Goal: Task Accomplishment & Management: Complete application form

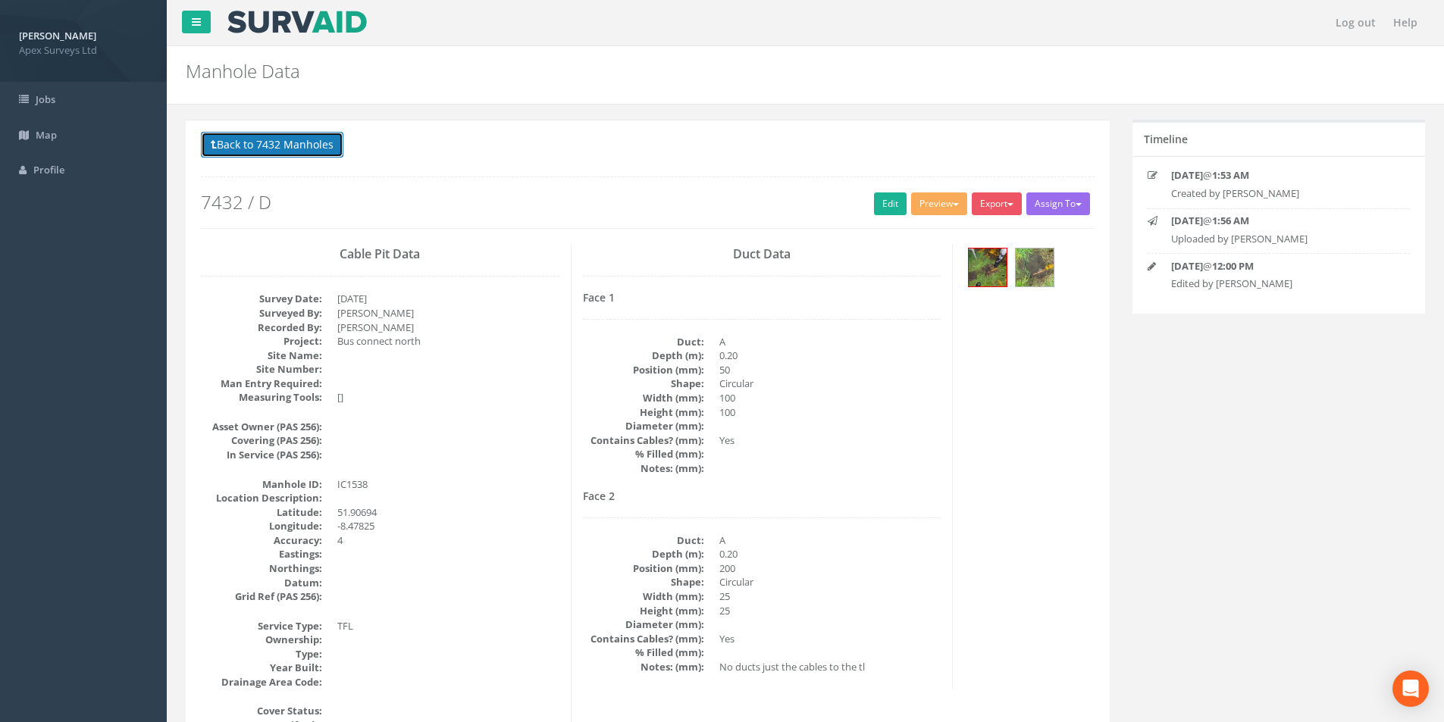
click at [290, 144] on button "Back to 7432 Manholes" at bounding box center [272, 145] width 143 height 26
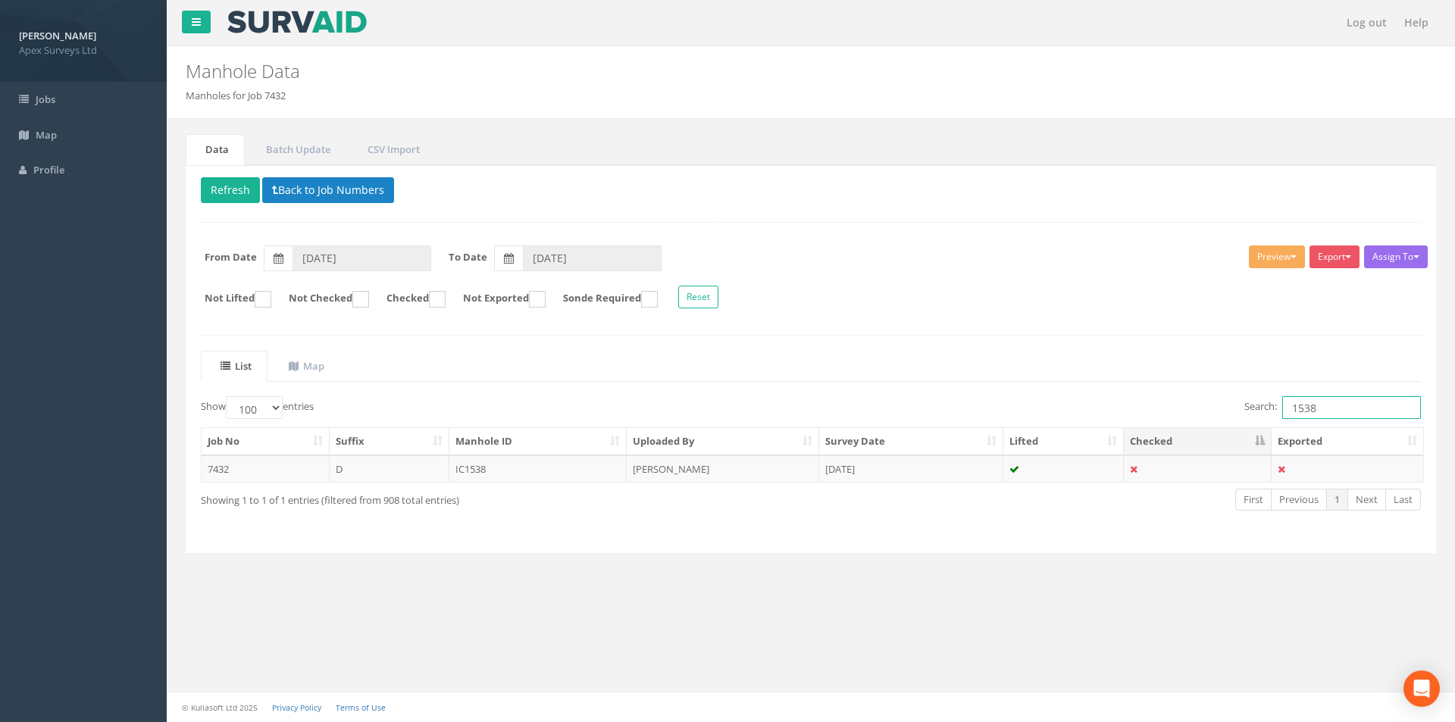
drag, startPoint x: 1341, startPoint y: 409, endPoint x: 1291, endPoint y: 409, distance: 50.0
click at [1291, 409] on input "1538" at bounding box center [1352, 407] width 139 height 23
type input "2507"
click at [576, 465] on td "IC2507" at bounding box center [539, 469] width 178 height 27
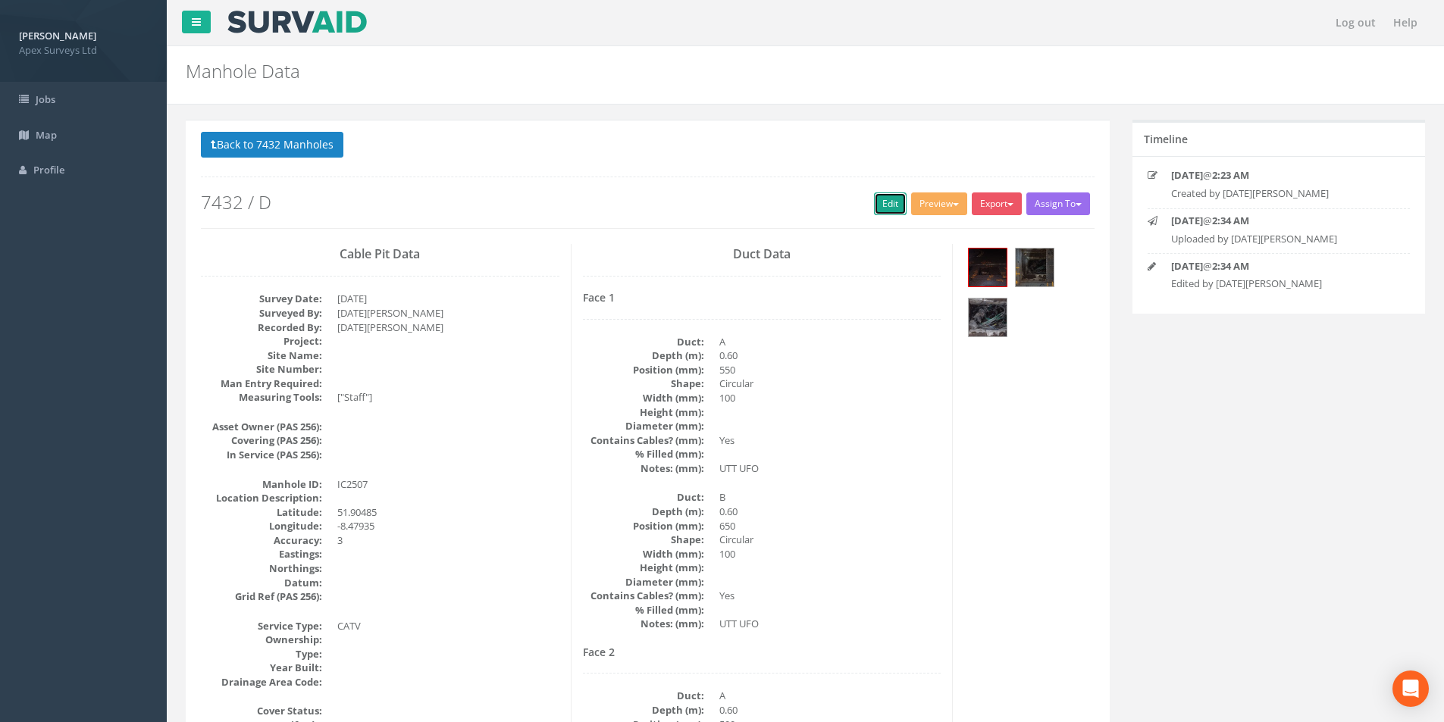
click at [874, 207] on link "Edit" at bounding box center [890, 204] width 33 height 23
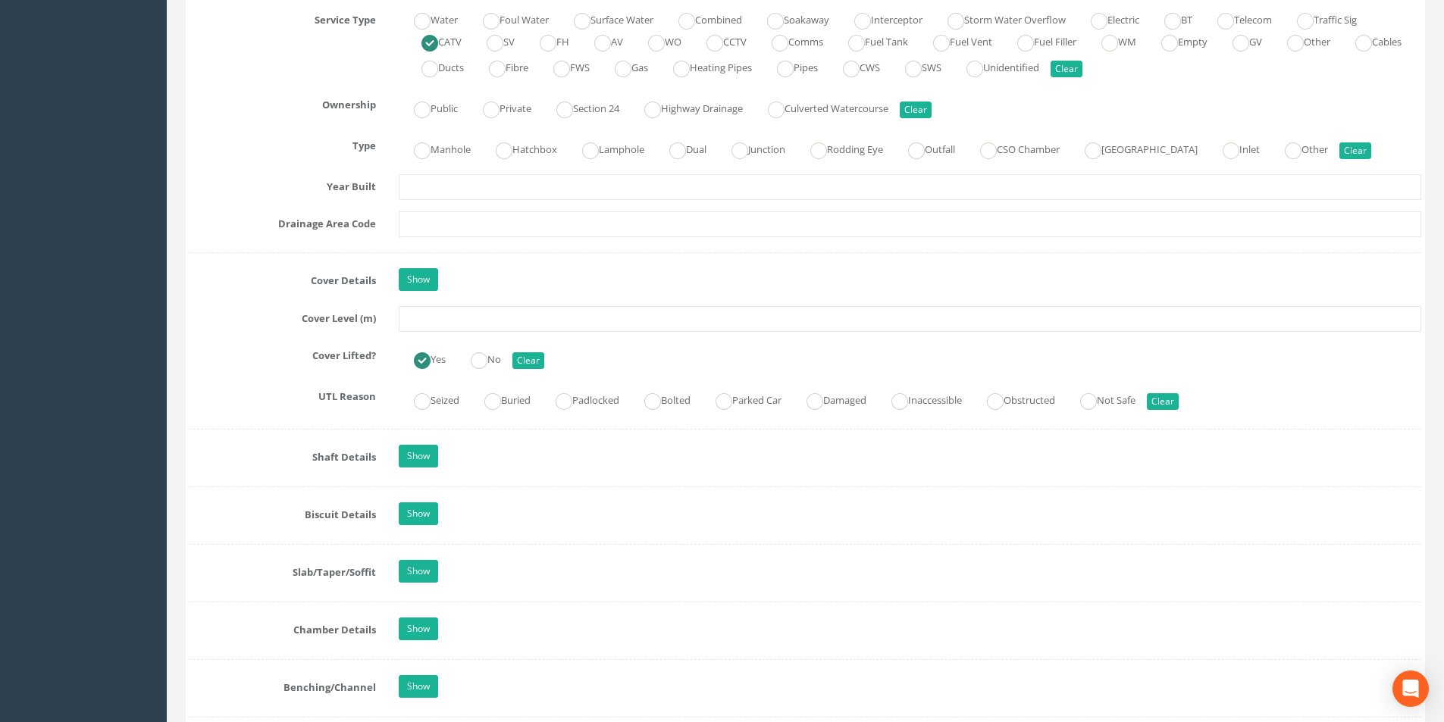
scroll to position [1137, 0]
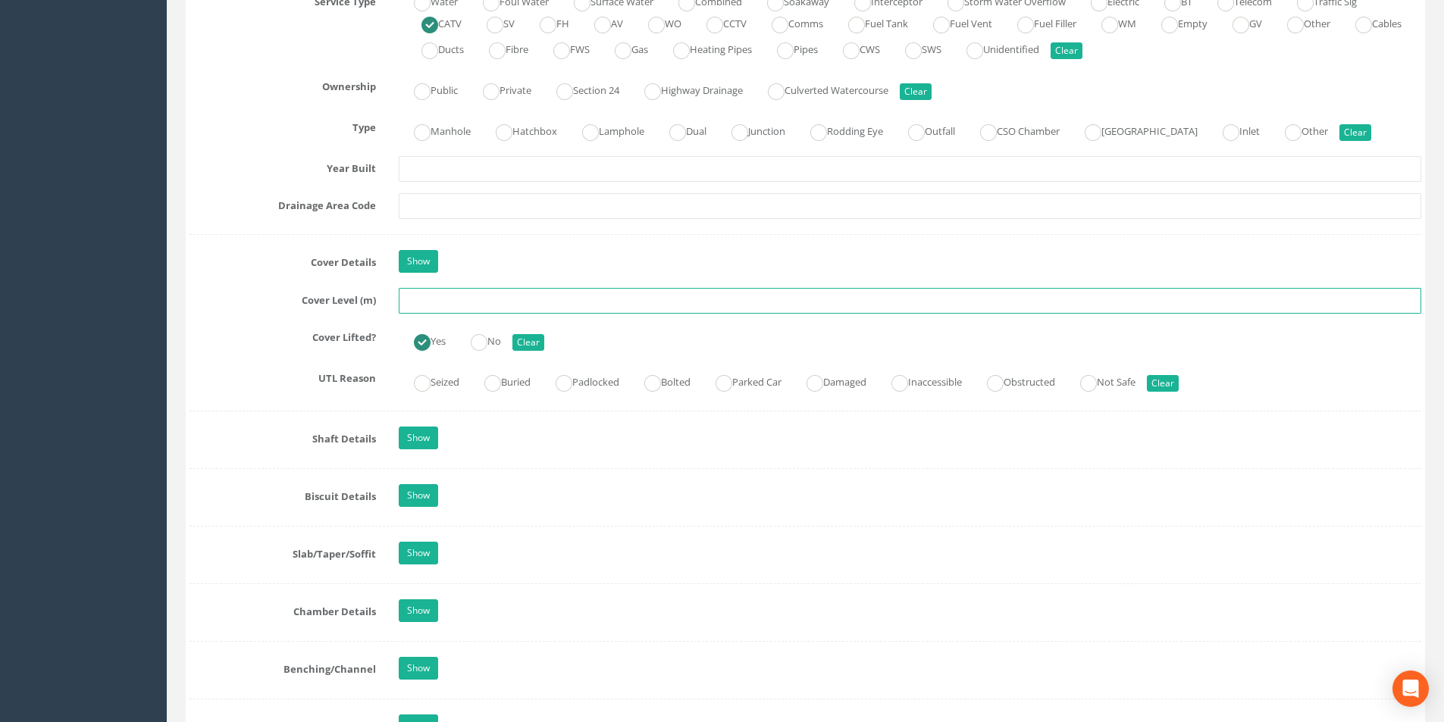
click at [448, 309] on input "text" at bounding box center [910, 301] width 1023 height 26
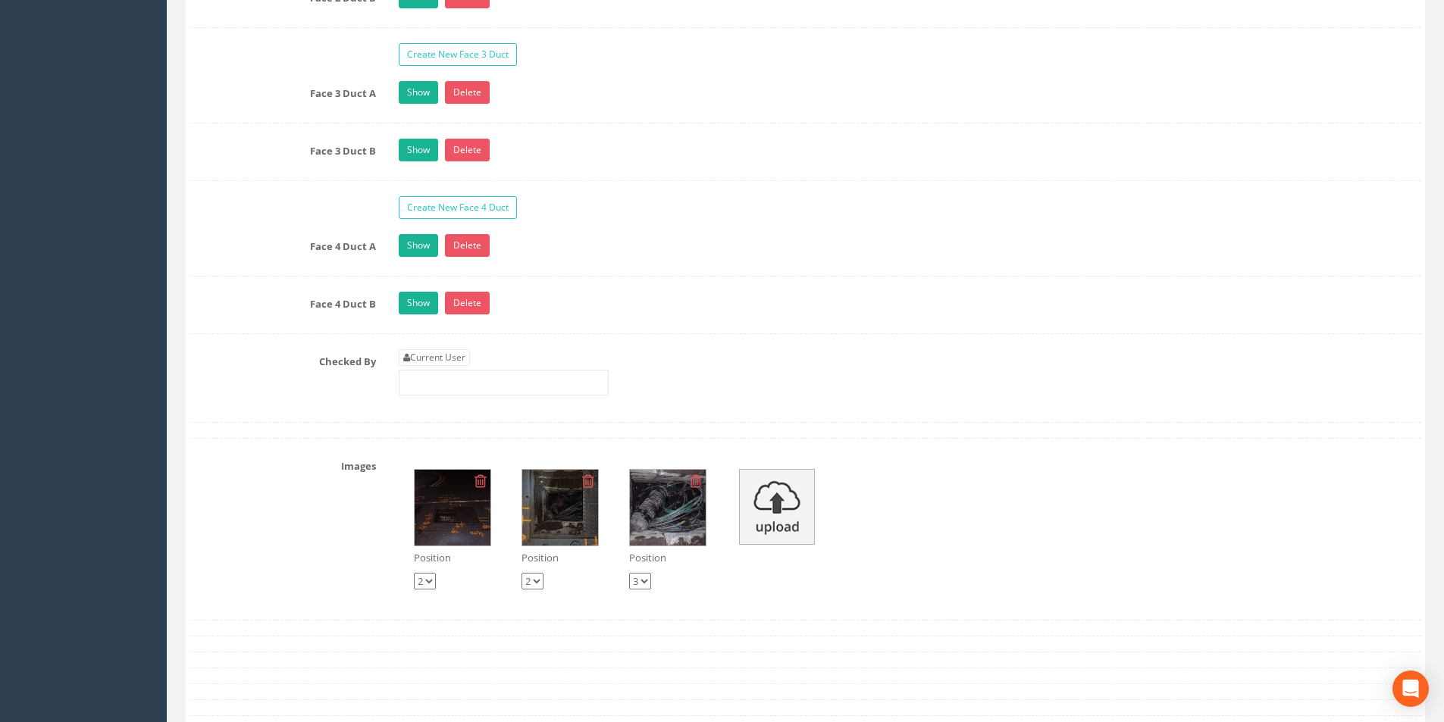
scroll to position [2881, 0]
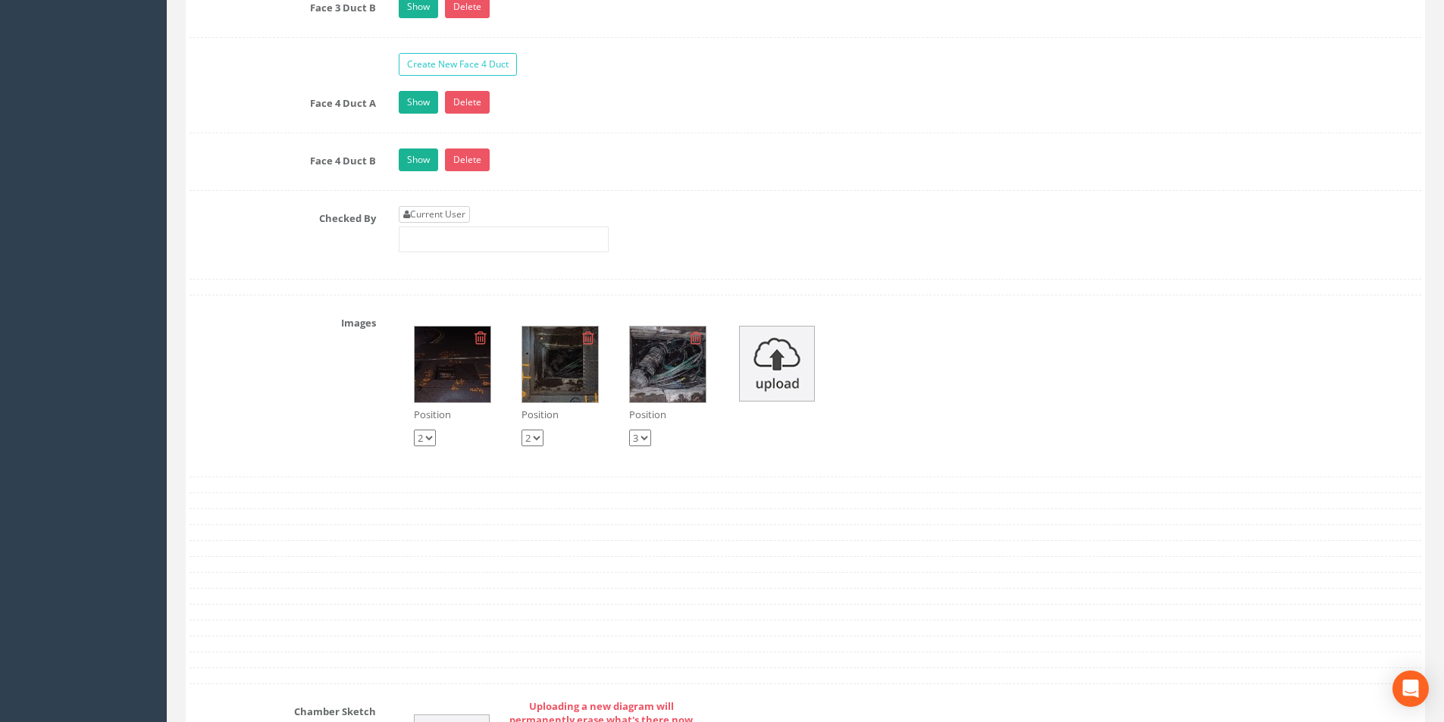
type input "36.36"
click at [462, 216] on link "Current User" at bounding box center [434, 214] width 71 height 17
type input "[PERSON_NAME]"
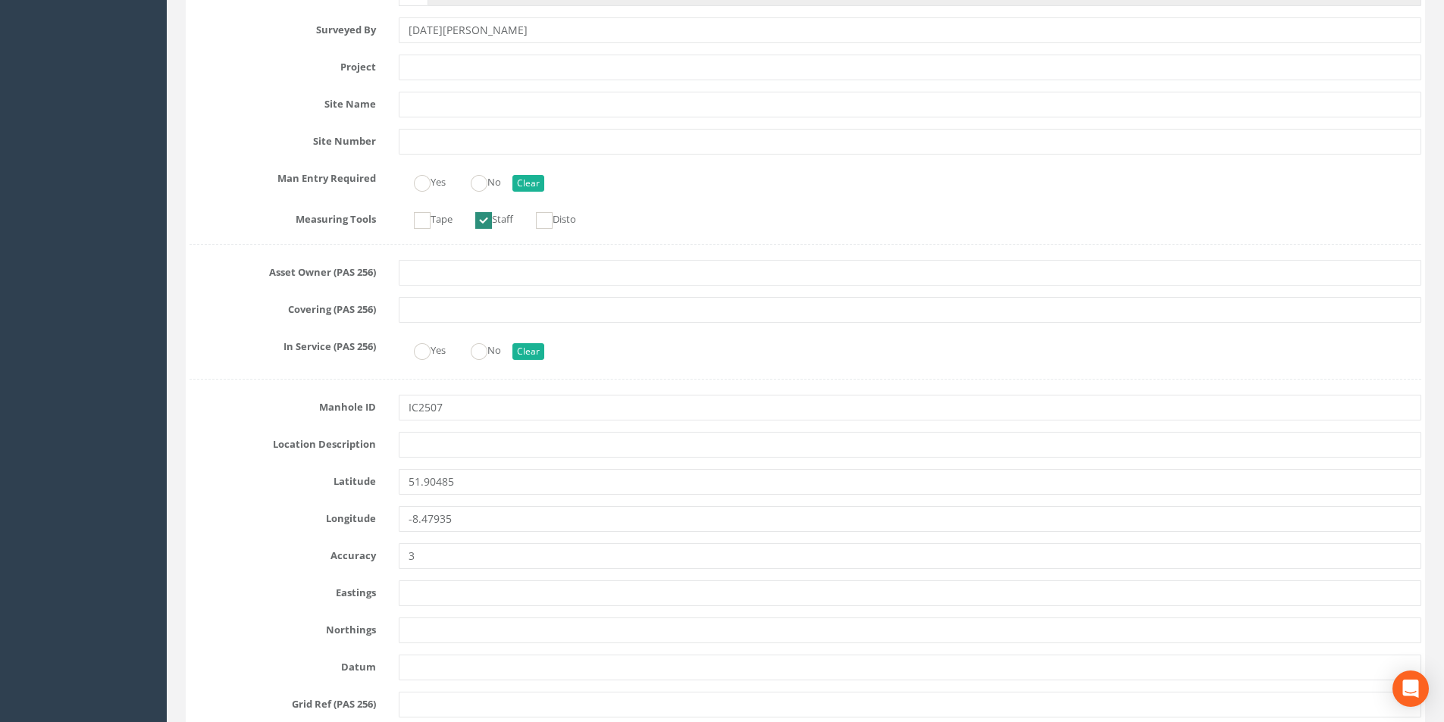
scroll to position [0, 0]
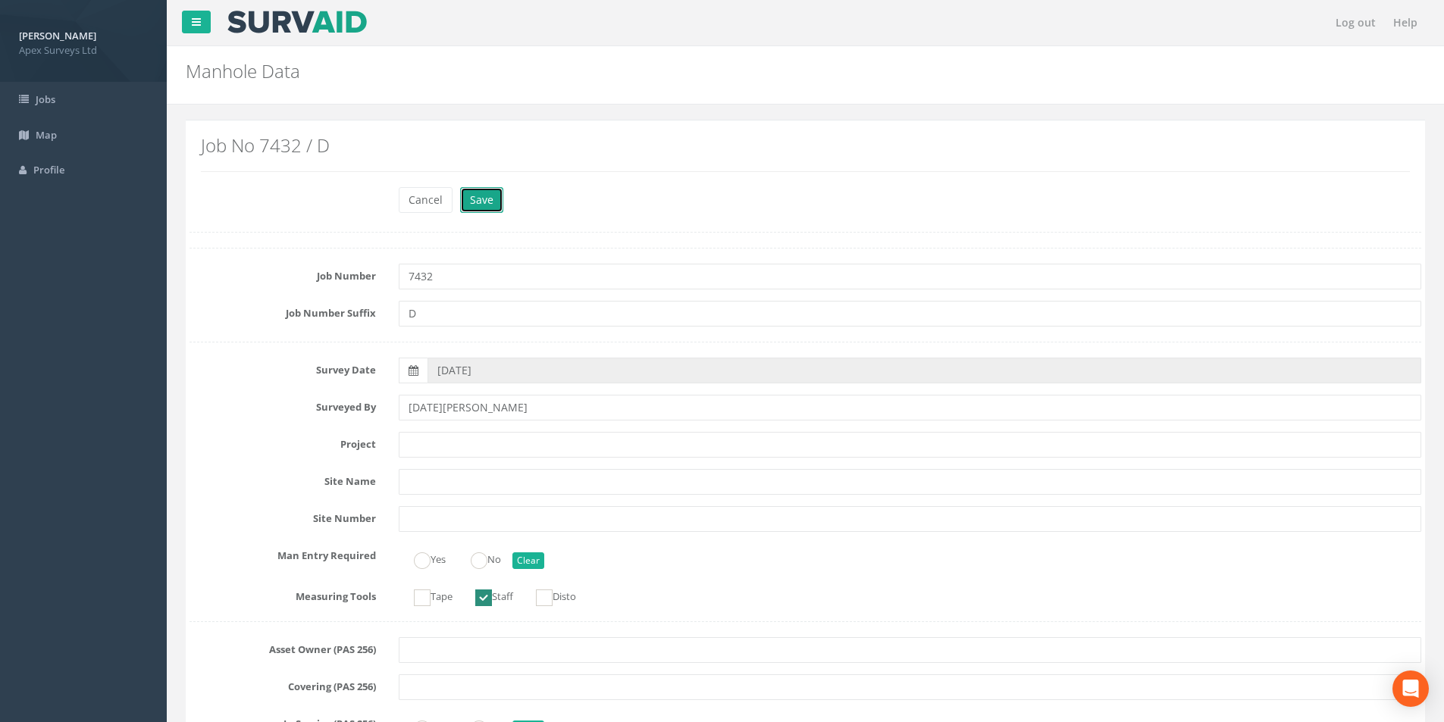
click at [484, 206] on button "Save" at bounding box center [481, 200] width 43 height 26
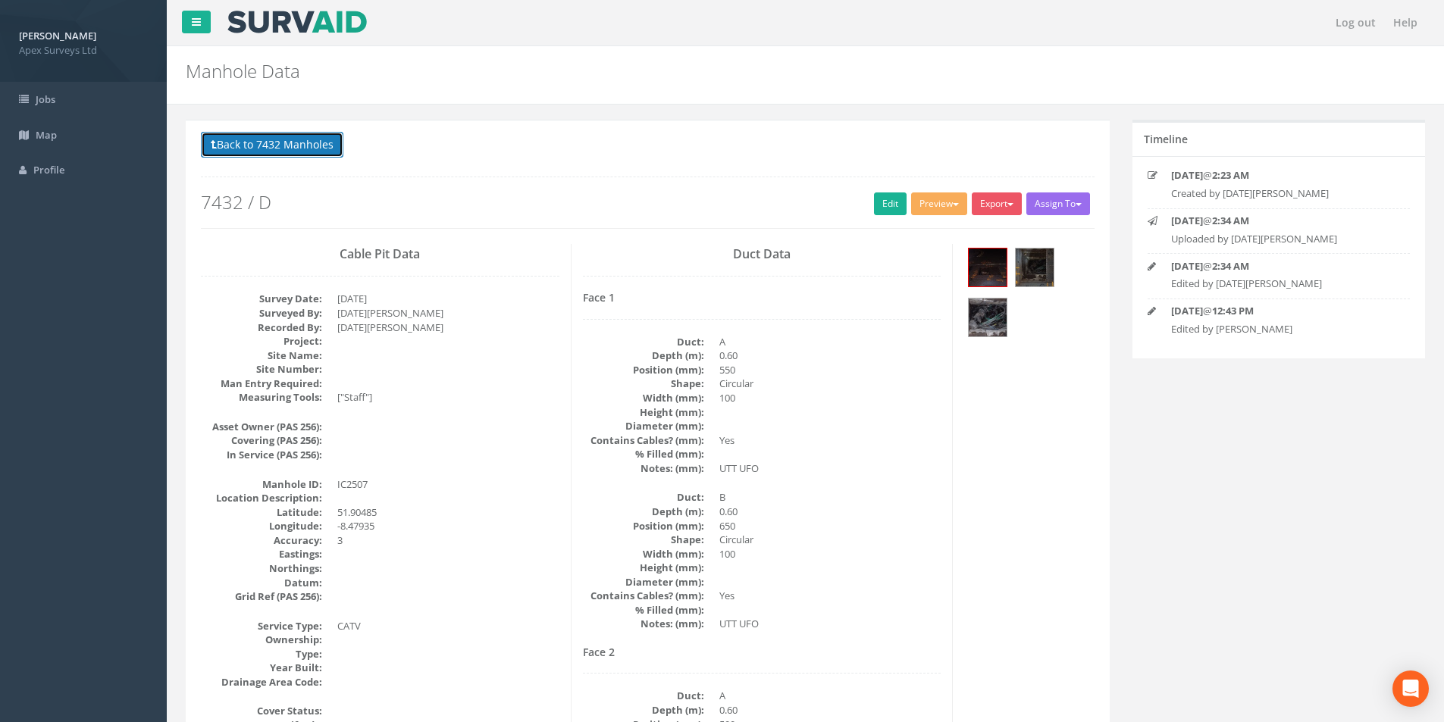
click at [273, 149] on button "Back to 7432 Manholes" at bounding box center [272, 145] width 143 height 26
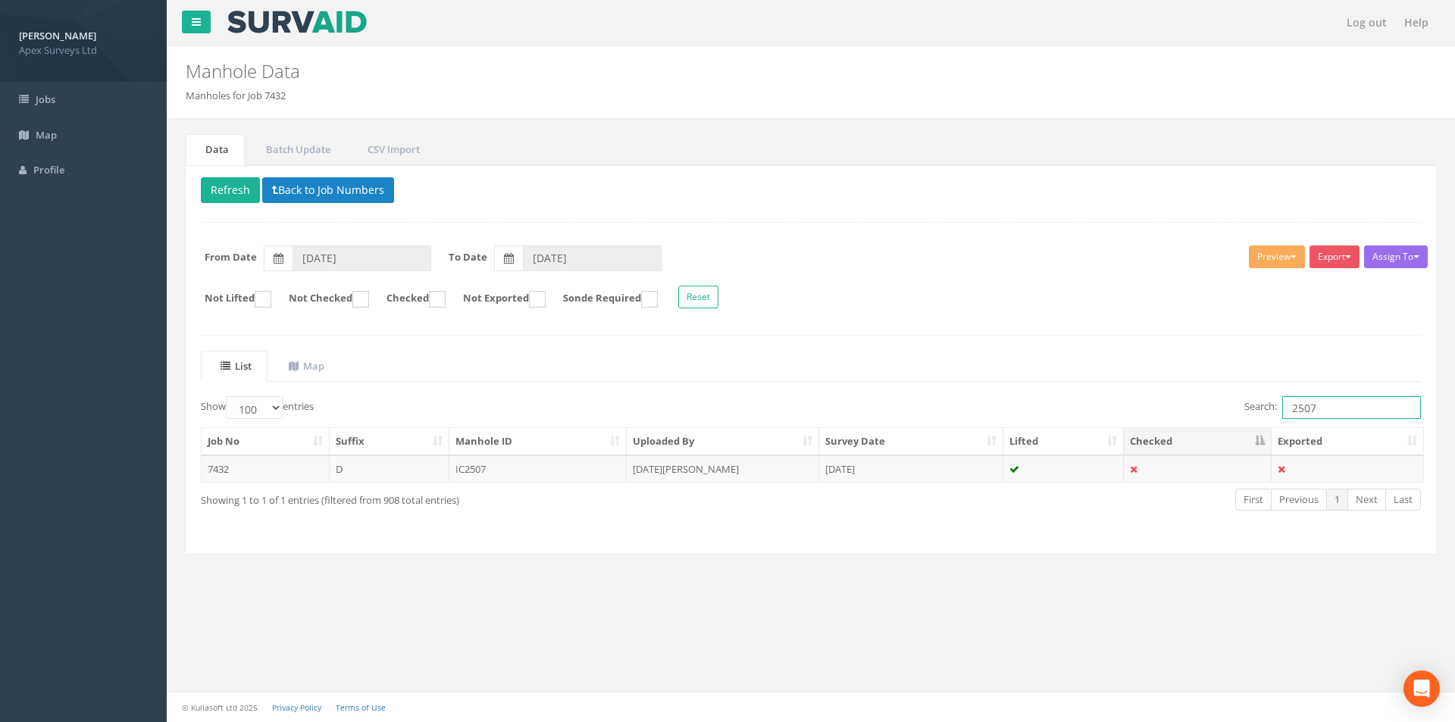
click at [1359, 412] on input "2507" at bounding box center [1352, 407] width 139 height 23
type input "2505"
click at [556, 471] on td "MH2505" at bounding box center [539, 469] width 178 height 27
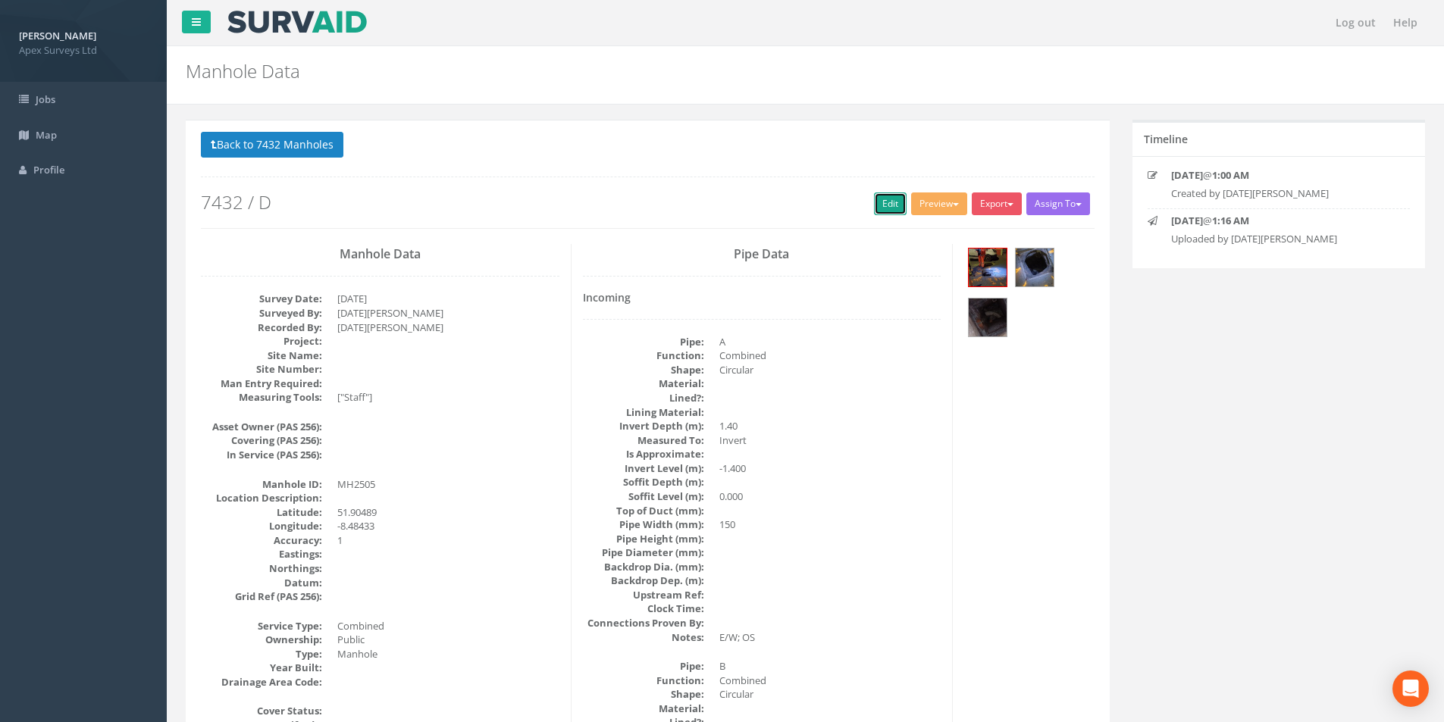
click at [876, 208] on link "Edit" at bounding box center [890, 204] width 33 height 23
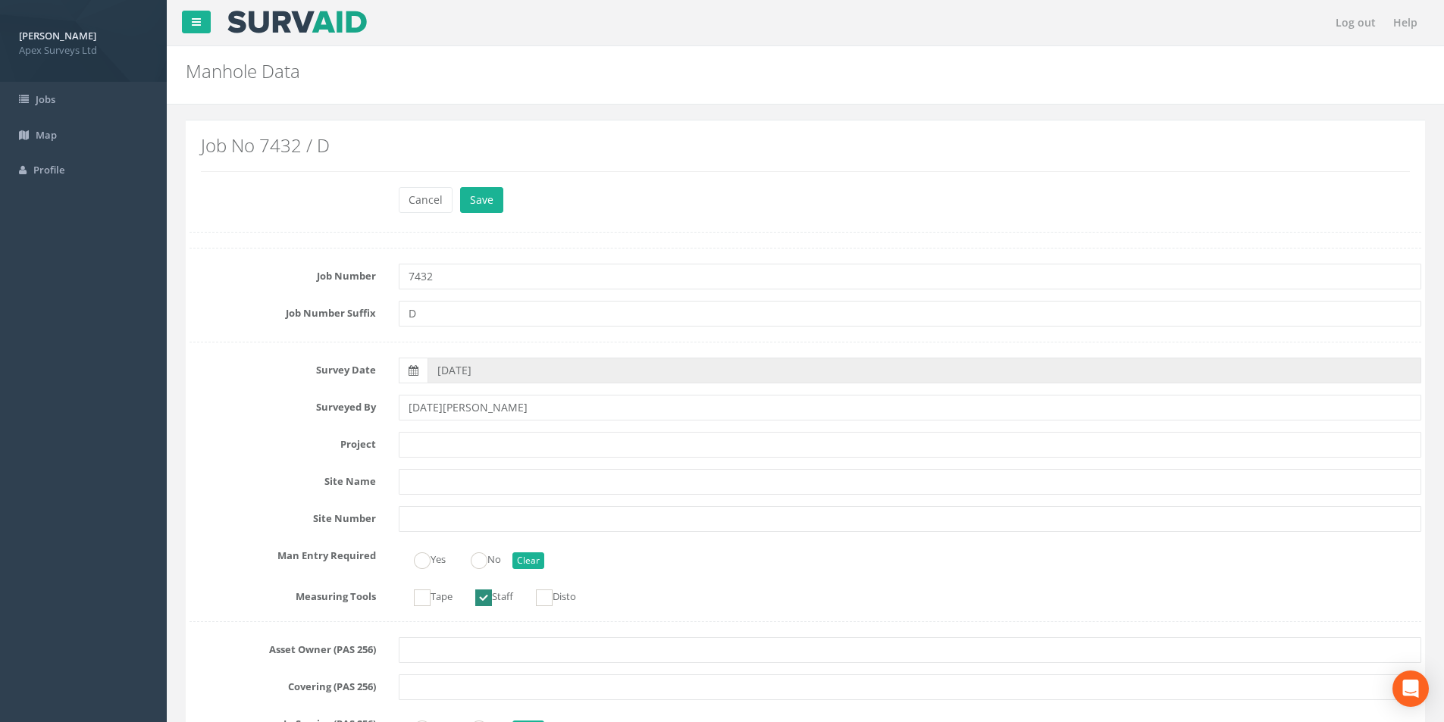
scroll to position [985, 0]
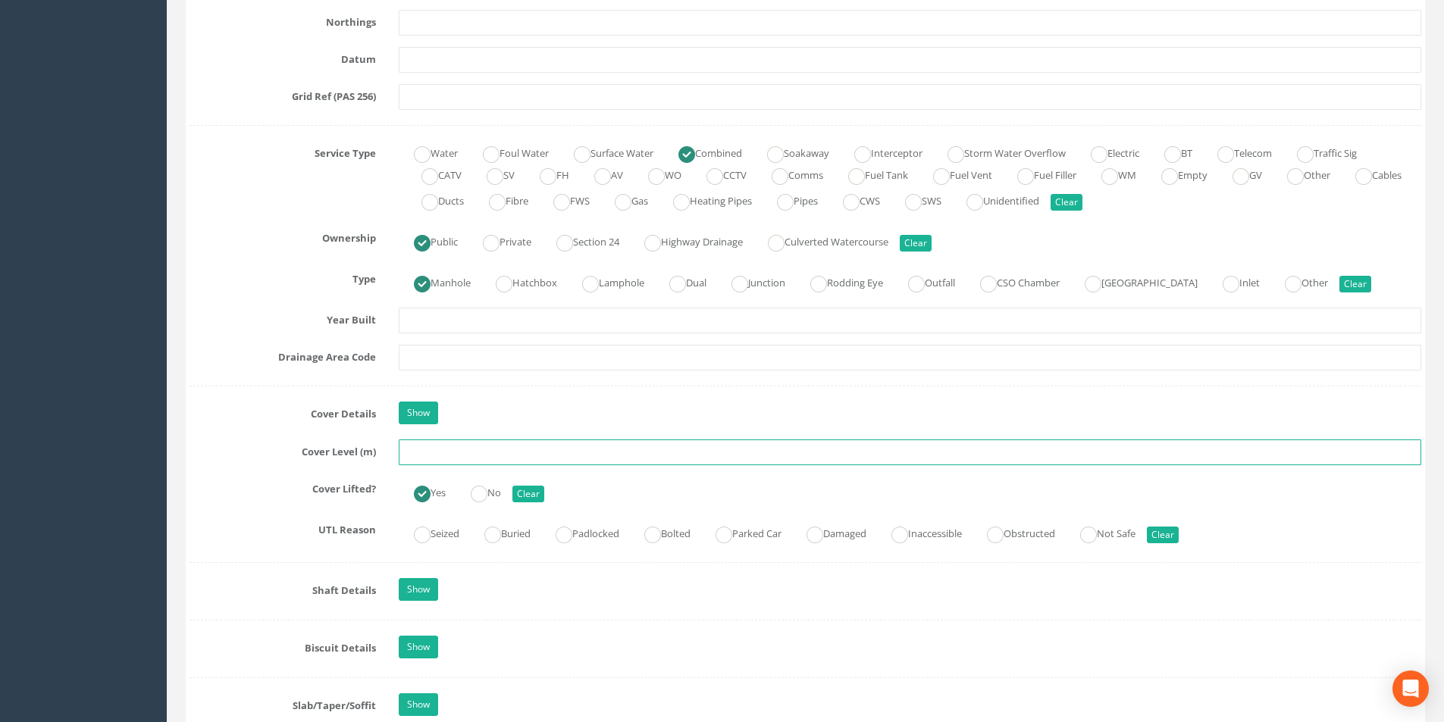
click at [467, 456] on input "text" at bounding box center [910, 453] width 1023 height 26
type input "35.54"
click at [492, 357] on input "text" at bounding box center [910, 358] width 1023 height 26
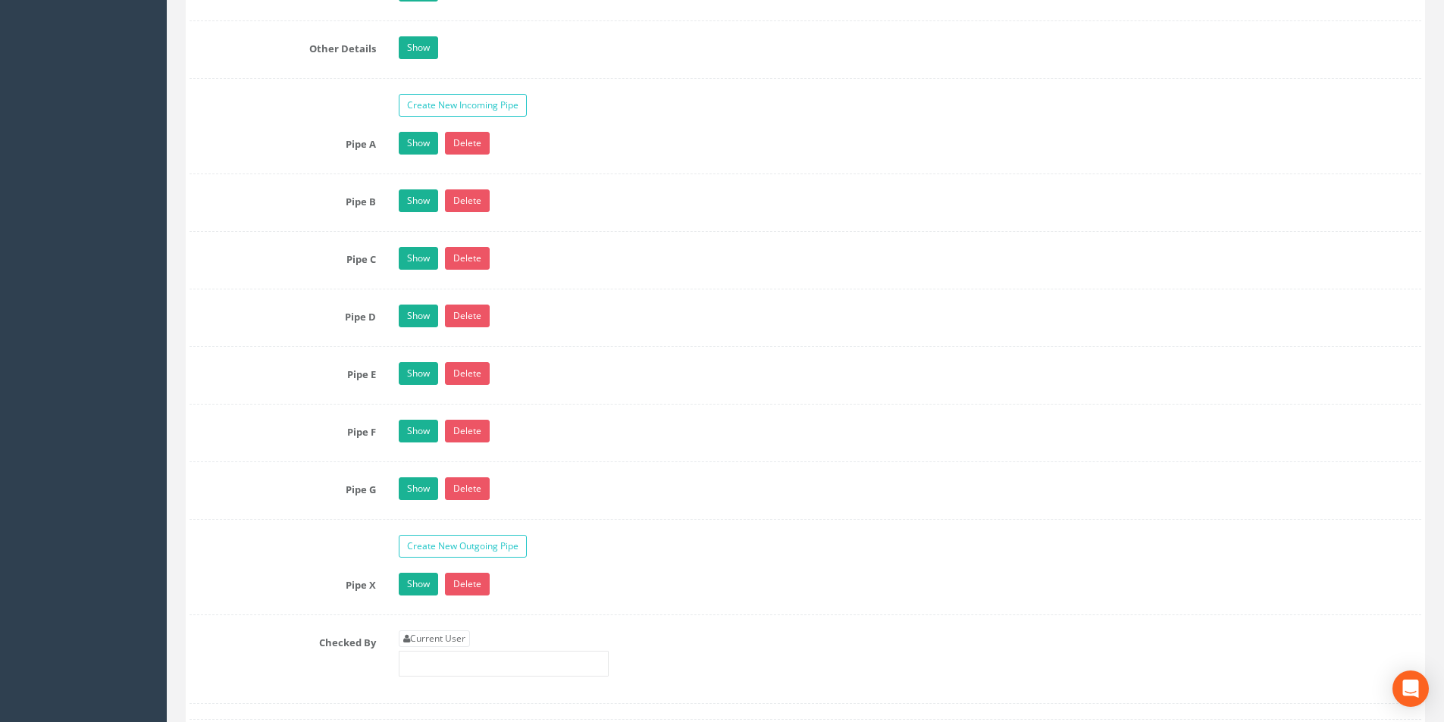
scroll to position [2729, 0]
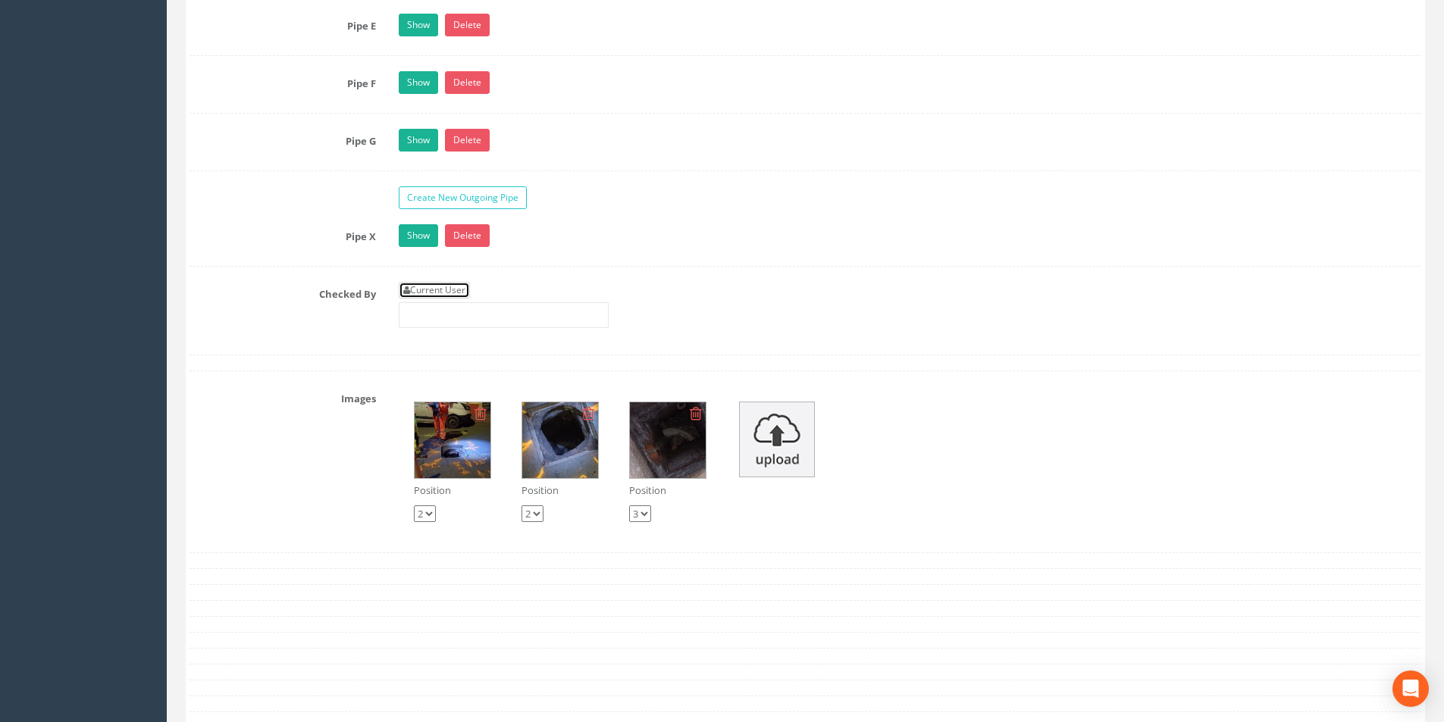
click at [443, 294] on link "Current User" at bounding box center [434, 290] width 71 height 17
type input "[PERSON_NAME]"
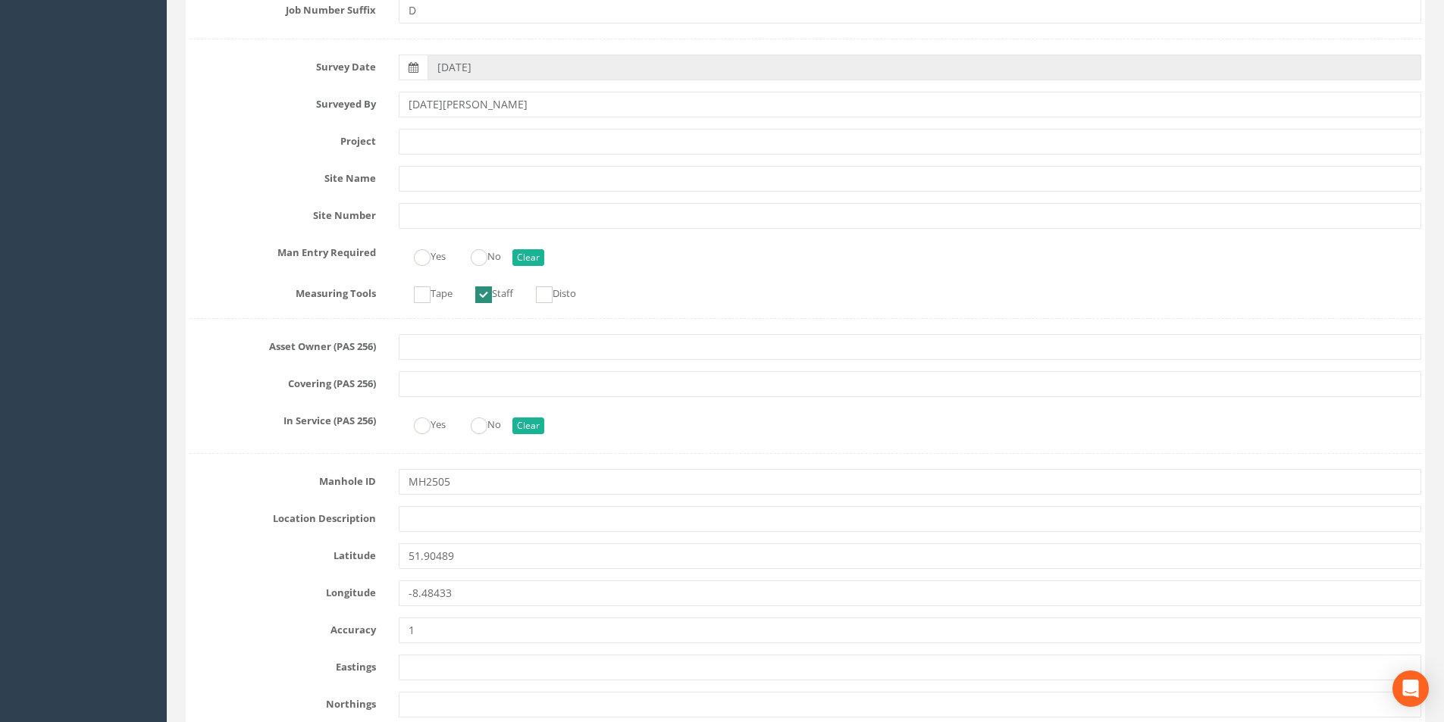
scroll to position [0, 0]
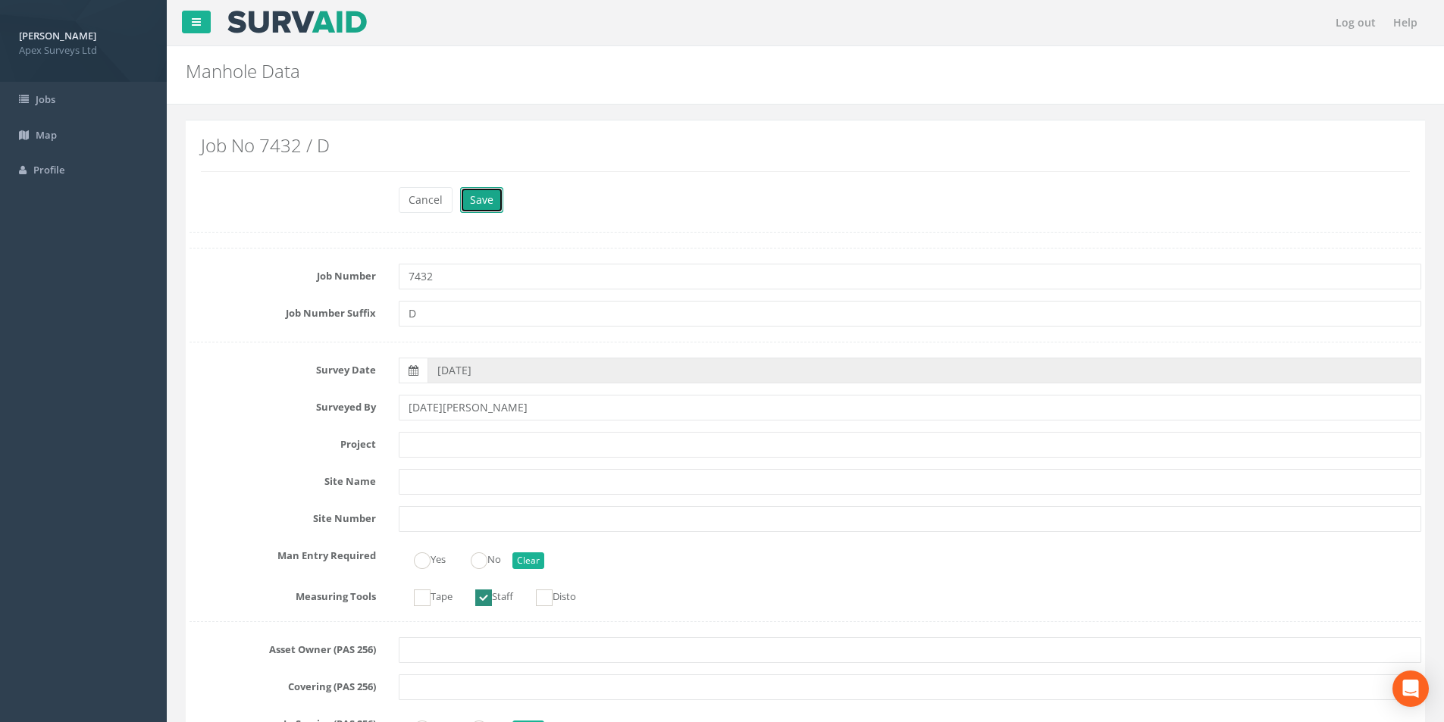
click at [475, 207] on button "Save" at bounding box center [481, 200] width 43 height 26
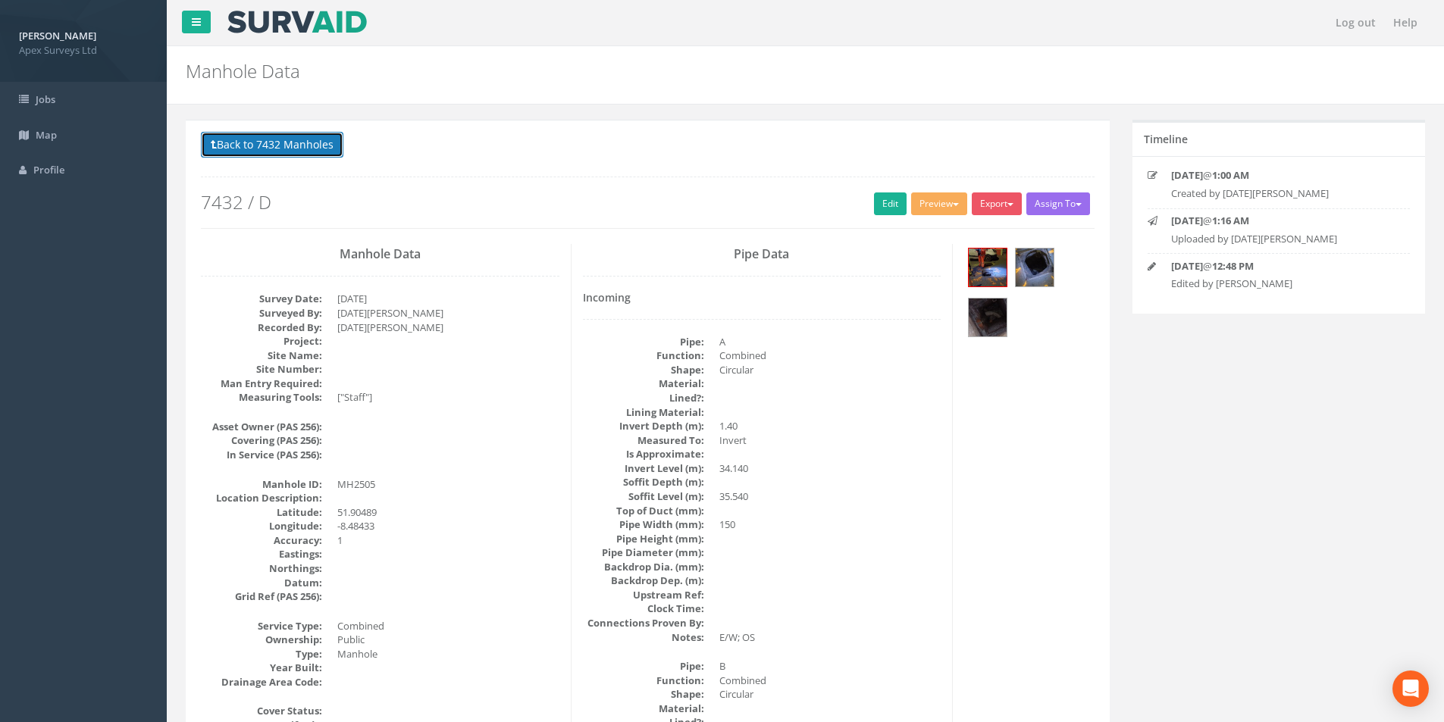
click at [250, 150] on button "Back to 7432 Manholes" at bounding box center [272, 145] width 143 height 26
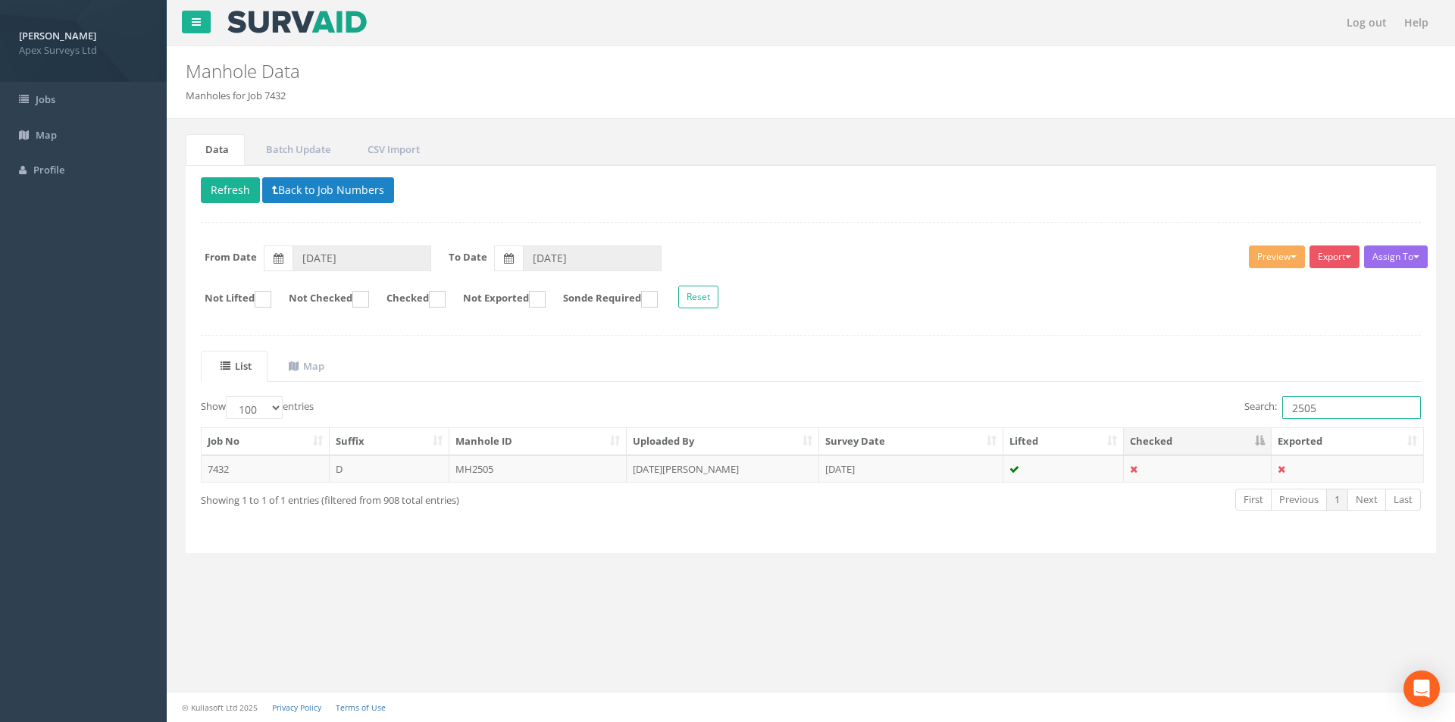
click at [1325, 406] on input "2505" at bounding box center [1352, 407] width 139 height 23
type input "2508"
click at [521, 459] on td "IC2508" at bounding box center [539, 469] width 178 height 27
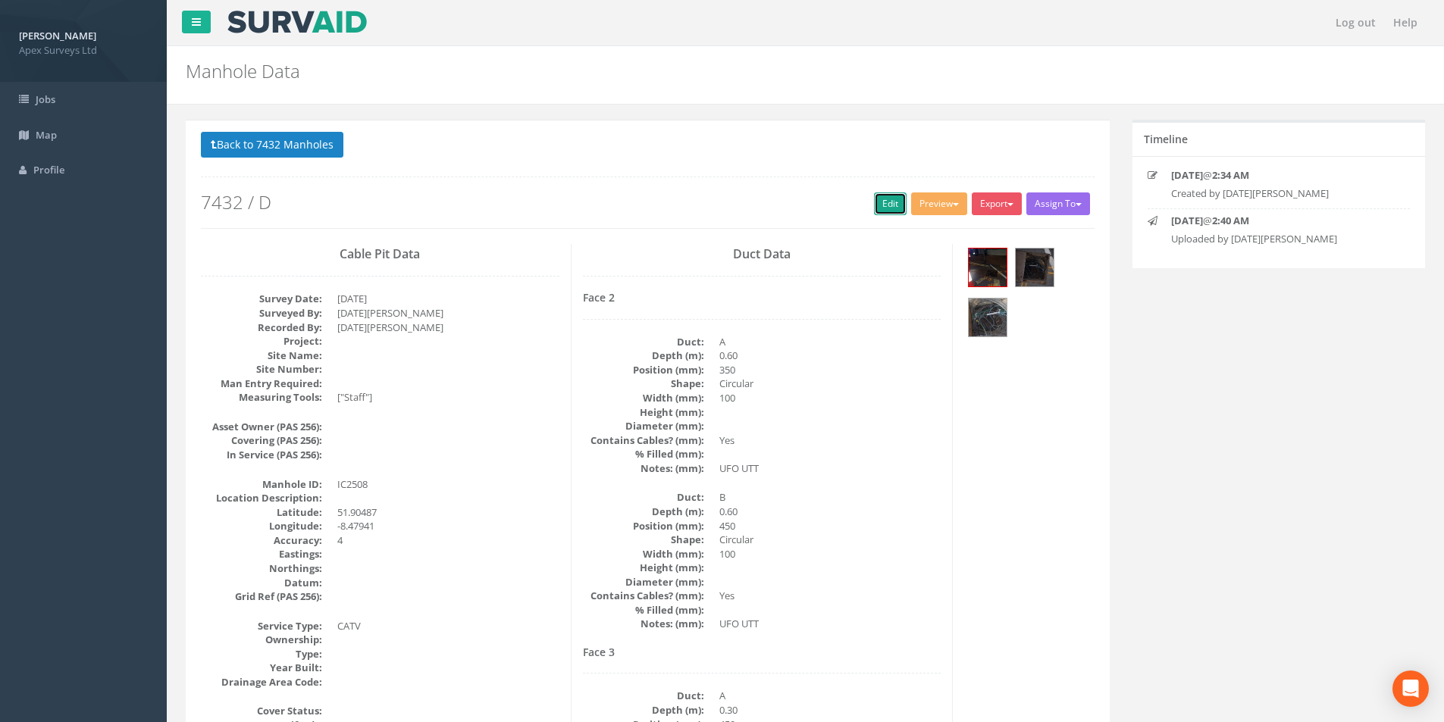
click at [877, 206] on link "Edit" at bounding box center [890, 204] width 33 height 23
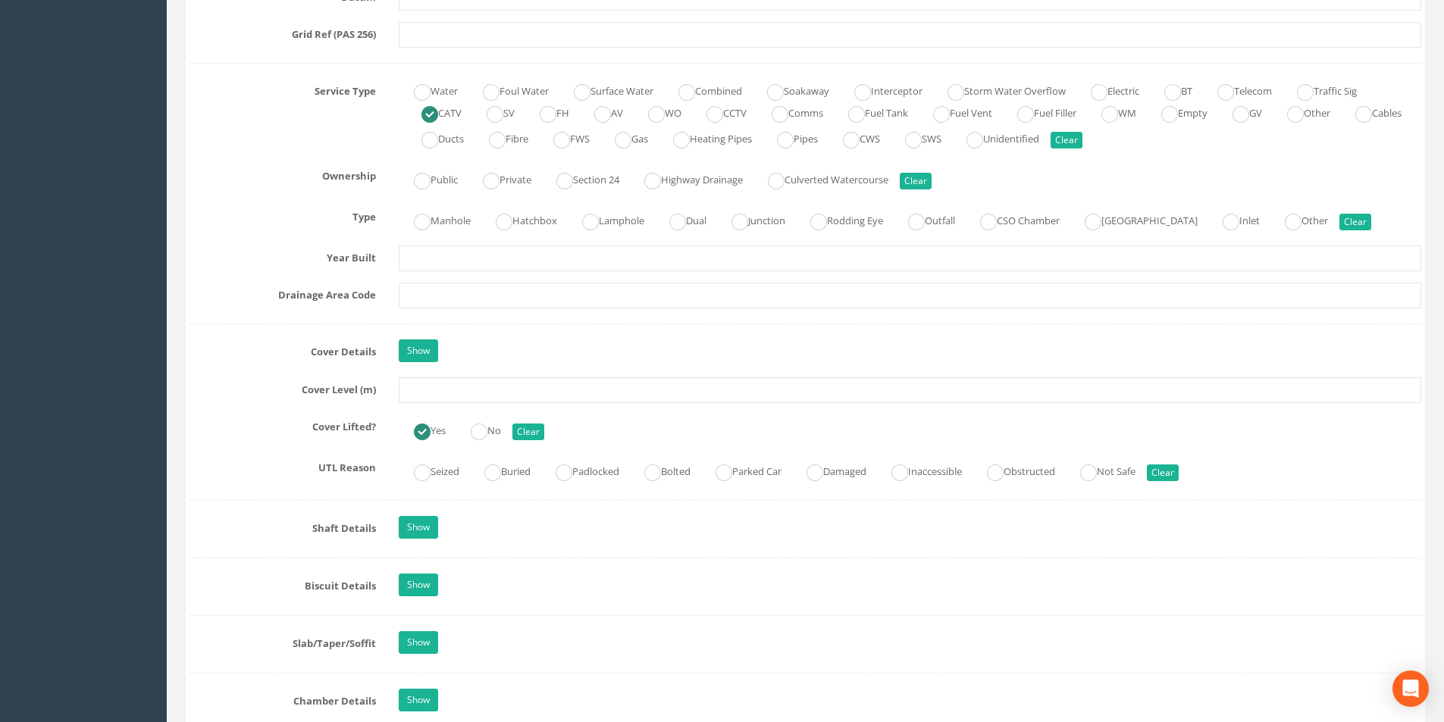
scroll to position [1061, 0]
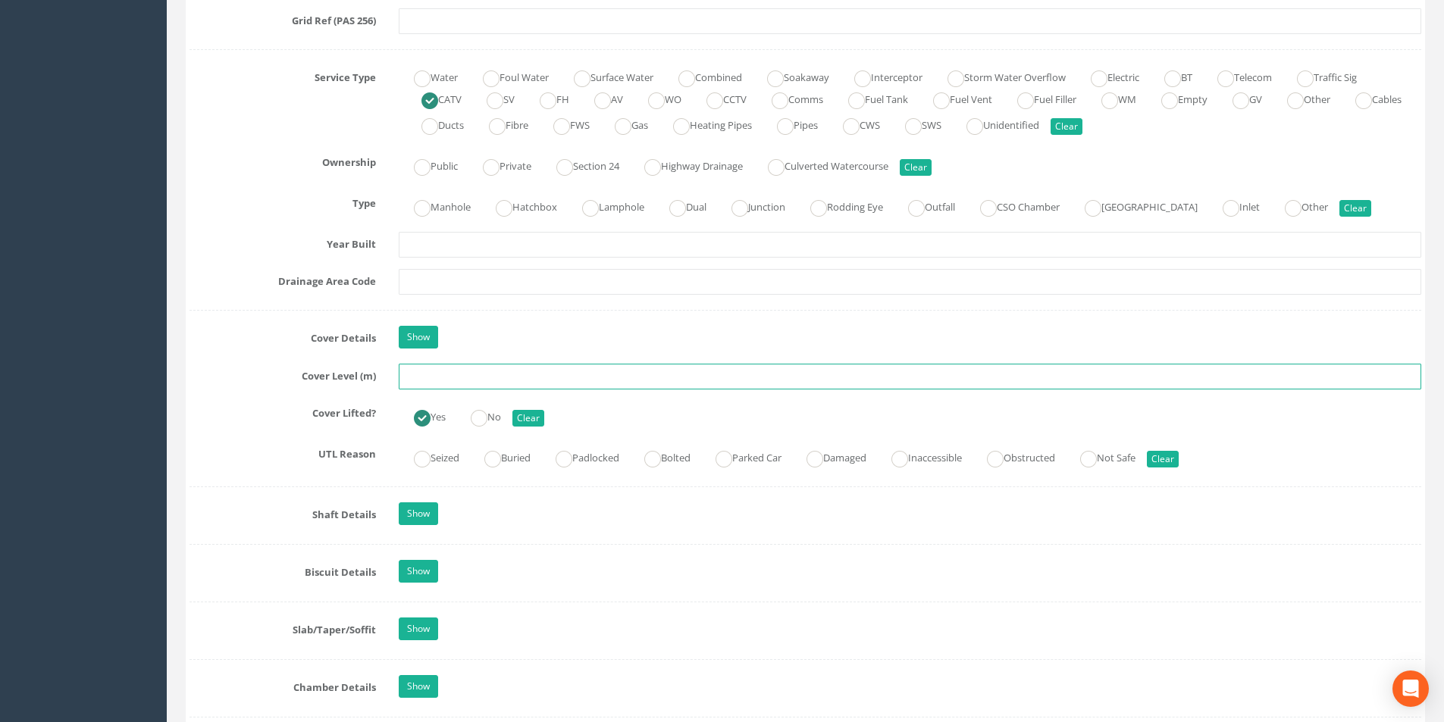
click at [459, 381] on input "text" at bounding box center [910, 377] width 1023 height 26
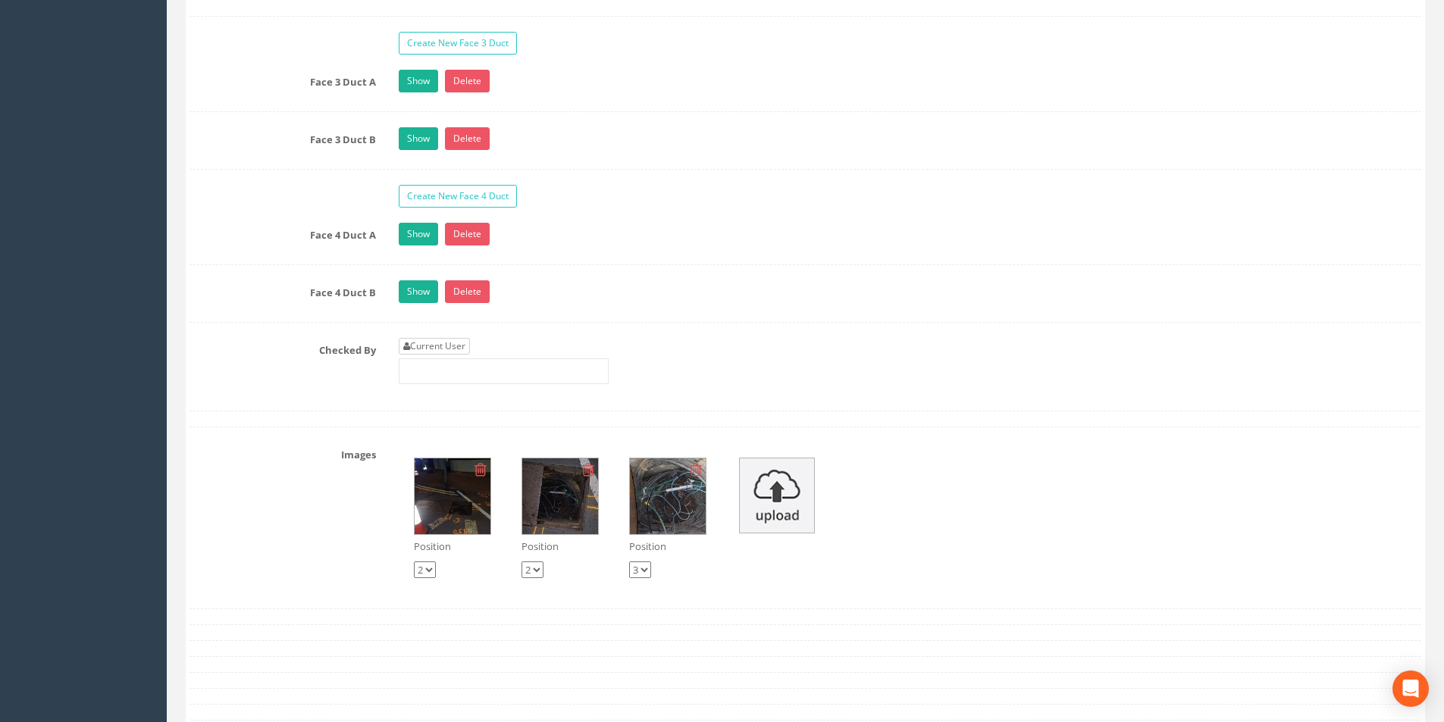
type input "35.54"
click at [446, 341] on link "Current User" at bounding box center [434, 346] width 71 height 17
type input "[PERSON_NAME]"
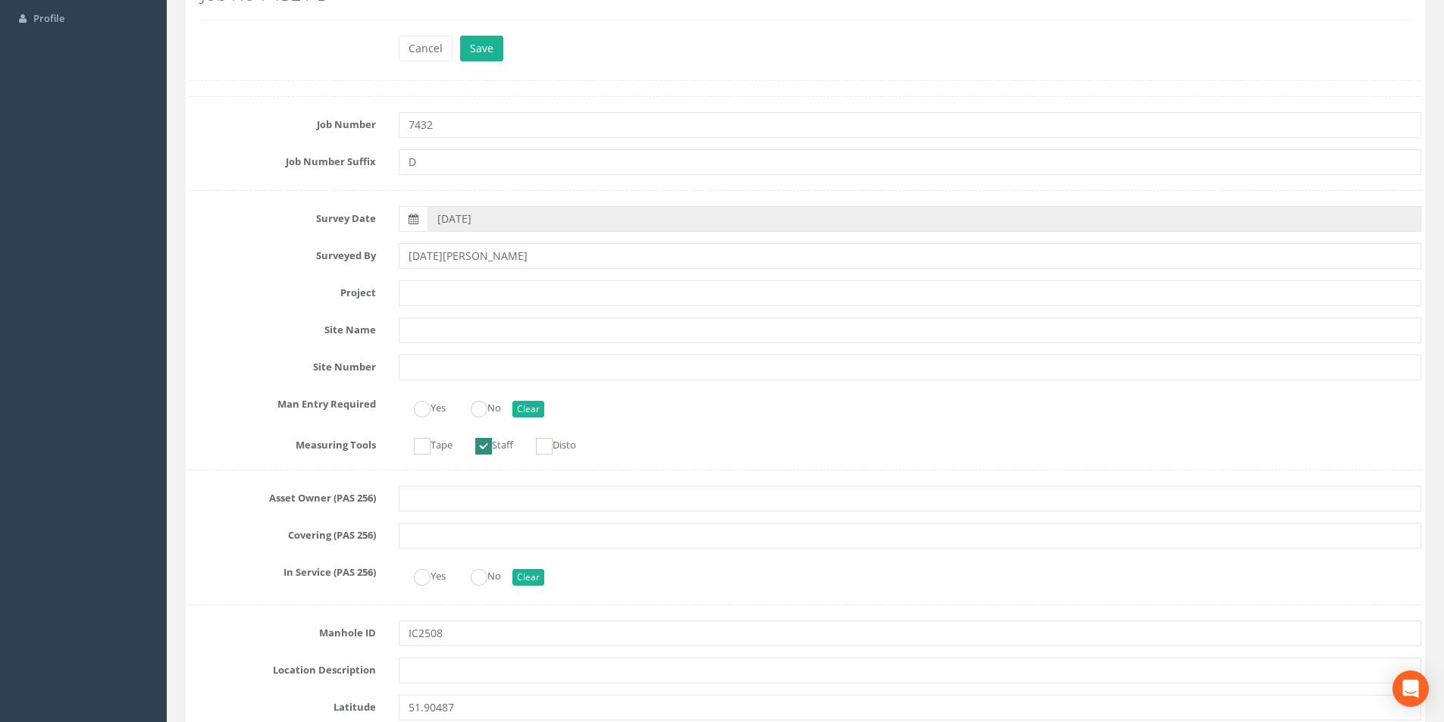
scroll to position [0, 0]
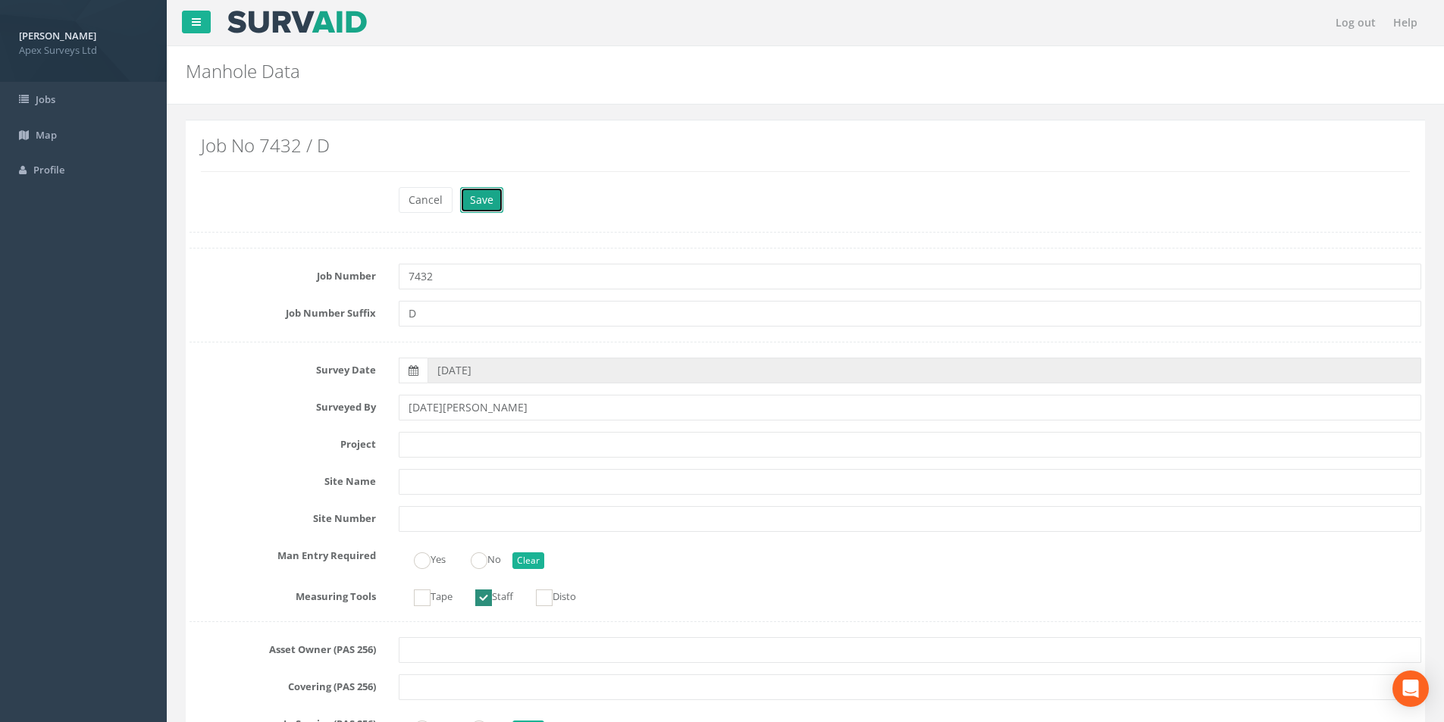
click at [481, 200] on button "Save" at bounding box center [481, 200] width 43 height 26
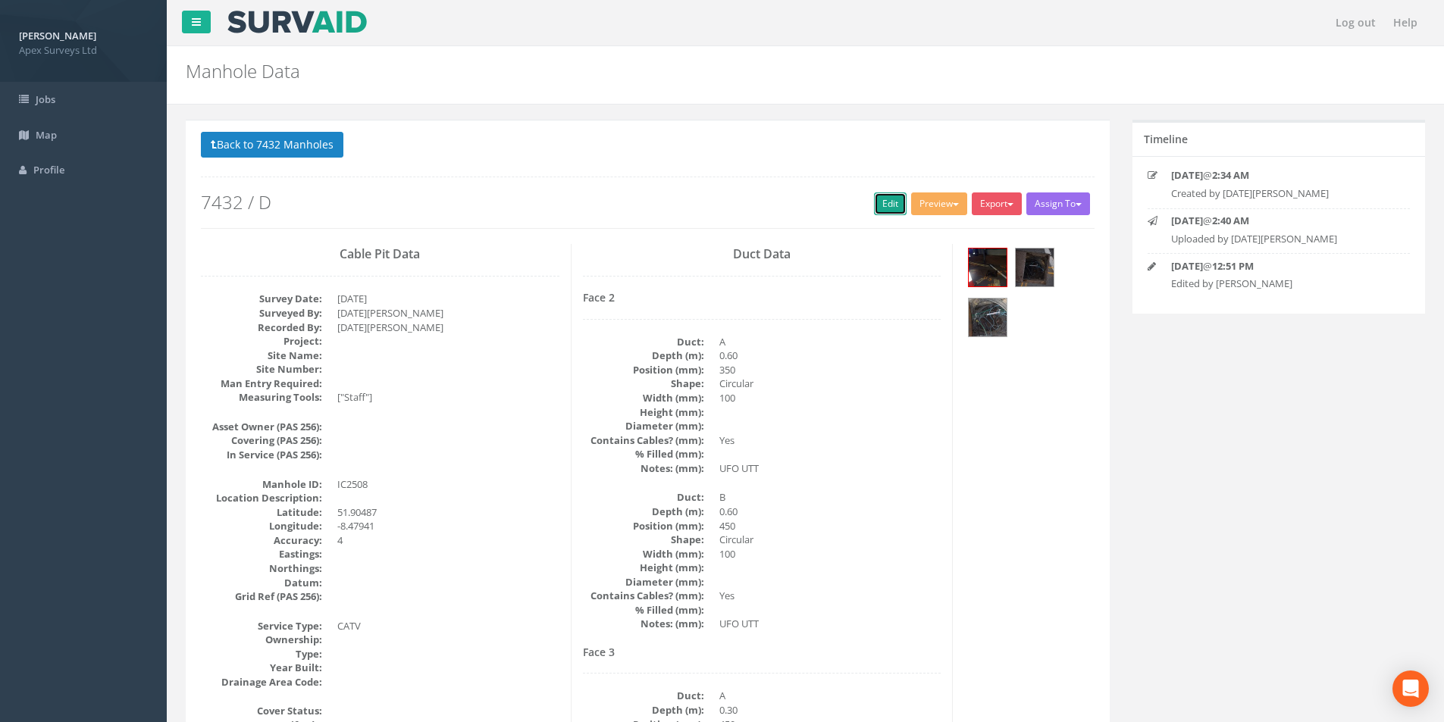
click at [879, 211] on link "Edit" at bounding box center [890, 204] width 33 height 23
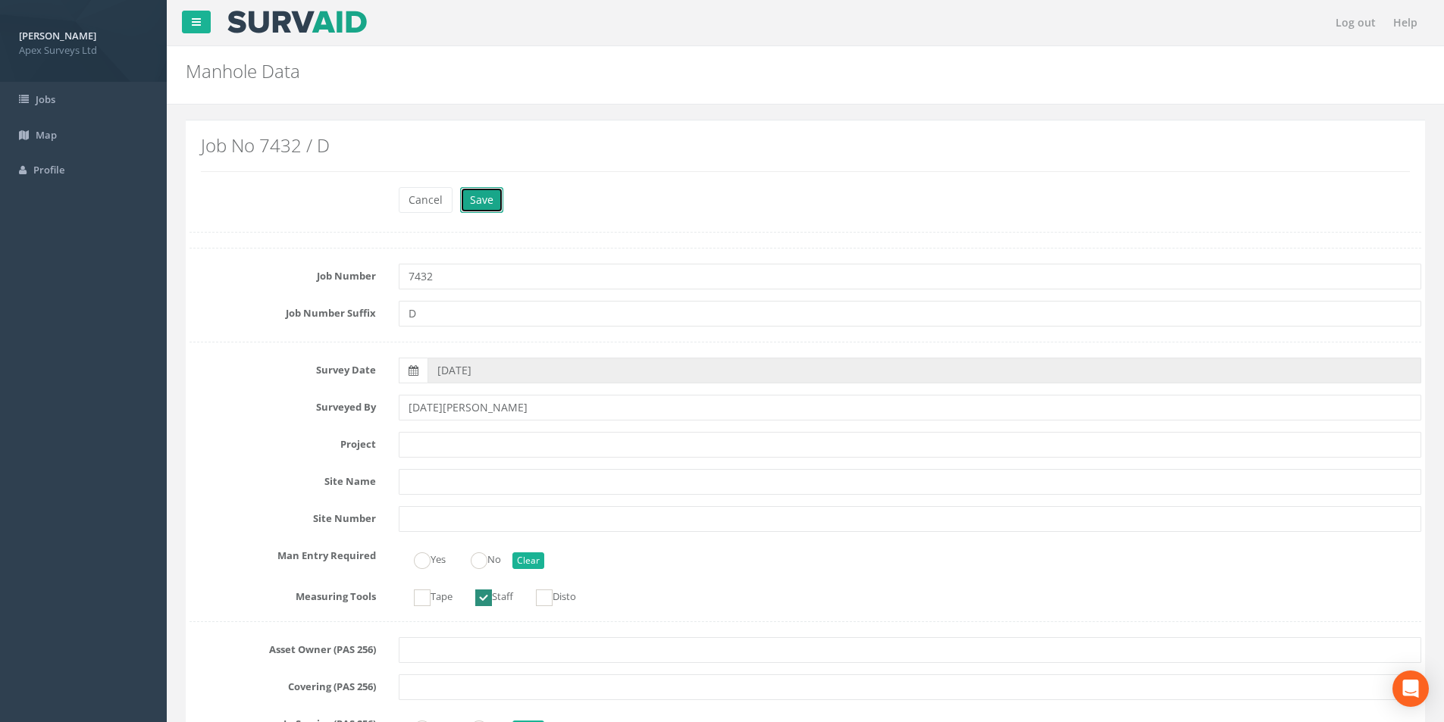
click at [487, 205] on button "Save" at bounding box center [481, 200] width 43 height 26
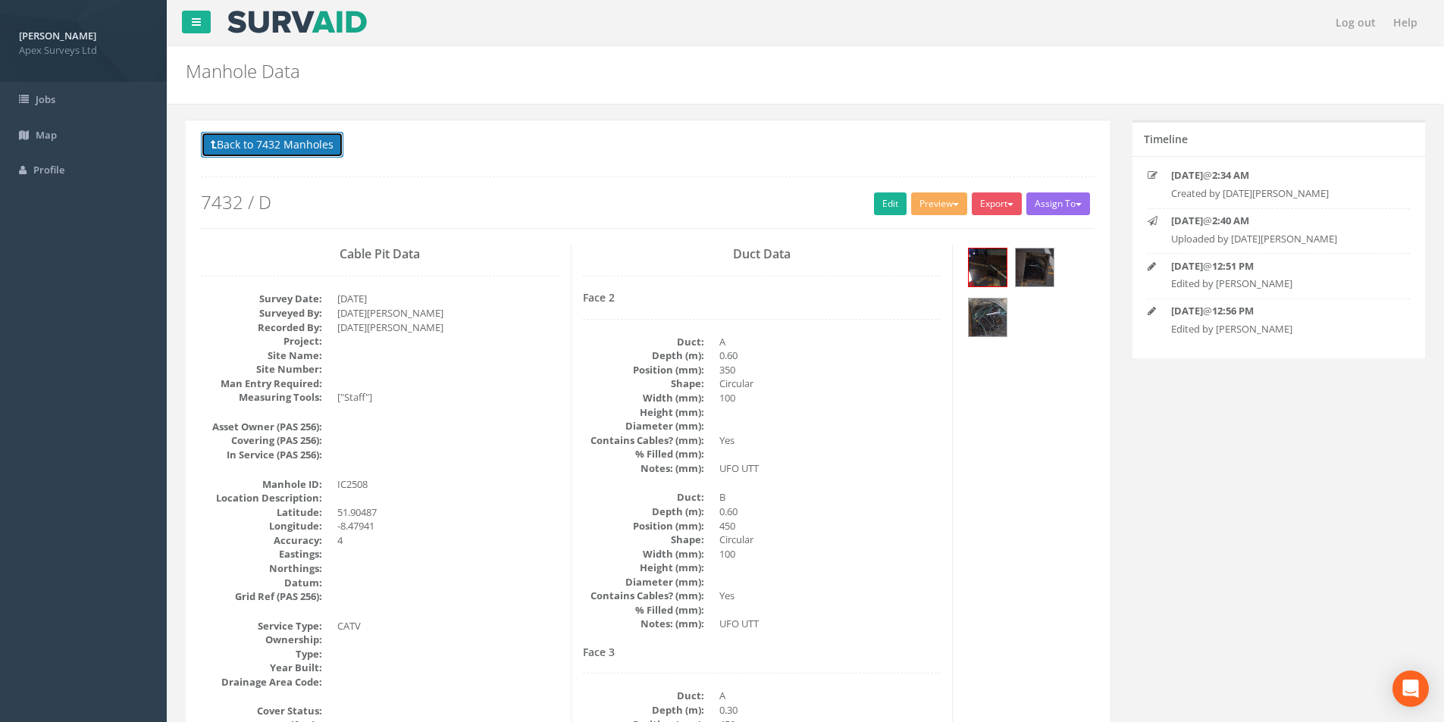
click at [282, 146] on button "Back to 7432 Manholes" at bounding box center [272, 145] width 143 height 26
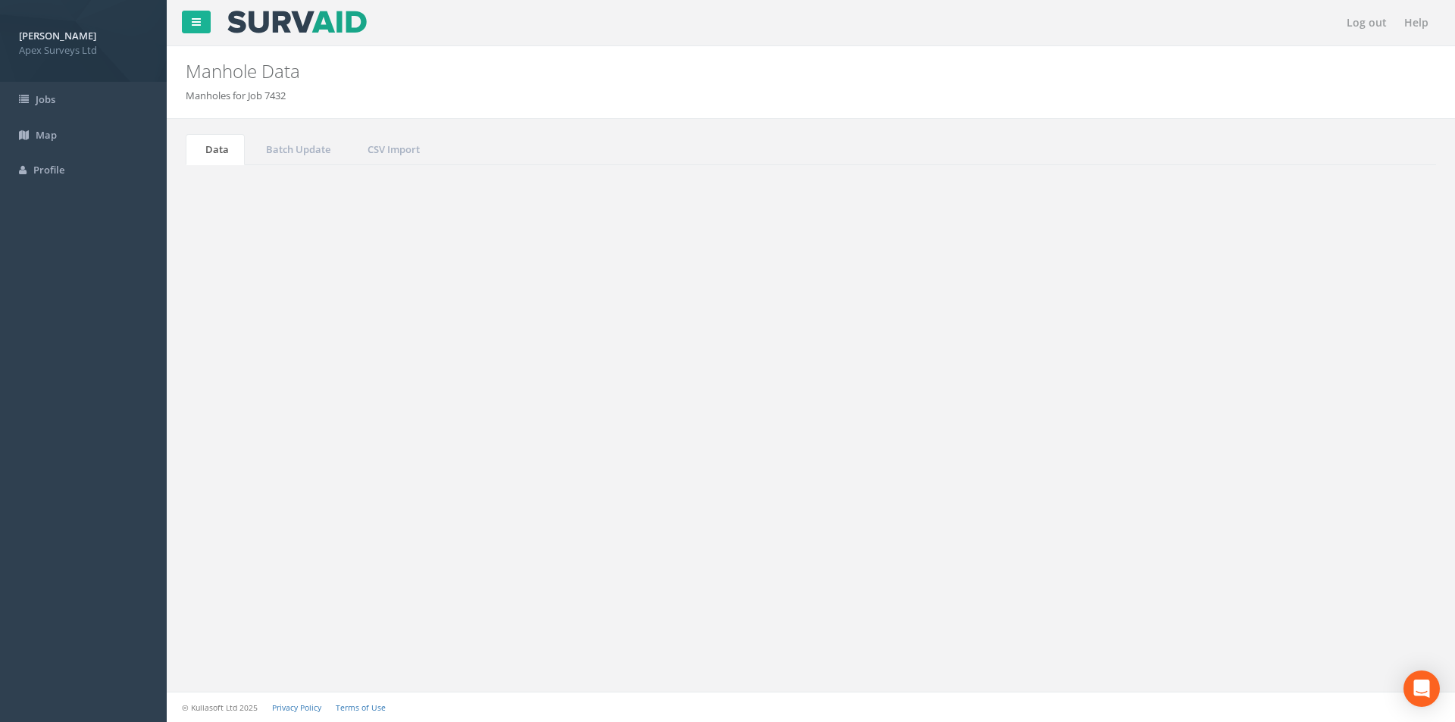
drag, startPoint x: 1321, startPoint y: 407, endPoint x: 1289, endPoint y: 411, distance: 32.1
click at [1289, 411] on input "2508" at bounding box center [1352, 407] width 139 height 23
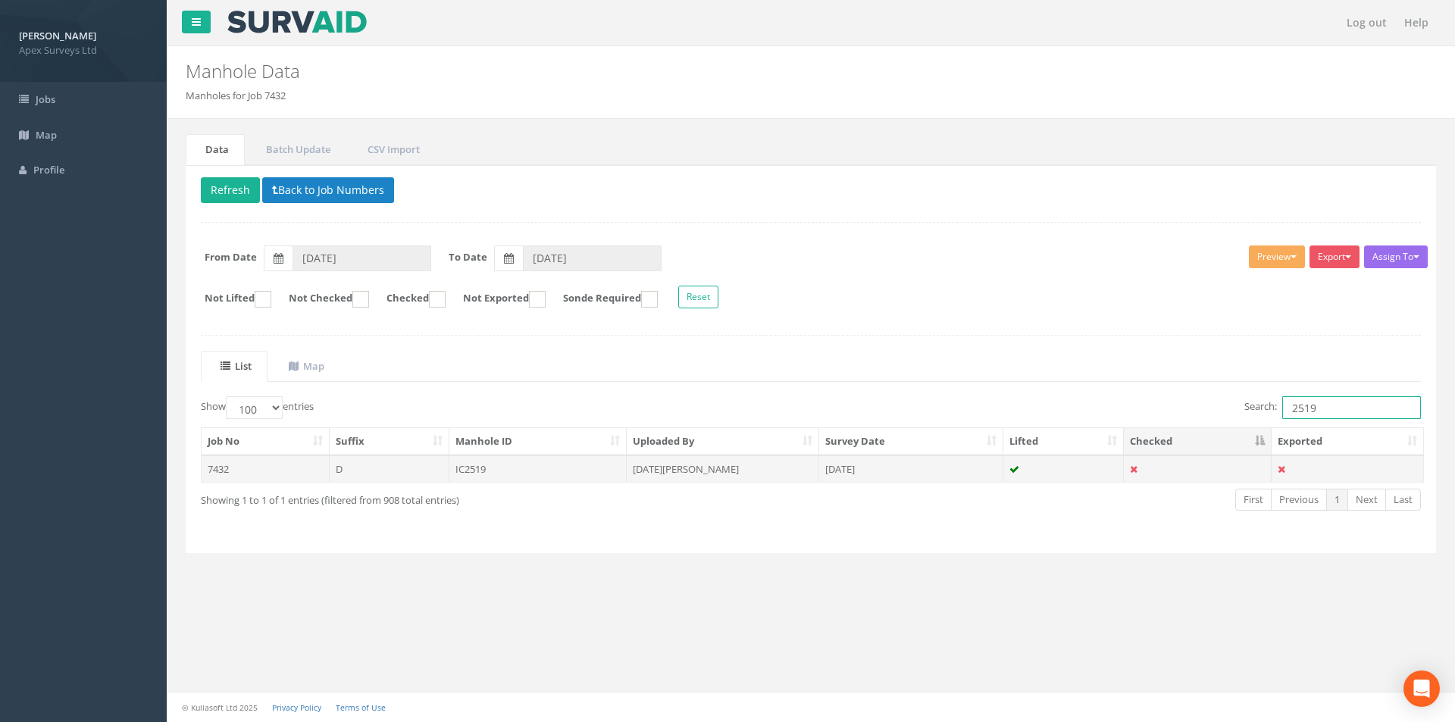
type input "2519"
click at [566, 468] on td "IC2519" at bounding box center [539, 469] width 178 height 27
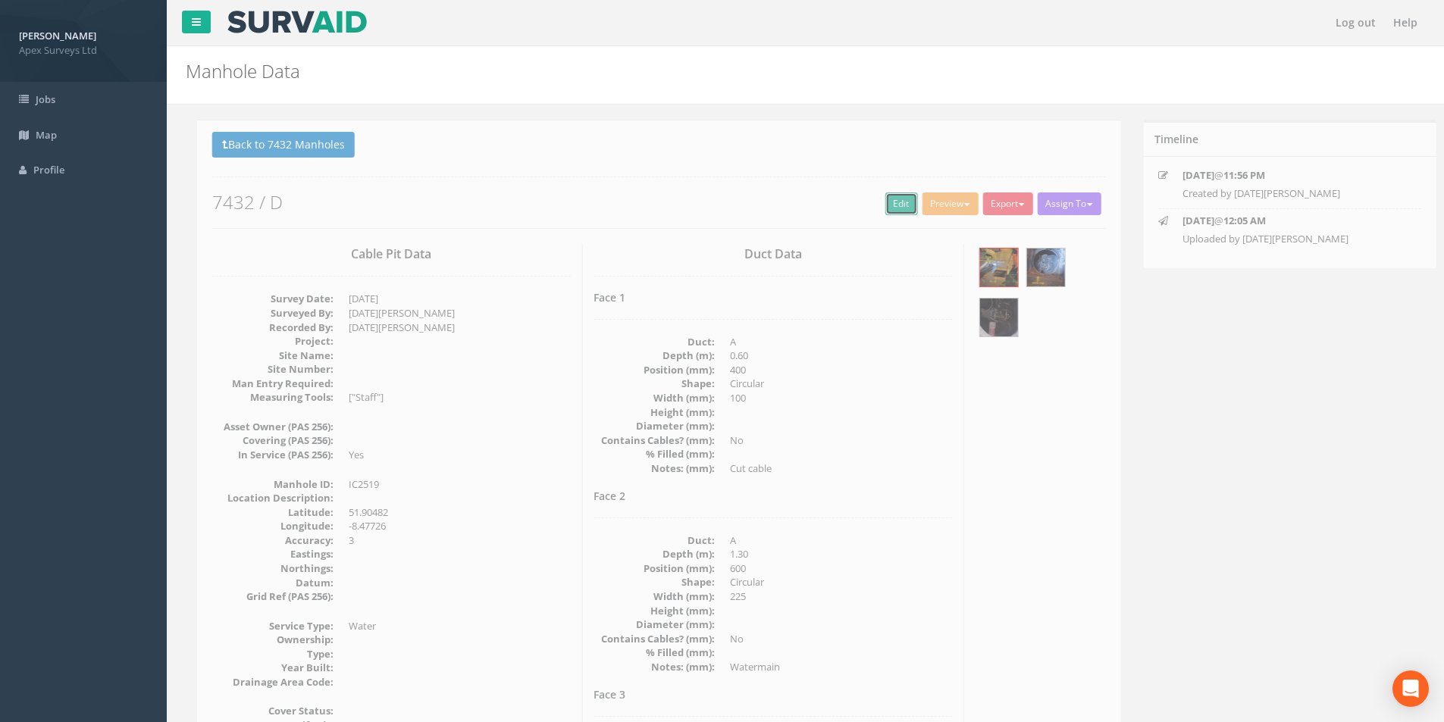
click at [874, 209] on link "Edit" at bounding box center [890, 204] width 33 height 23
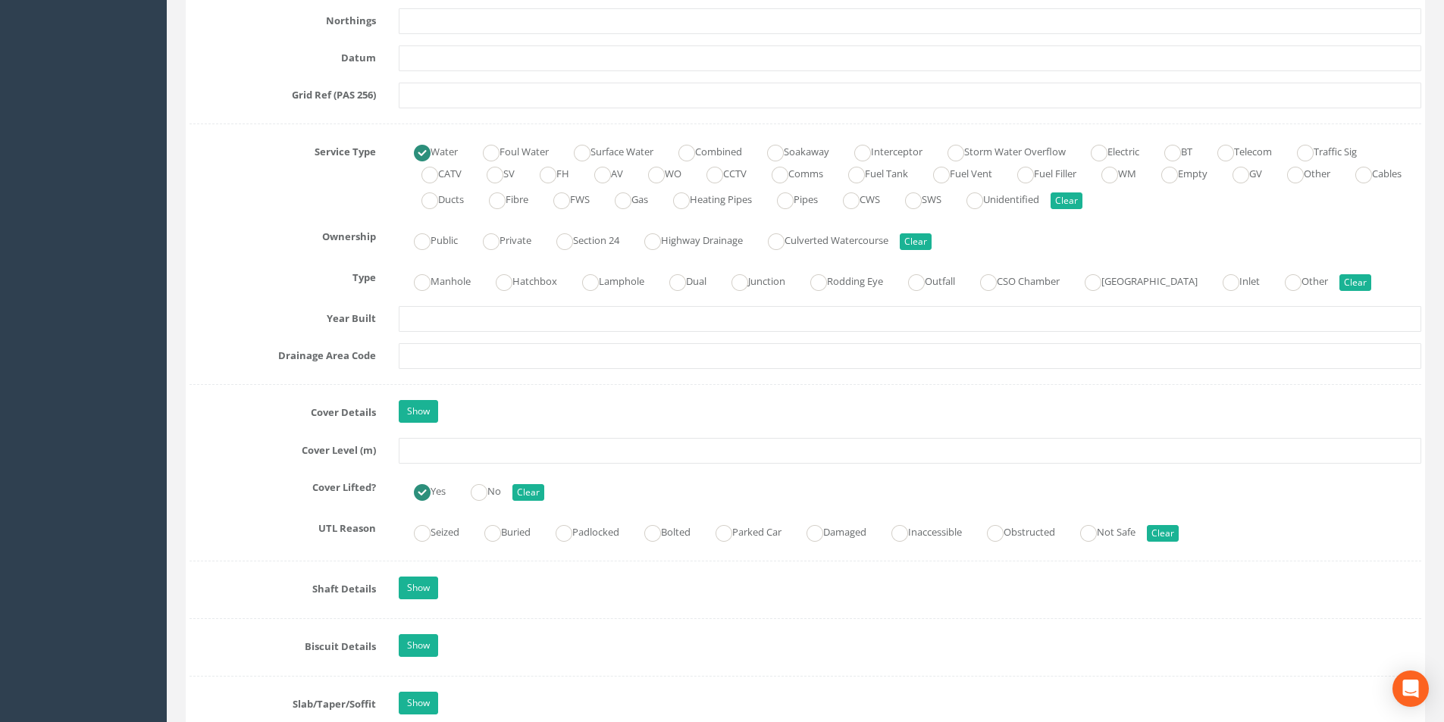
scroll to position [1061, 0]
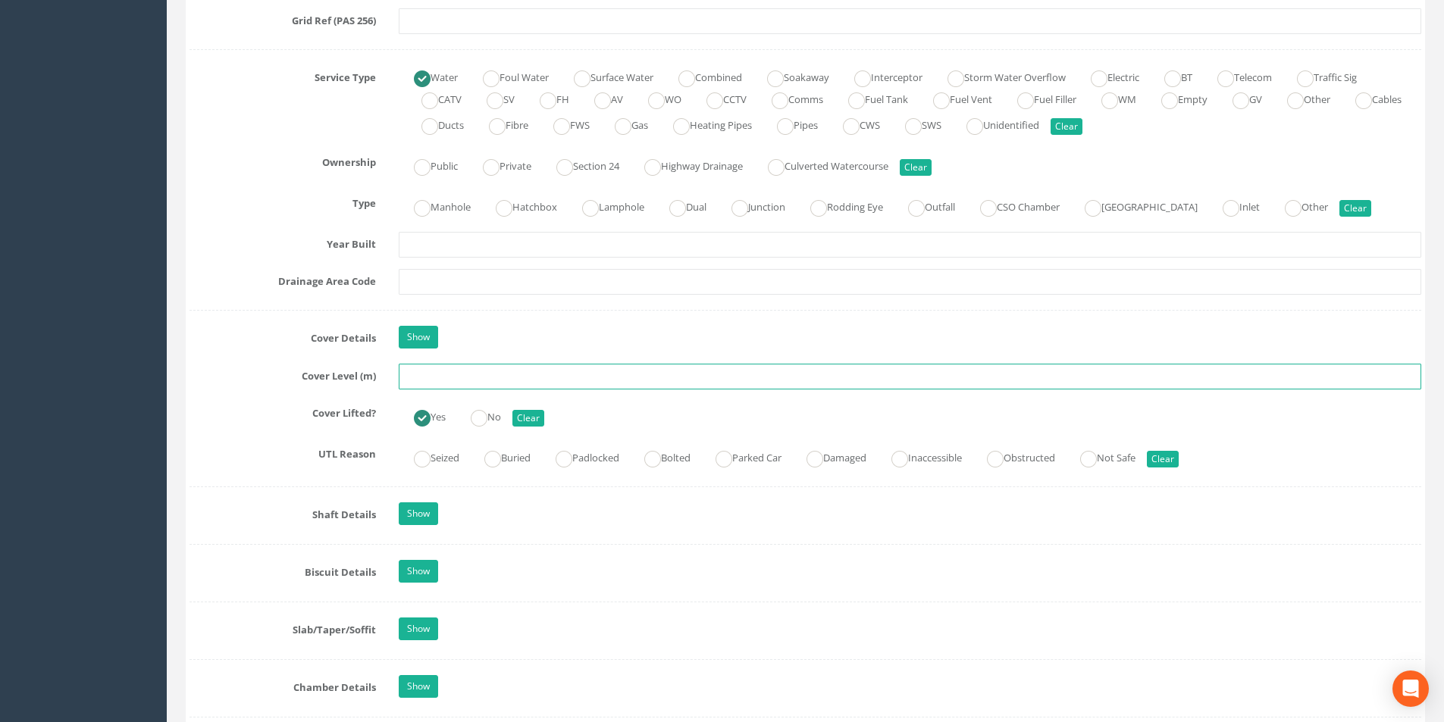
click at [454, 377] on input "text" at bounding box center [910, 377] width 1023 height 26
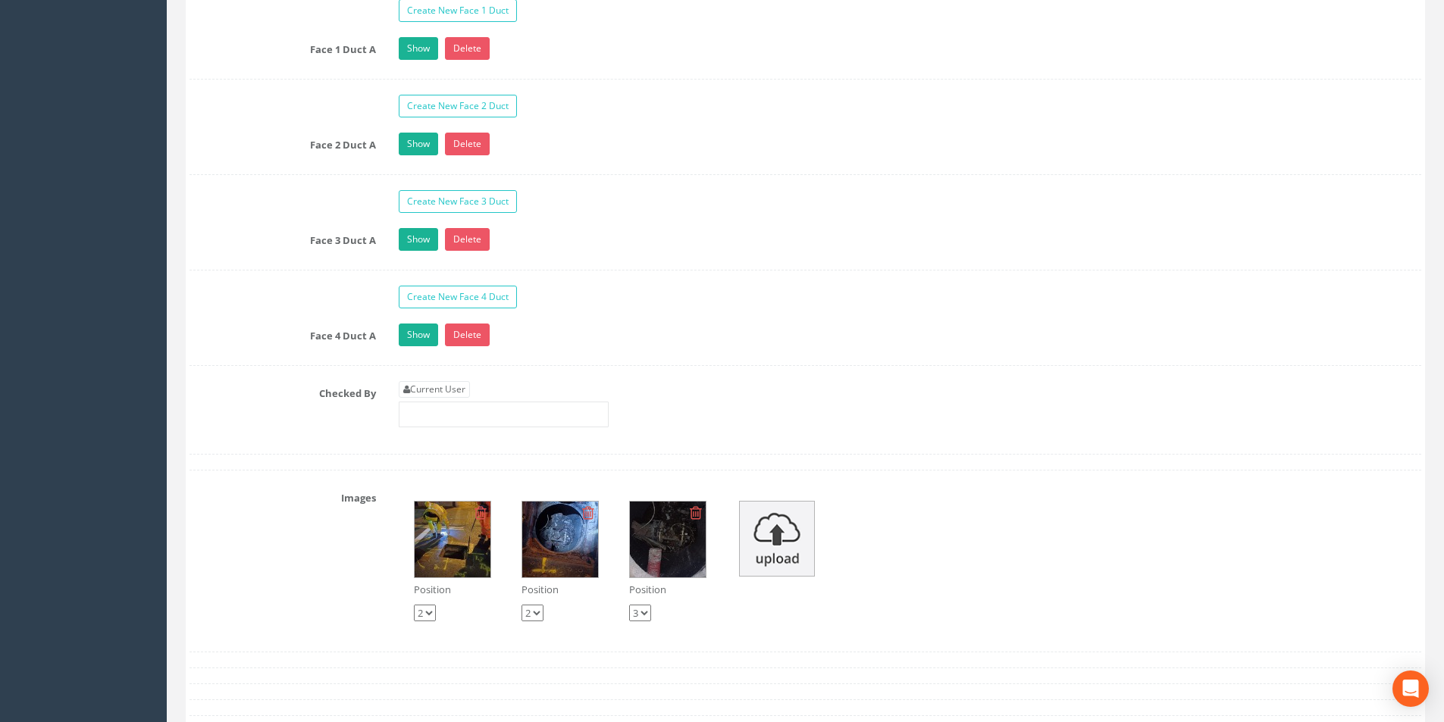
scroll to position [2501, 0]
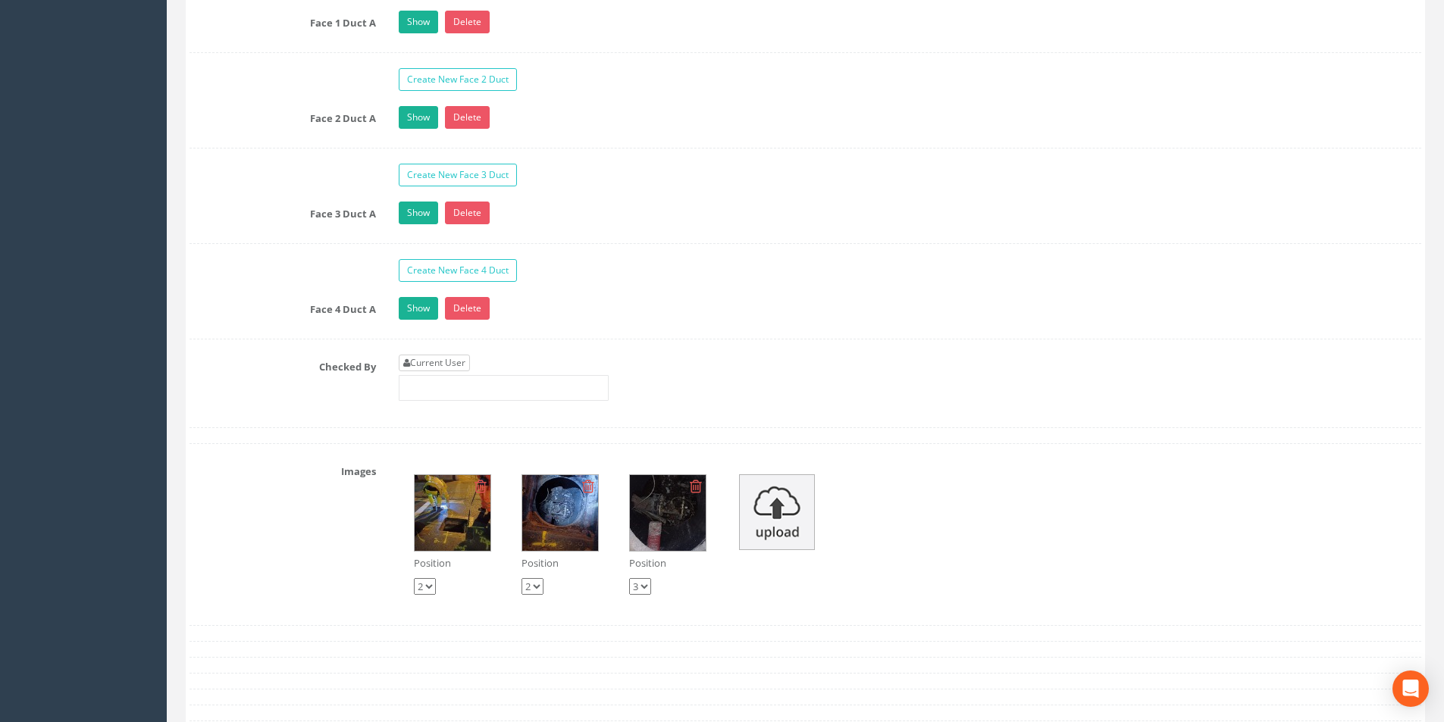
type input "25.57"
click at [457, 365] on link "Current User" at bounding box center [434, 363] width 71 height 17
type input "[PERSON_NAME]"
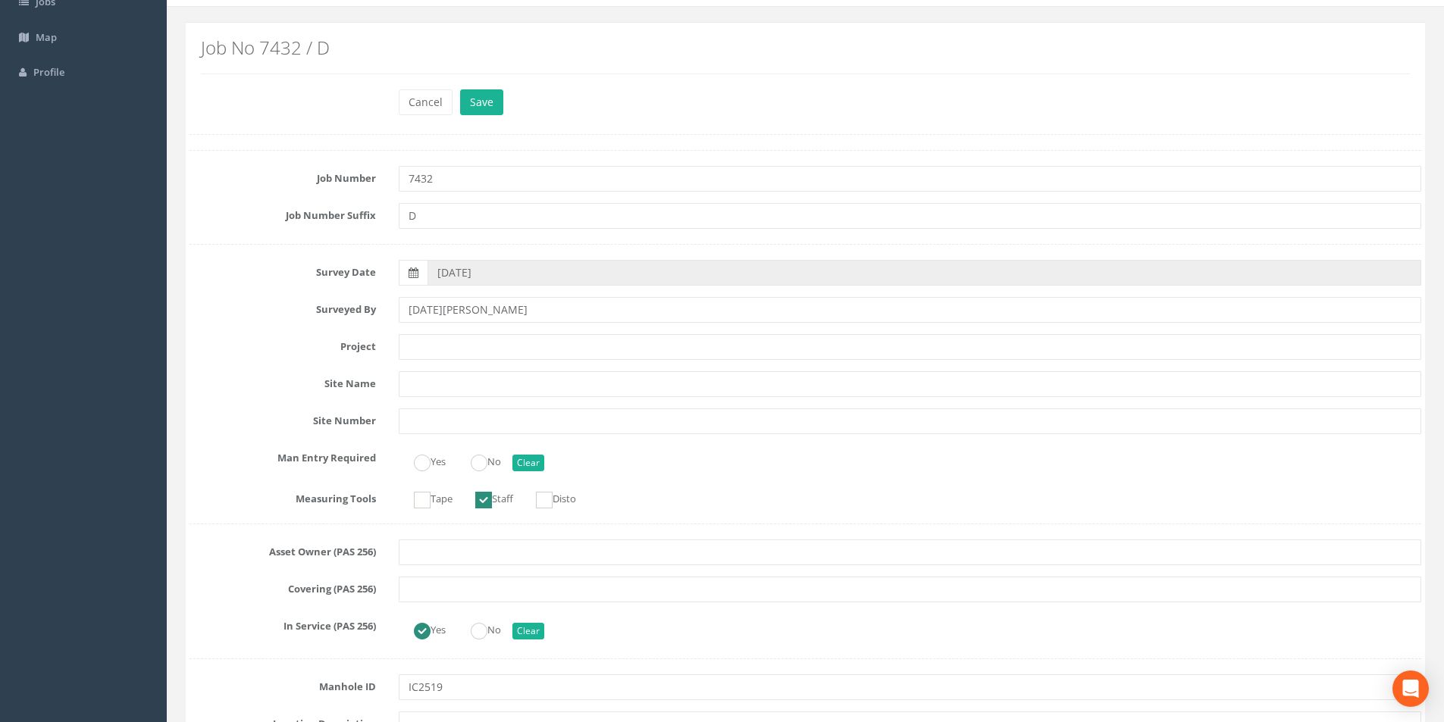
scroll to position [0, 0]
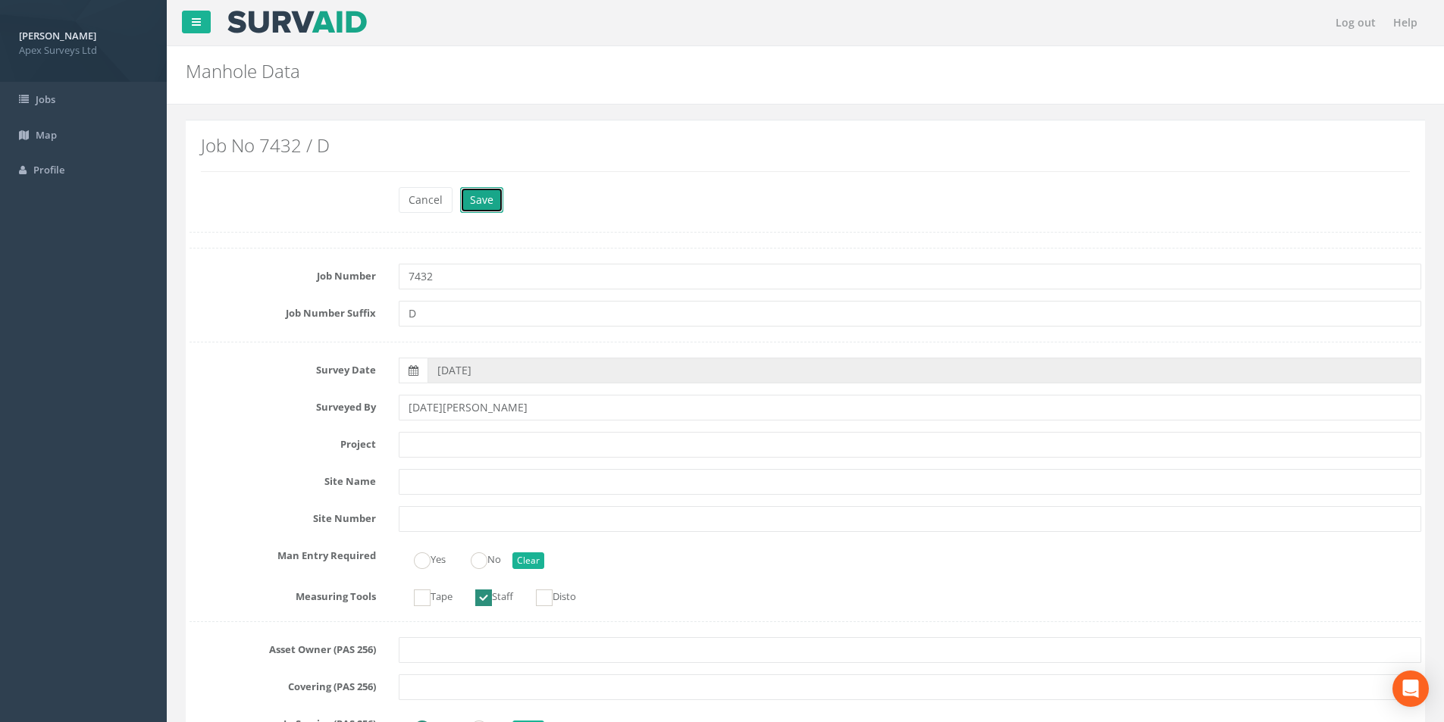
click at [475, 209] on button "Save" at bounding box center [481, 200] width 43 height 26
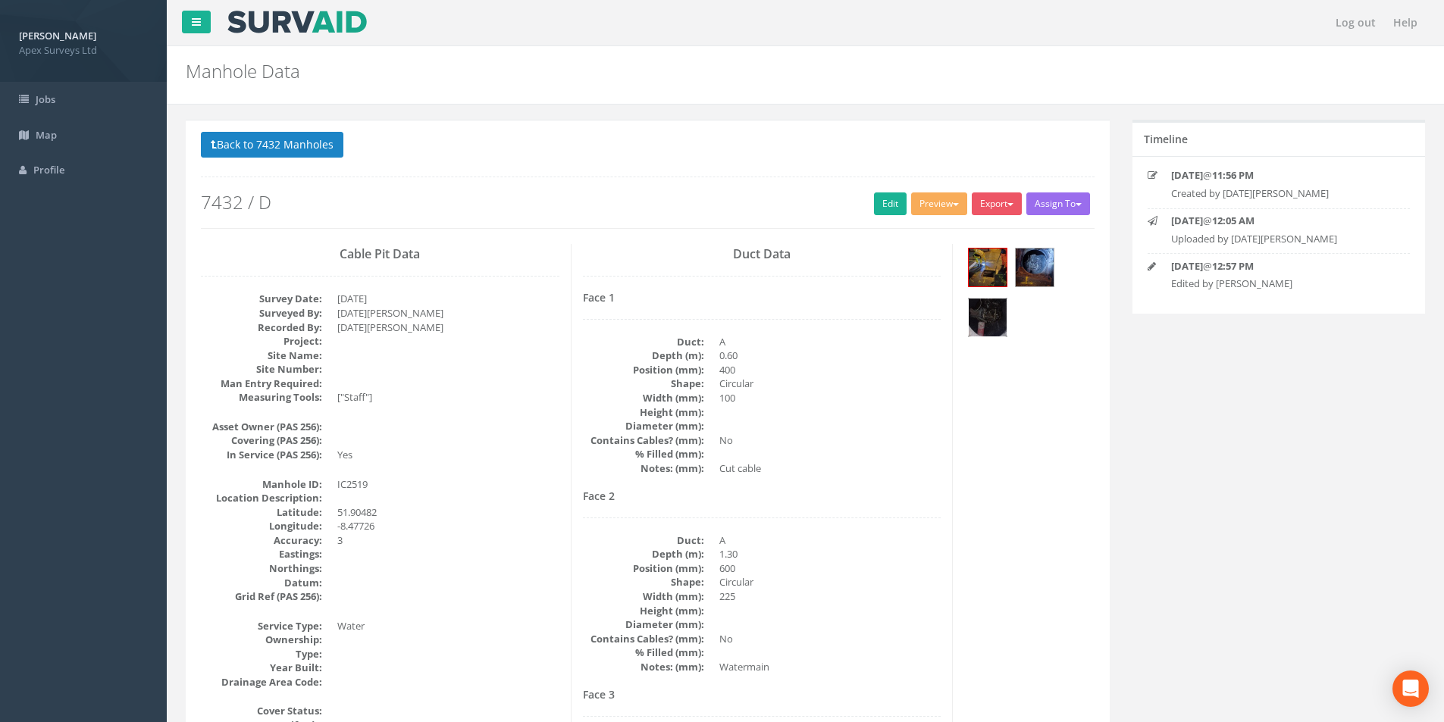
click at [997, 315] on img at bounding box center [988, 318] width 38 height 38
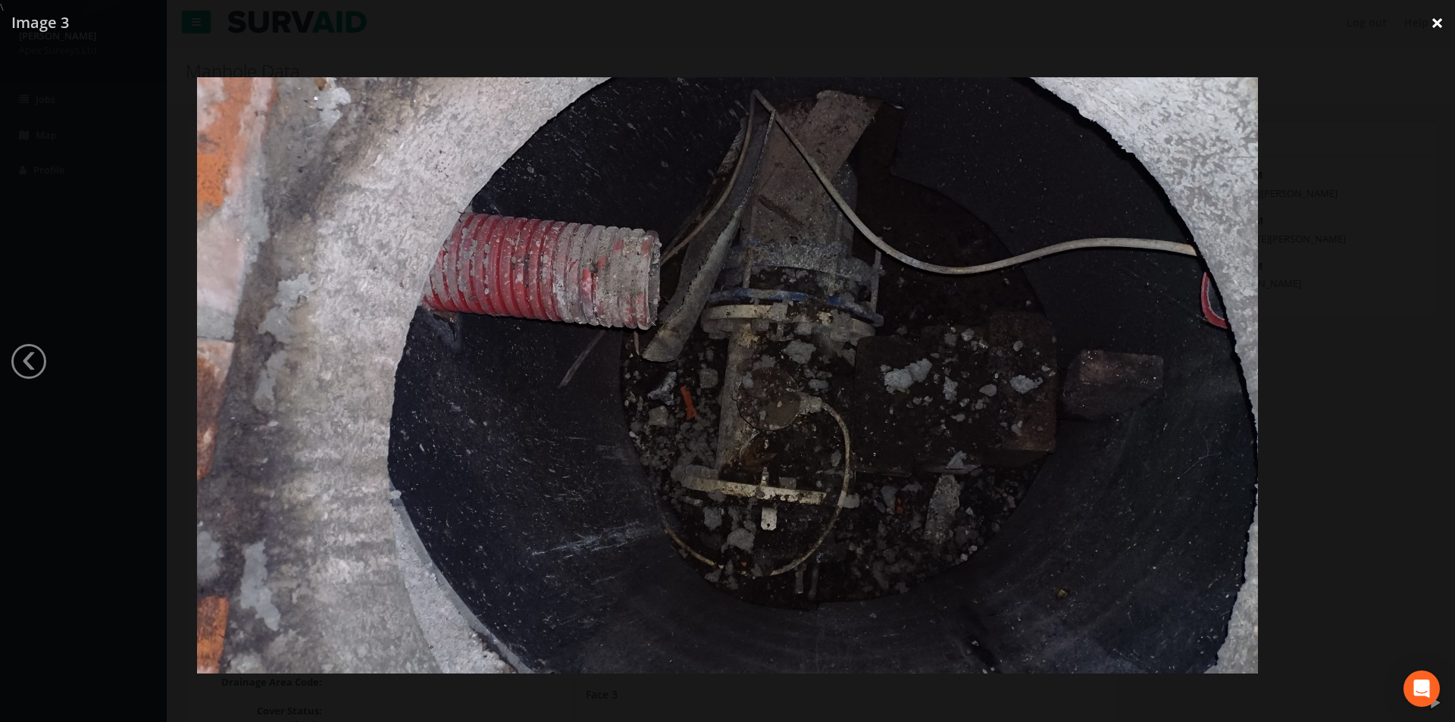
click at [1437, 23] on link "×" at bounding box center [1438, 22] width 36 height 45
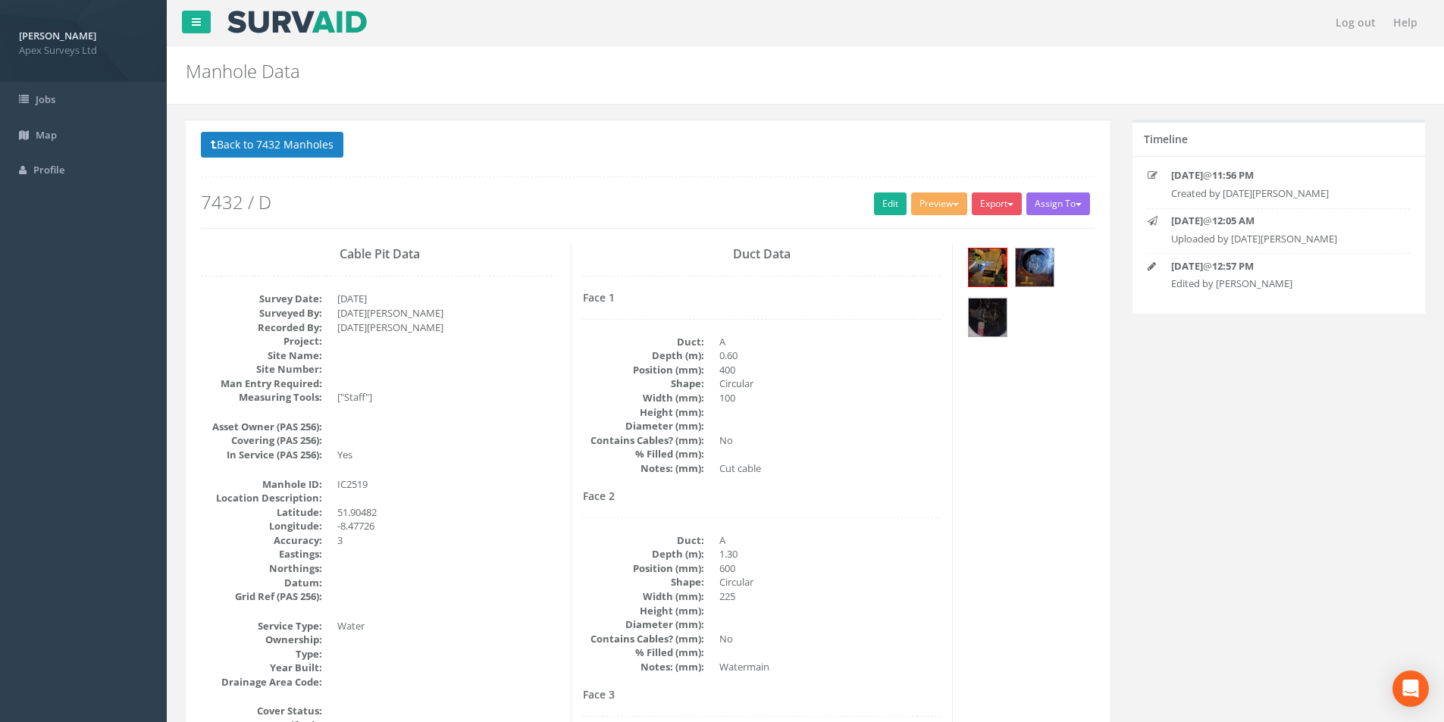
click at [251, 158] on p "Back to 7432 Manholes Back to Map" at bounding box center [648, 147] width 894 height 30
click at [252, 152] on button "Back to 7432 Manholes" at bounding box center [272, 145] width 143 height 26
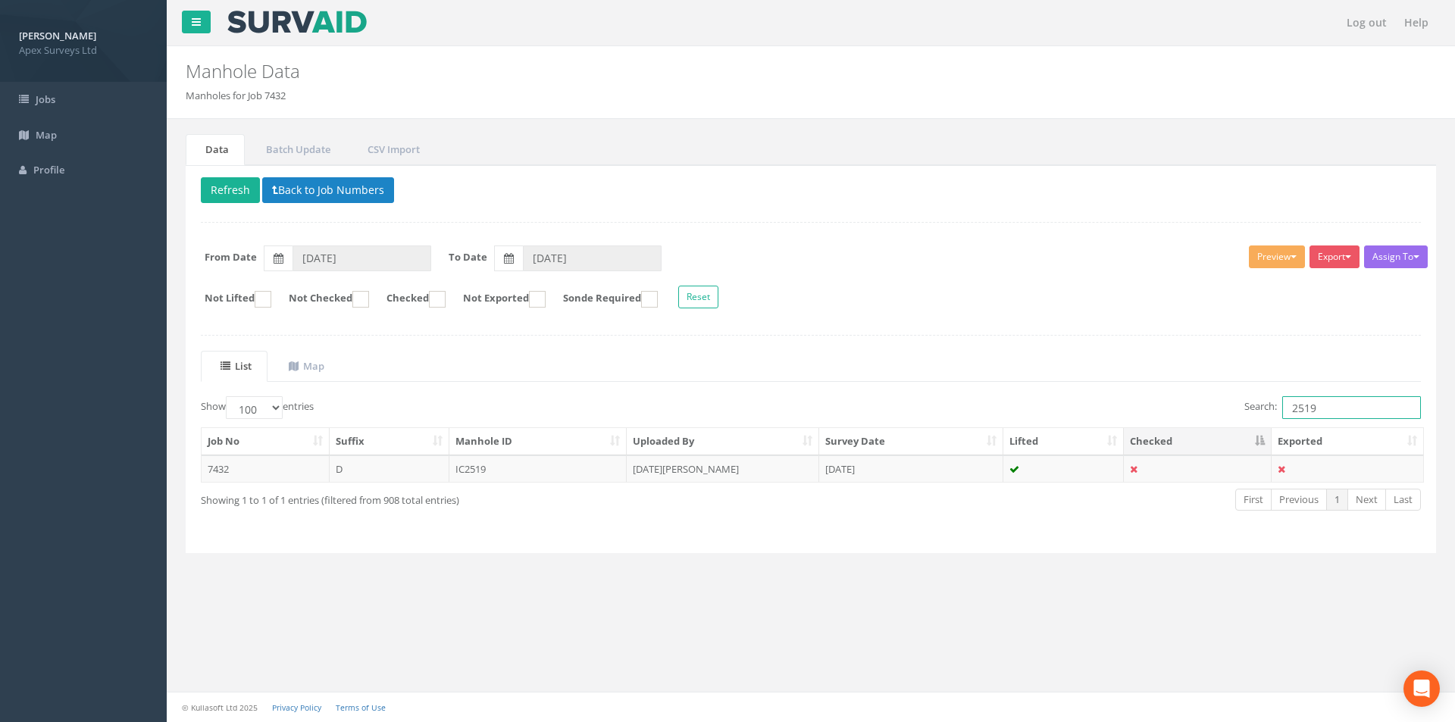
drag, startPoint x: 1336, startPoint y: 403, endPoint x: 1288, endPoint y: 411, distance: 48.4
click at [1288, 411] on input "2519" at bounding box center [1352, 407] width 139 height 23
type input "2520"
click at [552, 475] on td "MH2520" at bounding box center [539, 469] width 178 height 27
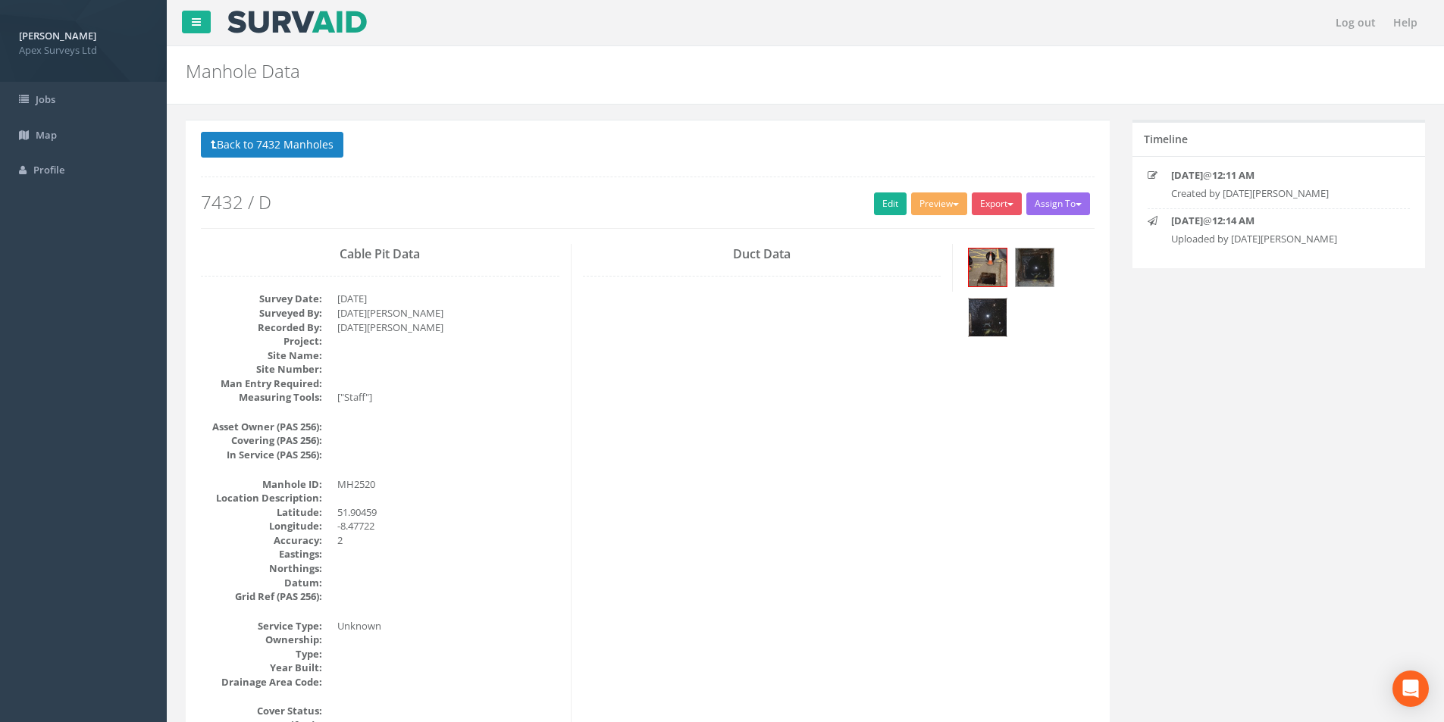
click at [994, 317] on img at bounding box center [988, 318] width 38 height 38
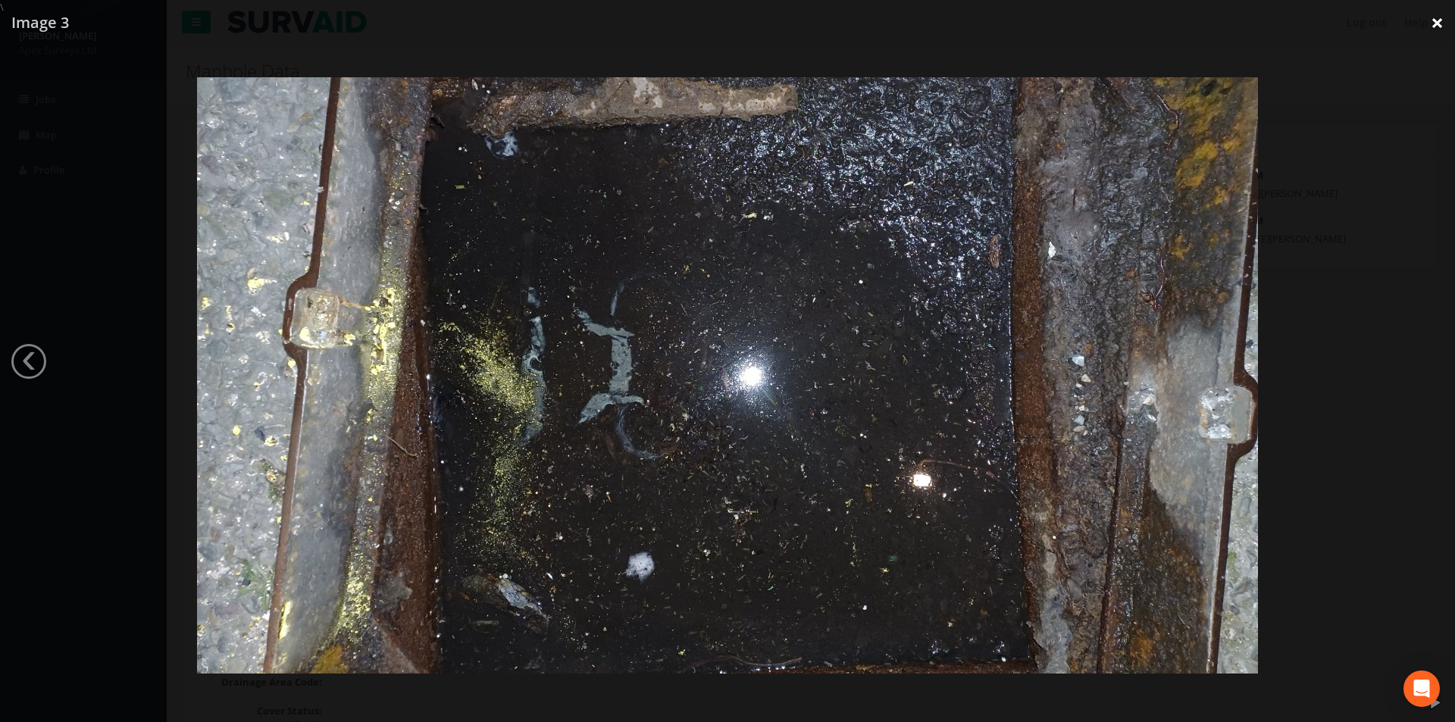
click at [1439, 20] on link "×" at bounding box center [1438, 22] width 36 height 45
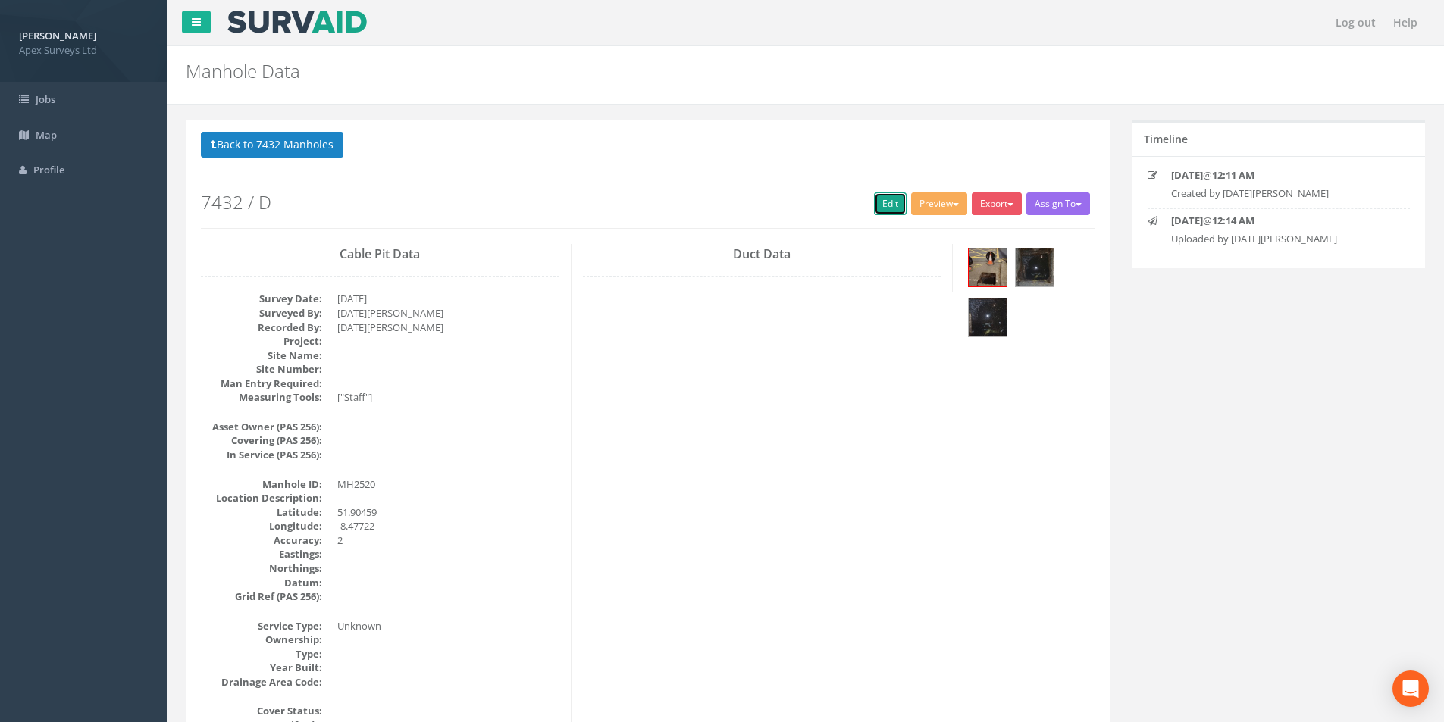
click at [883, 204] on link "Edit" at bounding box center [890, 204] width 33 height 23
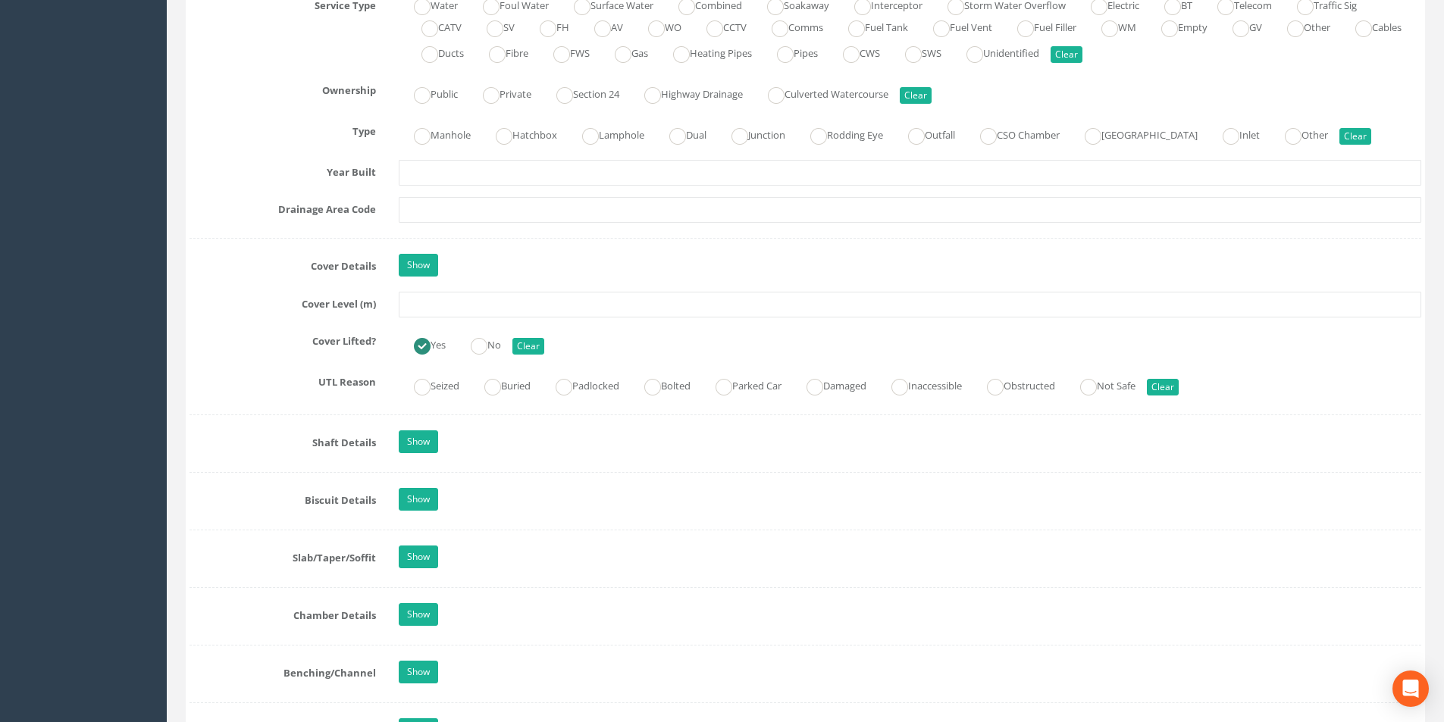
scroll to position [1137, 0]
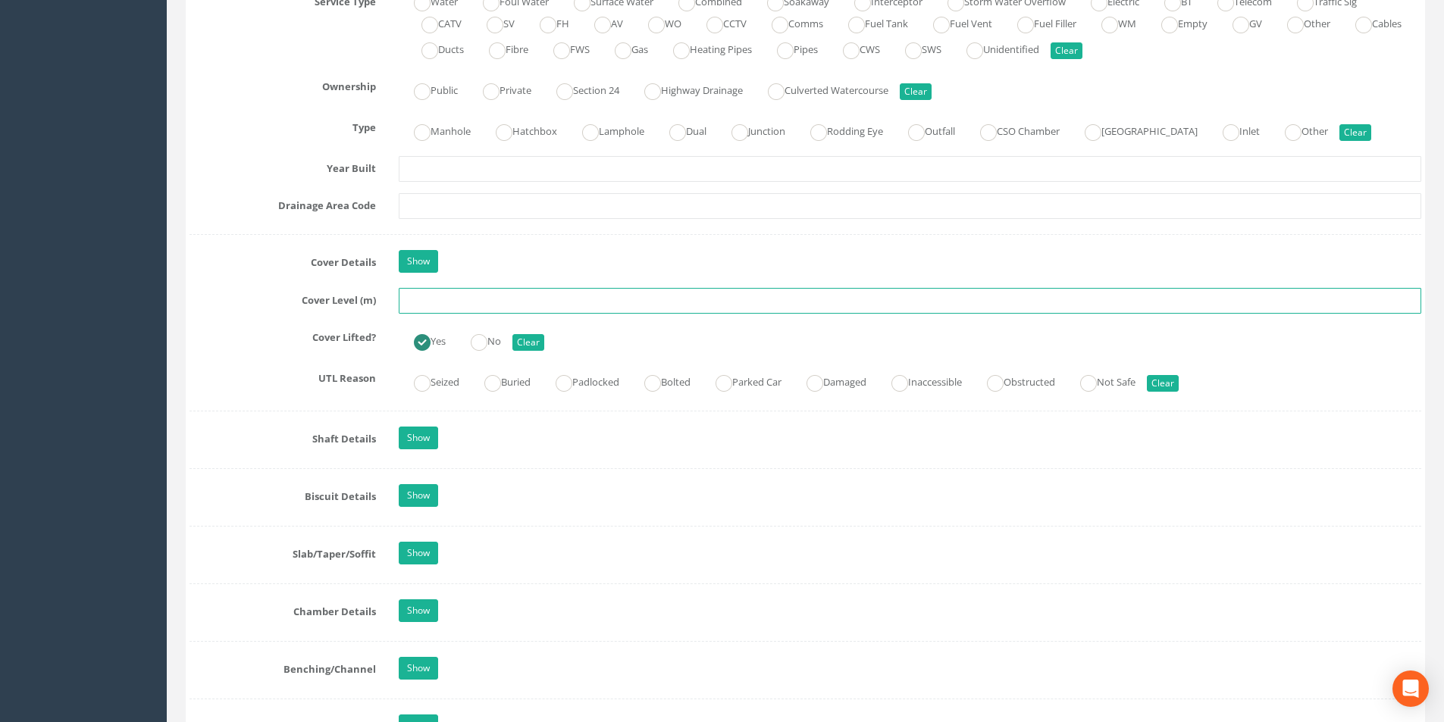
click at [471, 309] on input "text" at bounding box center [910, 301] width 1023 height 26
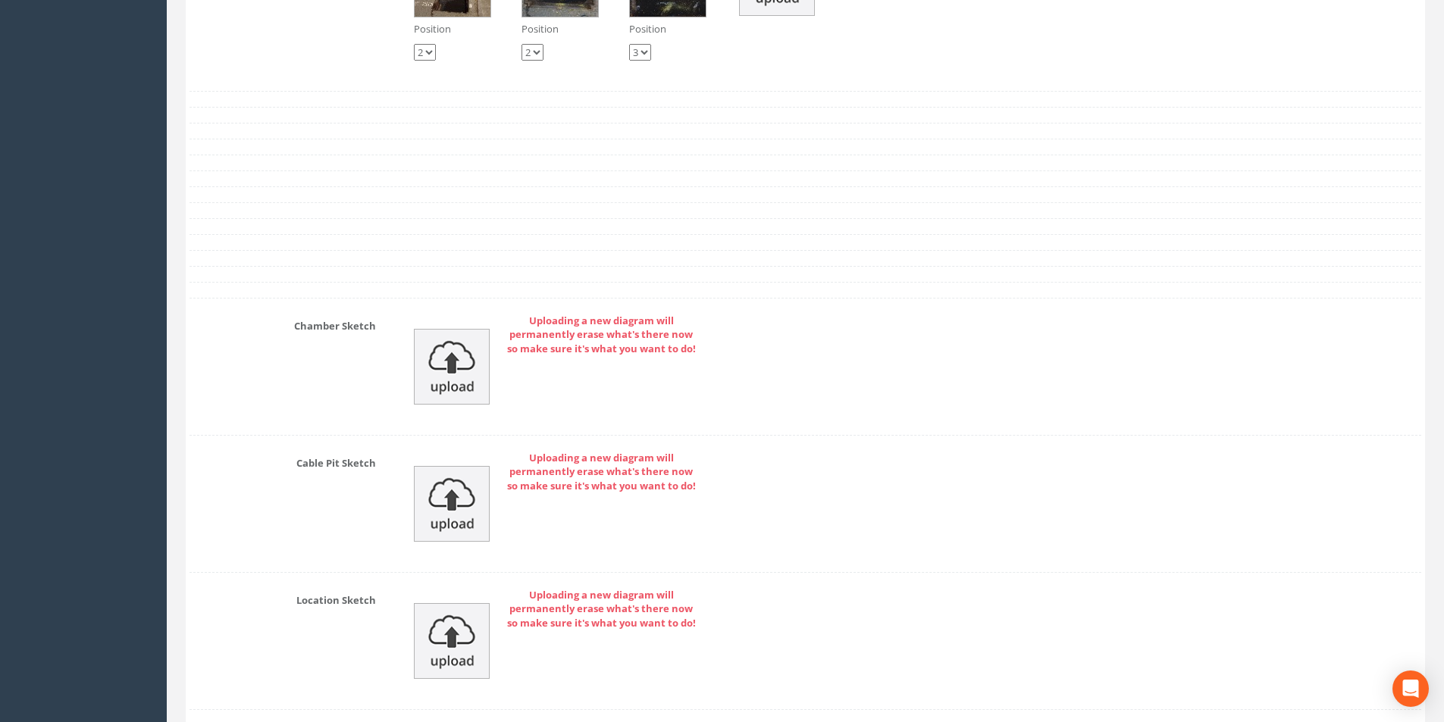
scroll to position [2501, 0]
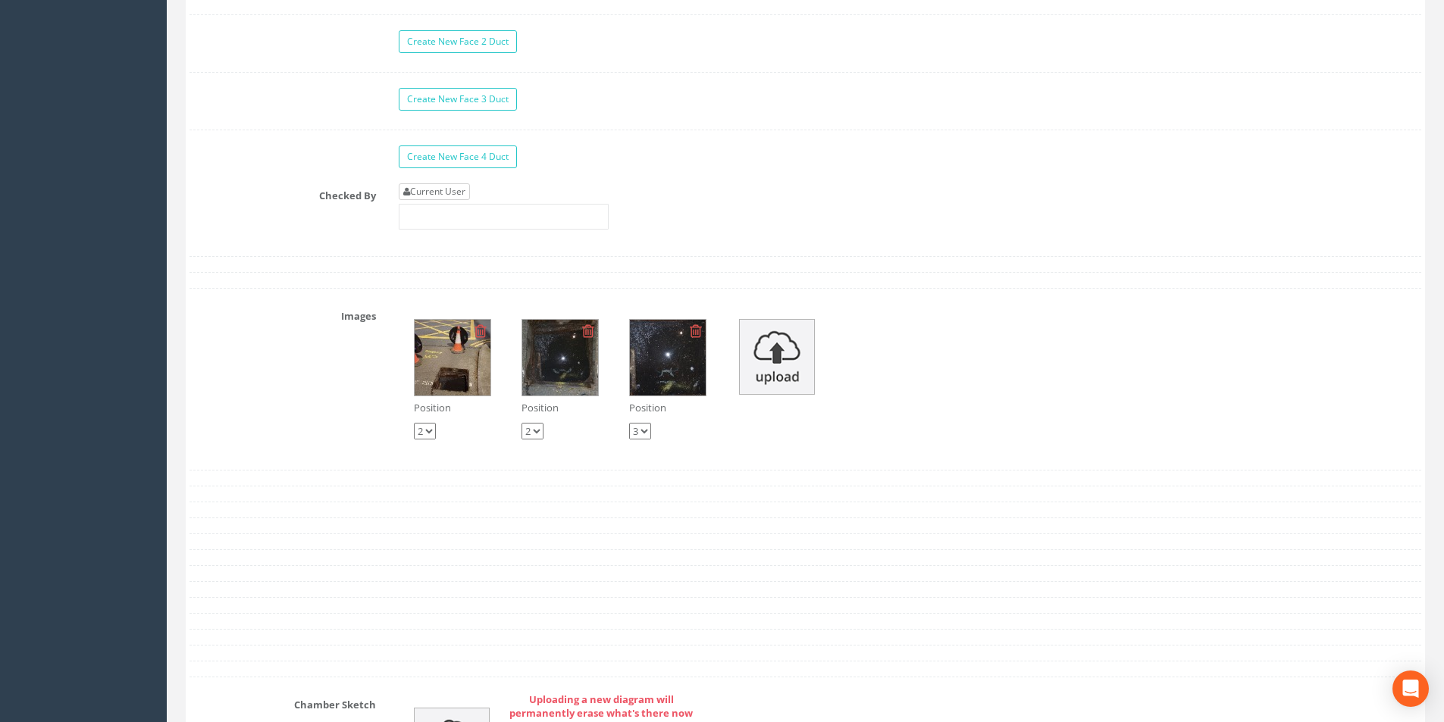
type input "26.54"
click at [459, 197] on link "Current User" at bounding box center [434, 191] width 71 height 17
type input "[PERSON_NAME]"
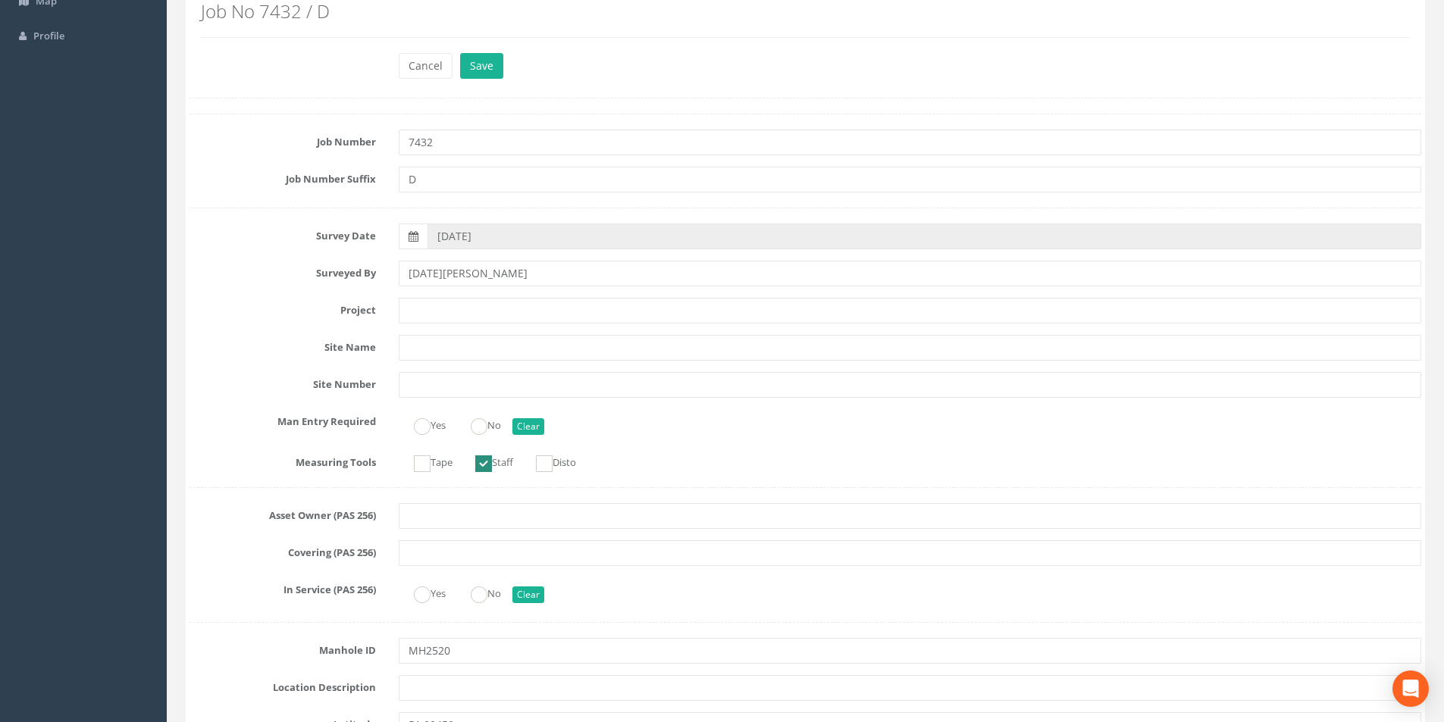
scroll to position [0, 0]
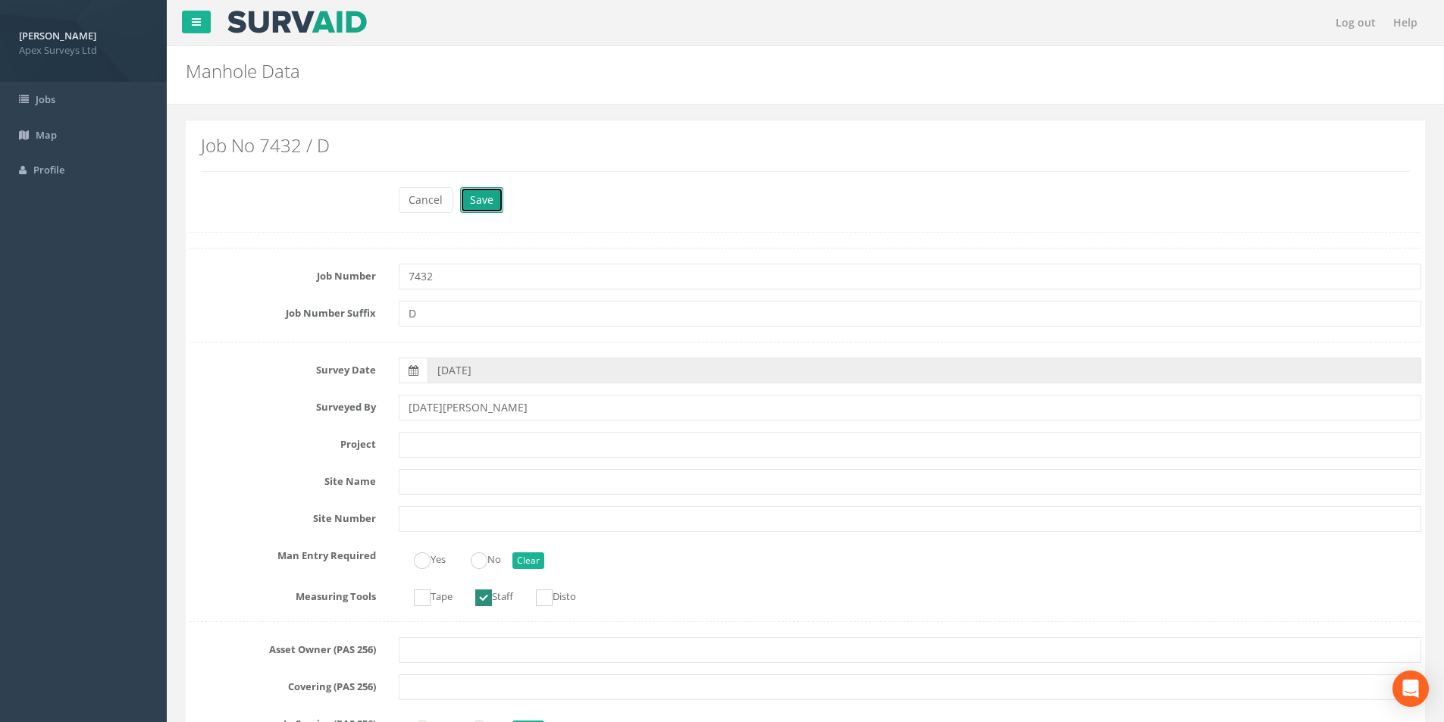
click at [484, 210] on button "Save" at bounding box center [481, 200] width 43 height 26
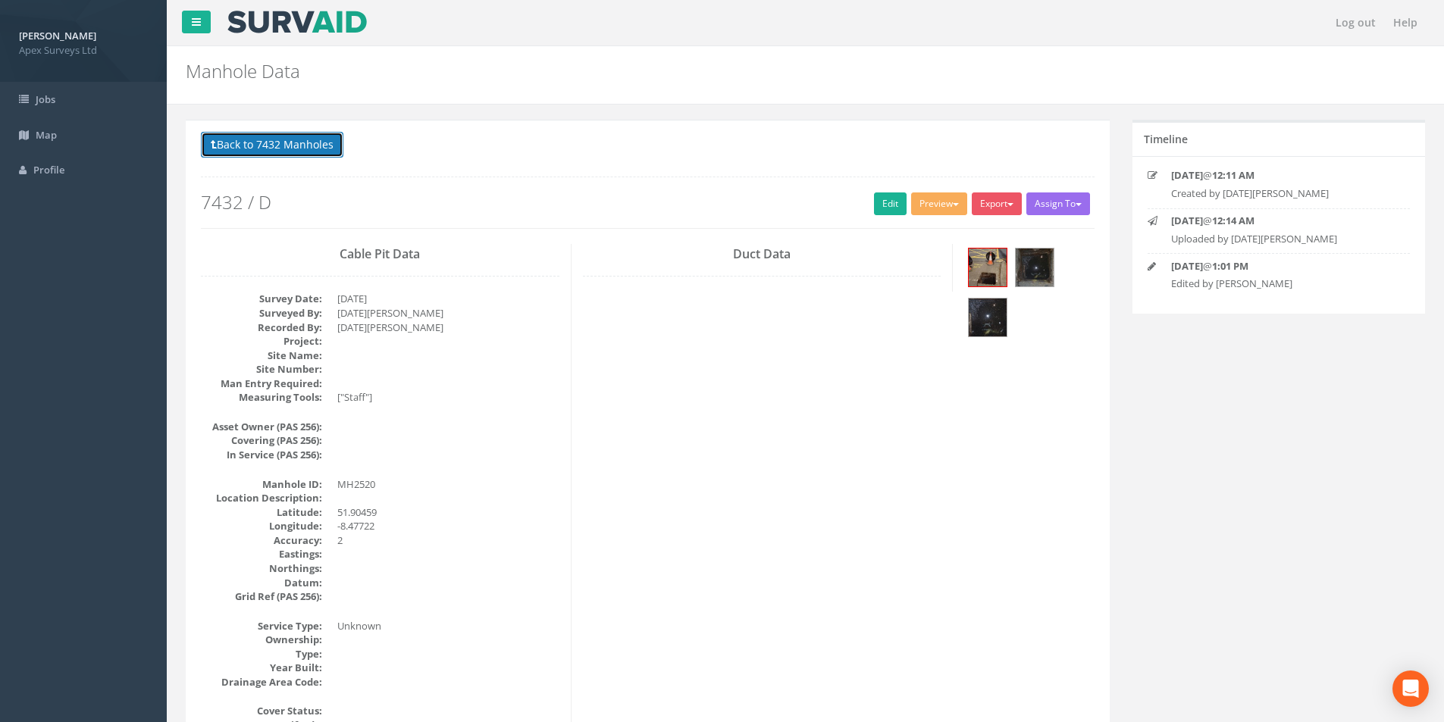
click at [236, 140] on button "Back to 7432 Manholes" at bounding box center [272, 145] width 143 height 26
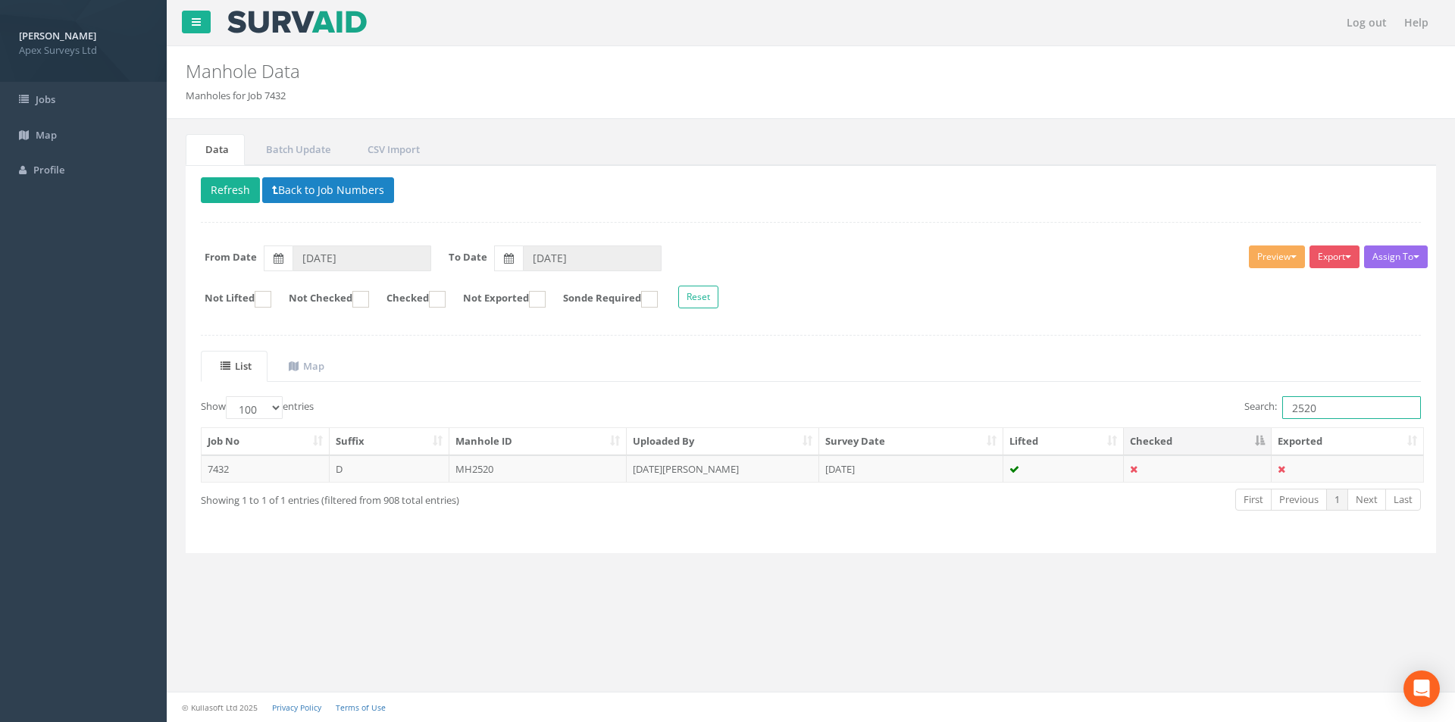
click at [1327, 412] on input "2520" at bounding box center [1352, 407] width 139 height 23
type input "2516"
click at [518, 470] on td "MH2516" at bounding box center [539, 469] width 178 height 27
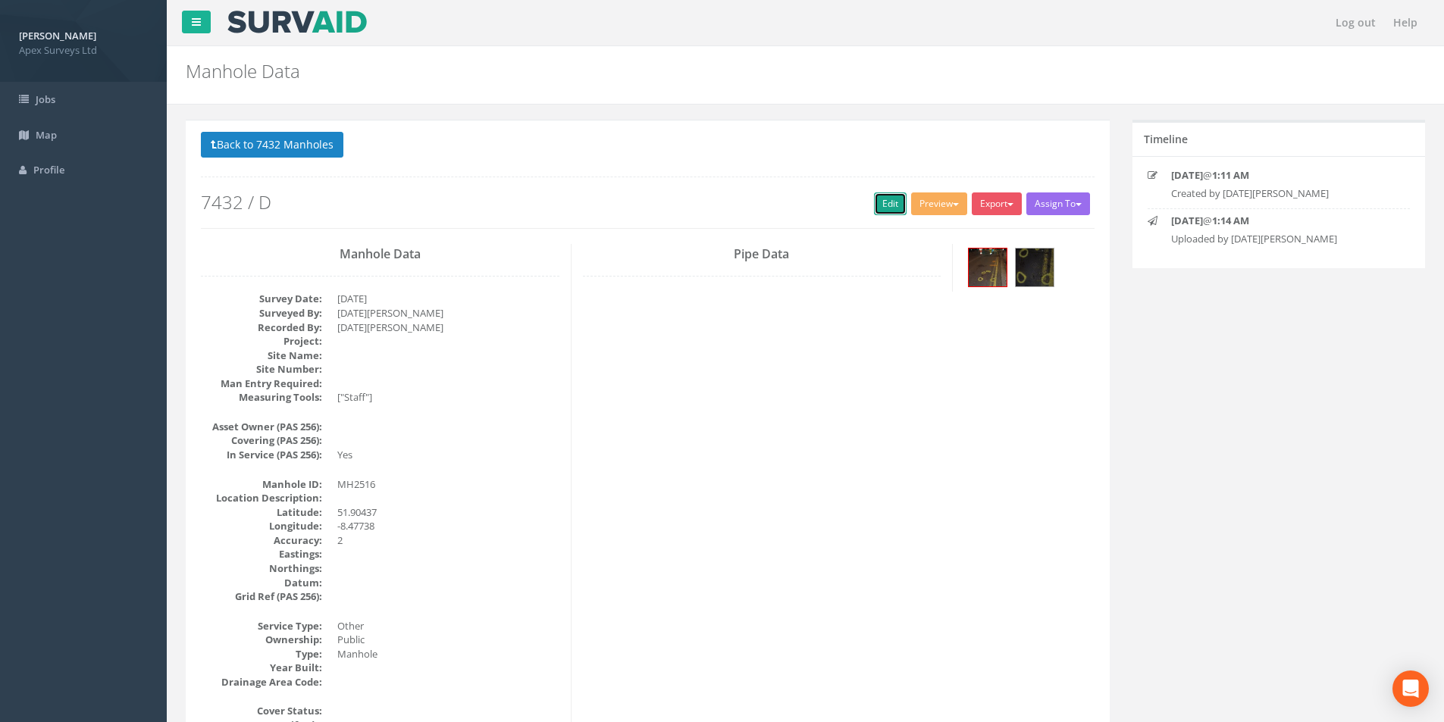
click at [885, 203] on link "Edit" at bounding box center [890, 204] width 33 height 23
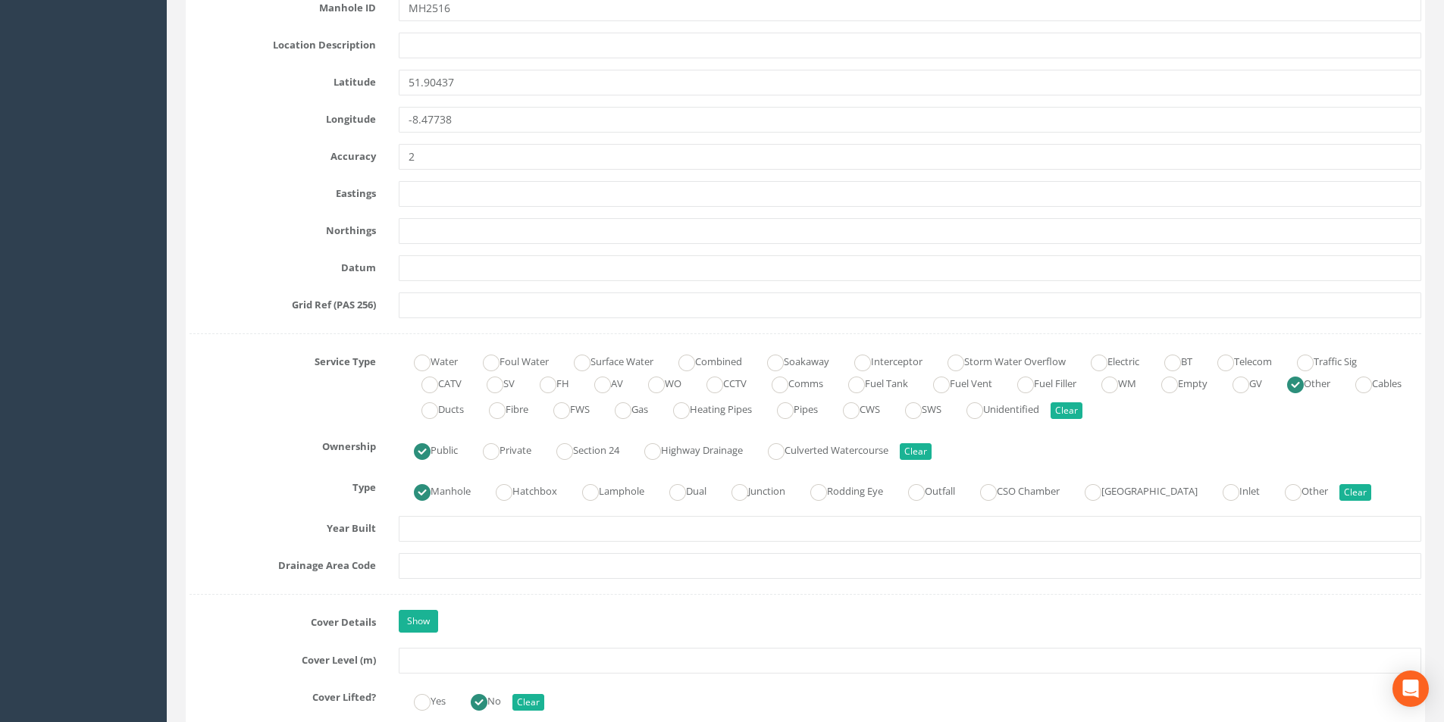
scroll to position [910, 0]
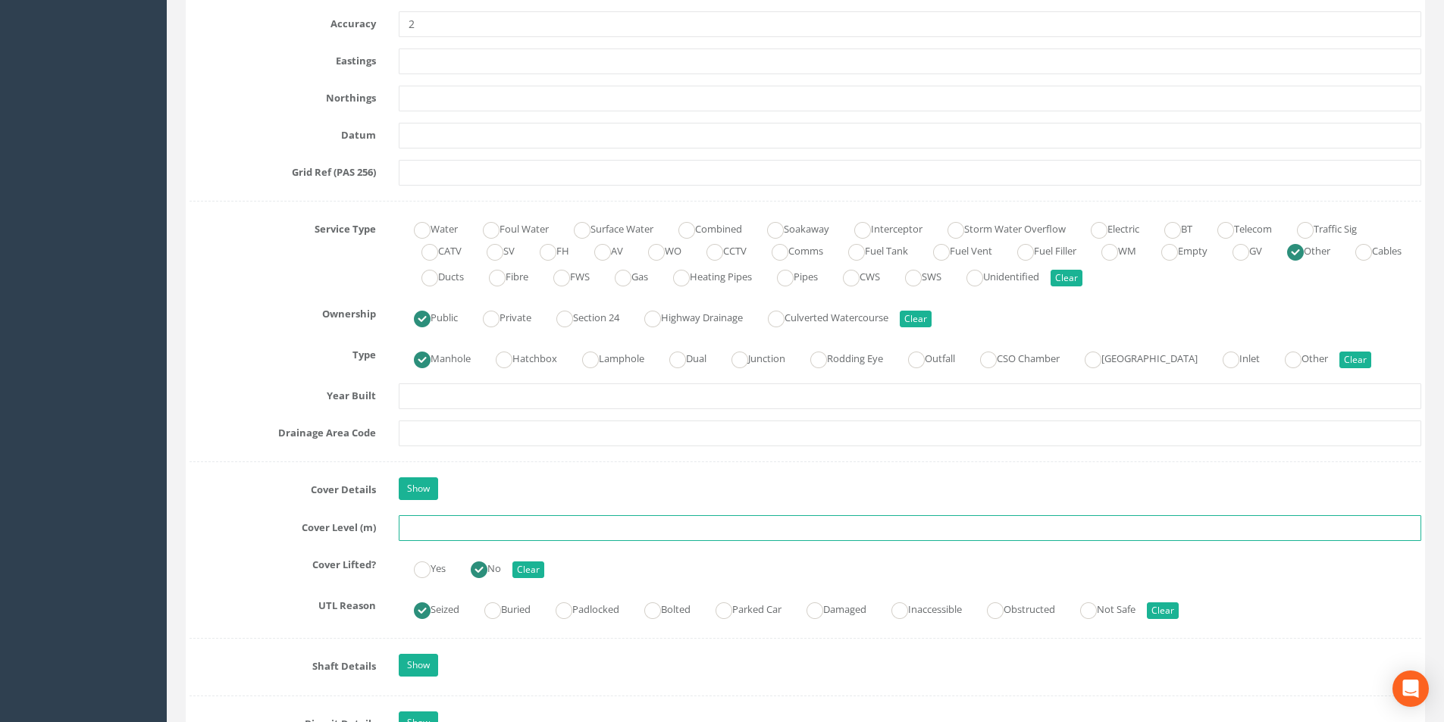
click at [443, 531] on input "text" at bounding box center [910, 528] width 1023 height 26
type input "27.56"
click at [475, 436] on input "text" at bounding box center [910, 434] width 1023 height 26
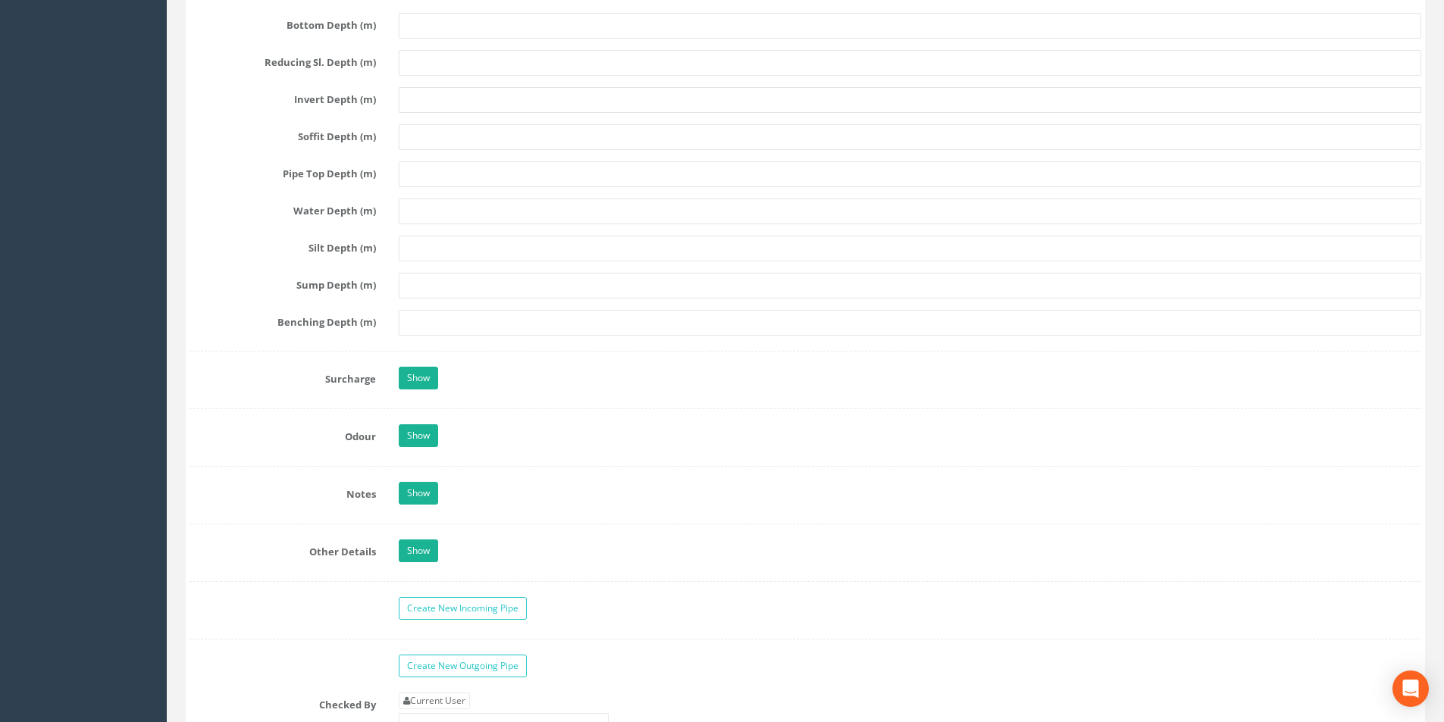
scroll to position [2122, 0]
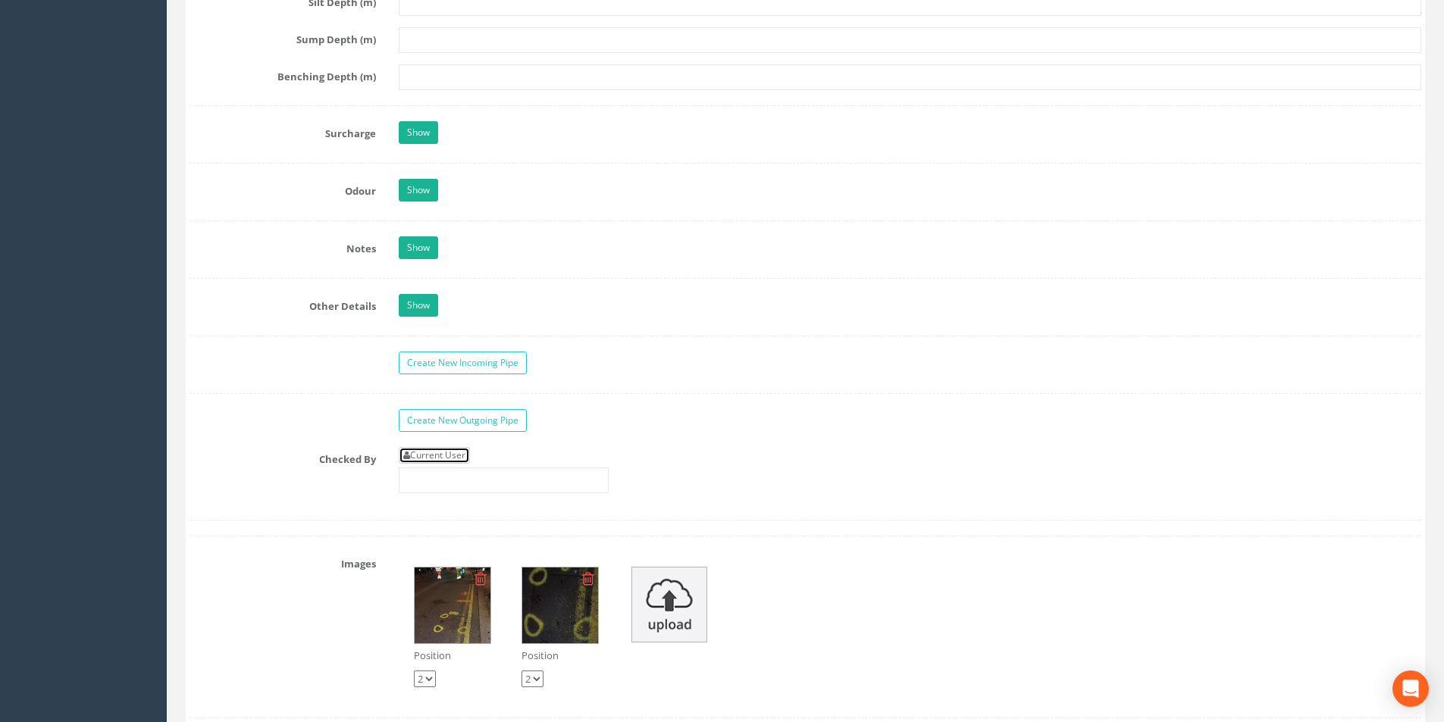
click at [459, 451] on link "Current User" at bounding box center [434, 455] width 71 height 17
type input "[PERSON_NAME]"
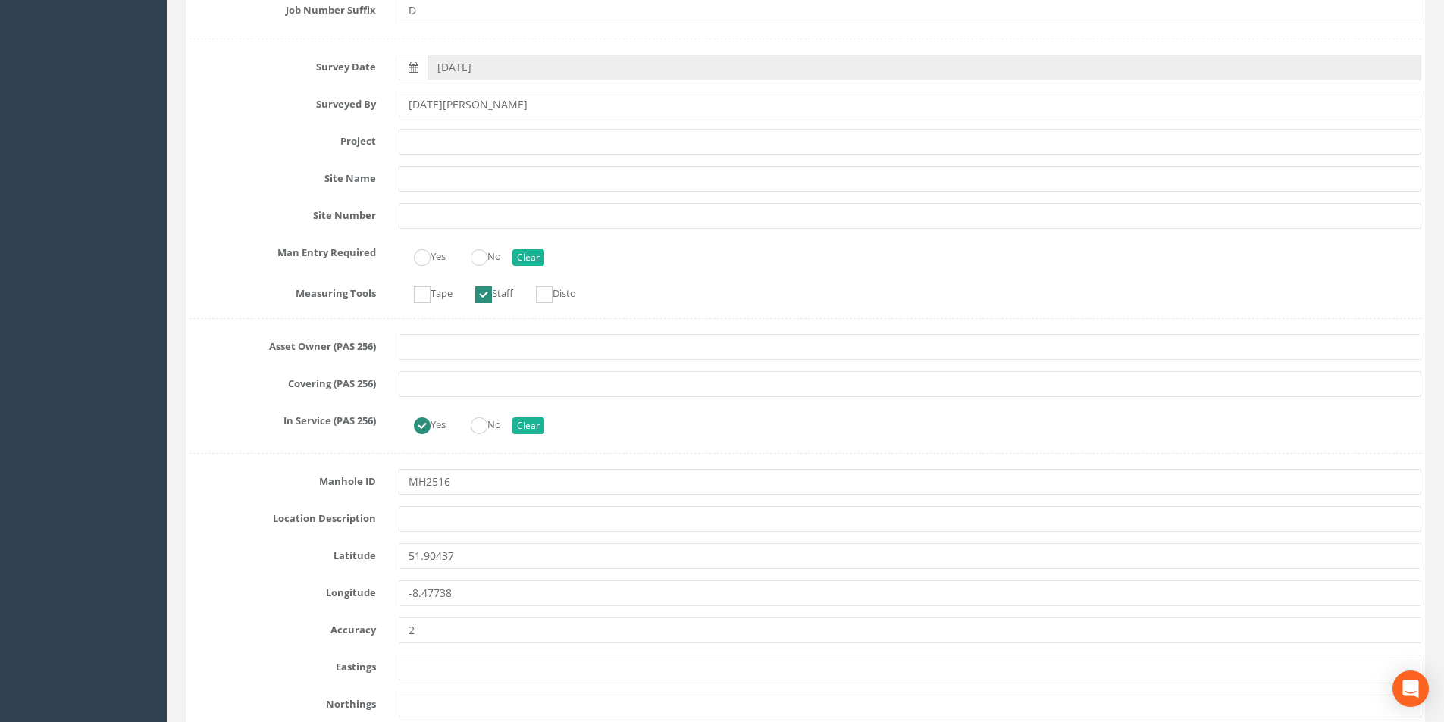
scroll to position [0, 0]
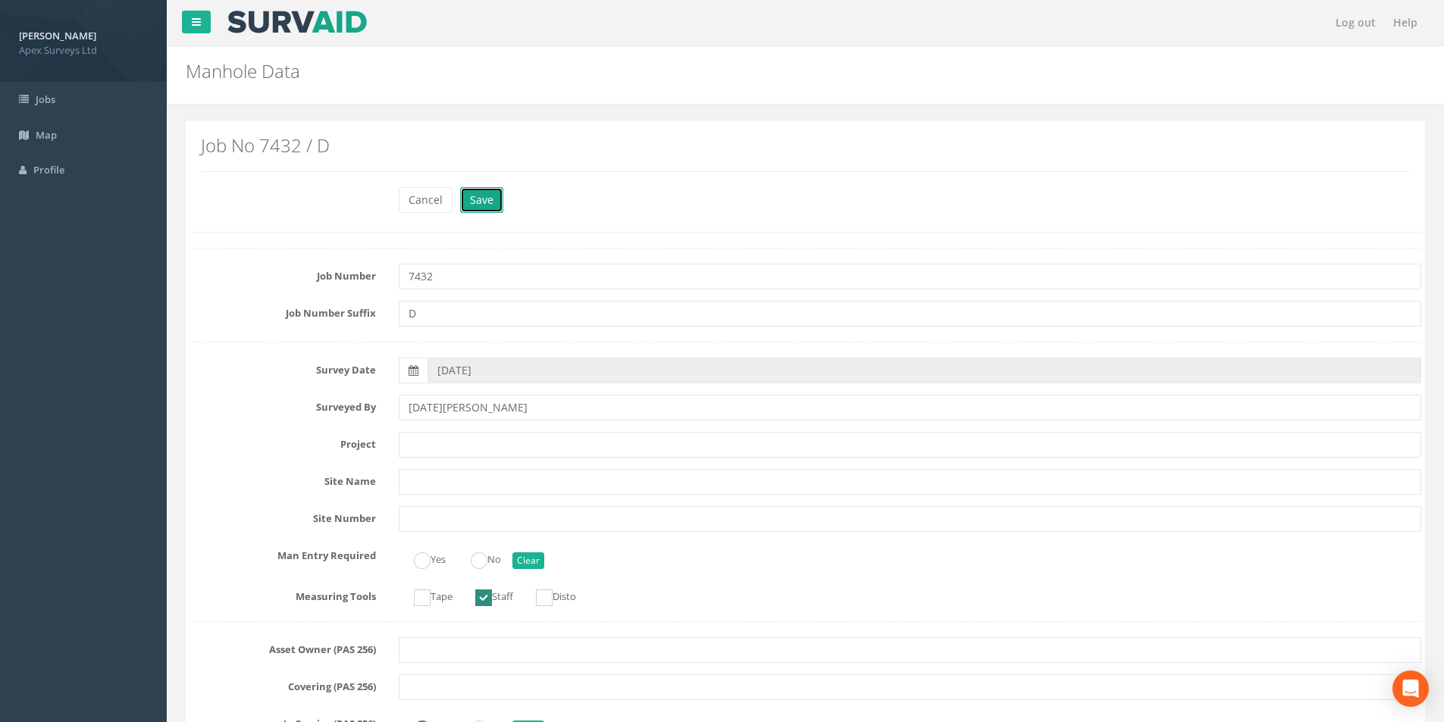
click at [494, 204] on button "Save" at bounding box center [481, 200] width 43 height 26
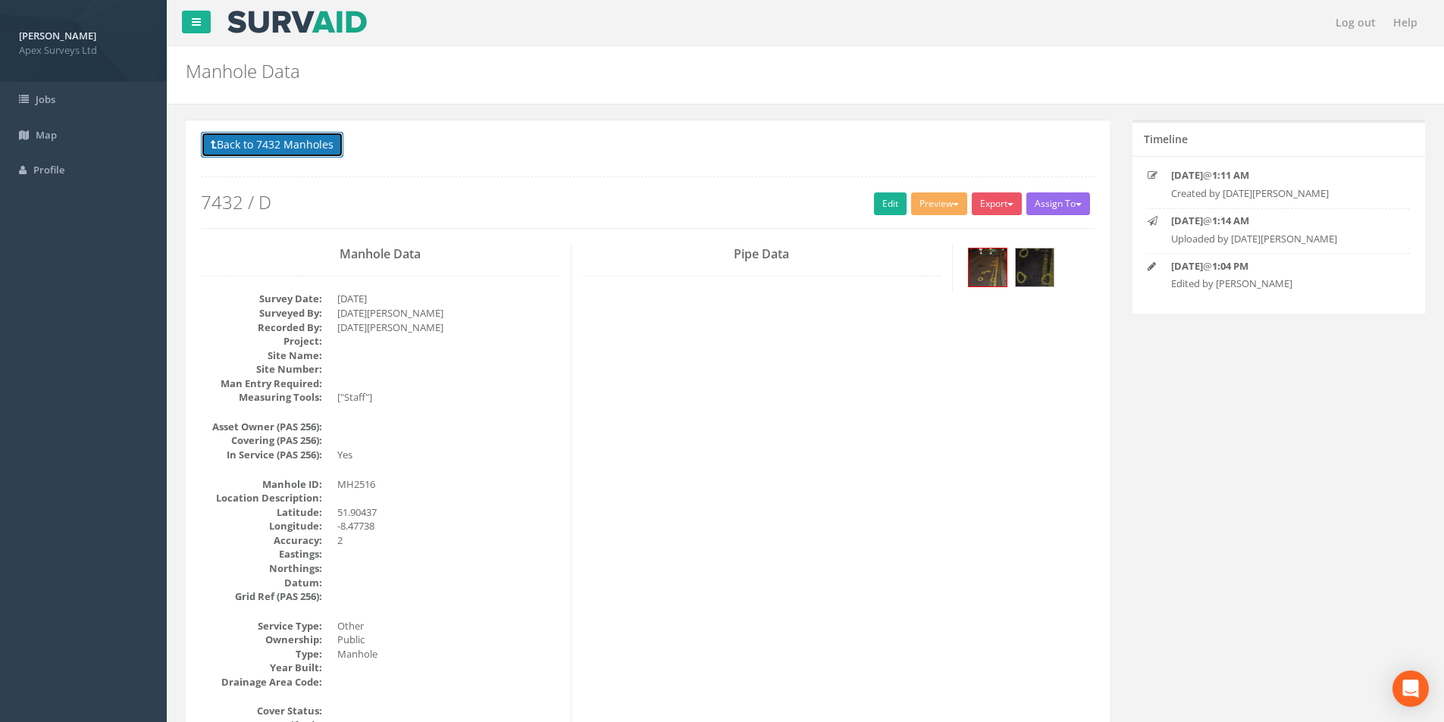
click at [244, 151] on button "Back to 7432 Manholes" at bounding box center [272, 145] width 143 height 26
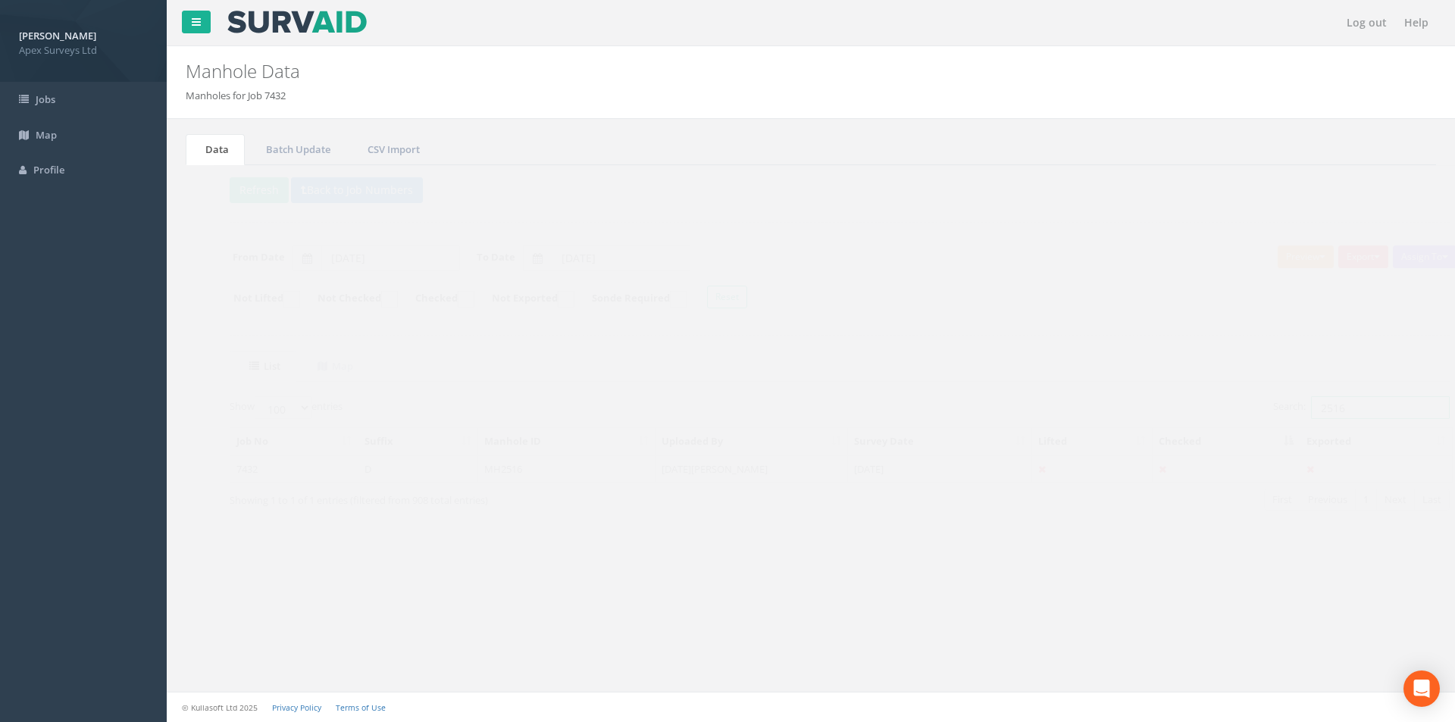
click at [1330, 412] on input "2516" at bounding box center [1352, 407] width 139 height 23
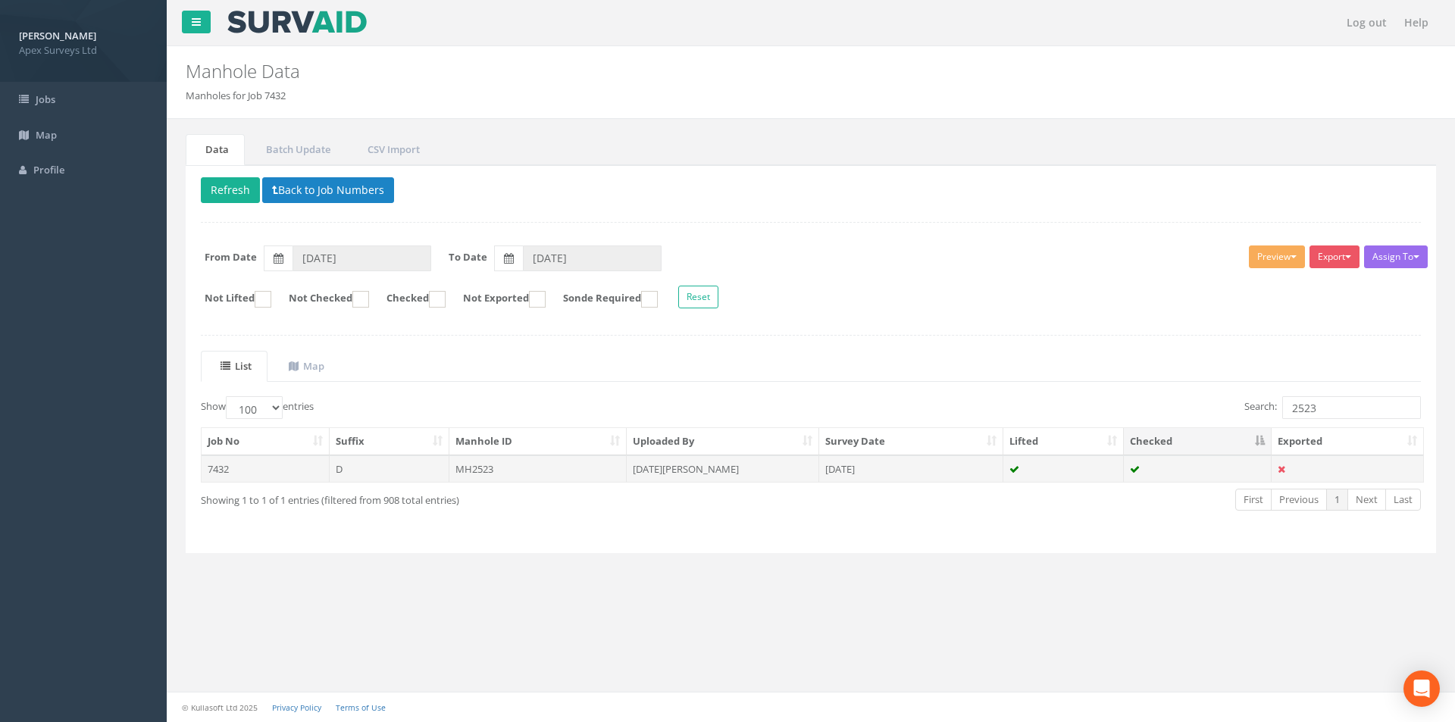
click at [749, 474] on td "[DATE][PERSON_NAME]" at bounding box center [723, 469] width 193 height 27
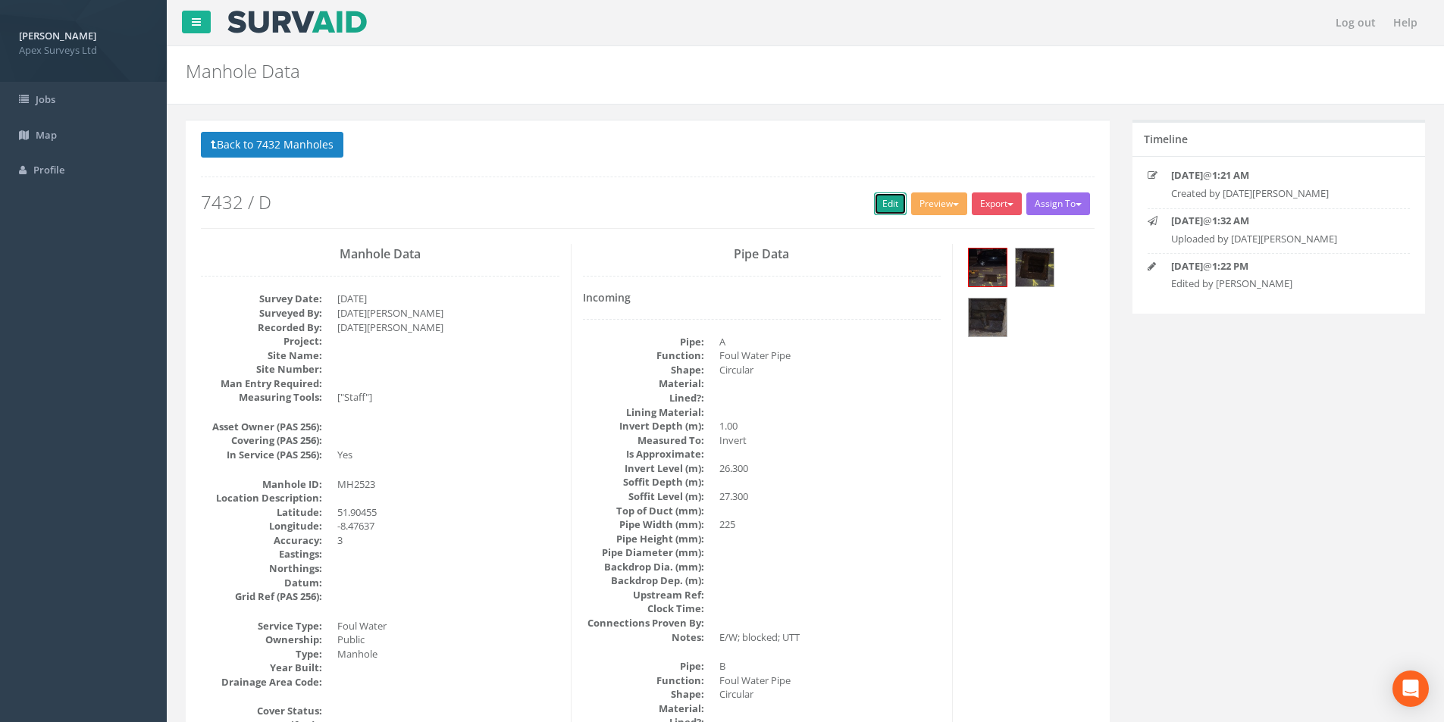
click at [882, 207] on link "Edit" at bounding box center [890, 204] width 33 height 23
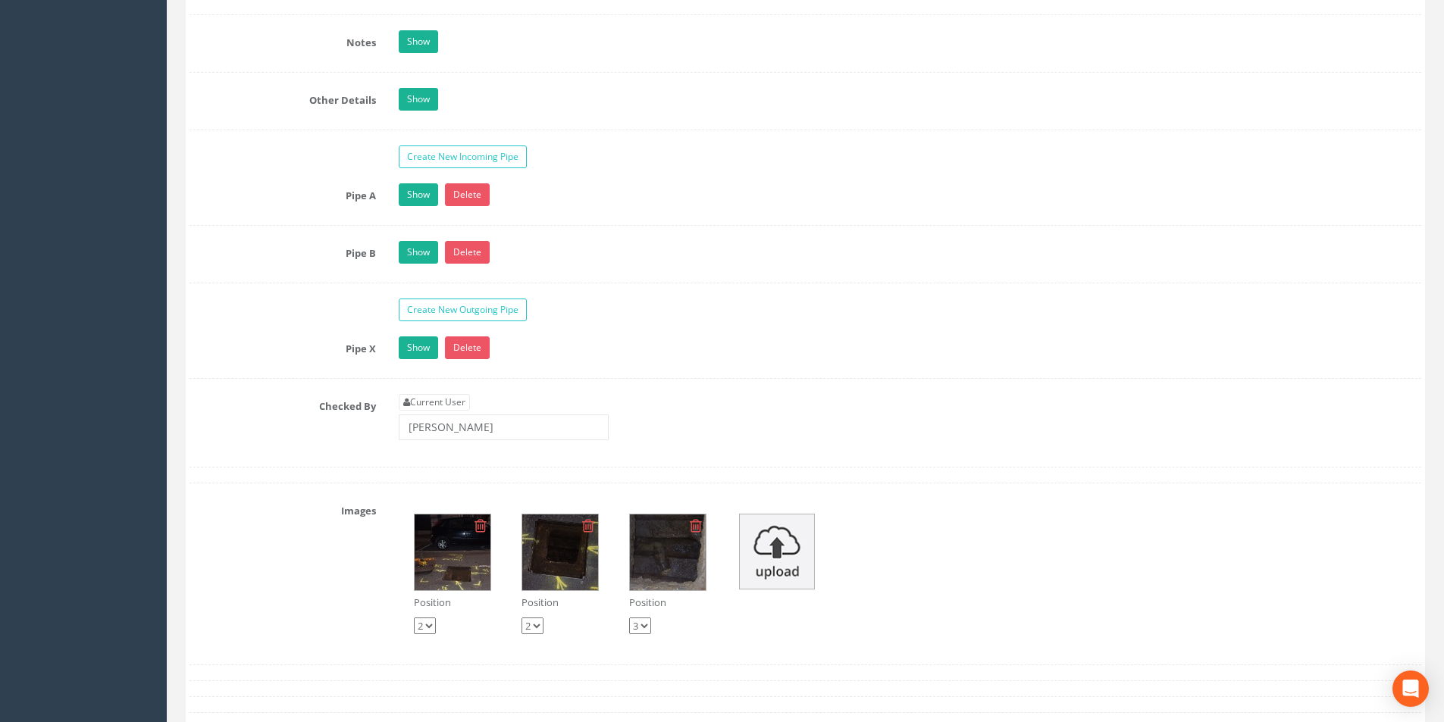
scroll to position [2501, 0]
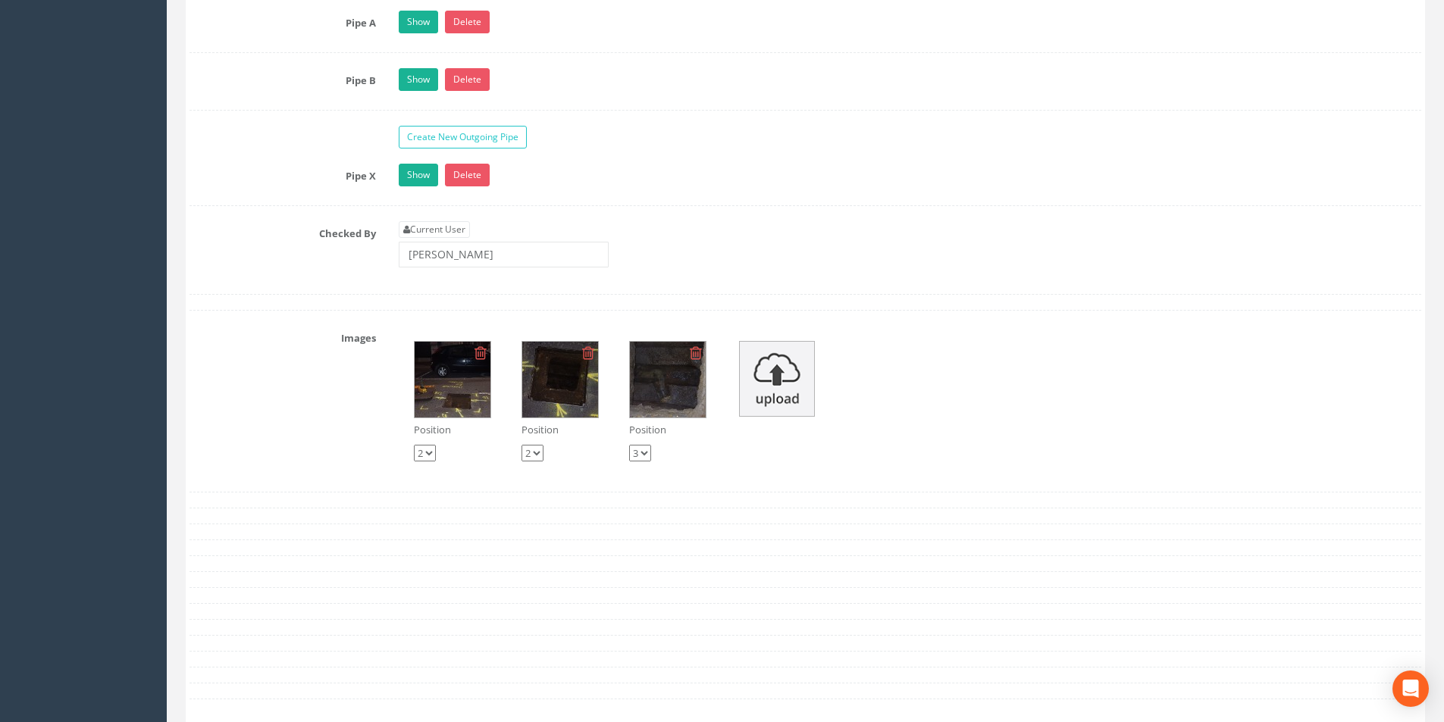
click at [474, 393] on img at bounding box center [453, 380] width 76 height 76
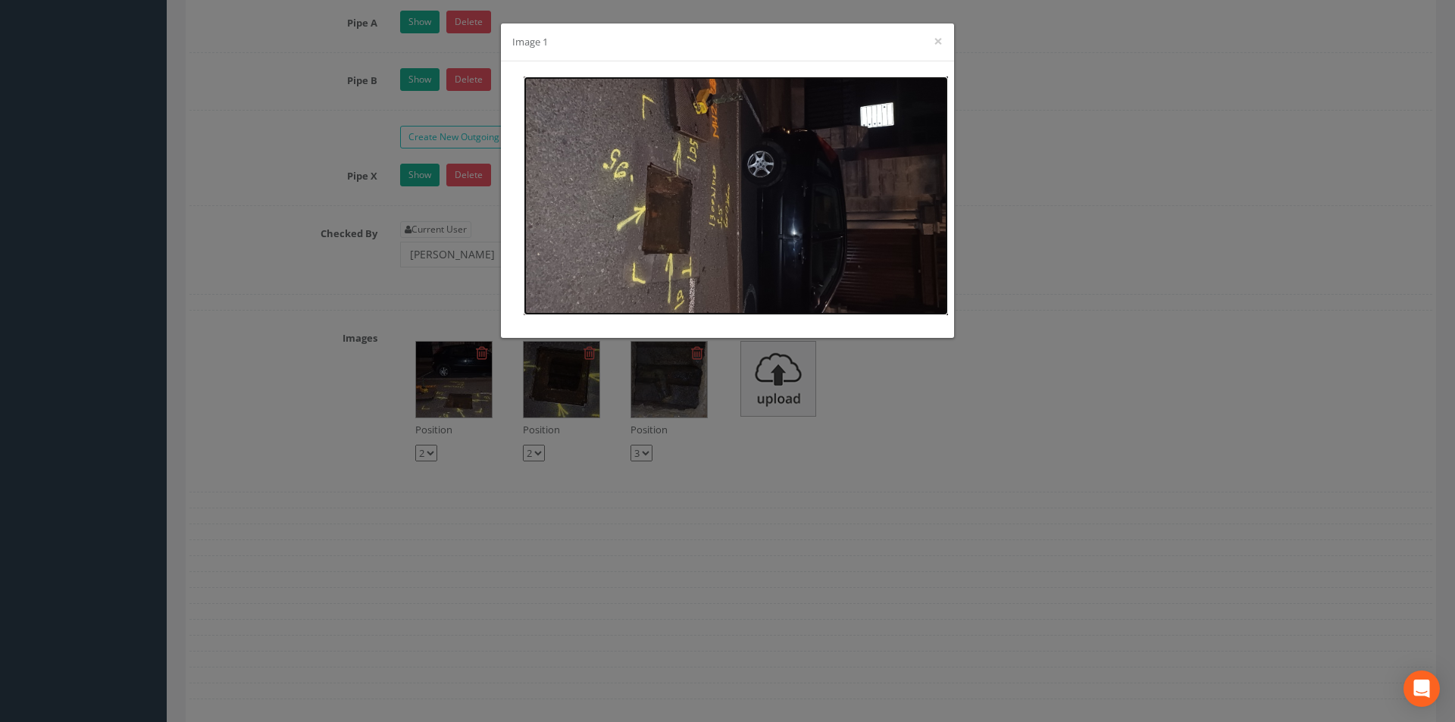
click at [670, 174] on img at bounding box center [736, 196] width 424 height 239
click at [938, 42] on button "×" at bounding box center [938, 41] width 9 height 16
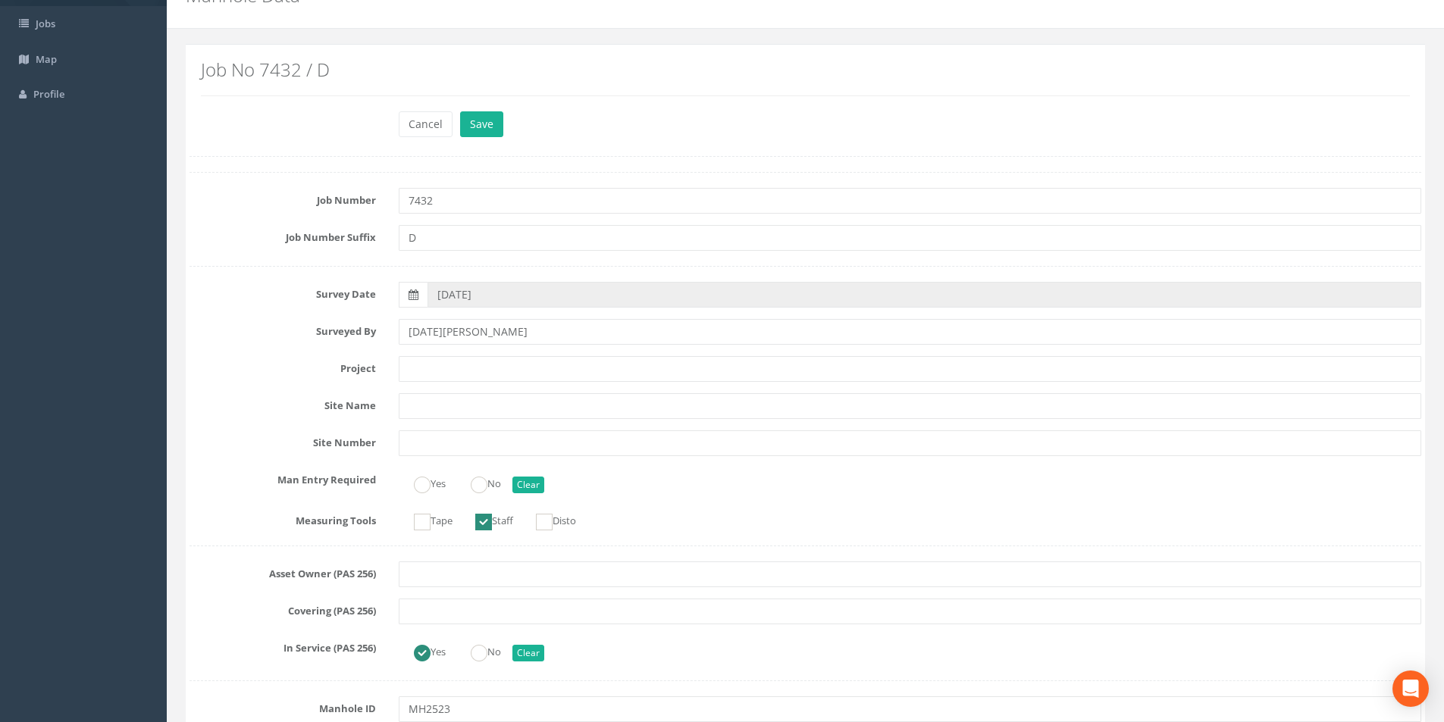
scroll to position [0, 0]
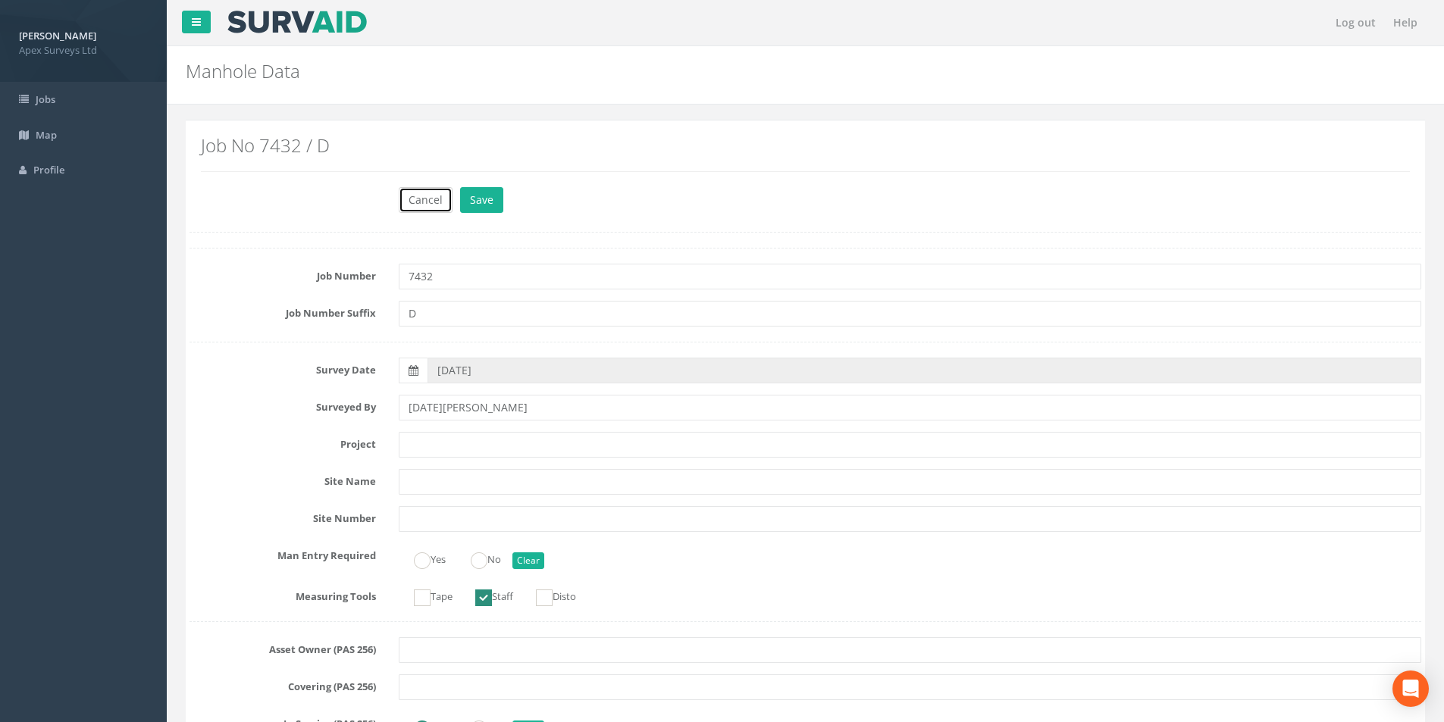
click at [420, 197] on button "Cancel" at bounding box center [426, 200] width 54 height 26
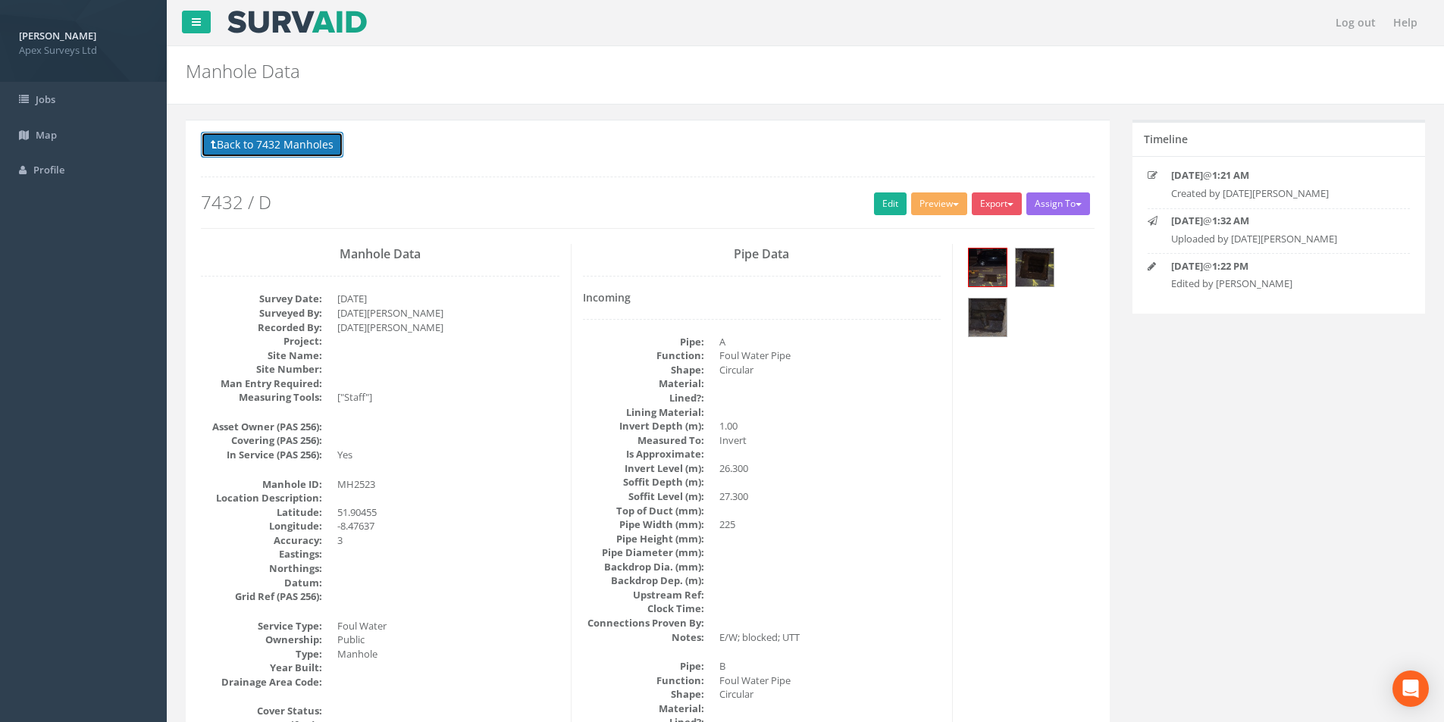
click at [287, 155] on button "Back to 7432 Manholes" at bounding box center [272, 145] width 143 height 26
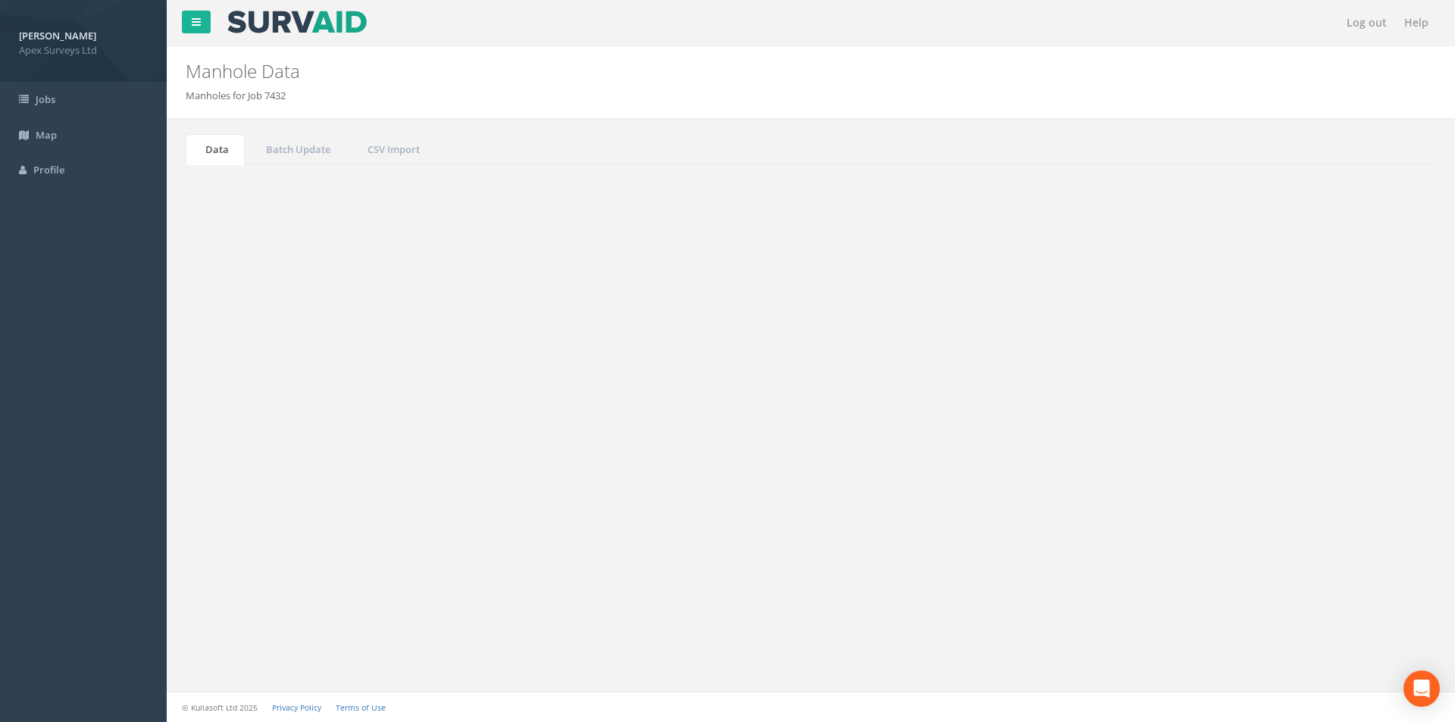
click at [1323, 409] on input "2523" at bounding box center [1352, 407] width 139 height 23
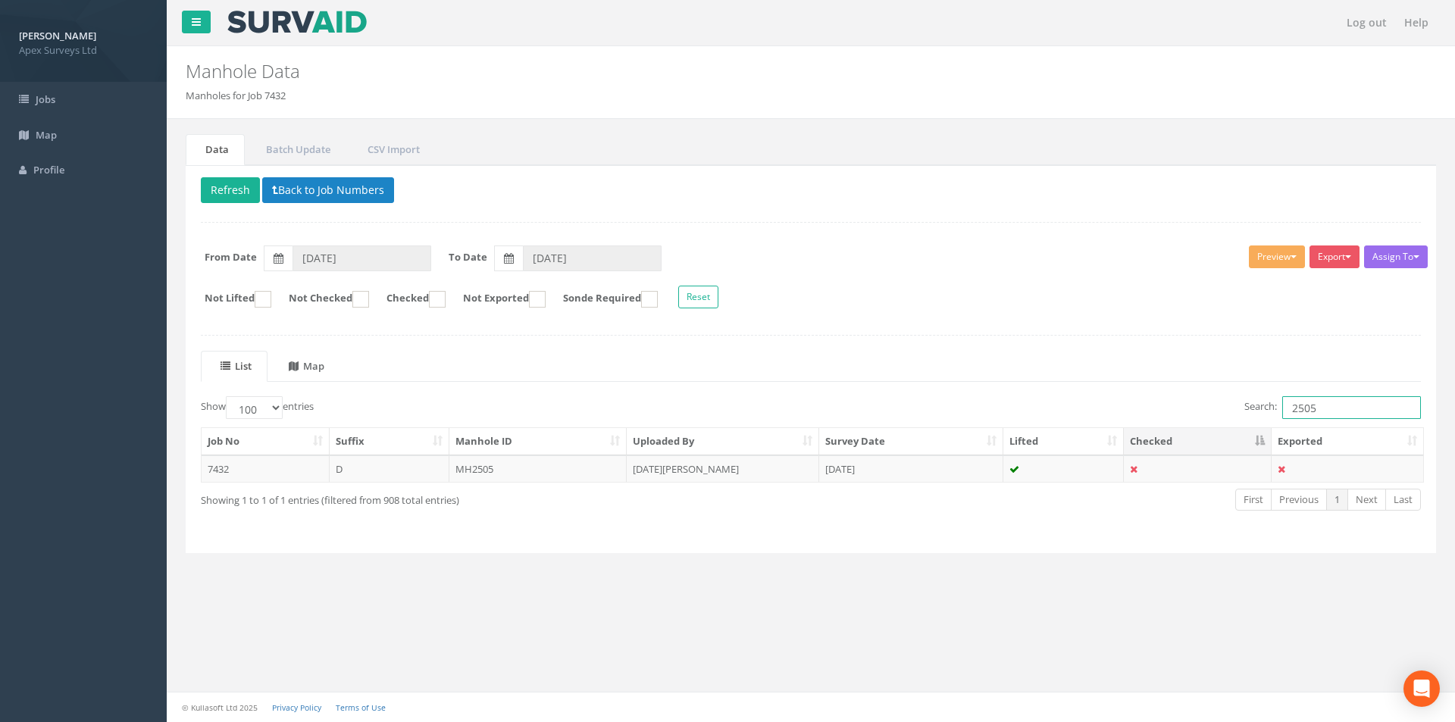
type input "2505"
click at [324, 367] on uib-tab-heading "Map" at bounding box center [307, 366] width 36 height 14
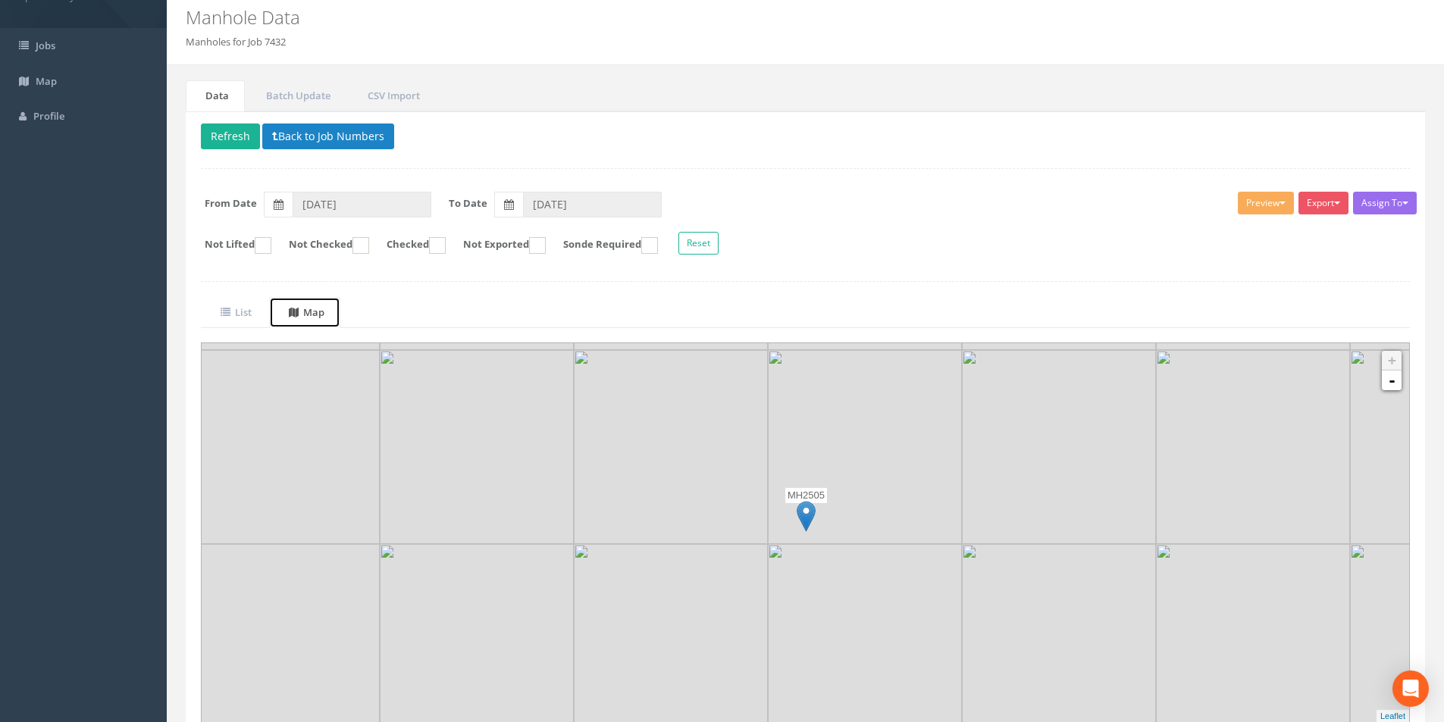
scroll to position [119, 0]
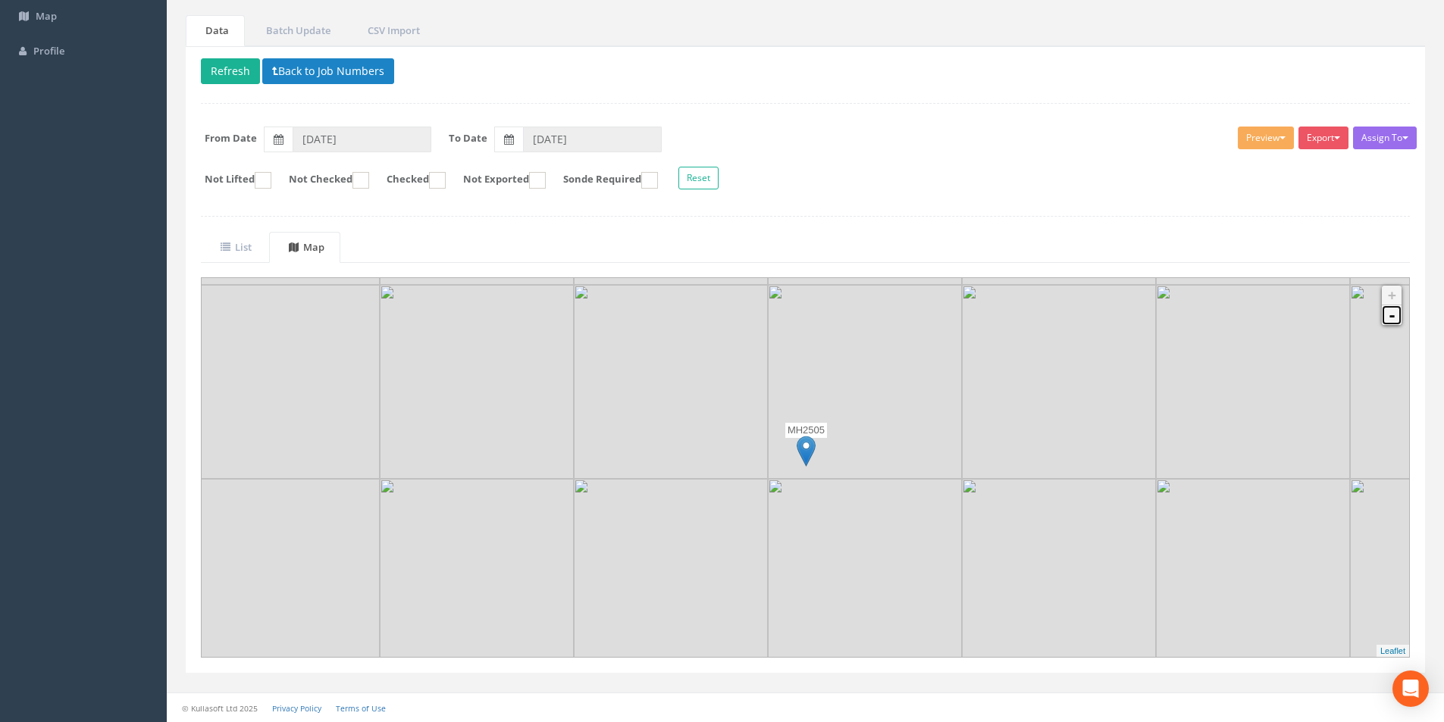
click at [1389, 322] on link "-" at bounding box center [1392, 315] width 20 height 20
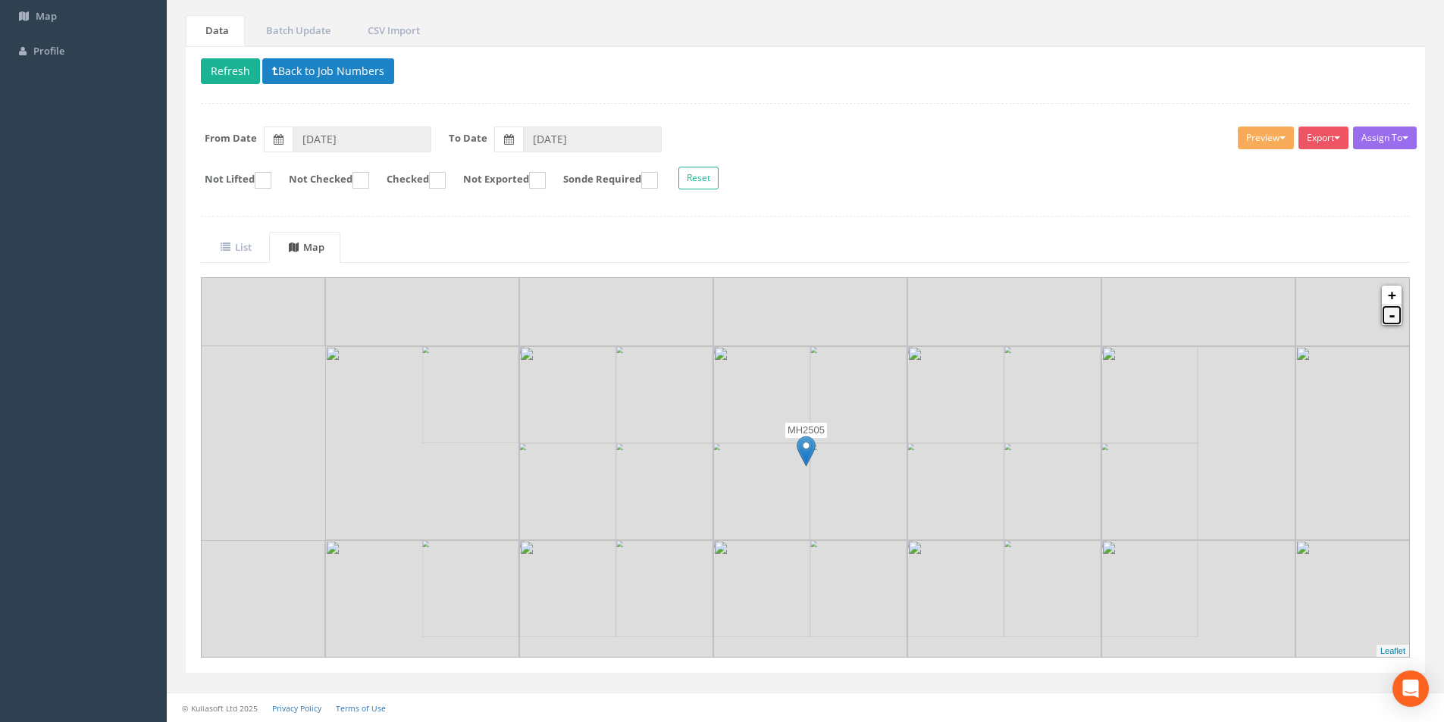
click at [1389, 322] on link "-" at bounding box center [1392, 315] width 20 height 20
click at [1389, 296] on link "+" at bounding box center [1392, 296] width 20 height 20
click at [317, 77] on button "Back to Job Numbers" at bounding box center [328, 71] width 132 height 26
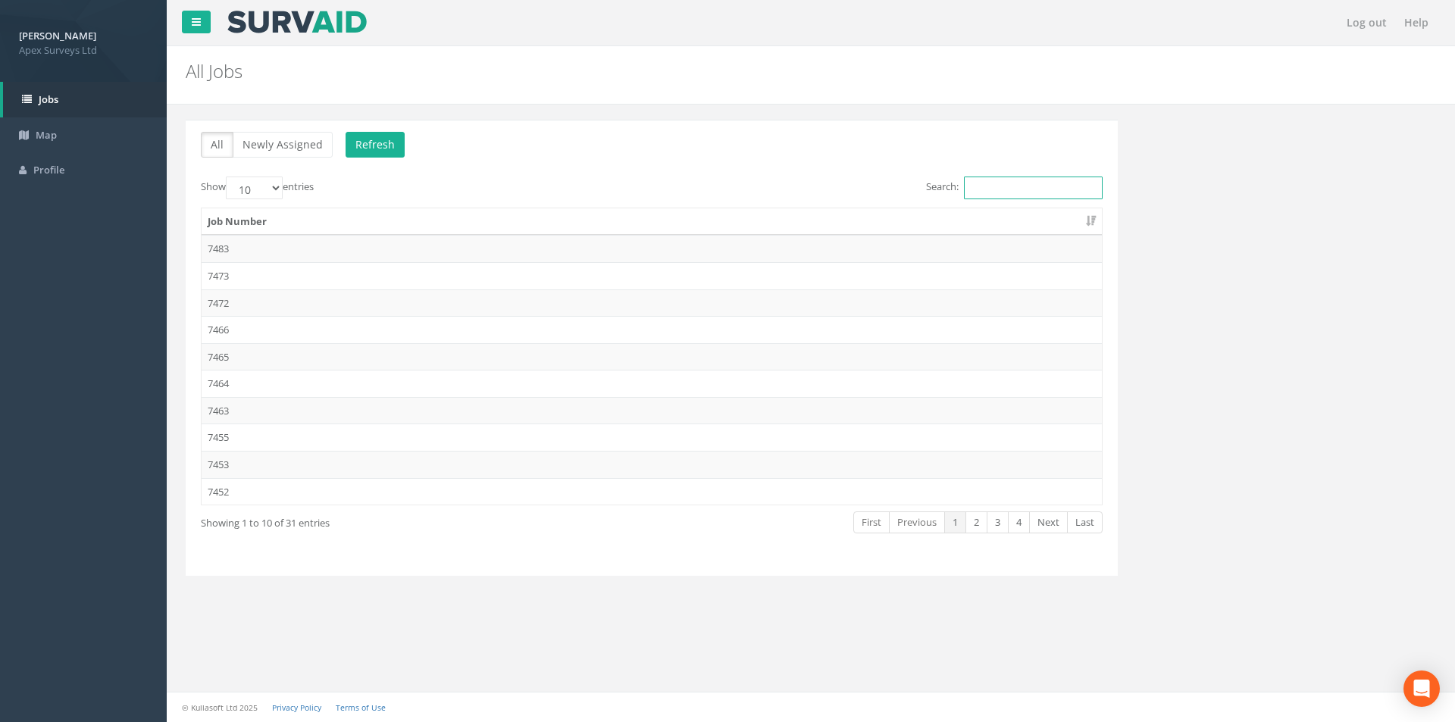
click at [996, 190] on input "Search:" at bounding box center [1033, 188] width 139 height 23
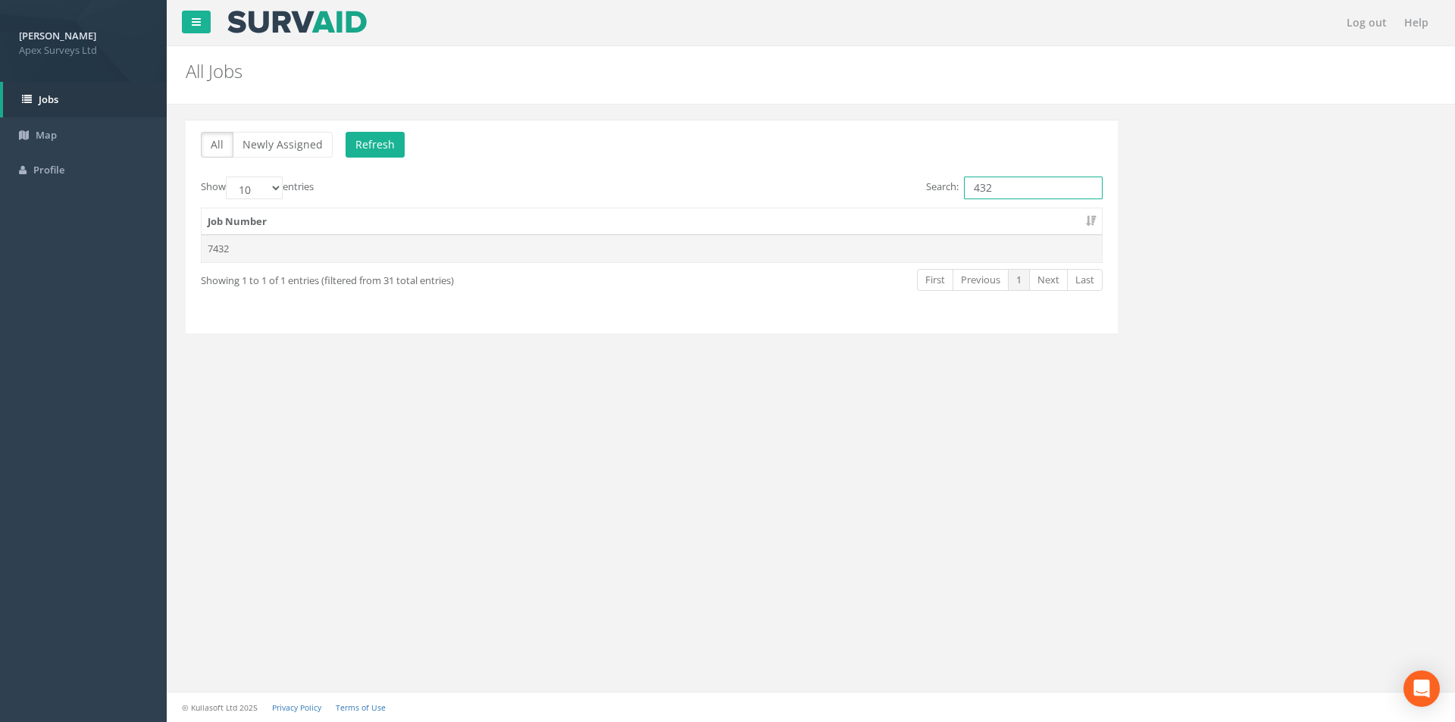
type input "432"
click at [276, 258] on td "7432" at bounding box center [652, 248] width 901 height 27
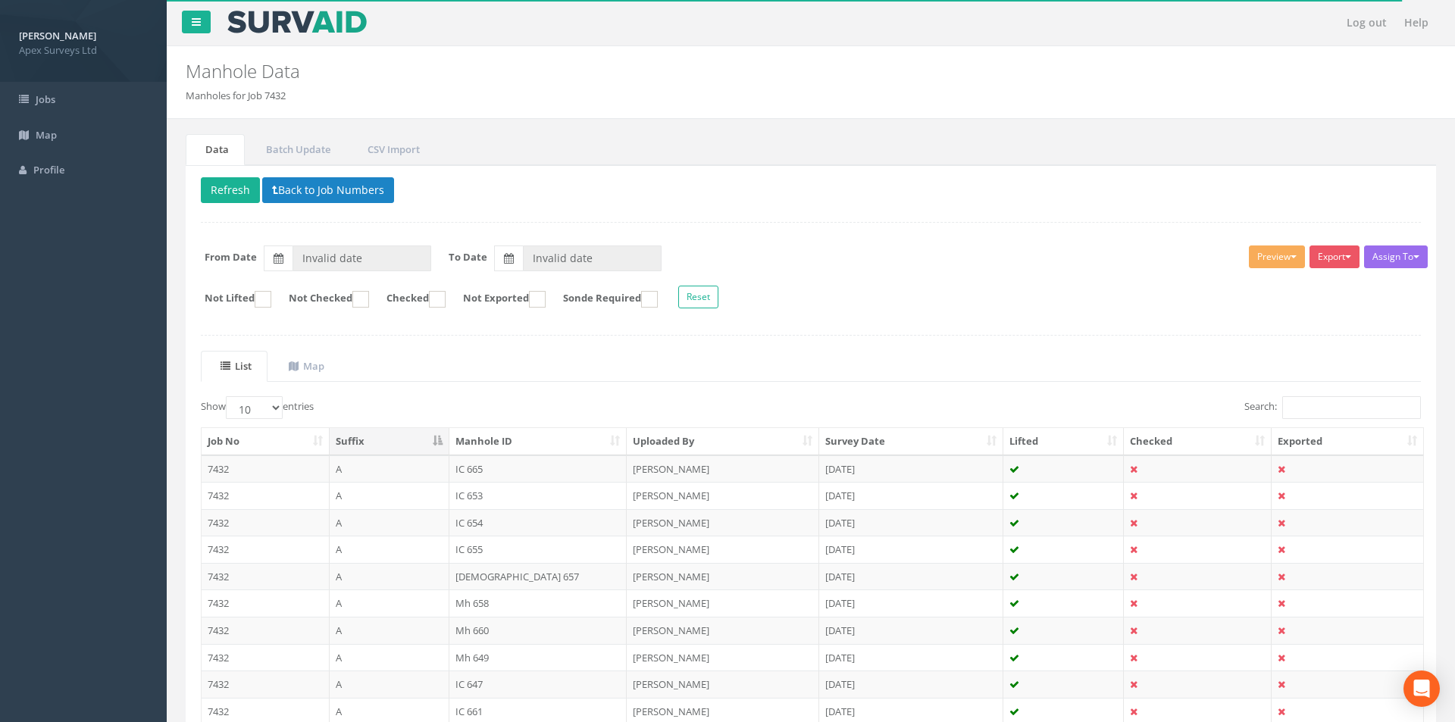
type input "[DATE]"
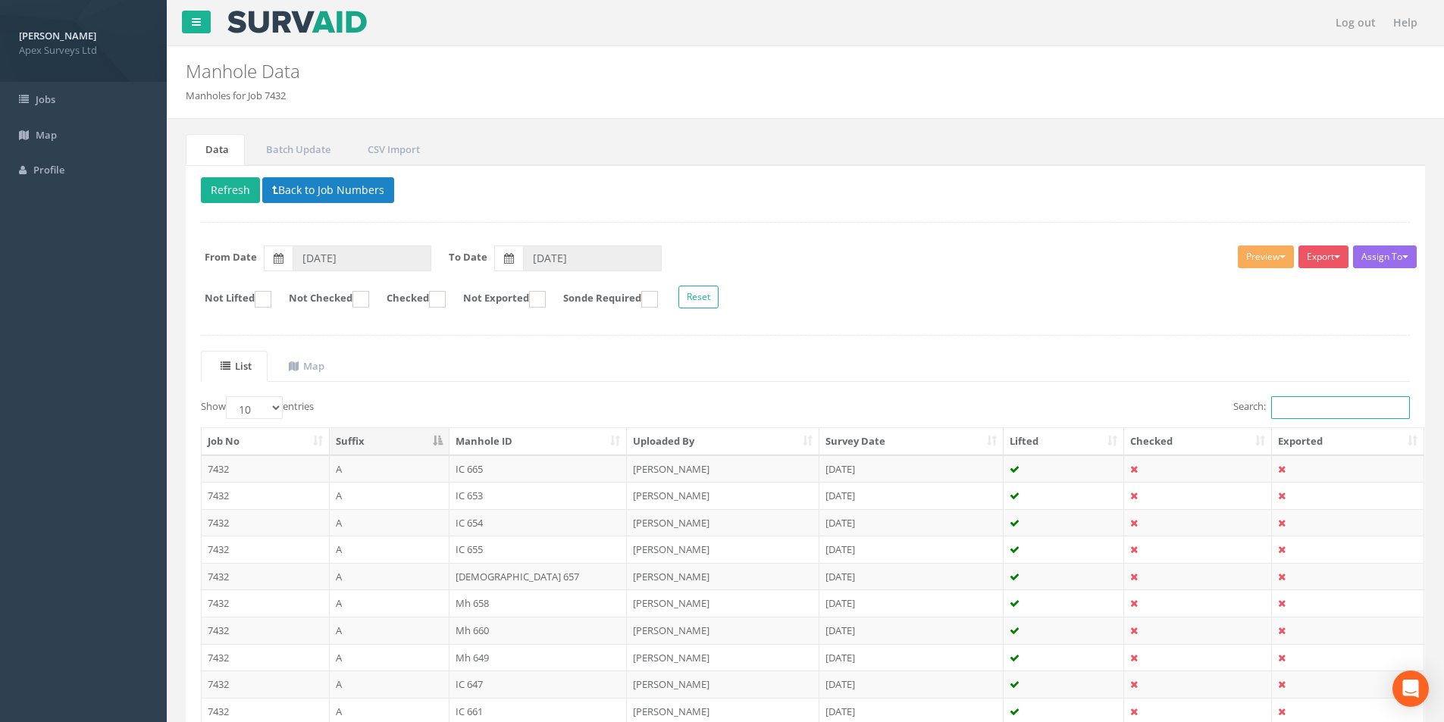
click at [1280, 403] on input "Search:" at bounding box center [1340, 407] width 139 height 23
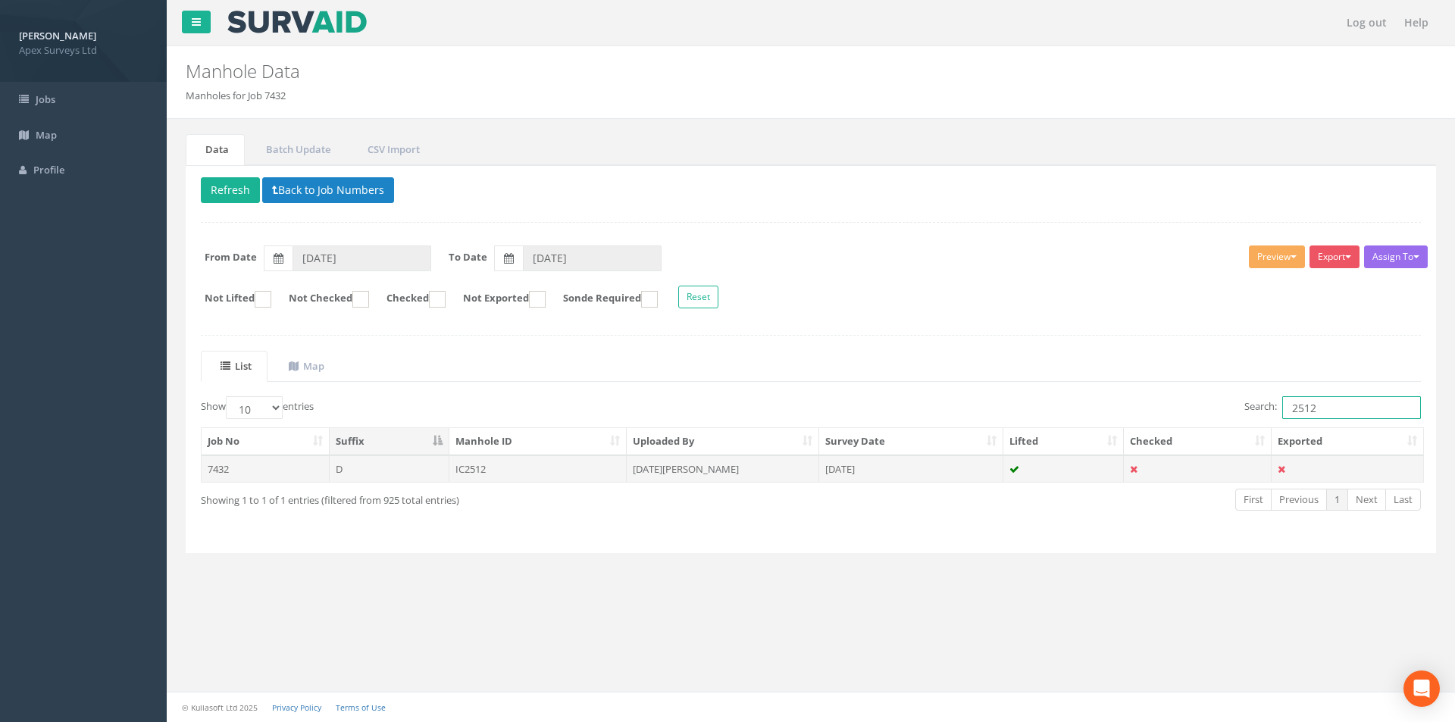
type input "2512"
click at [520, 462] on td "IC2512" at bounding box center [539, 469] width 178 height 27
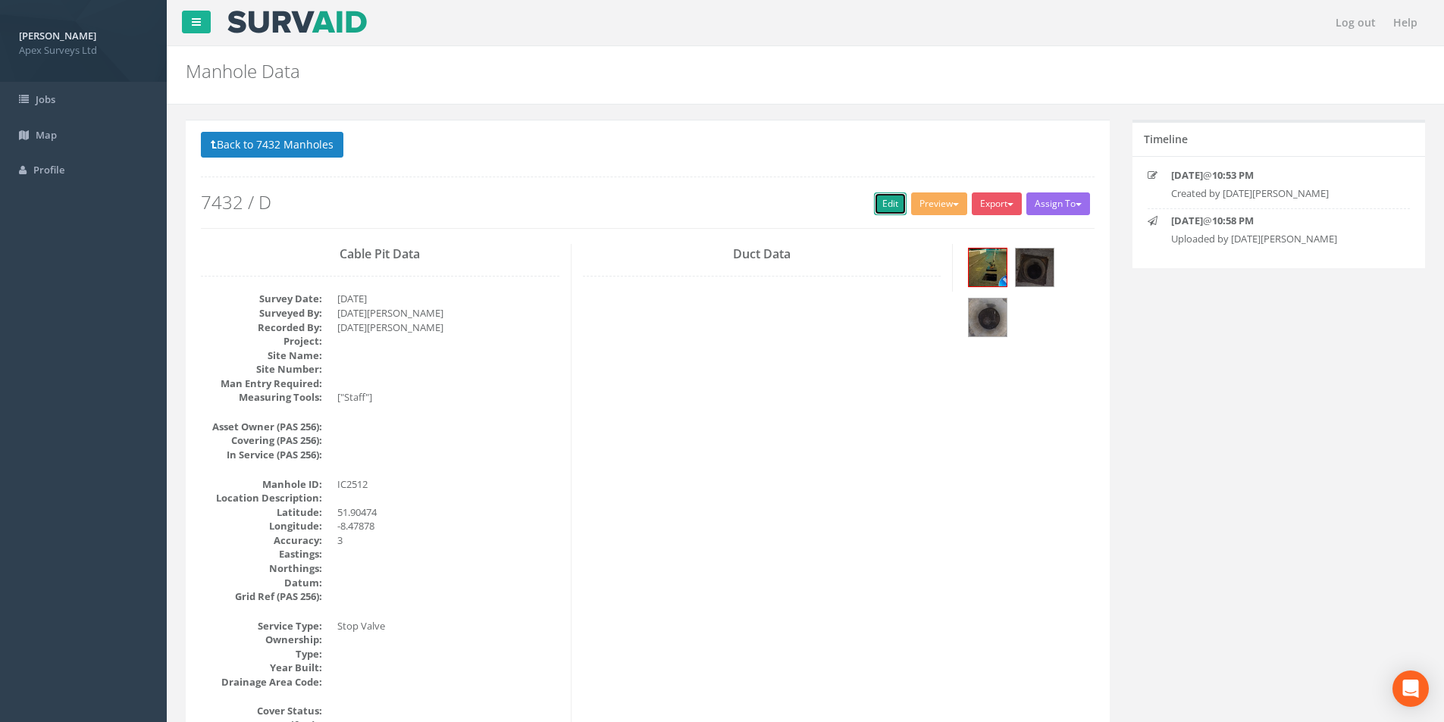
click at [882, 203] on link "Edit" at bounding box center [890, 204] width 33 height 23
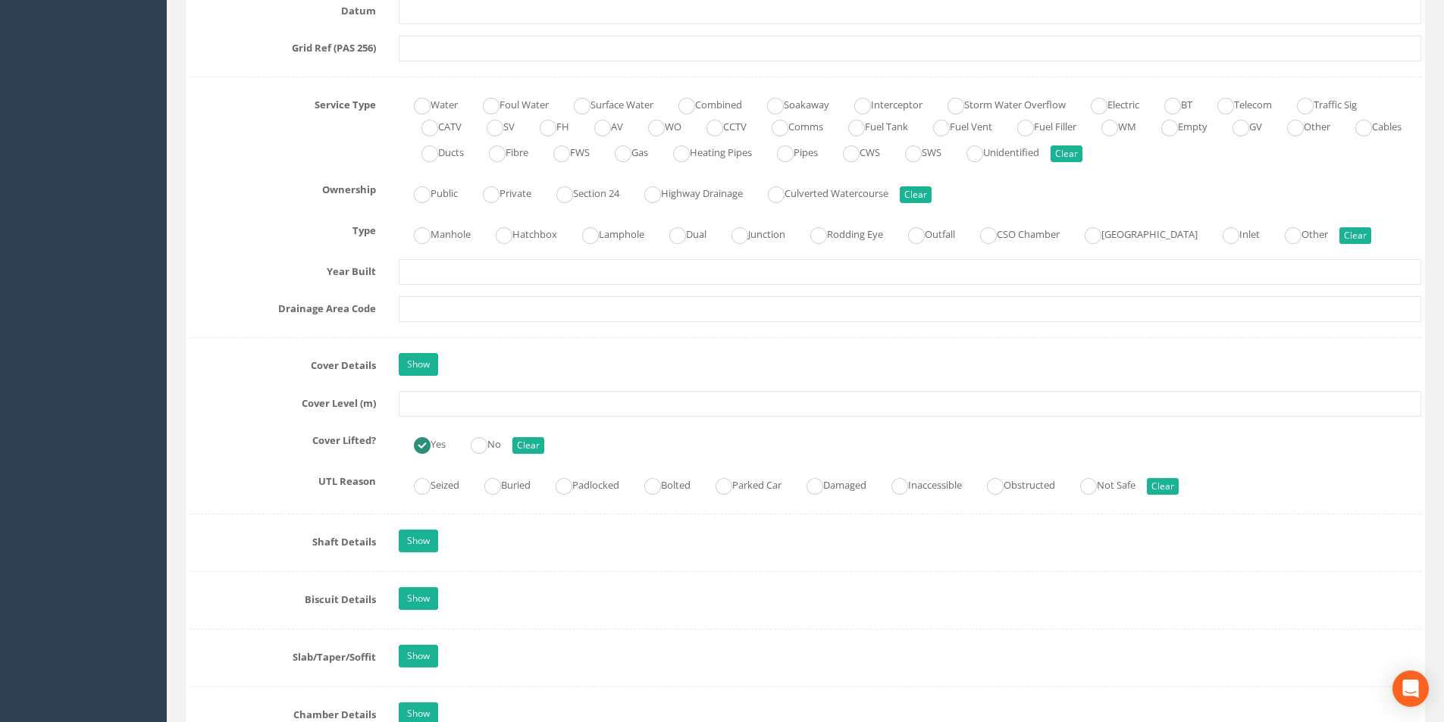
scroll to position [1061, 0]
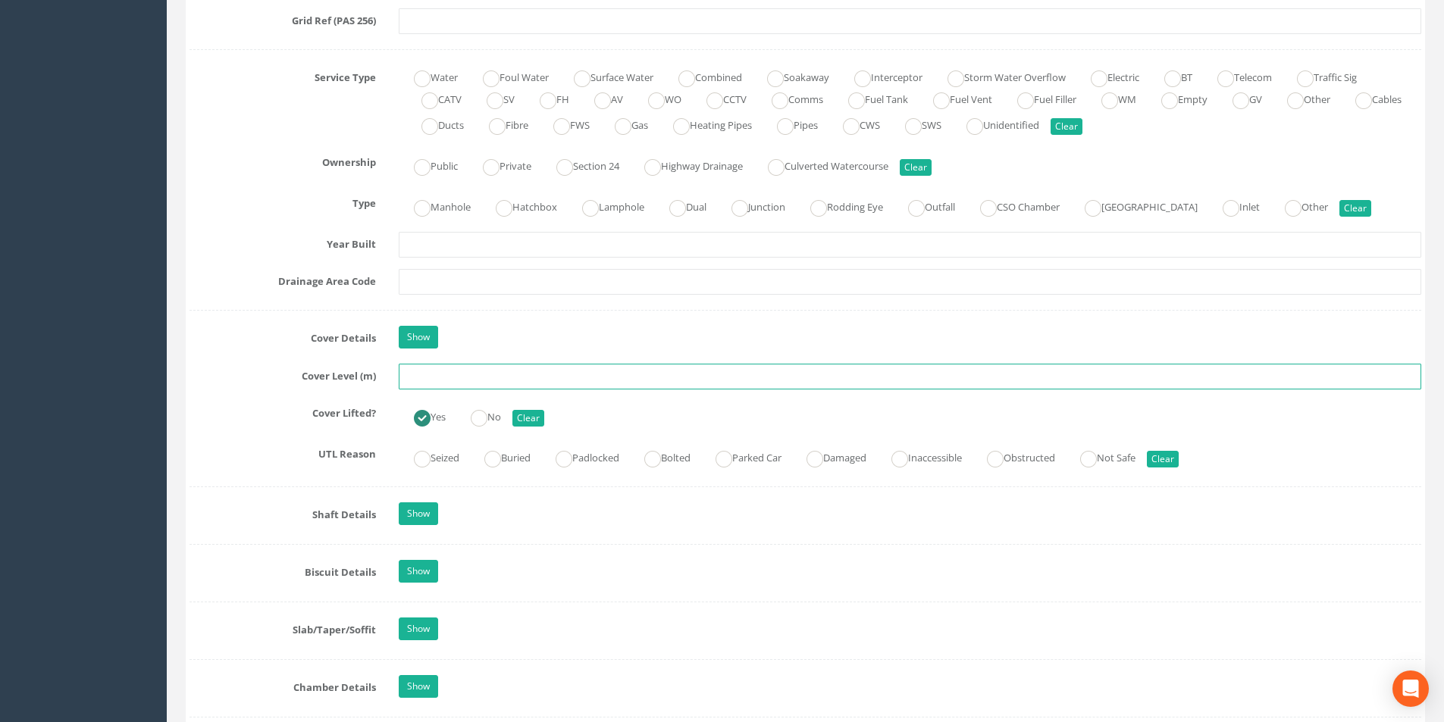
click at [496, 377] on input "text" at bounding box center [910, 377] width 1023 height 26
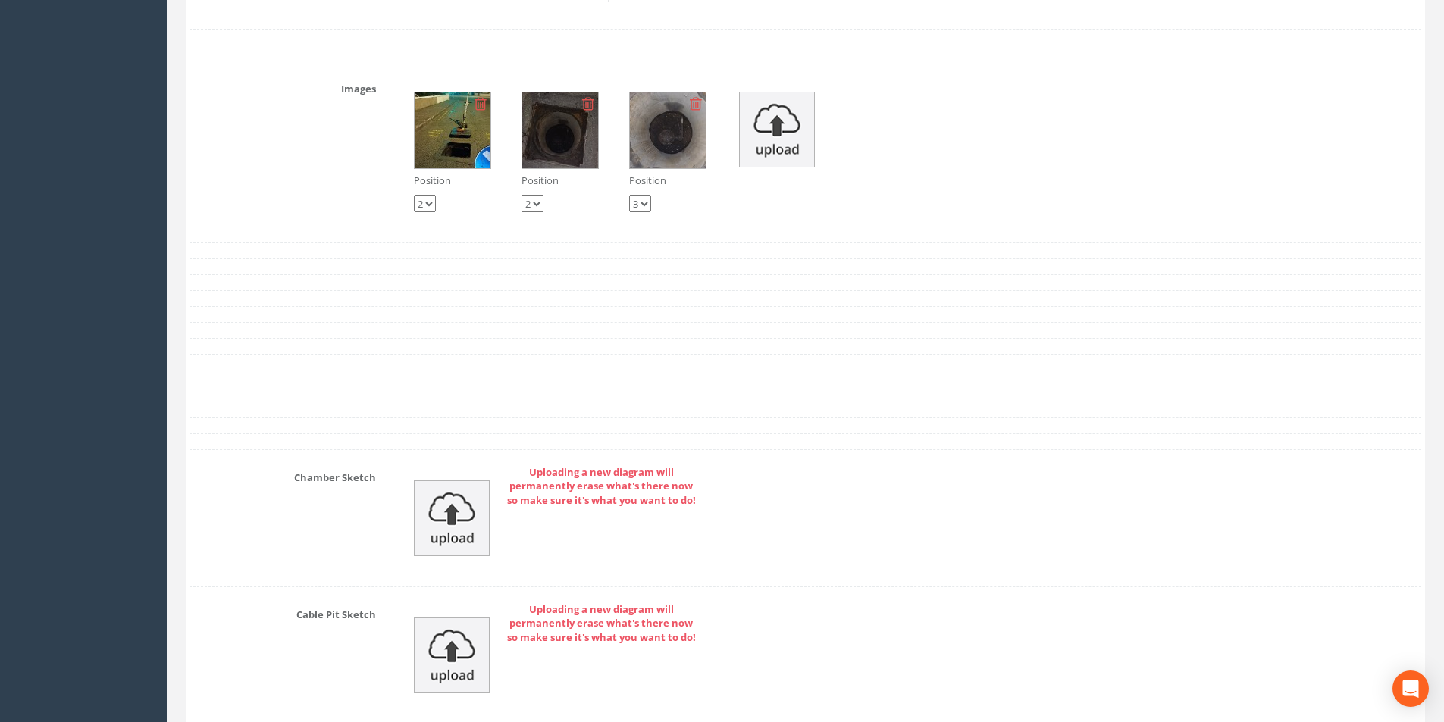
scroll to position [2501, 0]
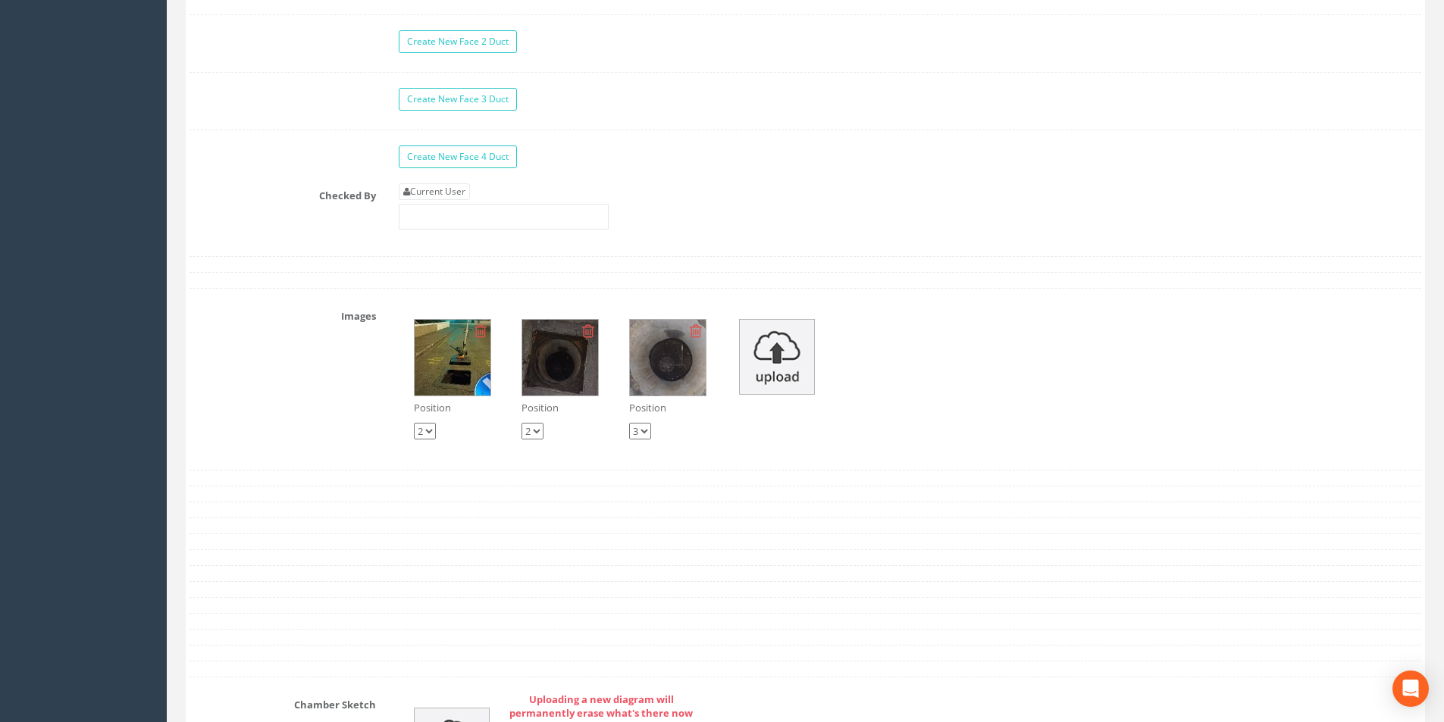
type input "35.09"
click at [465, 202] on div "Current User" at bounding box center [504, 206] width 210 height 46
click at [463, 199] on link "Current User" at bounding box center [434, 191] width 71 height 17
type input "[PERSON_NAME]"
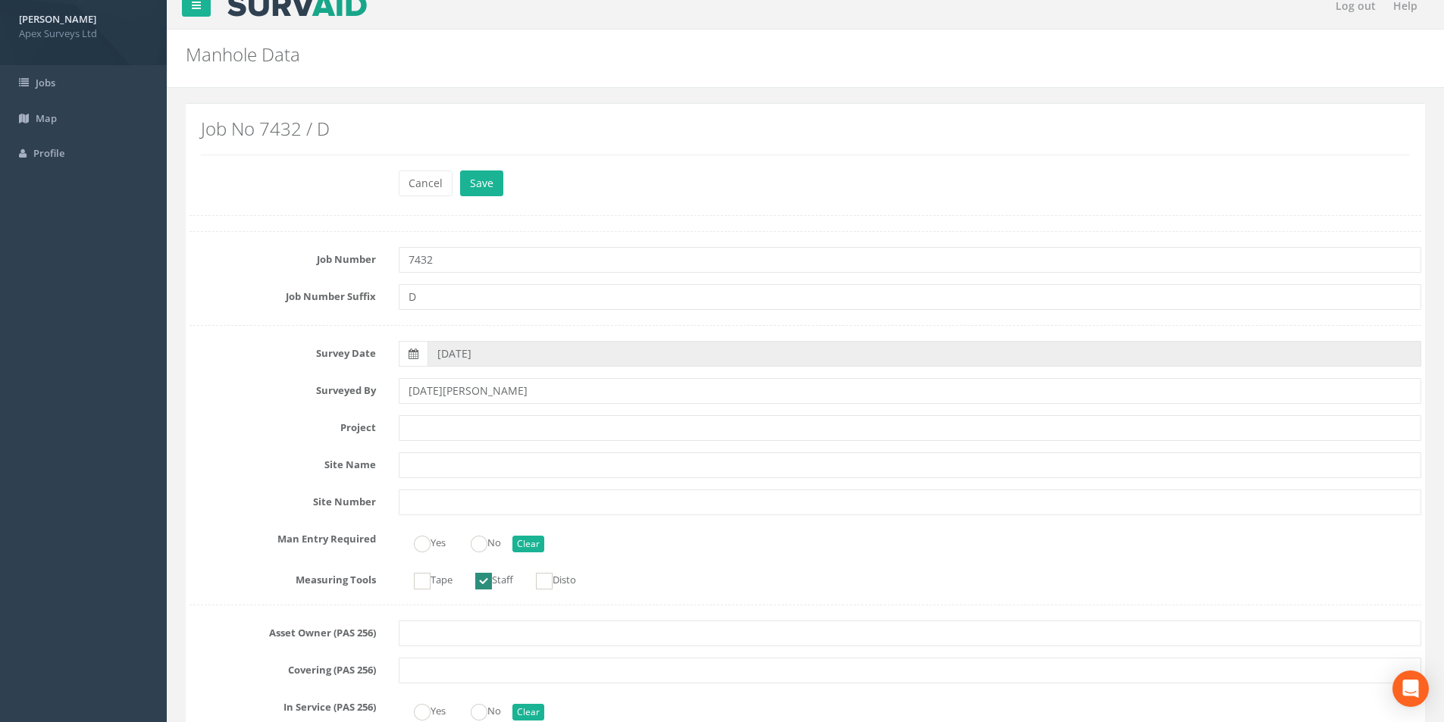
scroll to position [0, 0]
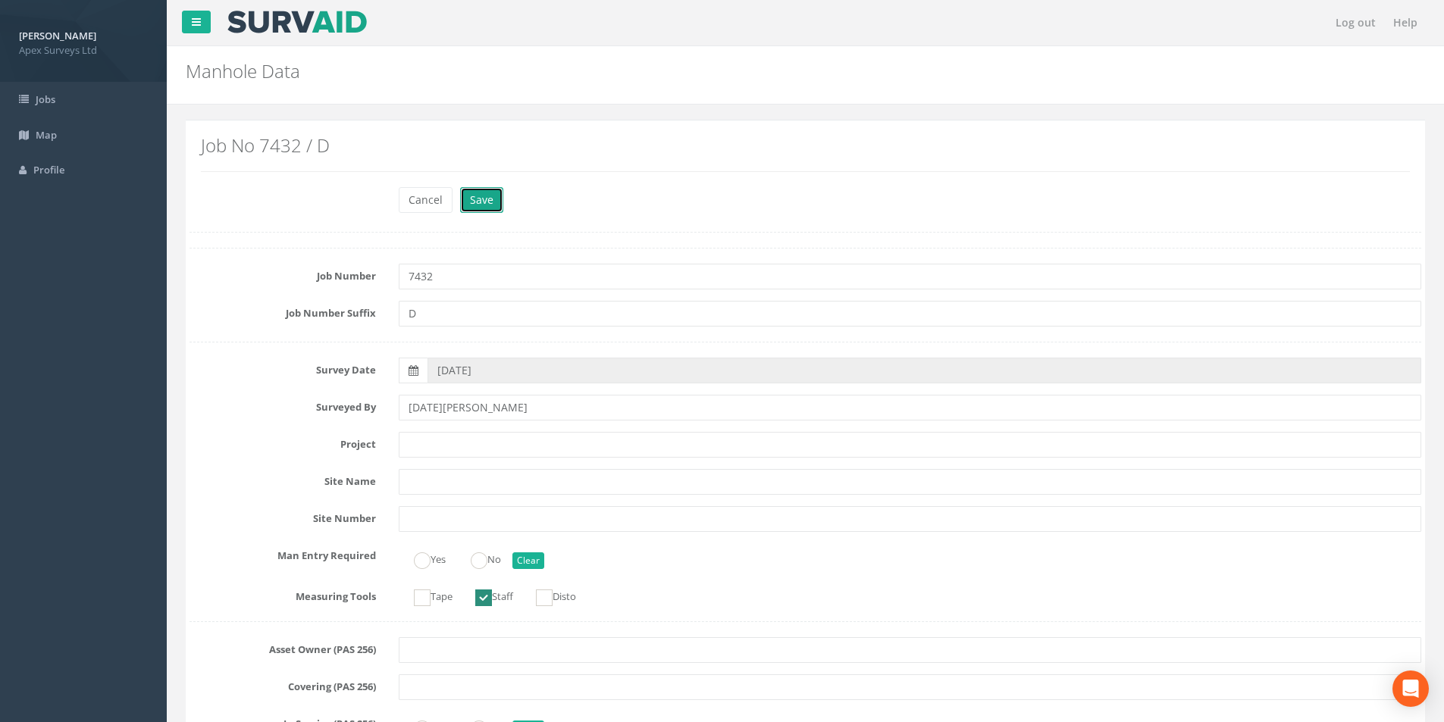
click at [476, 204] on button "Save" at bounding box center [481, 200] width 43 height 26
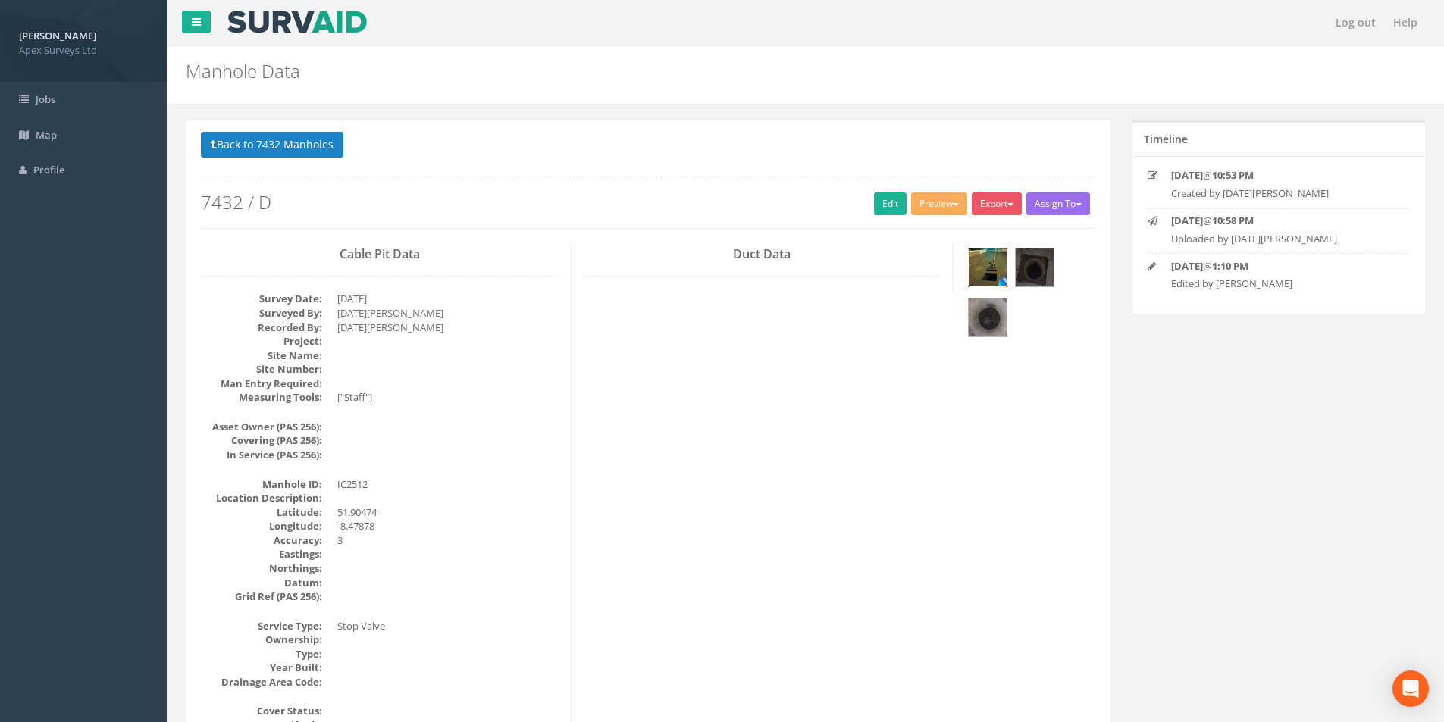
click at [1003, 266] on img at bounding box center [988, 268] width 38 height 38
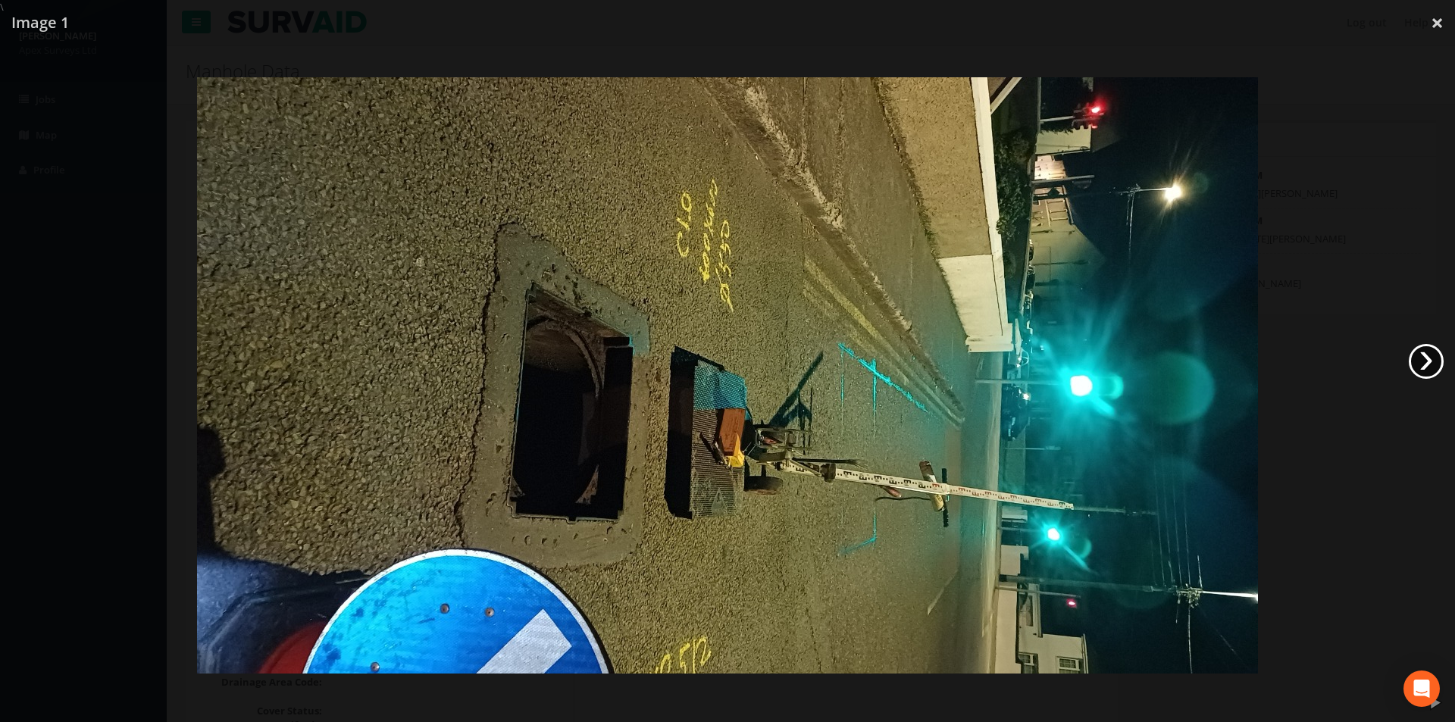
click at [1428, 355] on link "›" at bounding box center [1426, 361] width 35 height 35
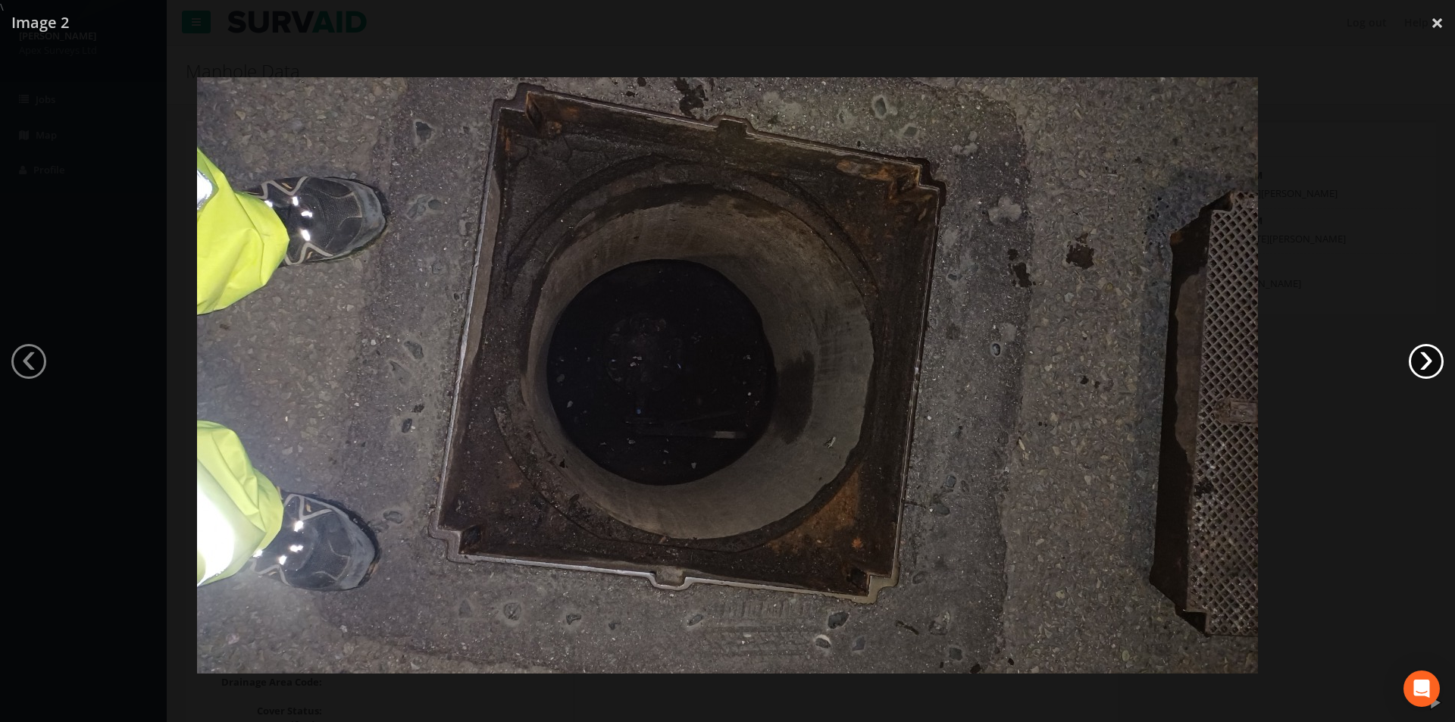
click at [1428, 355] on link "›" at bounding box center [1426, 361] width 35 height 35
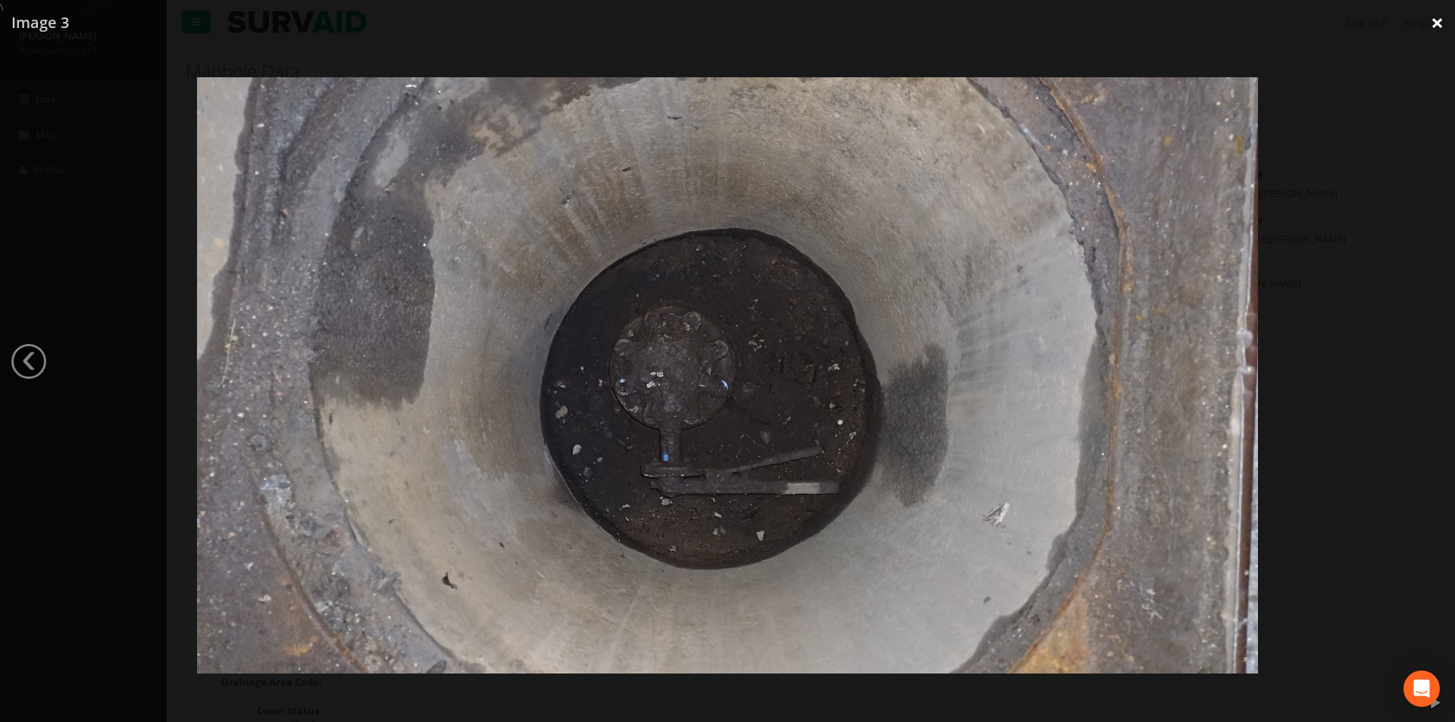
click at [1439, 18] on link "×" at bounding box center [1438, 22] width 36 height 45
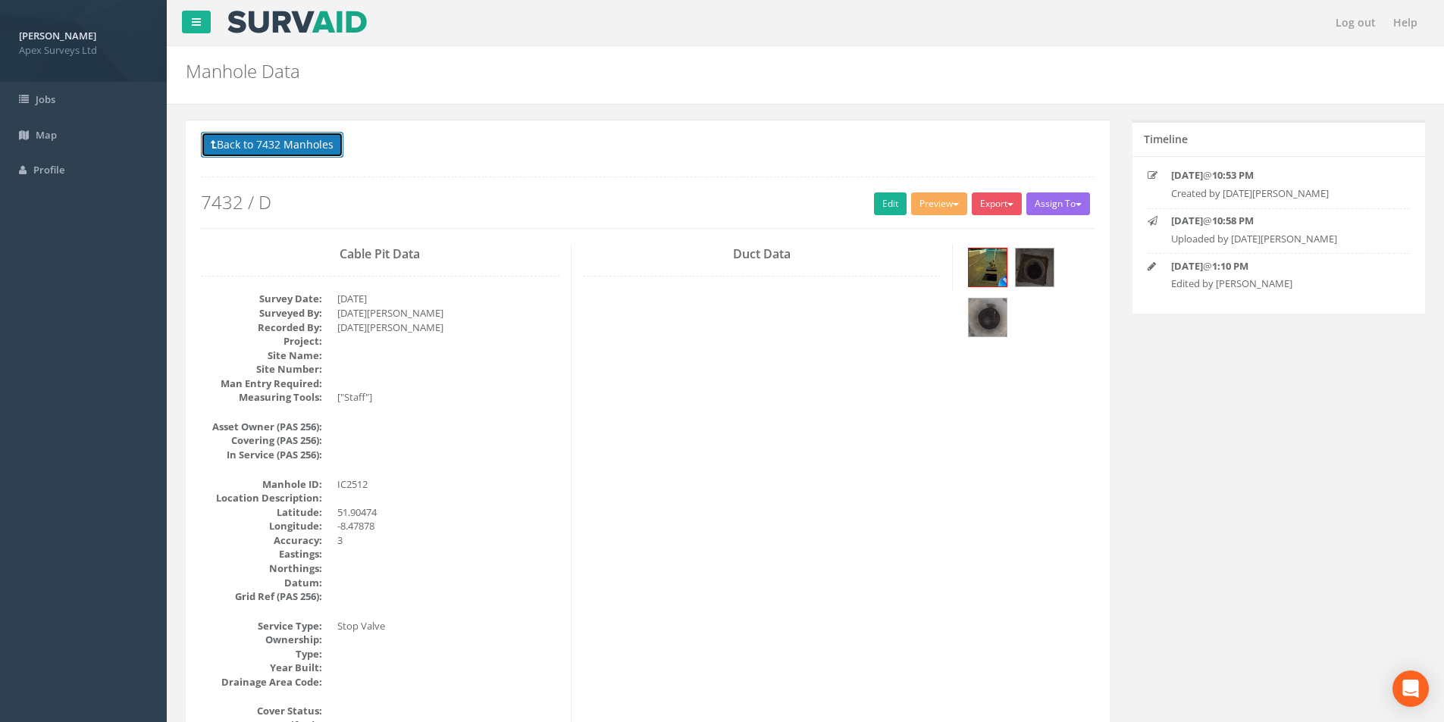
click at [295, 152] on button "Back to 7432 Manholes" at bounding box center [272, 145] width 143 height 26
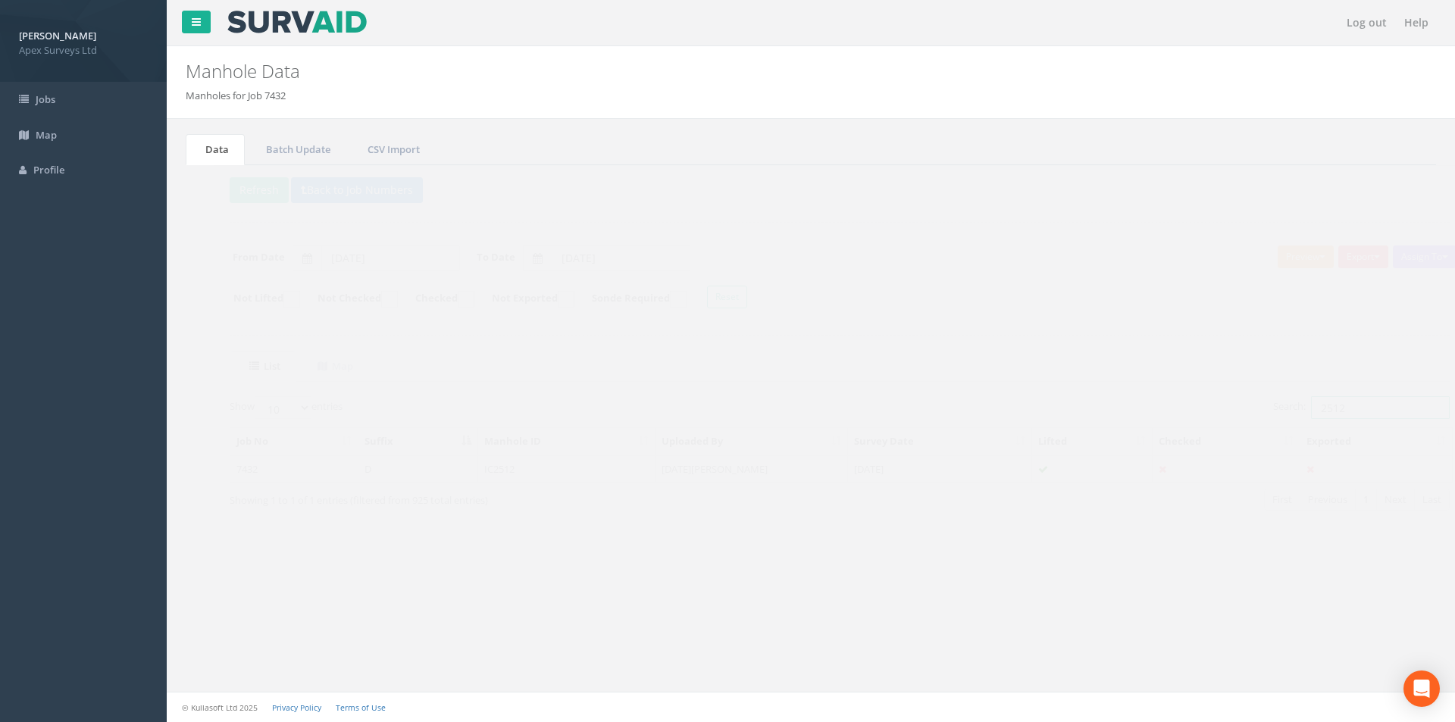
click at [1324, 408] on input "2512" at bounding box center [1352, 407] width 139 height 23
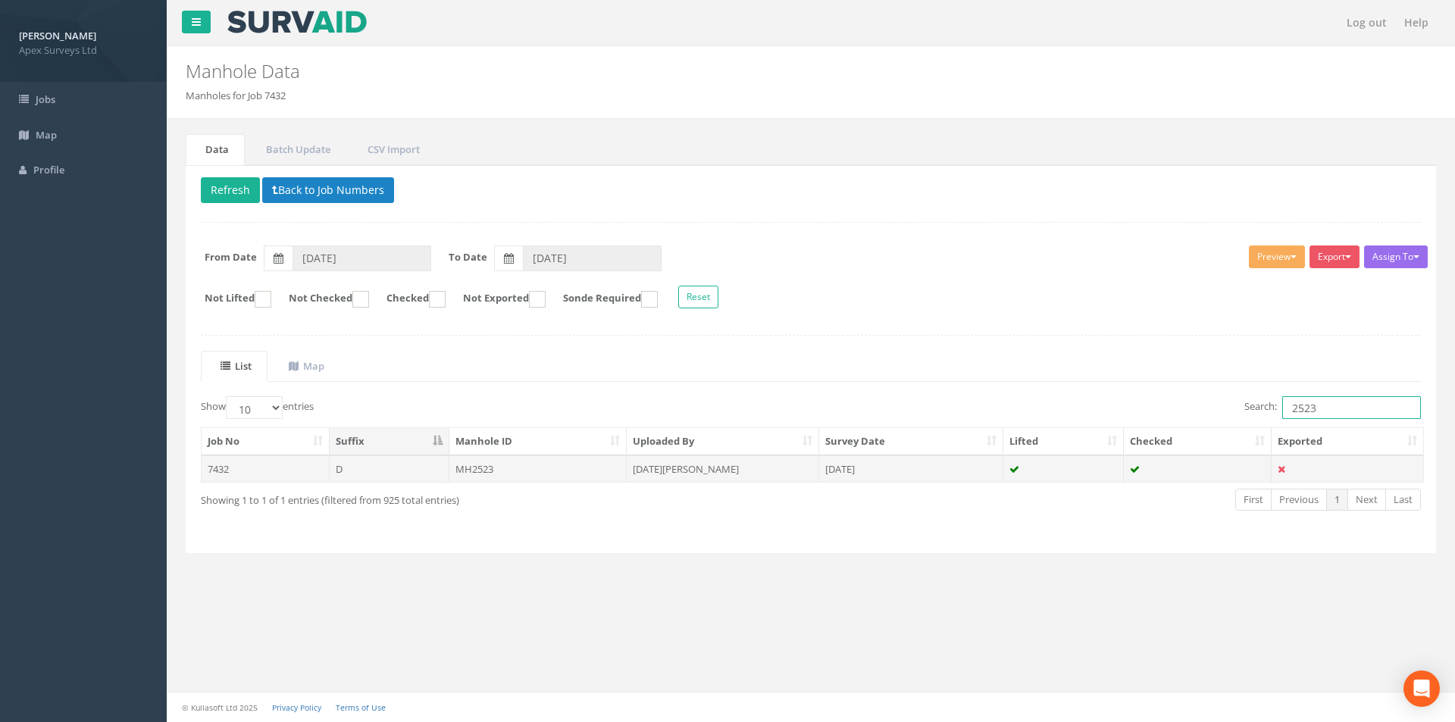
type input "2523"
click at [569, 475] on td "MH2523" at bounding box center [539, 469] width 178 height 27
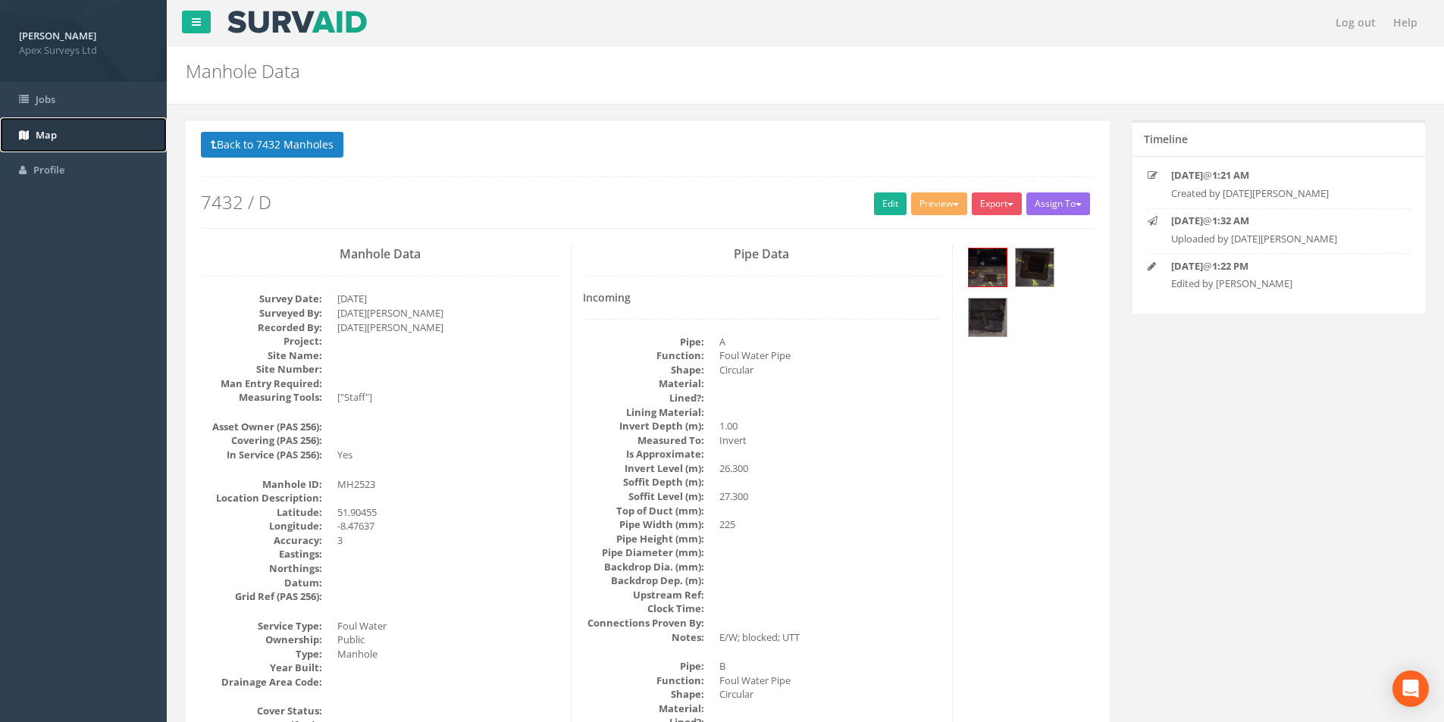
click at [66, 137] on link "Map" at bounding box center [83, 135] width 167 height 36
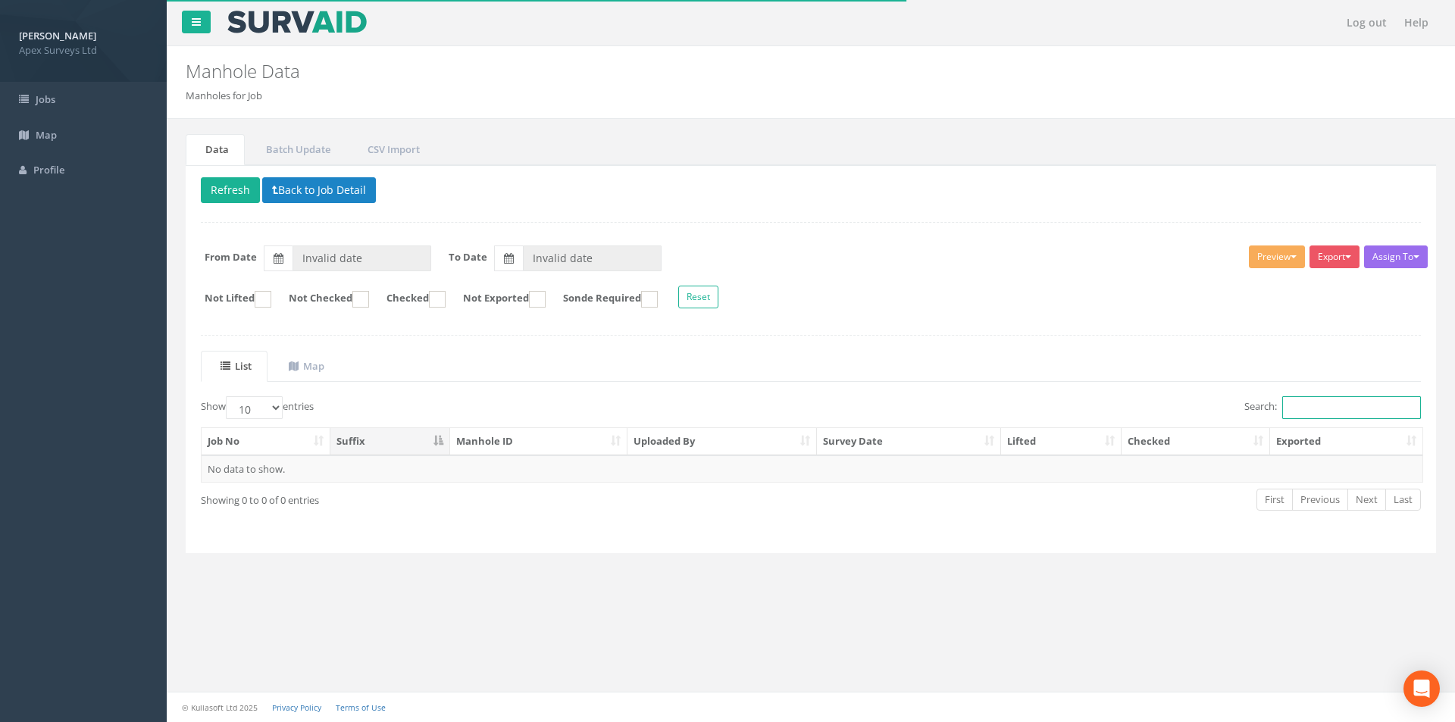
click at [1314, 409] on input "Search:" at bounding box center [1352, 407] width 139 height 23
type input "2523"
click at [288, 190] on button "Back to Job Detail" at bounding box center [319, 190] width 114 height 26
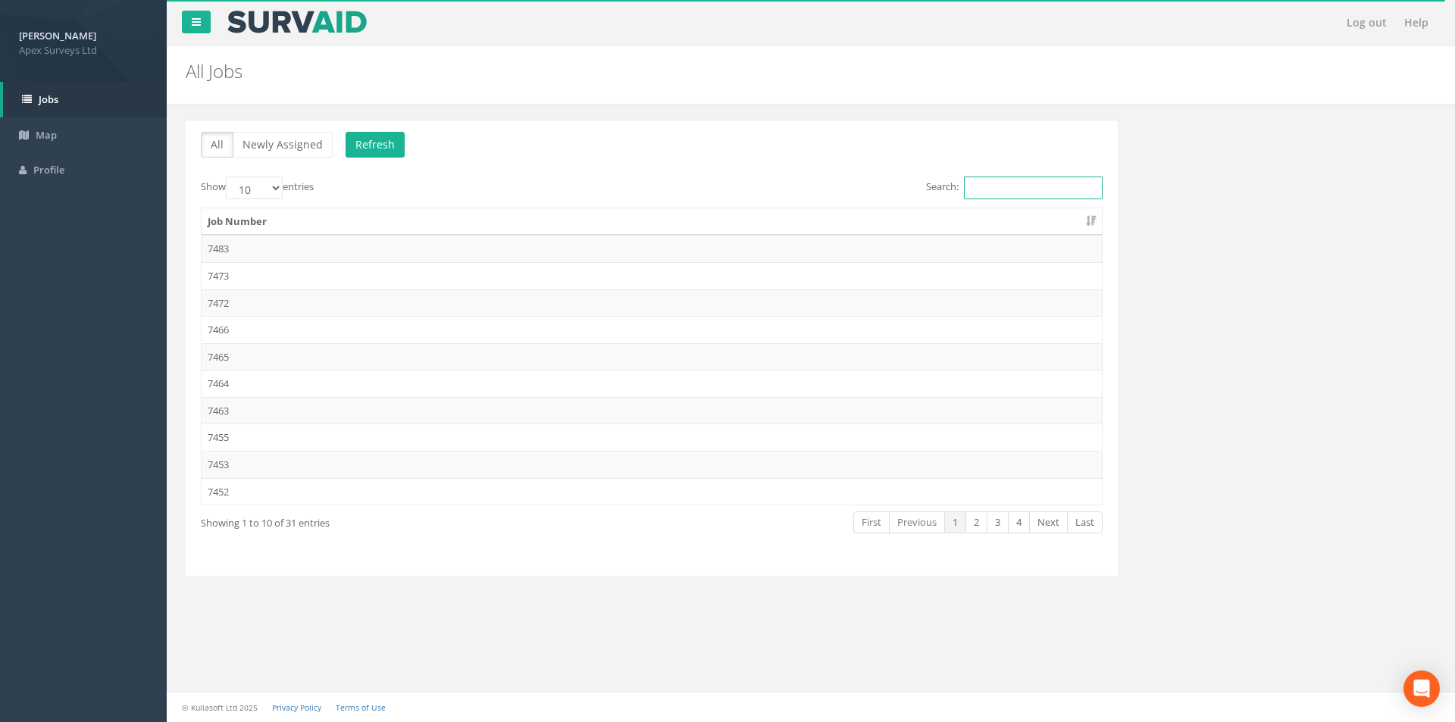
click at [980, 190] on input "Search:" at bounding box center [1033, 188] width 139 height 23
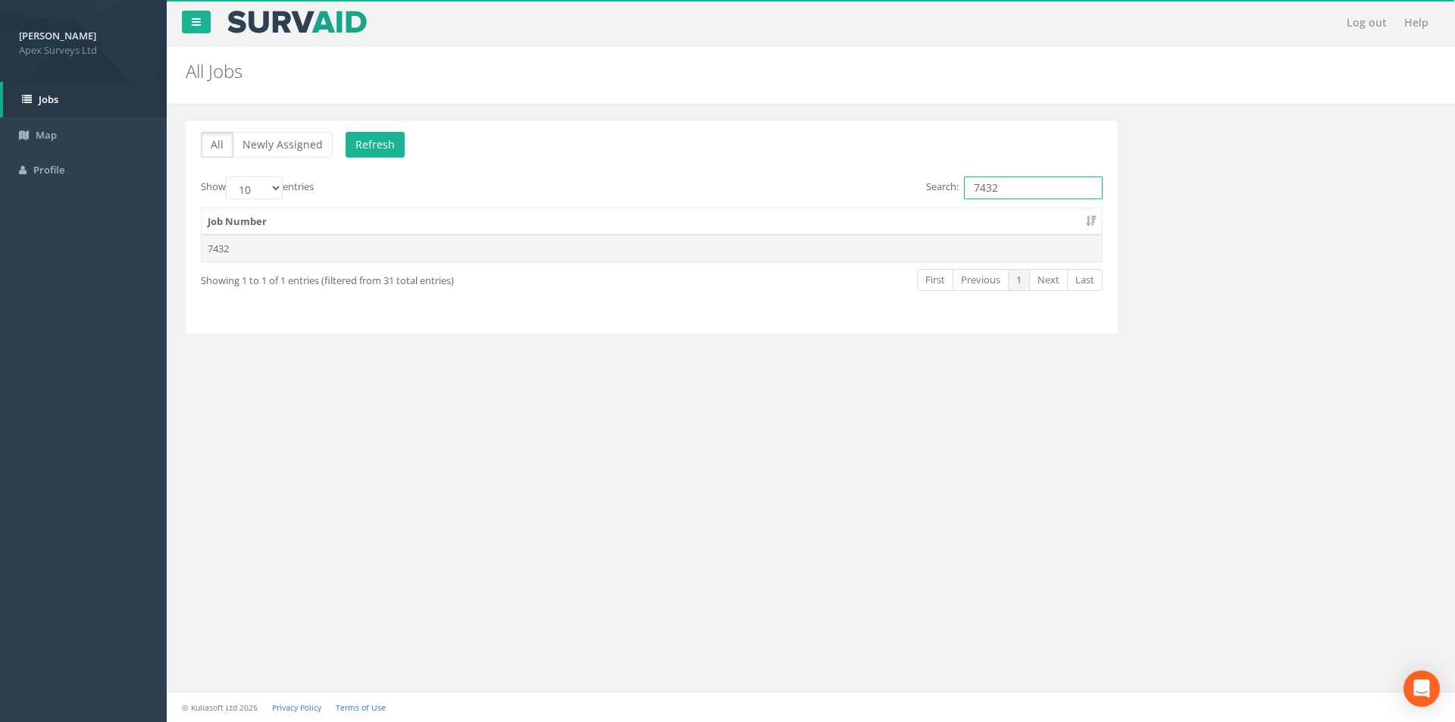
type input "7432"
click at [276, 258] on td "7432" at bounding box center [652, 248] width 901 height 27
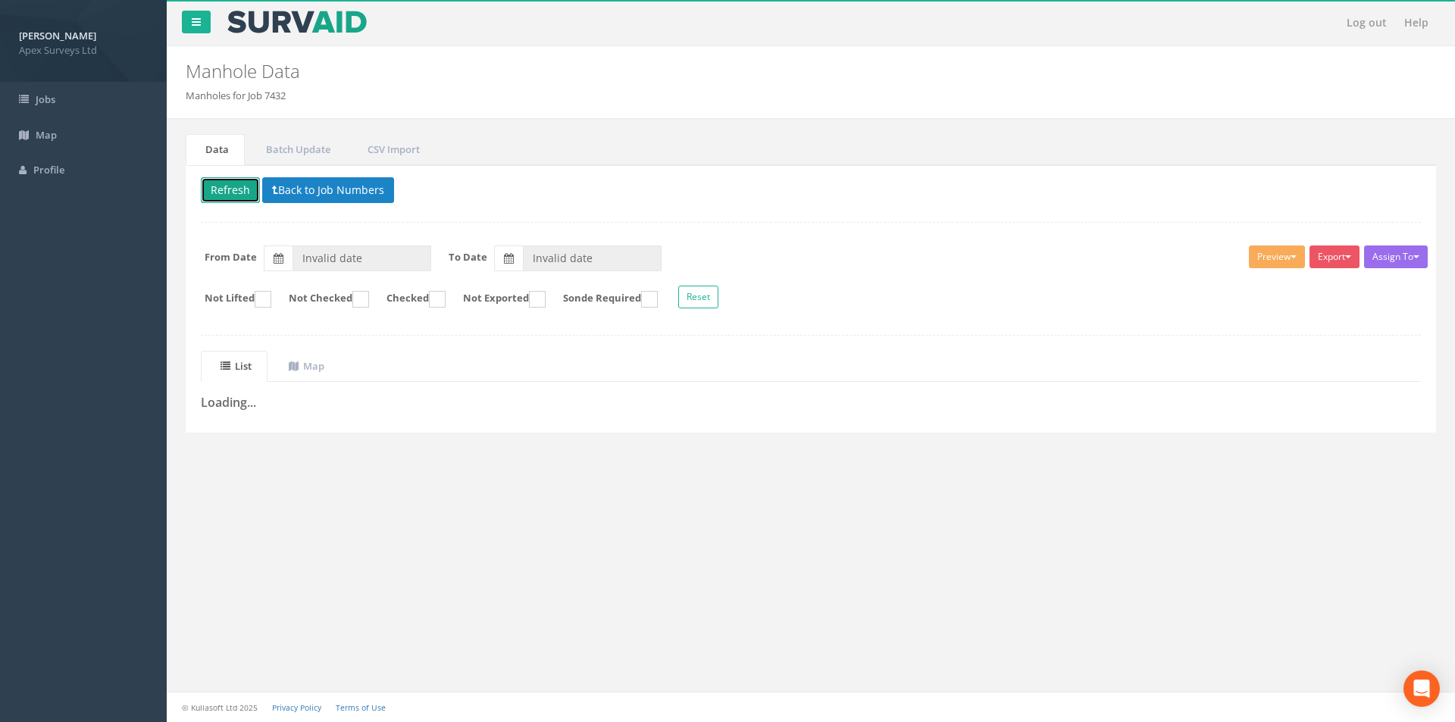
click at [229, 193] on button "Refresh" at bounding box center [230, 190] width 59 height 26
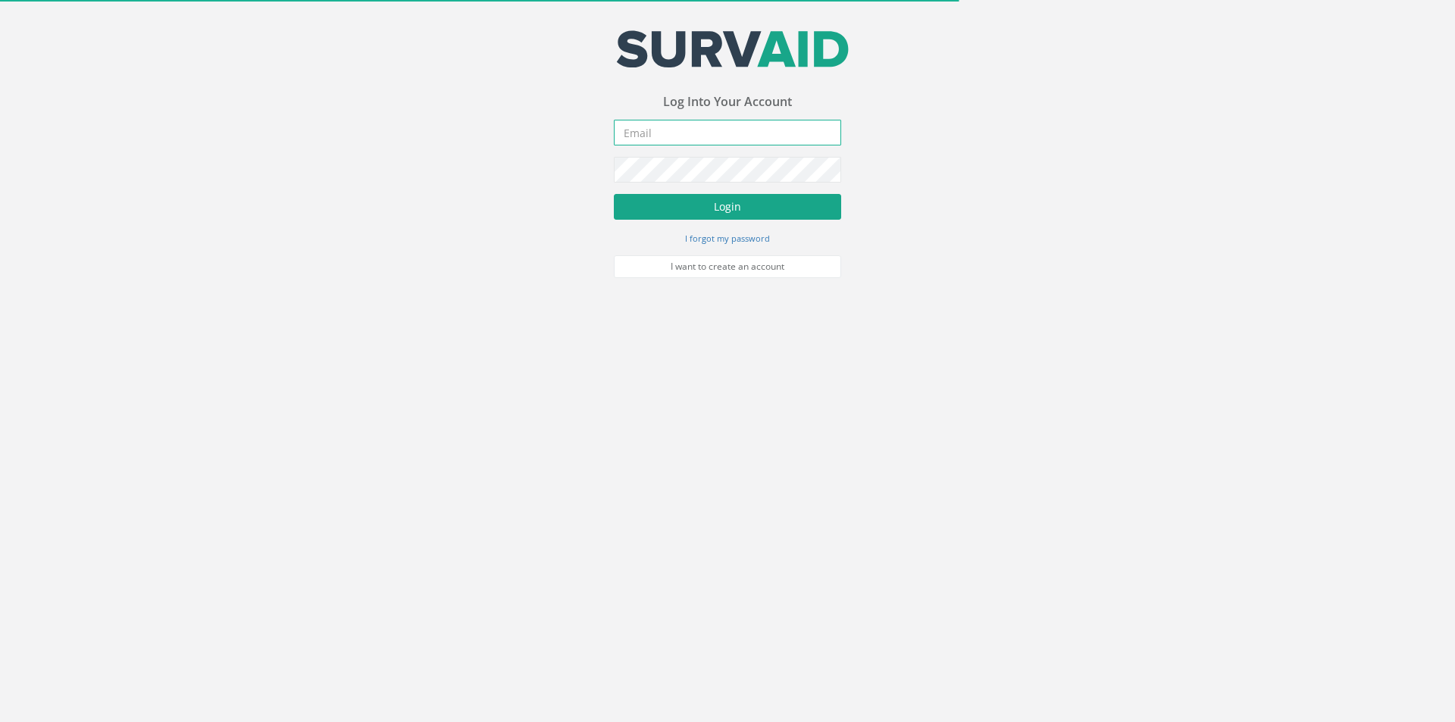
type input "steven.walsh@apexsurveys.ie"
click at [665, 219] on button "Login" at bounding box center [727, 207] width 227 height 26
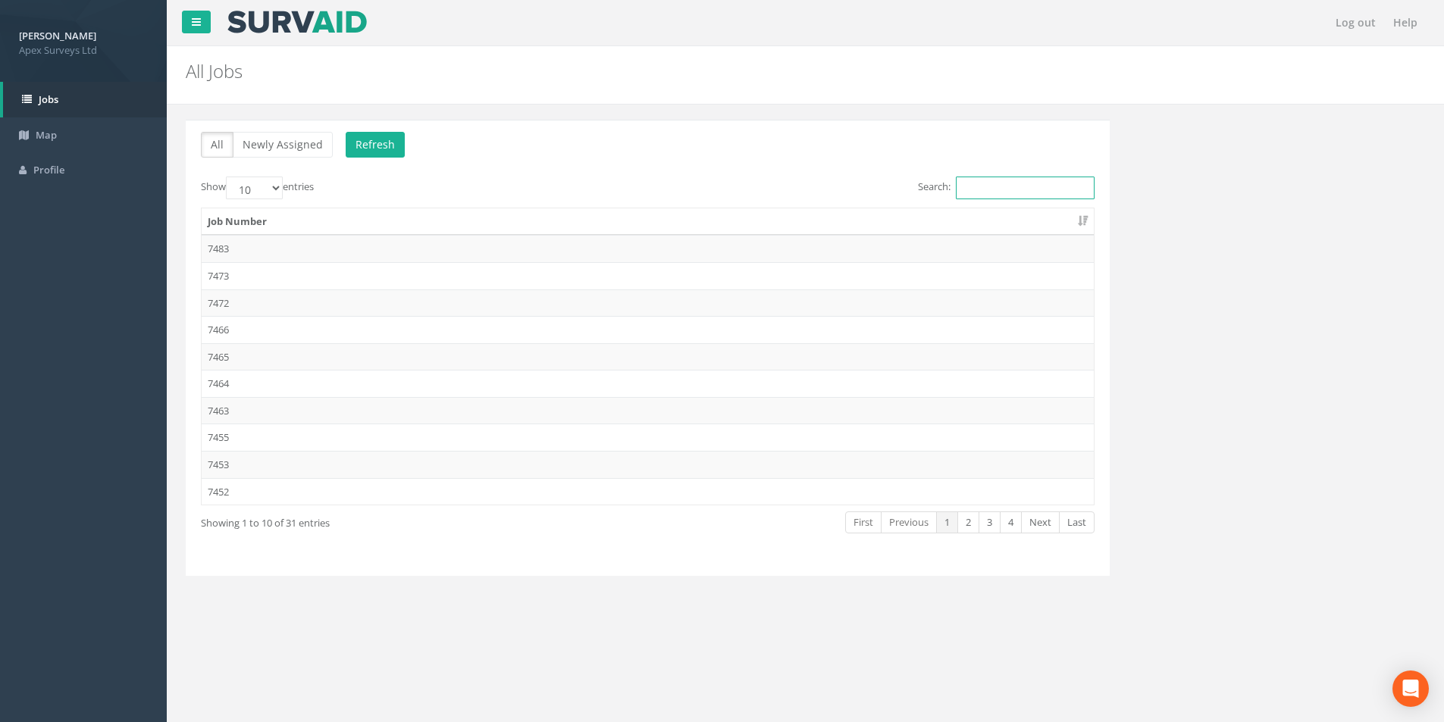
click at [969, 193] on input "Search:" at bounding box center [1025, 188] width 139 height 23
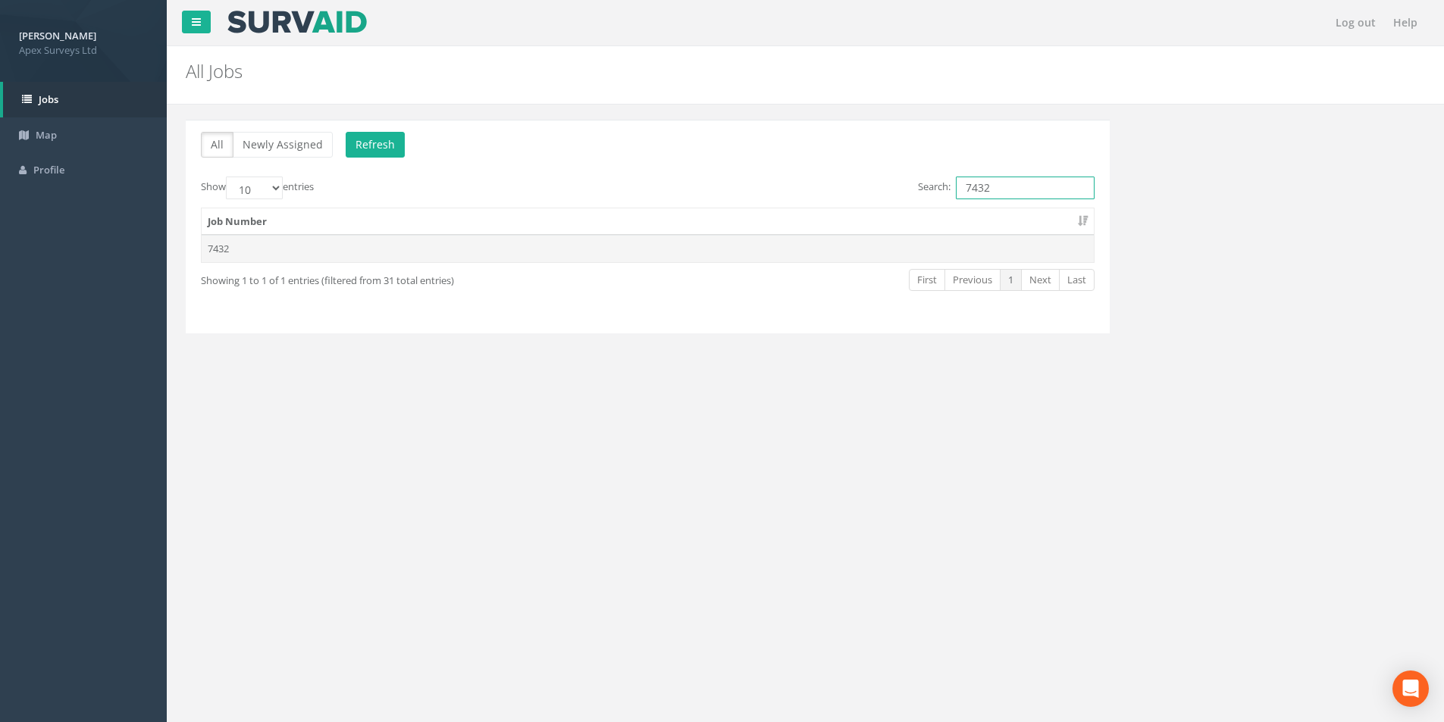
type input "7432"
click at [369, 262] on td "7432" at bounding box center [648, 248] width 892 height 27
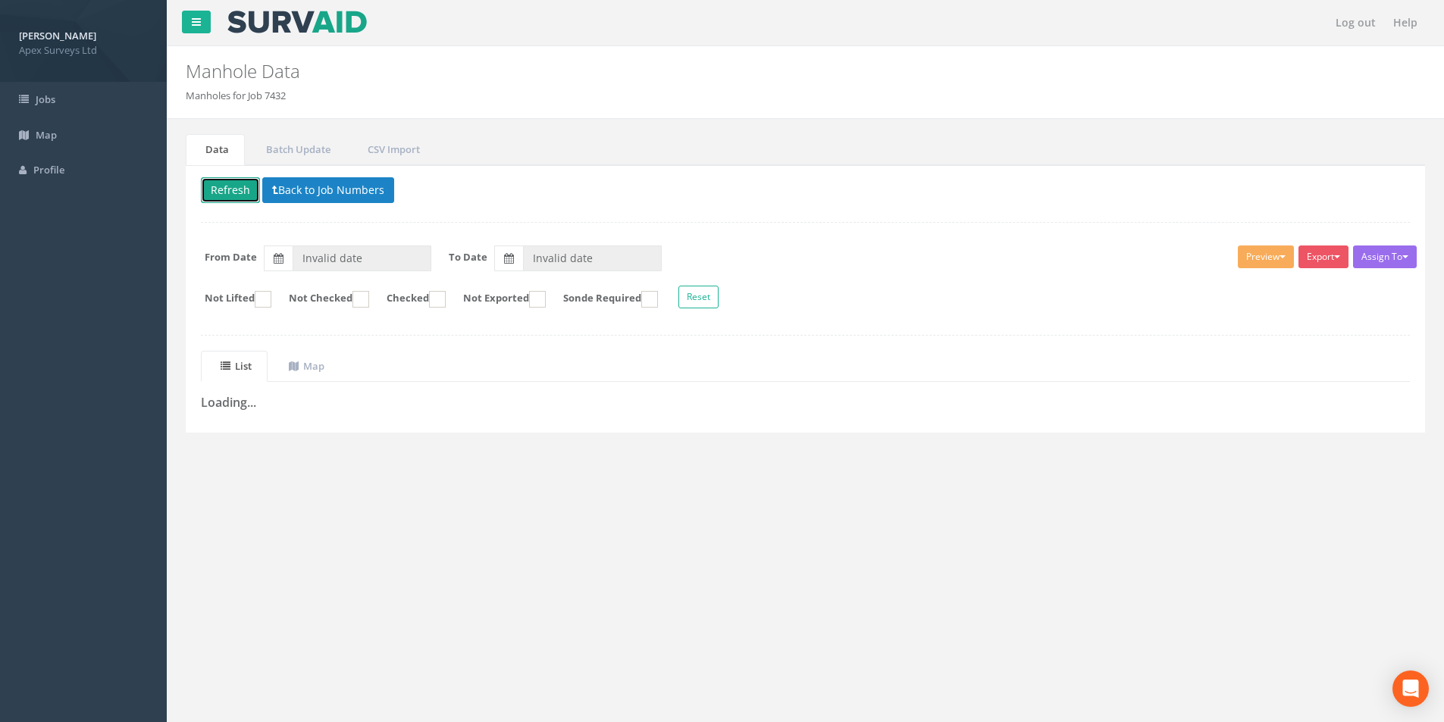
click at [233, 185] on button "Refresh" at bounding box center [230, 190] width 59 height 26
click at [316, 189] on button "Back to Job Numbers" at bounding box center [340, 190] width 132 height 26
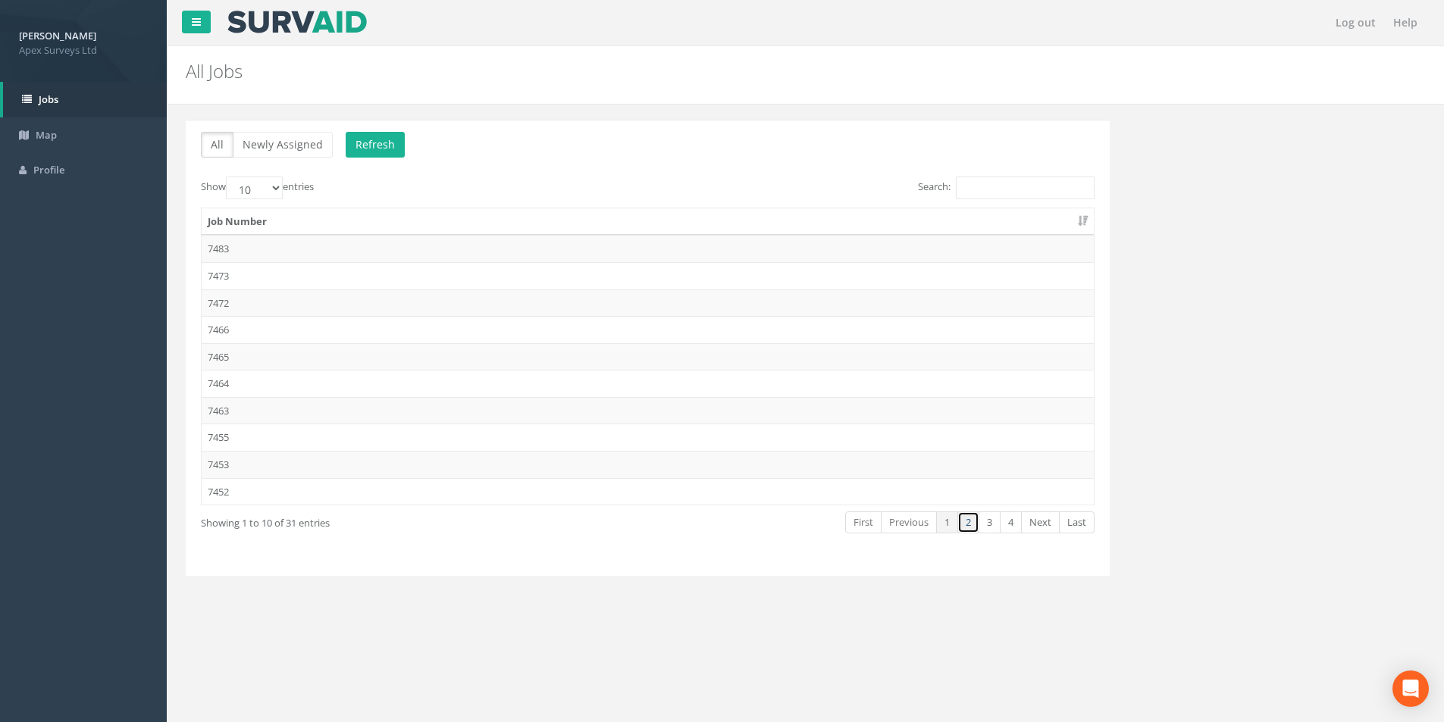
click at [972, 517] on link "2" at bounding box center [968, 523] width 22 height 22
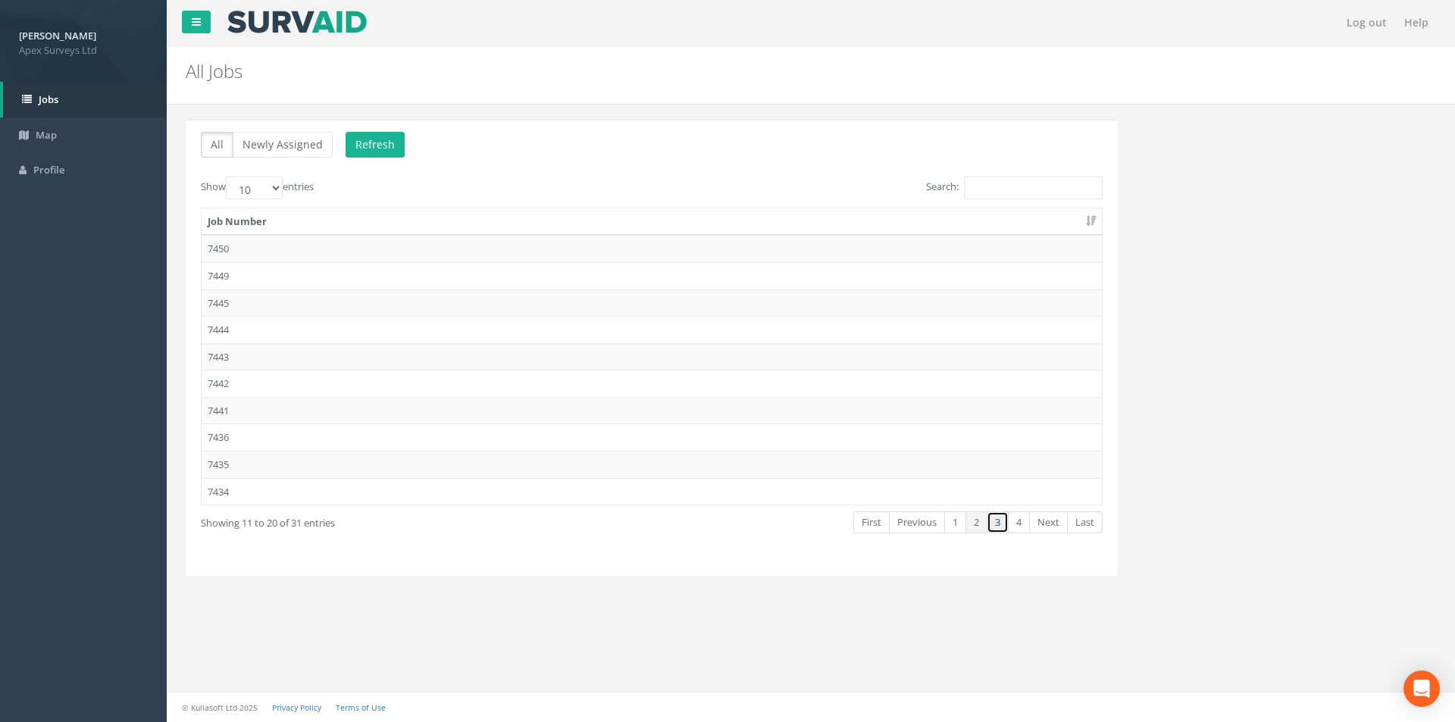
click at [991, 527] on link "3" at bounding box center [998, 523] width 22 height 22
click at [299, 271] on td "7432" at bounding box center [652, 275] width 901 height 27
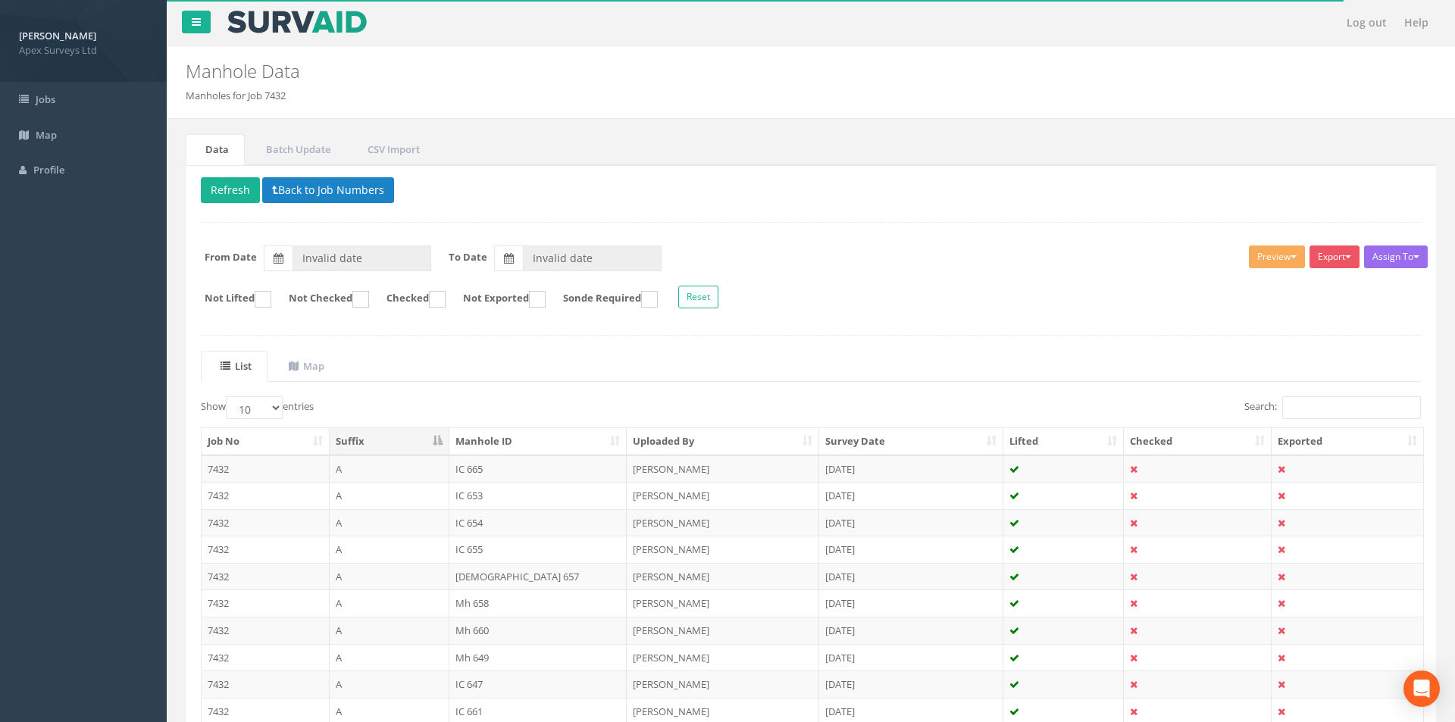
type input "[DATE]"
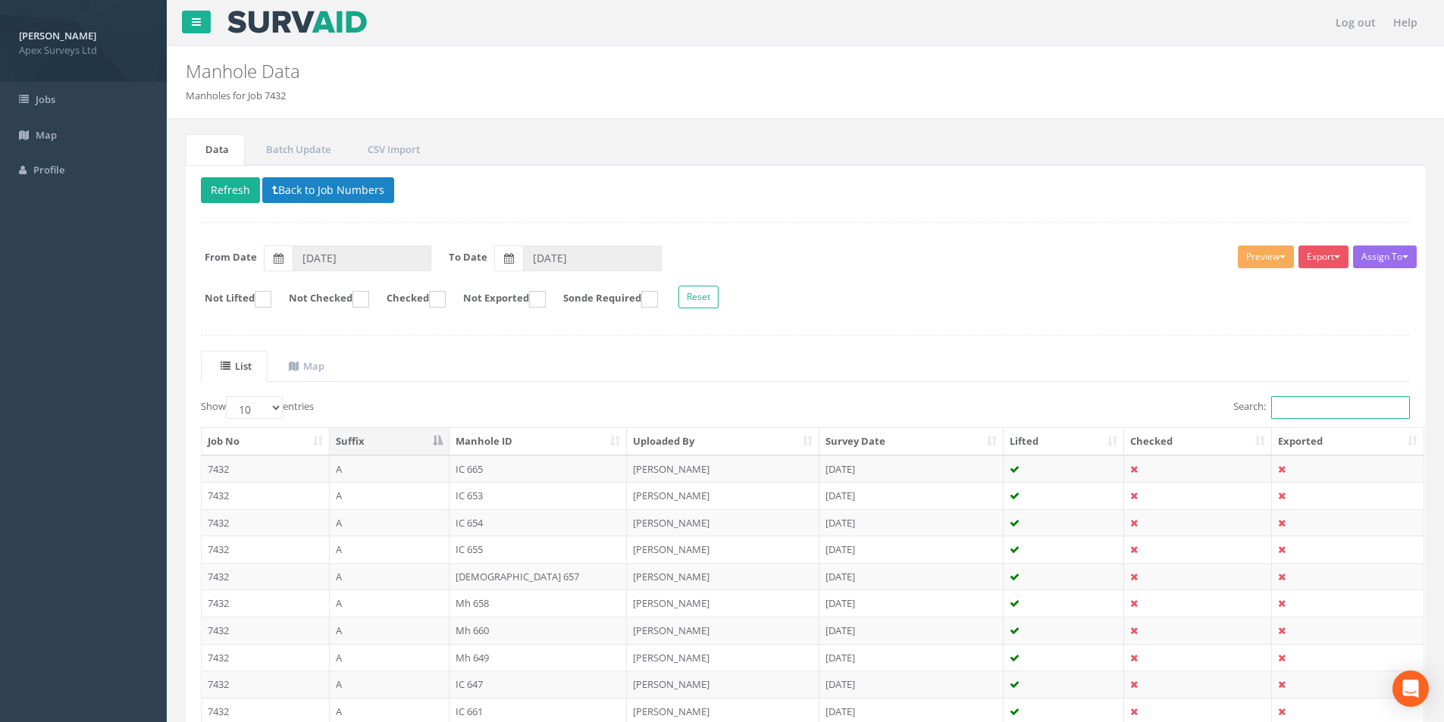
click at [1289, 404] on input "Search:" at bounding box center [1340, 407] width 139 height 23
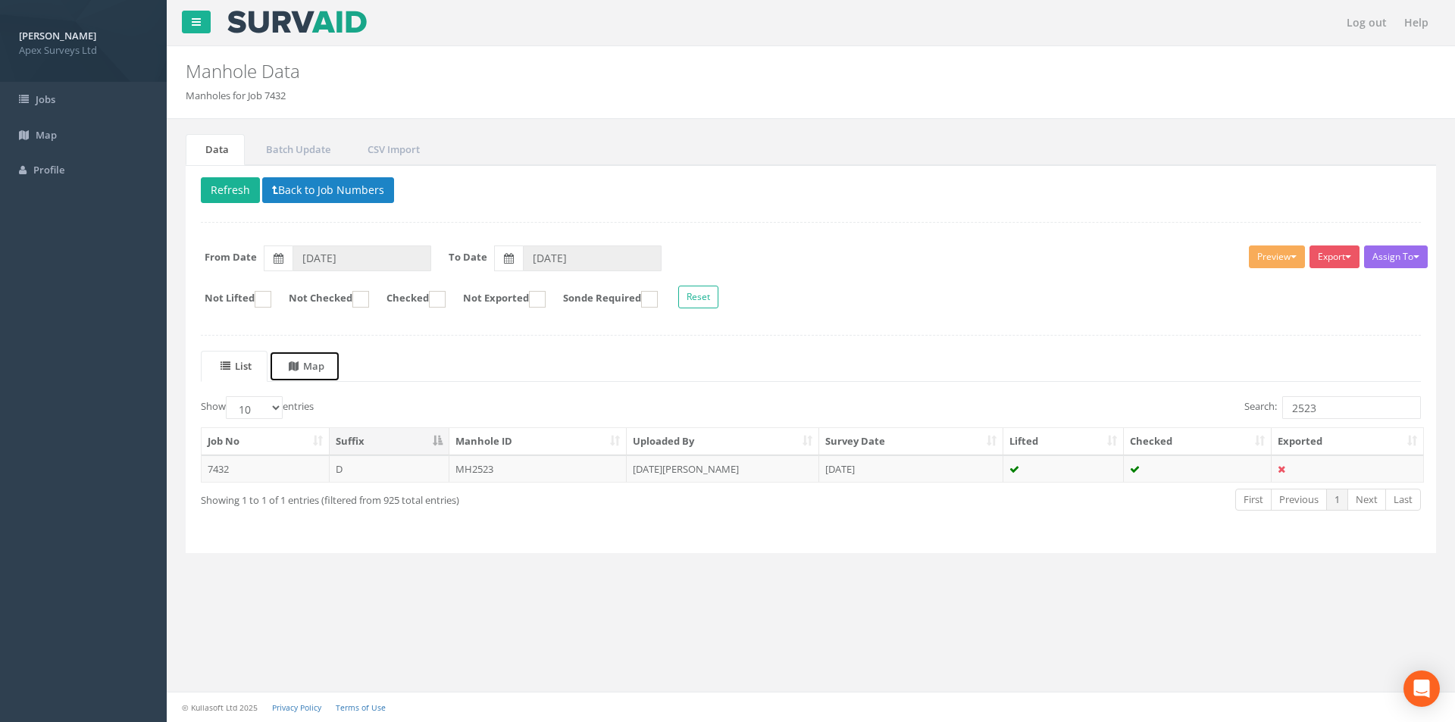
click at [311, 365] on uib-tab-heading "Map" at bounding box center [307, 366] width 36 height 14
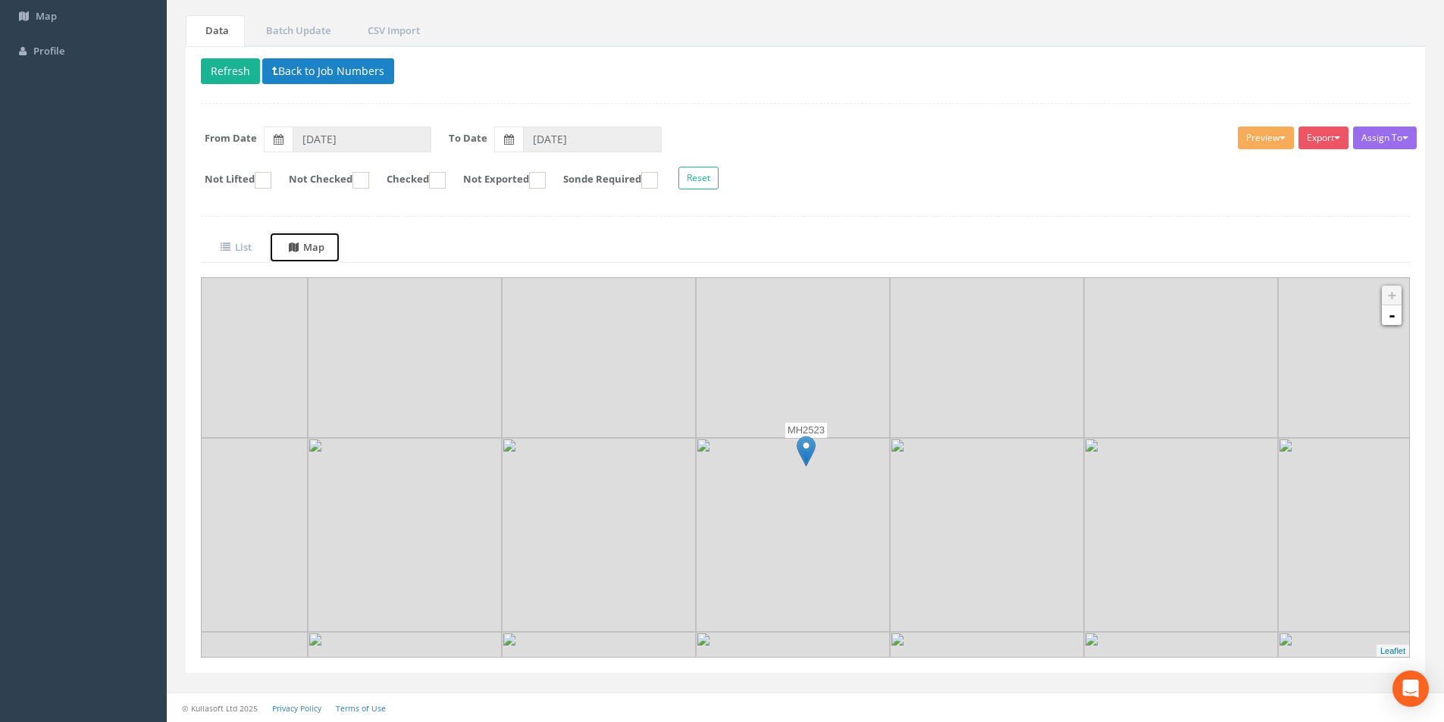
scroll to position [43, 0]
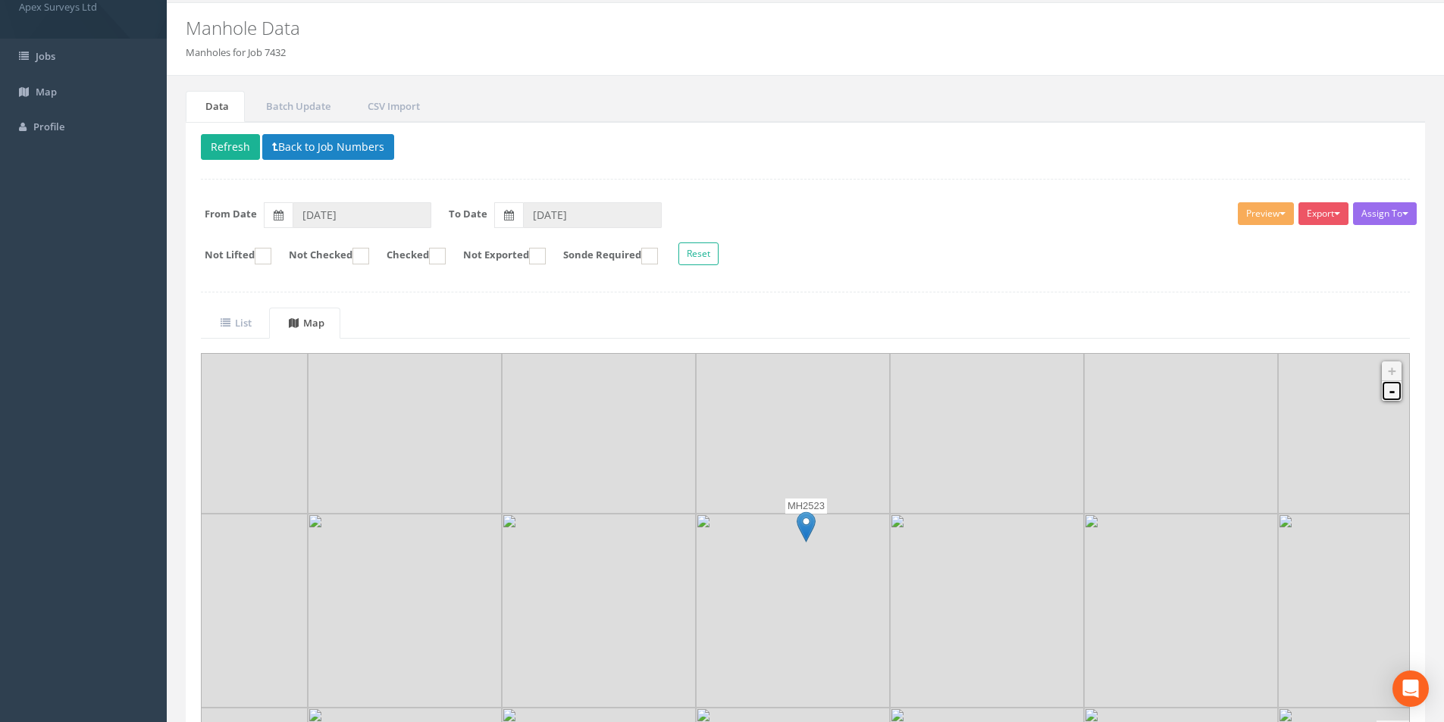
click at [1396, 396] on link "-" at bounding box center [1392, 391] width 20 height 20
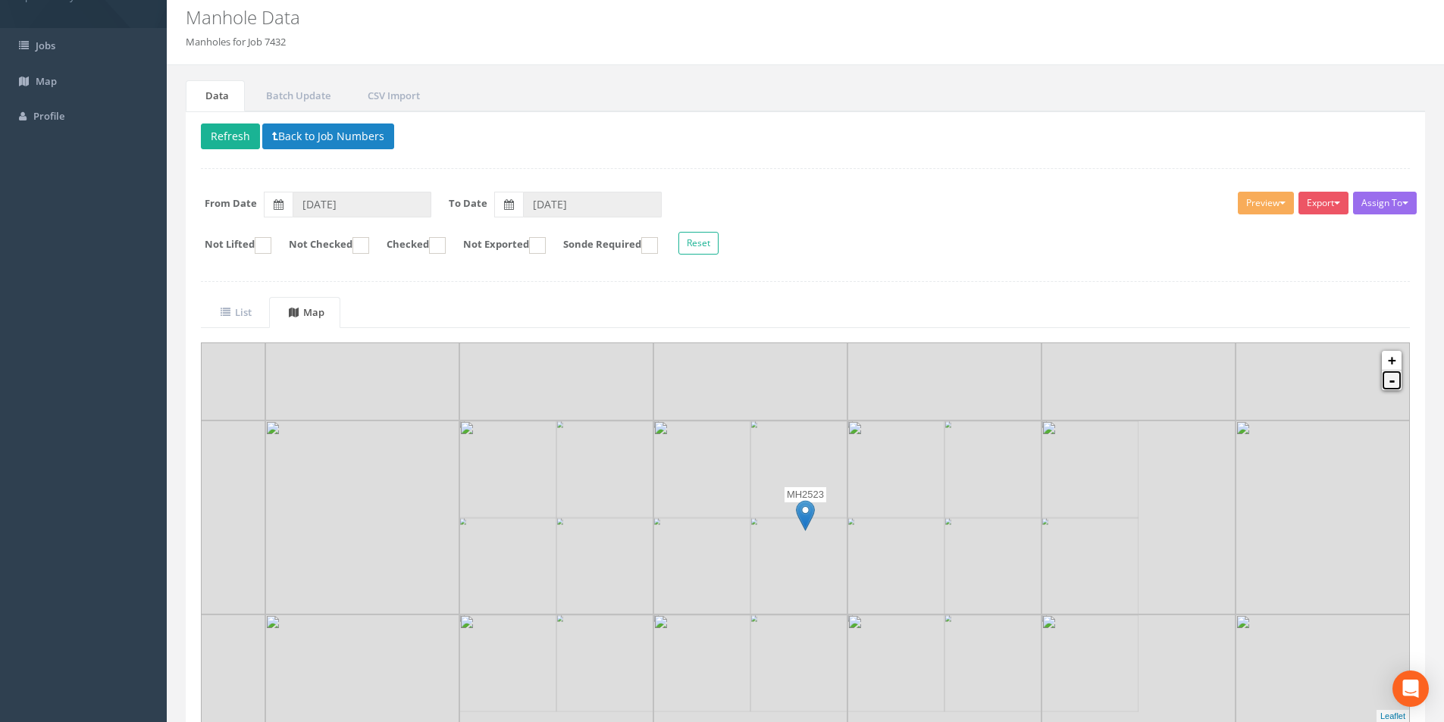
click at [1395, 389] on link "-" at bounding box center [1392, 381] width 20 height 20
click at [228, 310] on icon at bounding box center [226, 313] width 10 height 10
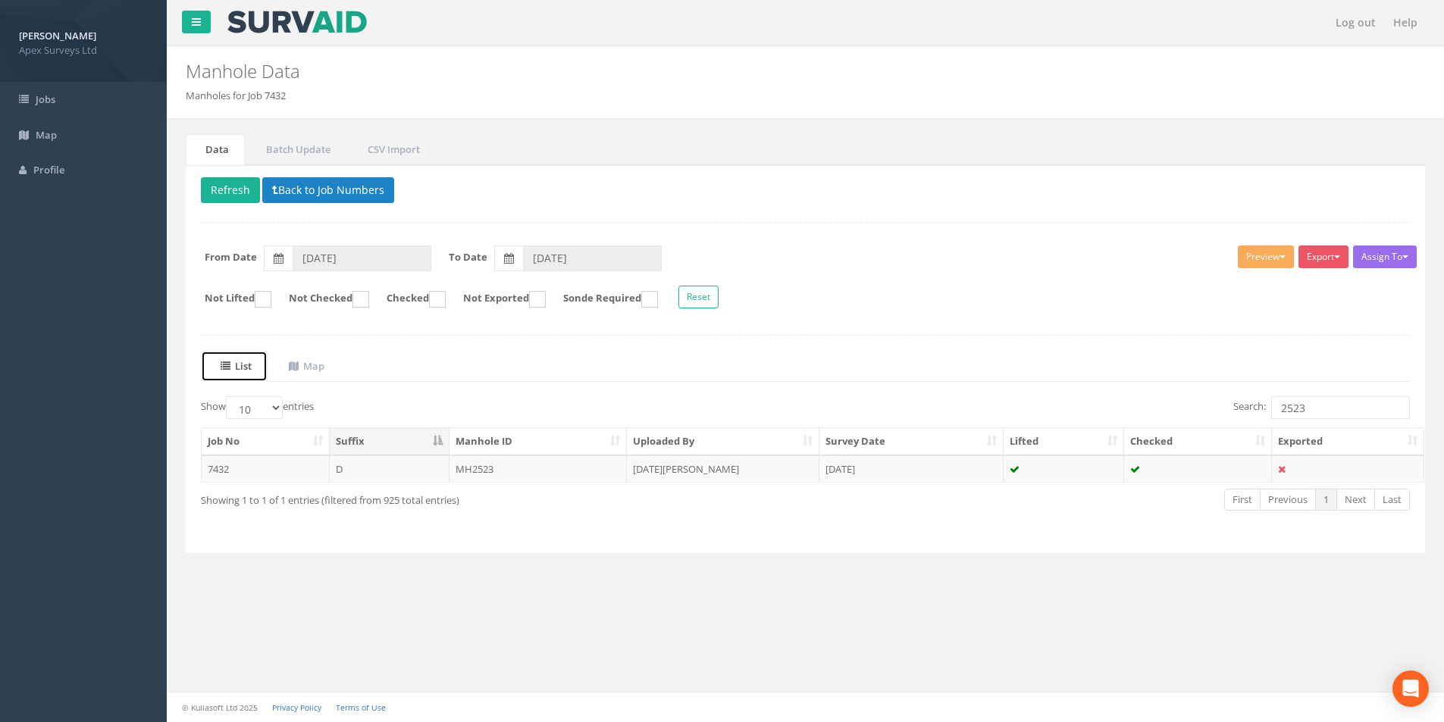
scroll to position [0, 0]
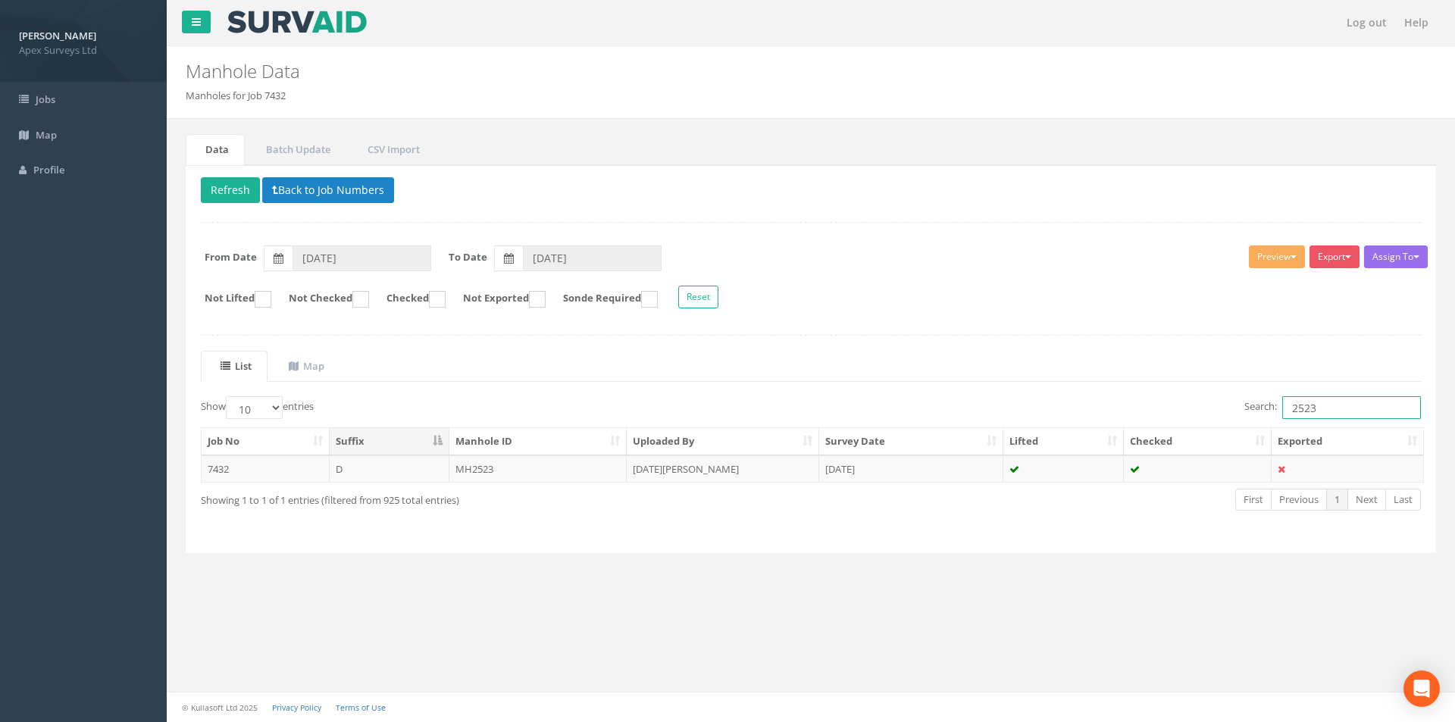
click at [1365, 400] on input "2523" at bounding box center [1352, 407] width 139 height 23
type input "2532"
click at [536, 481] on td "IC2532" at bounding box center [539, 469] width 178 height 27
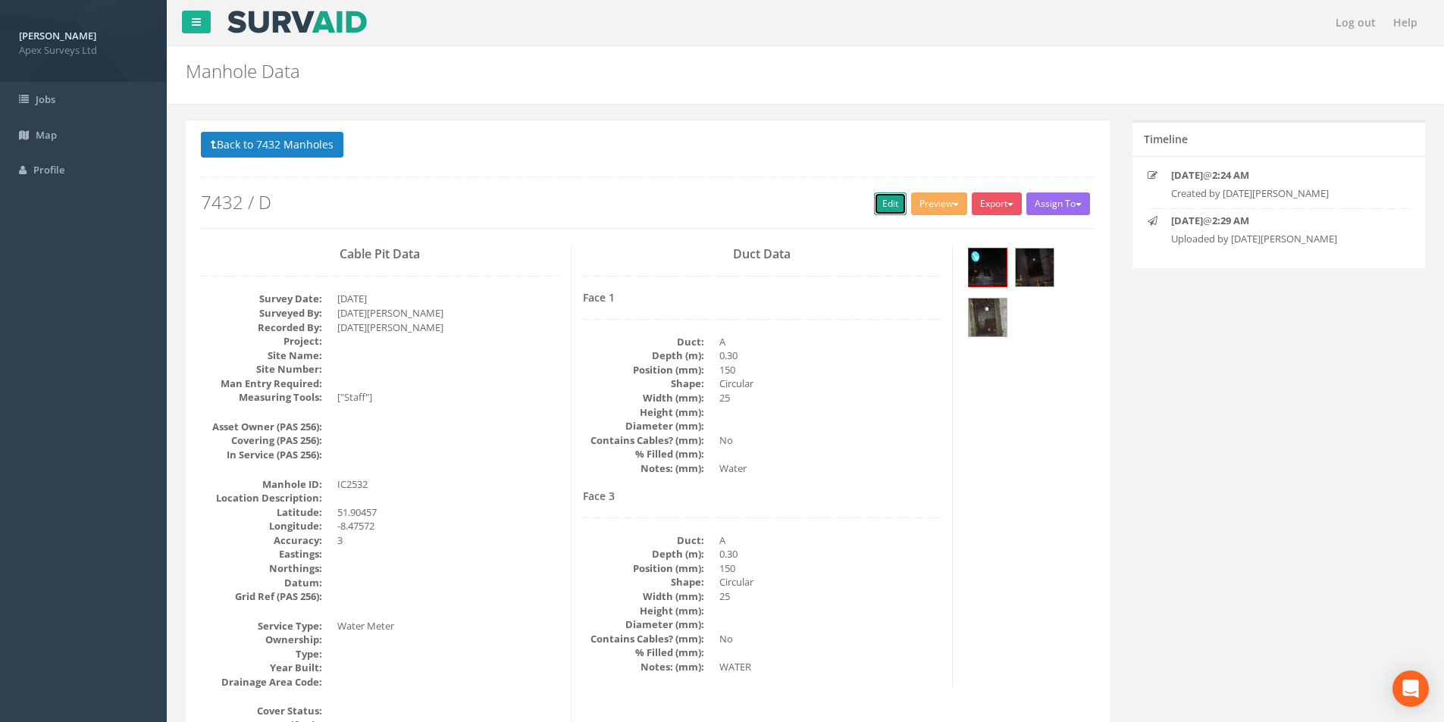
click at [888, 208] on link "Edit" at bounding box center [890, 204] width 33 height 23
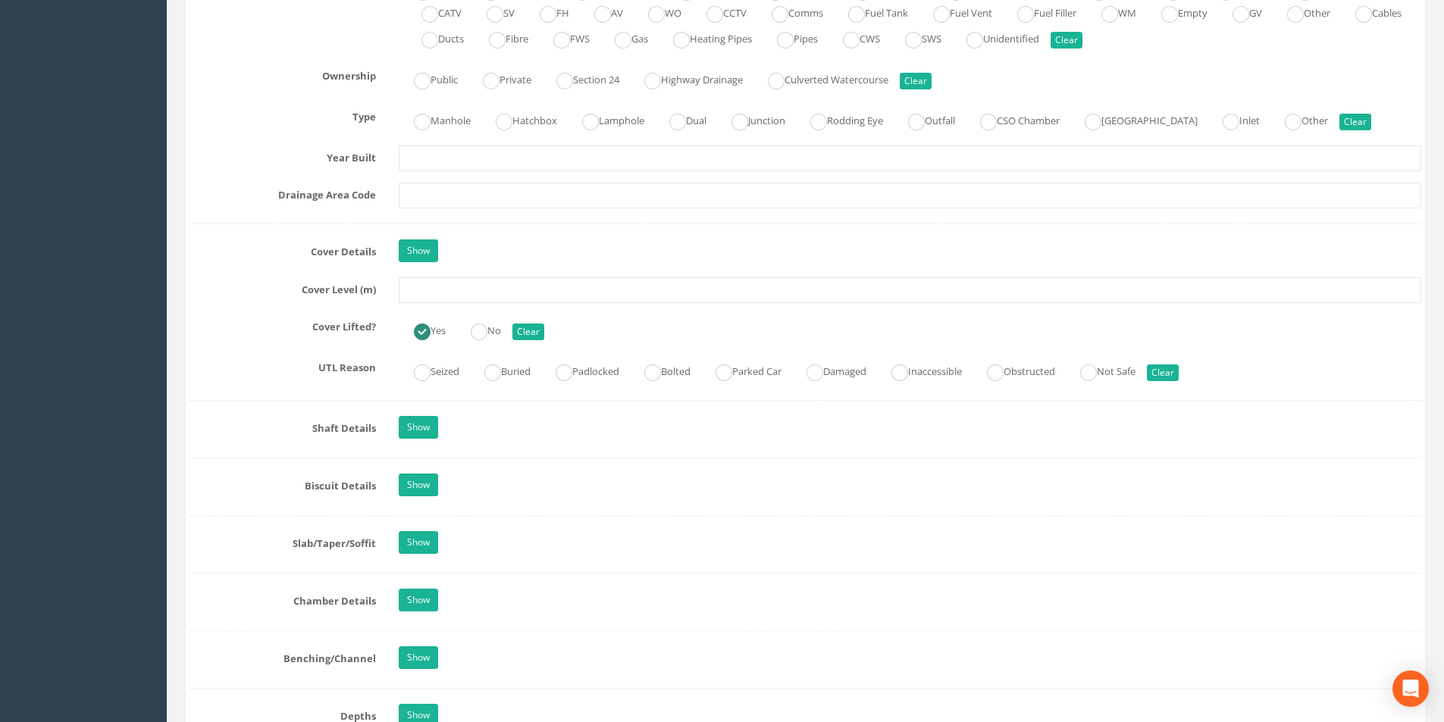
scroll to position [1213, 0]
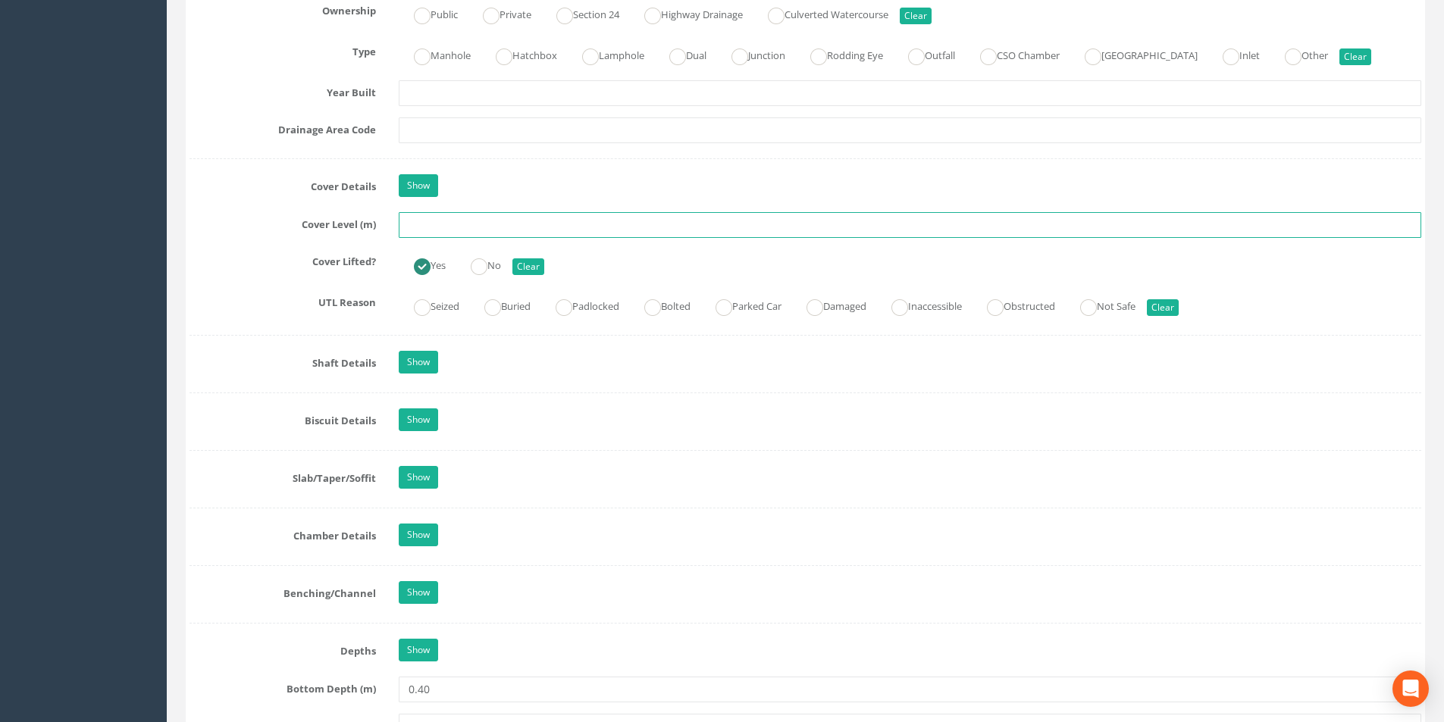
click at [463, 223] on input "text" at bounding box center [910, 225] width 1023 height 26
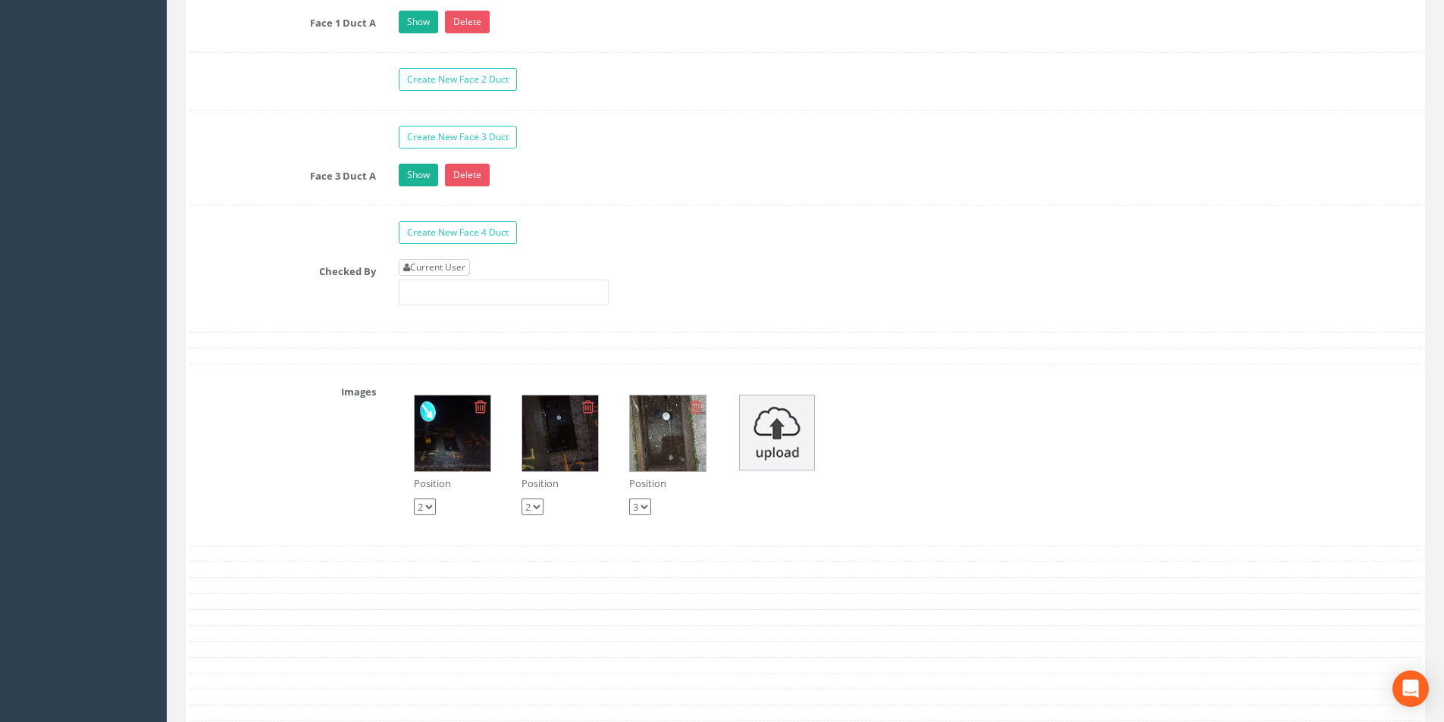
type input "25.57"
click at [439, 272] on link "Current User" at bounding box center [434, 267] width 71 height 17
type input "[PERSON_NAME]"
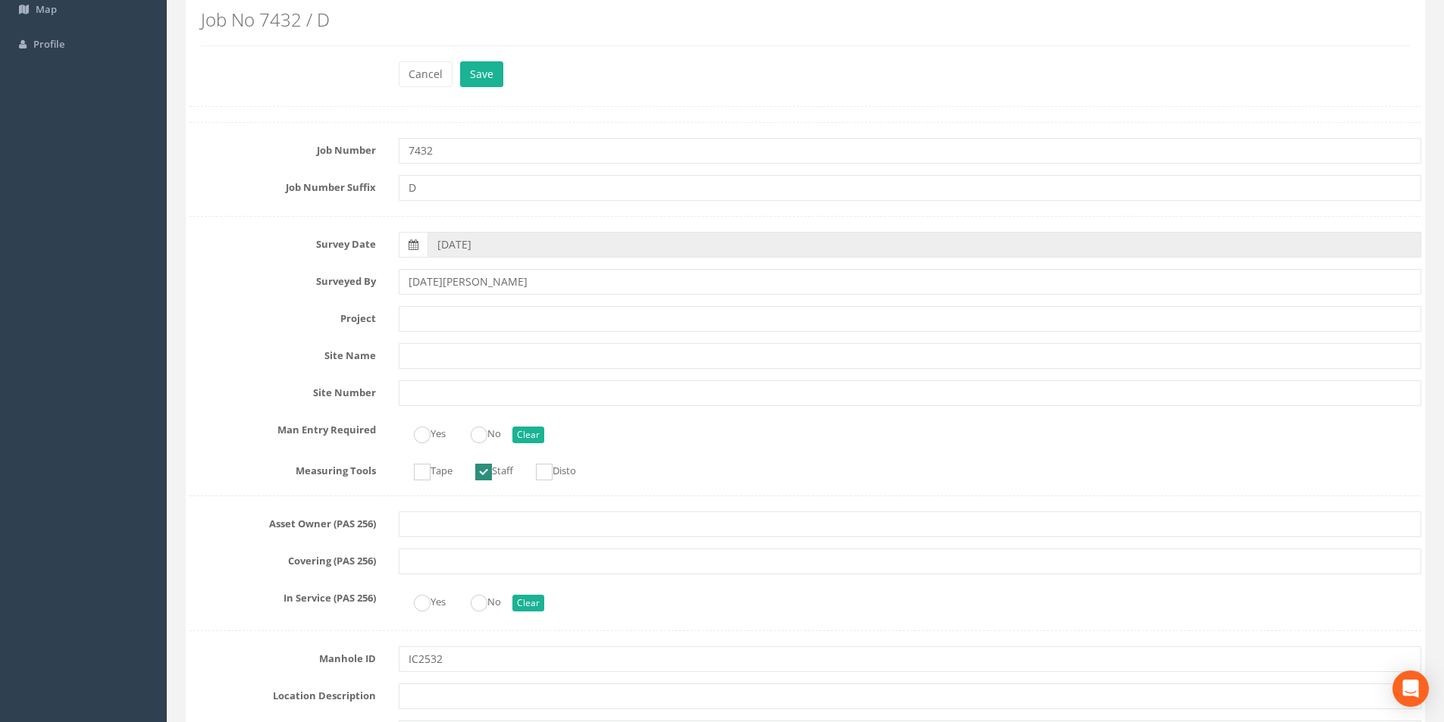
scroll to position [0, 0]
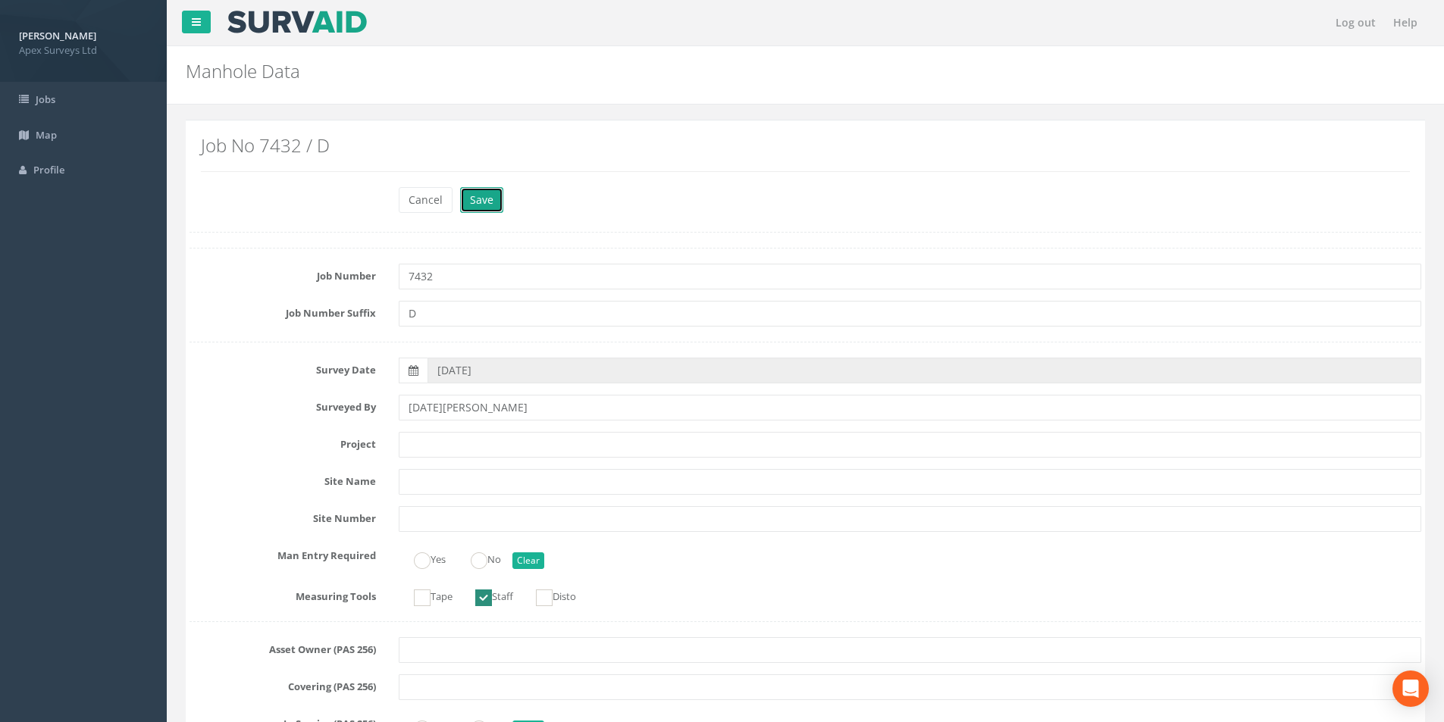
click at [480, 205] on button "Save" at bounding box center [481, 200] width 43 height 26
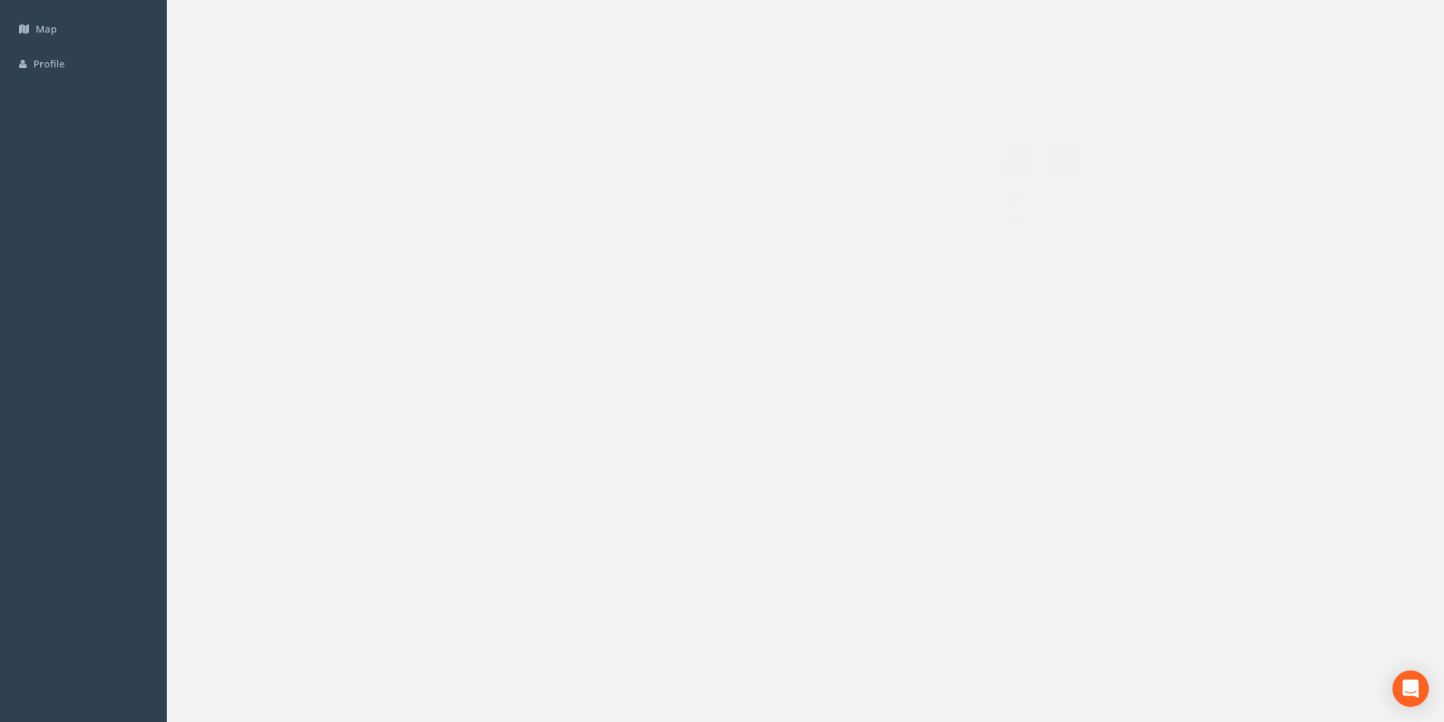
scroll to position [23, 0]
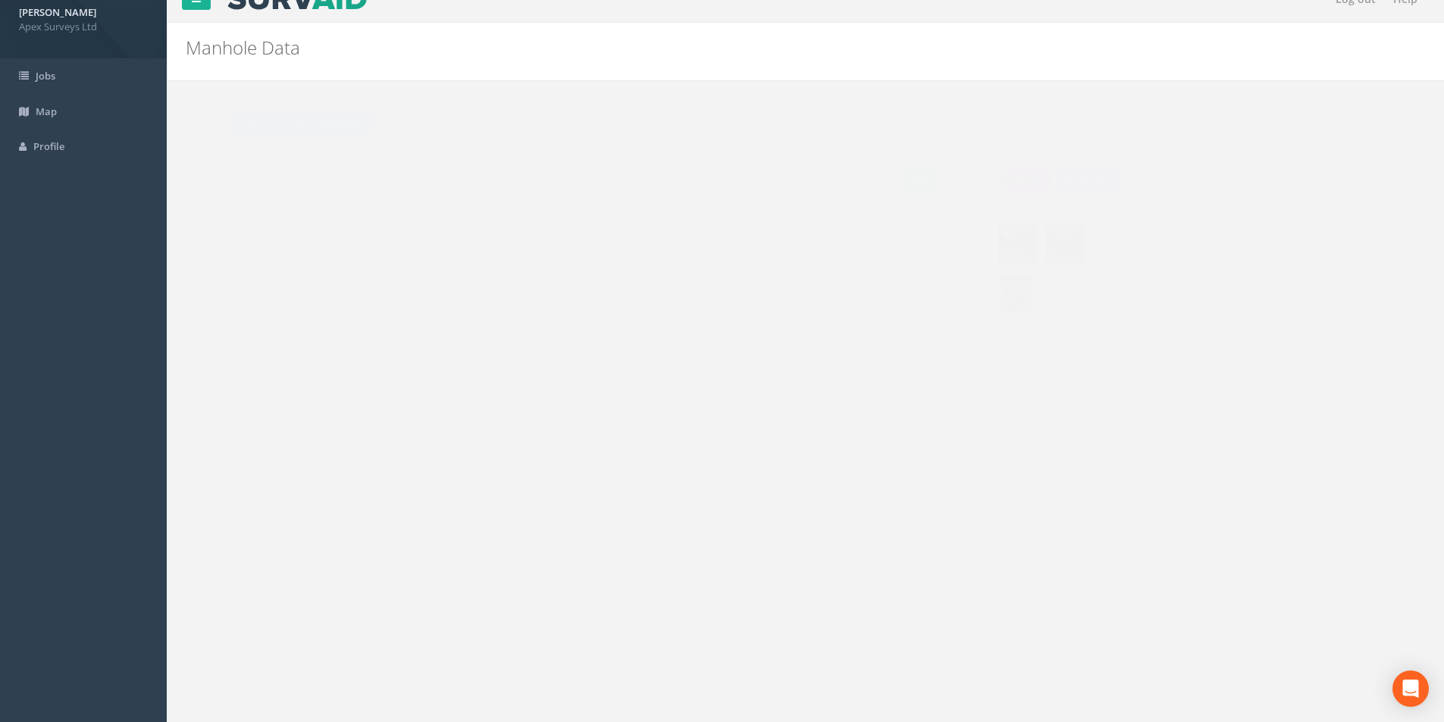
click at [992, 250] on img at bounding box center [988, 244] width 38 height 38
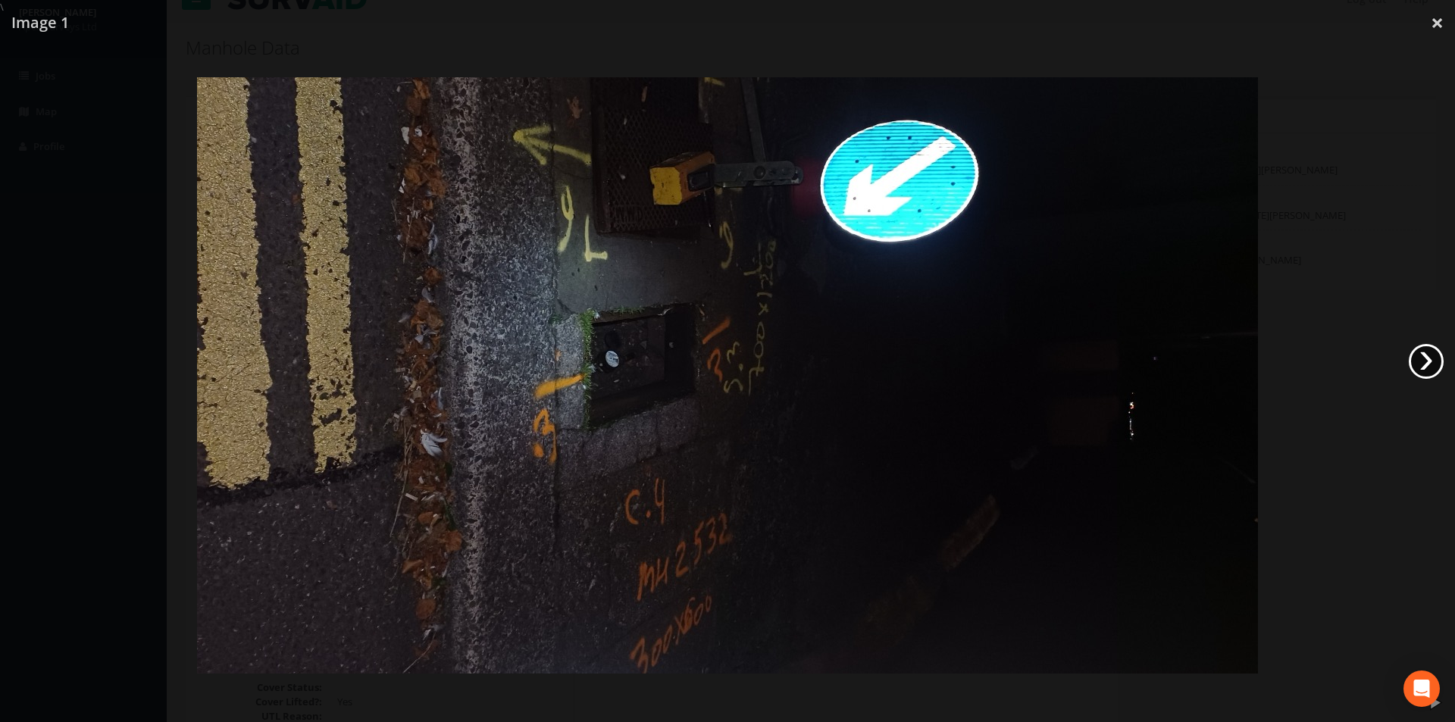
click at [1424, 362] on link "›" at bounding box center [1426, 361] width 35 height 35
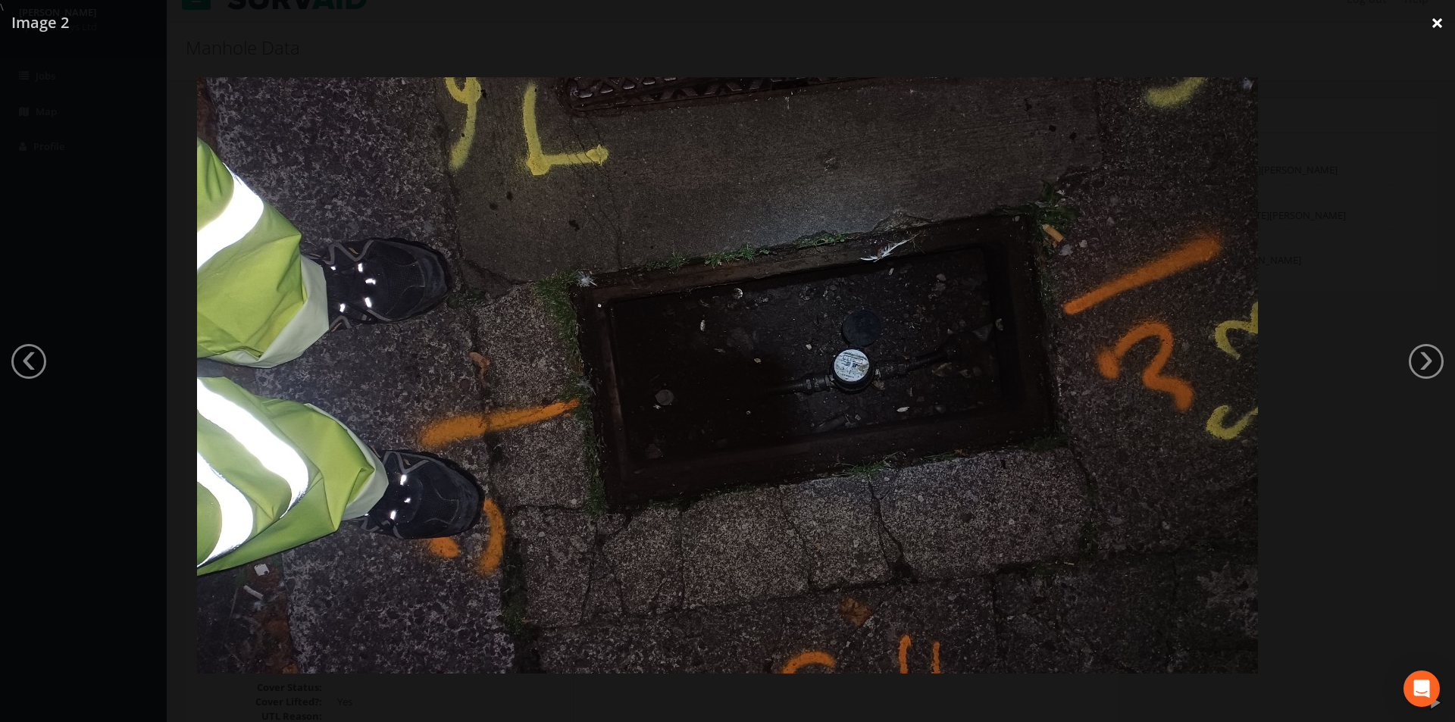
click at [1433, 24] on link "×" at bounding box center [1438, 22] width 36 height 45
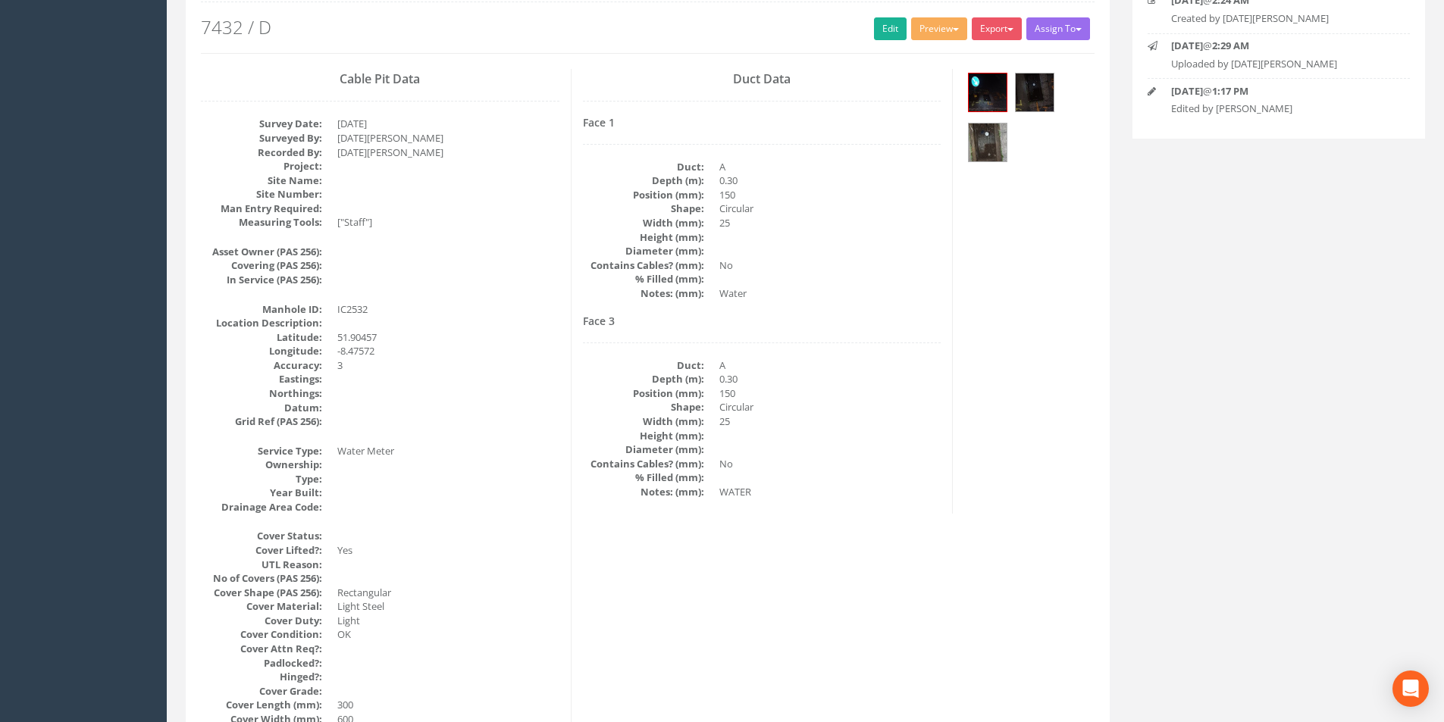
scroll to position [0, 0]
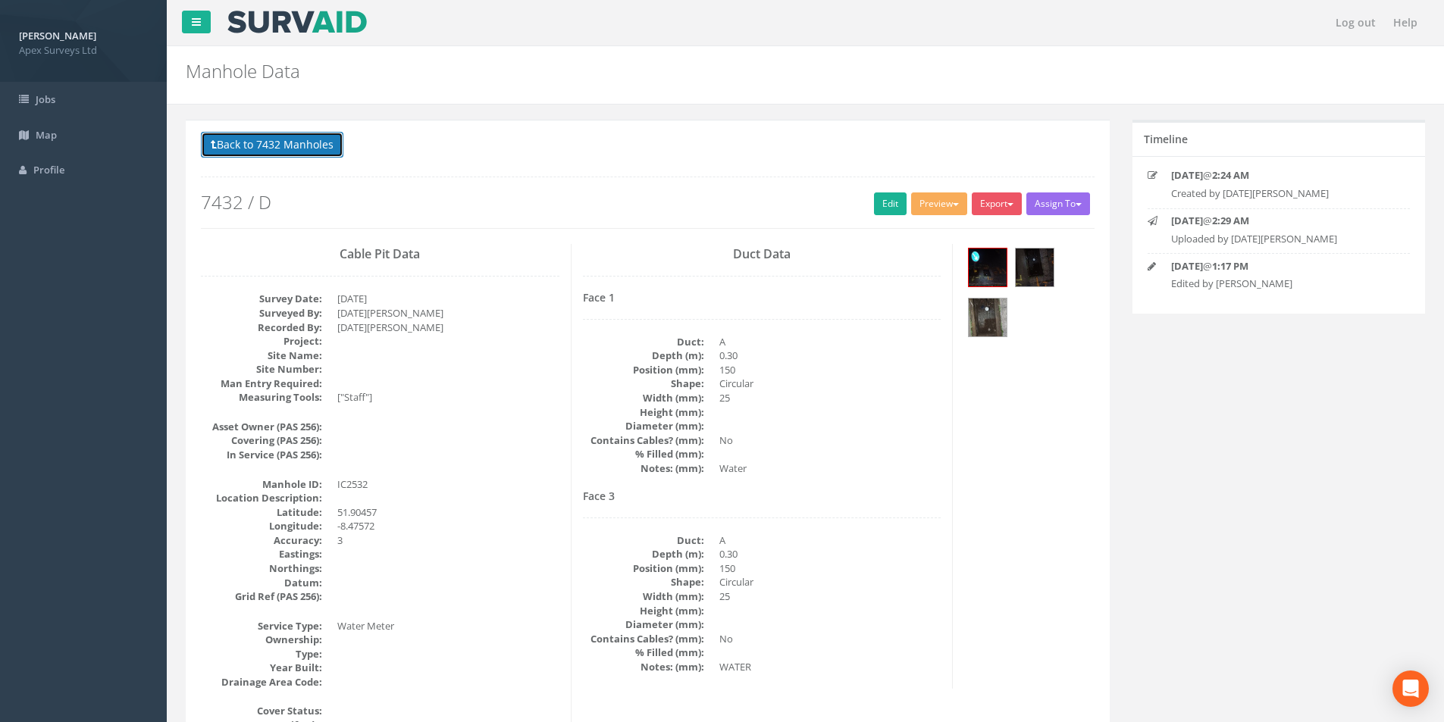
click at [224, 137] on button "Back to 7432 Manholes" at bounding box center [272, 145] width 143 height 26
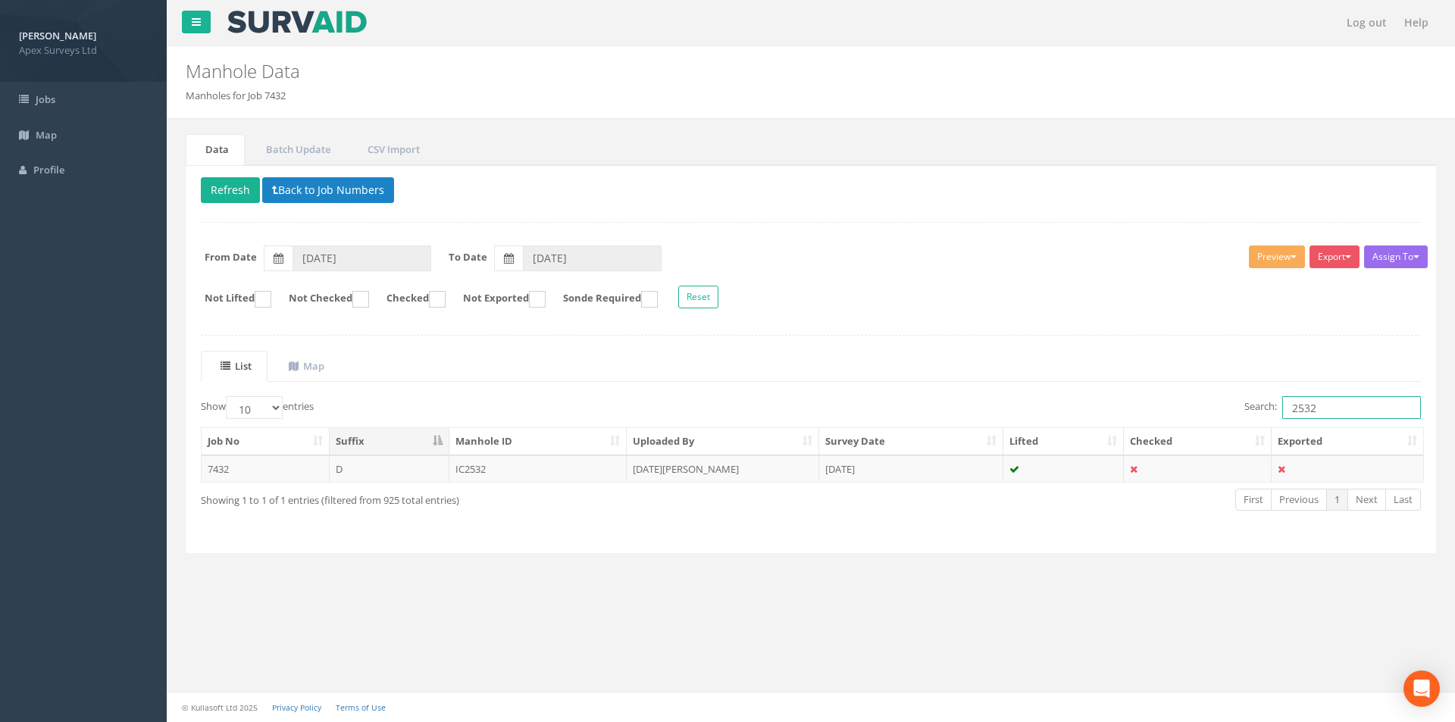
click at [1330, 409] on input "2532" at bounding box center [1352, 407] width 139 height 23
click at [525, 476] on td "IC2529" at bounding box center [539, 469] width 178 height 27
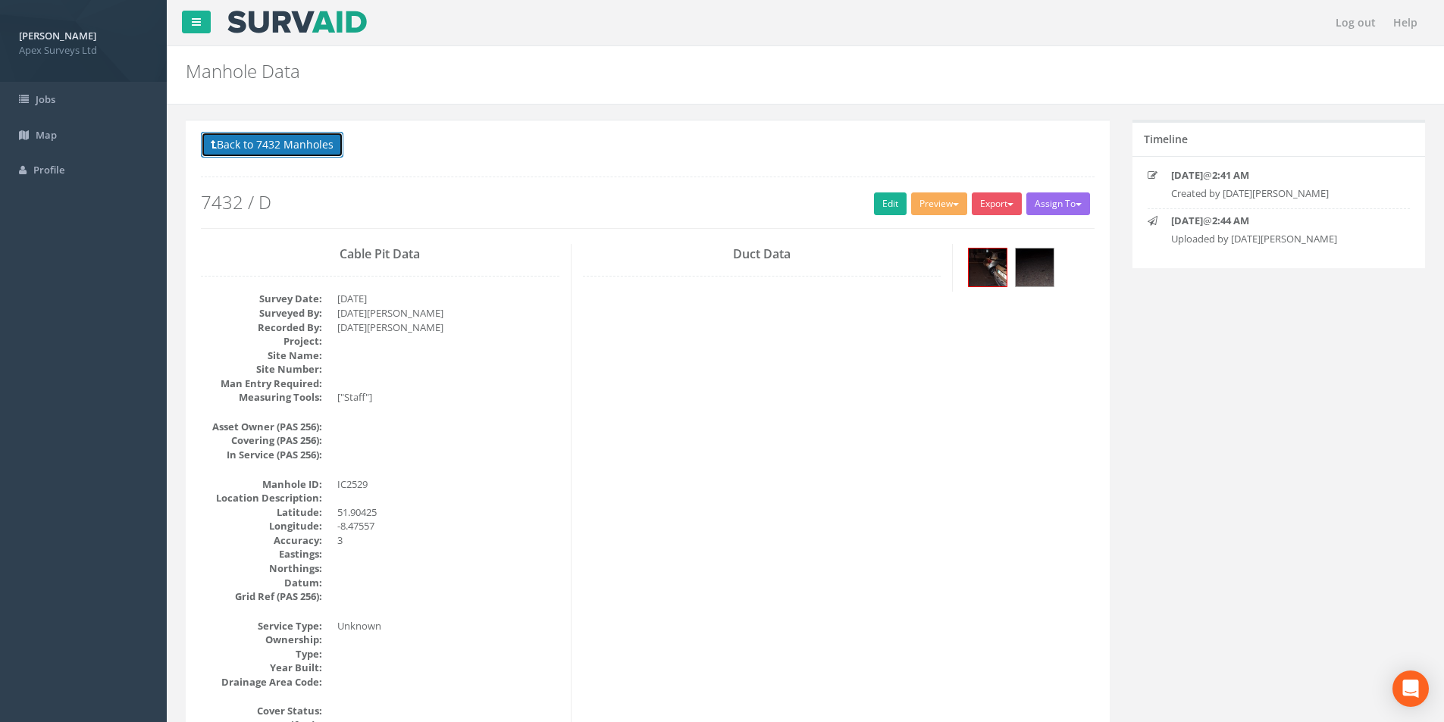
click at [305, 149] on button "Back to 7432 Manholes" at bounding box center [272, 145] width 143 height 26
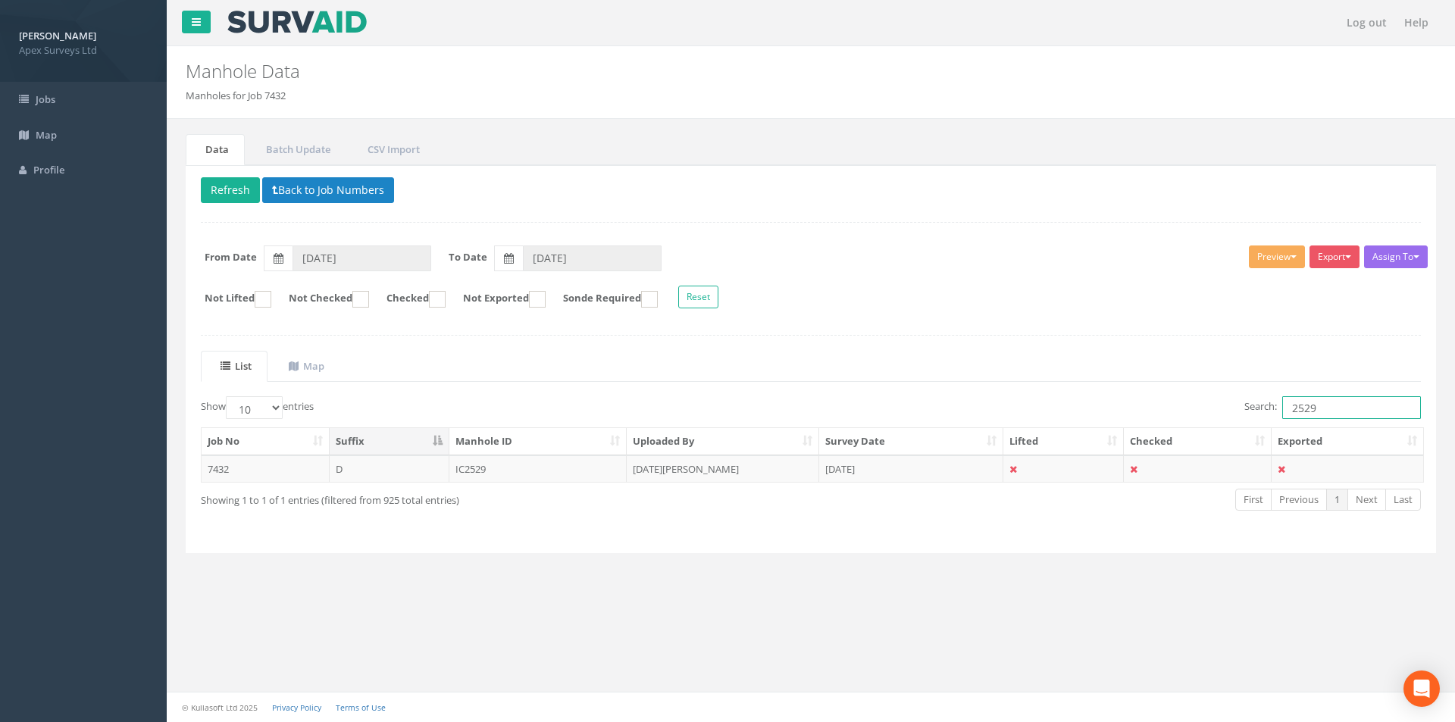
click at [1335, 409] on input "2529" at bounding box center [1352, 407] width 139 height 23
type input "2535"
click at [745, 475] on td "[DATE][PERSON_NAME]" at bounding box center [723, 469] width 193 height 27
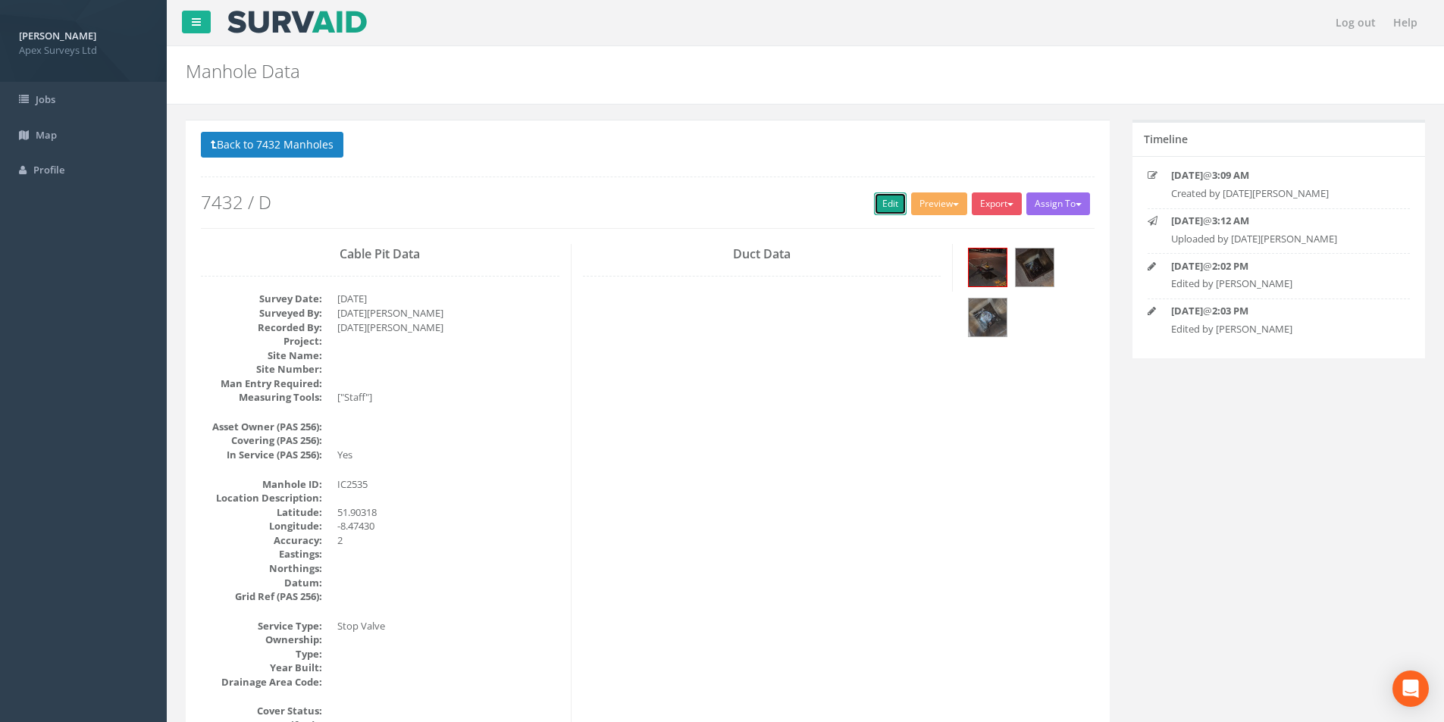
click at [874, 208] on link "Edit" at bounding box center [890, 204] width 33 height 23
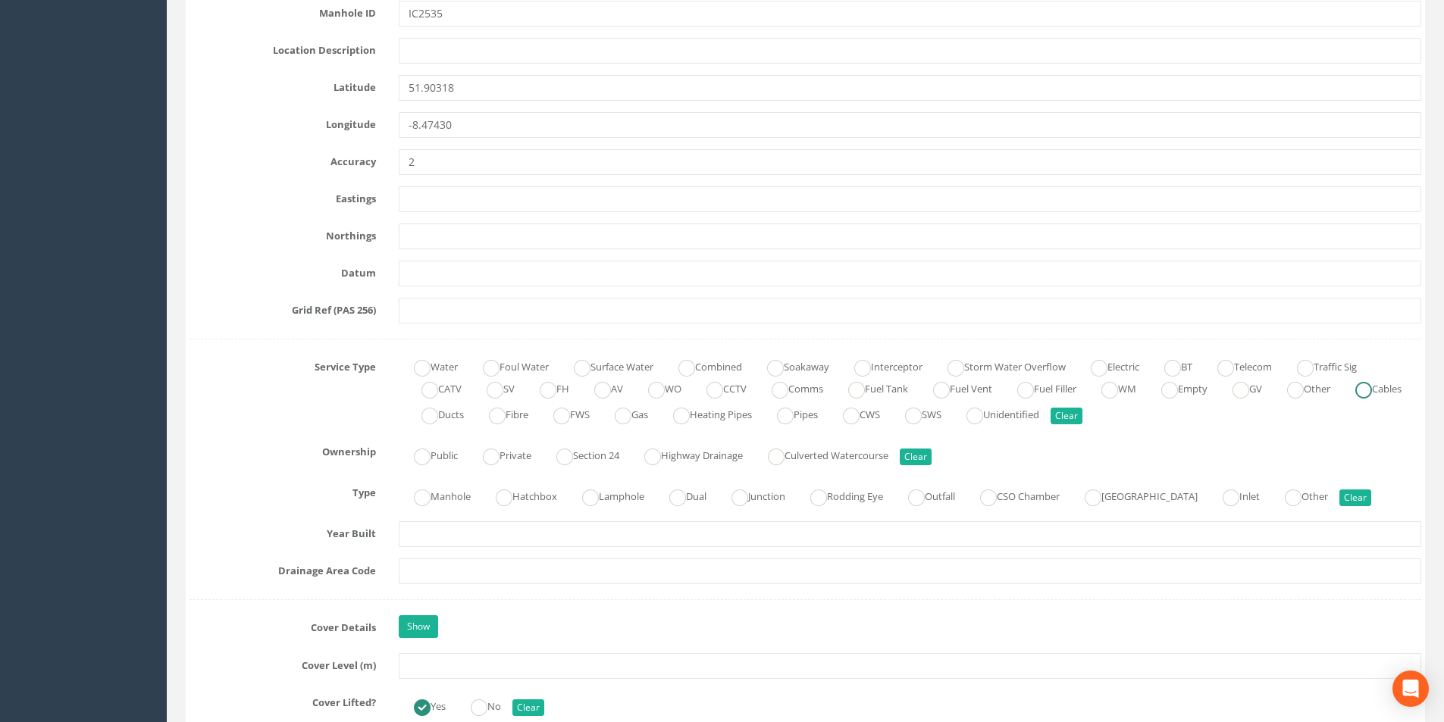
scroll to position [910, 0]
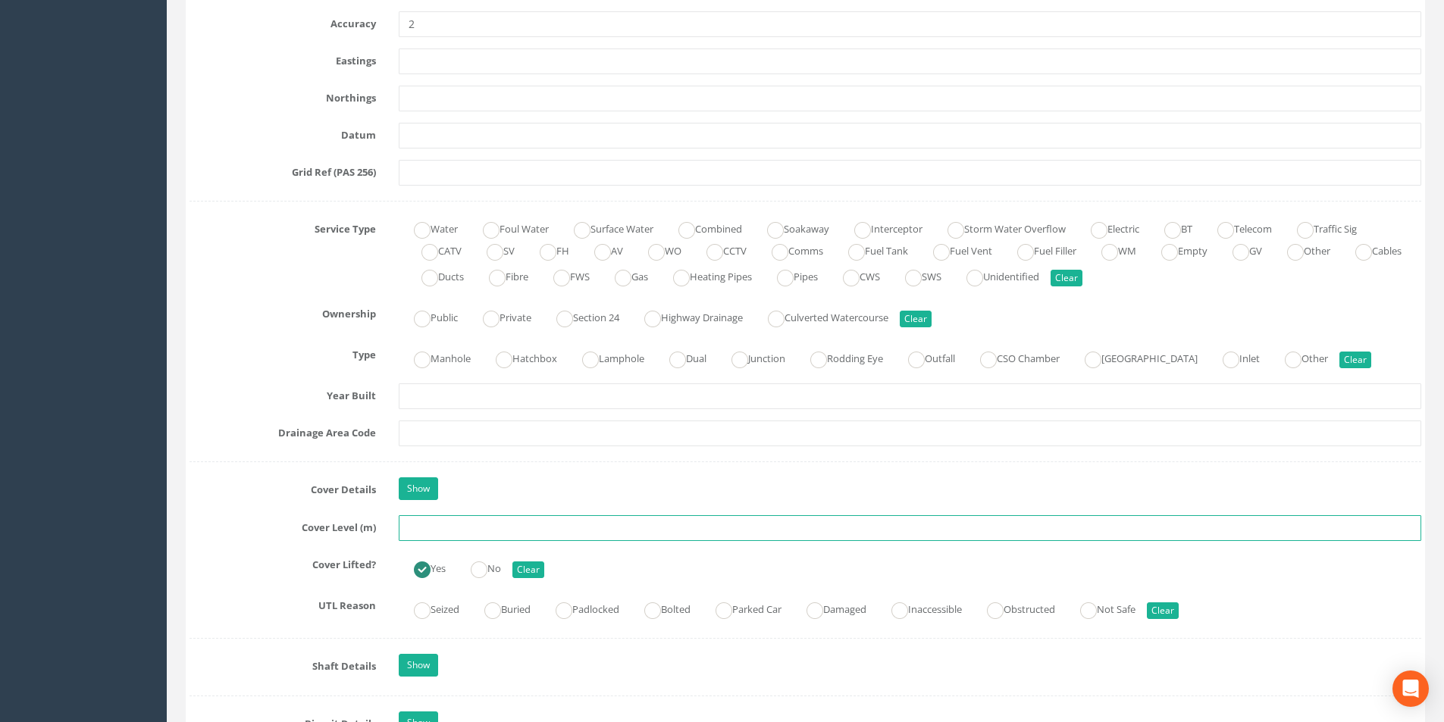
click at [444, 529] on input "text" at bounding box center [910, 528] width 1023 height 26
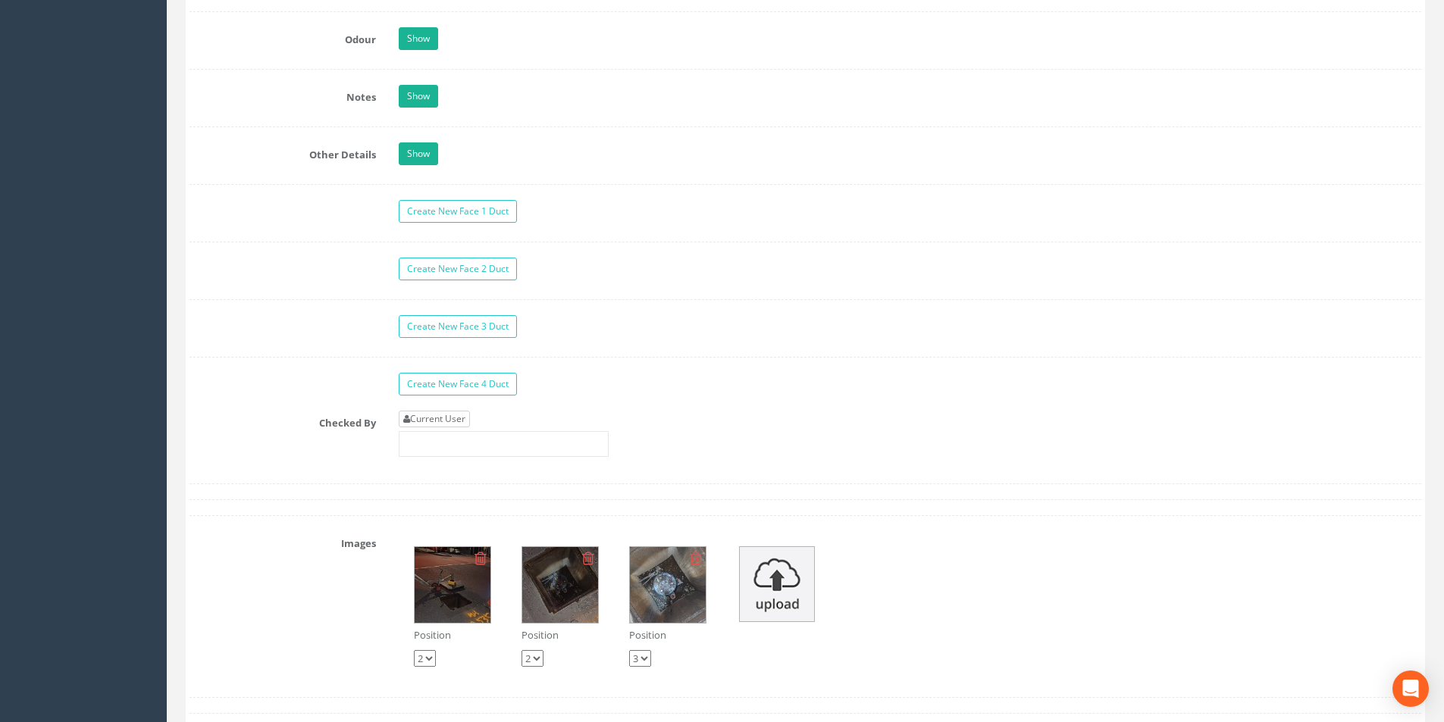
type input "14.25"
click at [467, 417] on link "Current User" at bounding box center [434, 419] width 71 height 17
type input "[PERSON_NAME]"
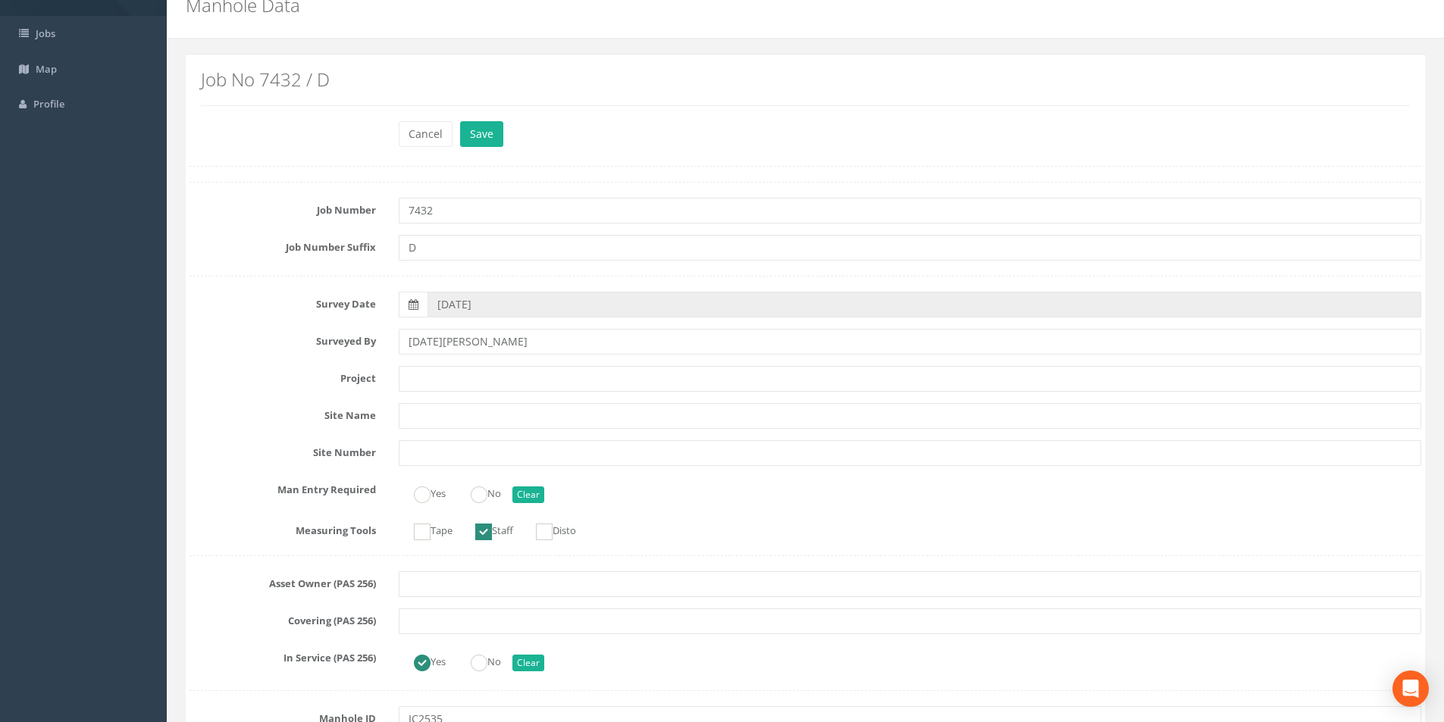
scroll to position [0, 0]
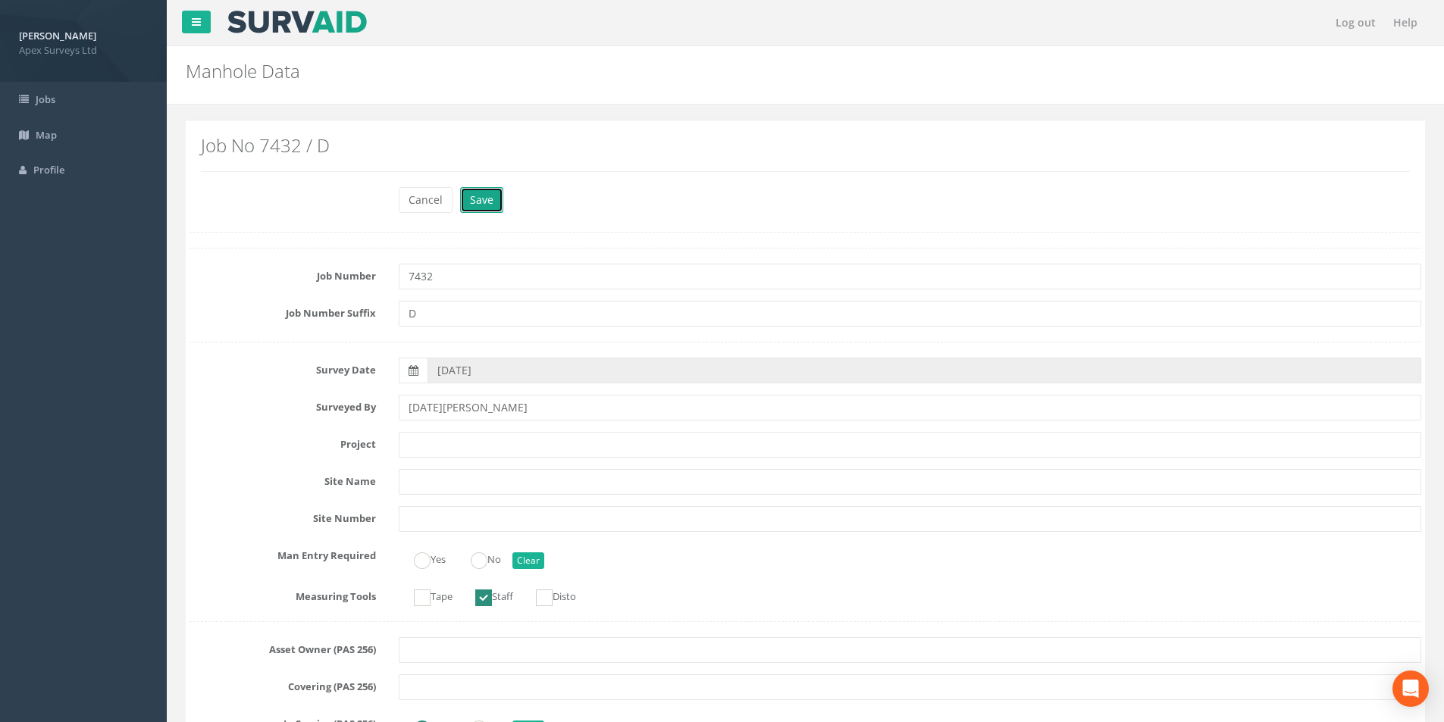
click at [488, 205] on button "Save" at bounding box center [481, 200] width 43 height 26
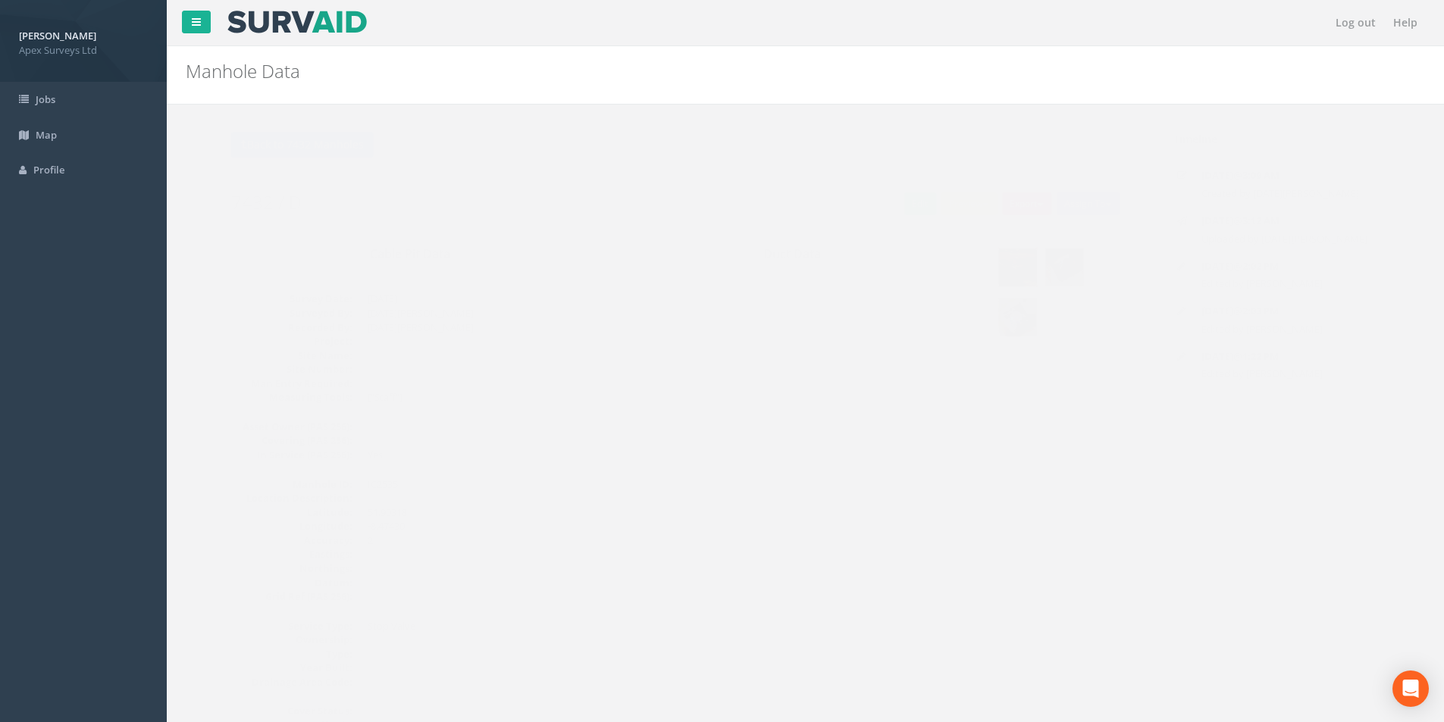
click at [990, 276] on img at bounding box center [988, 268] width 38 height 38
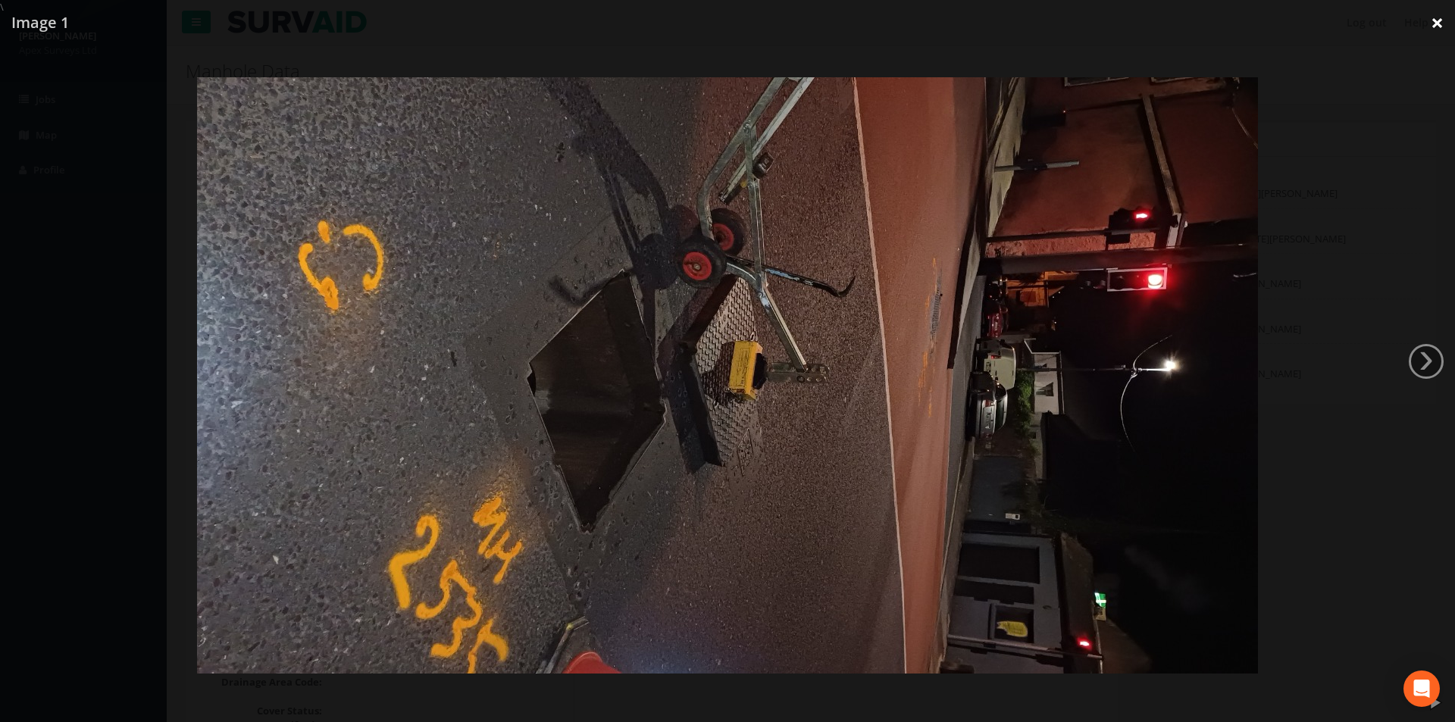
click at [1433, 24] on link "×" at bounding box center [1438, 22] width 36 height 45
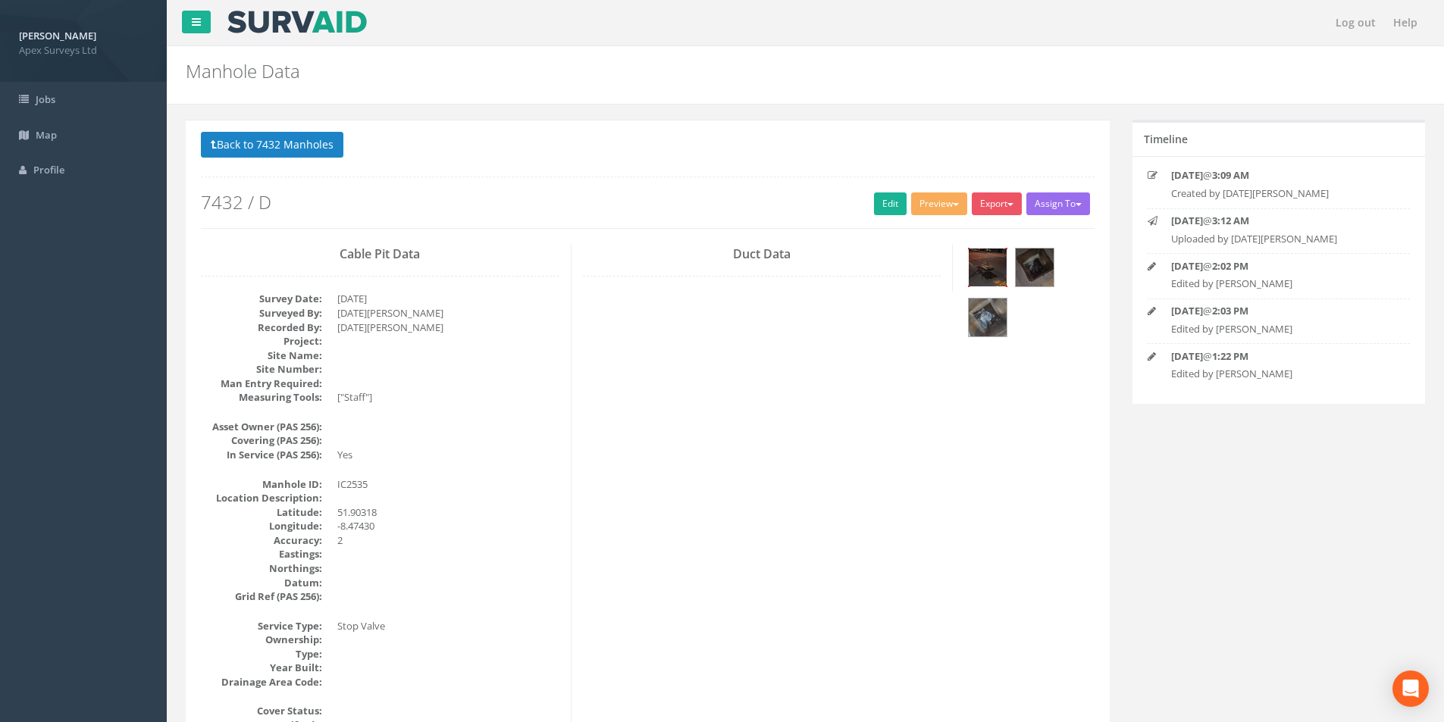
click at [998, 274] on img at bounding box center [988, 268] width 38 height 38
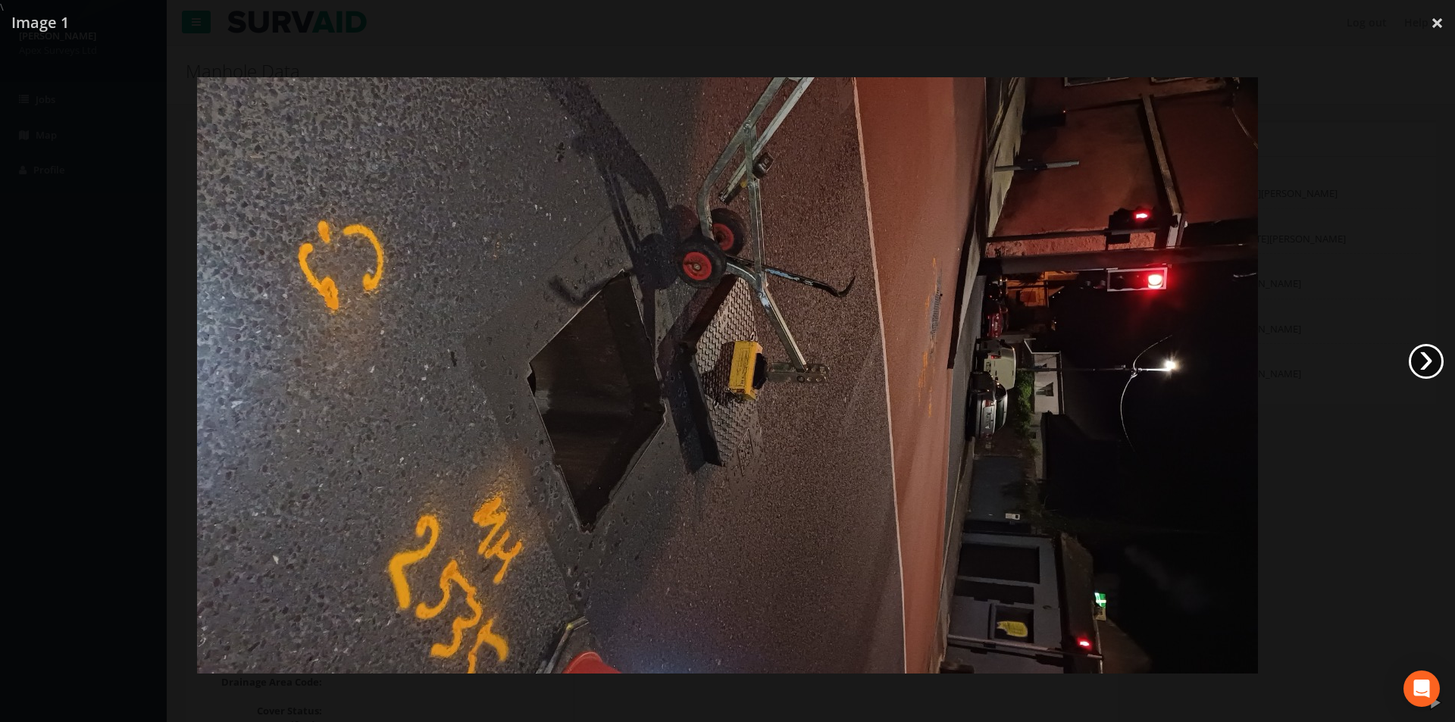
click at [1430, 374] on link "›" at bounding box center [1426, 361] width 35 height 35
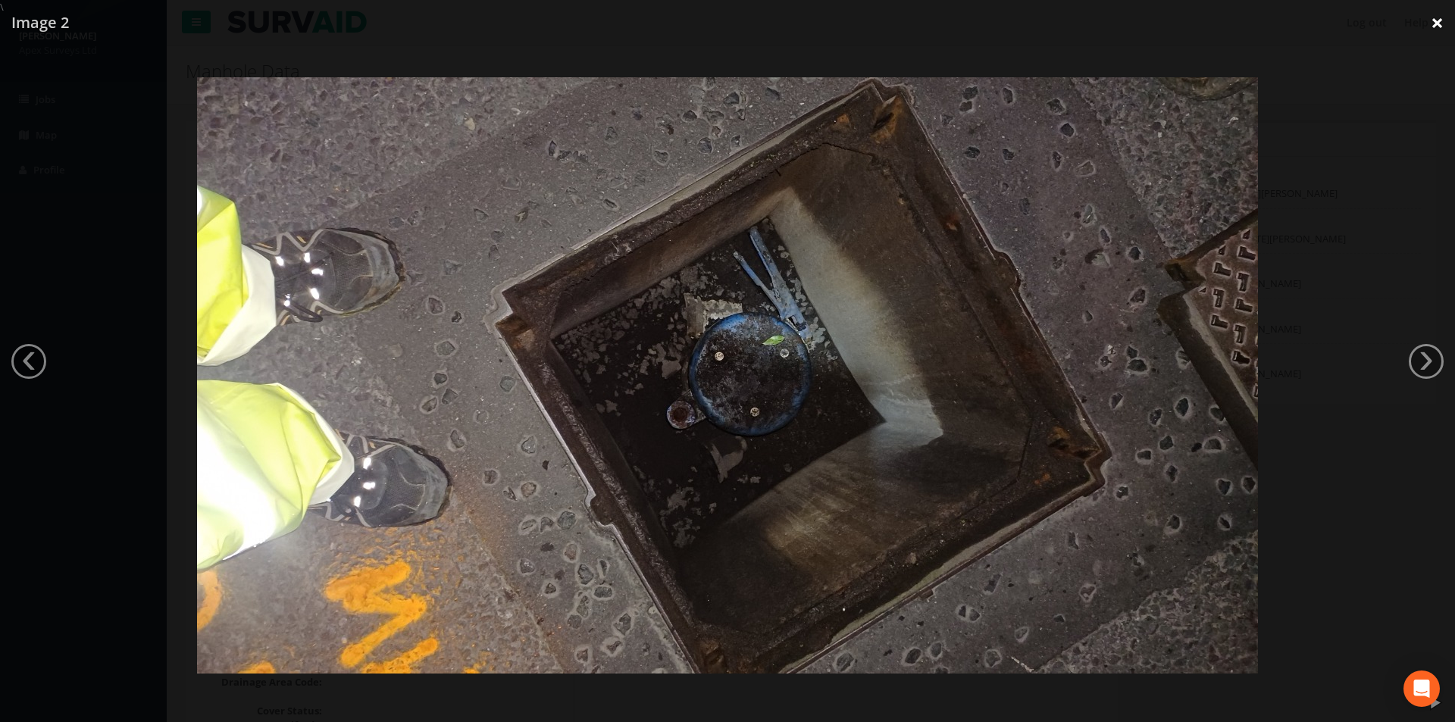
click at [1443, 23] on link "×" at bounding box center [1438, 22] width 36 height 45
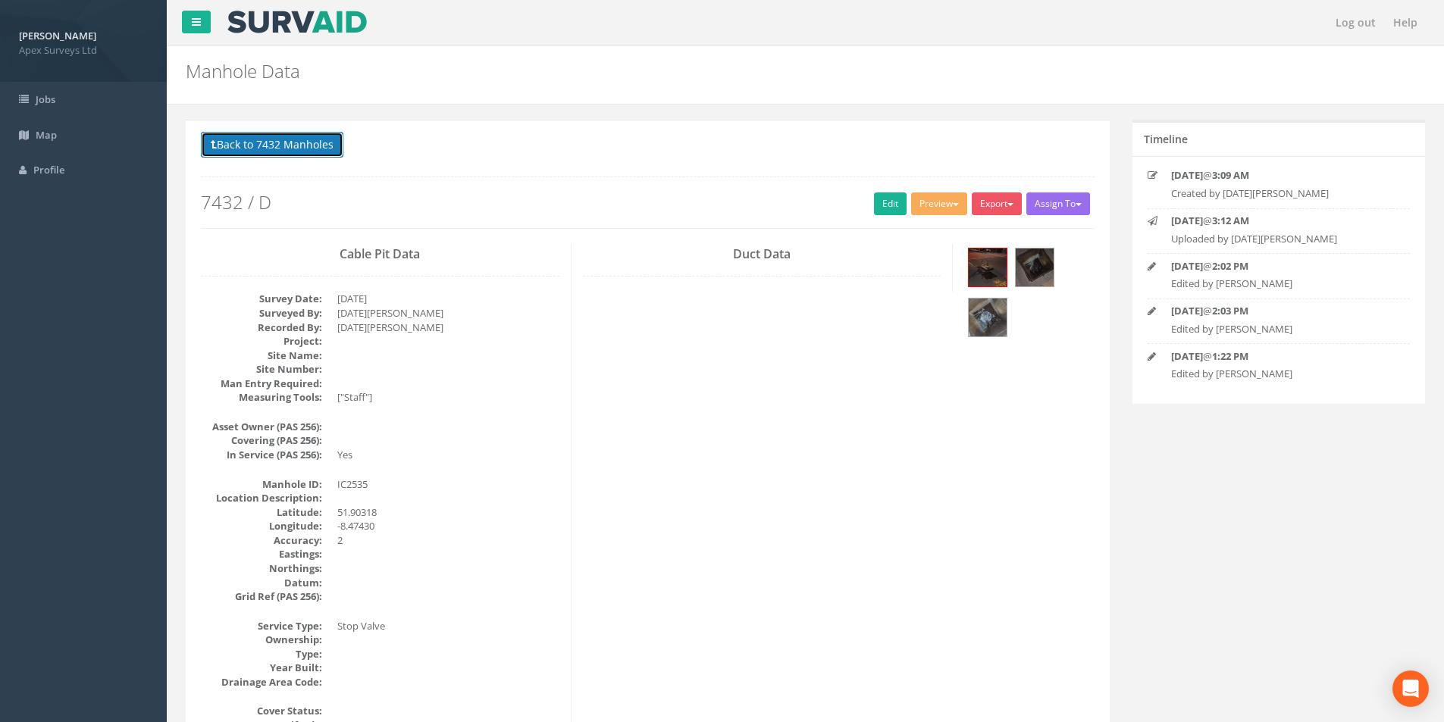
click at [250, 154] on button "Back to 7432 Manholes" at bounding box center [272, 145] width 143 height 26
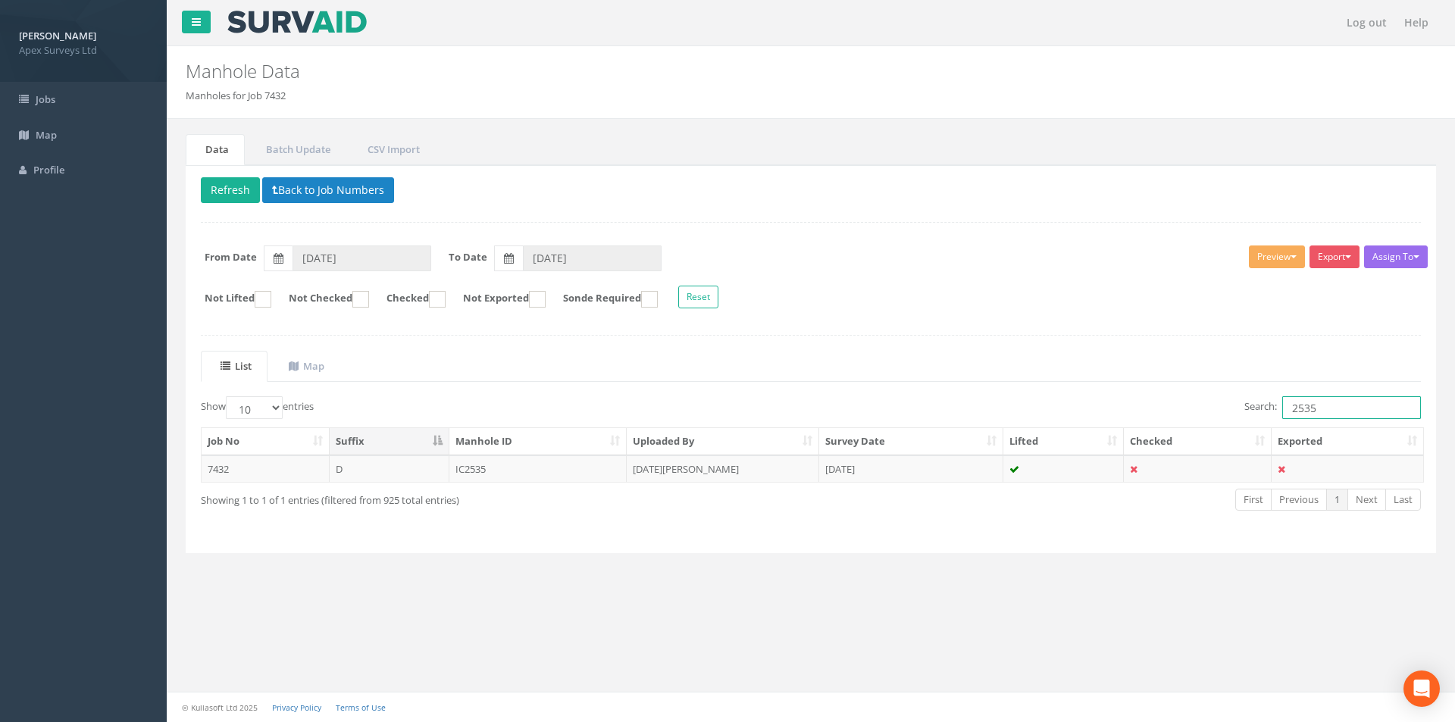
click at [1325, 410] on input "2535" at bounding box center [1352, 407] width 139 height 23
type input "2534"
click at [708, 461] on td "[DATE][PERSON_NAME]" at bounding box center [723, 469] width 193 height 27
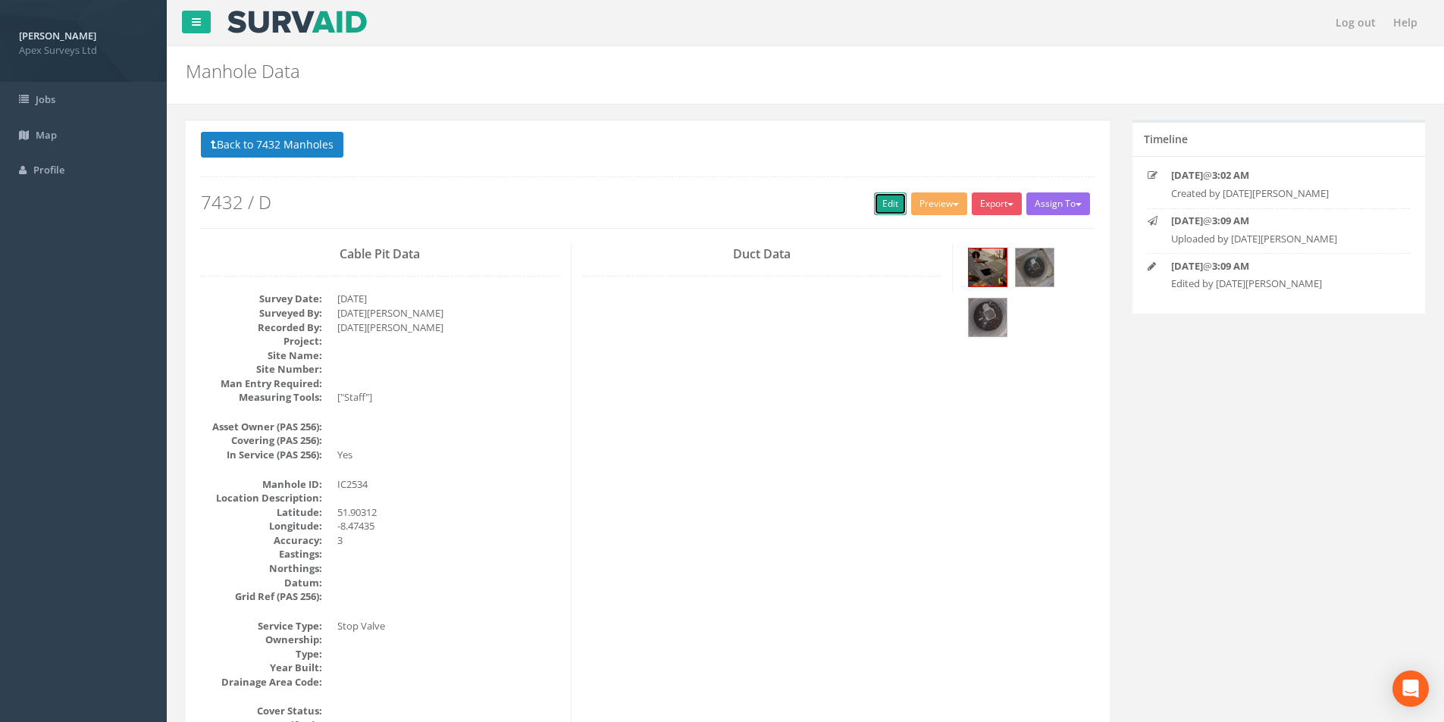
click at [876, 202] on link "Edit" at bounding box center [890, 204] width 33 height 23
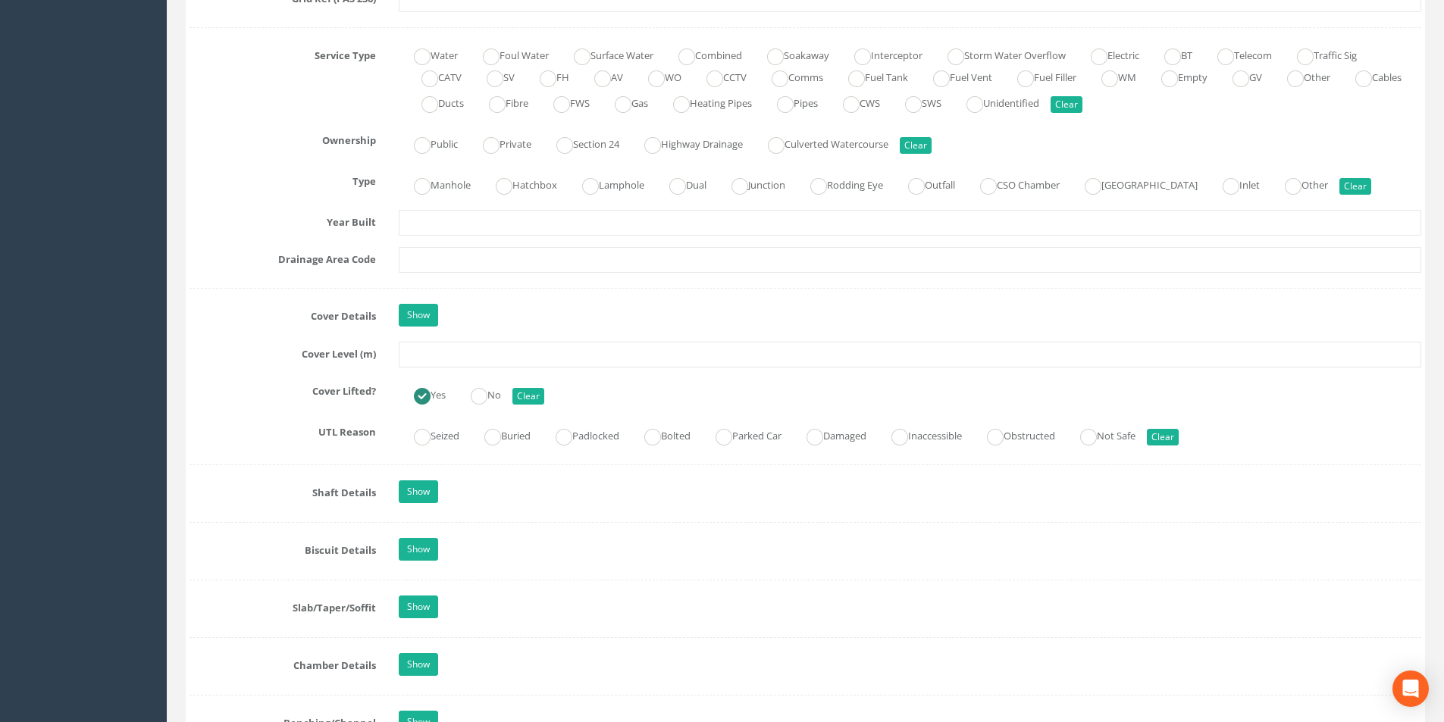
scroll to position [1137, 0]
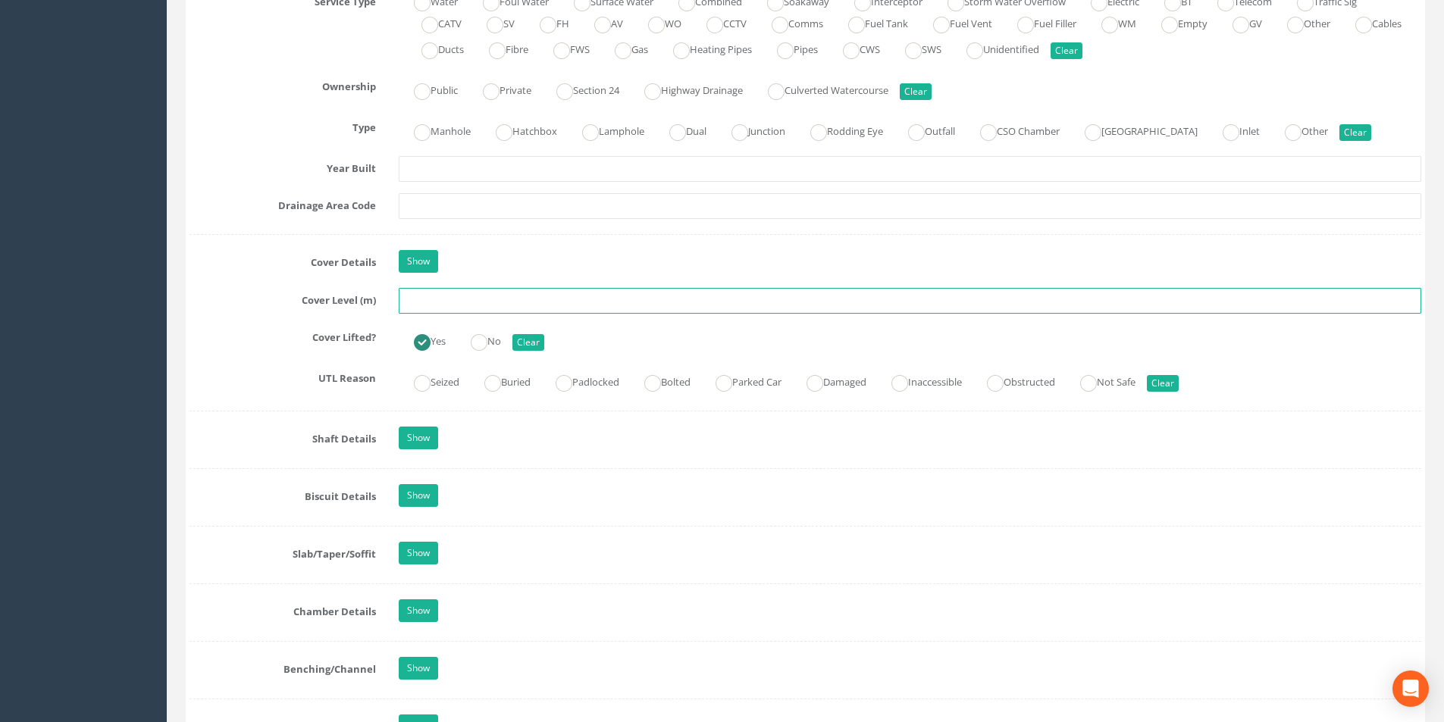
click at [469, 302] on input "text" at bounding box center [910, 301] width 1023 height 26
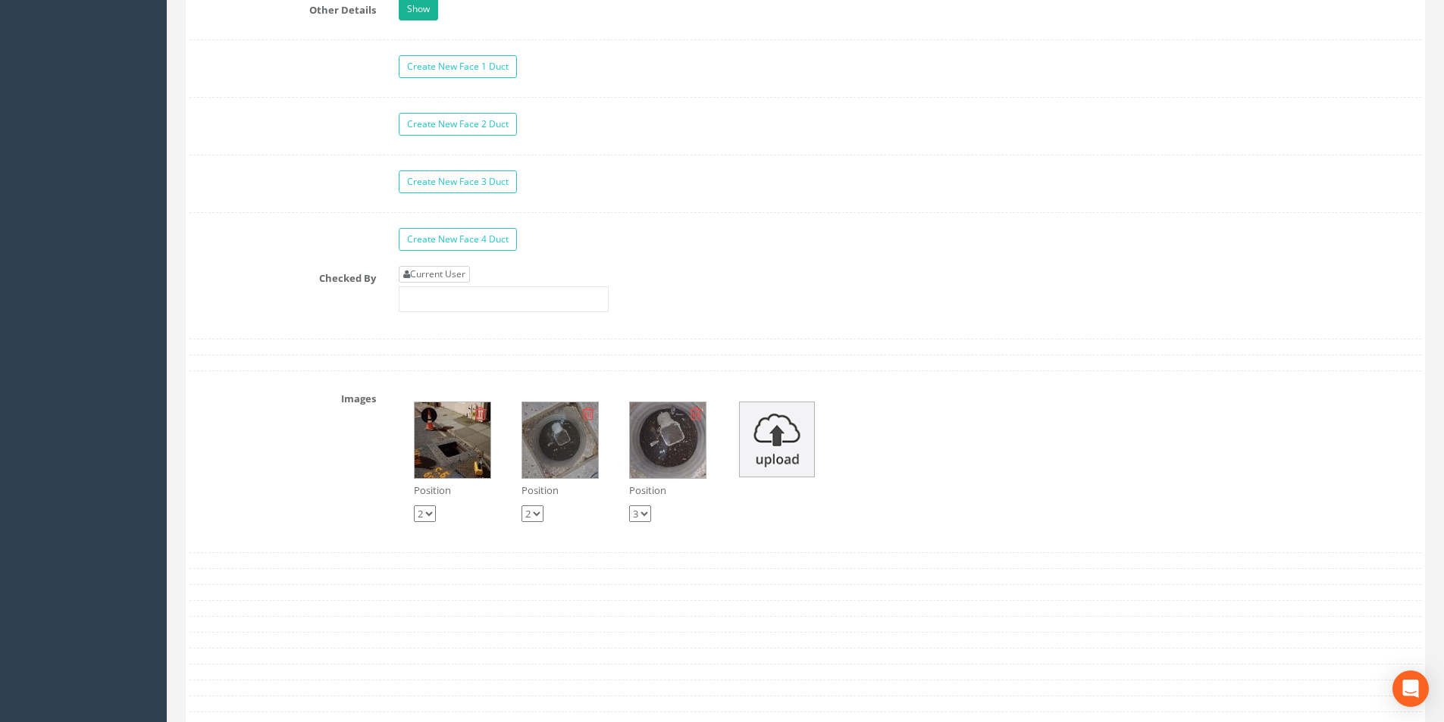
scroll to position [2426, 0]
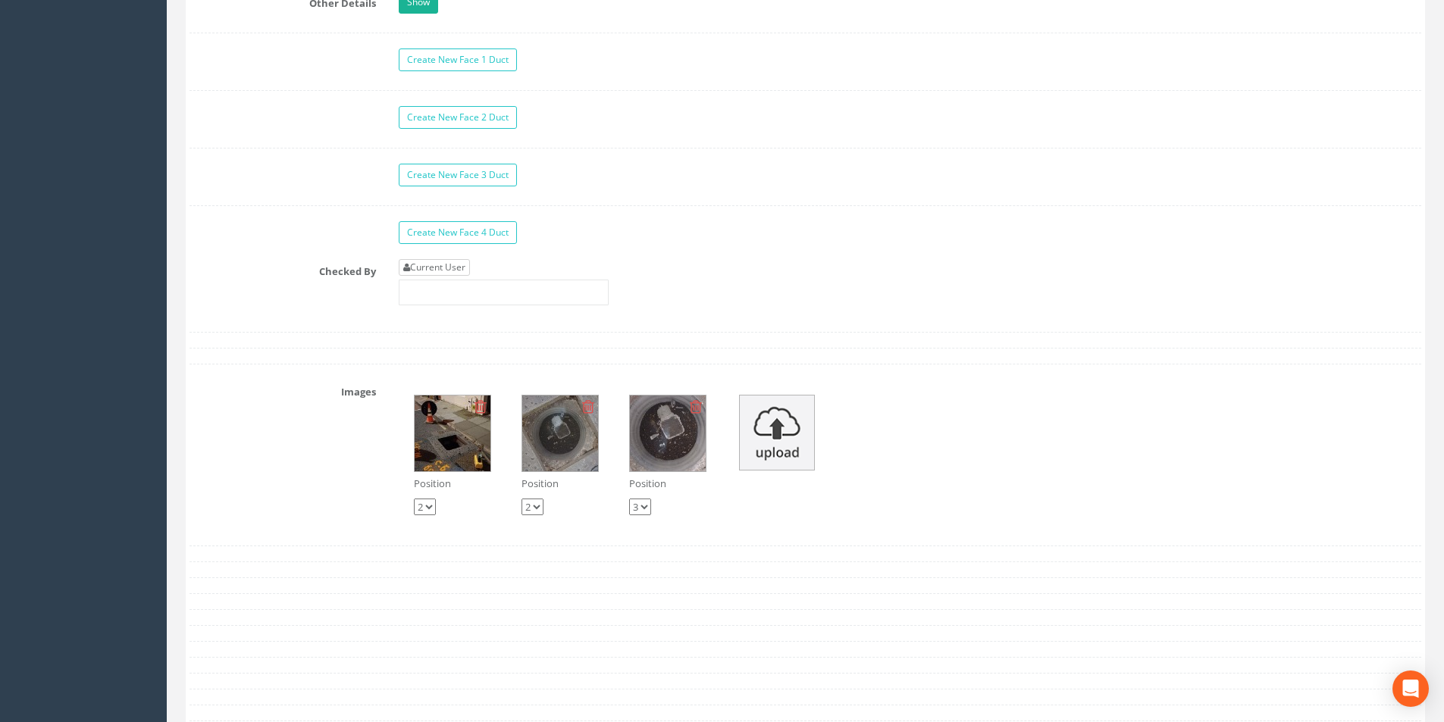
type input "13.38"
click at [459, 273] on link "Current User" at bounding box center [434, 267] width 71 height 17
type input "[PERSON_NAME]"
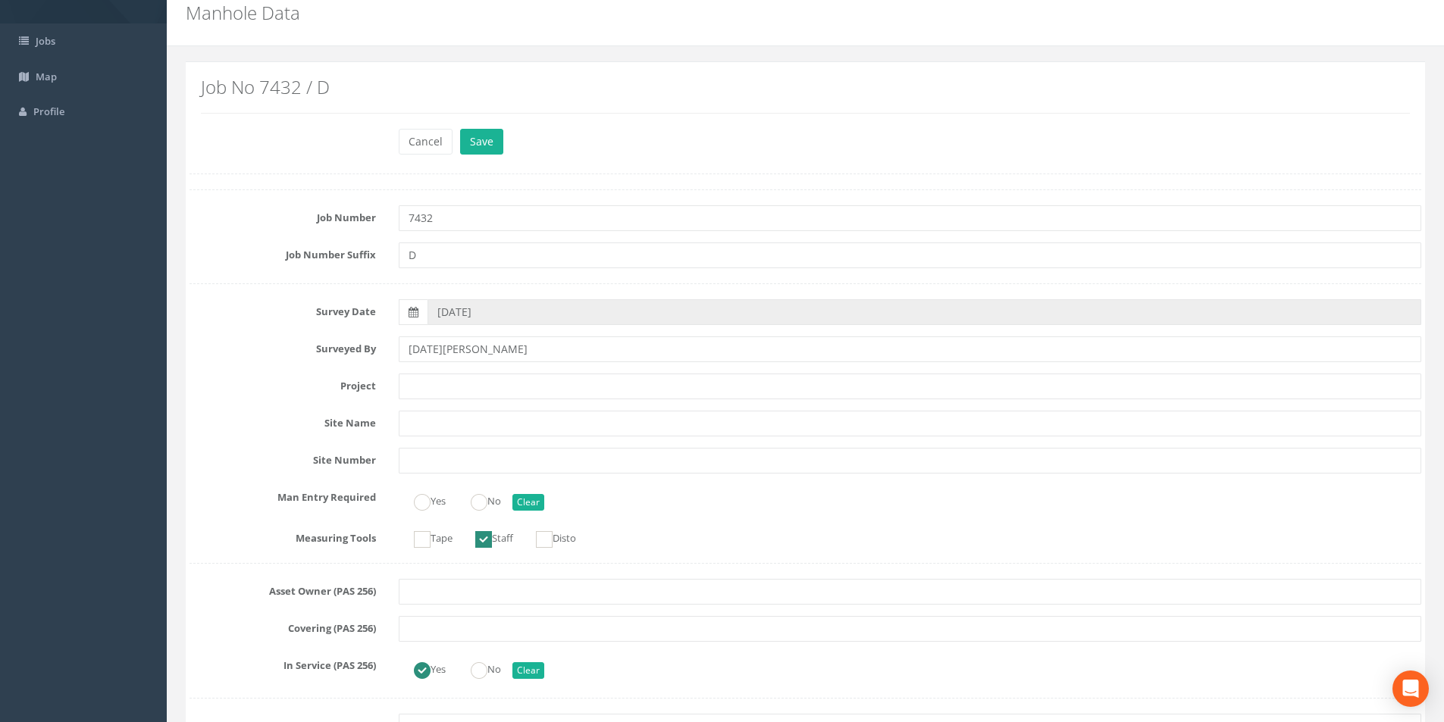
scroll to position [0, 0]
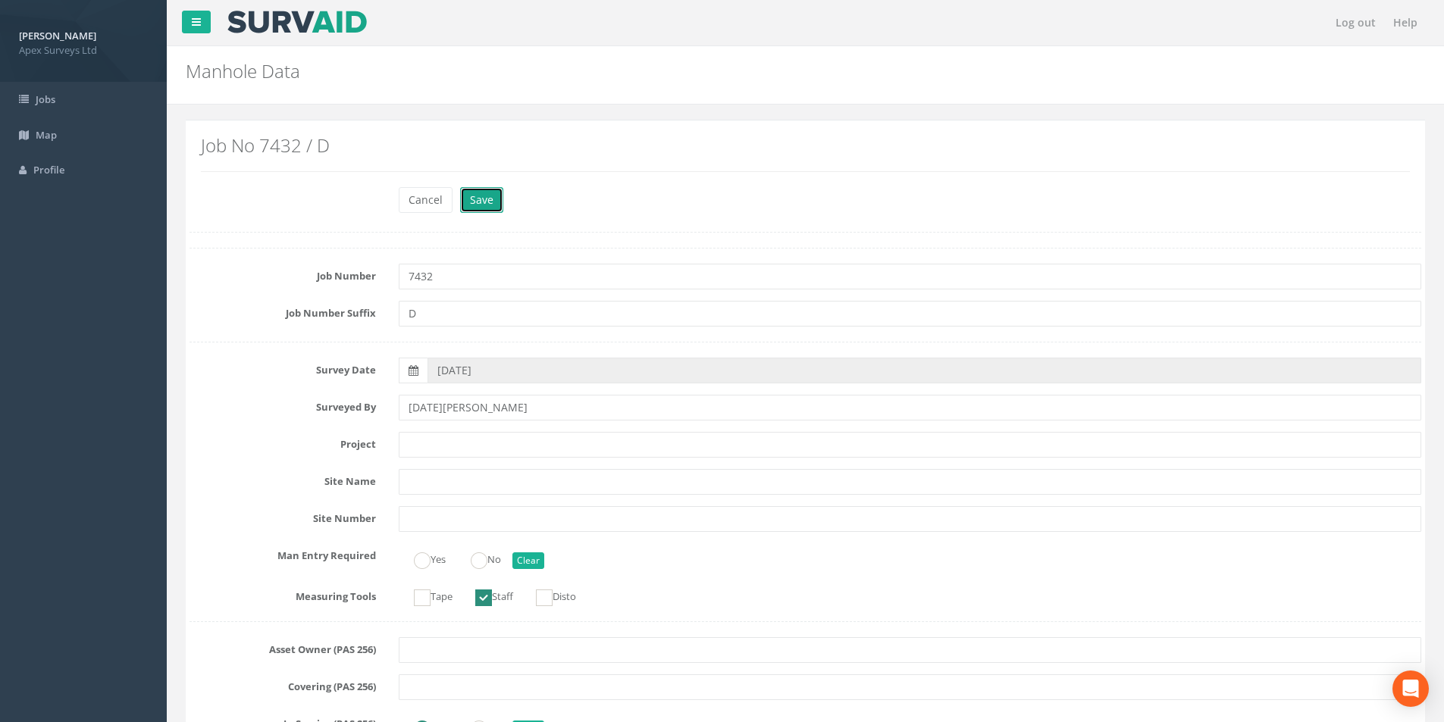
click at [481, 197] on button "Save" at bounding box center [481, 200] width 43 height 26
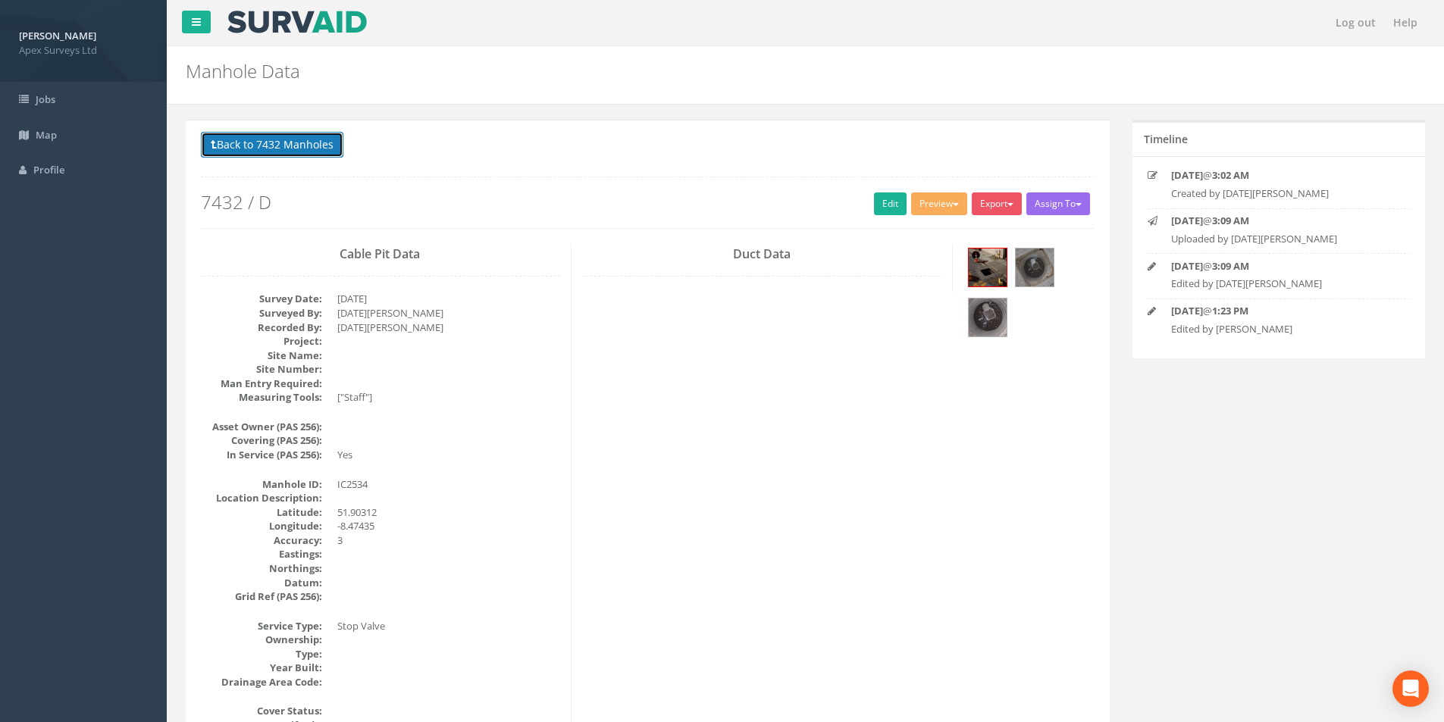
click at [275, 152] on button "Back to 7432 Manholes" at bounding box center [272, 145] width 143 height 26
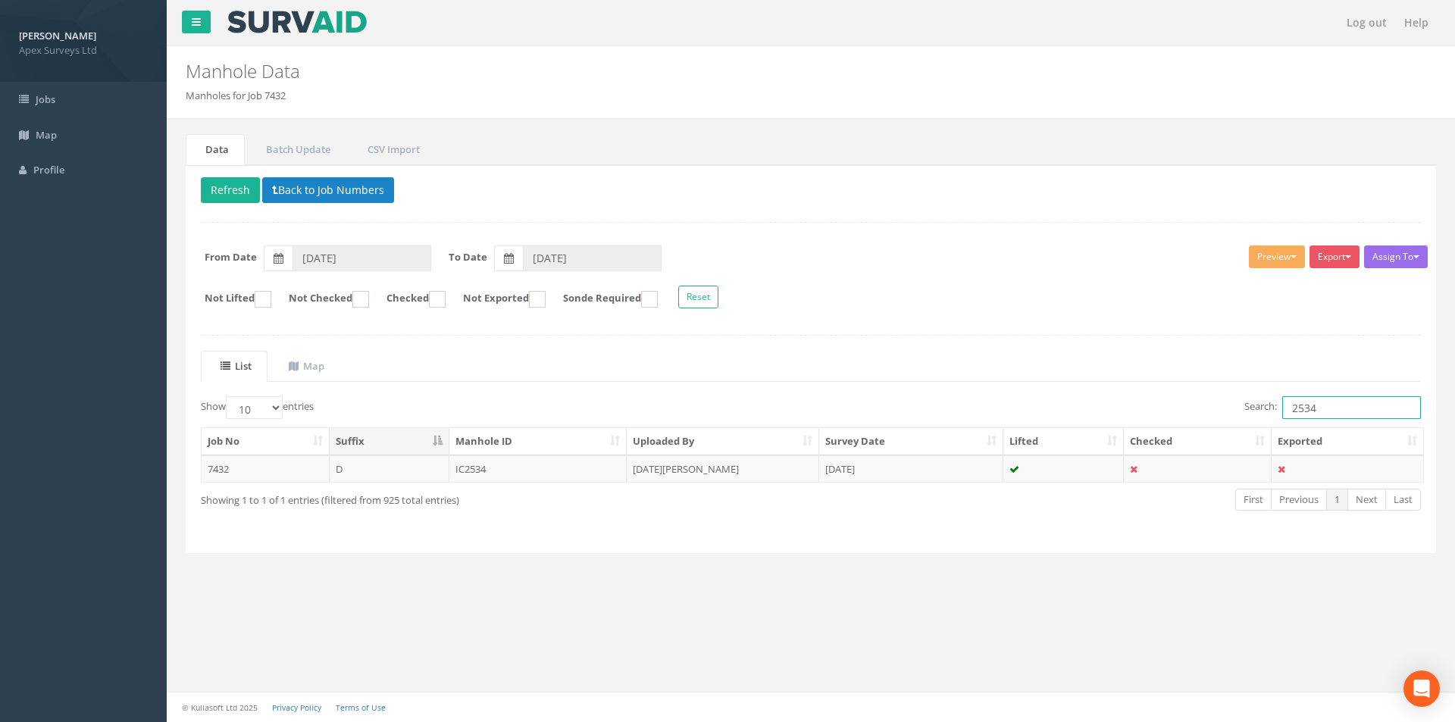
click at [1327, 406] on input "2534" at bounding box center [1352, 407] width 139 height 23
type input "2536"
click at [603, 471] on td "MH2536" at bounding box center [539, 469] width 178 height 27
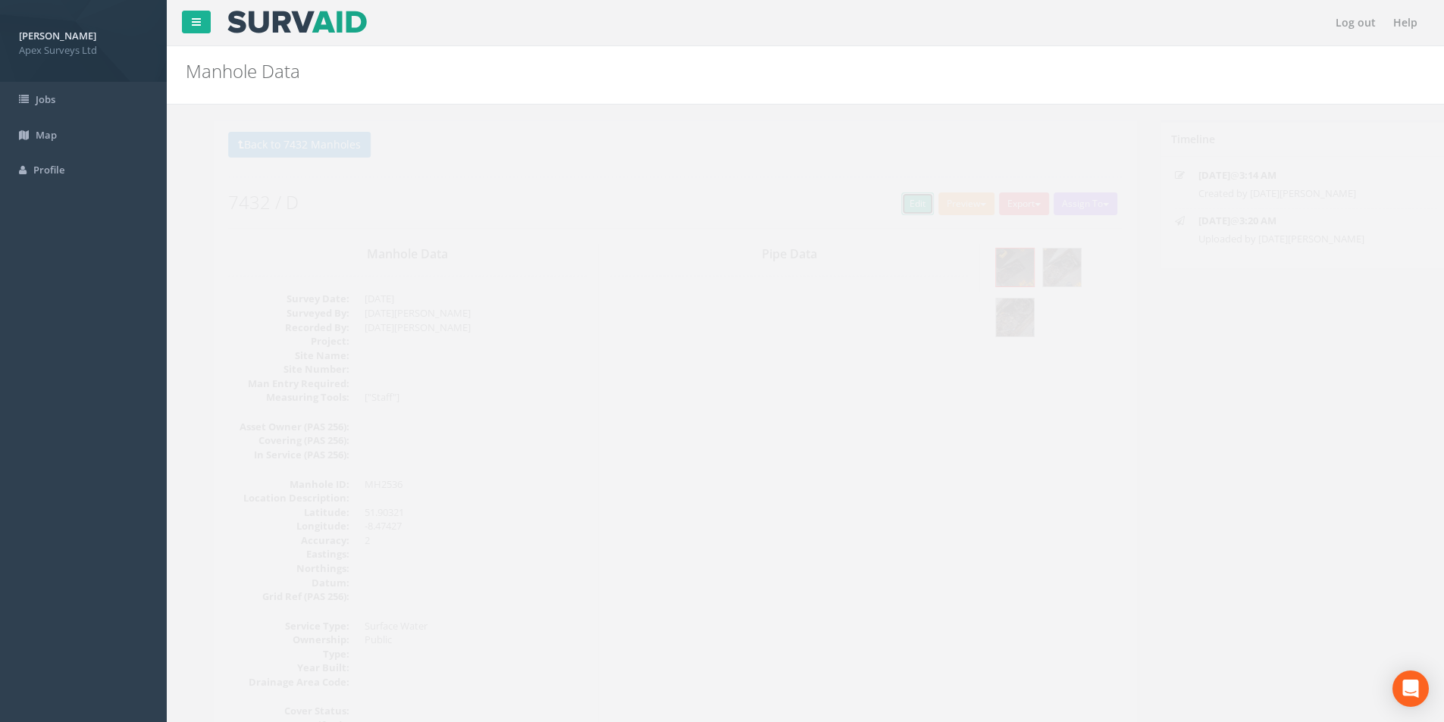
click at [874, 207] on link "Edit" at bounding box center [890, 204] width 33 height 23
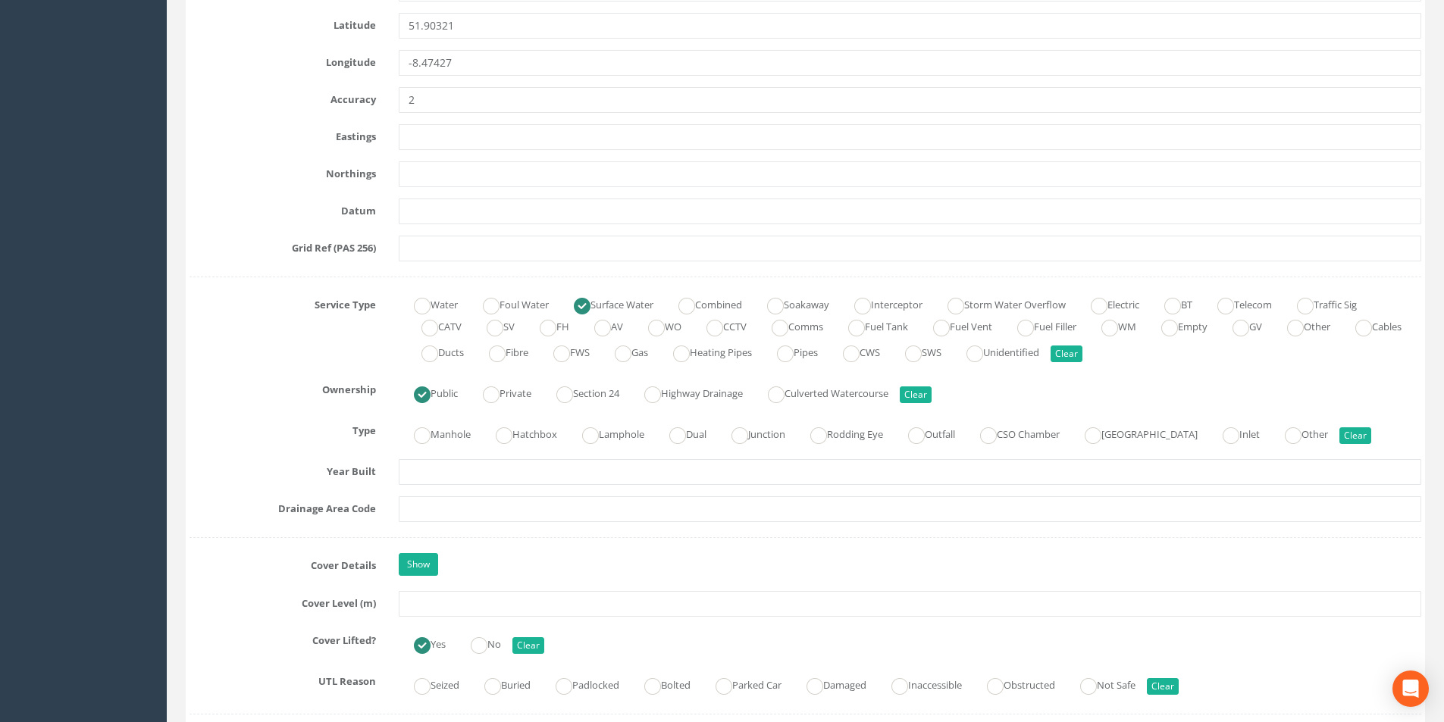
scroll to position [910, 0]
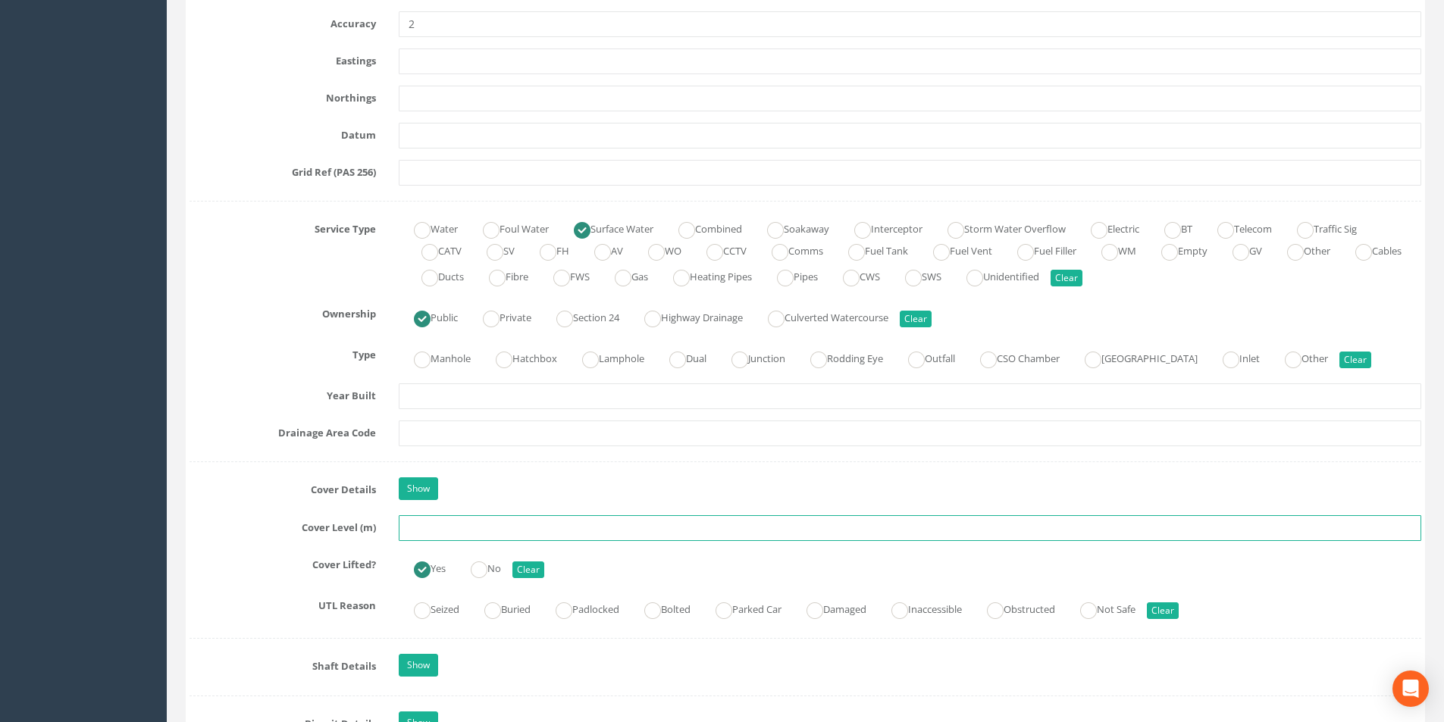
click at [510, 527] on input "text" at bounding box center [910, 528] width 1023 height 26
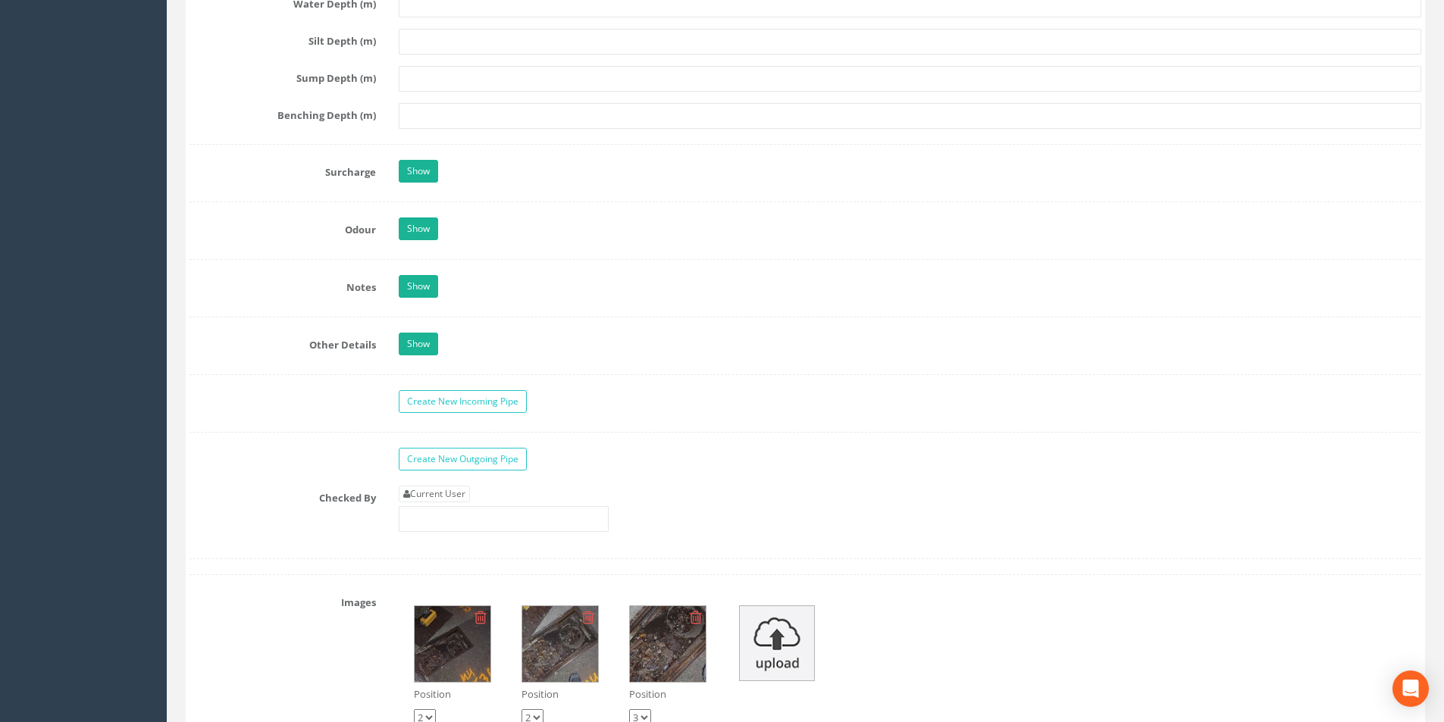
scroll to position [2198, 0]
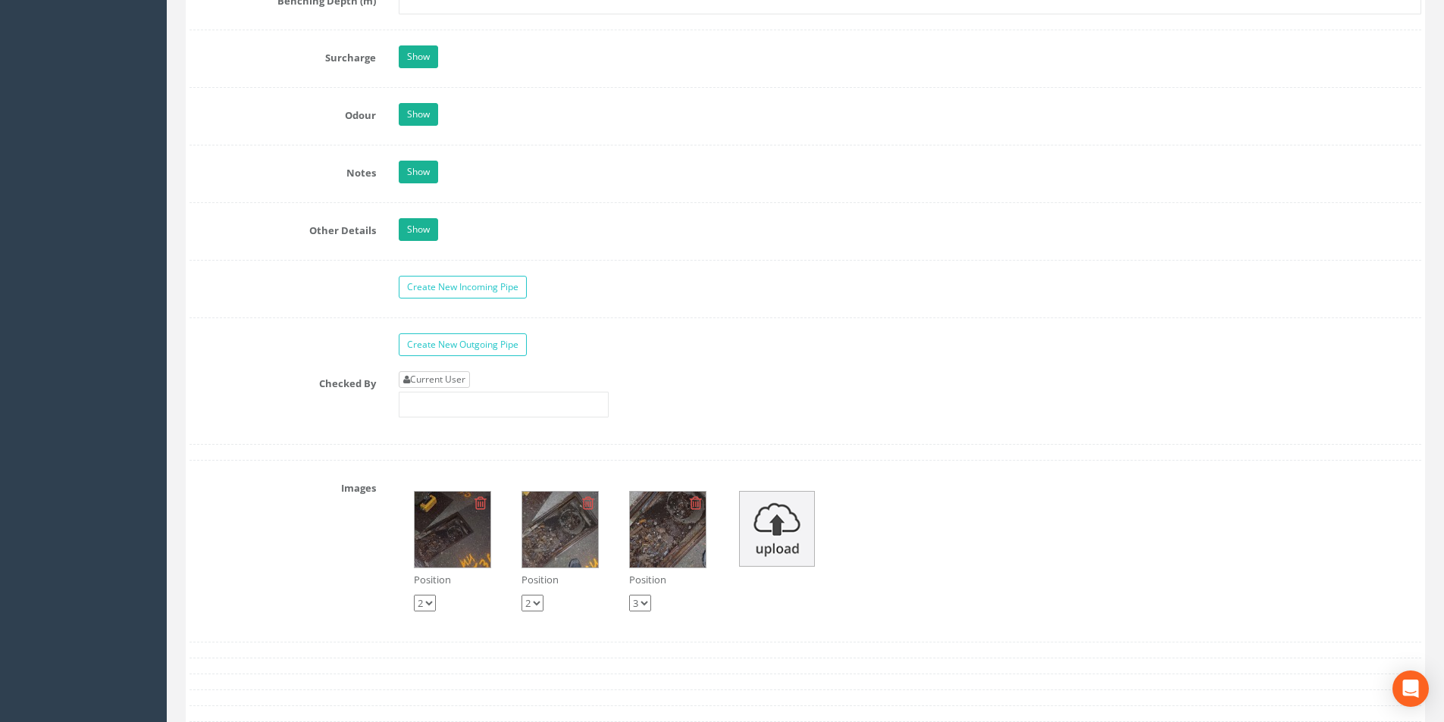
type input "14.55"
click at [442, 381] on link "Current User" at bounding box center [434, 379] width 71 height 17
type input "[PERSON_NAME]"
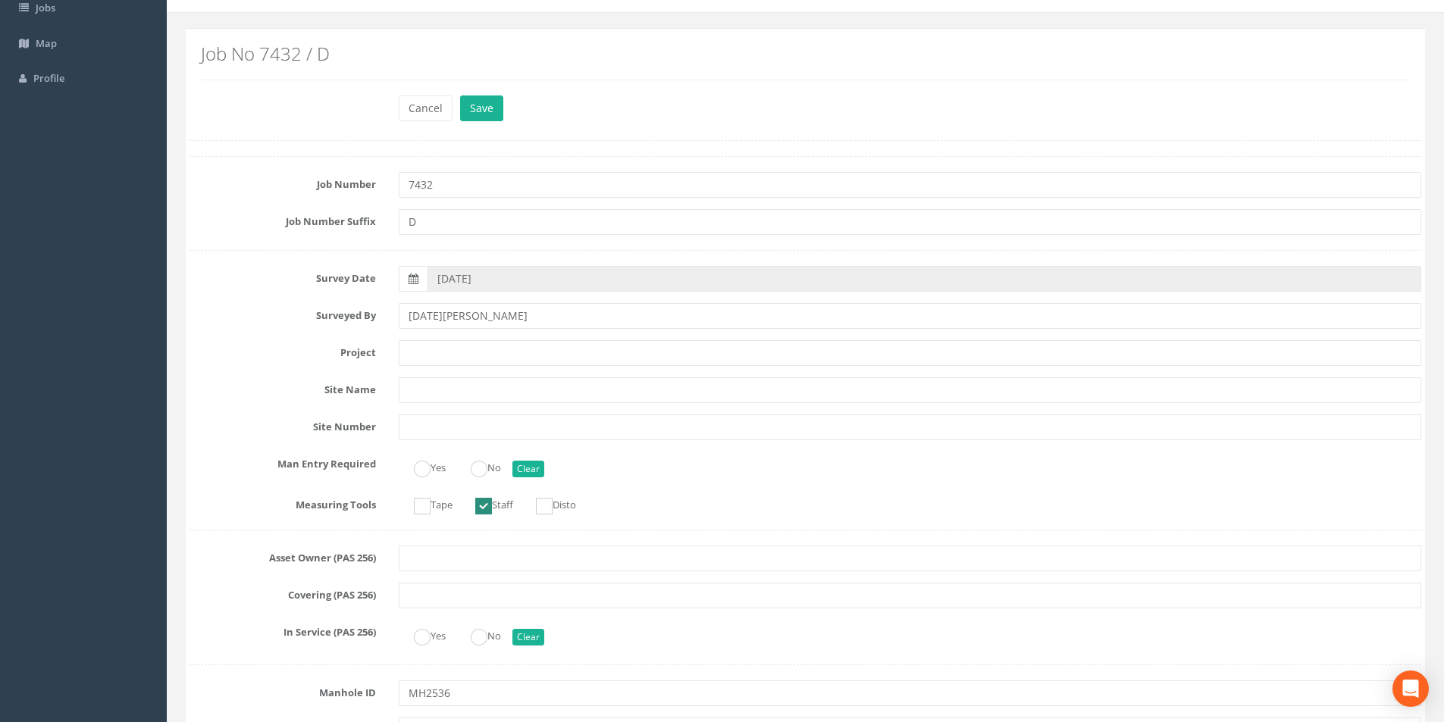
scroll to position [0, 0]
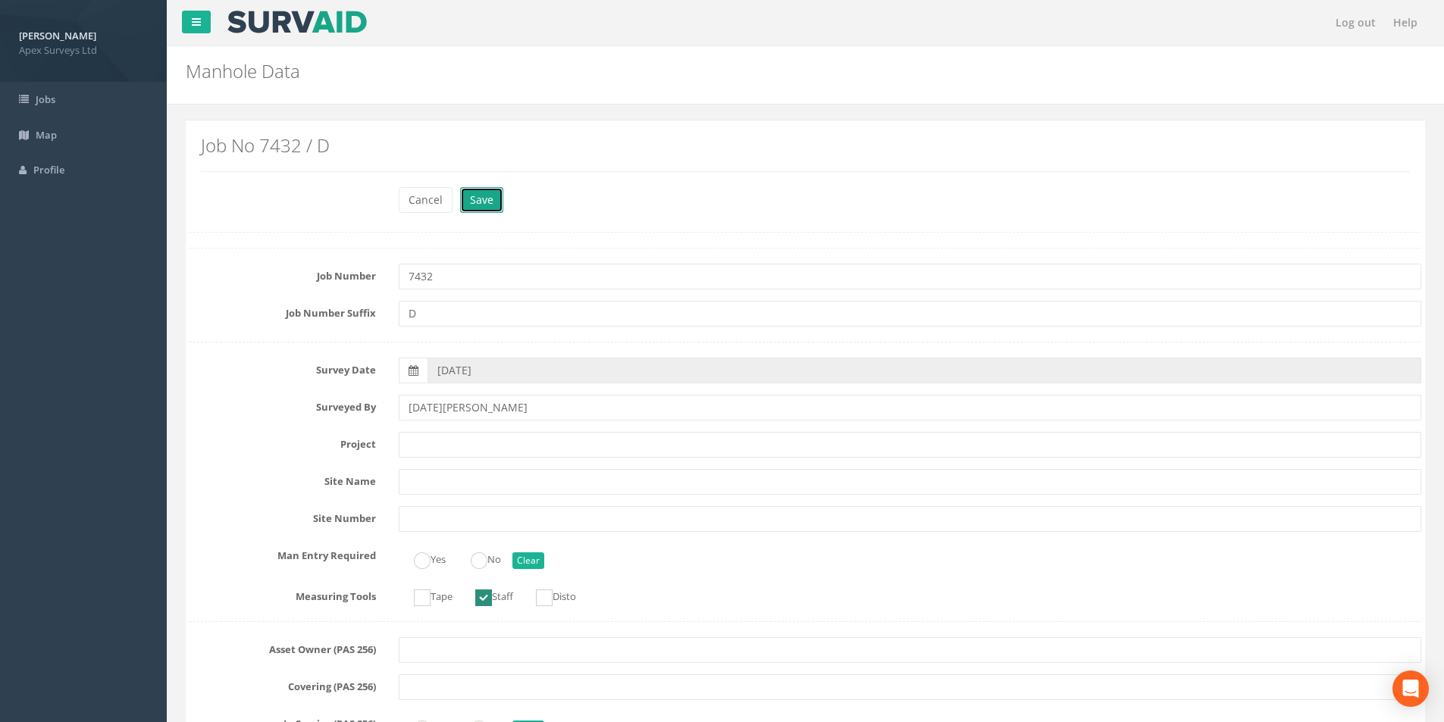
click at [483, 202] on button "Save" at bounding box center [481, 200] width 43 height 26
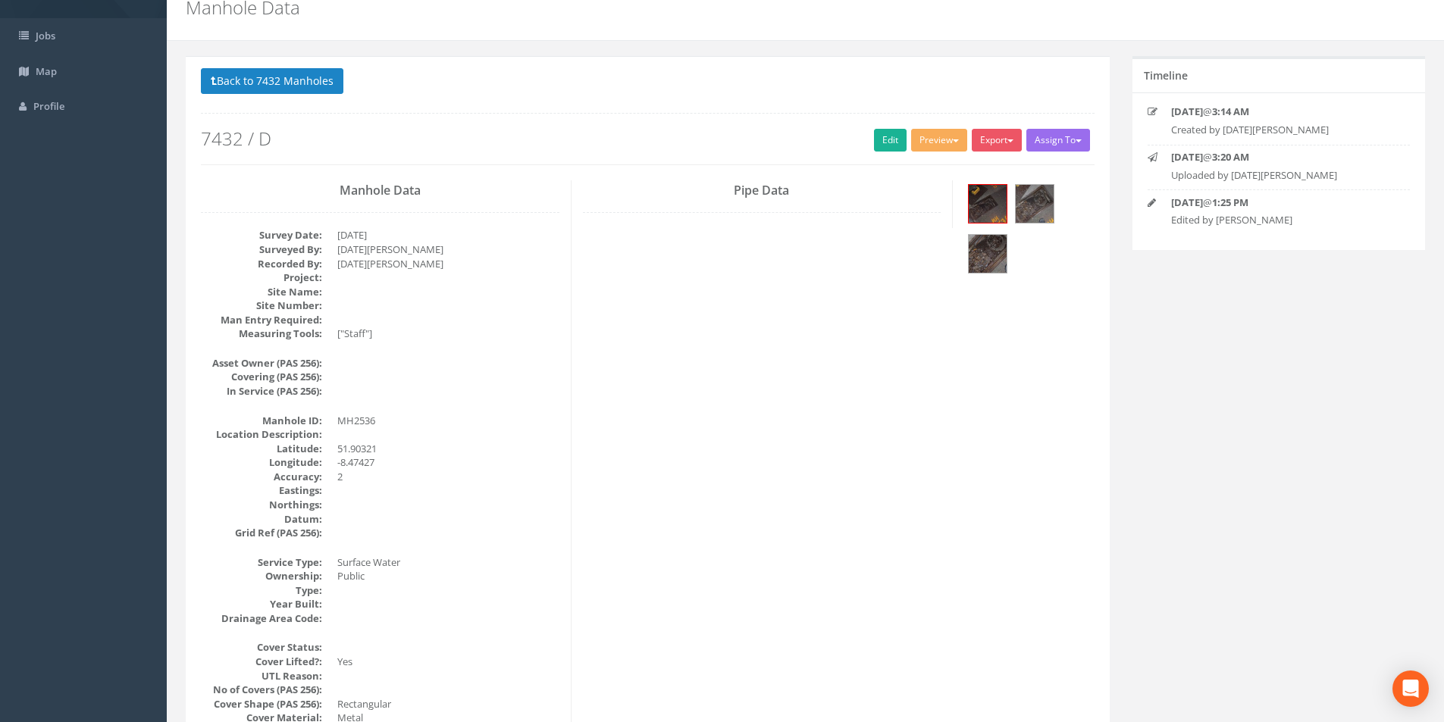
scroll to position [152, 0]
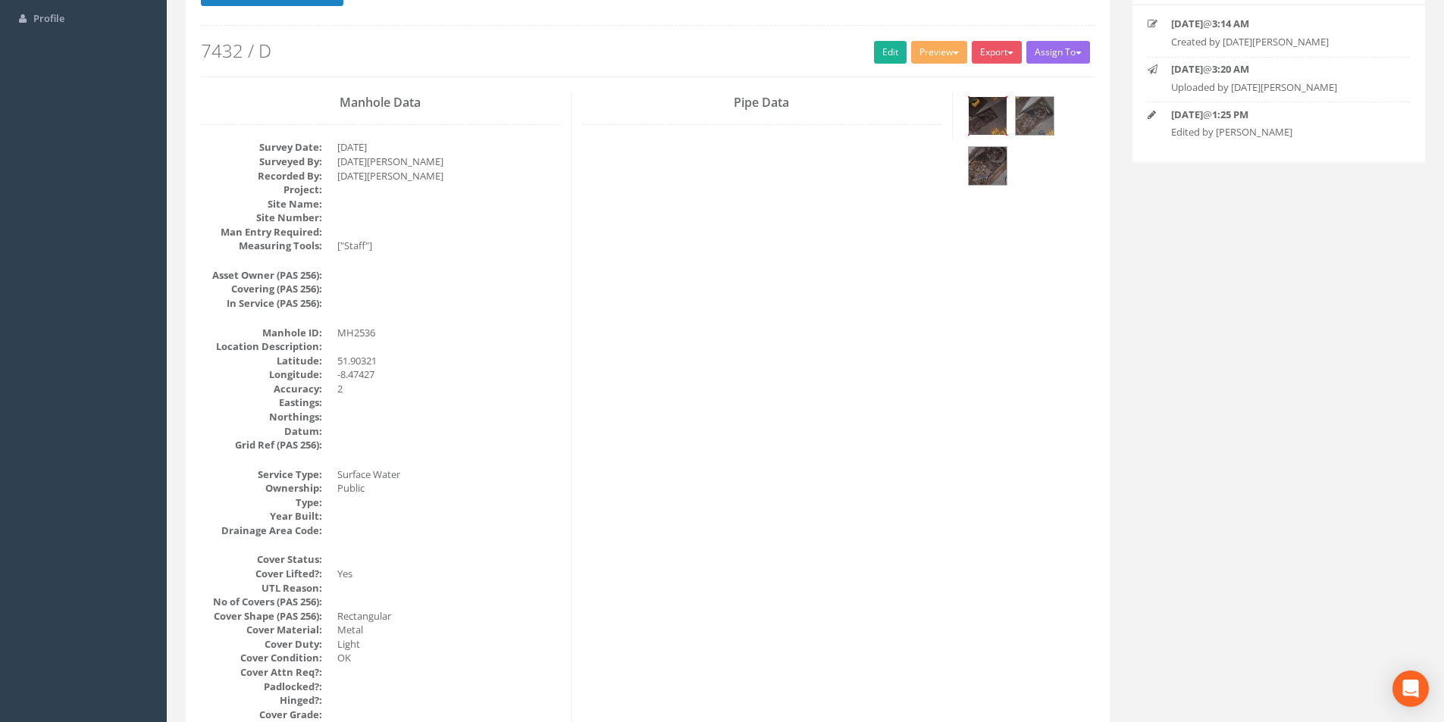
click at [995, 121] on img at bounding box center [988, 116] width 38 height 38
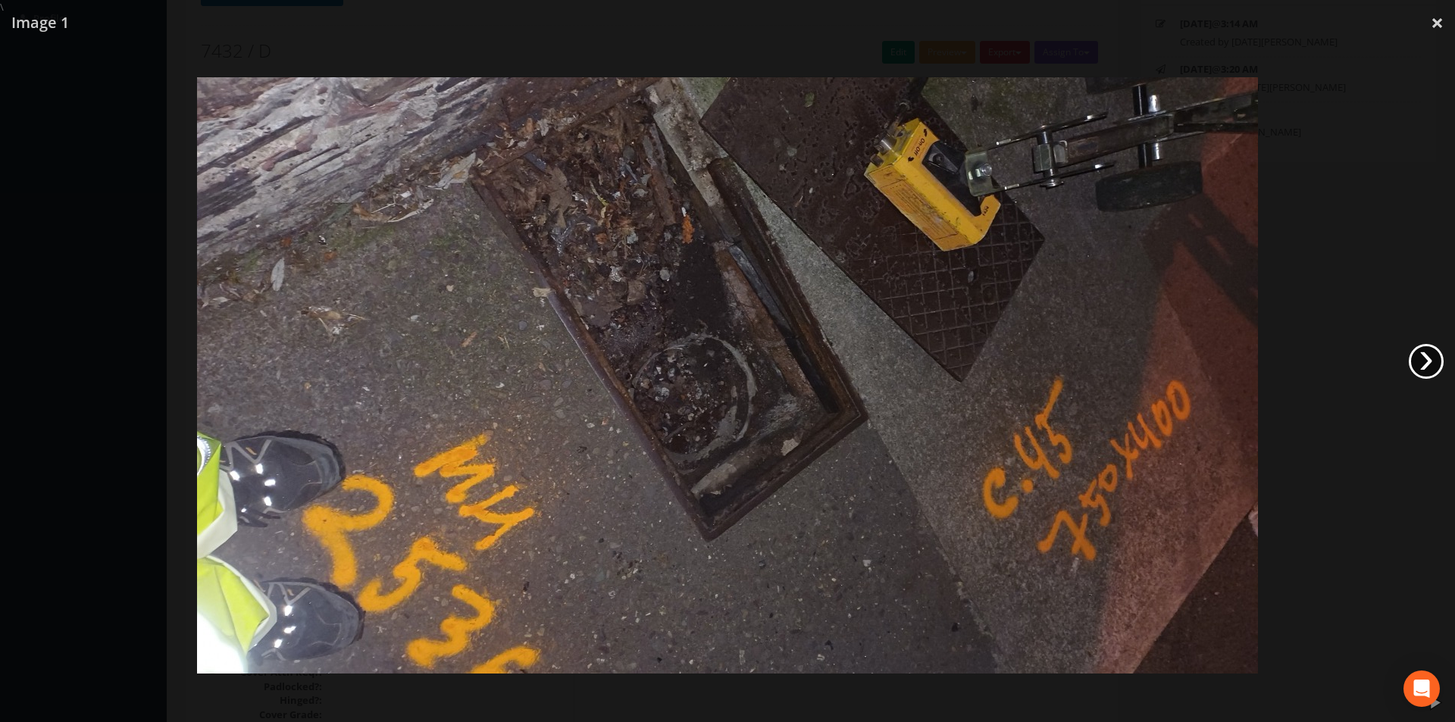
click at [1430, 359] on link "›" at bounding box center [1426, 361] width 35 height 35
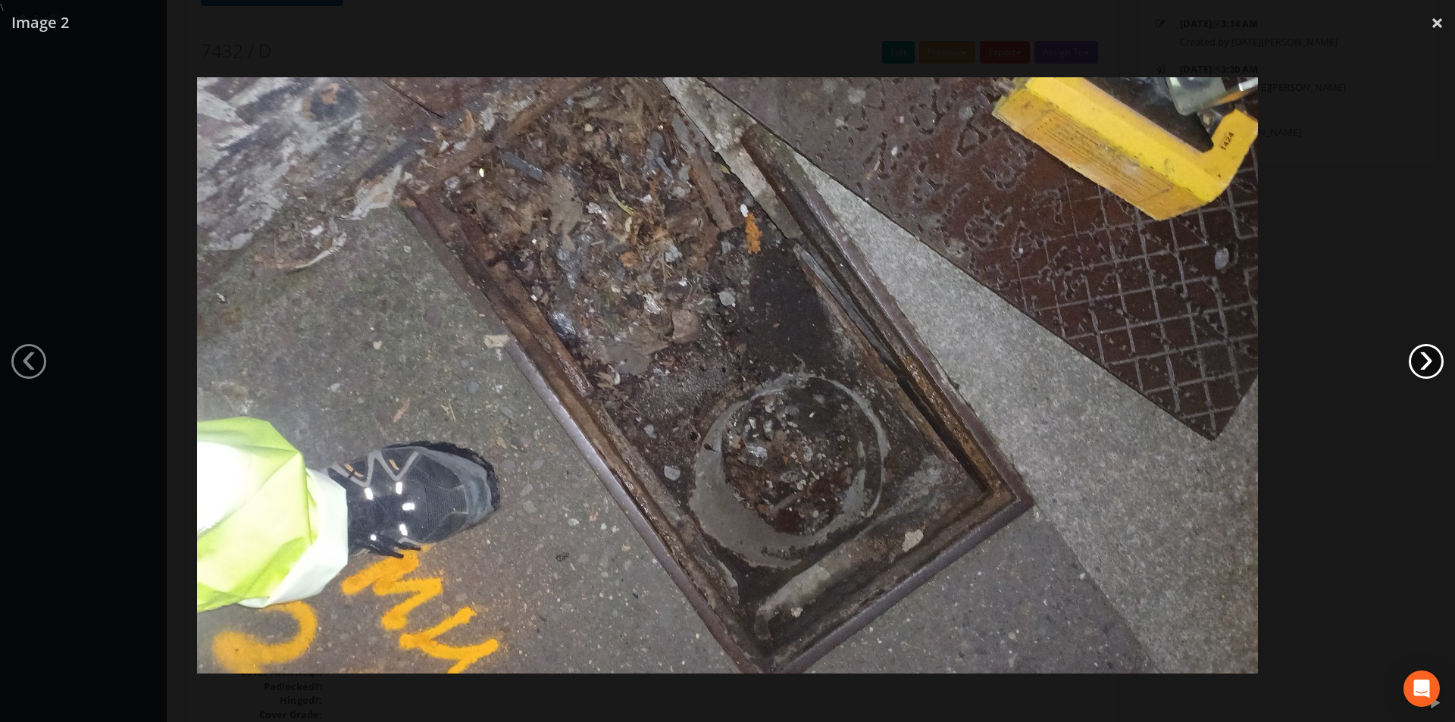
click at [1427, 357] on link "›" at bounding box center [1426, 361] width 35 height 35
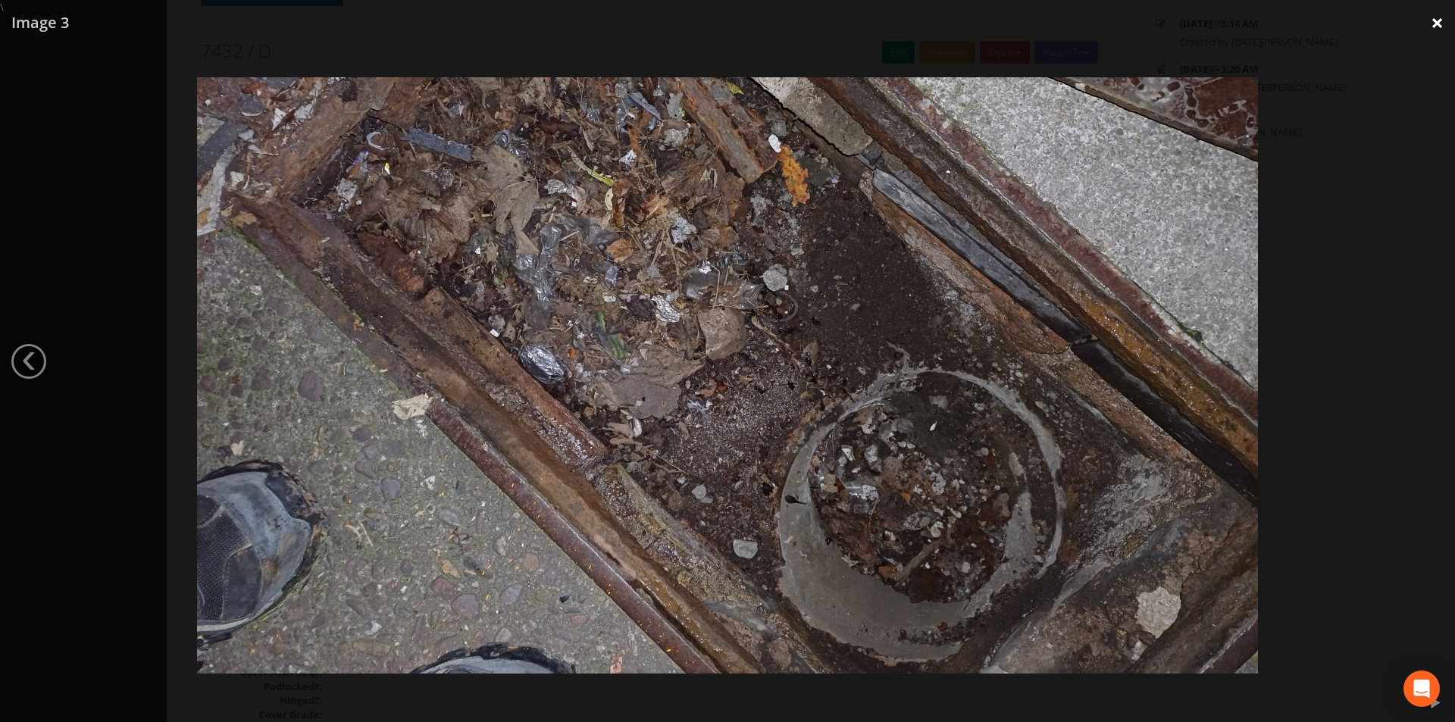
click at [1446, 22] on link "×" at bounding box center [1438, 22] width 36 height 45
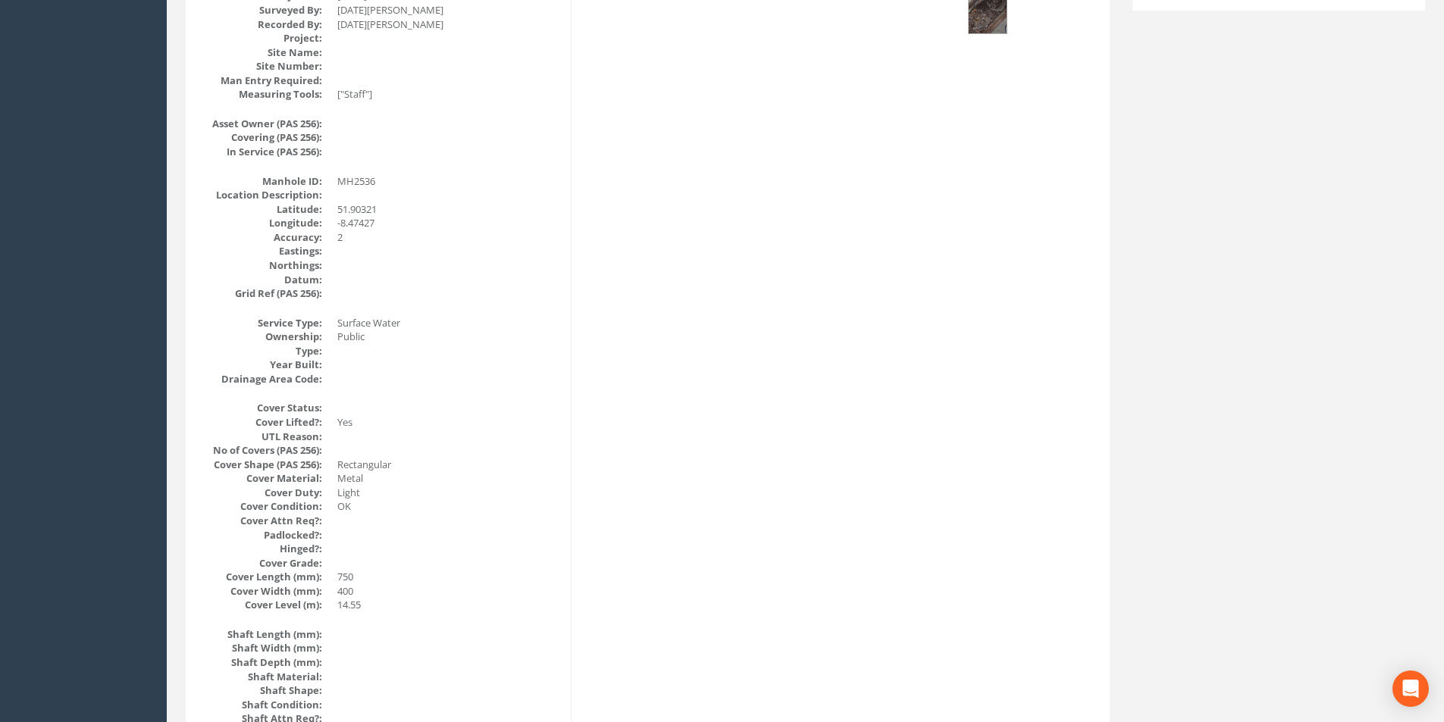
scroll to position [0, 0]
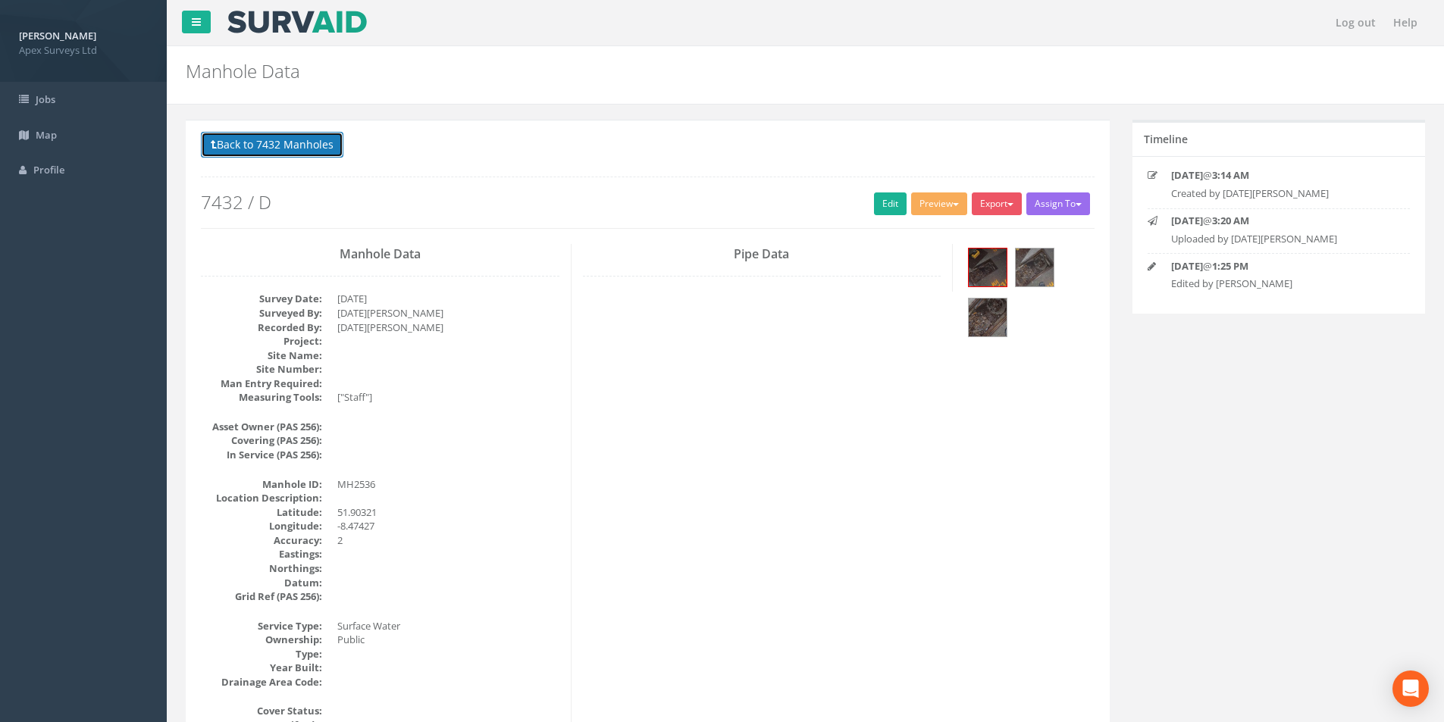
click at [243, 145] on button "Back to 7432 Manholes" at bounding box center [272, 145] width 143 height 26
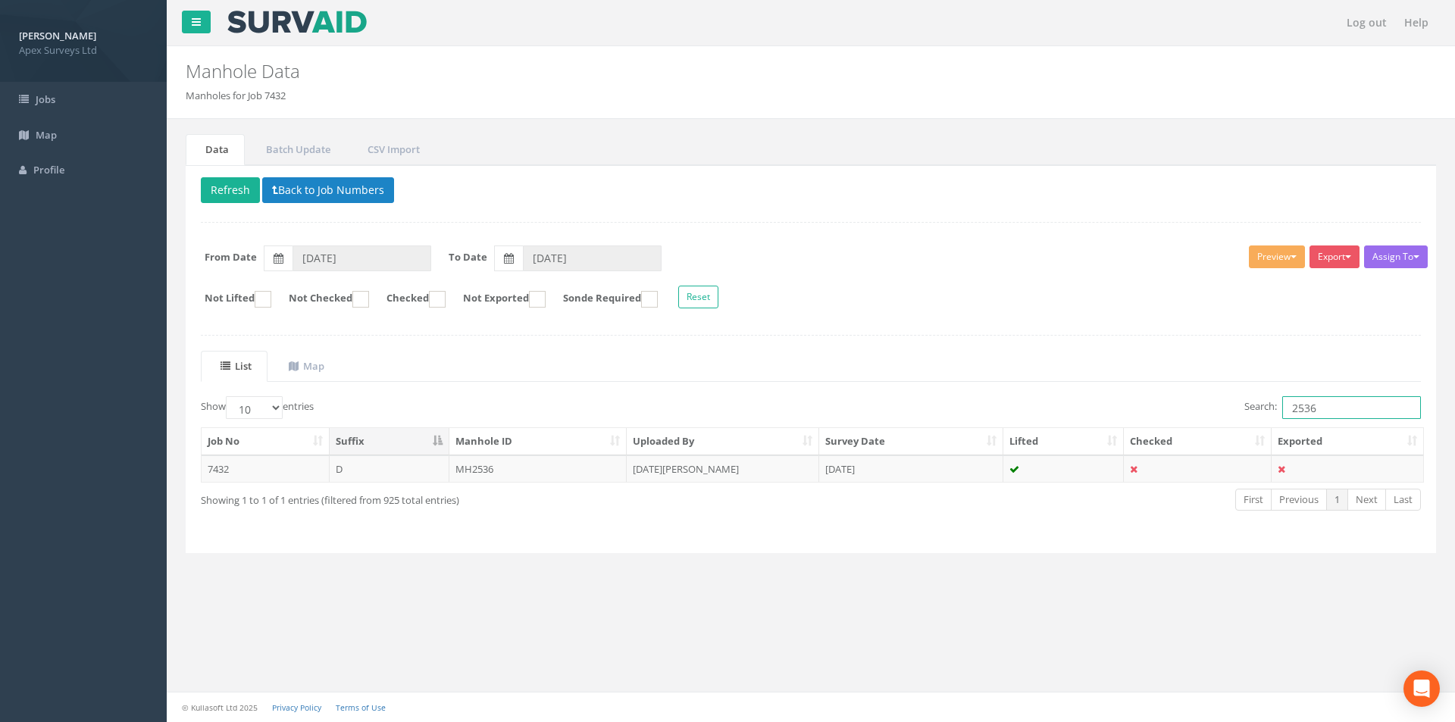
click at [1326, 410] on input "2536" at bounding box center [1352, 407] width 139 height 23
type input "2535"
click at [724, 465] on td "[DATE][PERSON_NAME]" at bounding box center [723, 469] width 193 height 27
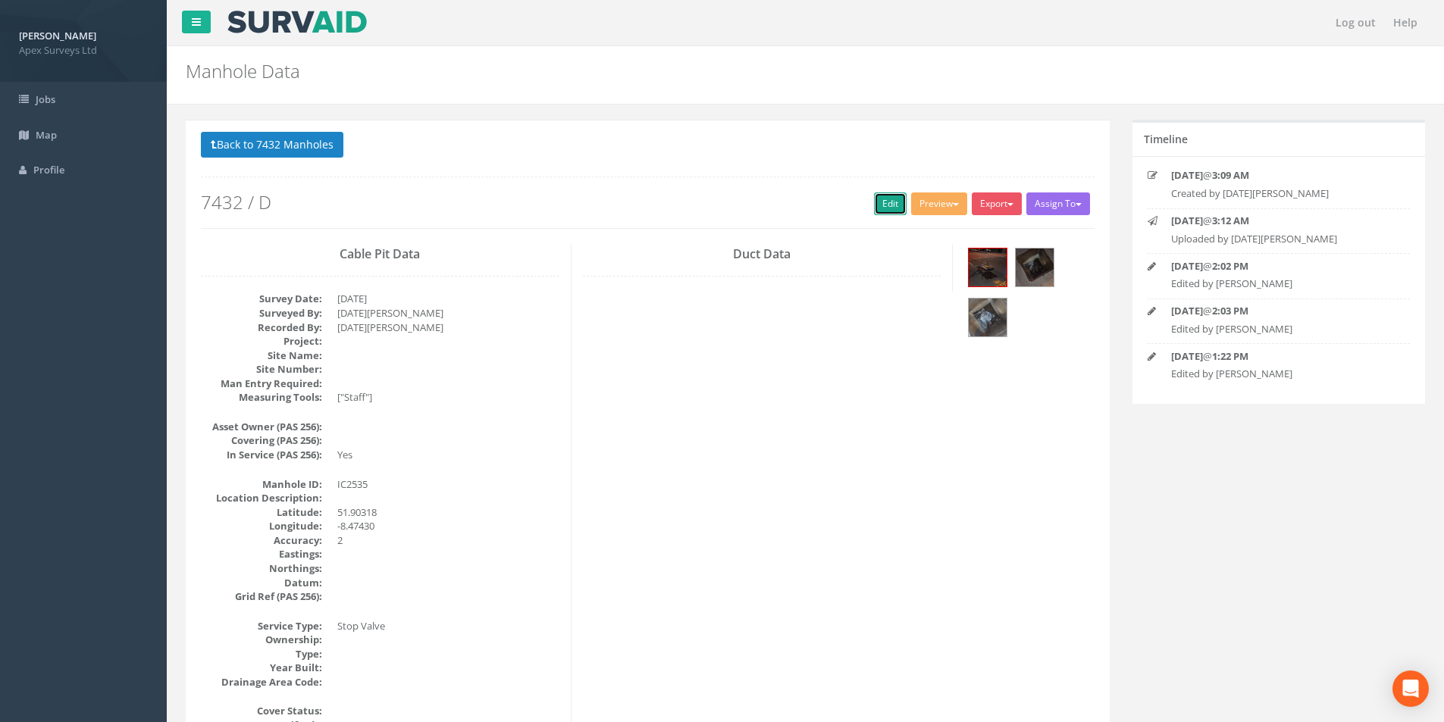
click at [876, 210] on link "Edit" at bounding box center [890, 204] width 33 height 23
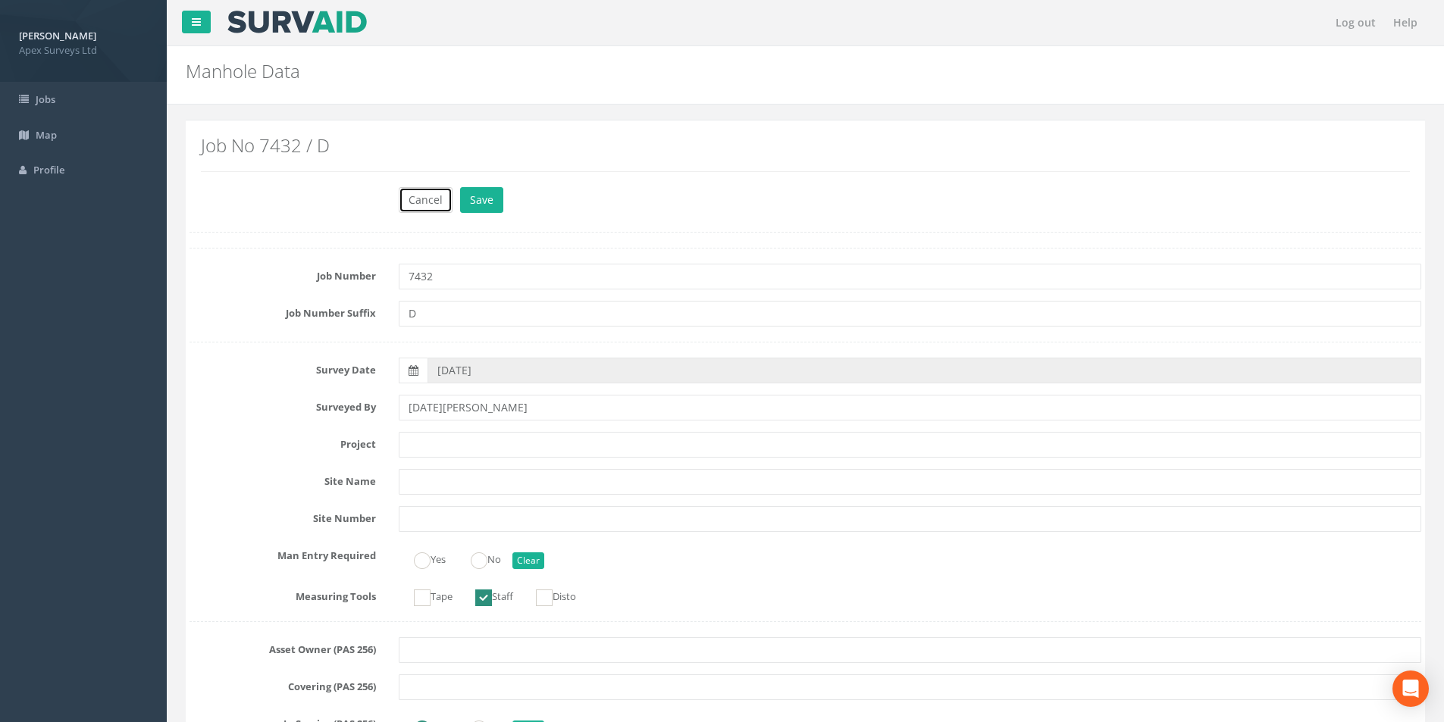
click at [406, 191] on button "Cancel" at bounding box center [426, 200] width 54 height 26
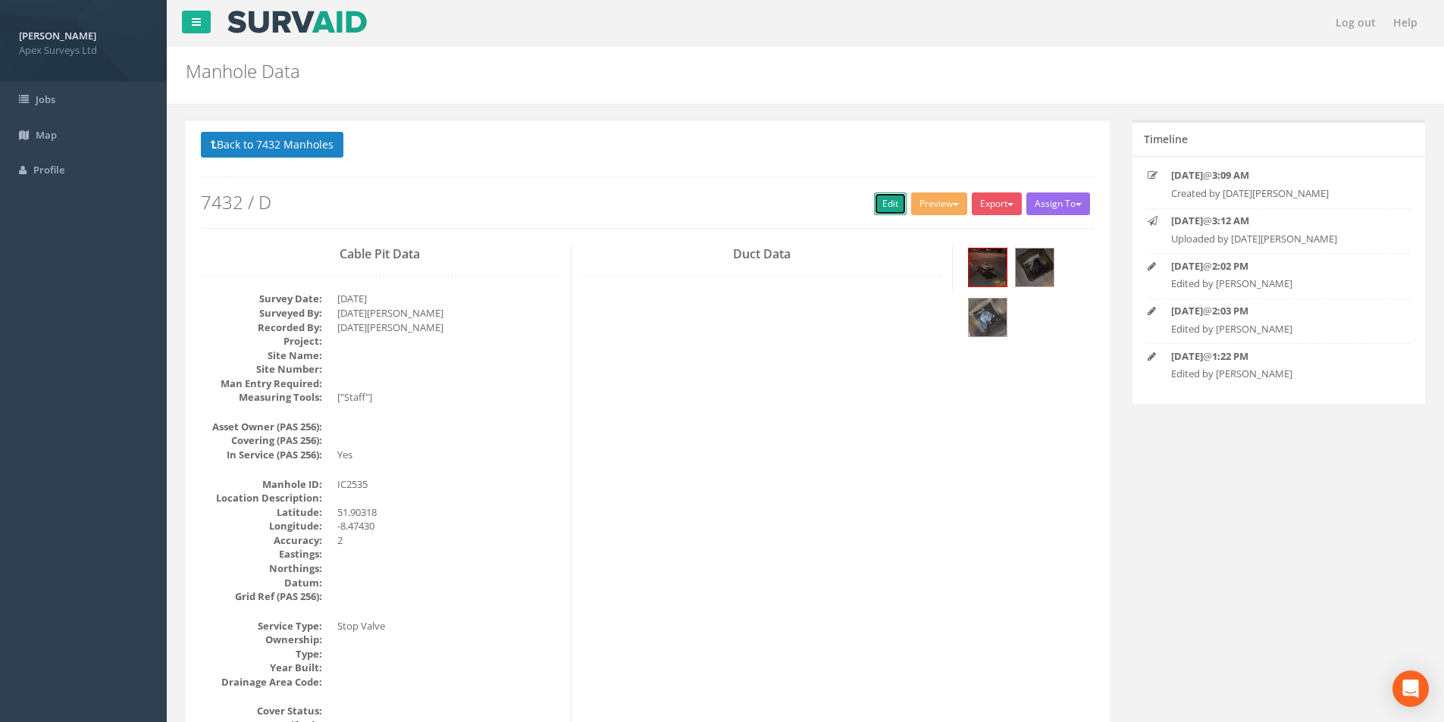
click at [890, 206] on link "Edit" at bounding box center [890, 204] width 33 height 23
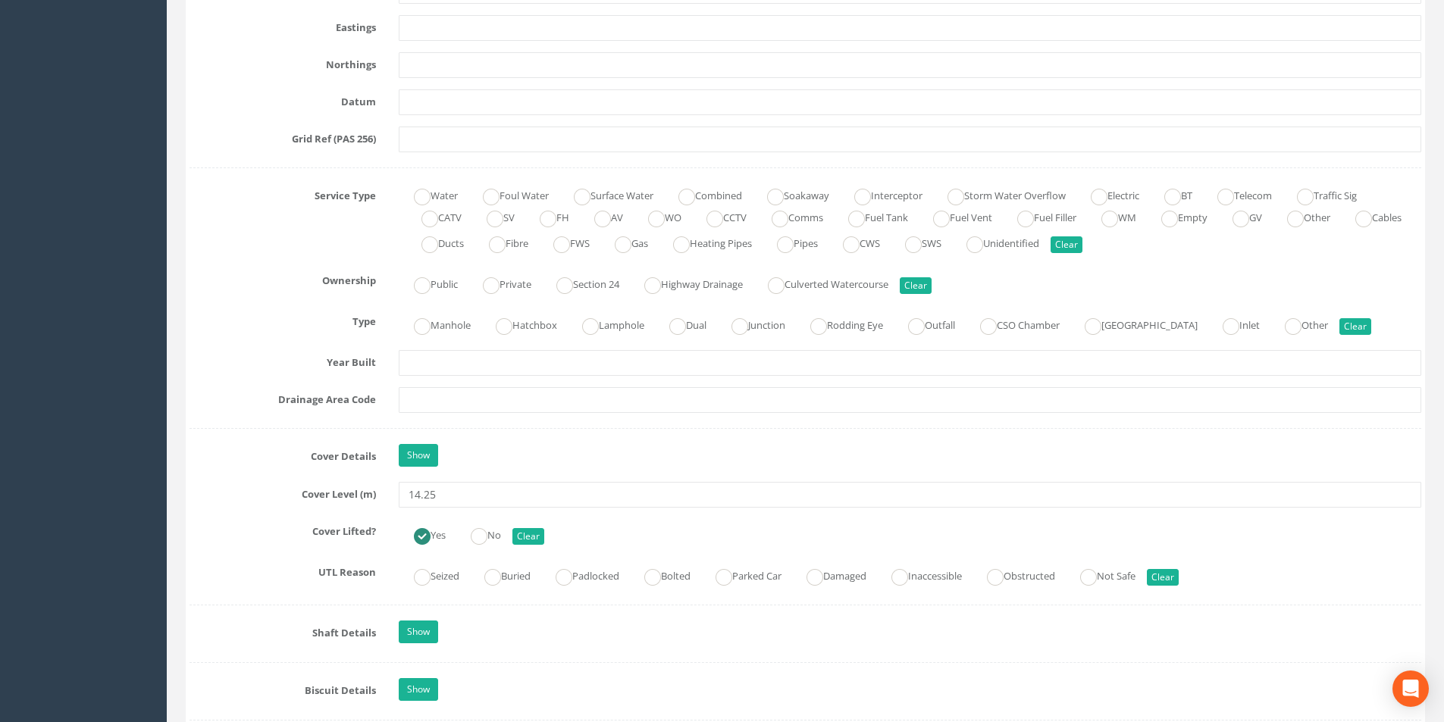
scroll to position [985, 0]
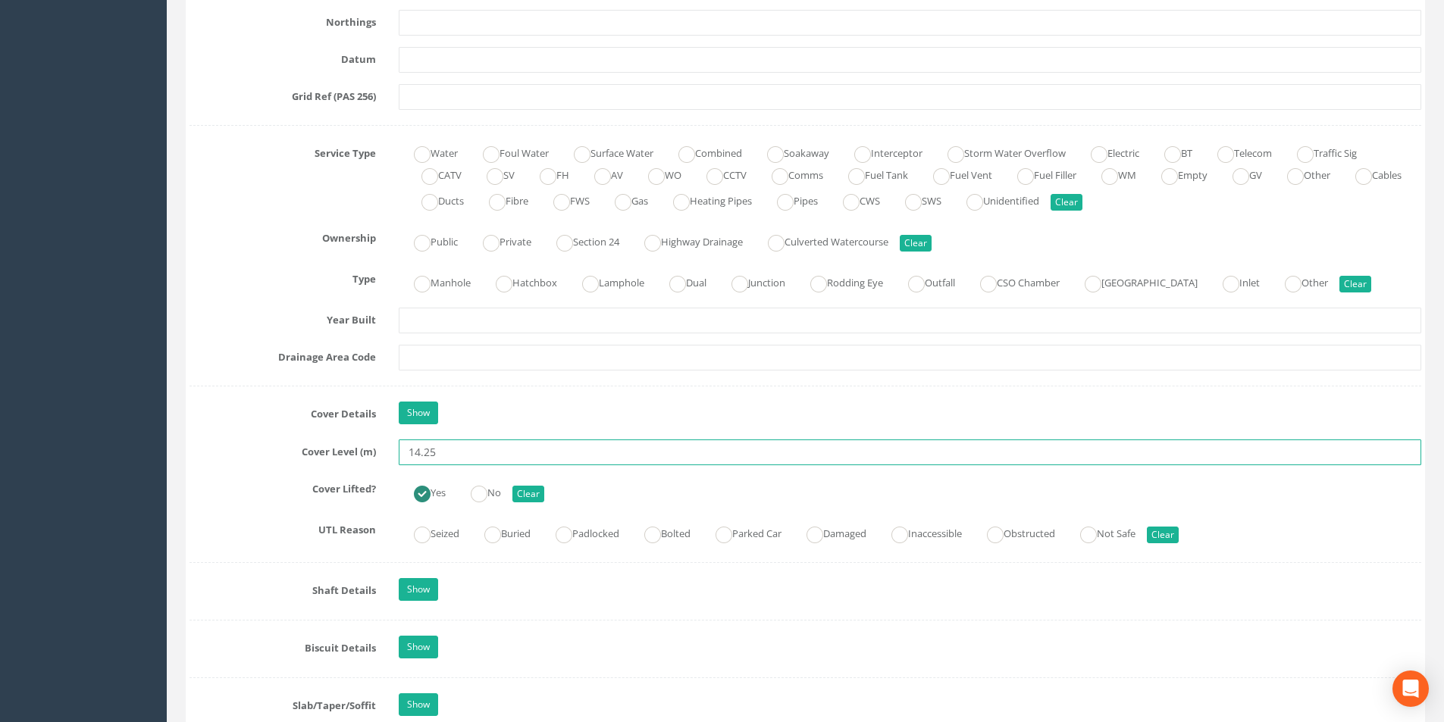
click at [452, 455] on input "14.25" at bounding box center [910, 453] width 1023 height 26
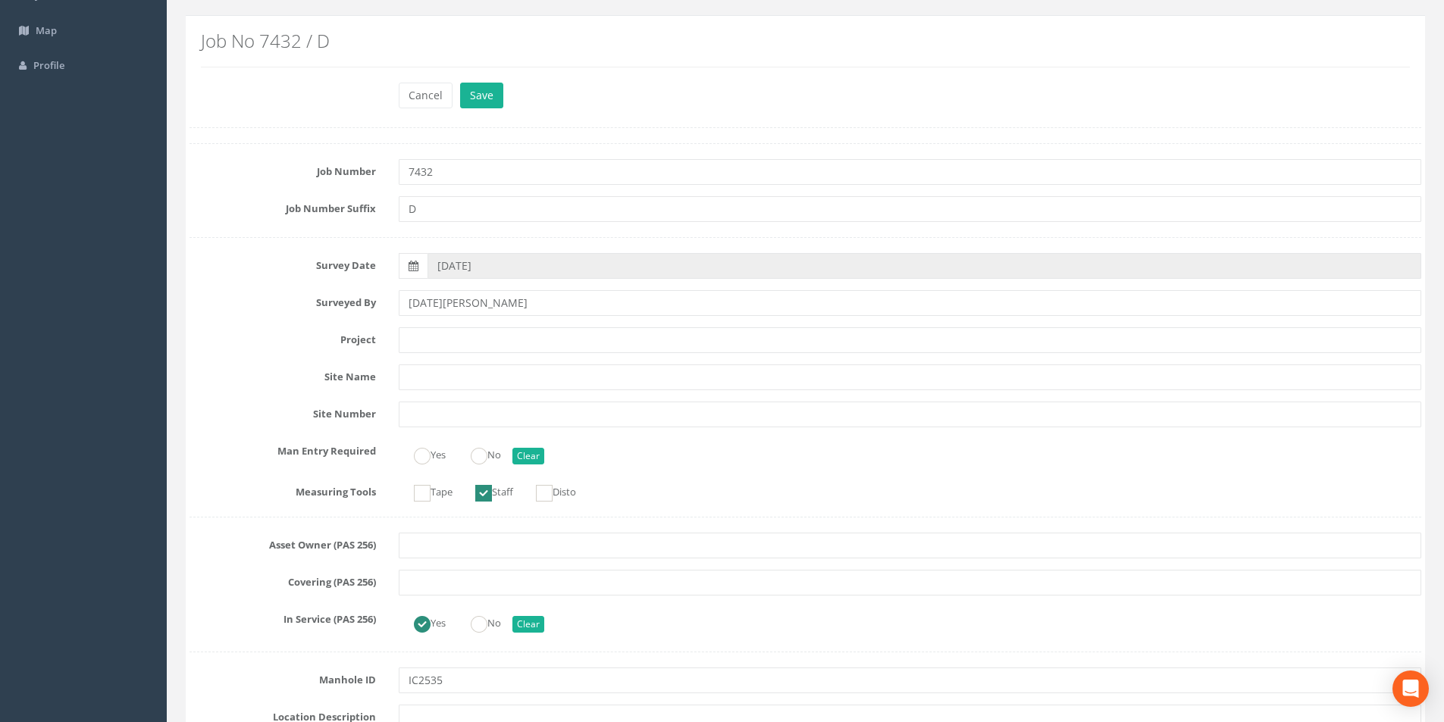
scroll to position [0, 0]
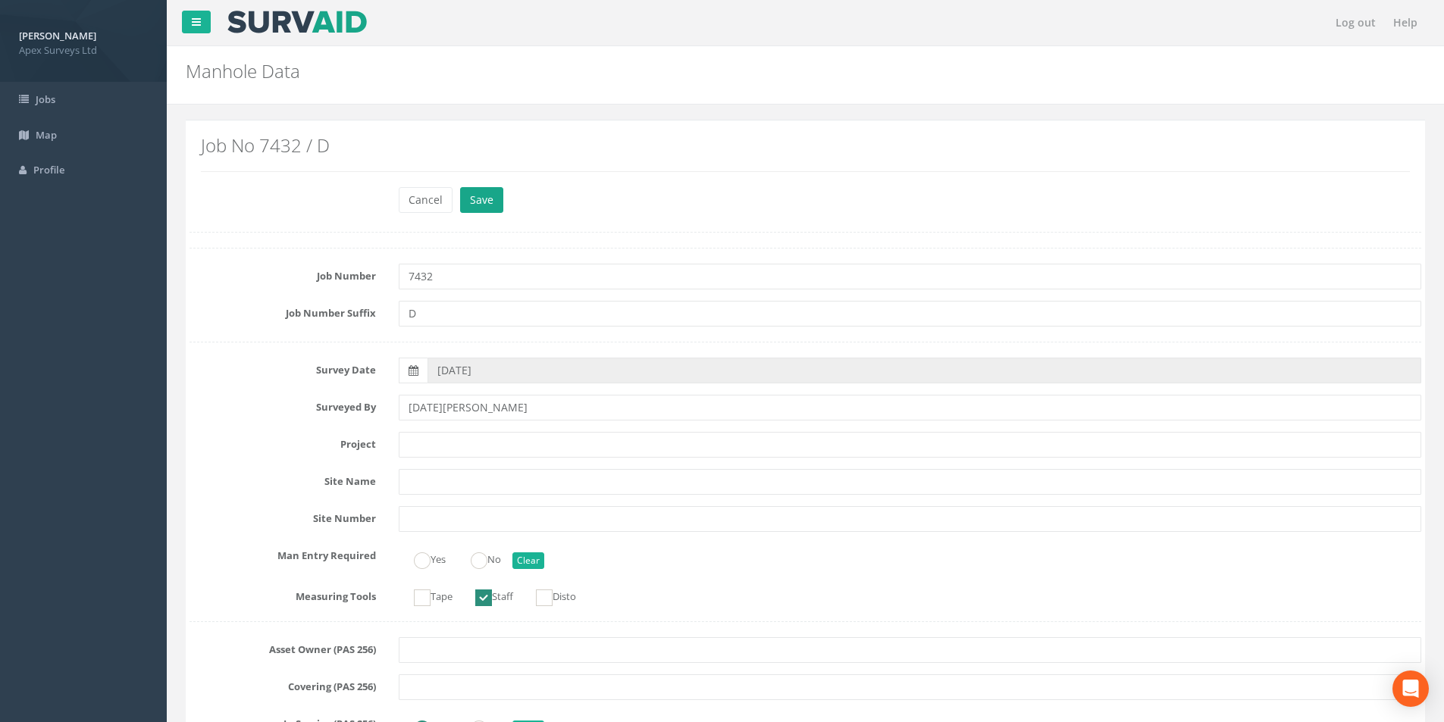
type input "14.18"
click at [488, 196] on button "Save" at bounding box center [481, 200] width 43 height 26
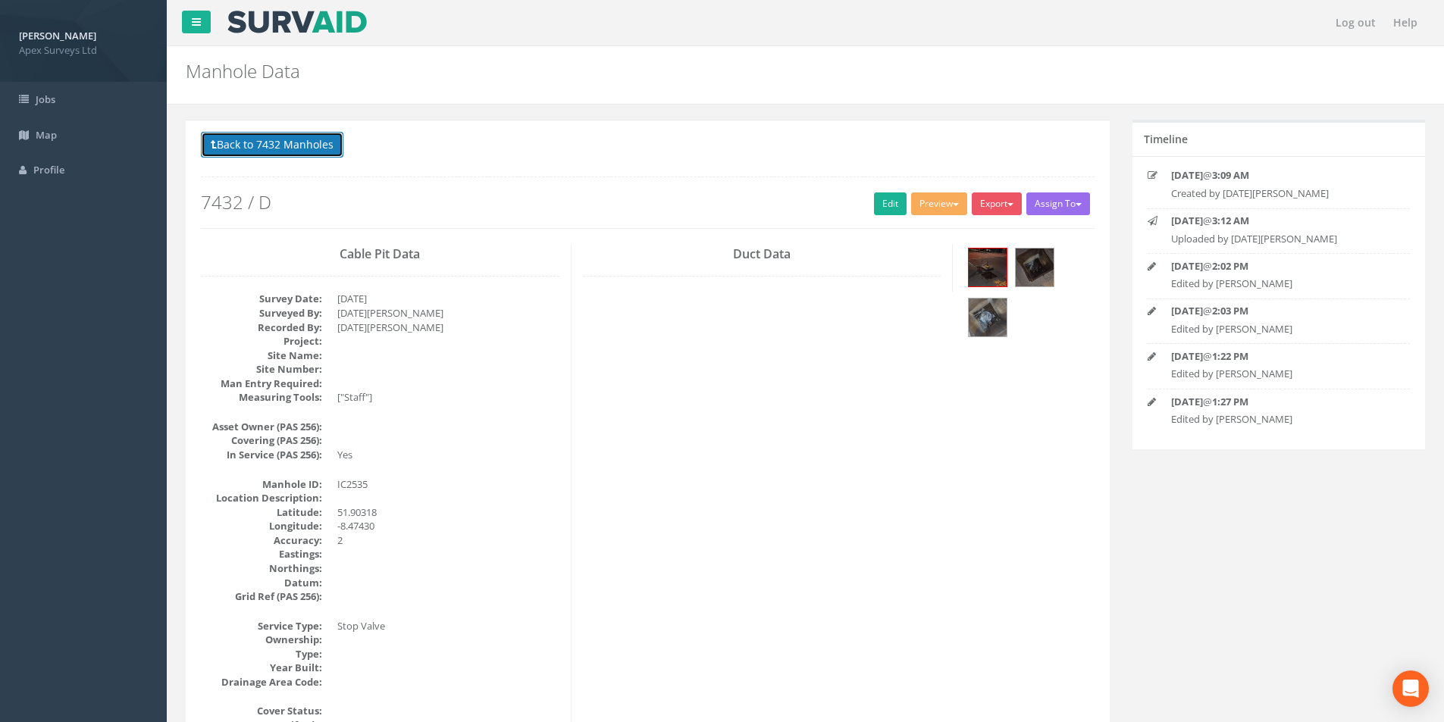
click at [302, 147] on button "Back to 7432 Manholes" at bounding box center [272, 145] width 143 height 26
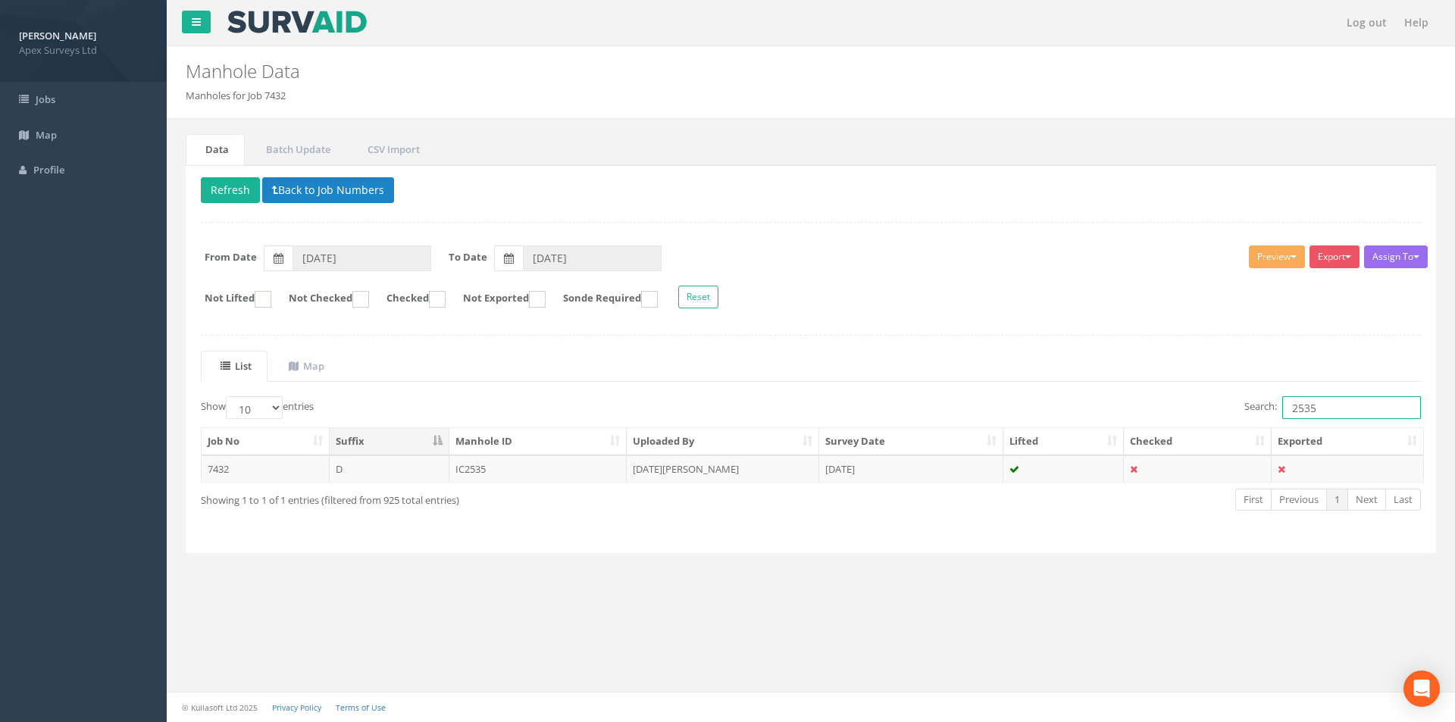
click at [1325, 410] on input "2535" at bounding box center [1352, 407] width 139 height 23
type input "2537"
click at [568, 476] on td "MH2537" at bounding box center [539, 469] width 178 height 27
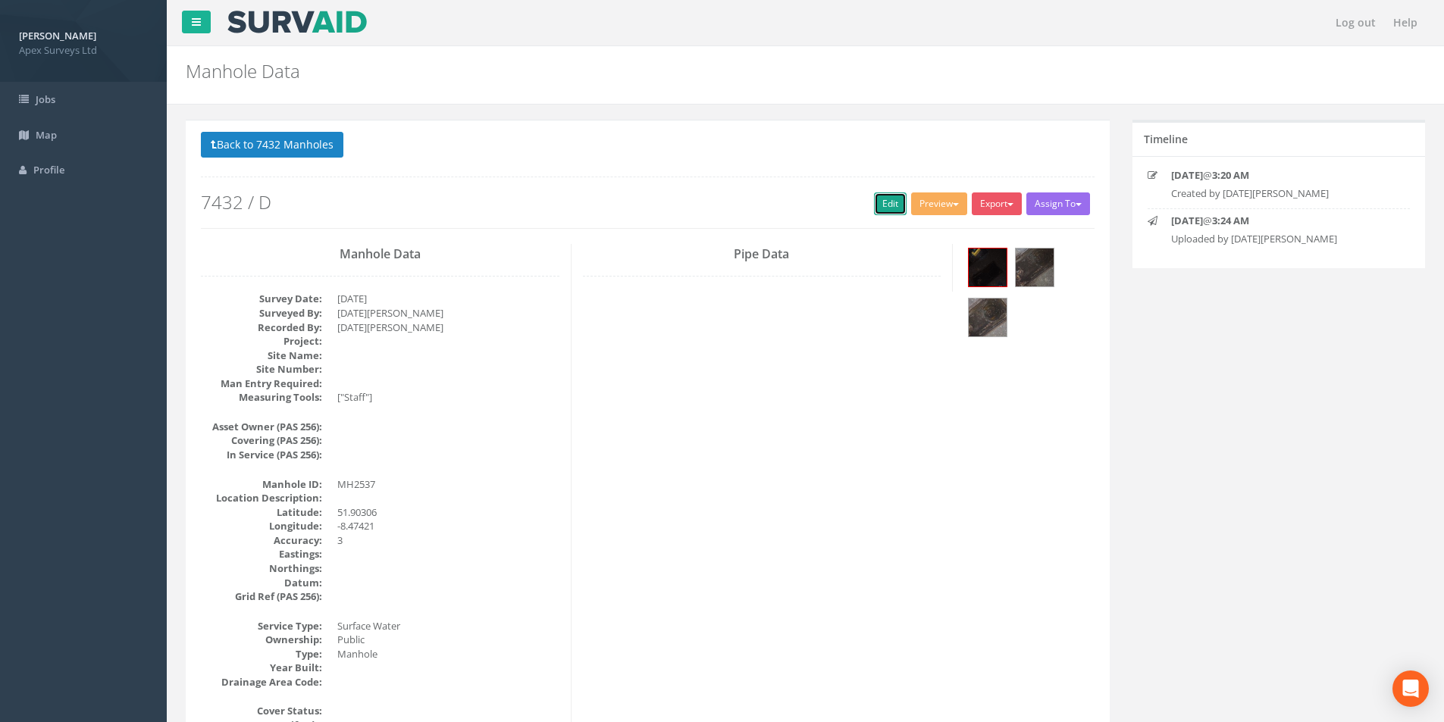
click at [877, 207] on link "Edit" at bounding box center [890, 204] width 33 height 23
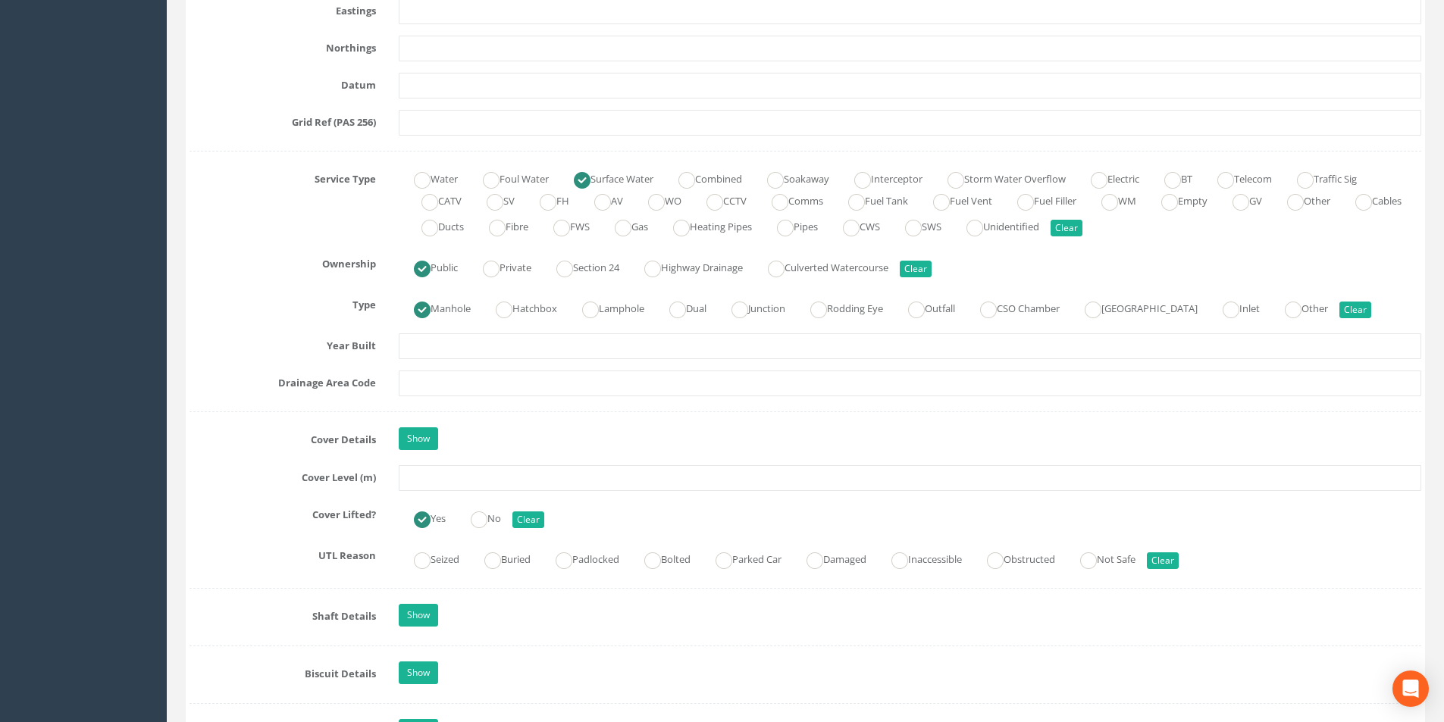
scroll to position [985, 0]
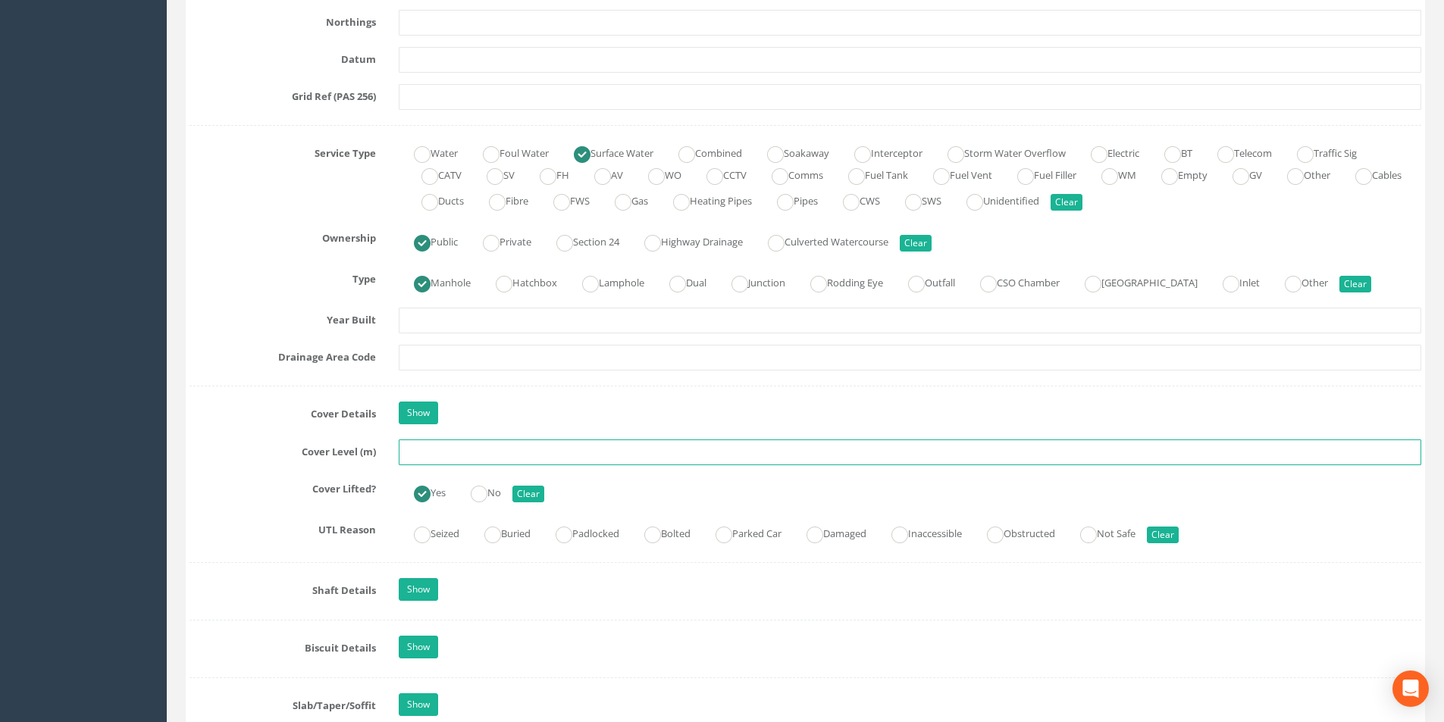
click at [425, 455] on input "text" at bounding box center [910, 453] width 1023 height 26
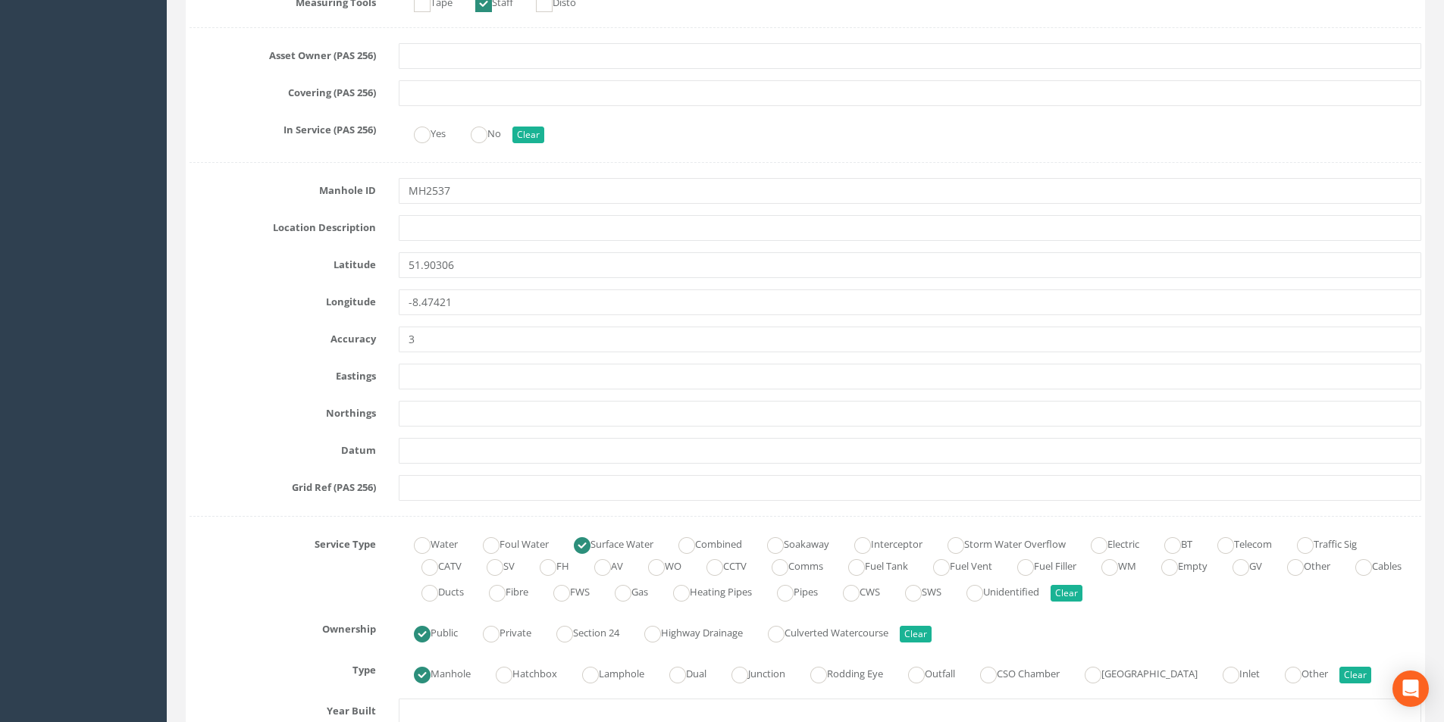
scroll to position [455, 0]
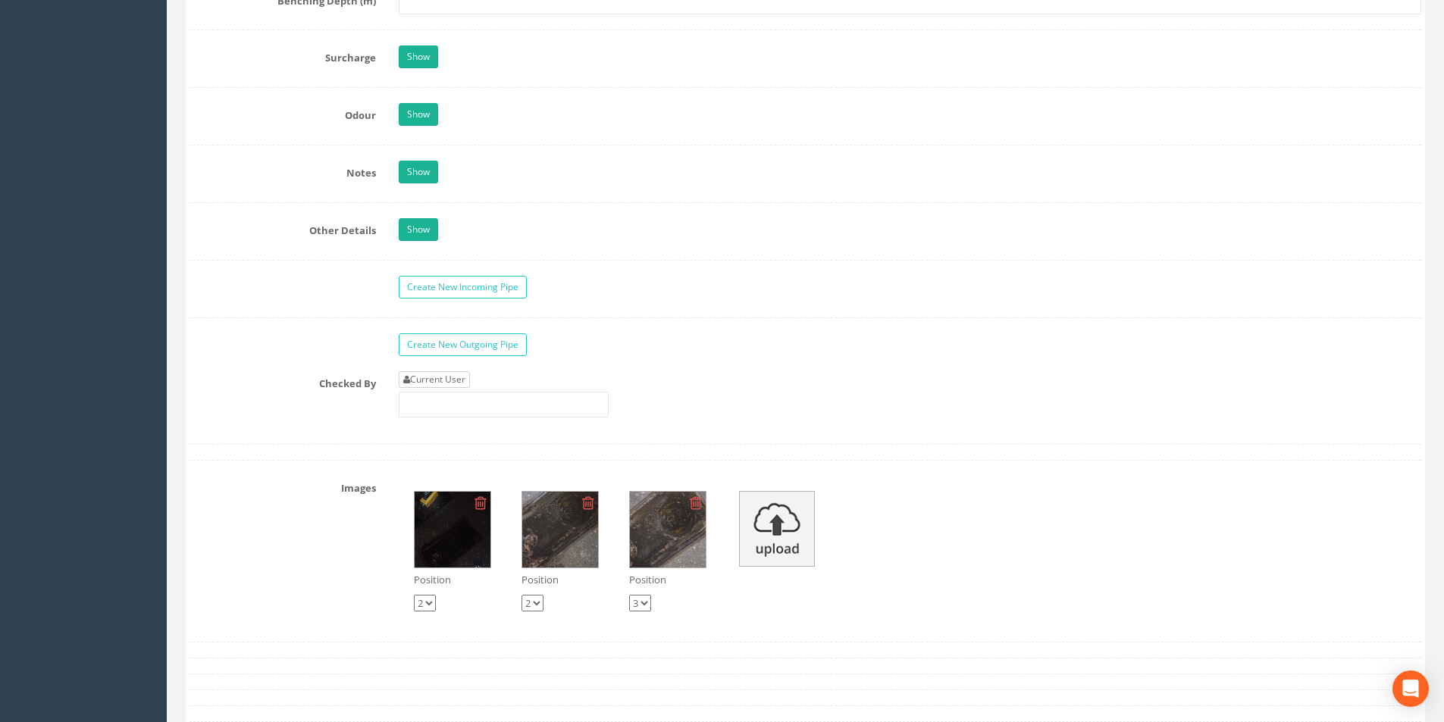
type input "13.90"
click at [440, 377] on link "Current User" at bounding box center [434, 379] width 71 height 17
type input "[PERSON_NAME]"
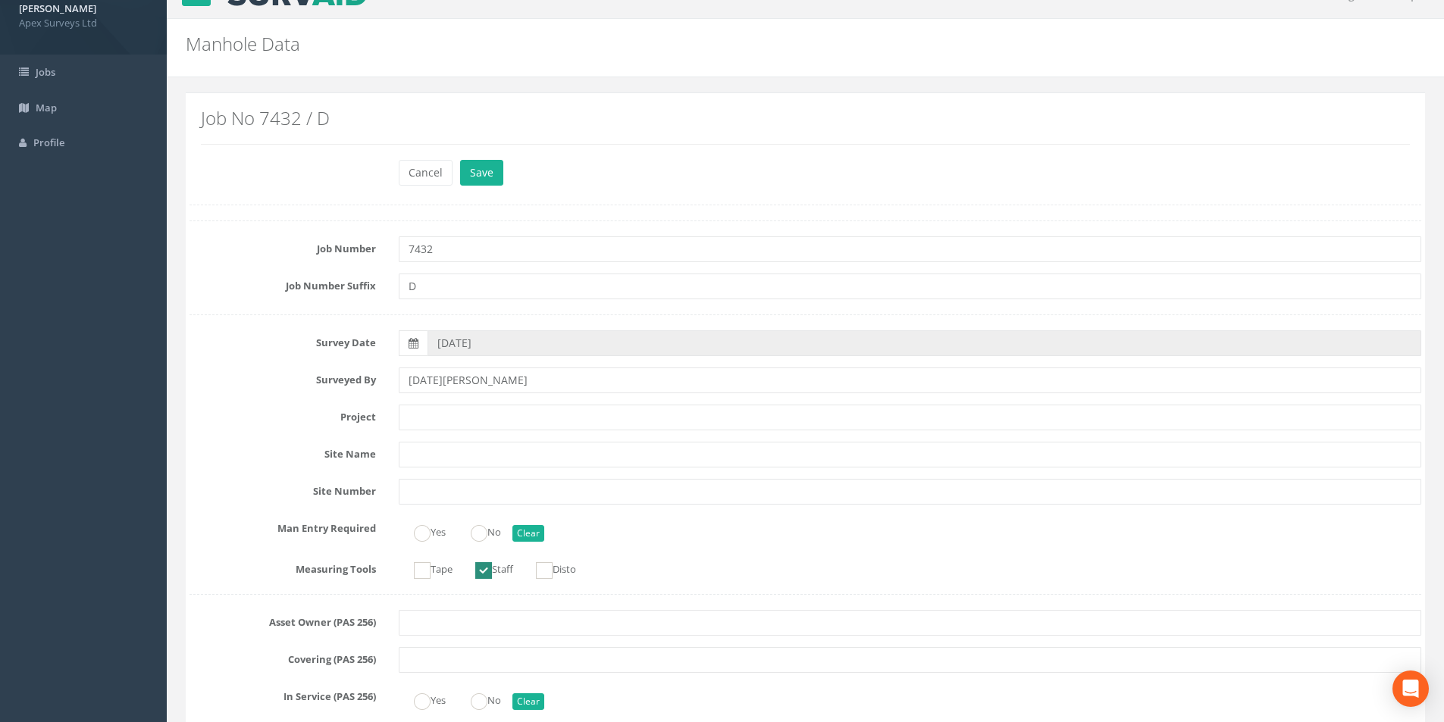
scroll to position [0, 0]
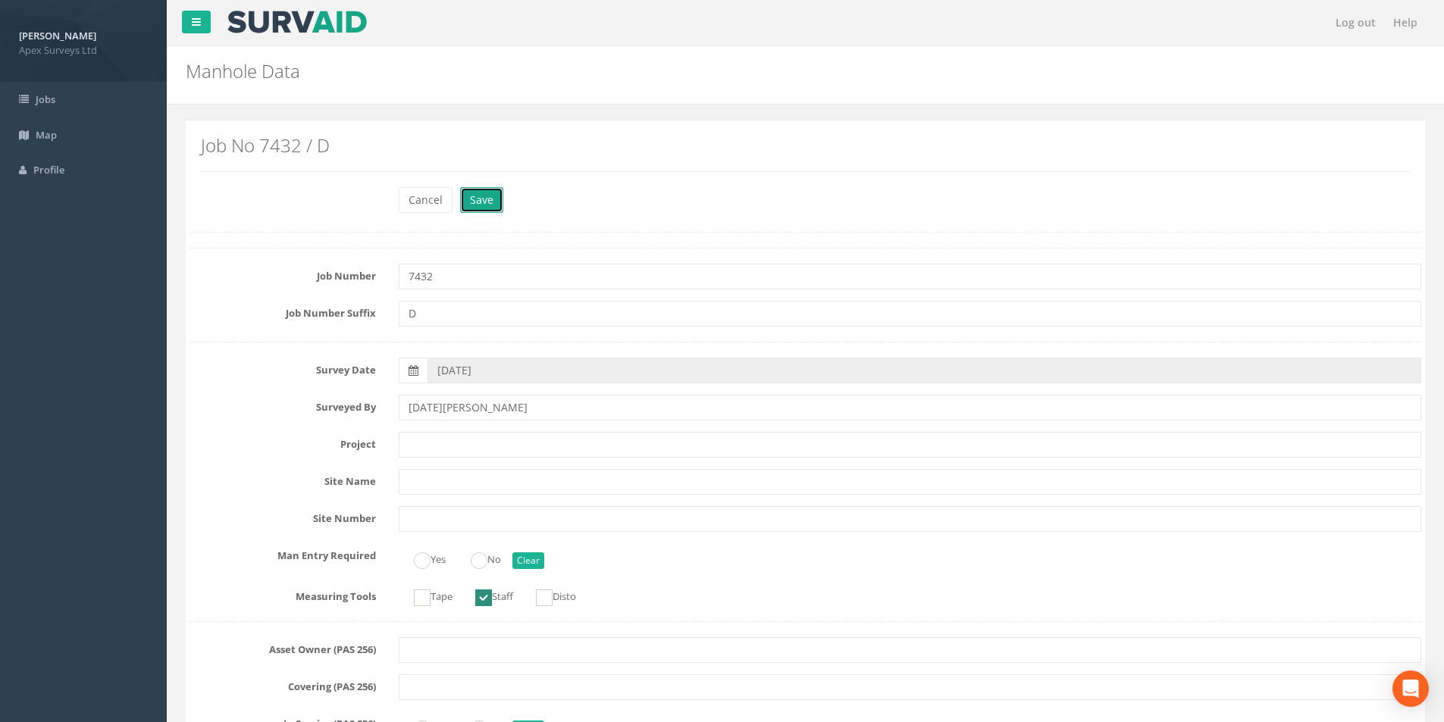
click at [471, 200] on button "Save" at bounding box center [481, 200] width 43 height 26
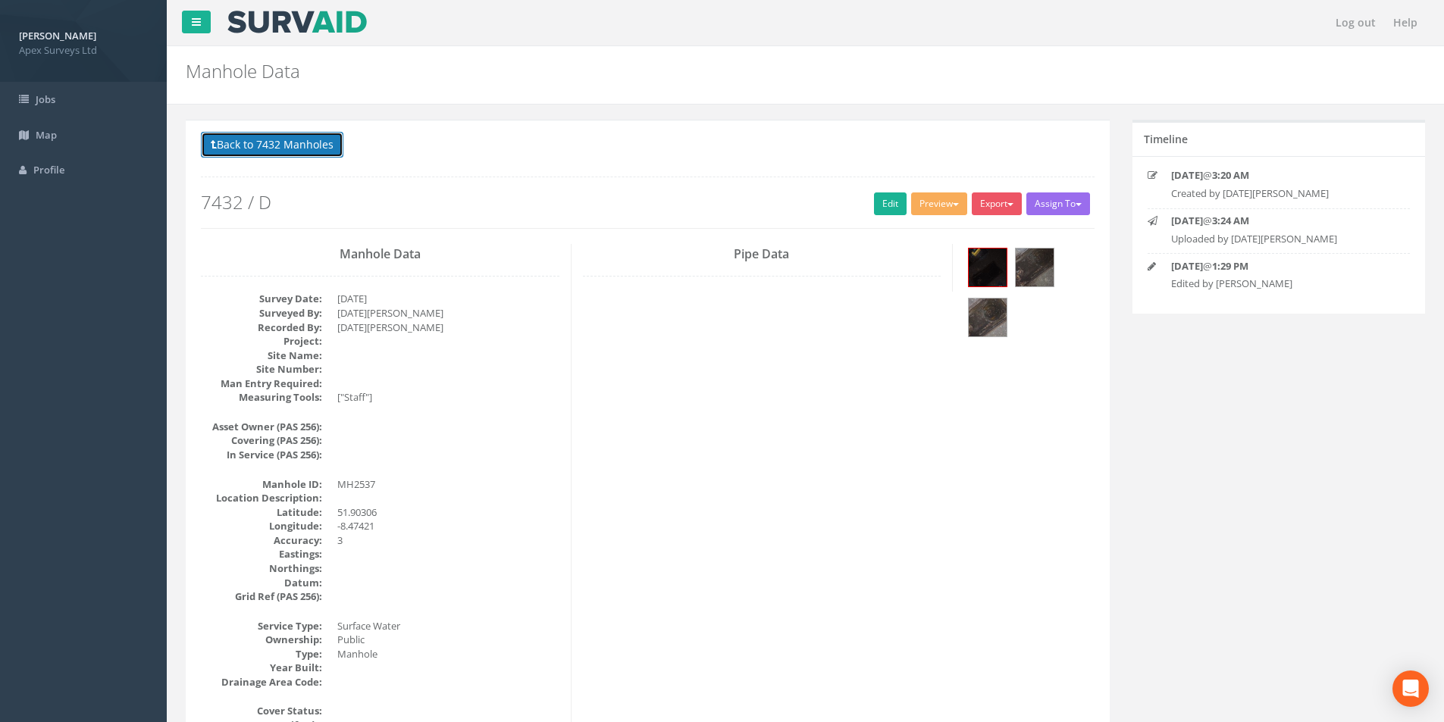
click at [280, 146] on button "Back to 7432 Manholes" at bounding box center [272, 145] width 143 height 26
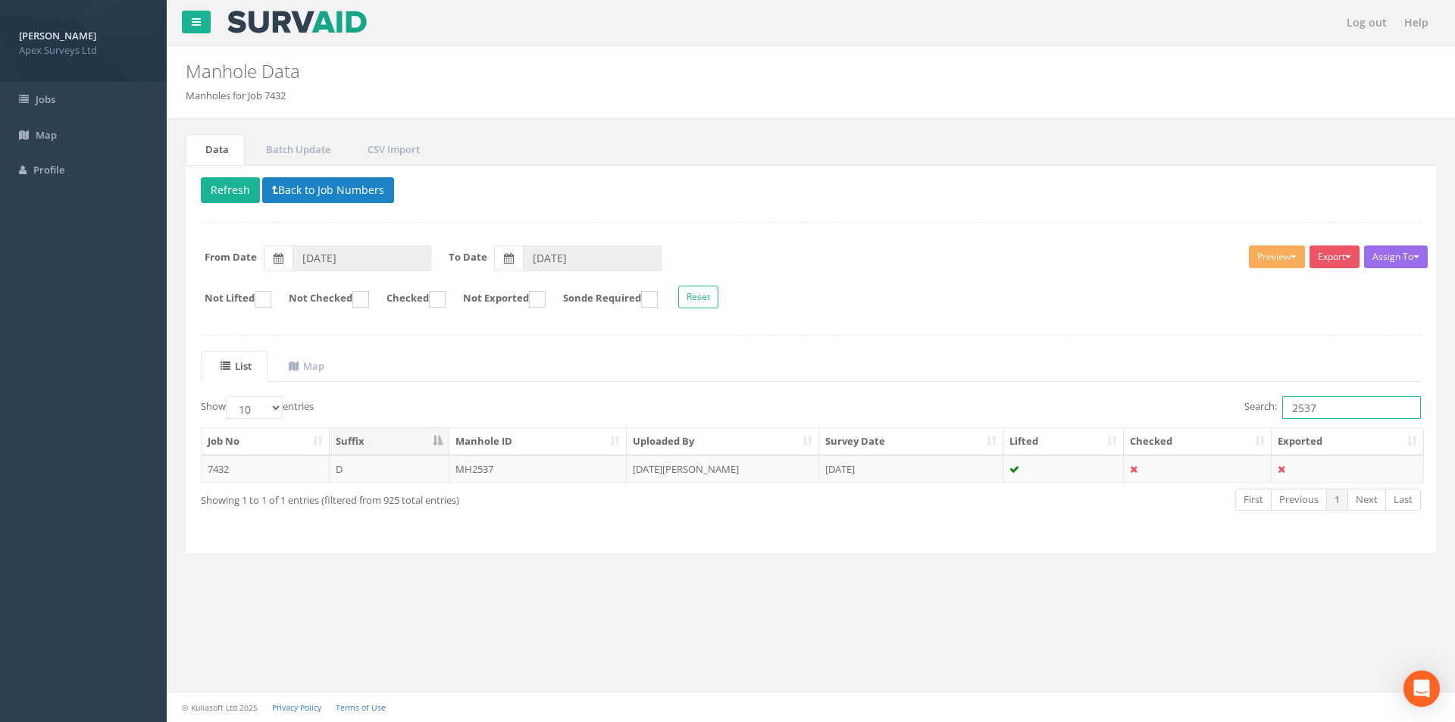
click at [1333, 403] on input "2537" at bounding box center [1352, 407] width 139 height 23
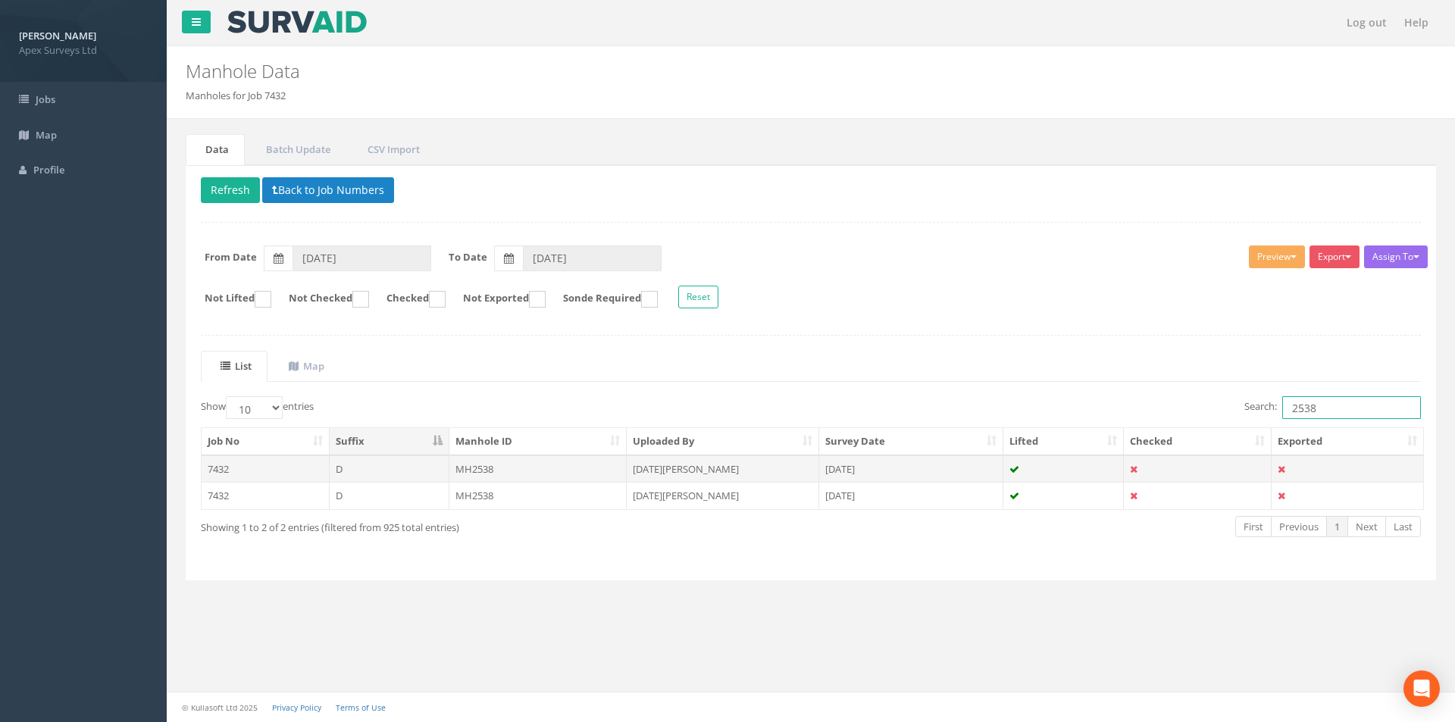
type input "2538"
click at [546, 473] on td "MH2538" at bounding box center [539, 469] width 178 height 27
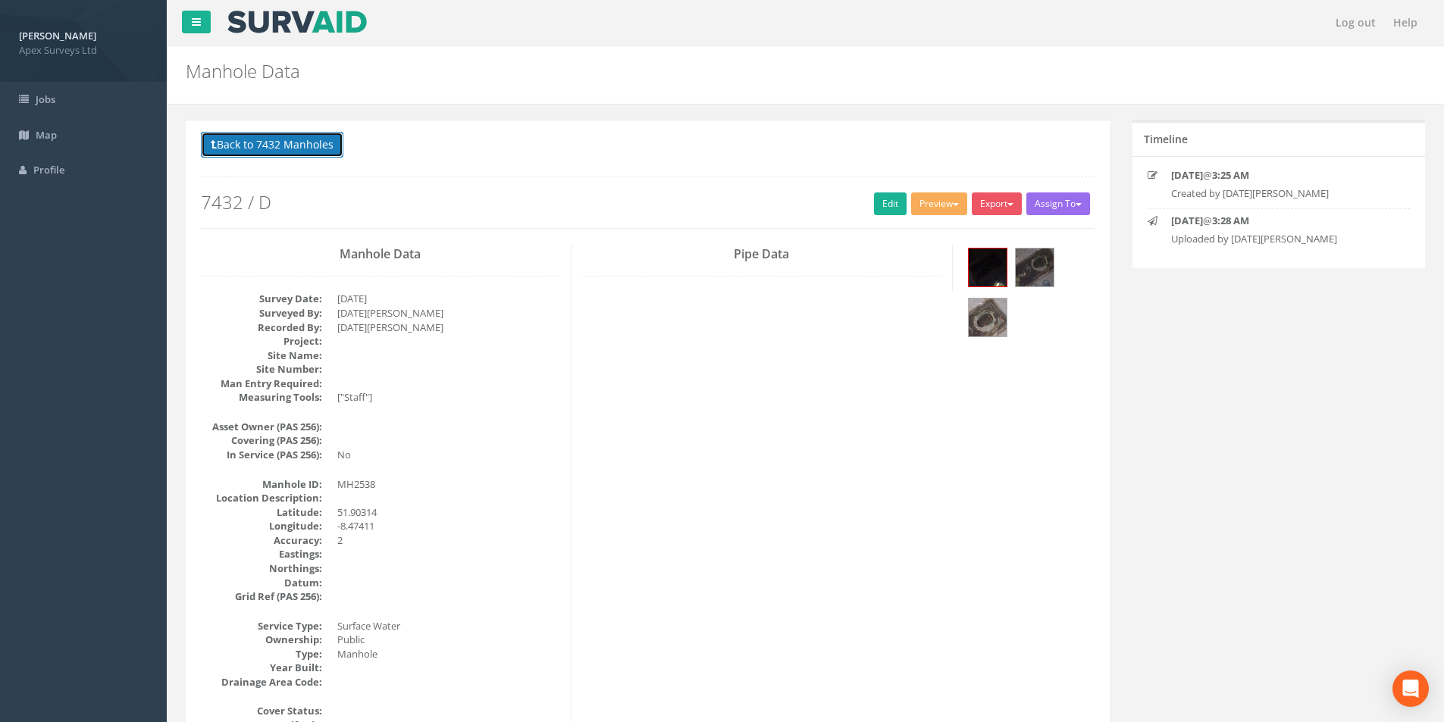
click at [242, 145] on button "Back to 7432 Manholes" at bounding box center [272, 145] width 143 height 26
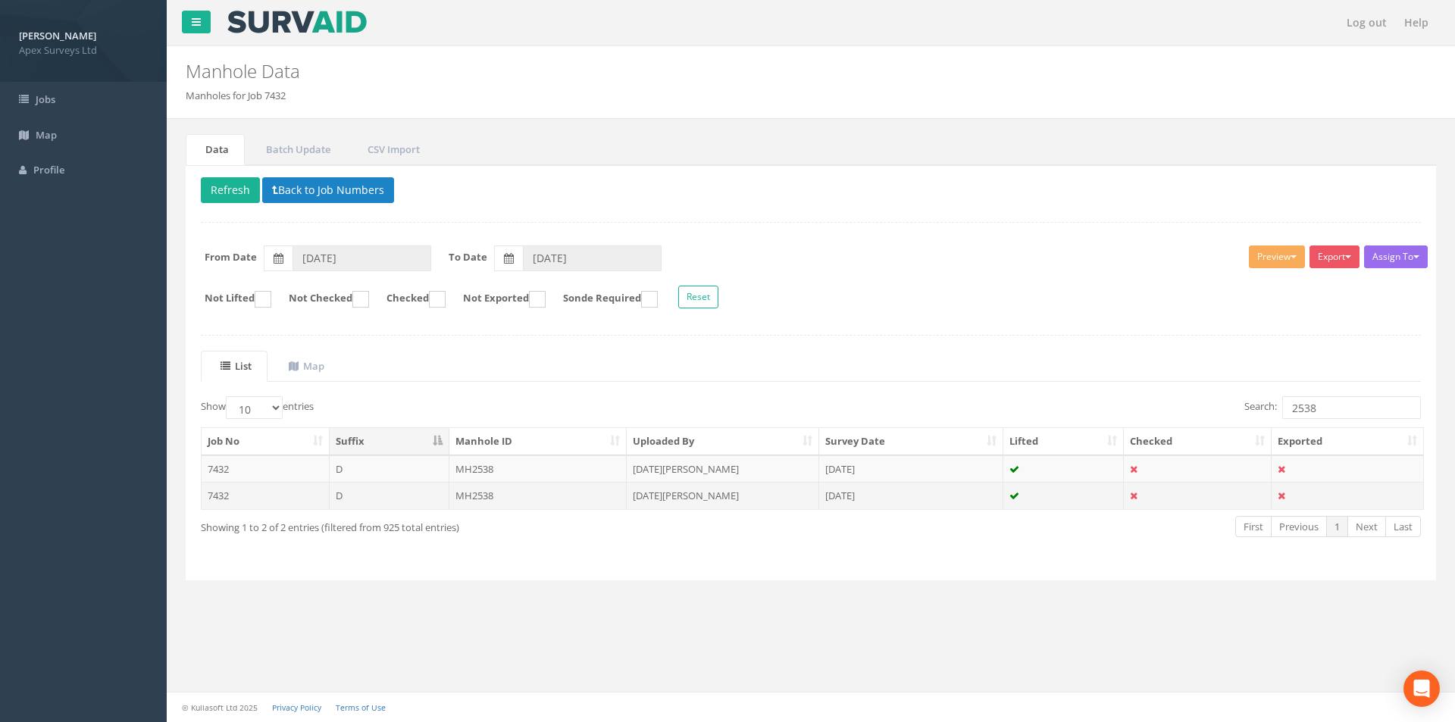
click at [509, 500] on td "MH2538" at bounding box center [539, 495] width 178 height 27
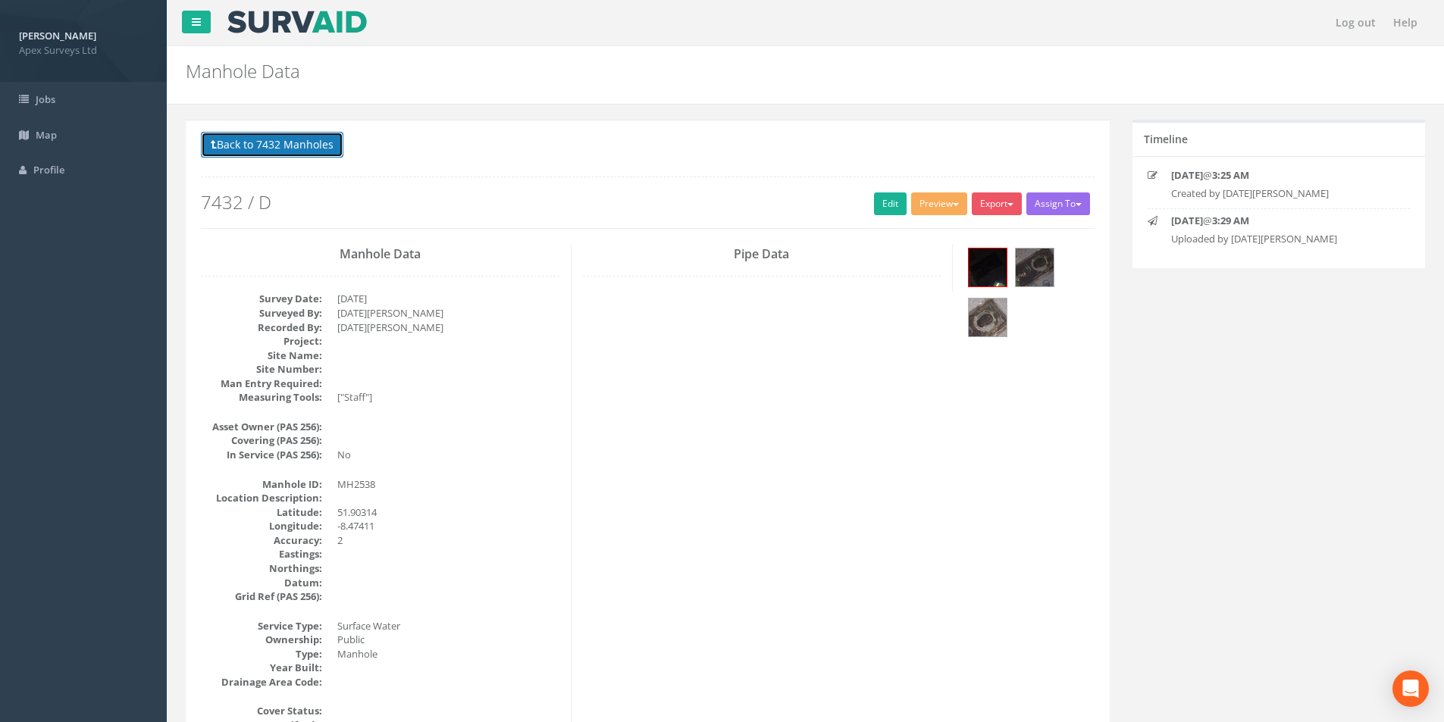
click at [257, 146] on button "Back to 7432 Manholes" at bounding box center [272, 145] width 143 height 26
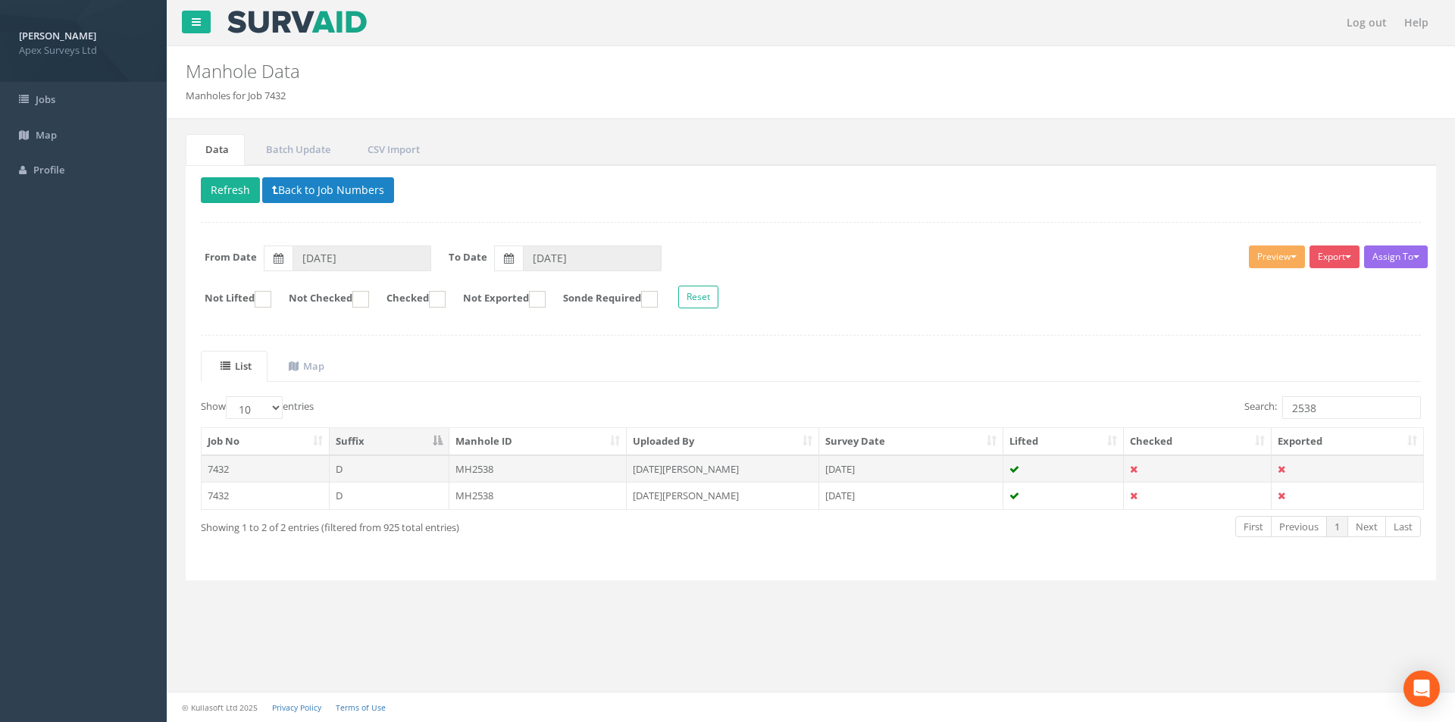
click at [515, 478] on td "MH2538" at bounding box center [539, 469] width 178 height 27
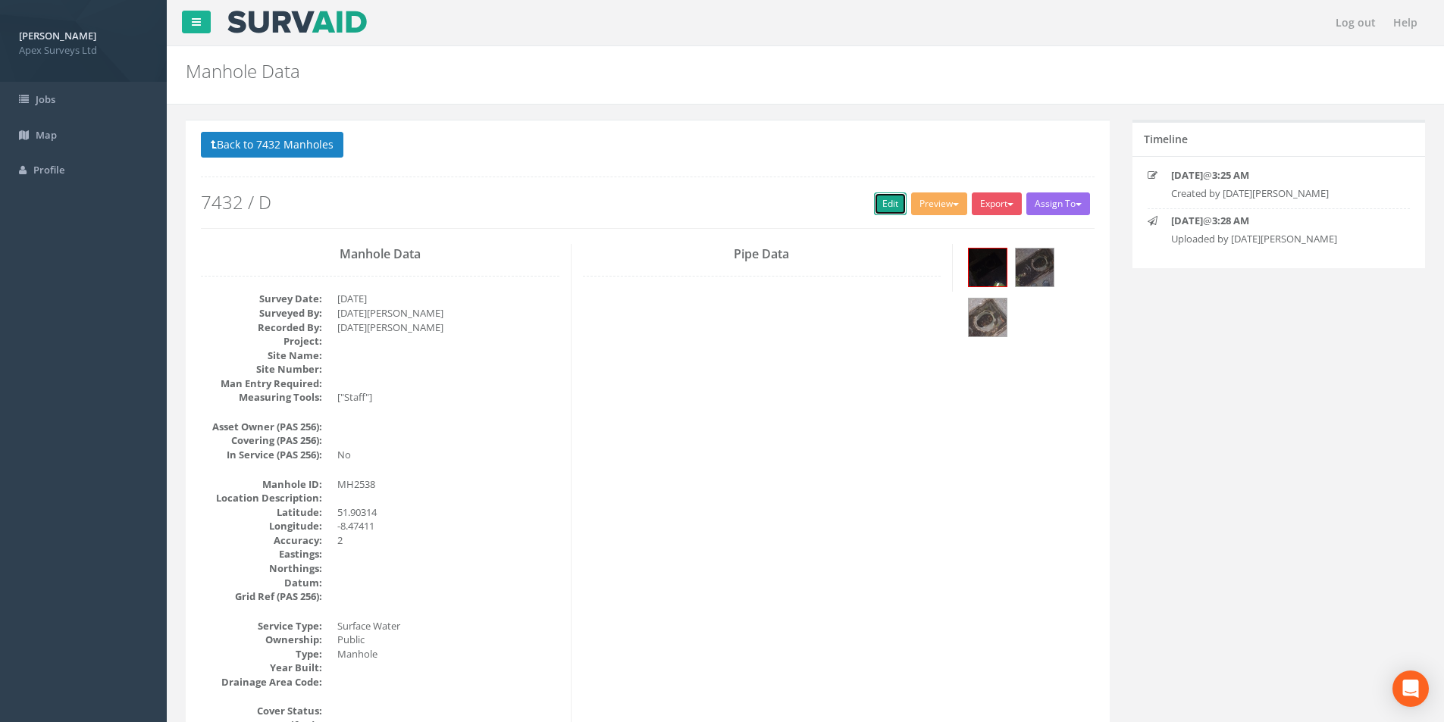
click at [886, 207] on link "Edit" at bounding box center [890, 204] width 33 height 23
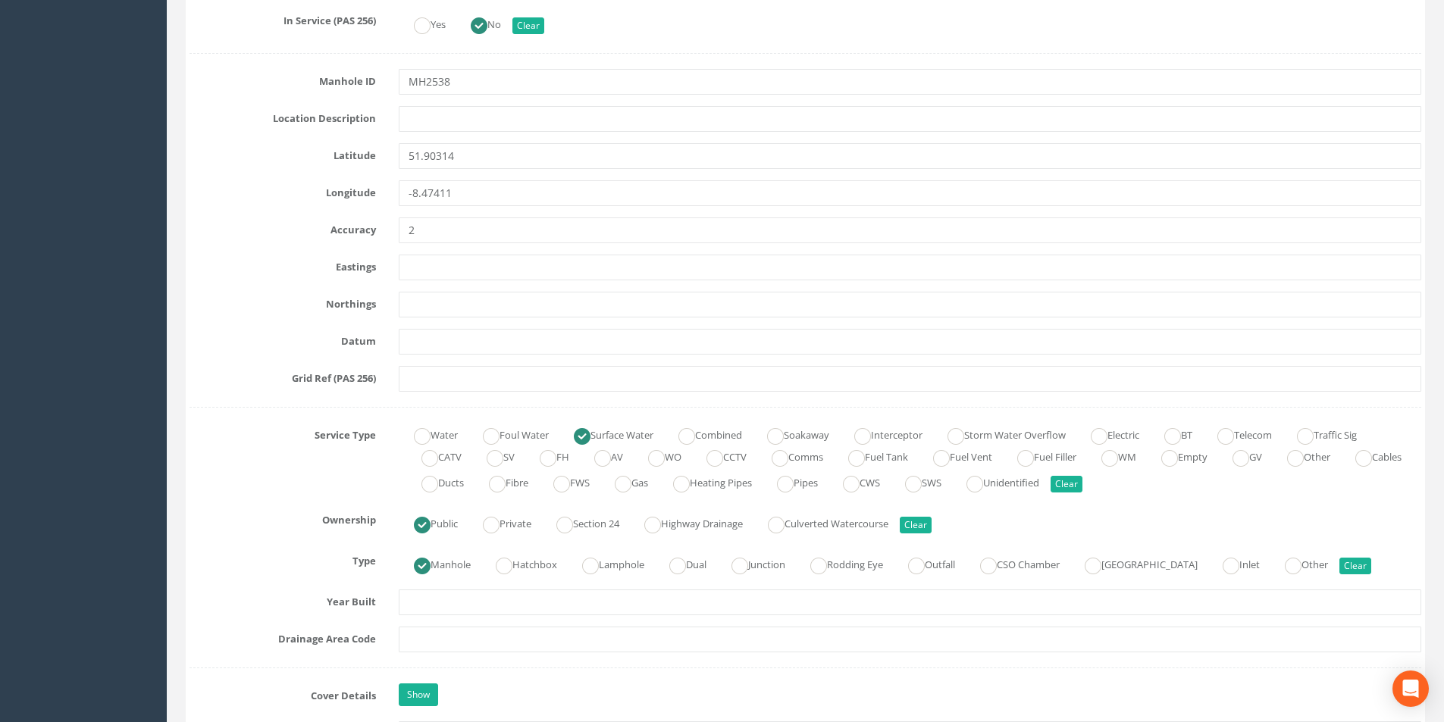
scroll to position [834, 0]
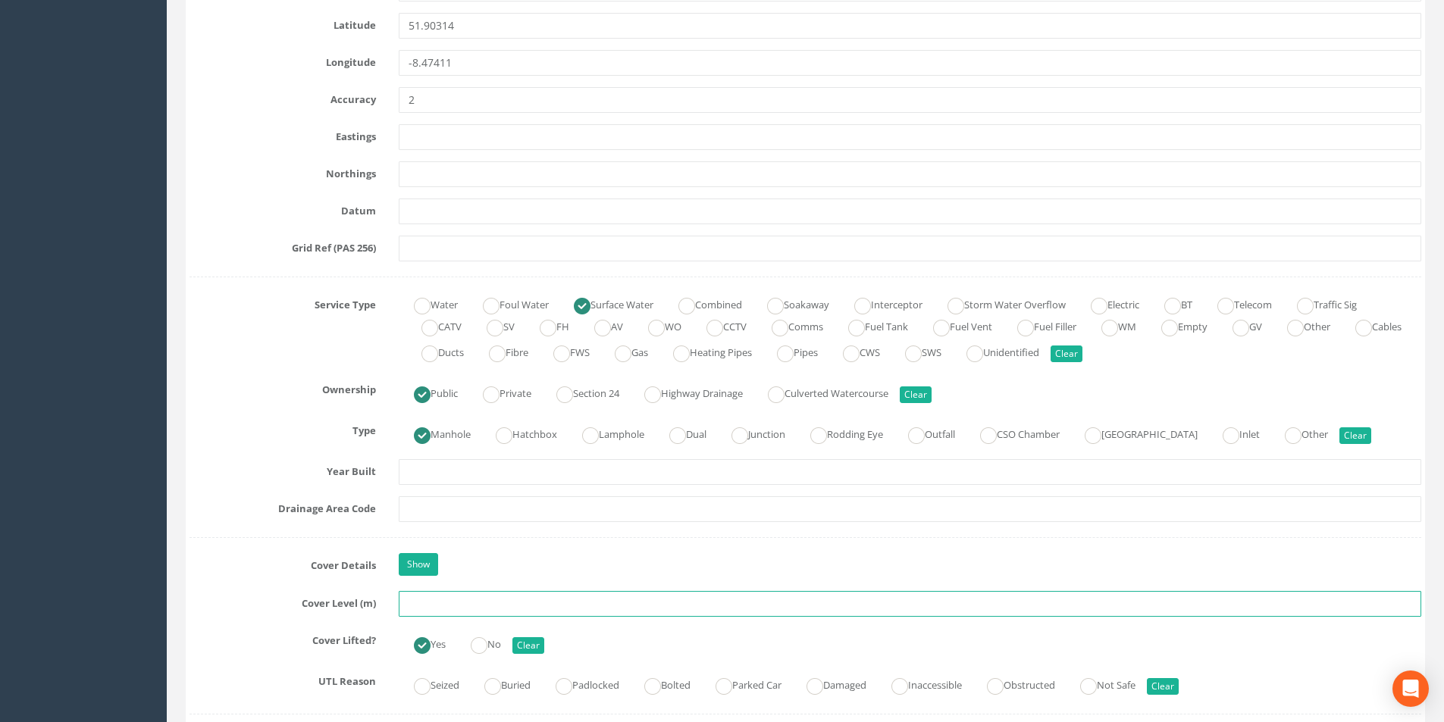
click at [440, 603] on input "text" at bounding box center [910, 604] width 1023 height 26
type input "13.88"
click at [482, 509] on input "text" at bounding box center [910, 510] width 1023 height 26
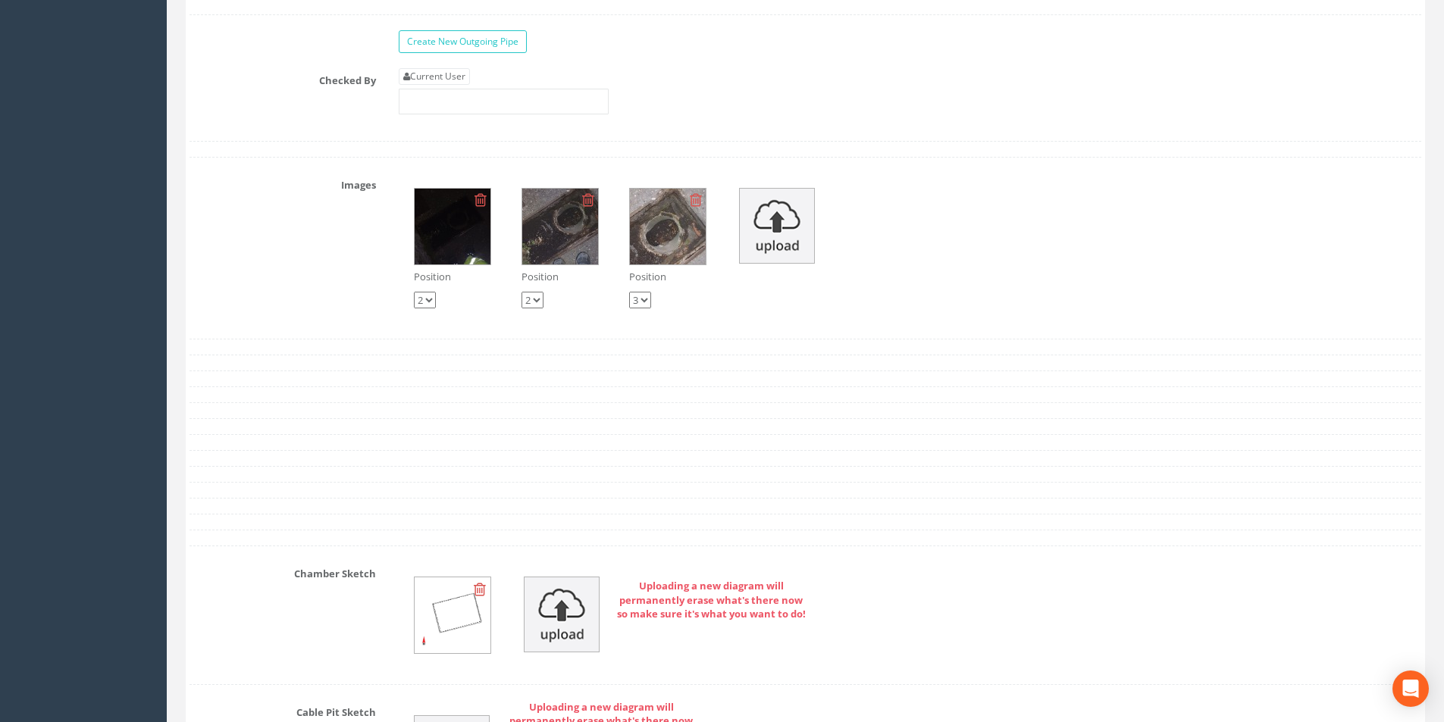
scroll to position [2274, 0]
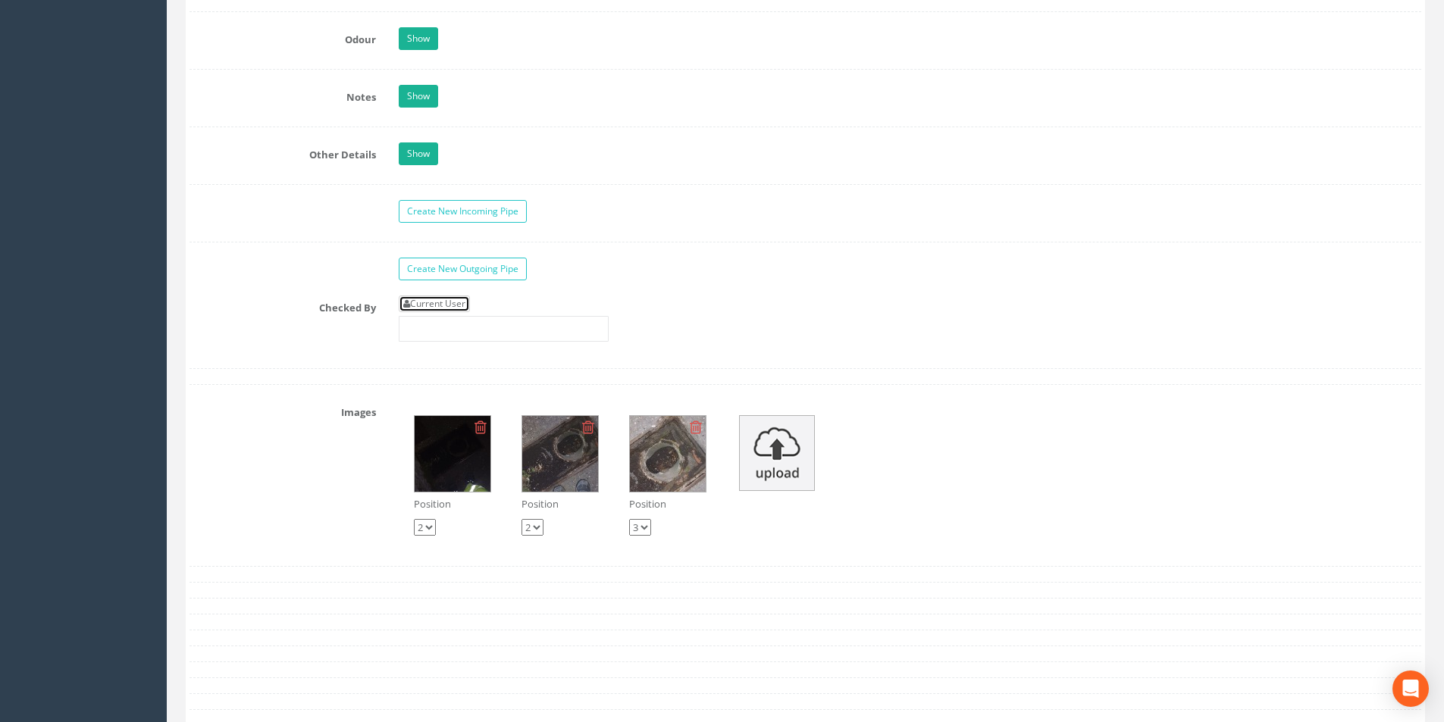
click at [456, 305] on link "Current User" at bounding box center [434, 304] width 71 height 17
type input "[PERSON_NAME]"
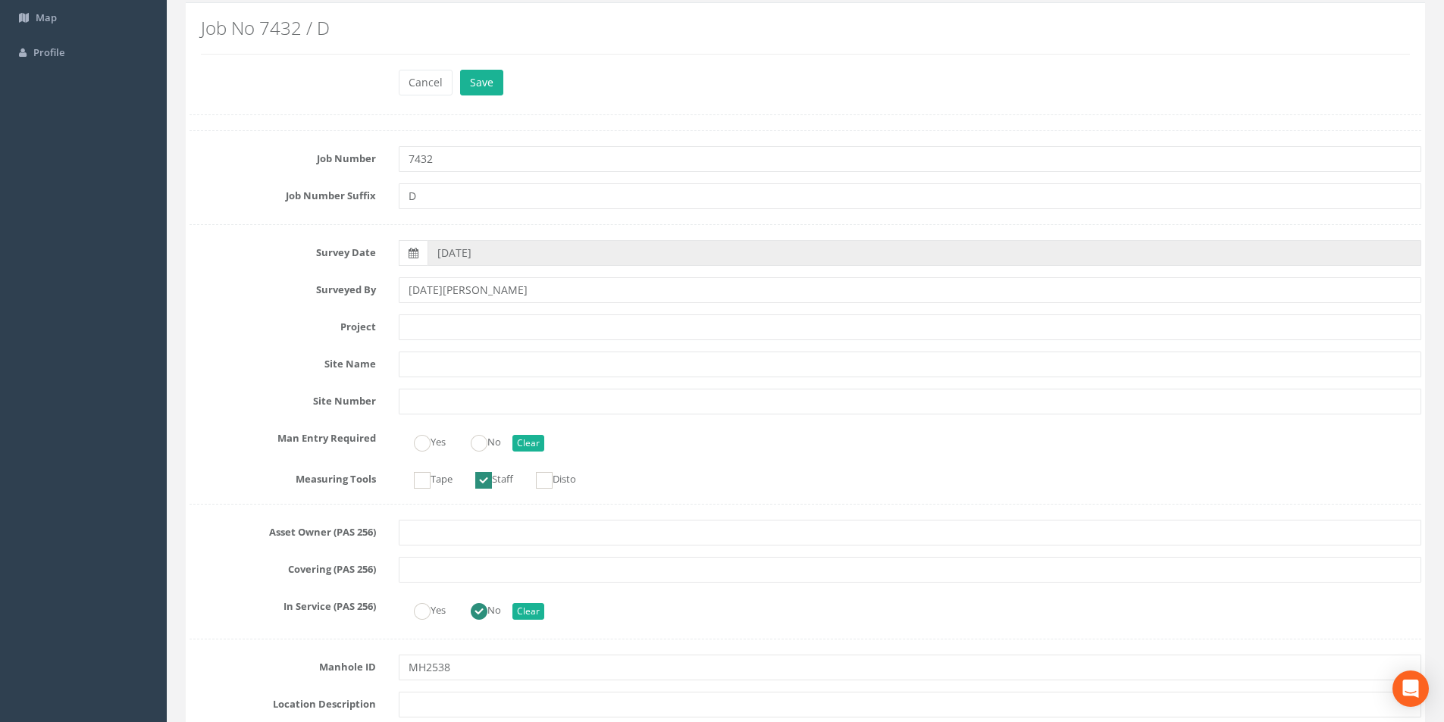
scroll to position [0, 0]
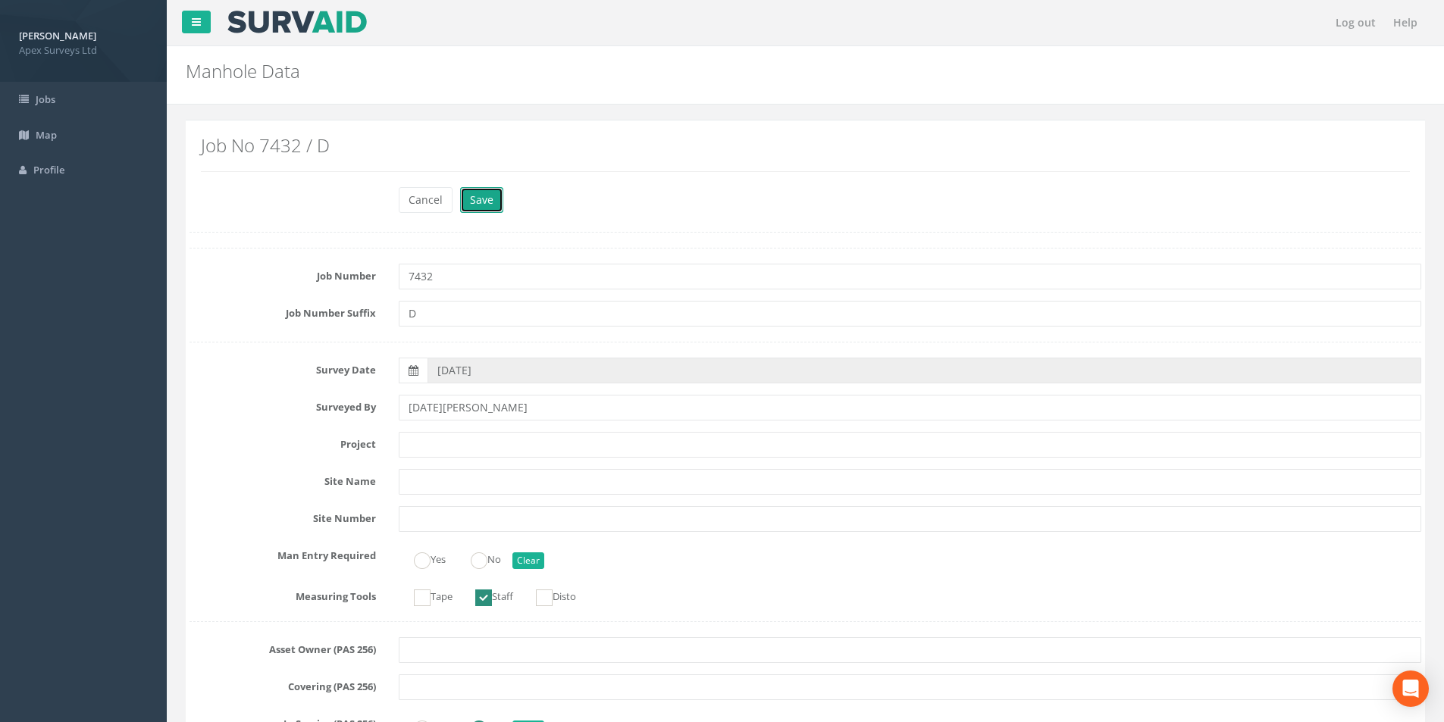
click at [473, 196] on button "Save" at bounding box center [481, 200] width 43 height 26
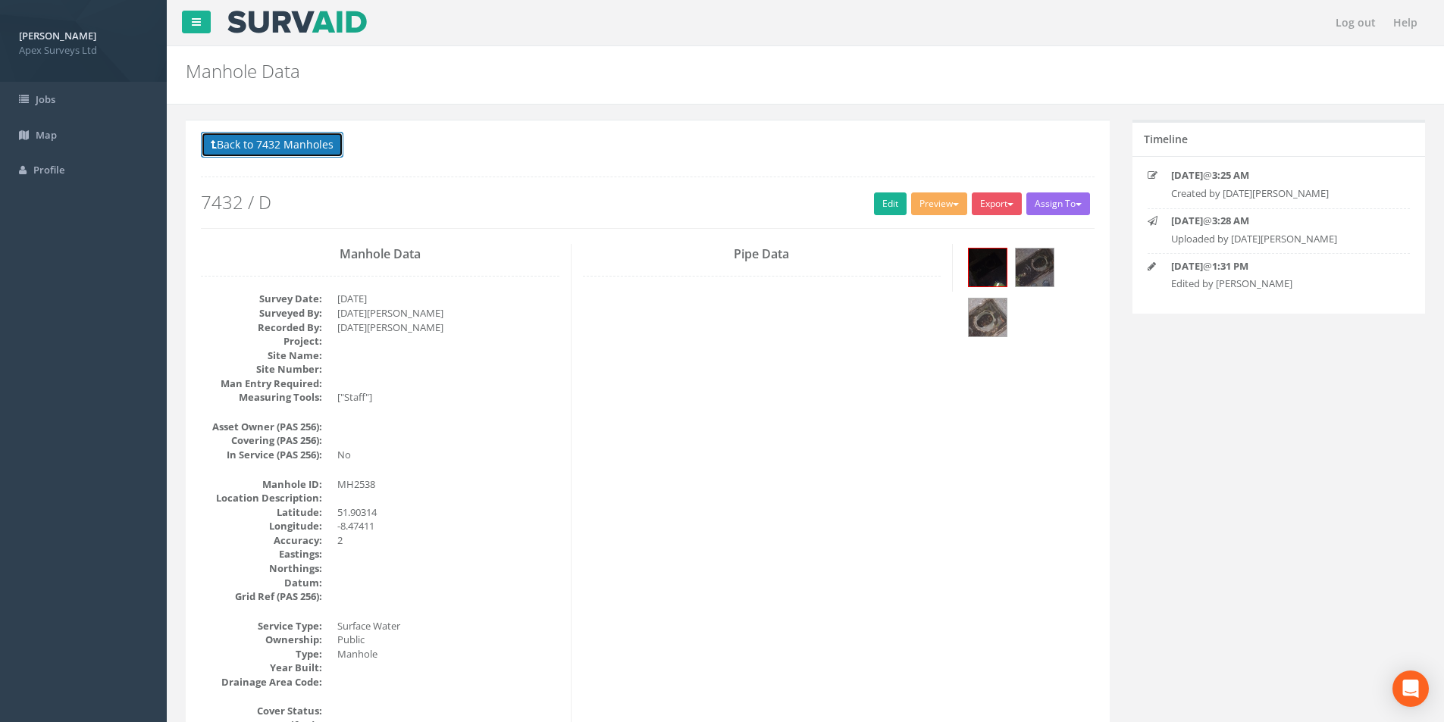
click at [273, 148] on button "Back to 7432 Manholes" at bounding box center [272, 145] width 143 height 26
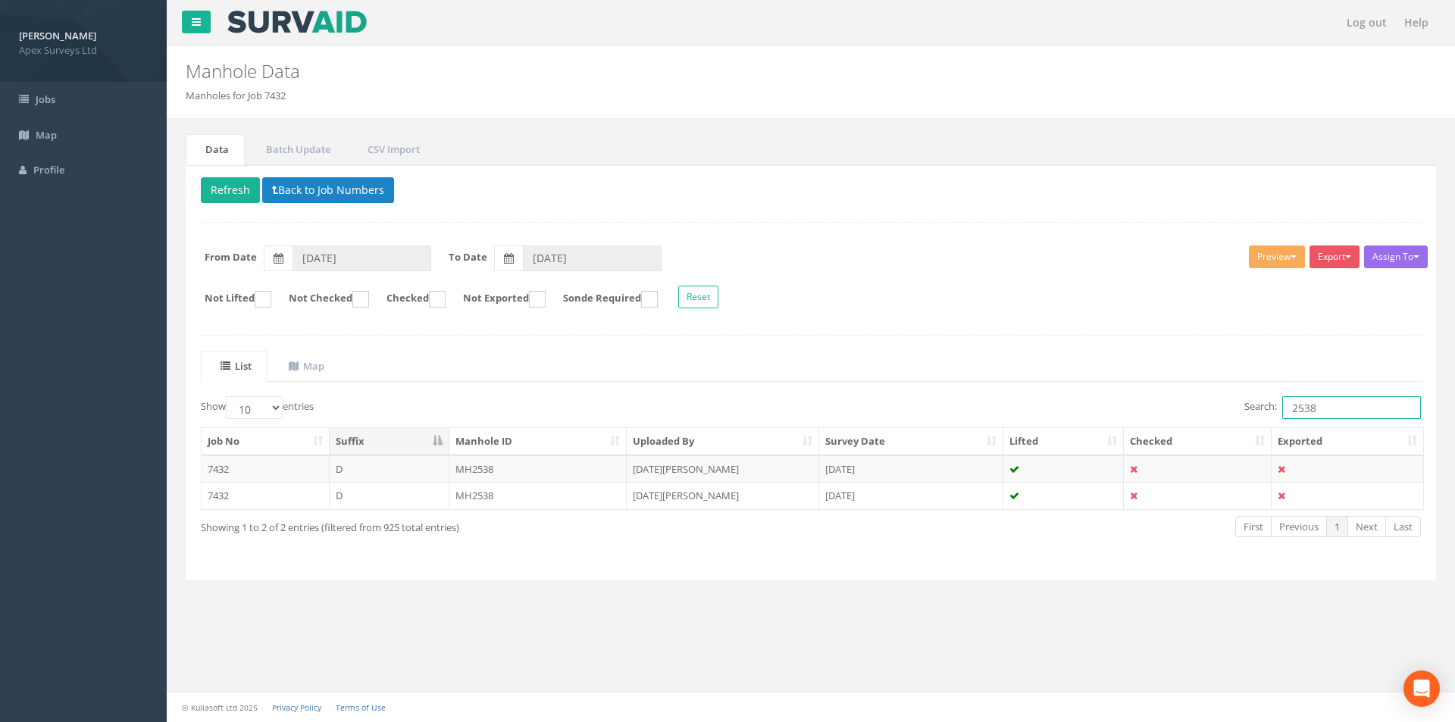
click at [1324, 406] on input "2538" at bounding box center [1352, 407] width 139 height 23
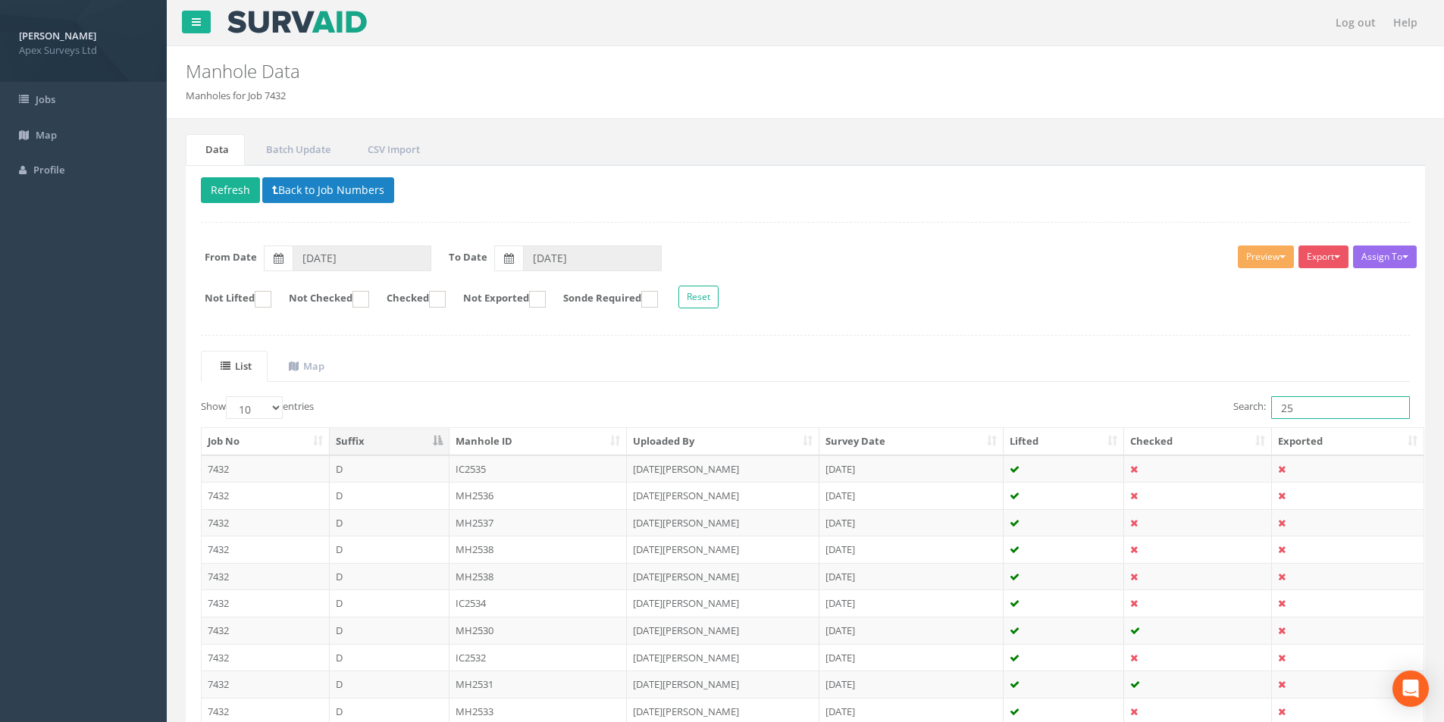
type input "2"
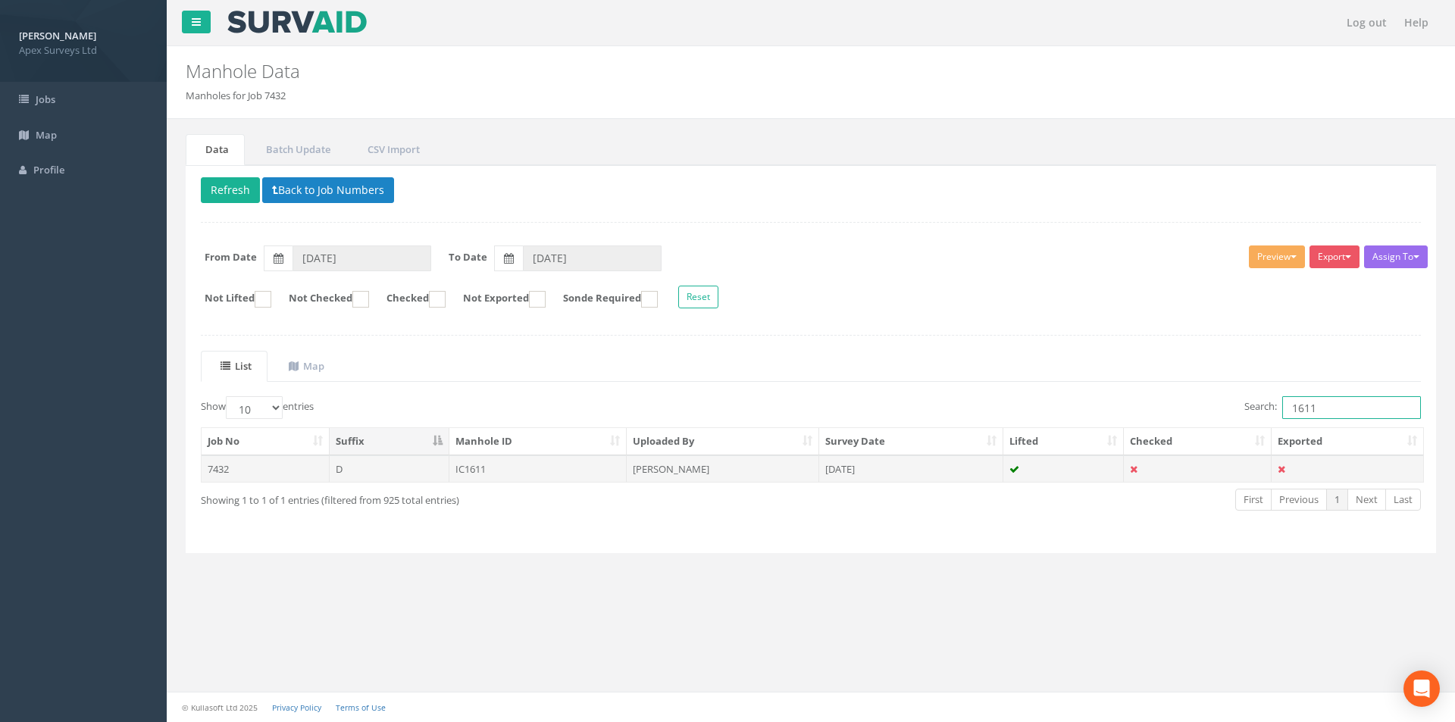
type input "1611"
click at [505, 466] on td "IC1611" at bounding box center [539, 469] width 178 height 27
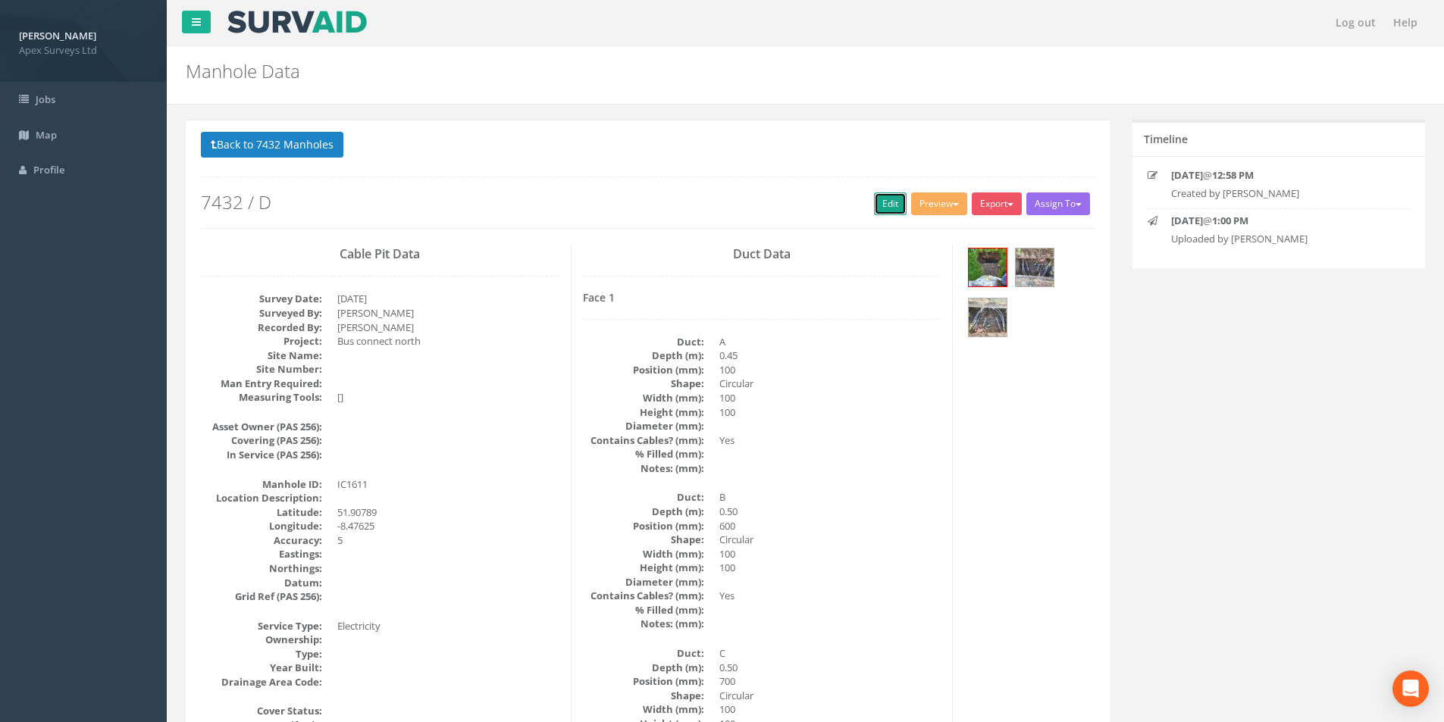
click at [877, 199] on link "Edit" at bounding box center [890, 204] width 33 height 23
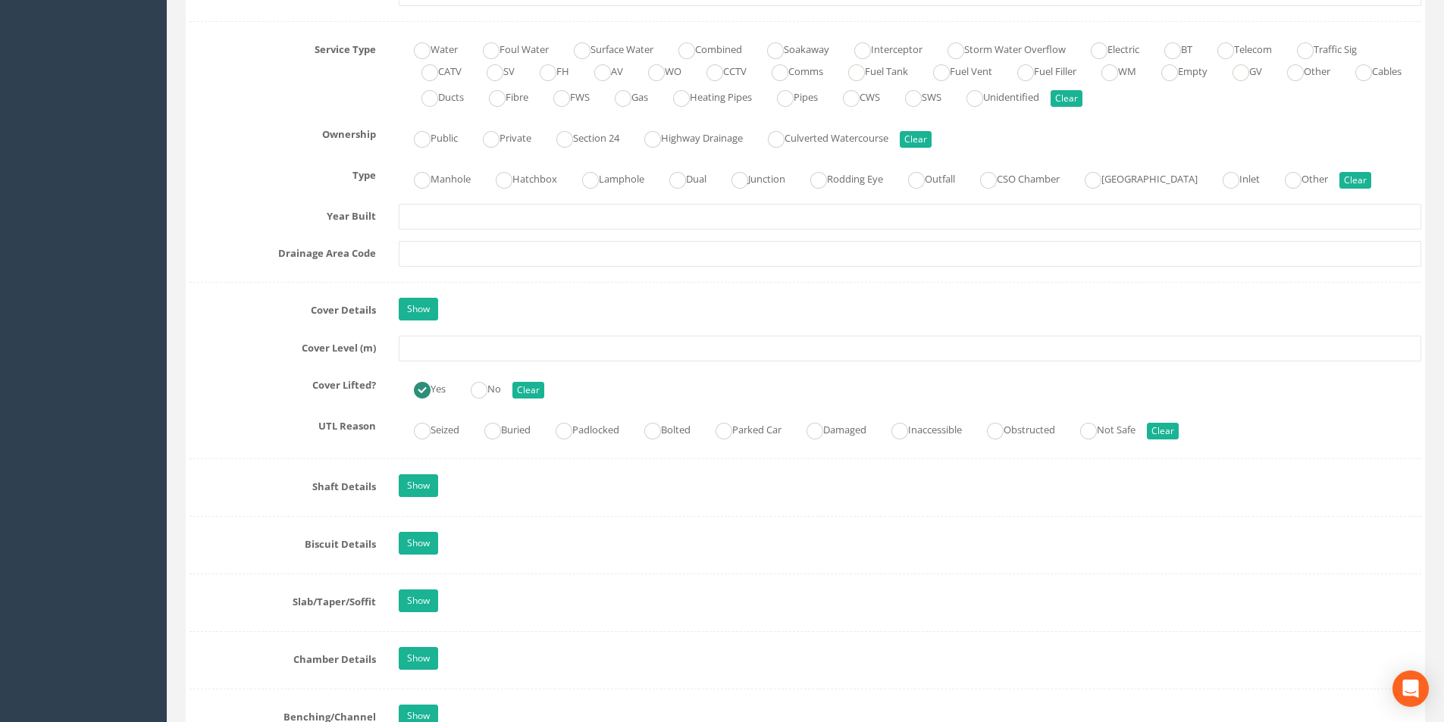
scroll to position [1137, 0]
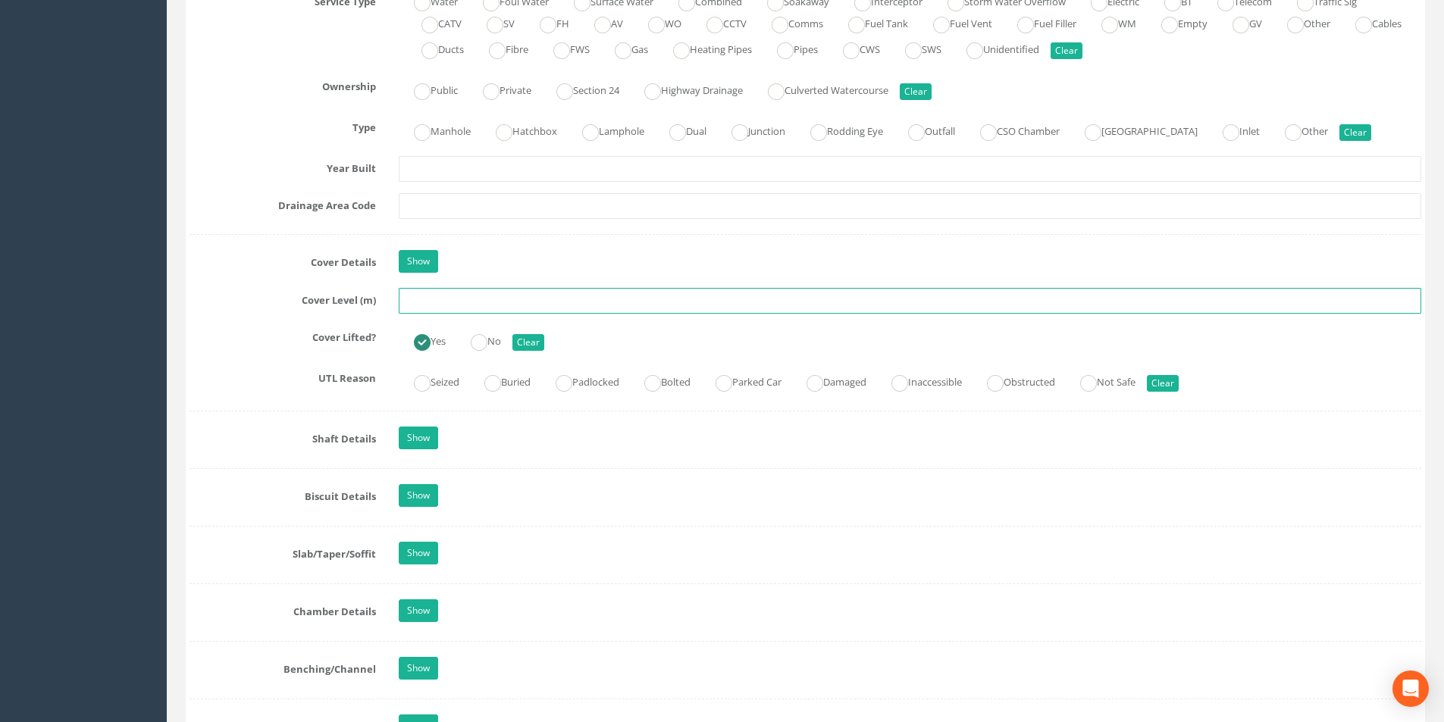
click at [506, 303] on input "text" at bounding box center [910, 301] width 1023 height 26
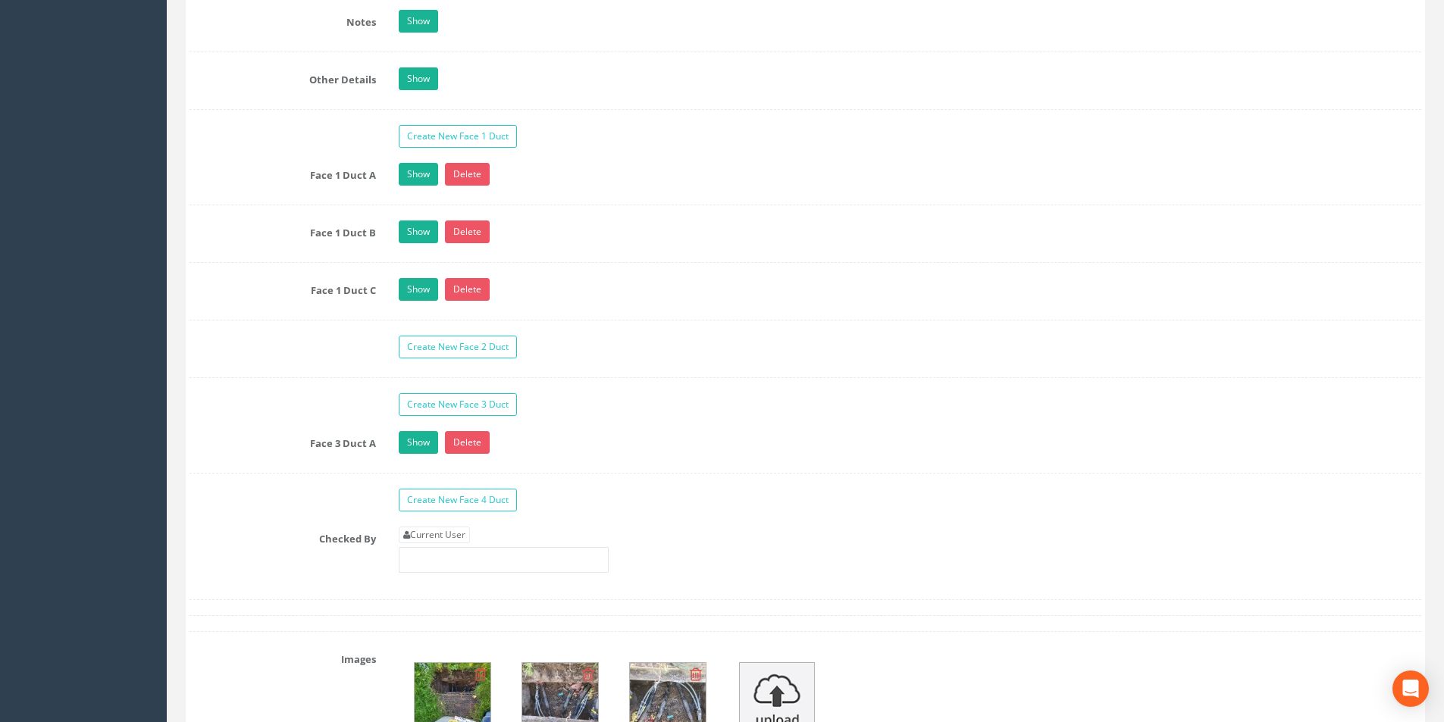
scroll to position [2350, 0]
type input "11.96"
click at [436, 530] on link "Current User" at bounding box center [434, 534] width 71 height 17
type input "[PERSON_NAME]"
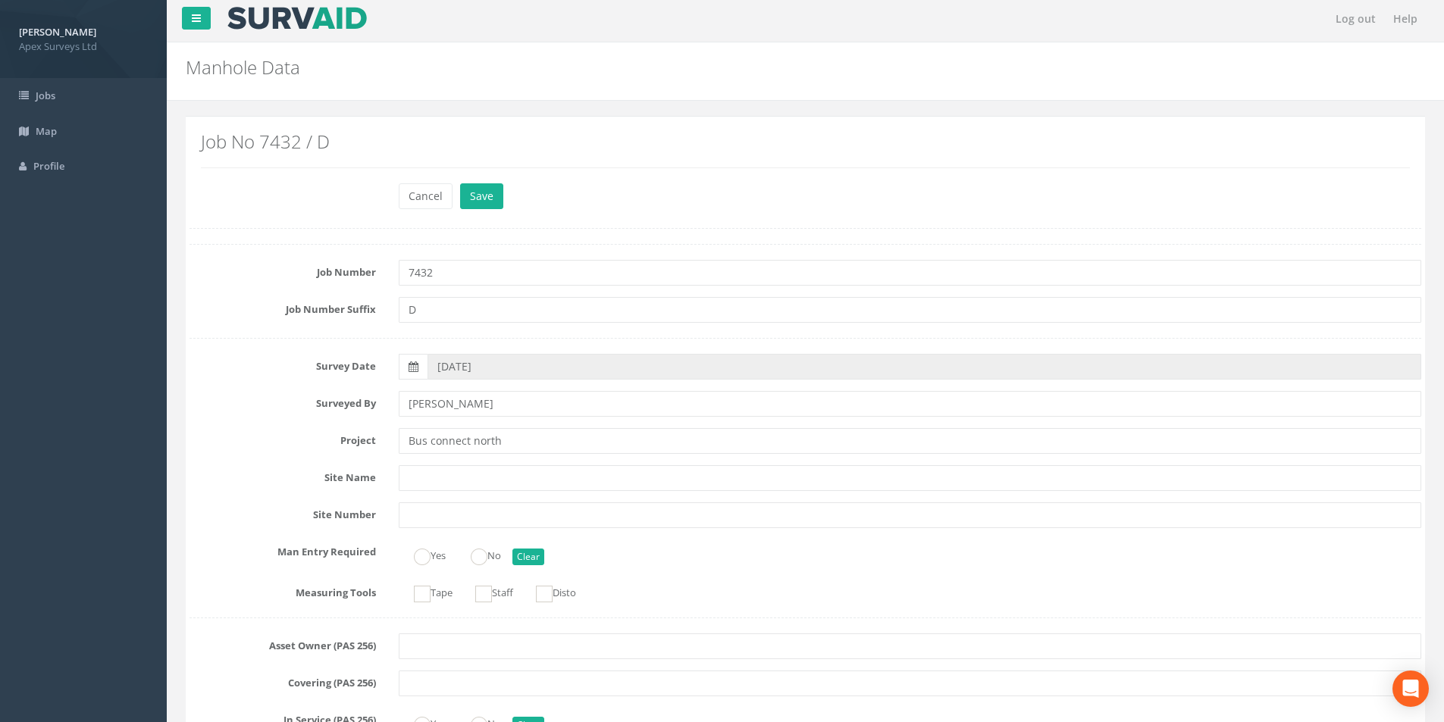
scroll to position [0, 0]
click at [484, 201] on button "Save" at bounding box center [481, 200] width 43 height 26
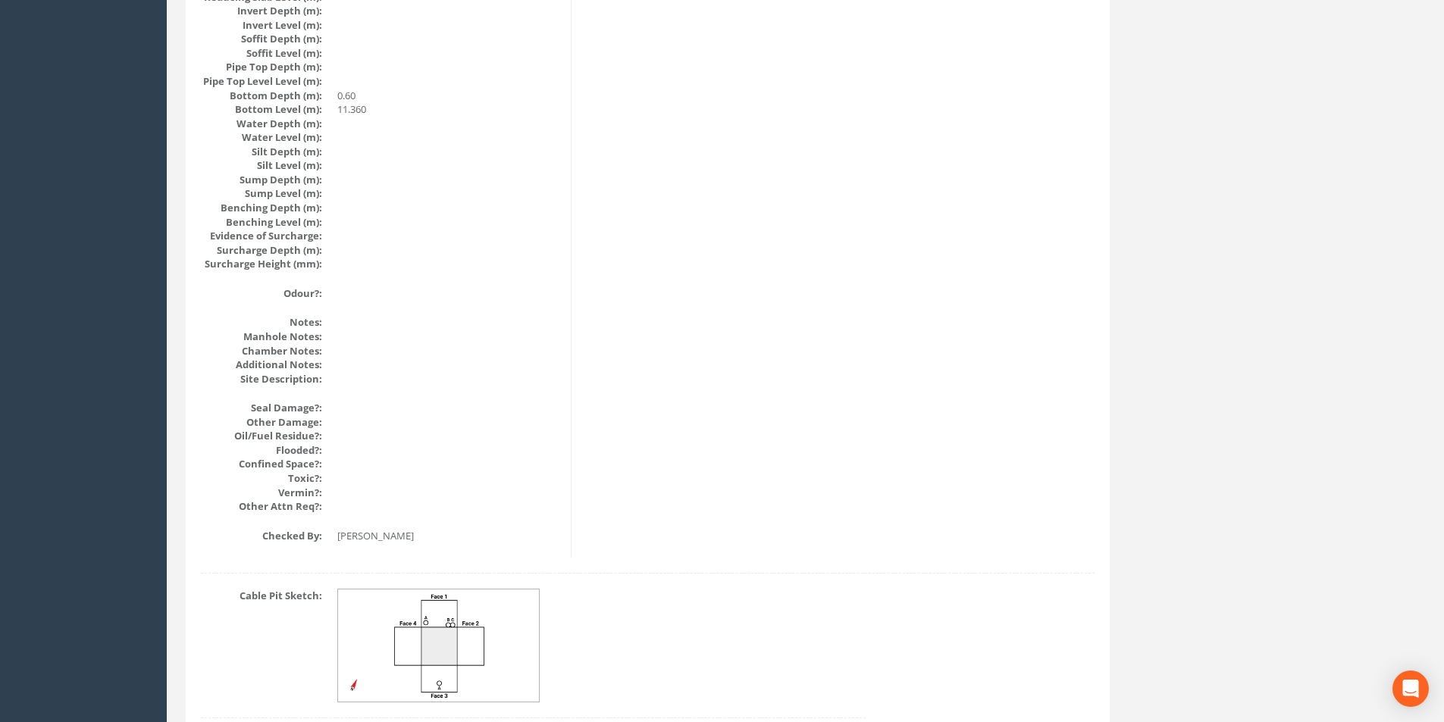
scroll to position [1464, 0]
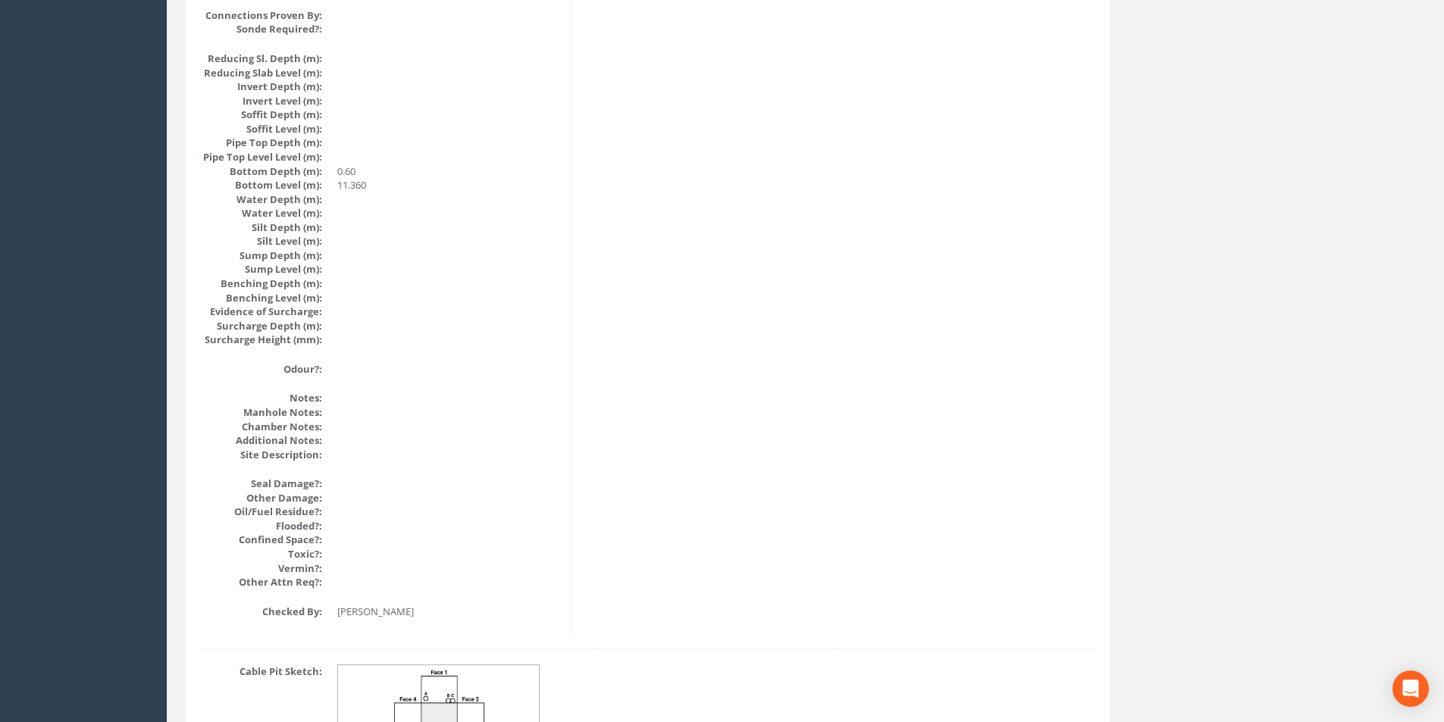
drag, startPoint x: 483, startPoint y: 428, endPoint x: 450, endPoint y: 411, distance: 36.6
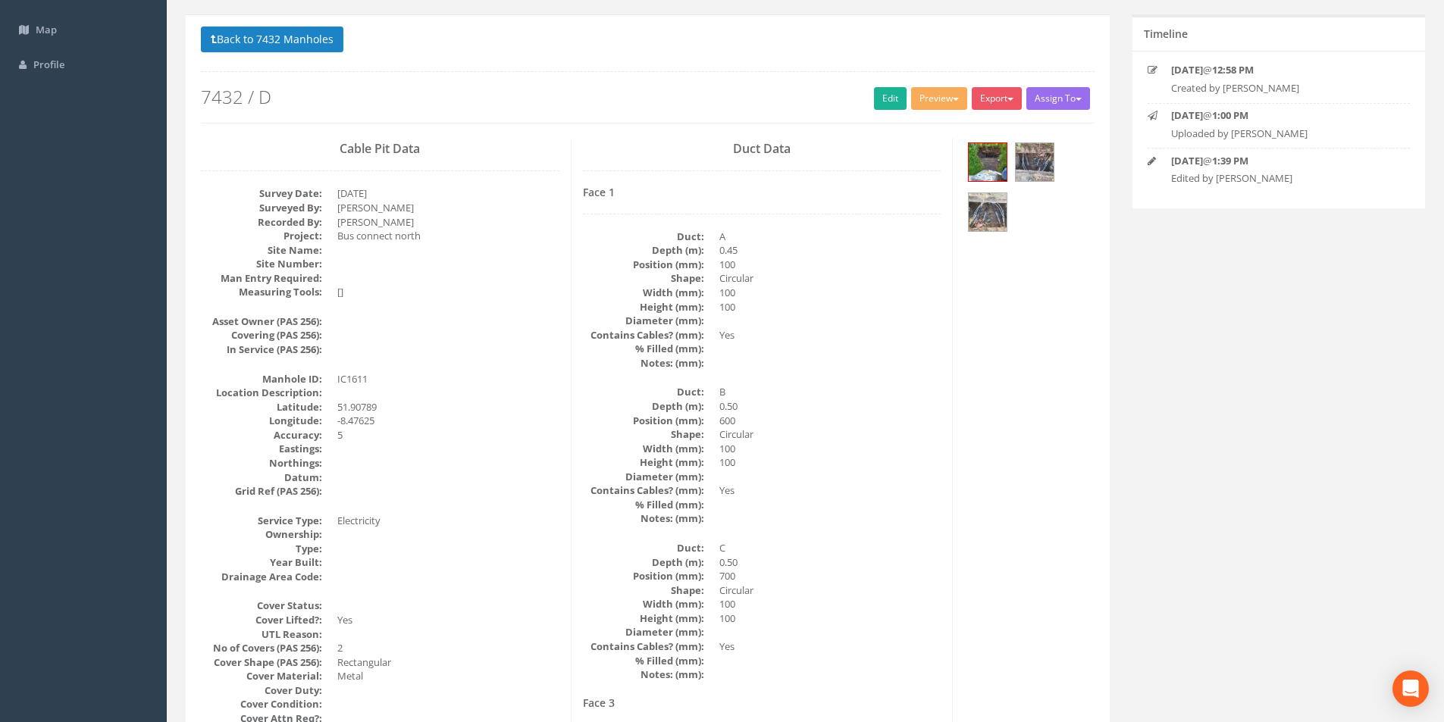
scroll to position [0, 0]
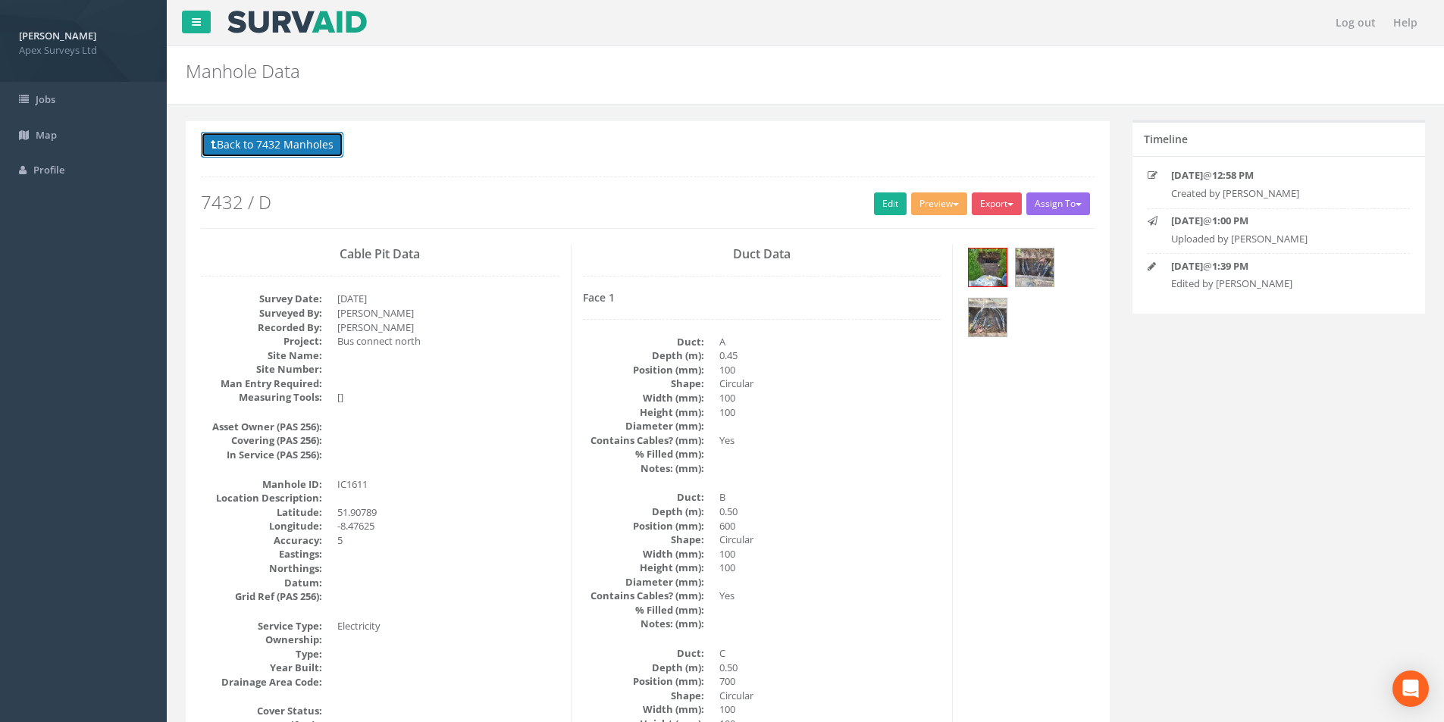
click at [290, 149] on button "Back to 7432 Manholes" at bounding box center [272, 145] width 143 height 26
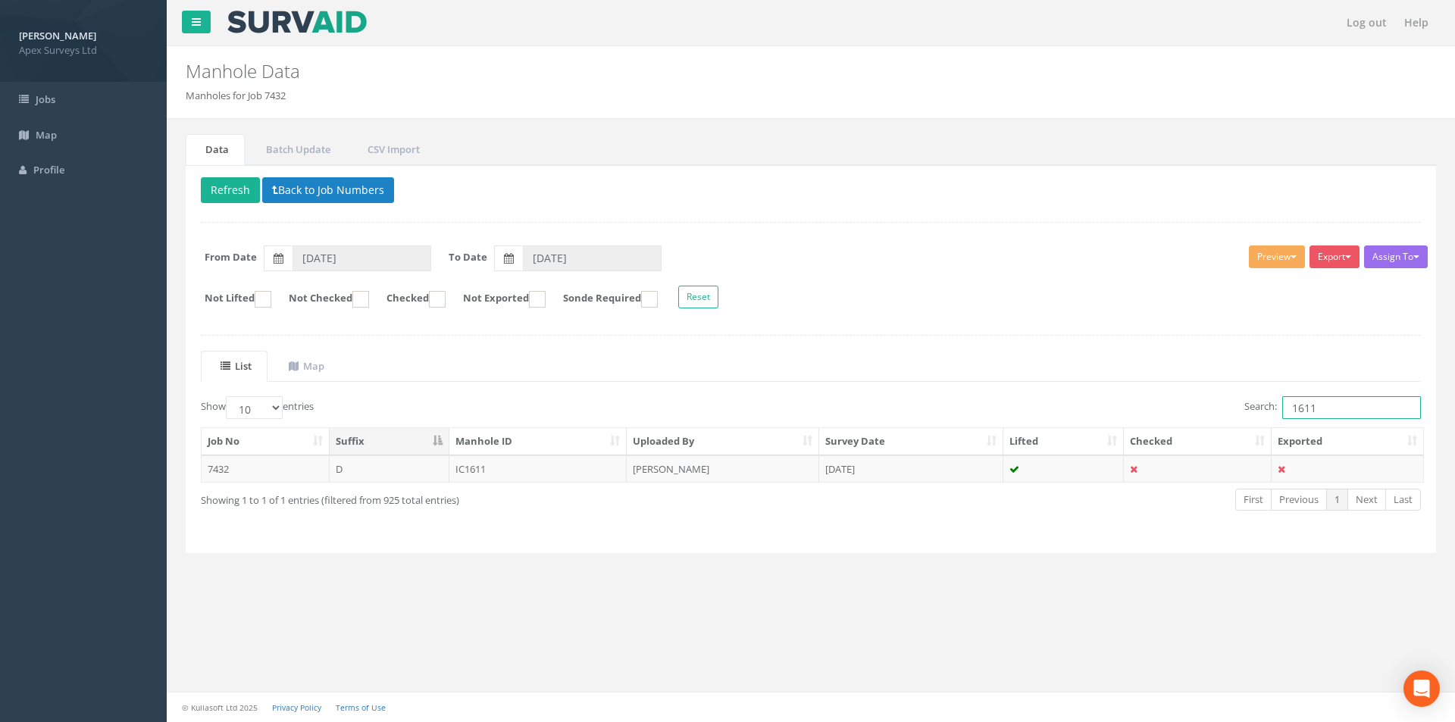
click at [1324, 415] on input "1611" at bounding box center [1352, 407] width 139 height 23
type input "1612"
click at [548, 481] on td "IC1612" at bounding box center [539, 469] width 178 height 27
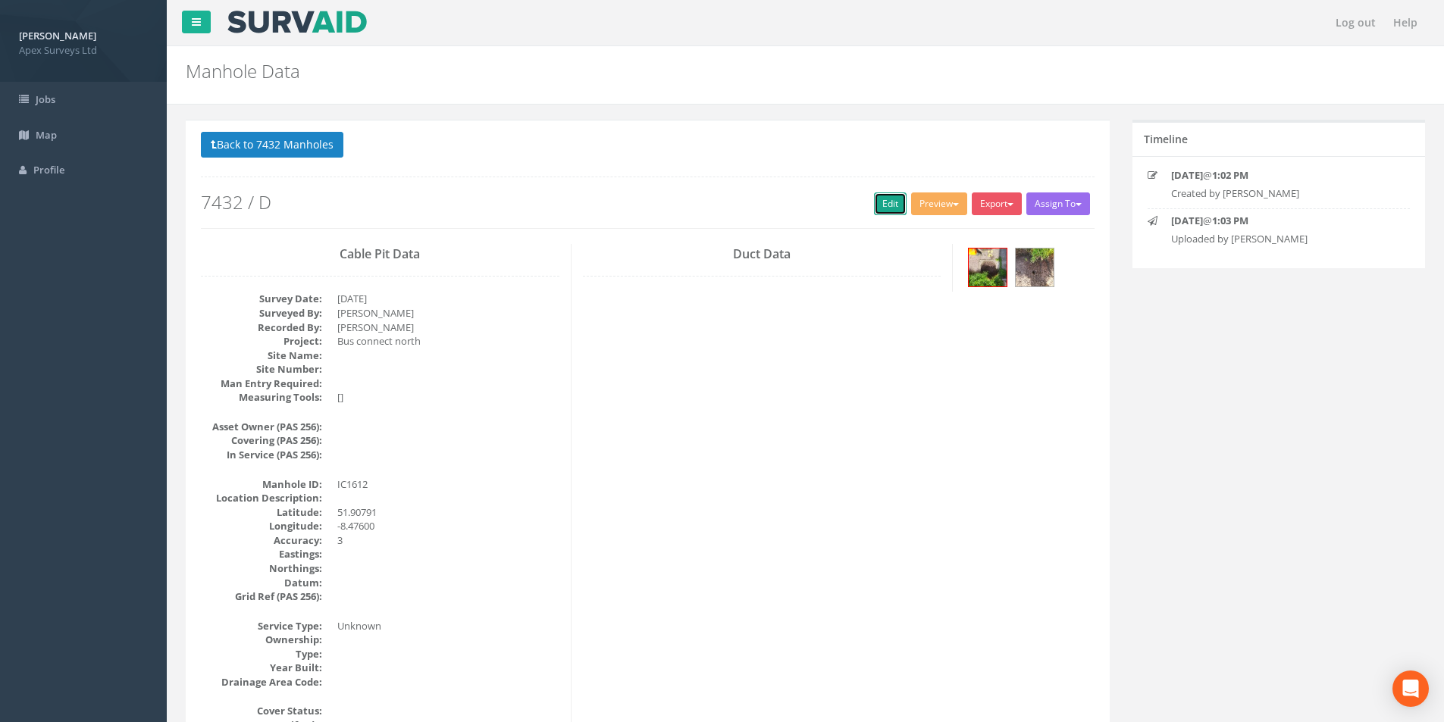
click at [880, 203] on link "Edit" at bounding box center [890, 204] width 33 height 23
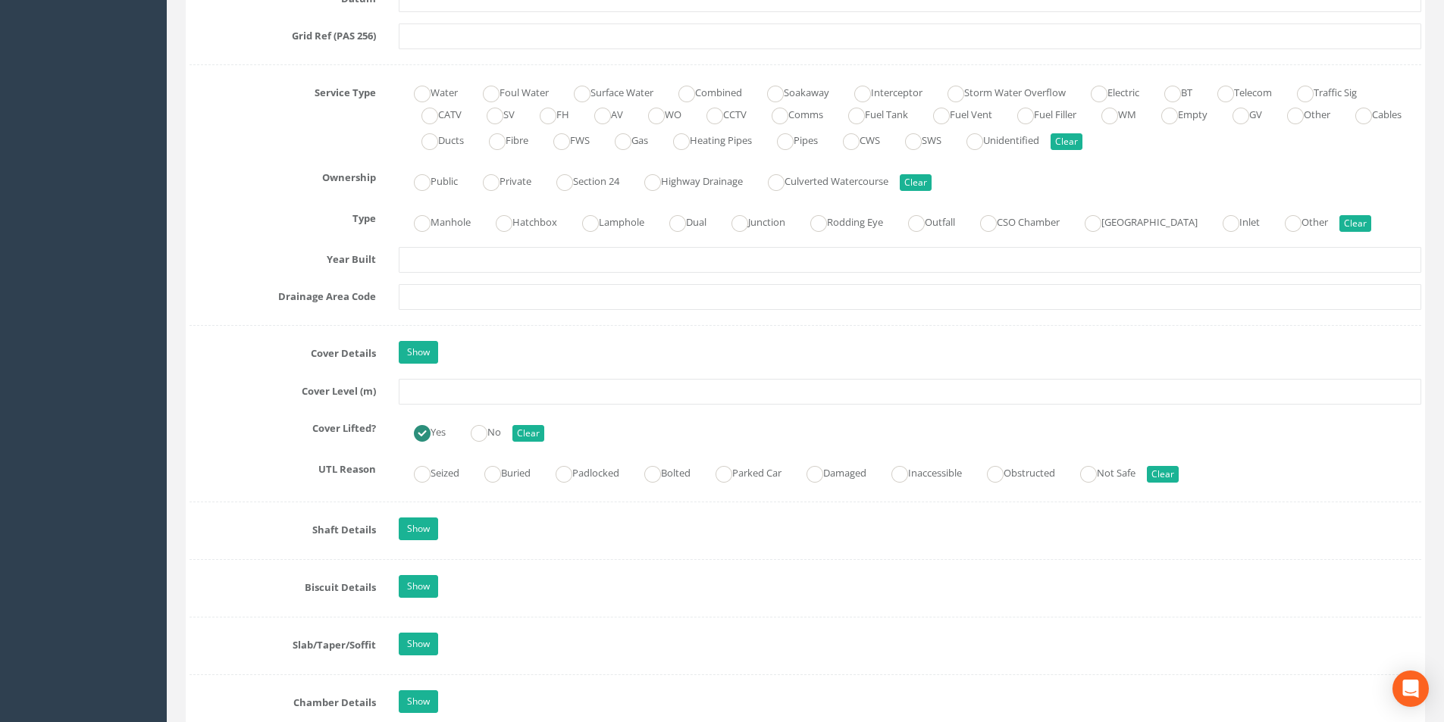
scroll to position [1061, 0]
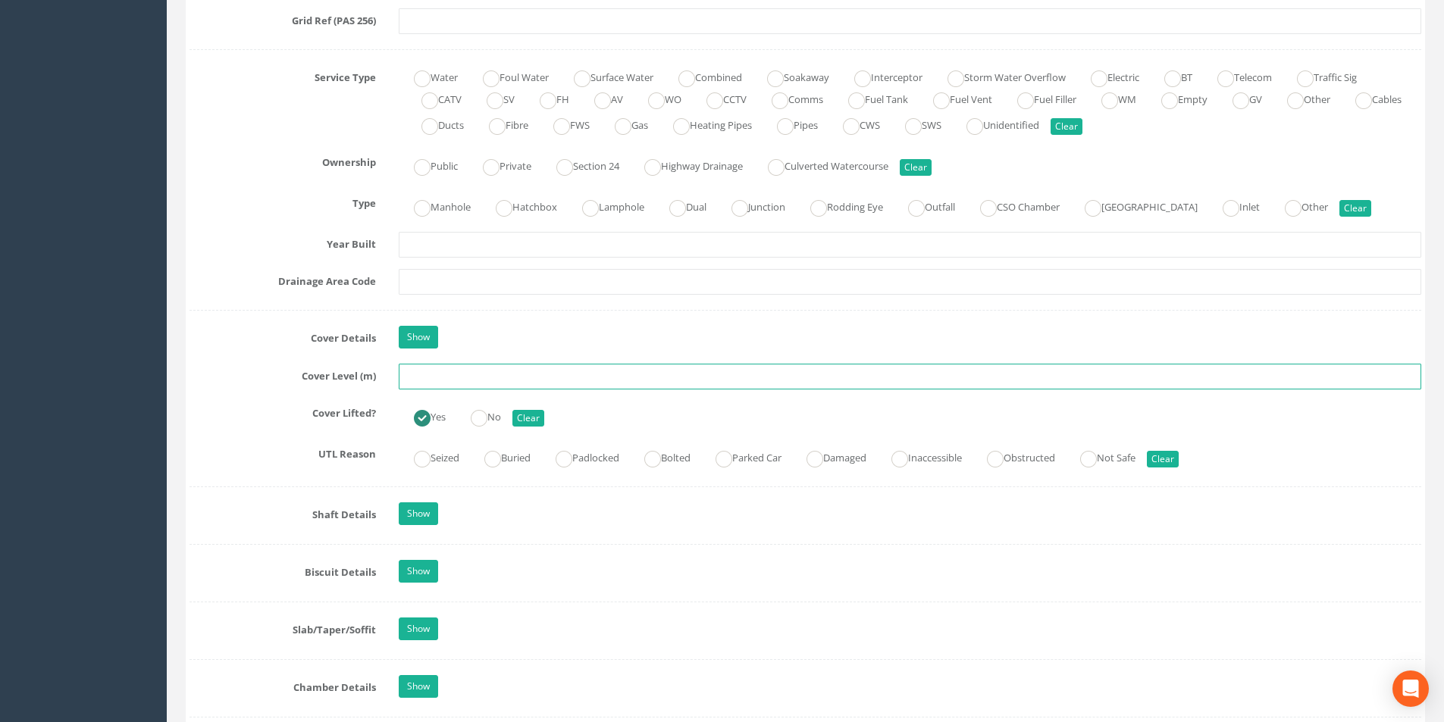
click at [471, 374] on input "text" at bounding box center [910, 377] width 1023 height 26
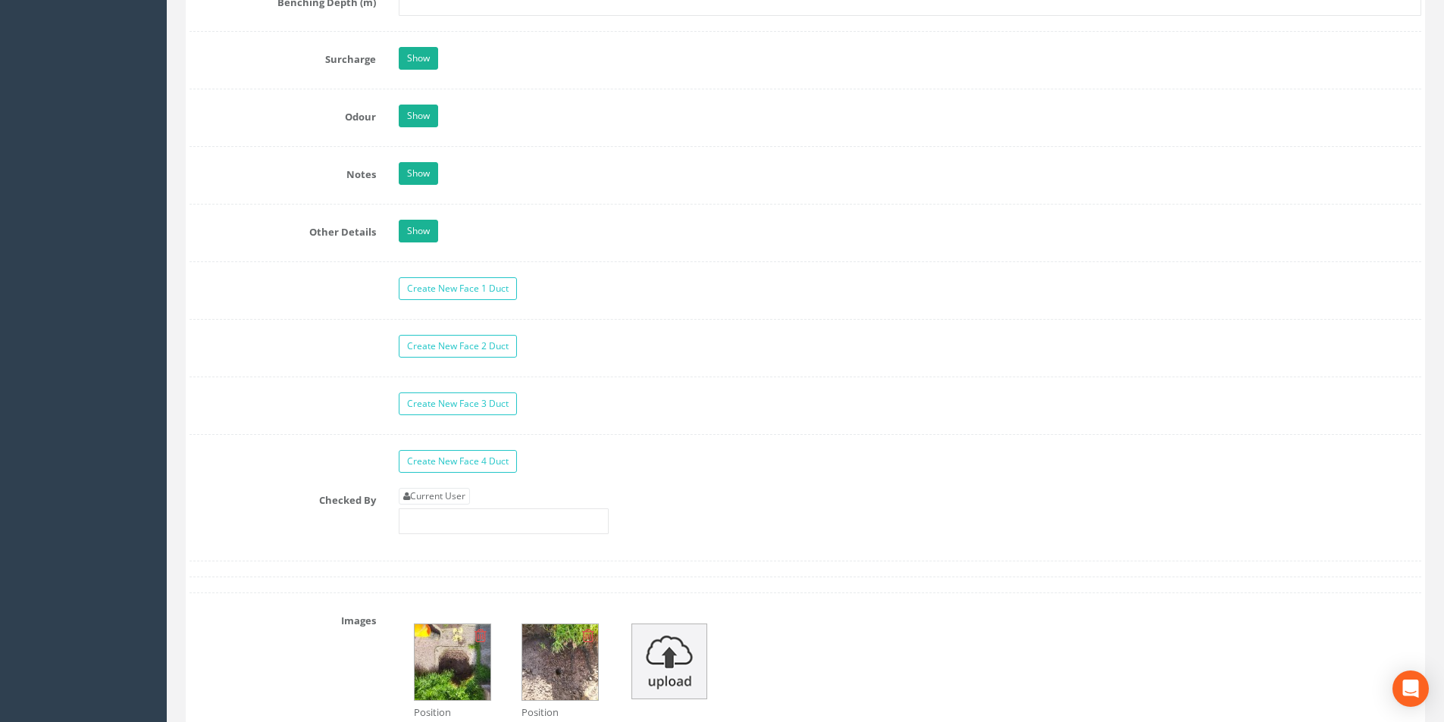
scroll to position [2198, 0]
type input "10.28"
click at [451, 493] on link "Current User" at bounding box center [434, 495] width 71 height 17
type input "[PERSON_NAME]"
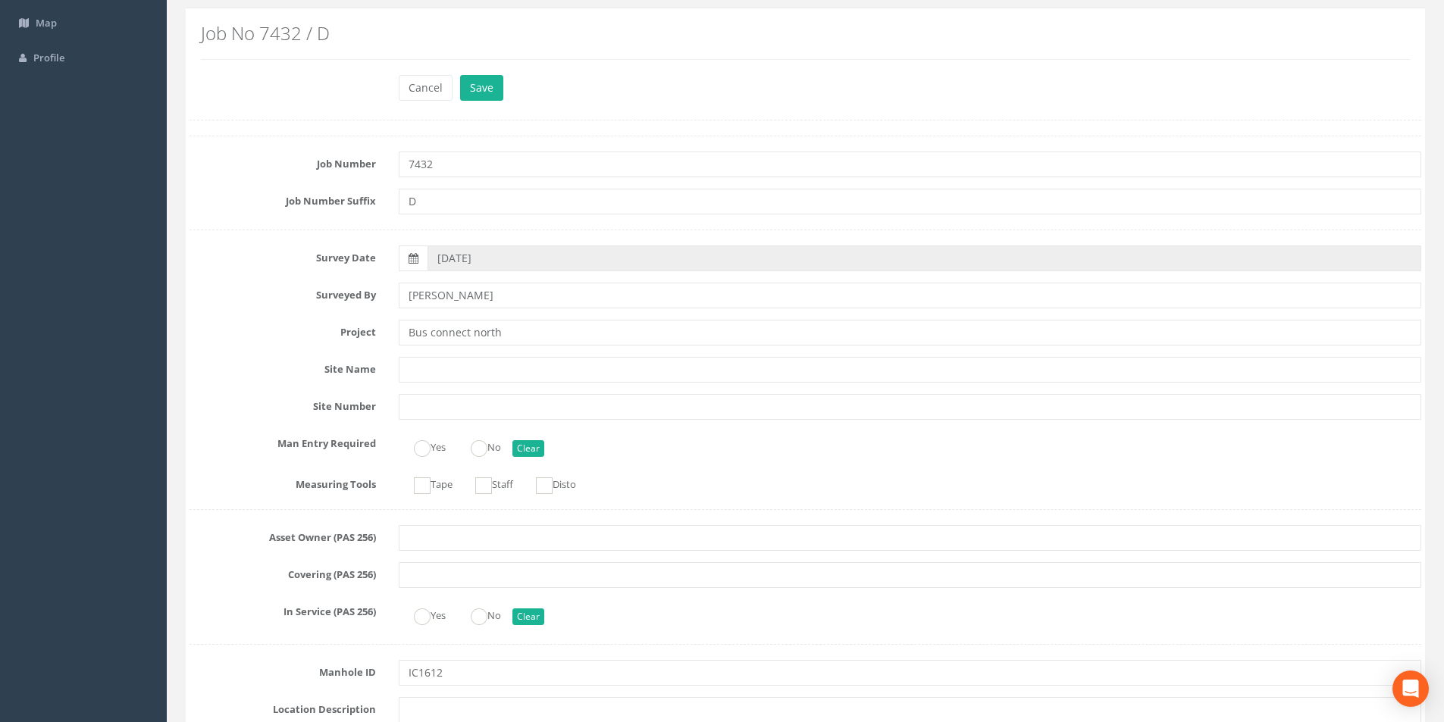
scroll to position [0, 0]
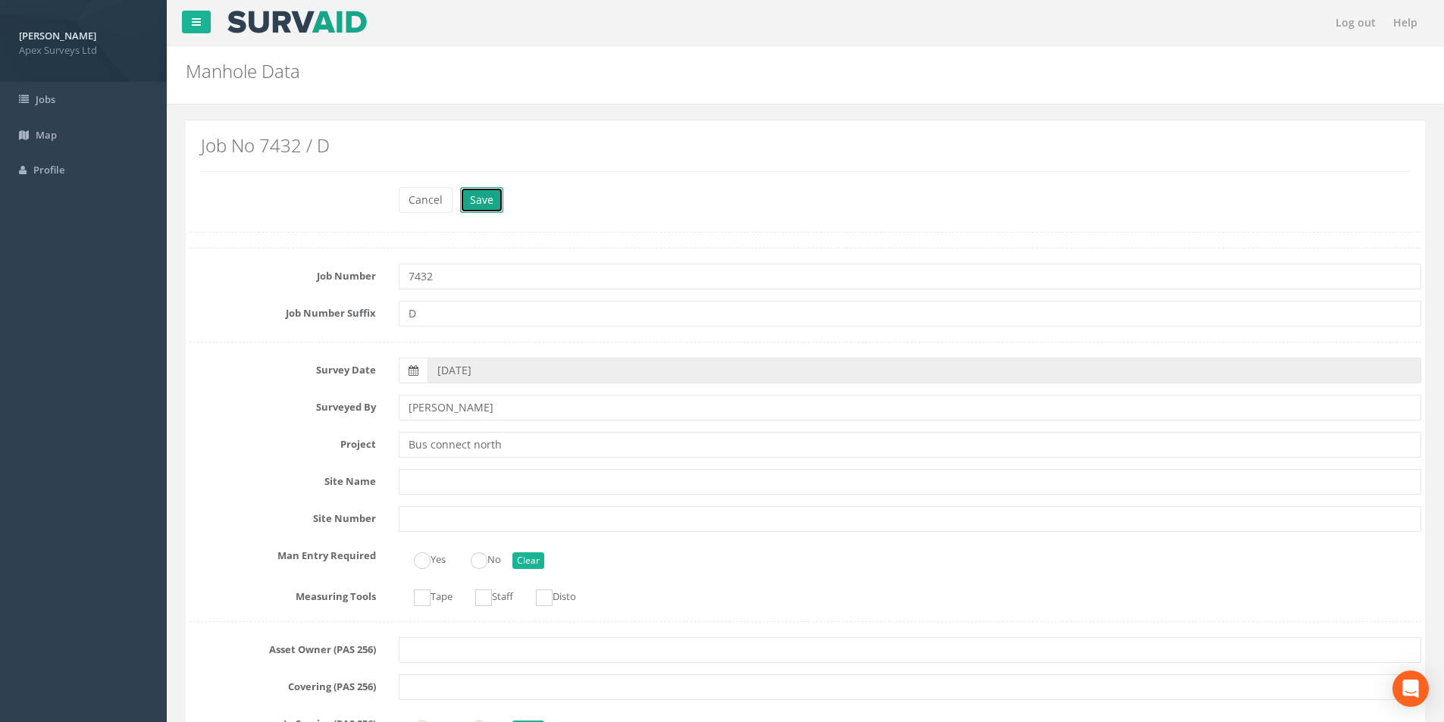
click at [491, 206] on button "Save" at bounding box center [481, 200] width 43 height 26
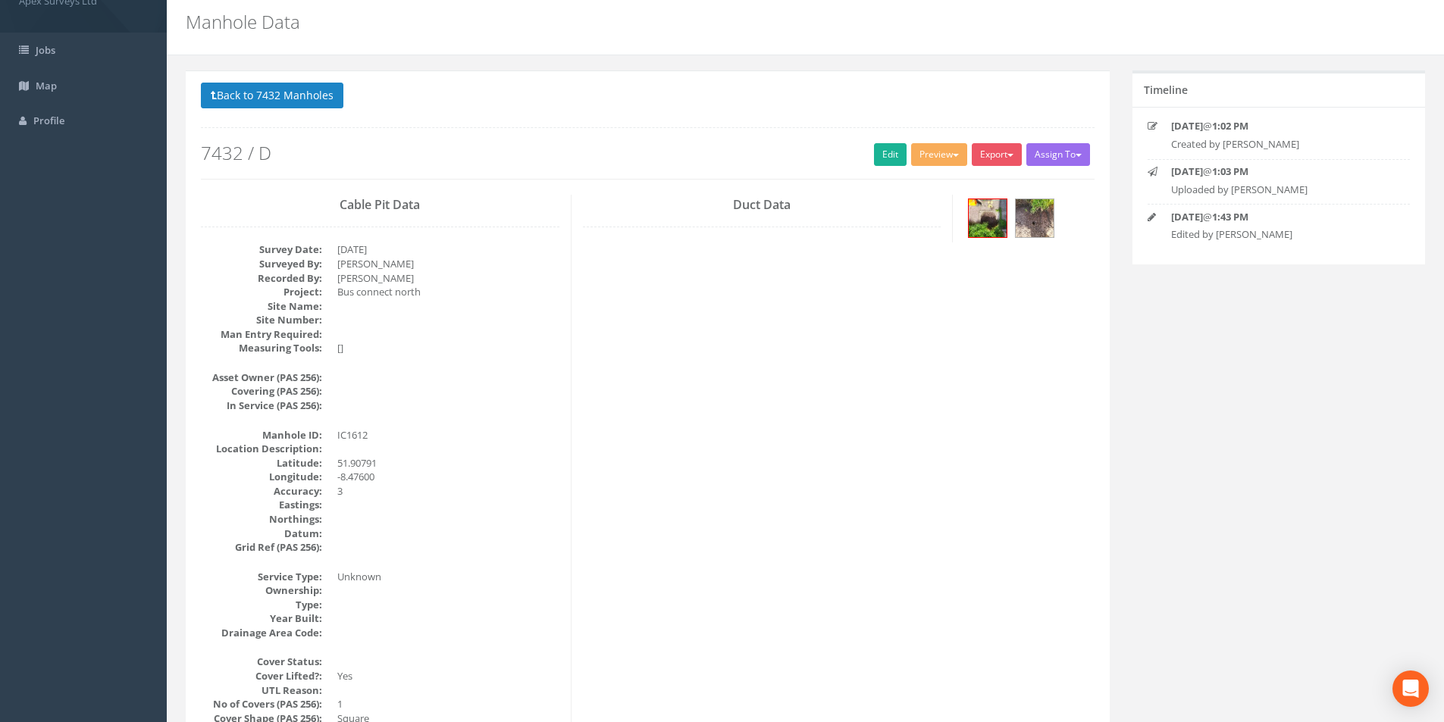
scroll to position [76, 0]
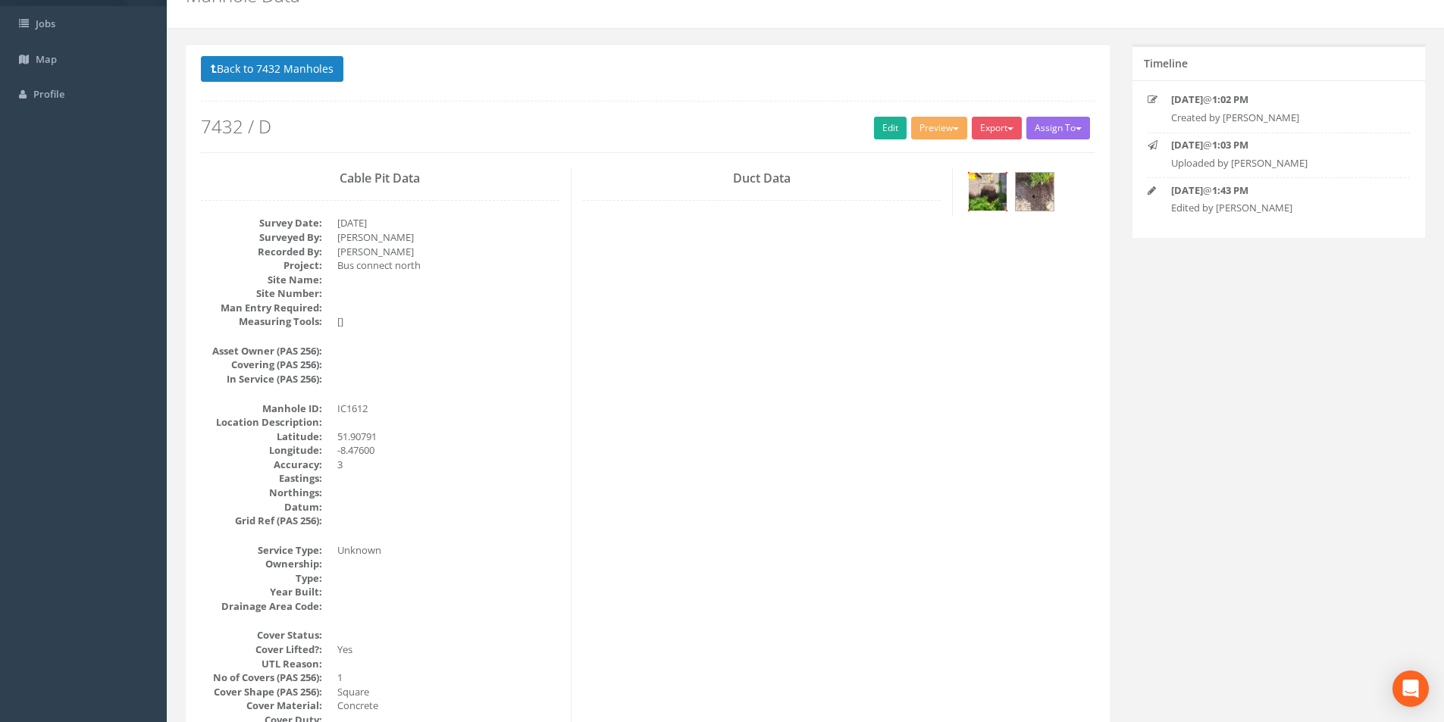
click at [995, 190] on img at bounding box center [988, 192] width 38 height 38
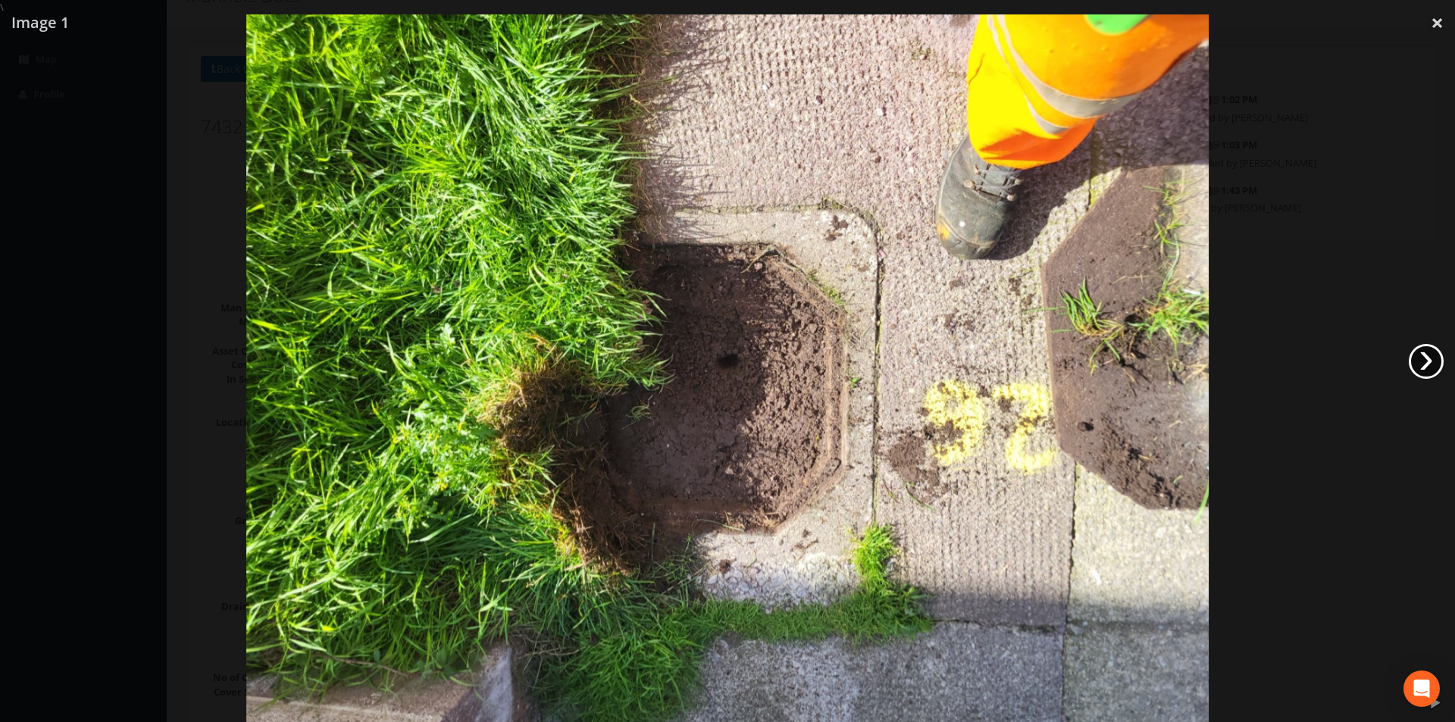
click at [1427, 365] on link "›" at bounding box center [1426, 361] width 35 height 35
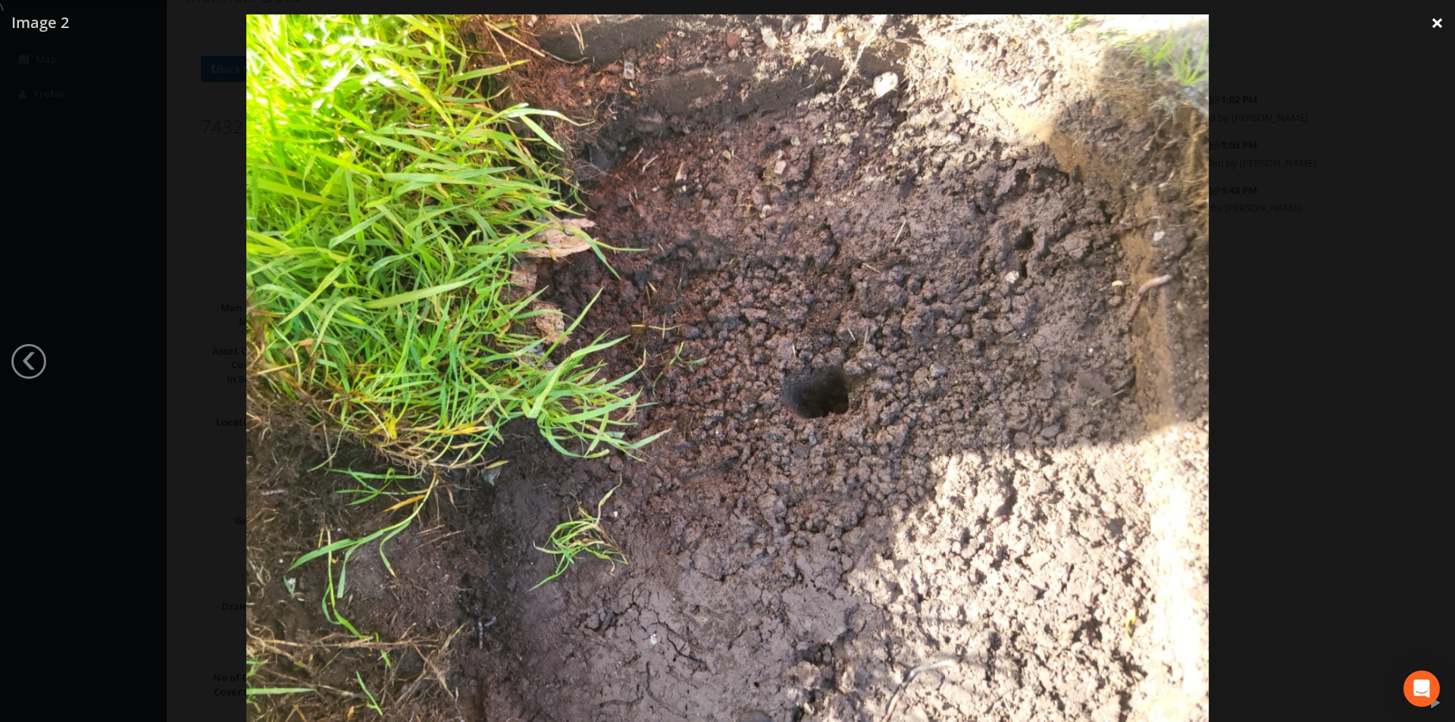
click at [1433, 26] on link "×" at bounding box center [1438, 22] width 36 height 45
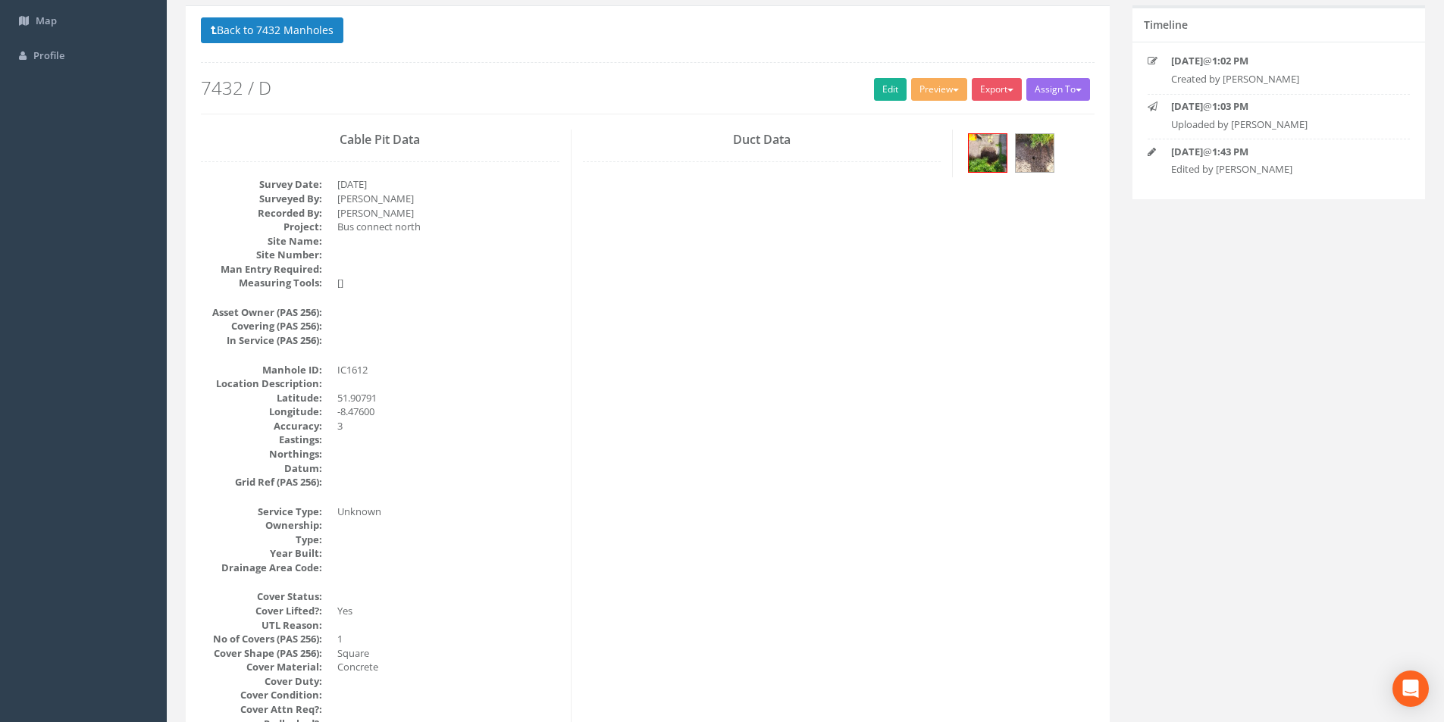
scroll to position [0, 0]
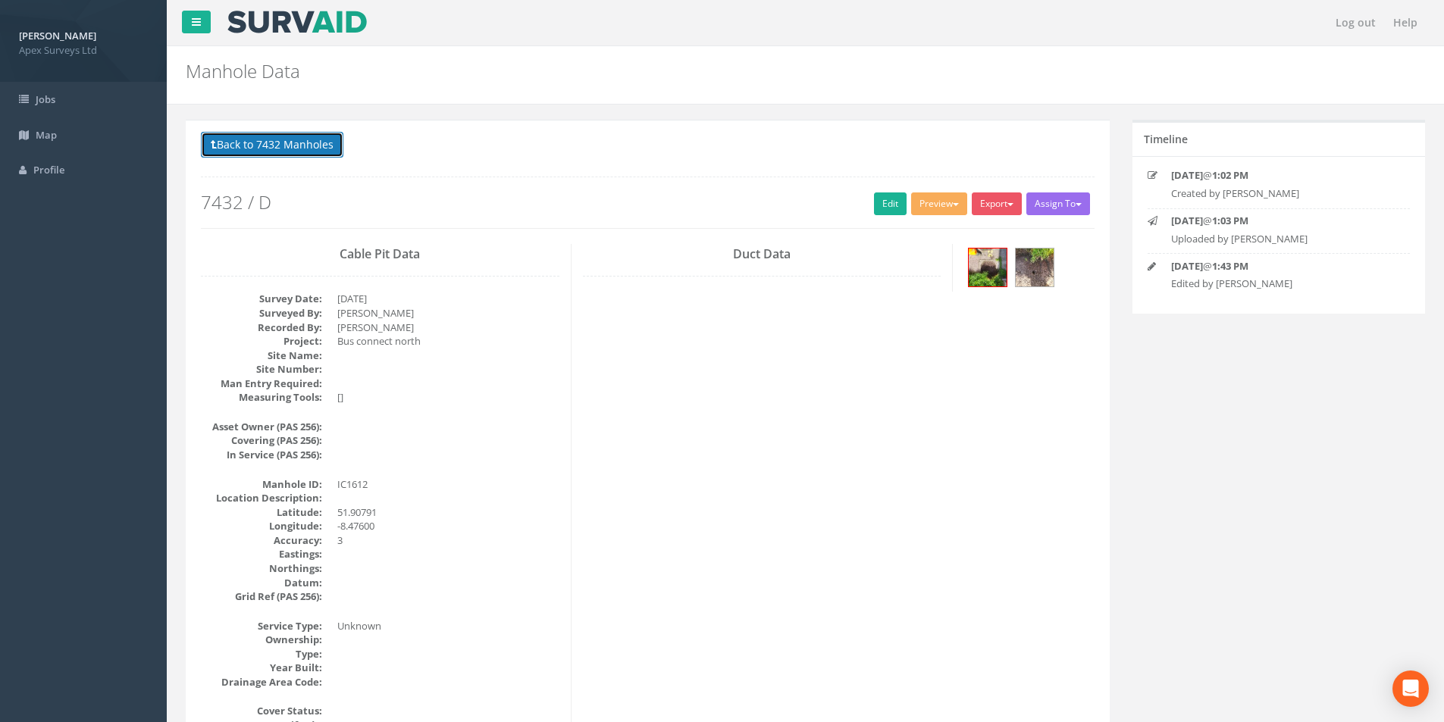
click at [270, 149] on button "Back to 7432 Manholes" at bounding box center [272, 145] width 143 height 26
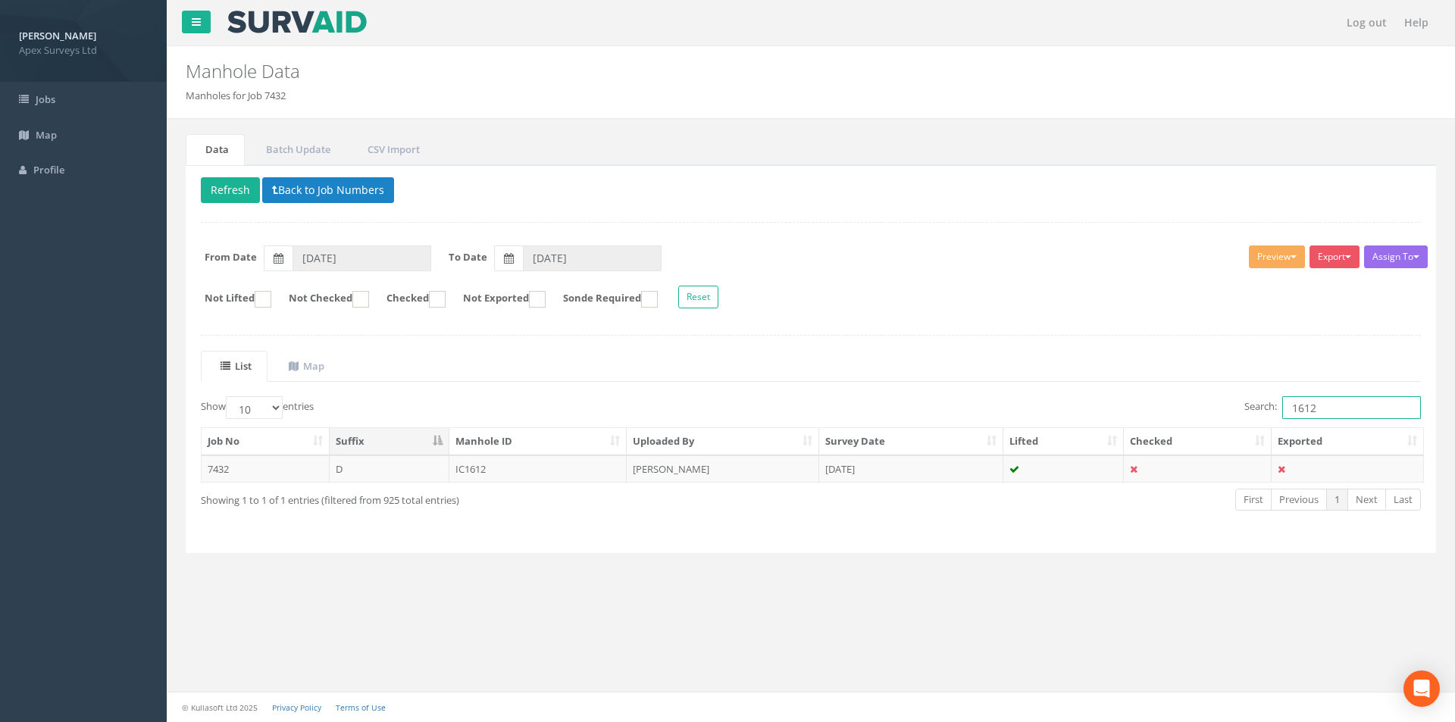
click at [1327, 414] on input "1612" at bounding box center [1352, 407] width 139 height 23
type input "1613"
click at [497, 467] on td "MH1613" at bounding box center [539, 469] width 178 height 27
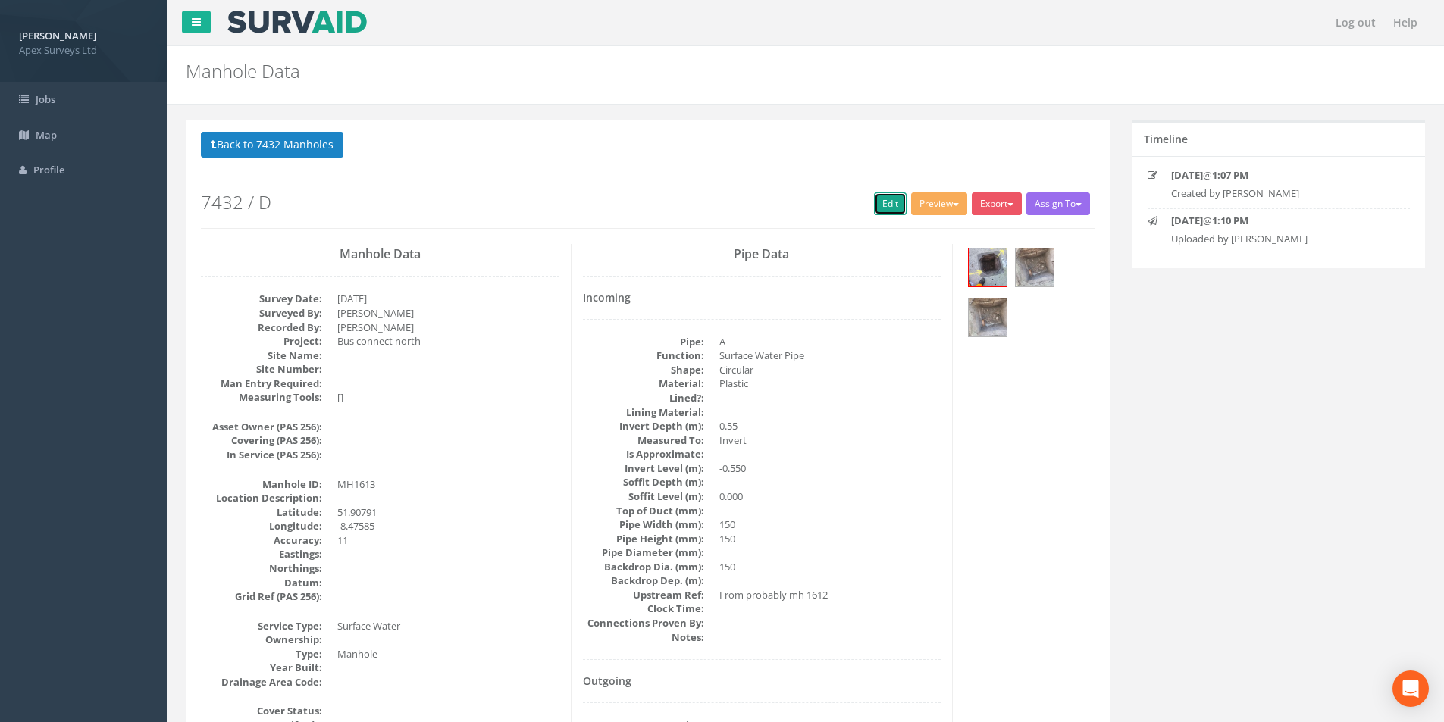
click at [874, 206] on link "Edit" at bounding box center [890, 204] width 33 height 23
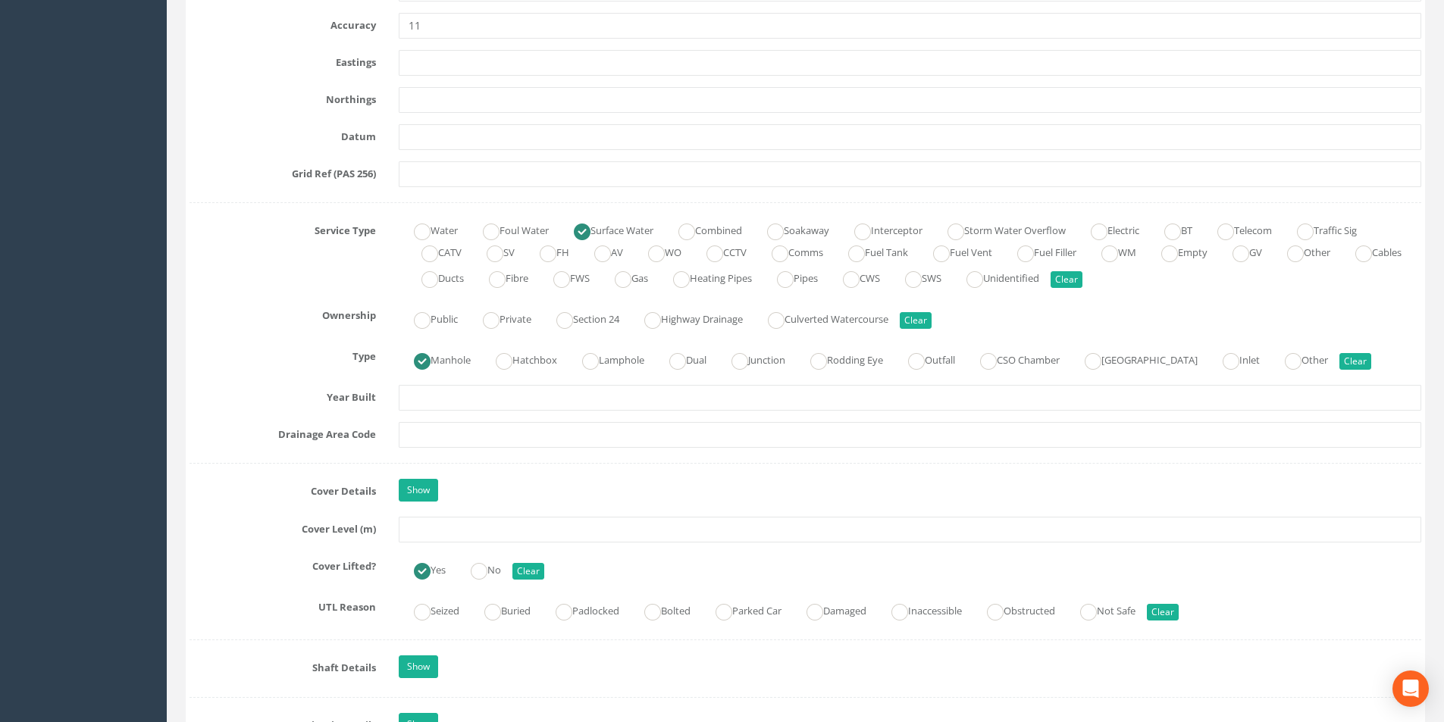
scroll to position [910, 0]
click at [460, 531] on input "text" at bounding box center [910, 528] width 1023 height 26
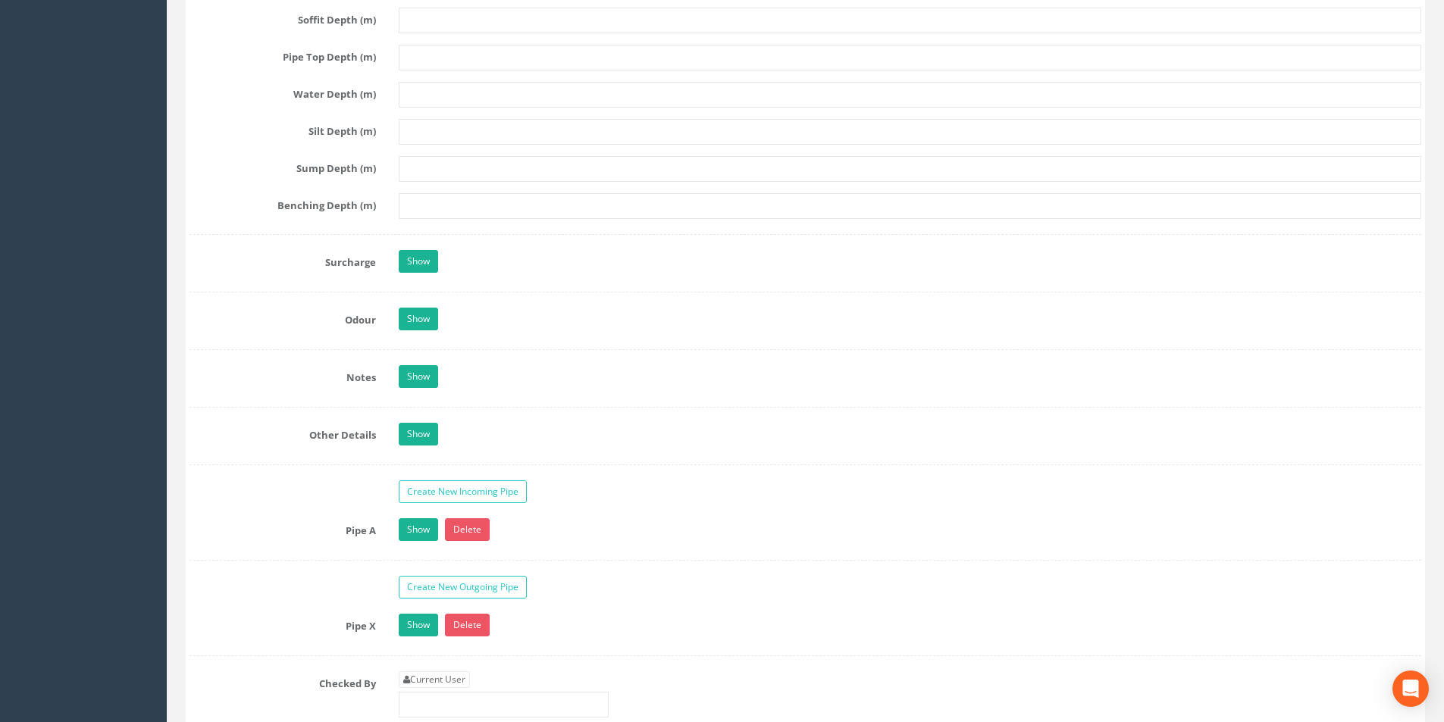
scroll to position [2198, 0]
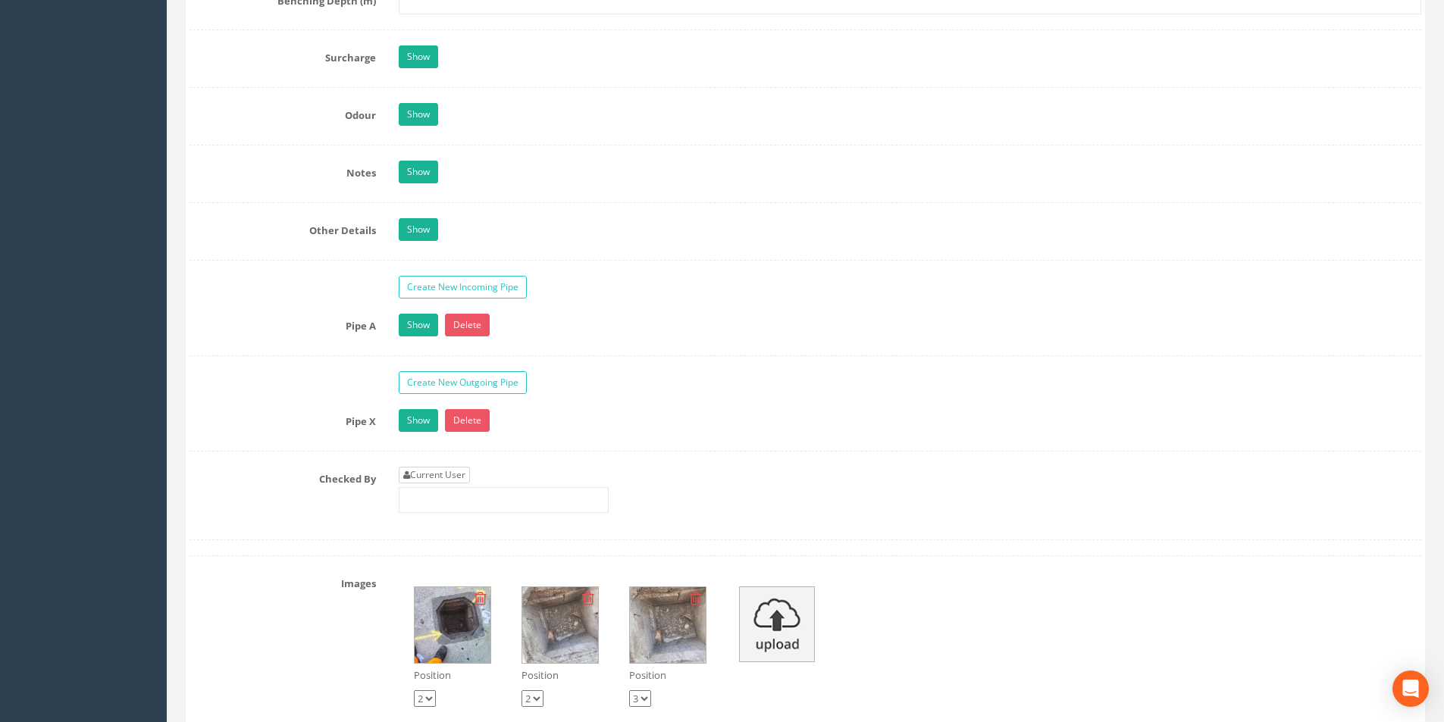
type input "9.95"
click at [445, 471] on link "Current User" at bounding box center [434, 475] width 71 height 17
type input "[PERSON_NAME]"
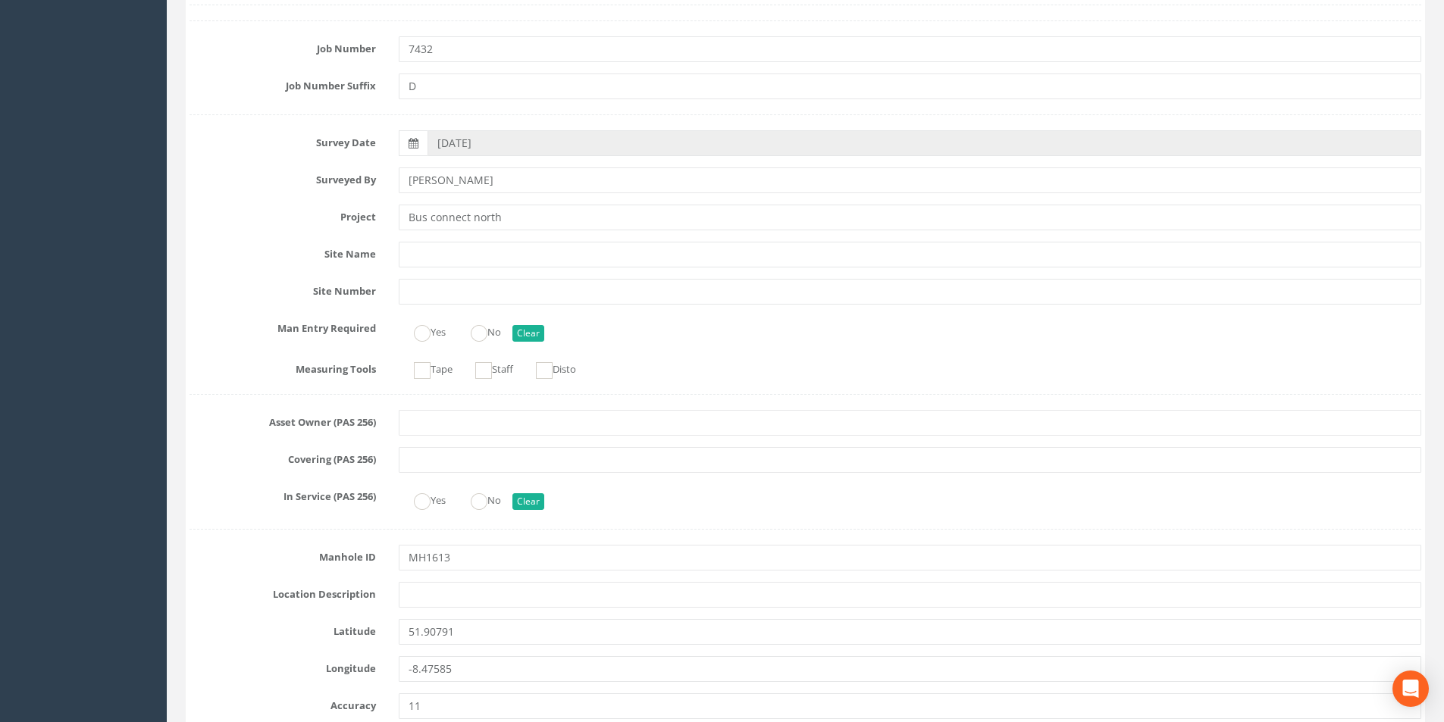
scroll to position [0, 0]
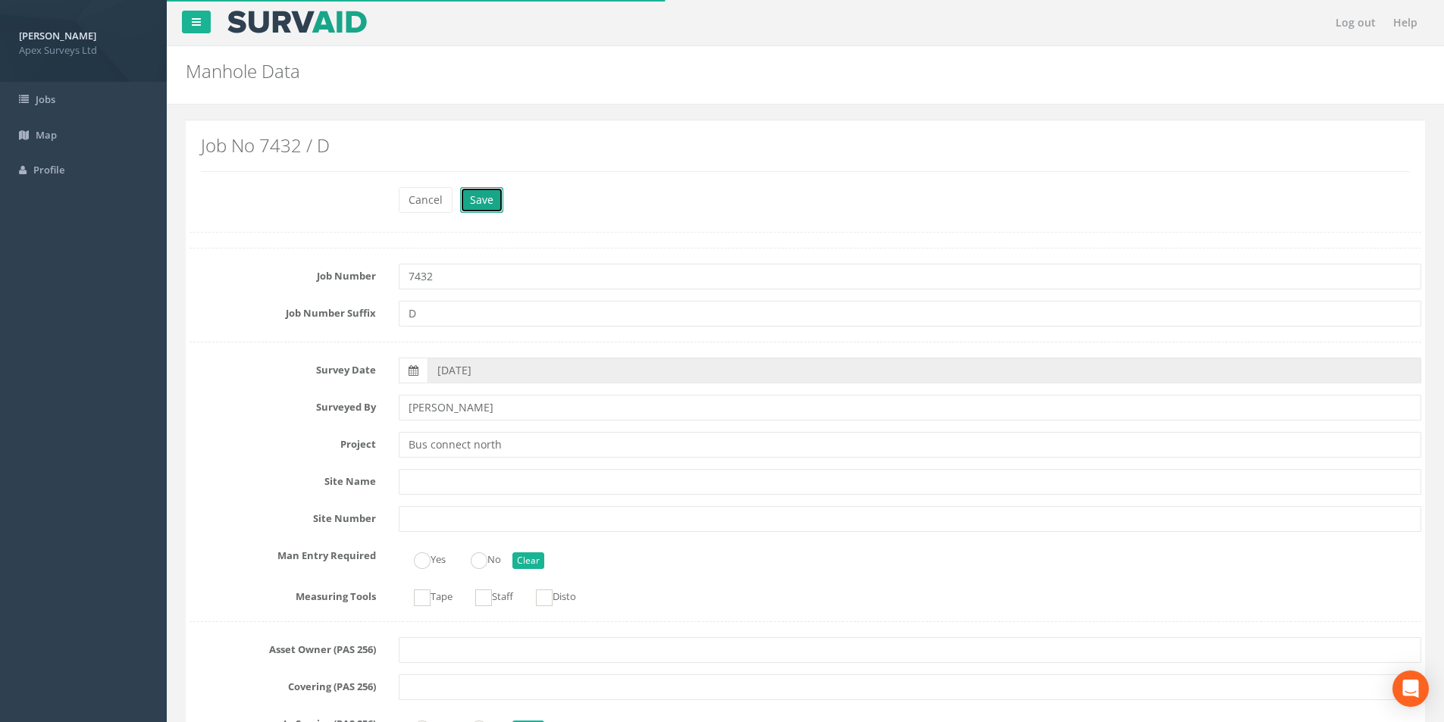
click at [489, 202] on button "Save" at bounding box center [481, 200] width 43 height 26
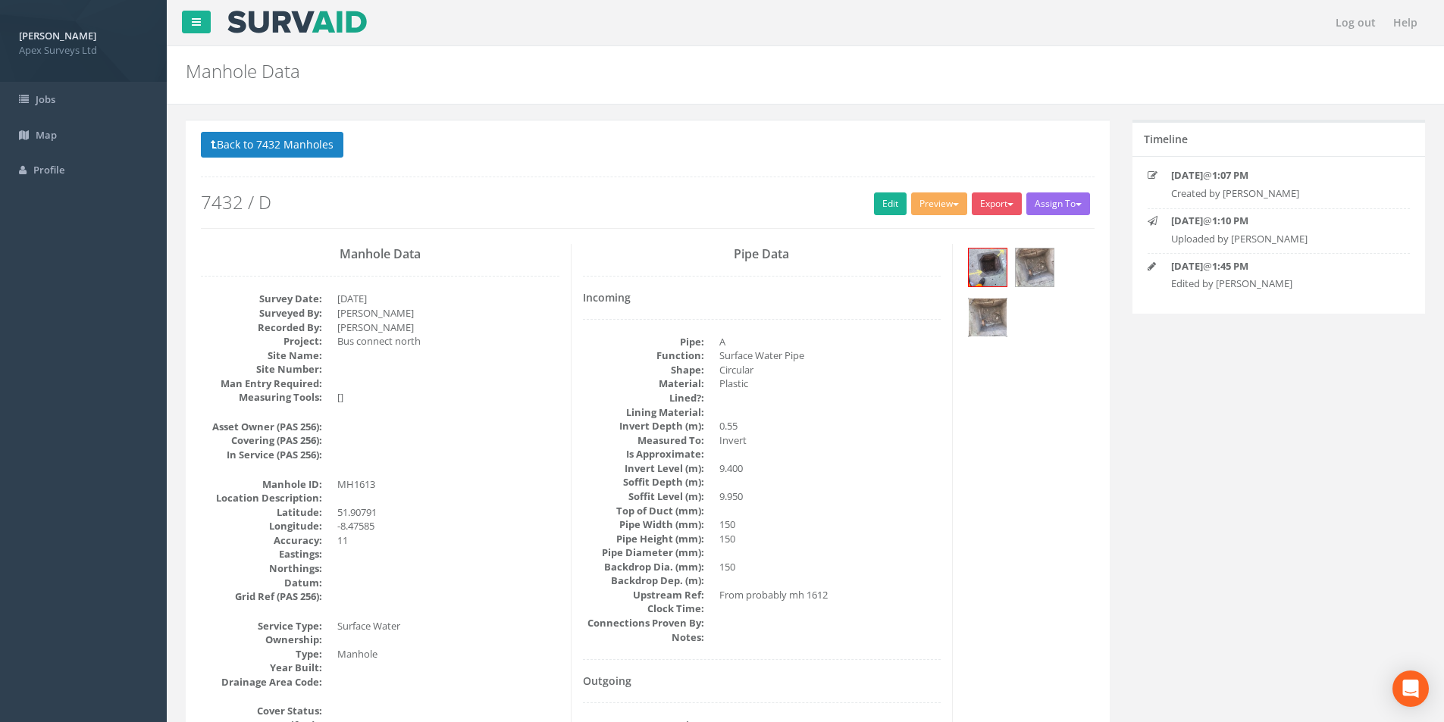
click at [1000, 318] on img at bounding box center [988, 318] width 38 height 38
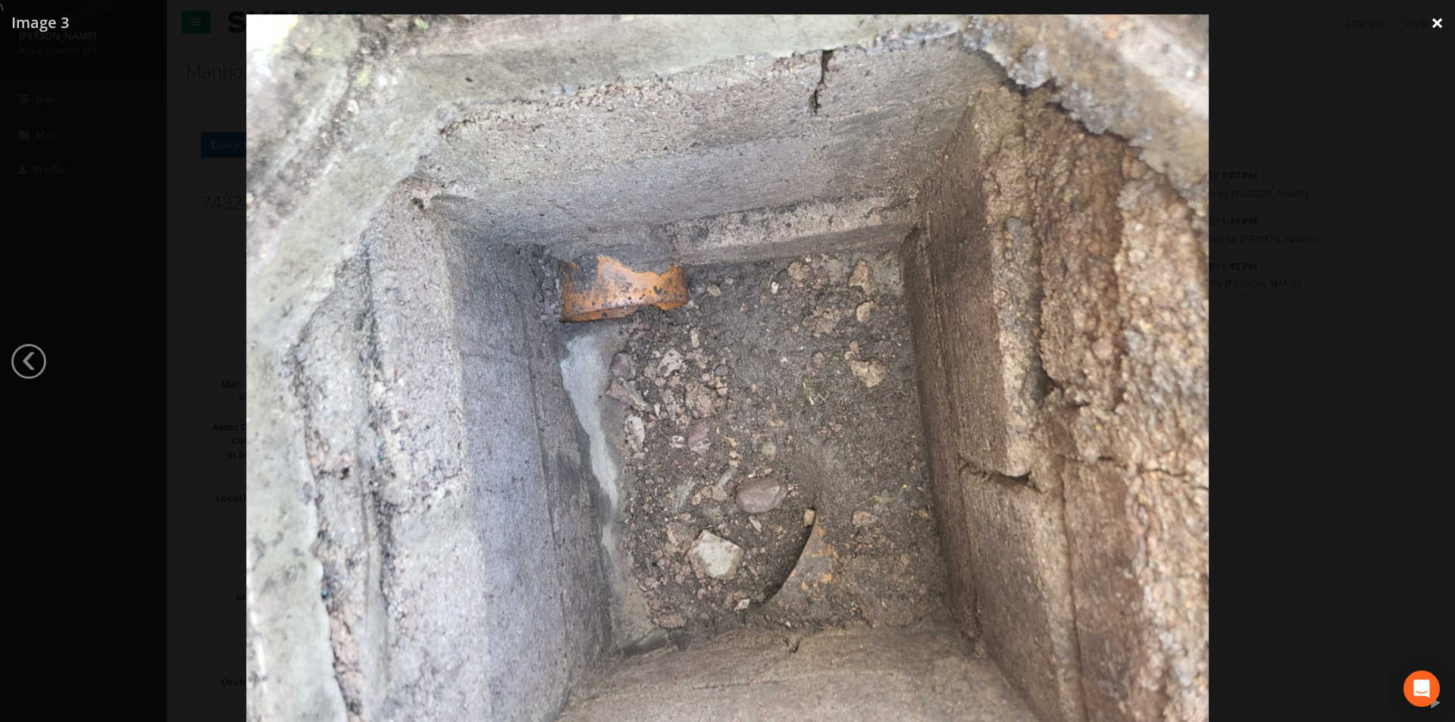
click at [1433, 23] on link "×" at bounding box center [1438, 22] width 36 height 45
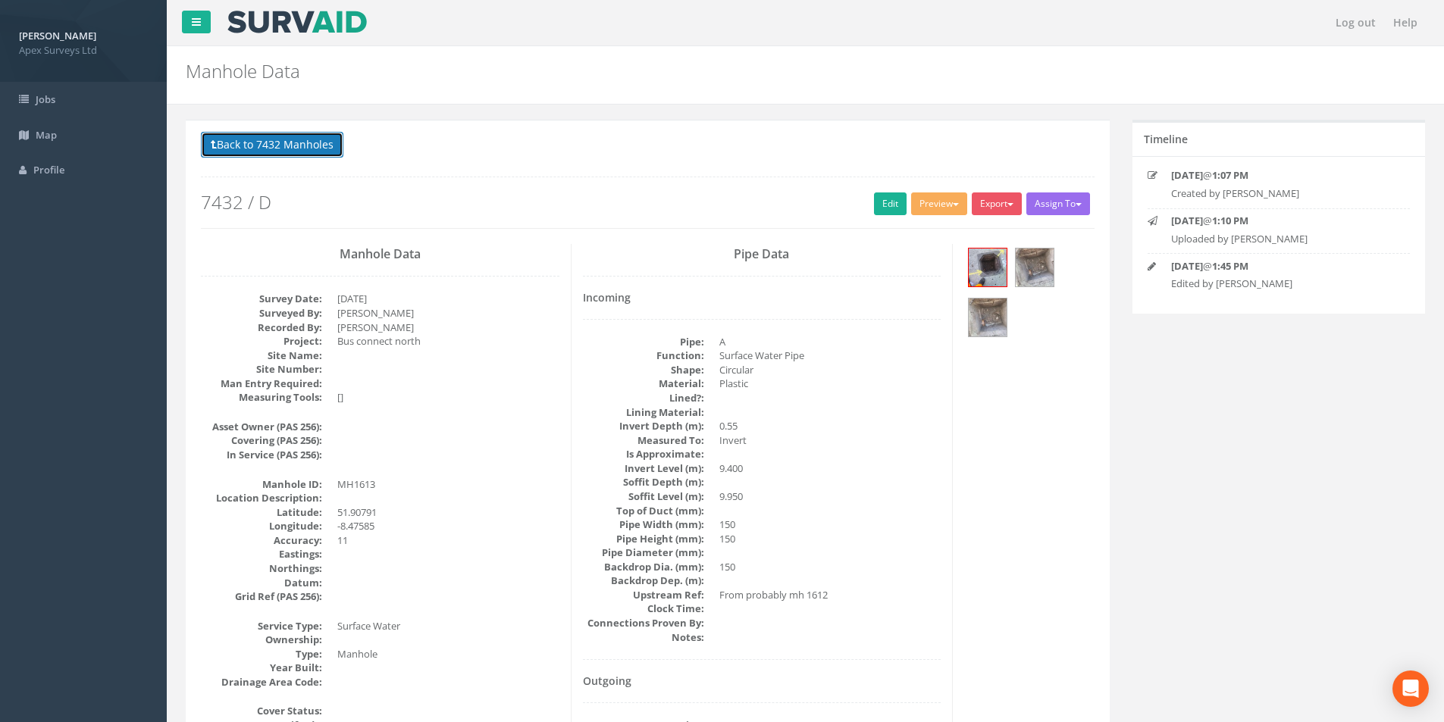
click at [280, 146] on button "Back to 7432 Manholes" at bounding box center [272, 145] width 143 height 26
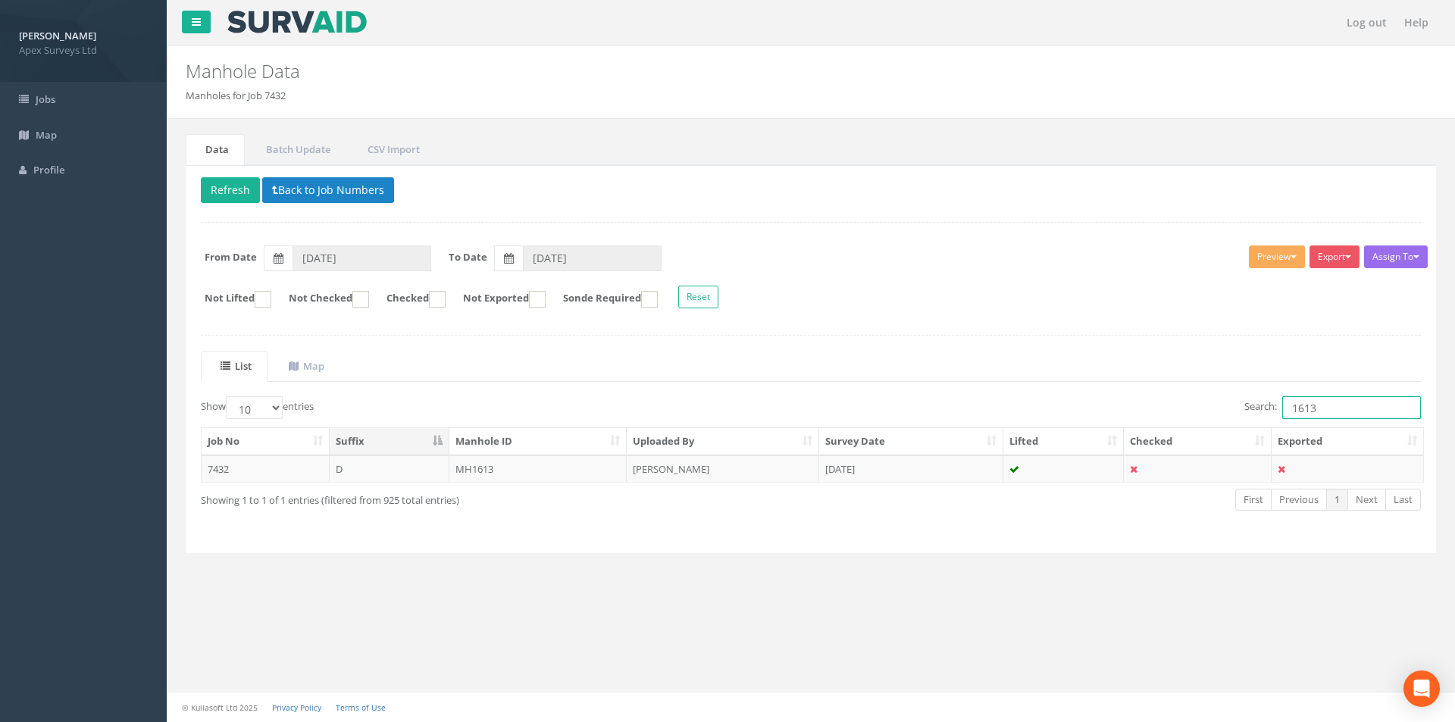
click at [1326, 407] on input "1613" at bounding box center [1352, 407] width 139 height 23
type input "1614"
click at [698, 477] on td "[PERSON_NAME]" at bounding box center [723, 469] width 193 height 27
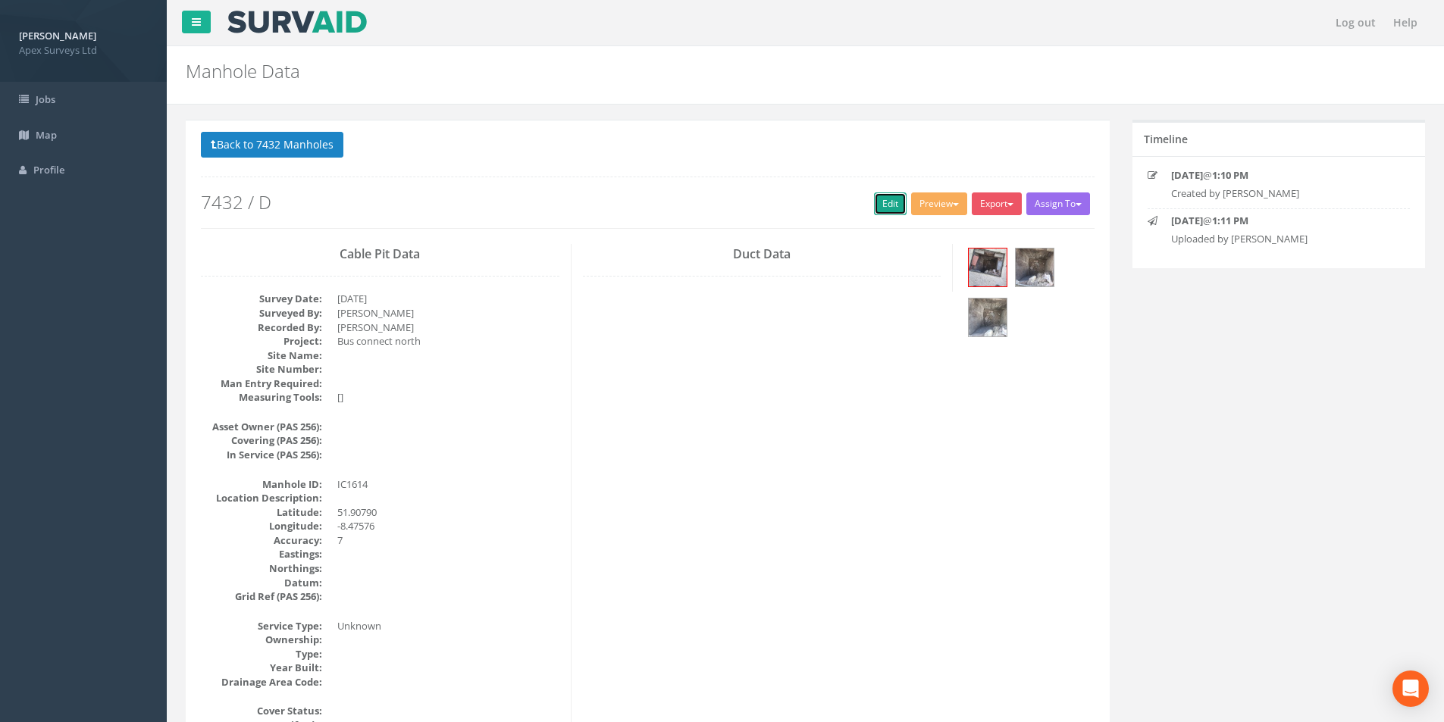
click at [884, 203] on link "Edit" at bounding box center [890, 204] width 33 height 23
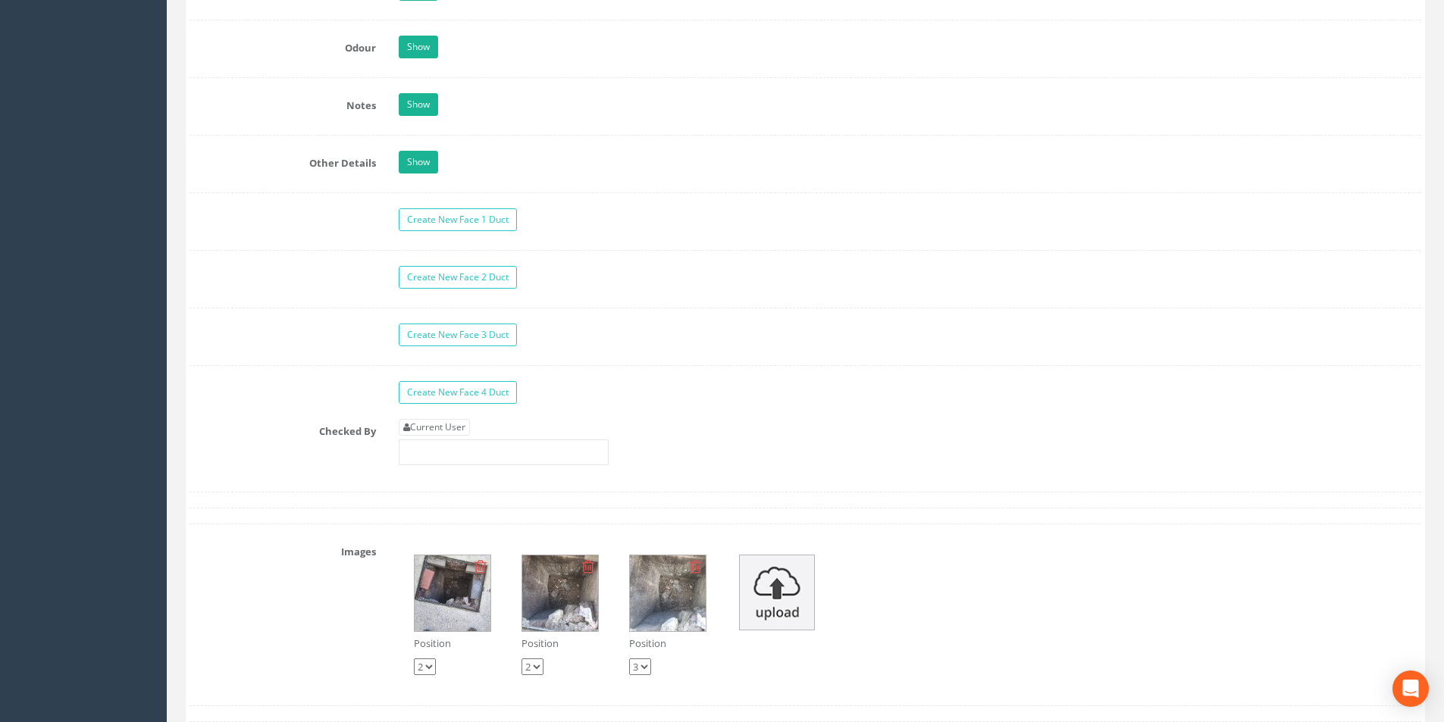
scroll to position [2274, 0]
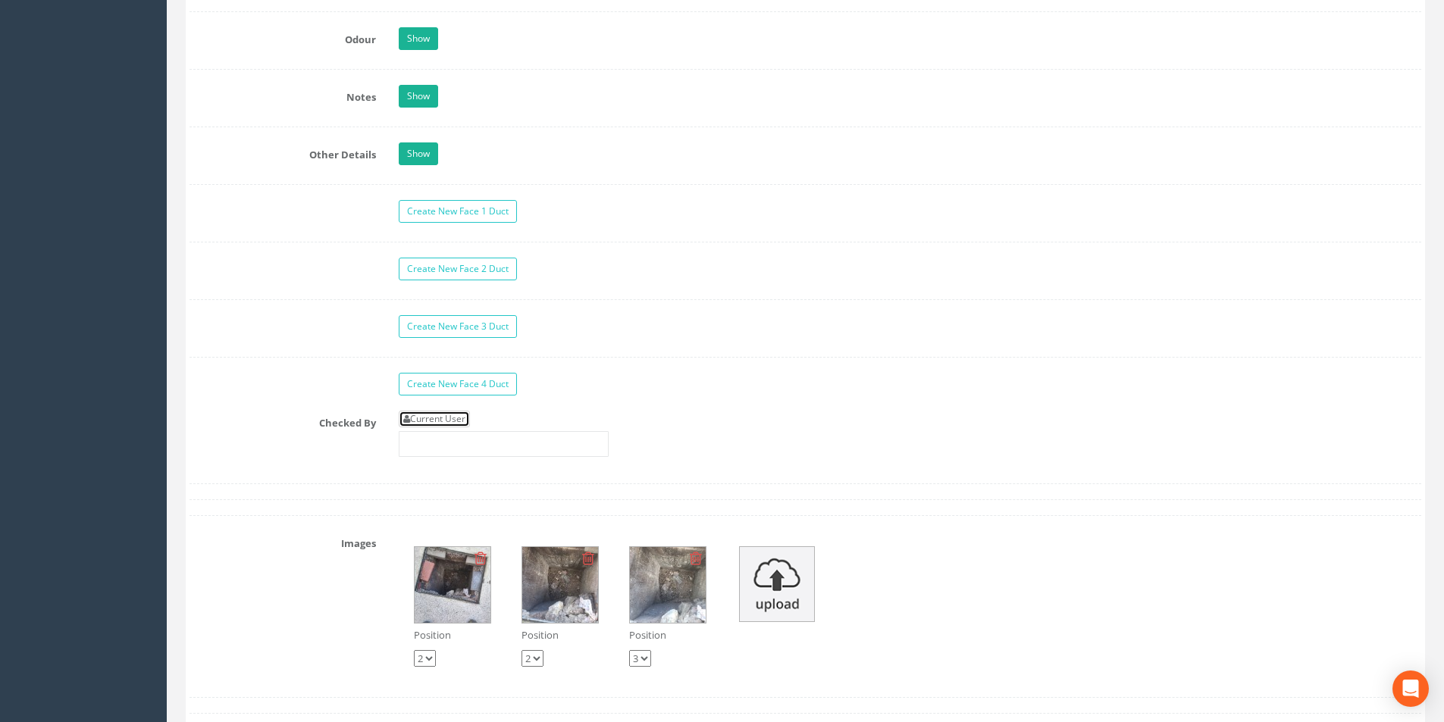
click at [436, 420] on link "Current User" at bounding box center [434, 419] width 71 height 17
type input "[PERSON_NAME]"
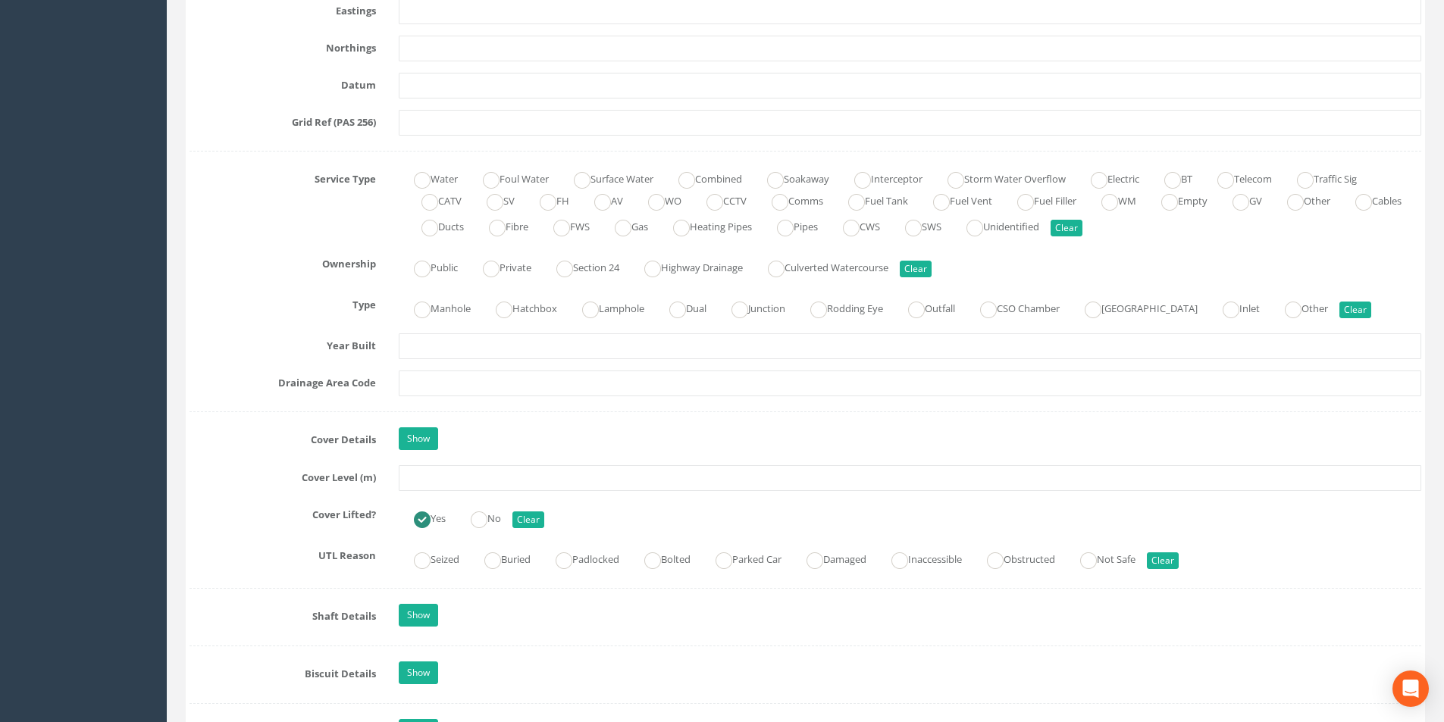
scroll to position [985, 0]
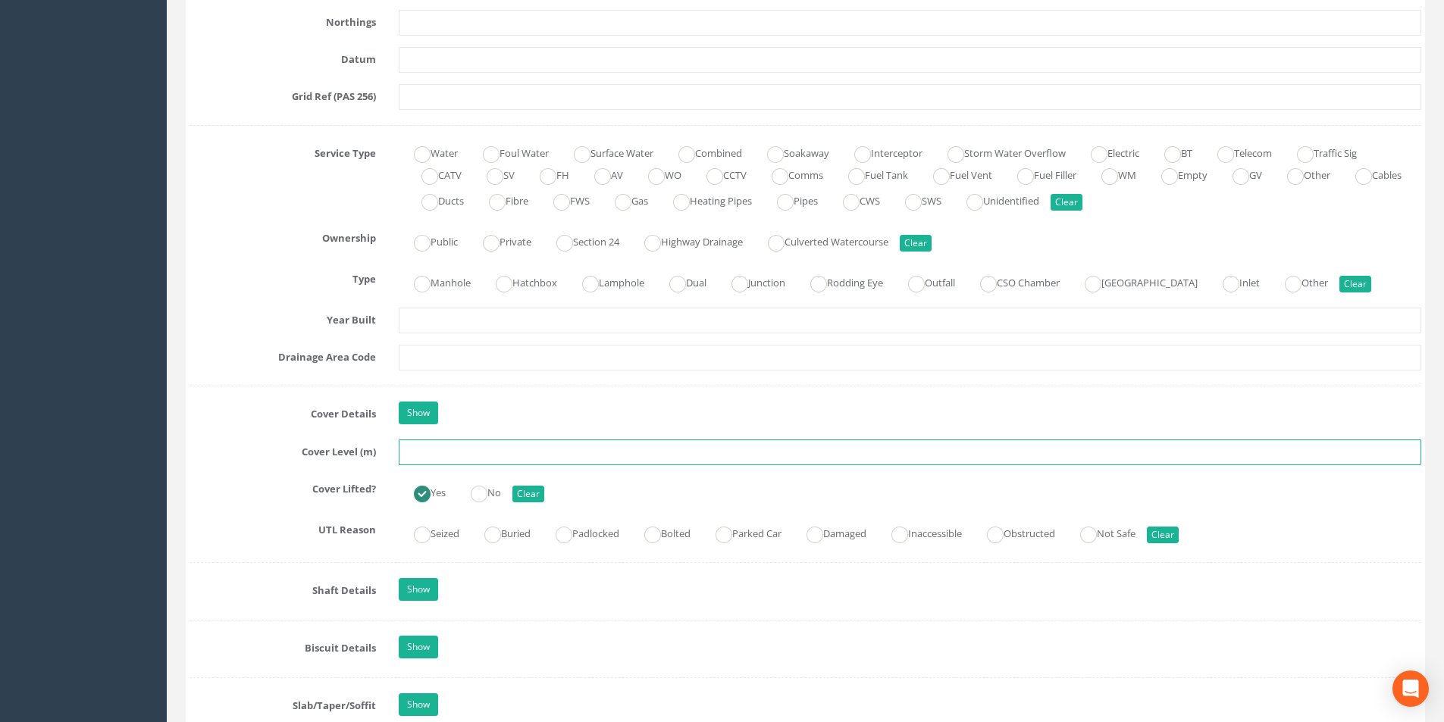
click at [480, 451] on input "text" at bounding box center [910, 453] width 1023 height 26
type input "9.62"
click at [514, 355] on input "text" at bounding box center [910, 358] width 1023 height 26
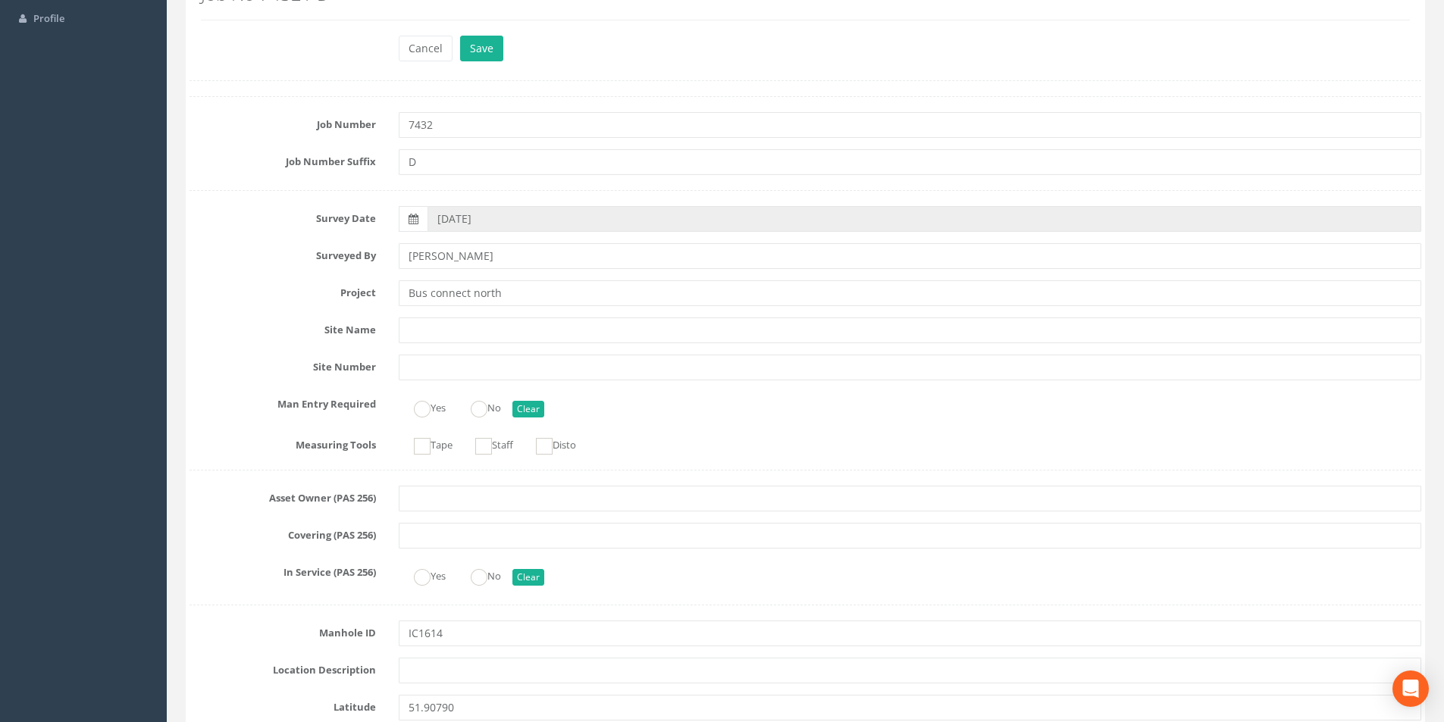
scroll to position [0, 0]
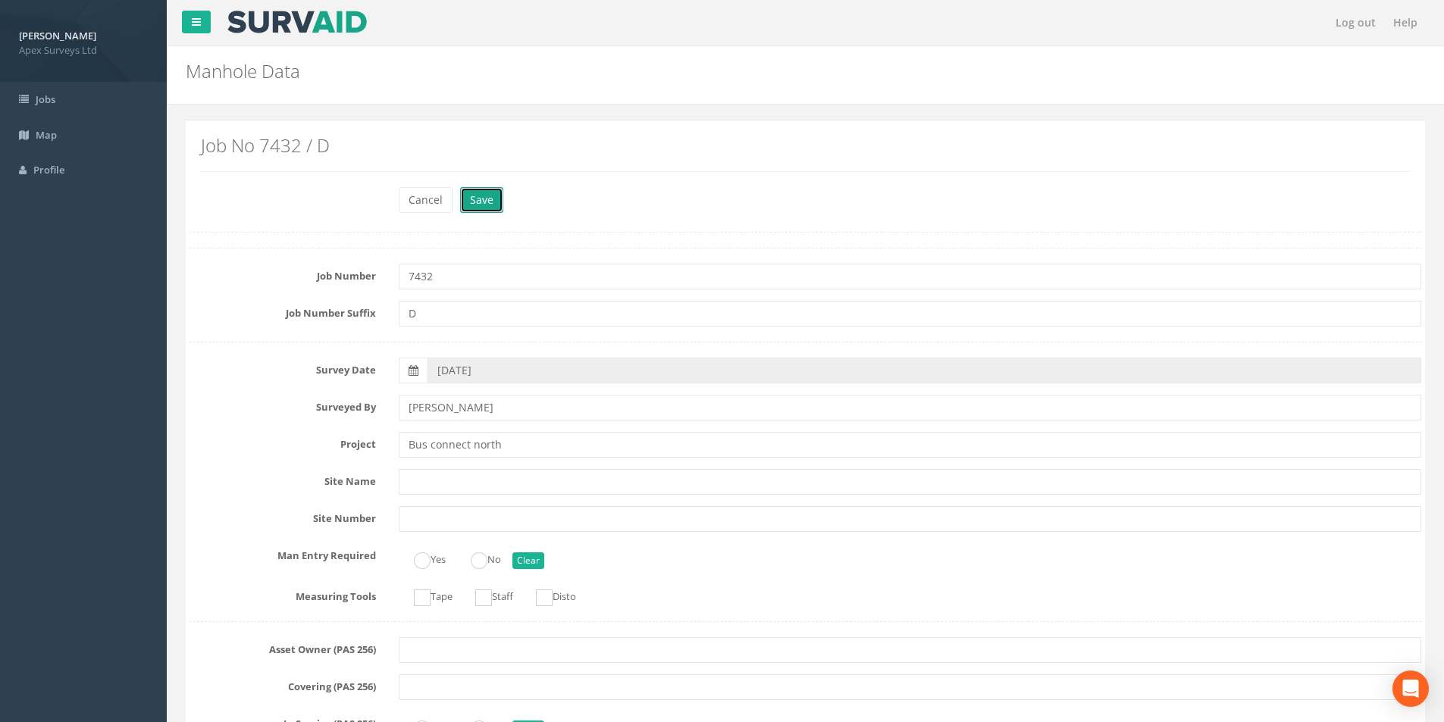
click at [481, 205] on button "Save" at bounding box center [481, 200] width 43 height 26
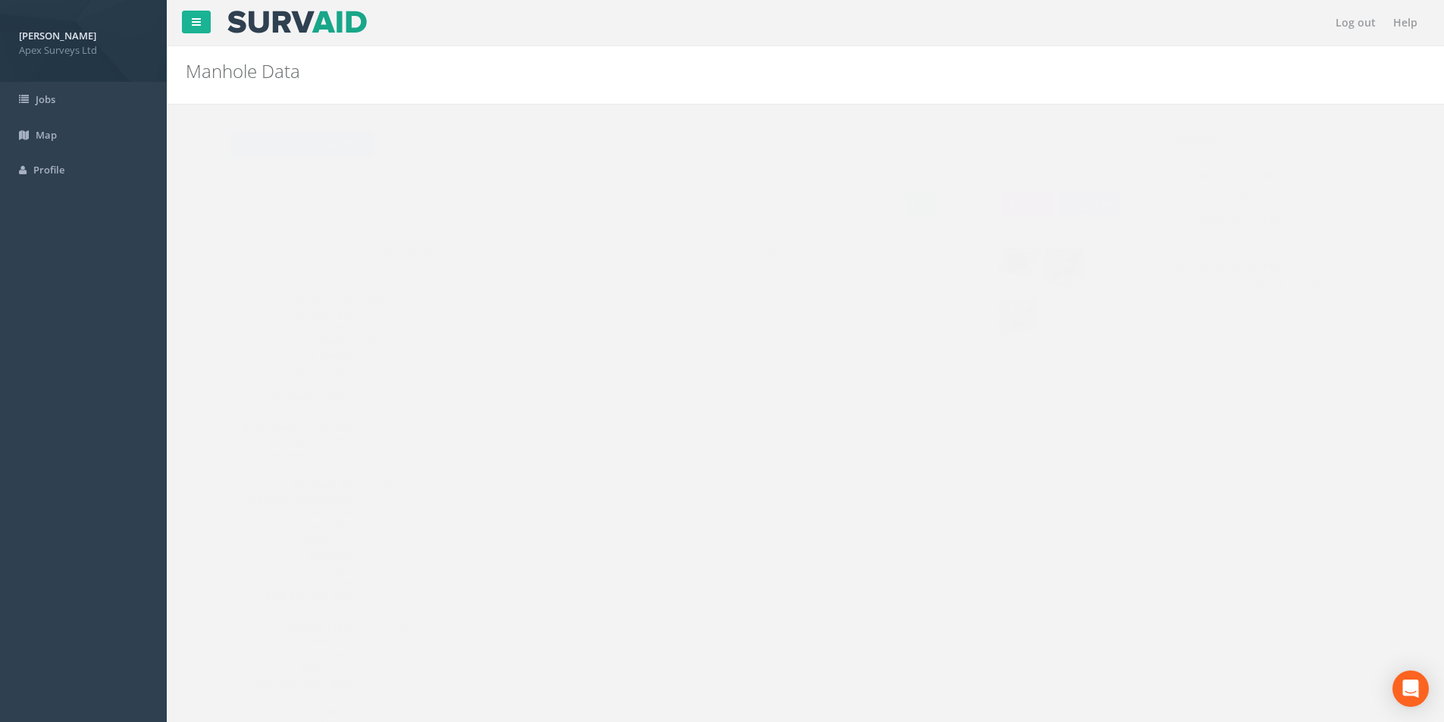
click at [1040, 271] on img at bounding box center [1035, 268] width 38 height 38
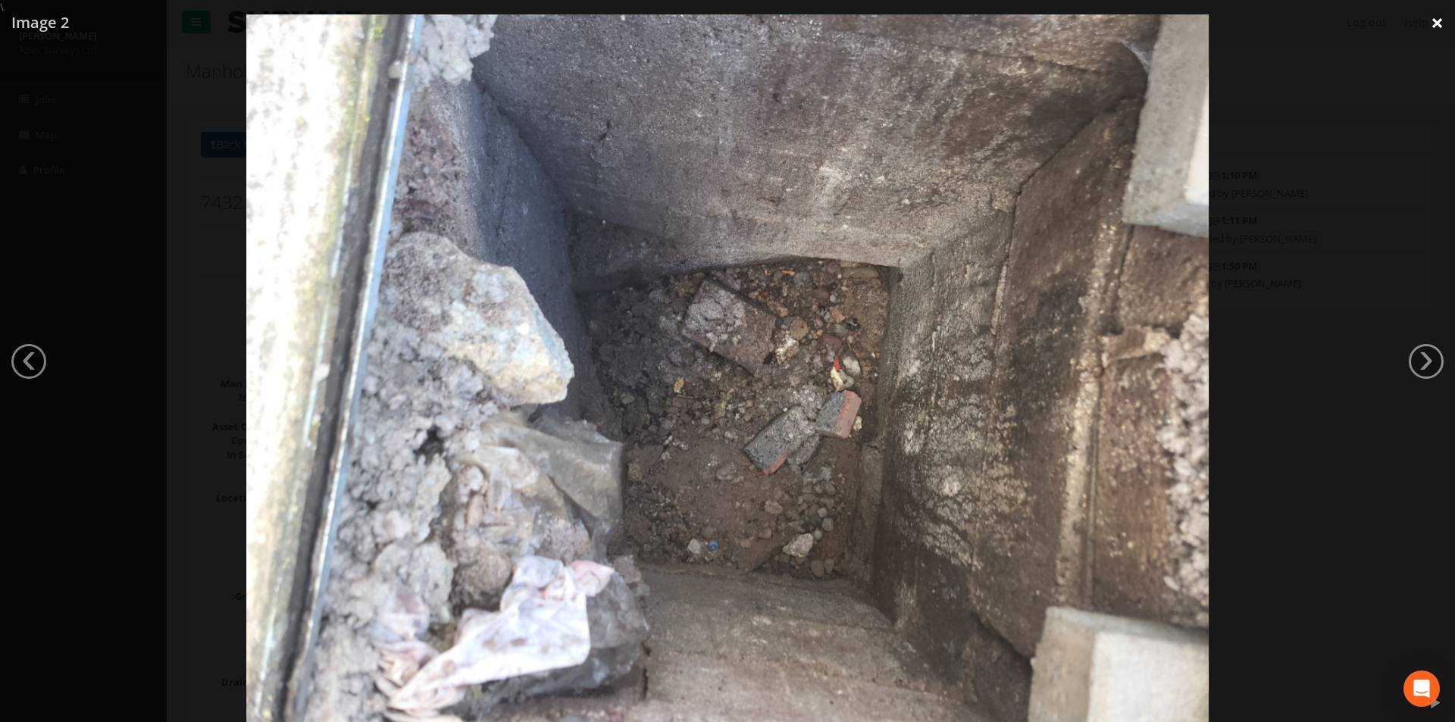
click at [1433, 22] on link "×" at bounding box center [1438, 22] width 36 height 45
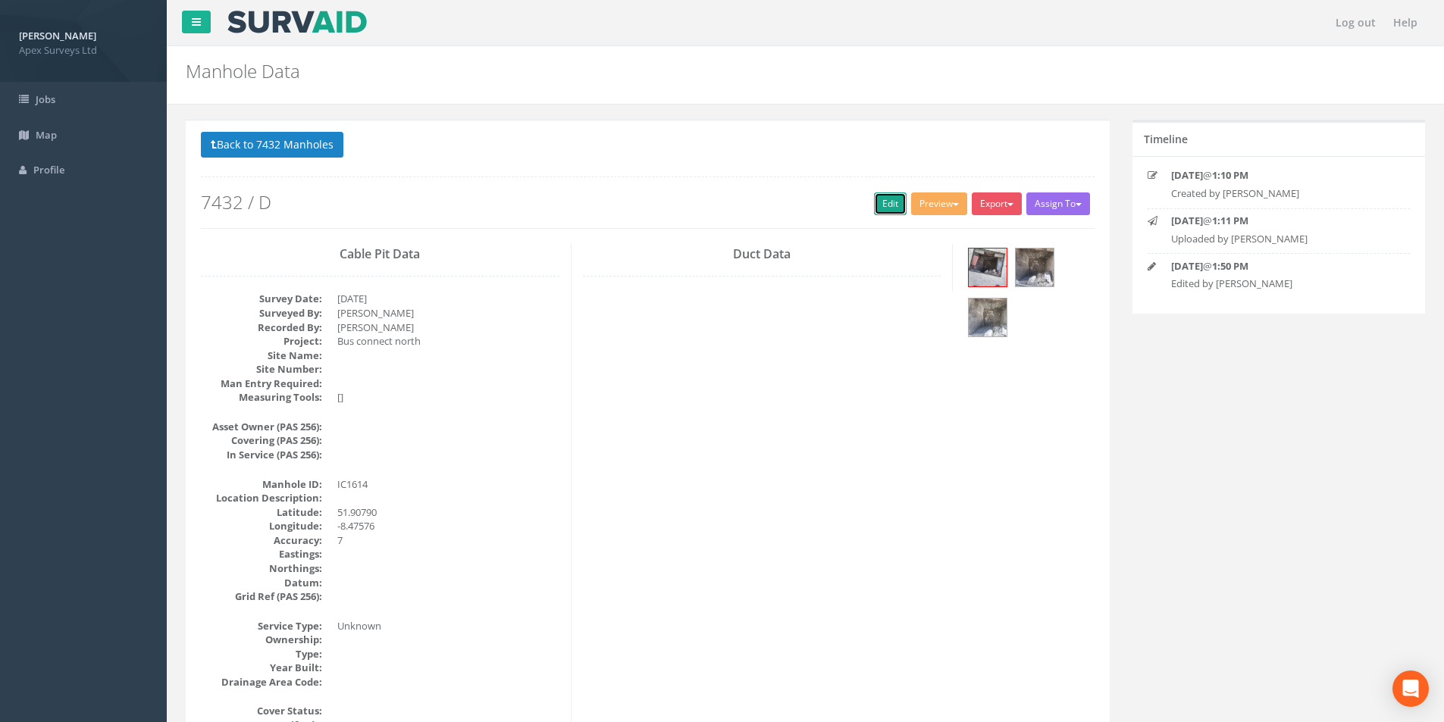
click at [882, 211] on link "Edit" at bounding box center [890, 204] width 33 height 23
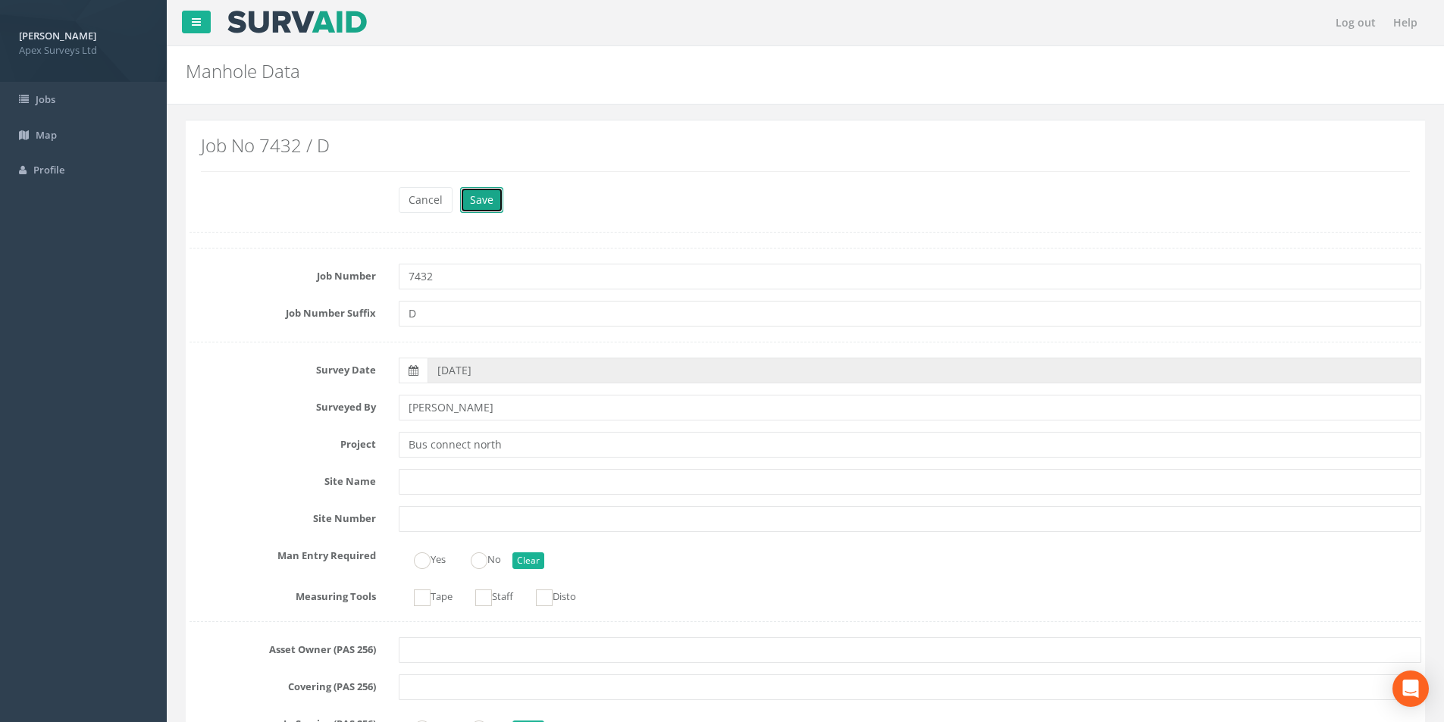
click at [484, 195] on button "Save" at bounding box center [481, 200] width 43 height 26
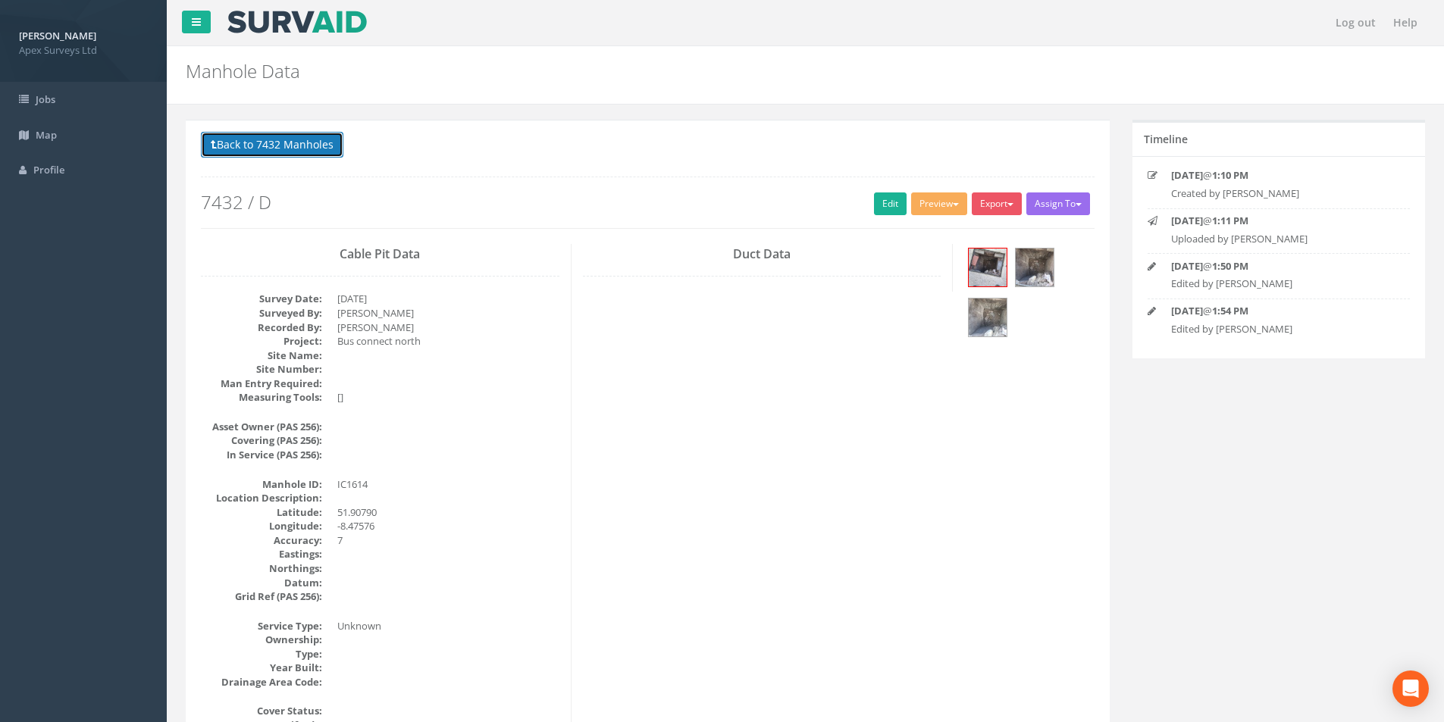
click at [239, 140] on button "Back to 7432 Manholes" at bounding box center [272, 145] width 143 height 26
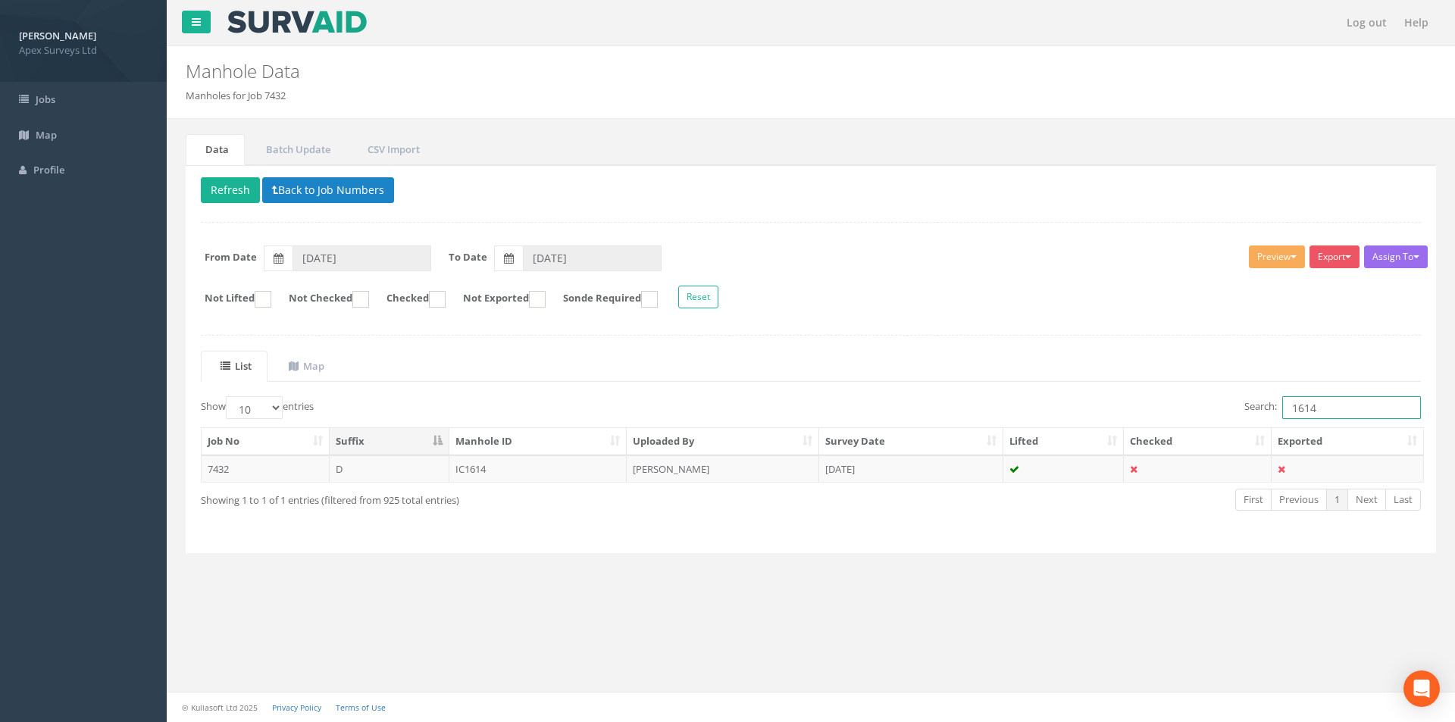
click at [1320, 408] on input "1614" at bounding box center [1352, 407] width 139 height 23
type input "1597"
click at [765, 472] on td "[PERSON_NAME]" at bounding box center [723, 469] width 193 height 27
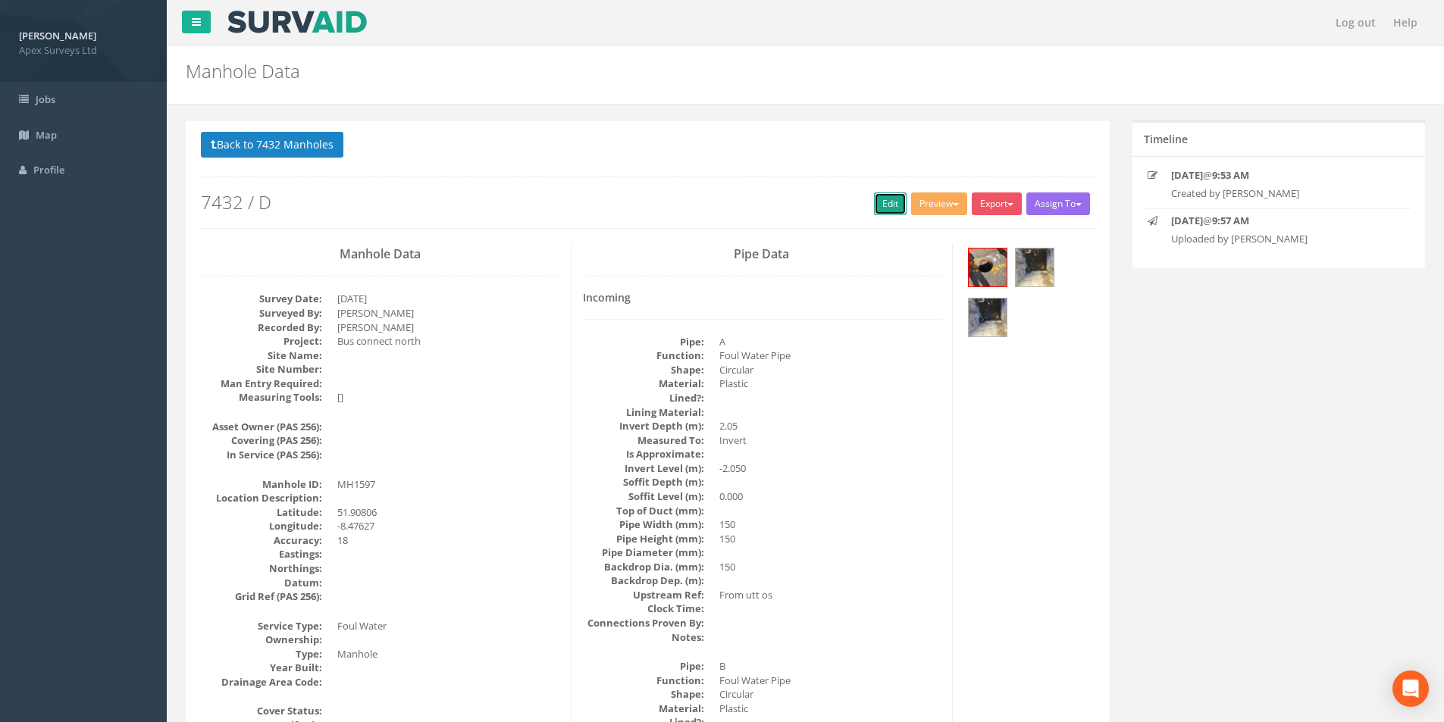
click at [874, 215] on link "Edit" at bounding box center [890, 204] width 33 height 23
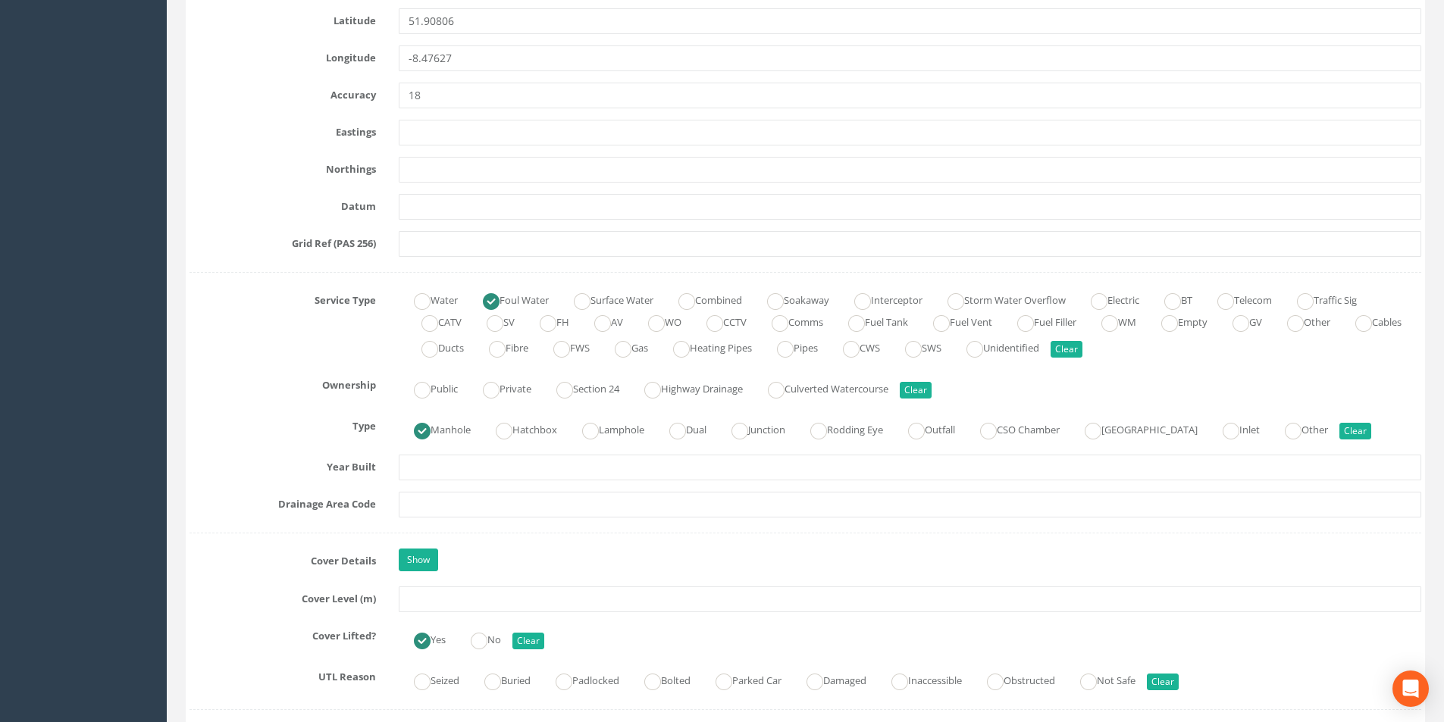
scroll to position [985, 0]
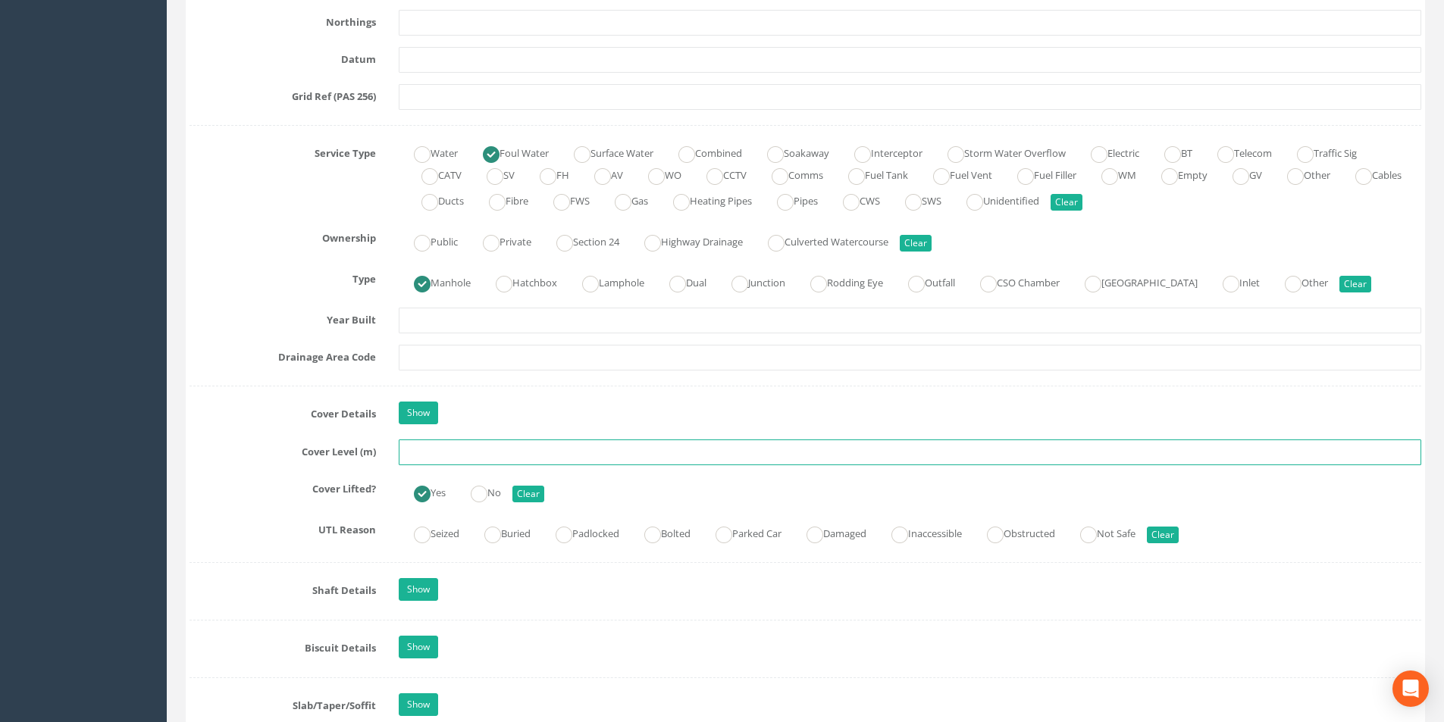
click at [484, 453] on input "text" at bounding box center [910, 453] width 1023 height 26
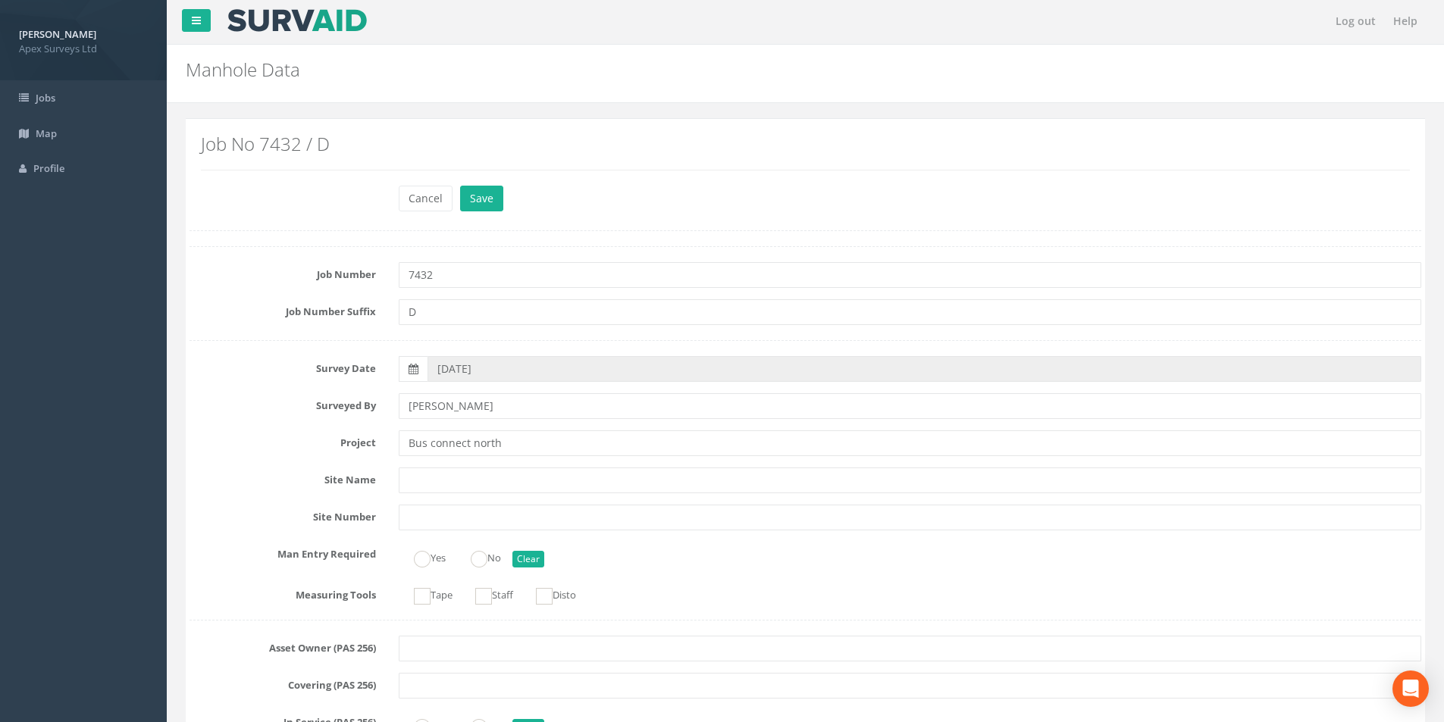
scroll to position [0, 0]
type input "11.95"
click at [480, 204] on button "Save" at bounding box center [481, 200] width 43 height 26
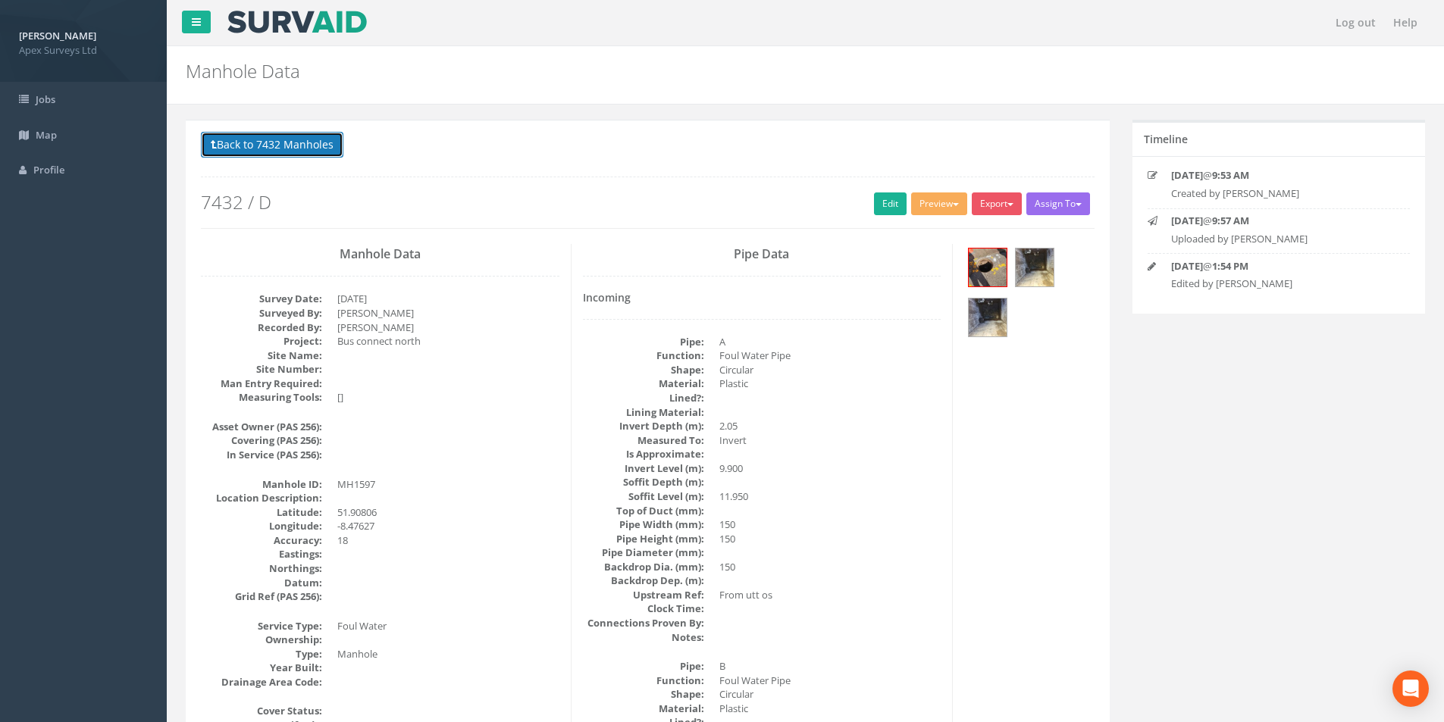
drag, startPoint x: 233, startPoint y: 140, endPoint x: 265, endPoint y: 159, distance: 37.1
click at [233, 140] on button "Back to 7432 Manholes" at bounding box center [272, 145] width 143 height 26
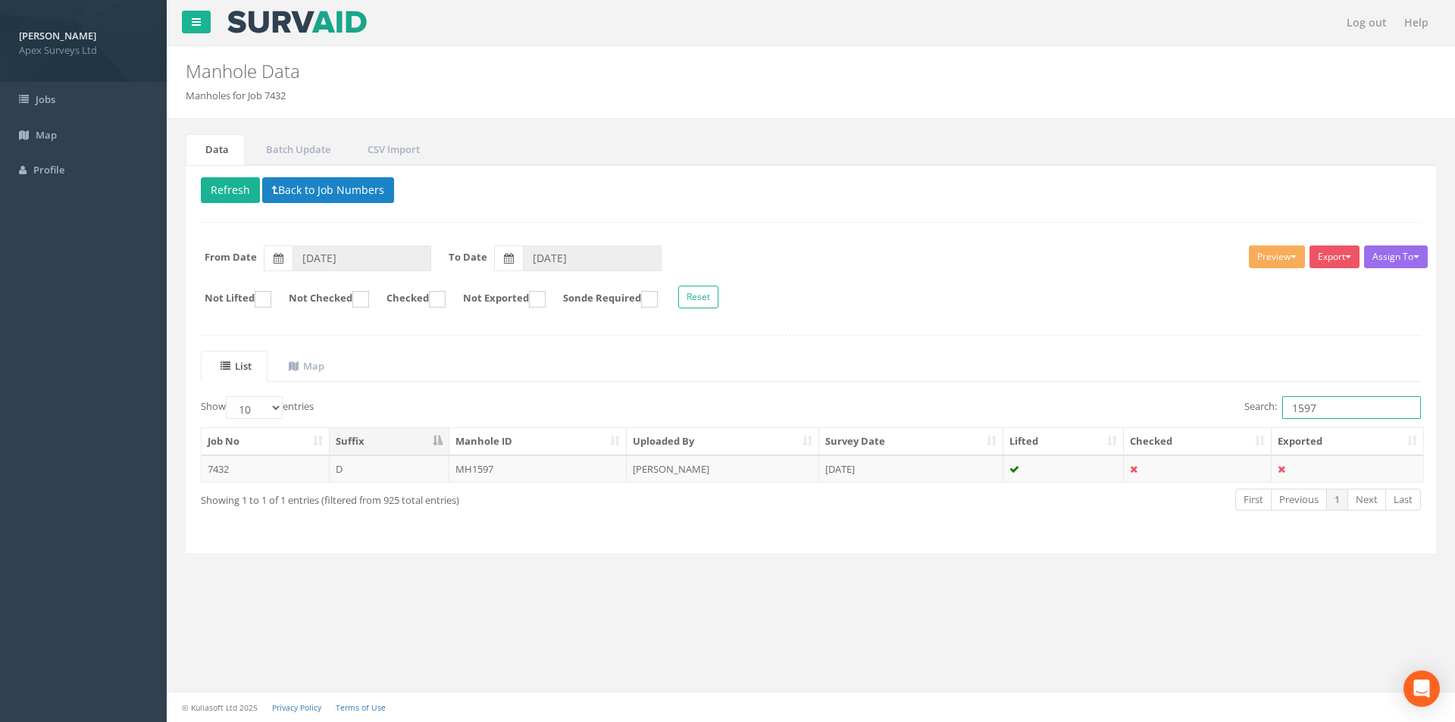
click at [1321, 406] on input "1597" at bounding box center [1352, 407] width 139 height 23
type input "1595"
click at [530, 479] on td "MH1595" at bounding box center [539, 469] width 178 height 27
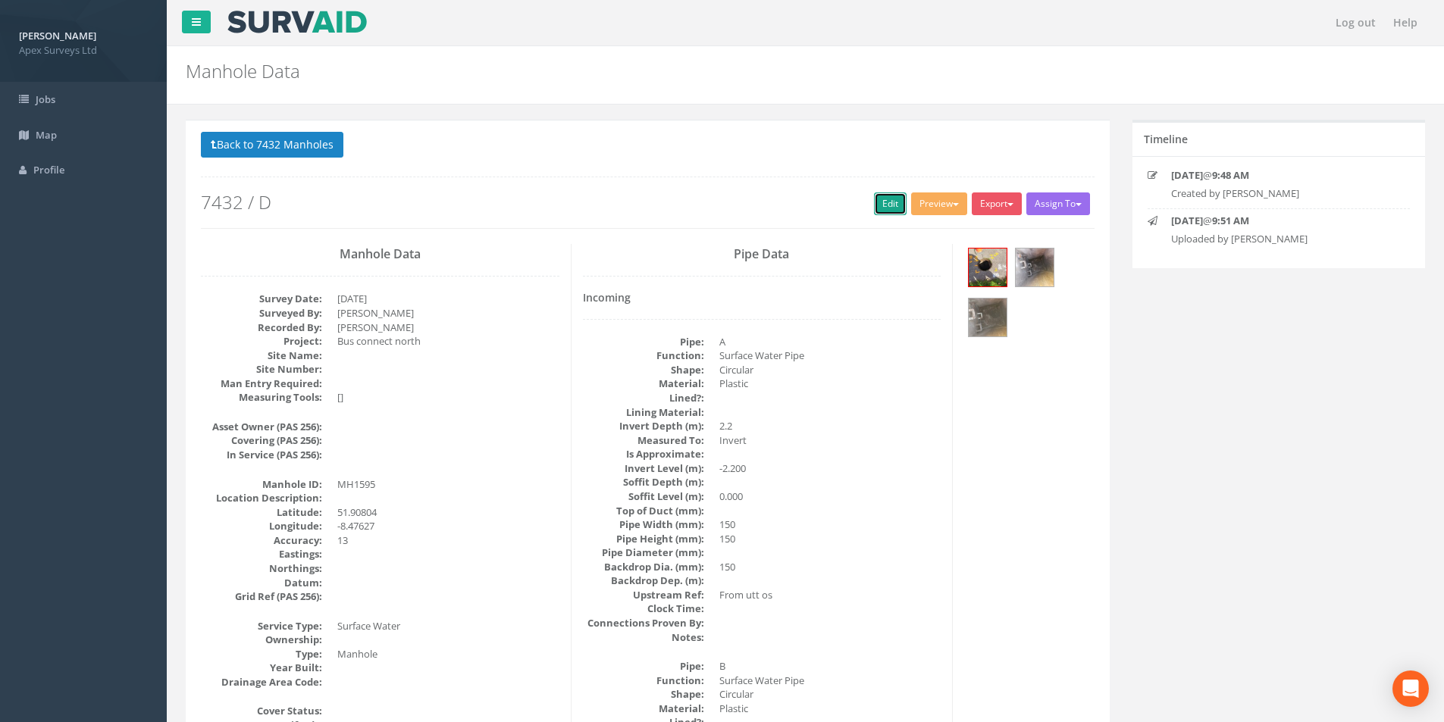
click at [880, 213] on link "Edit" at bounding box center [890, 204] width 33 height 23
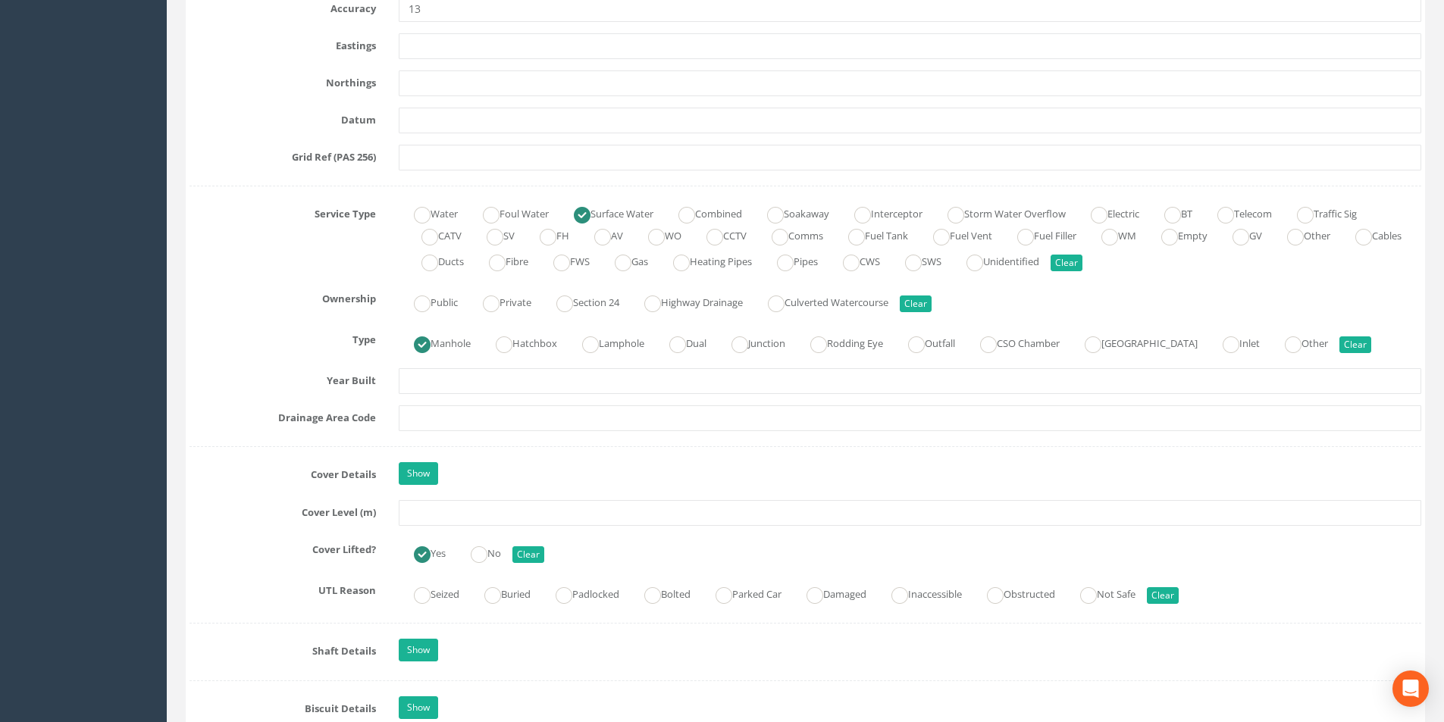
scroll to position [985, 0]
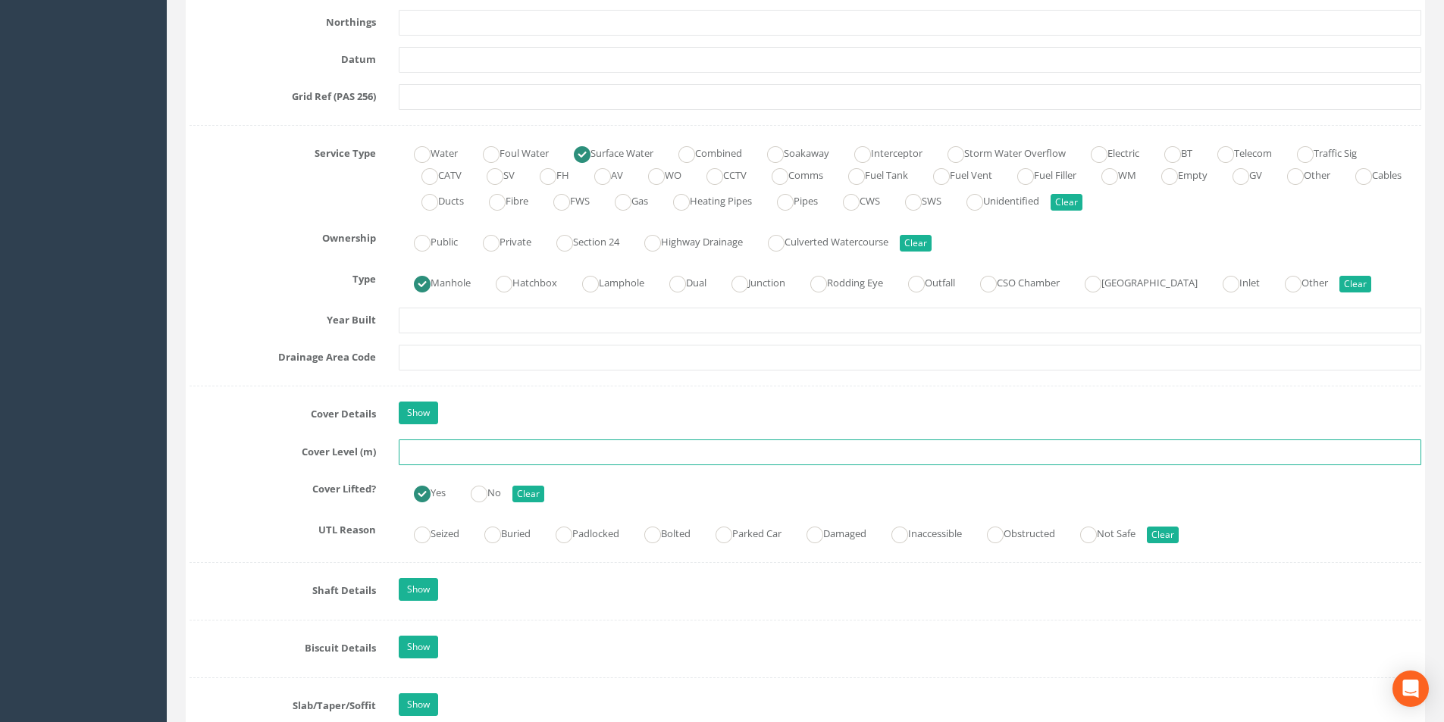
click at [465, 456] on input "text" at bounding box center [910, 453] width 1023 height 26
type input "11.84"
click at [487, 359] on input "text" at bounding box center [910, 358] width 1023 height 26
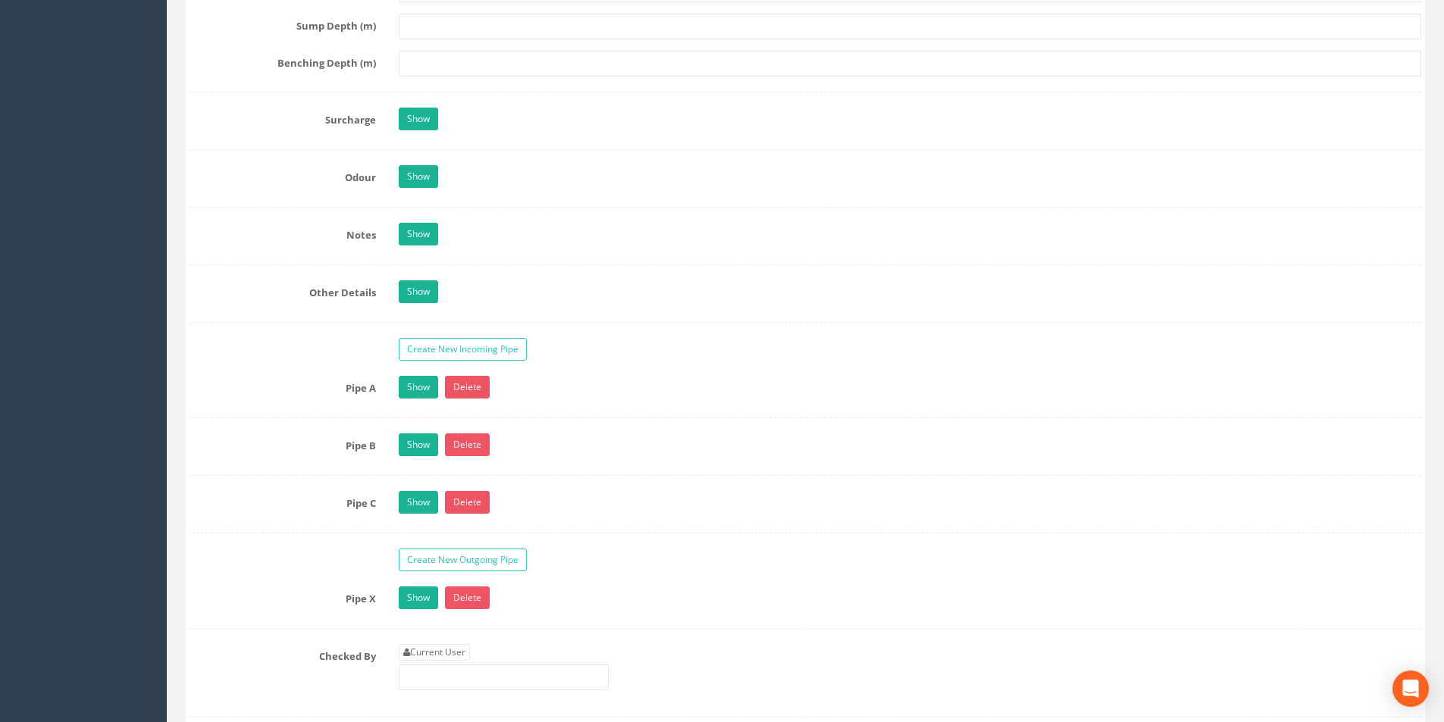
scroll to position [2198, 0]
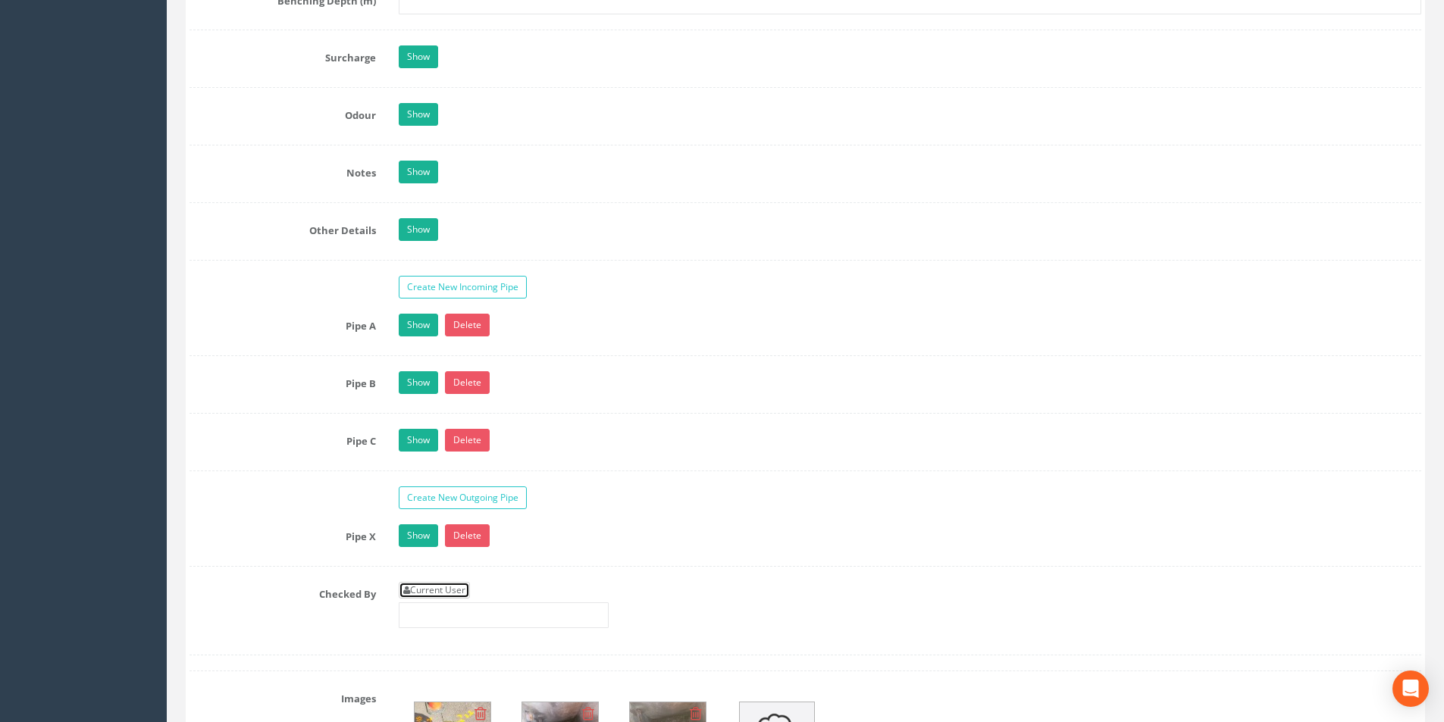
click at [438, 587] on link "Current User" at bounding box center [434, 590] width 71 height 17
type input "[PERSON_NAME]"
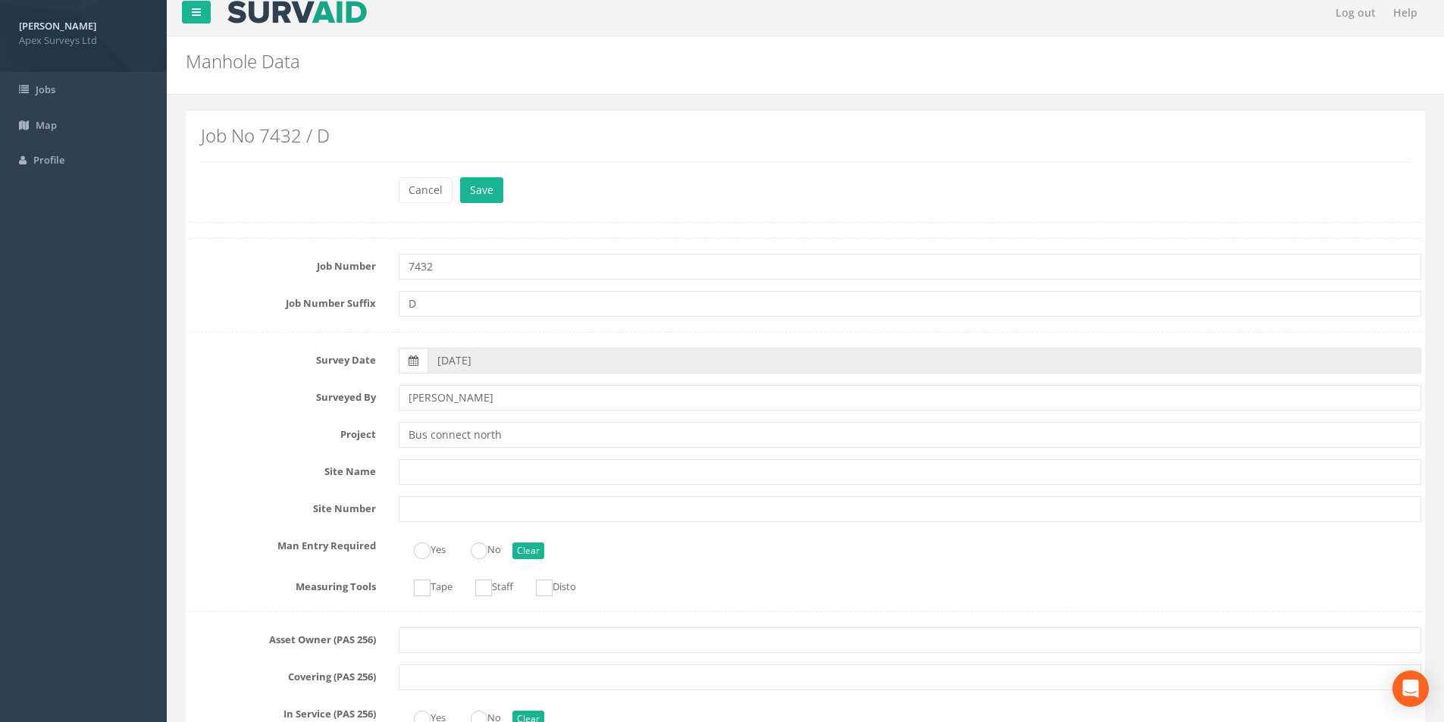
scroll to position [0, 0]
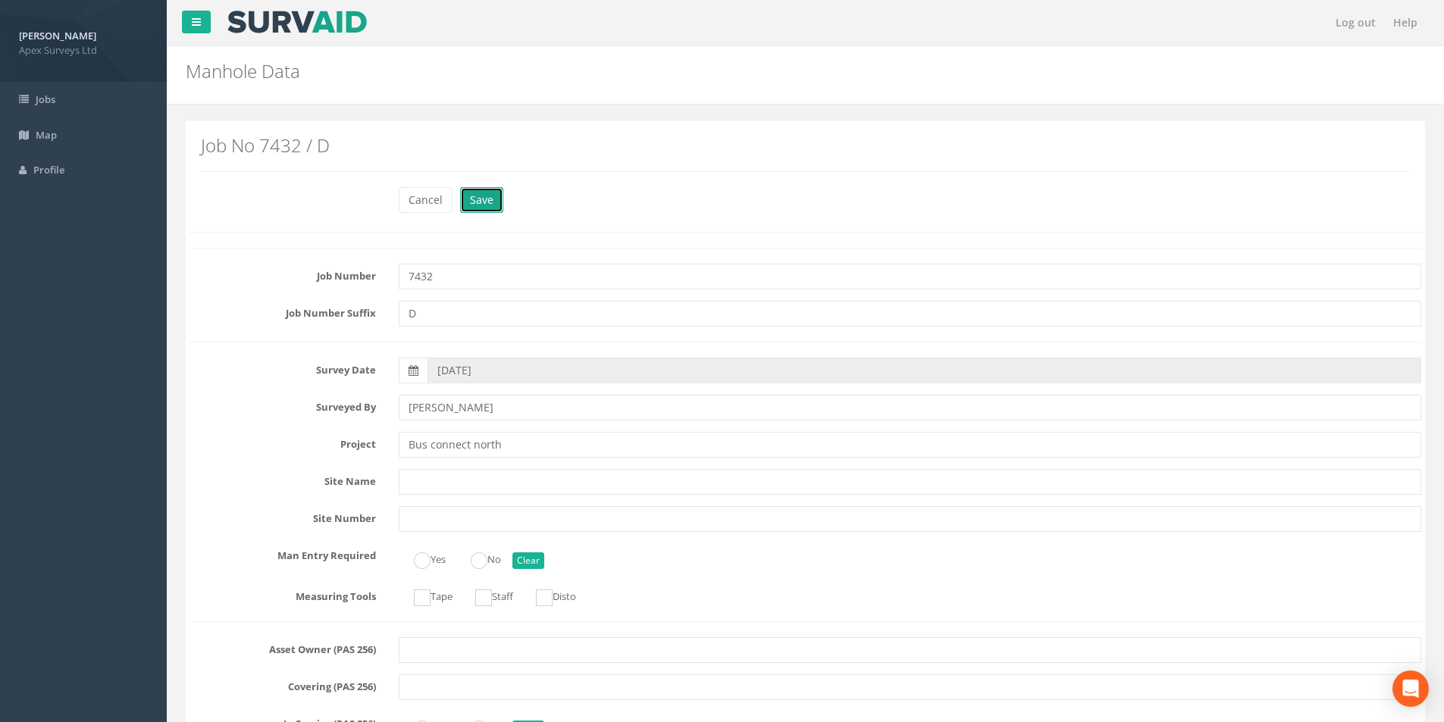
click at [479, 201] on button "Save" at bounding box center [481, 200] width 43 height 26
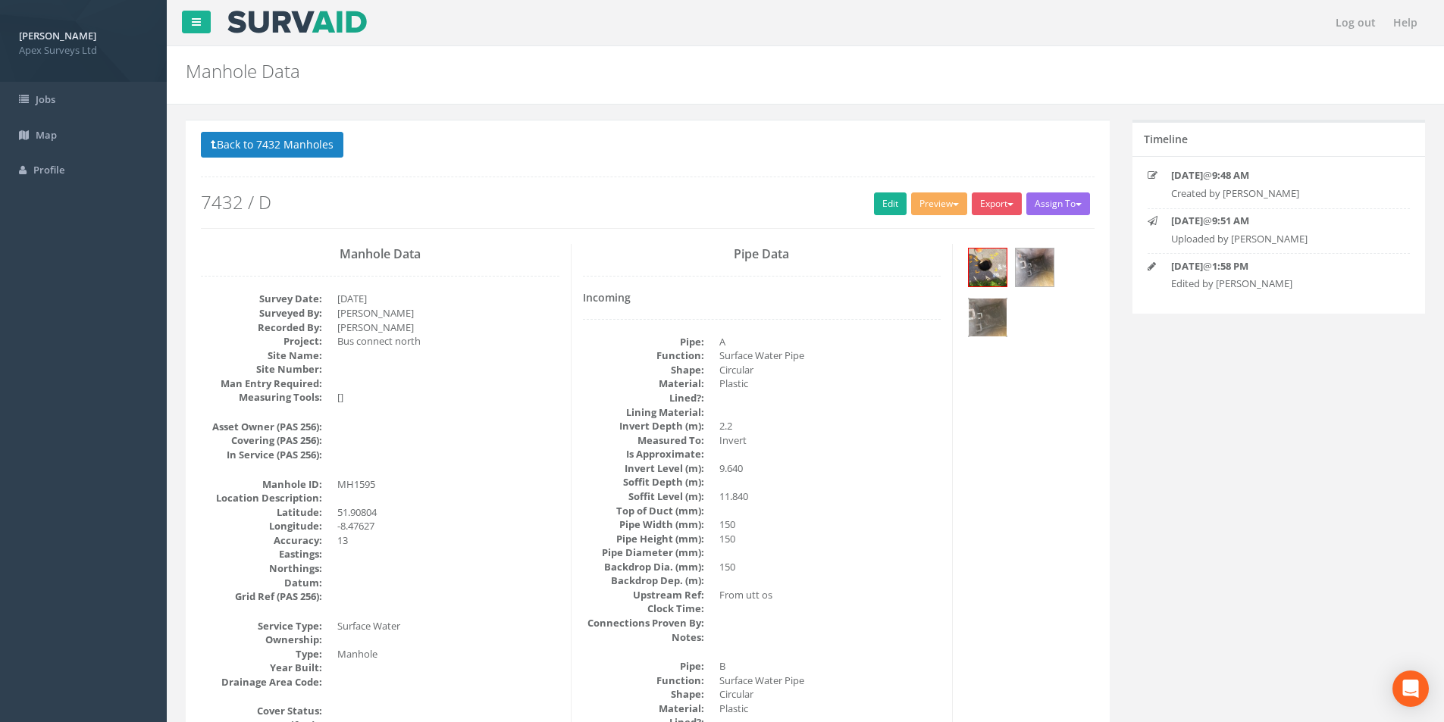
click at [989, 322] on img at bounding box center [988, 318] width 38 height 38
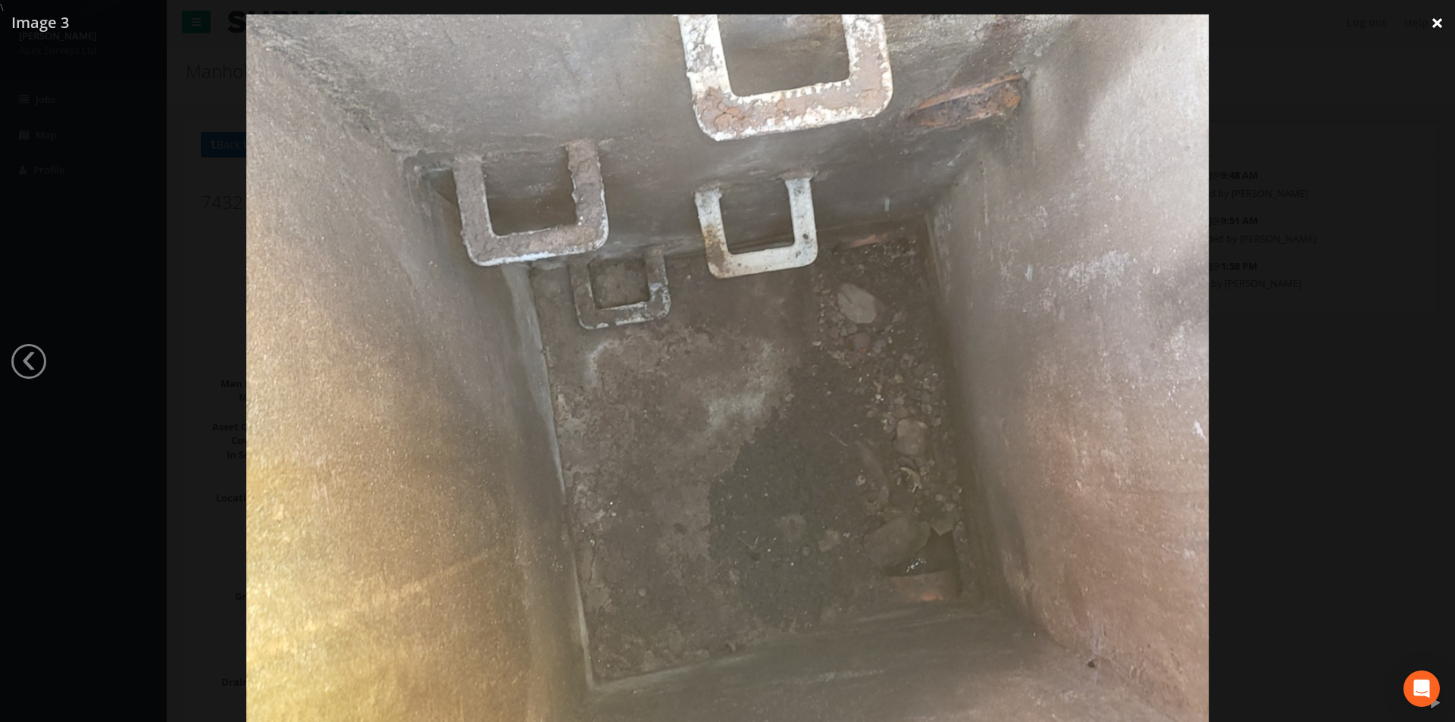
click at [1439, 18] on link "×" at bounding box center [1438, 22] width 36 height 45
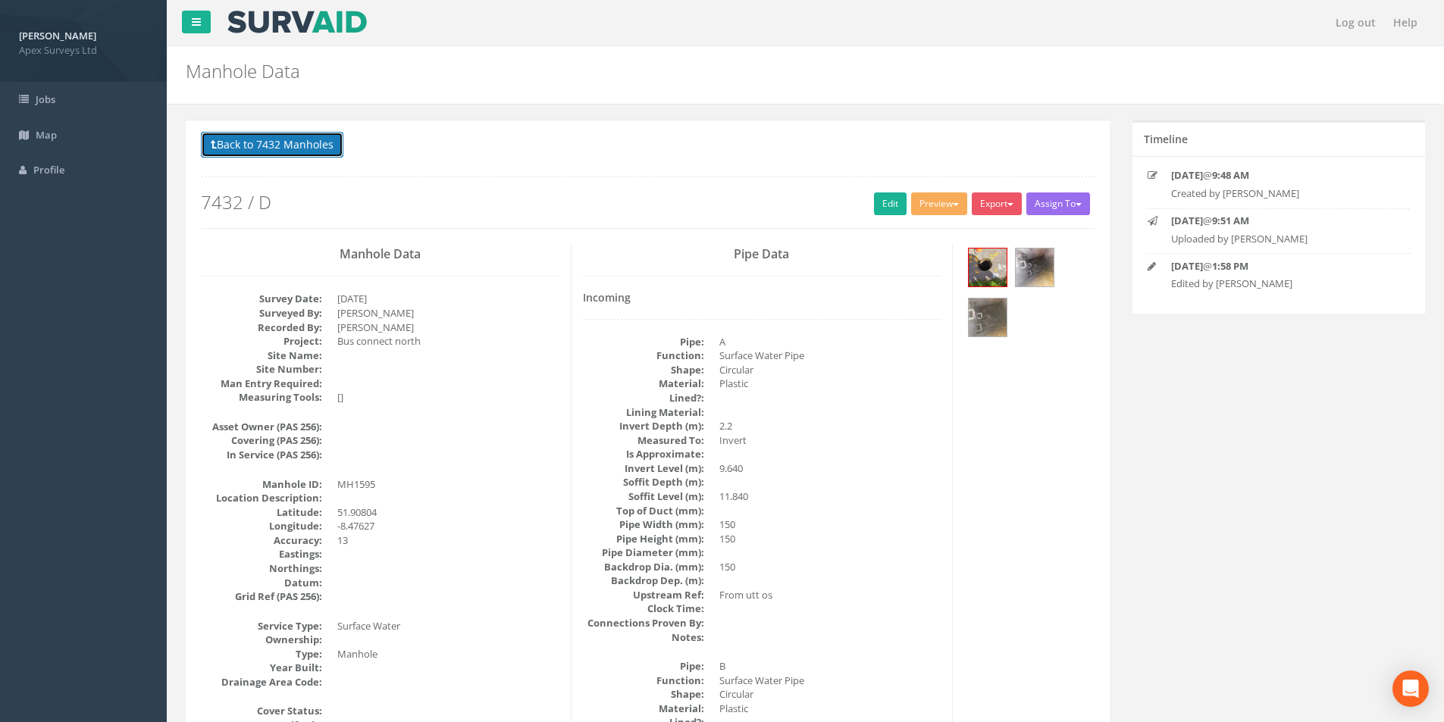
click at [229, 146] on button "Back to 7432 Manholes" at bounding box center [272, 145] width 143 height 26
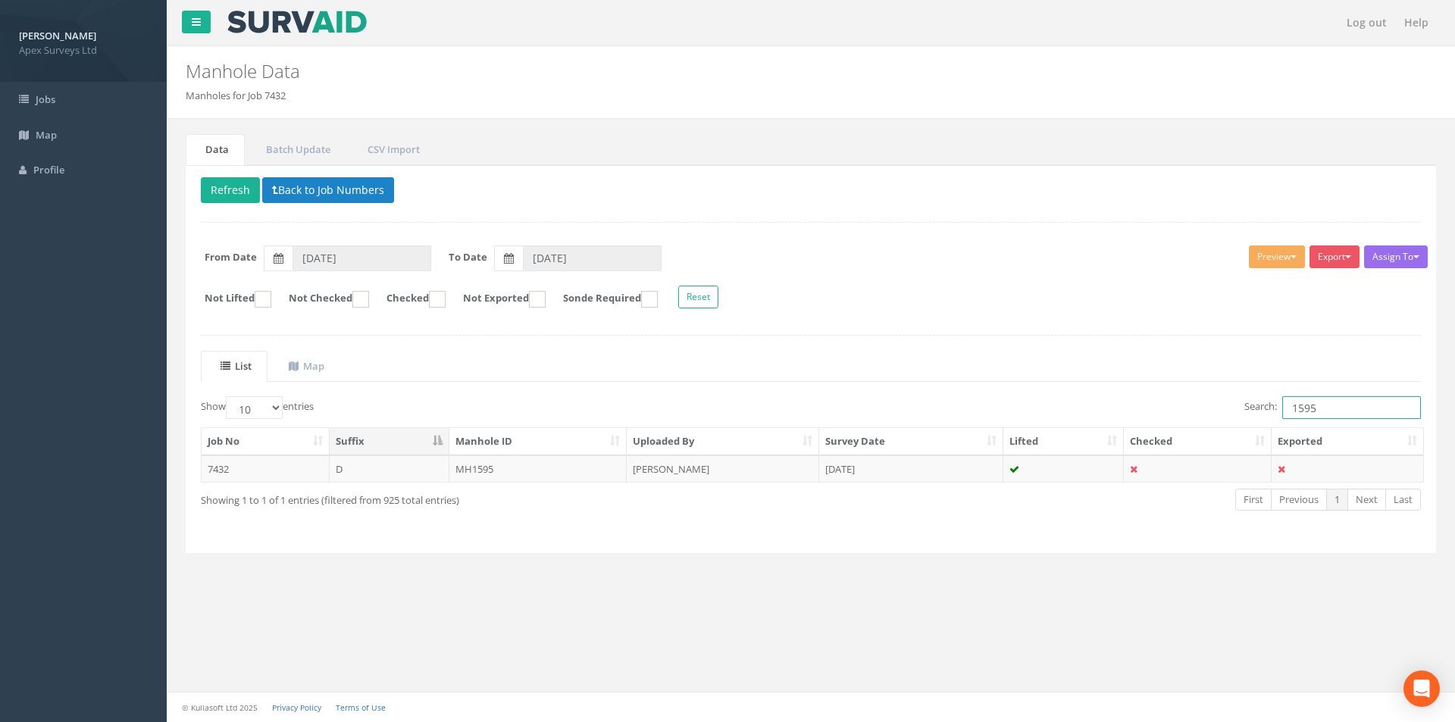
click at [1320, 408] on input "1595" at bounding box center [1352, 407] width 139 height 23
type input "1596"
click at [540, 481] on td "MH1596" at bounding box center [539, 469] width 178 height 27
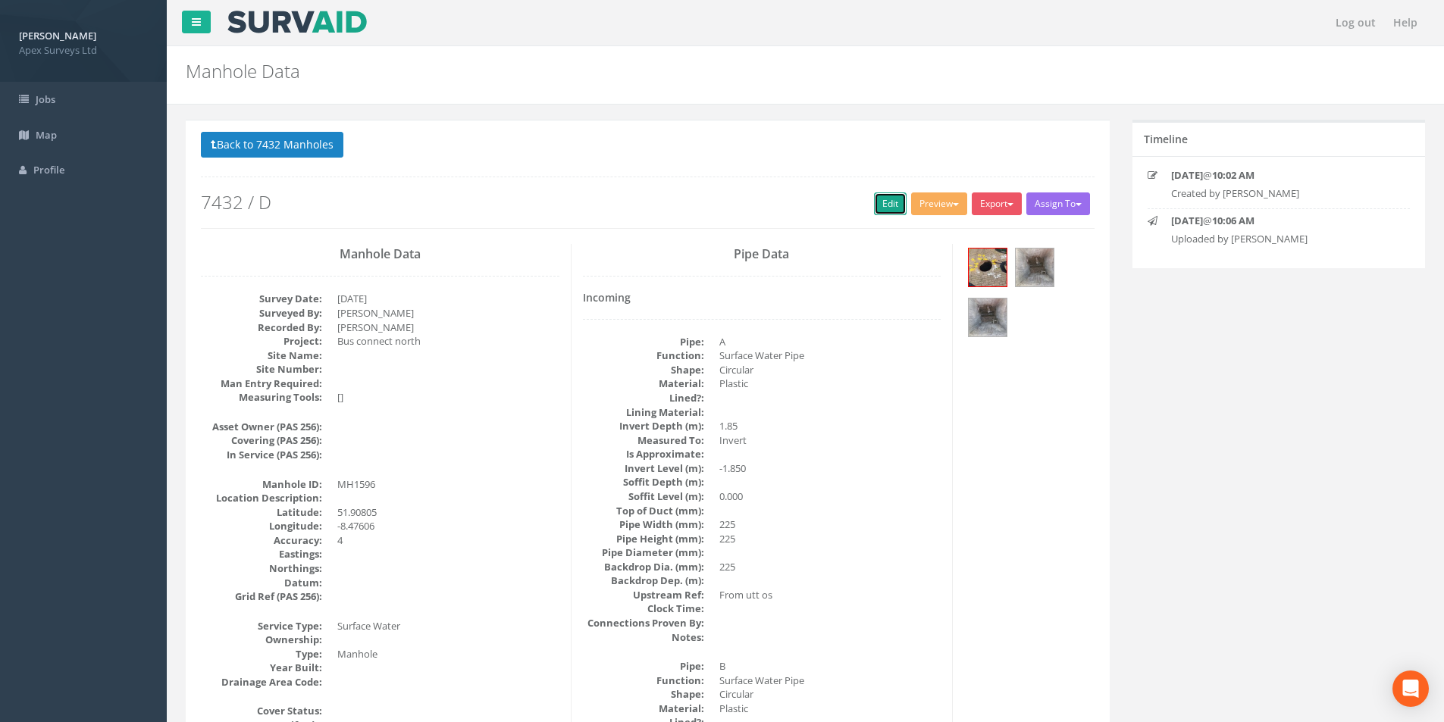
click at [875, 202] on link "Edit" at bounding box center [890, 204] width 33 height 23
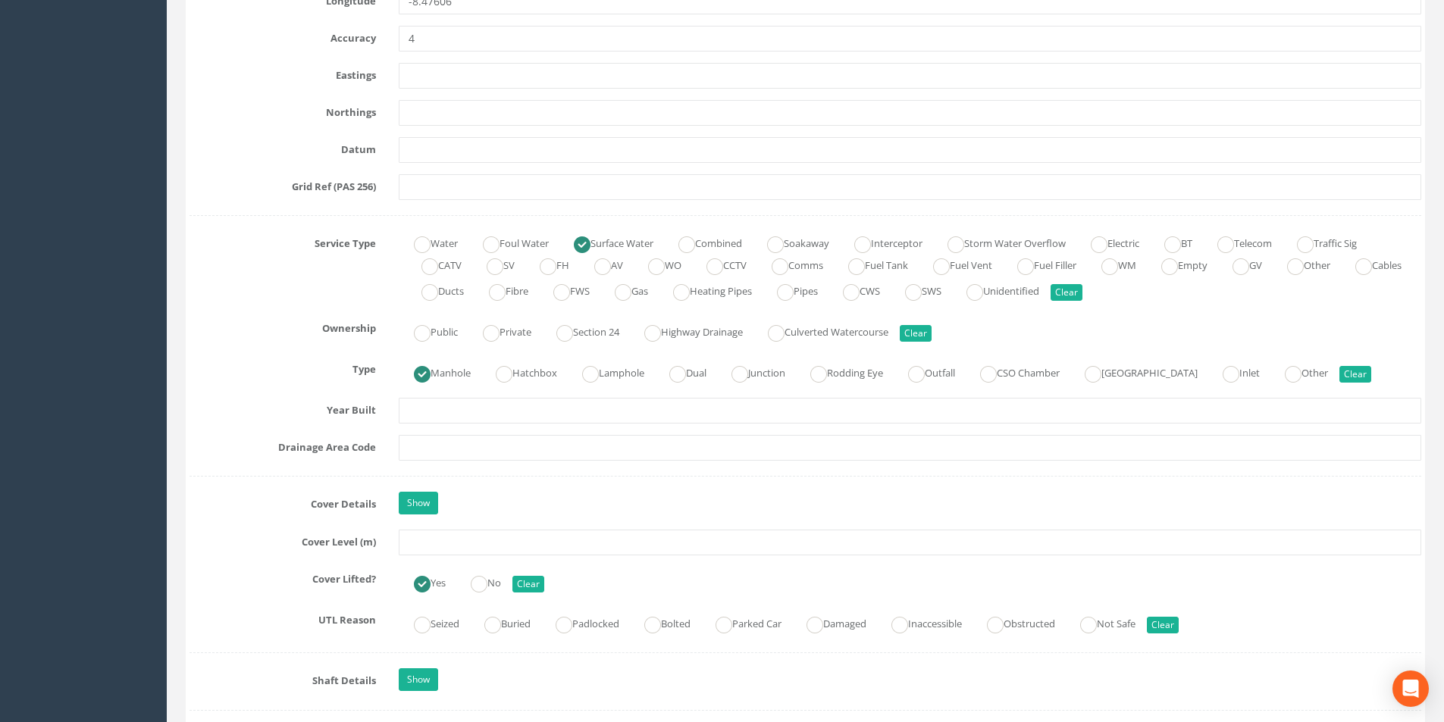
scroll to position [910, 0]
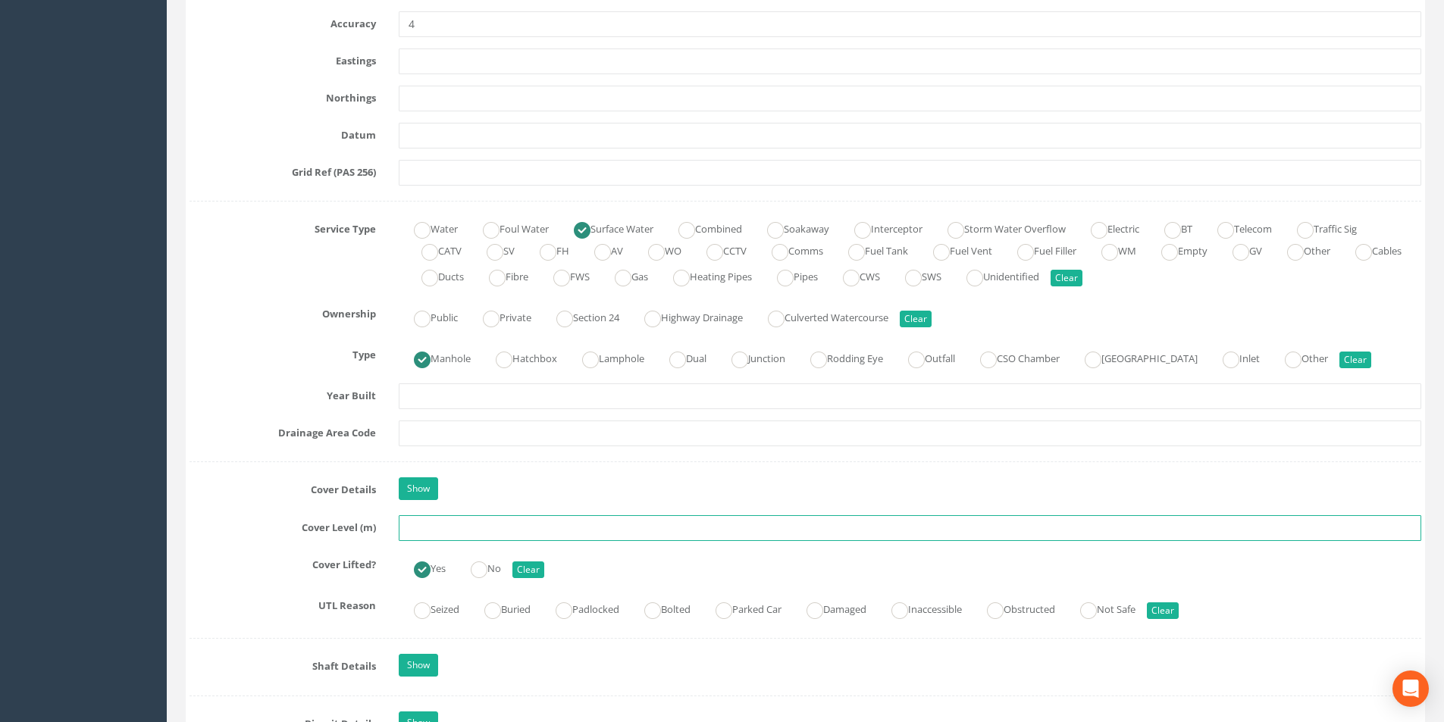
click at [441, 524] on input "text" at bounding box center [910, 528] width 1023 height 26
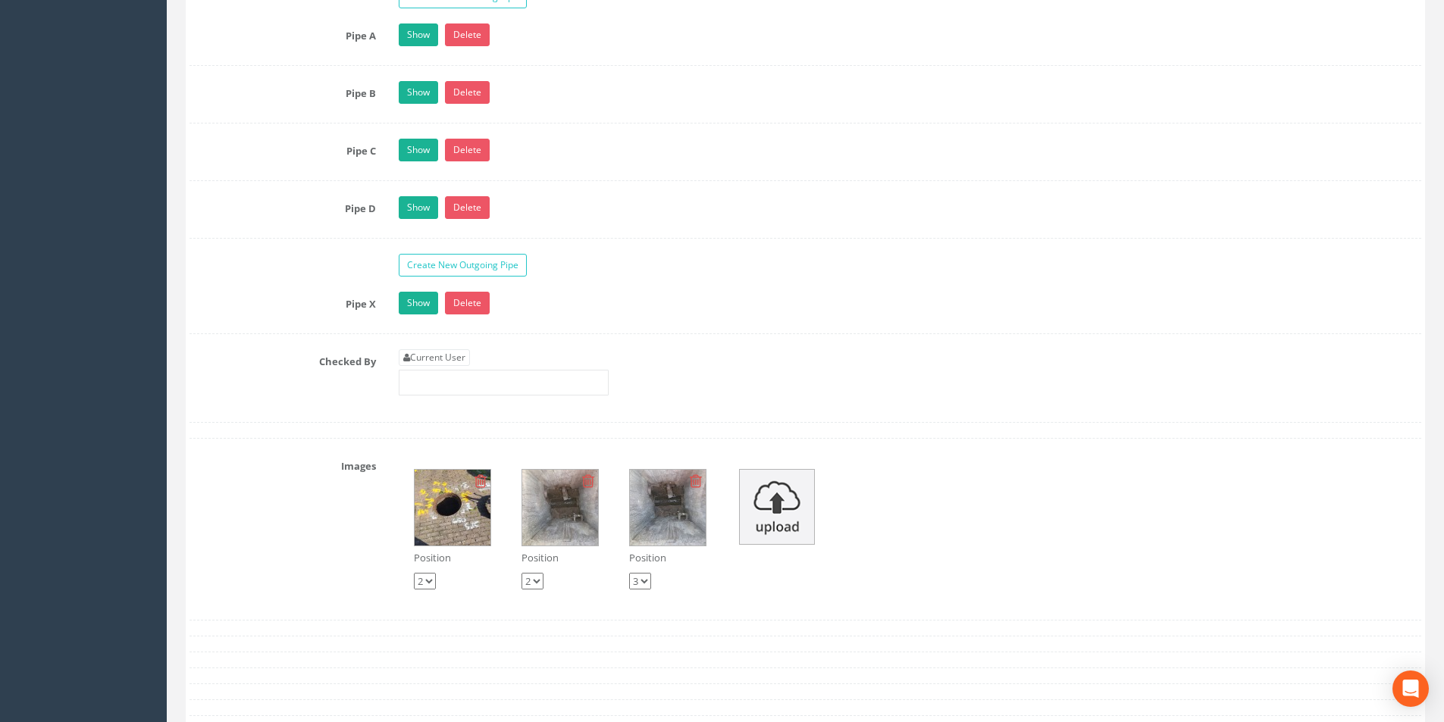
scroll to position [2501, 0]
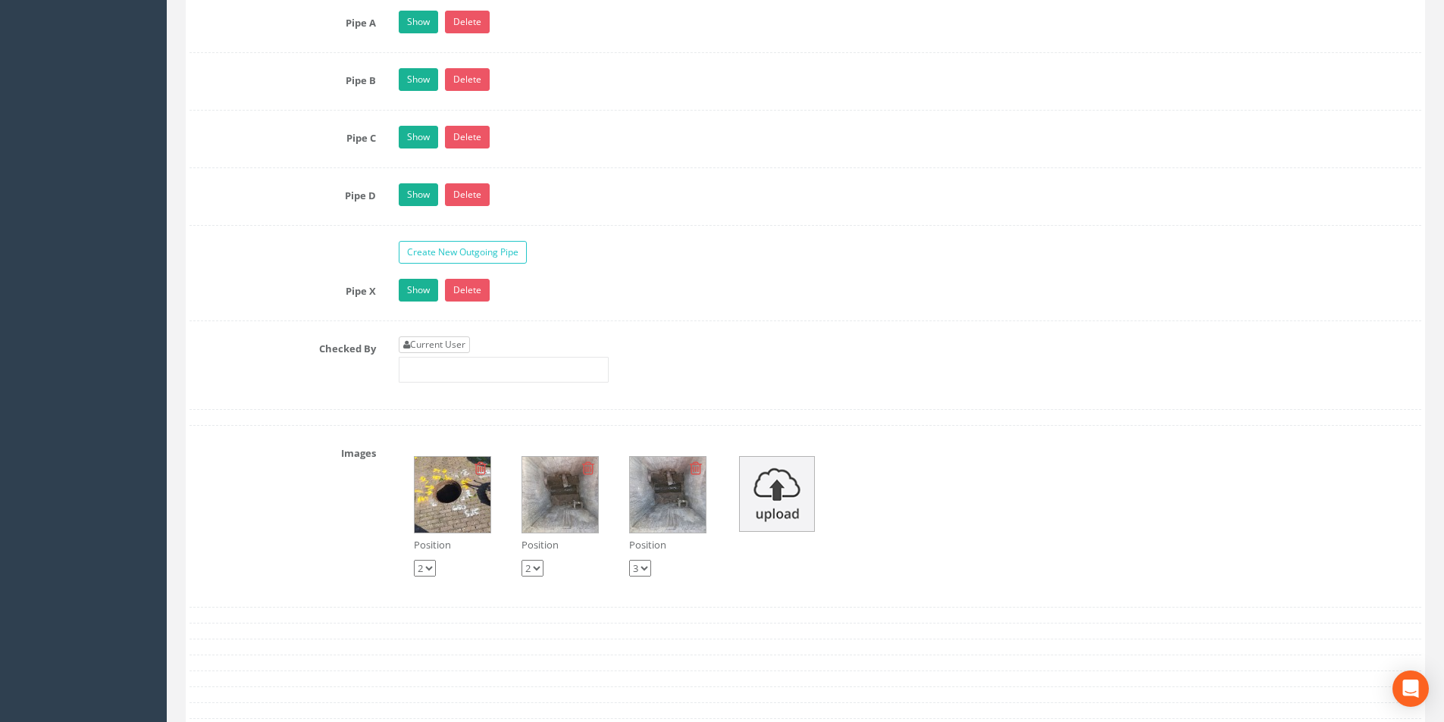
type input "10.71"
click at [464, 343] on link "Current User" at bounding box center [434, 345] width 71 height 17
type input "[PERSON_NAME]"
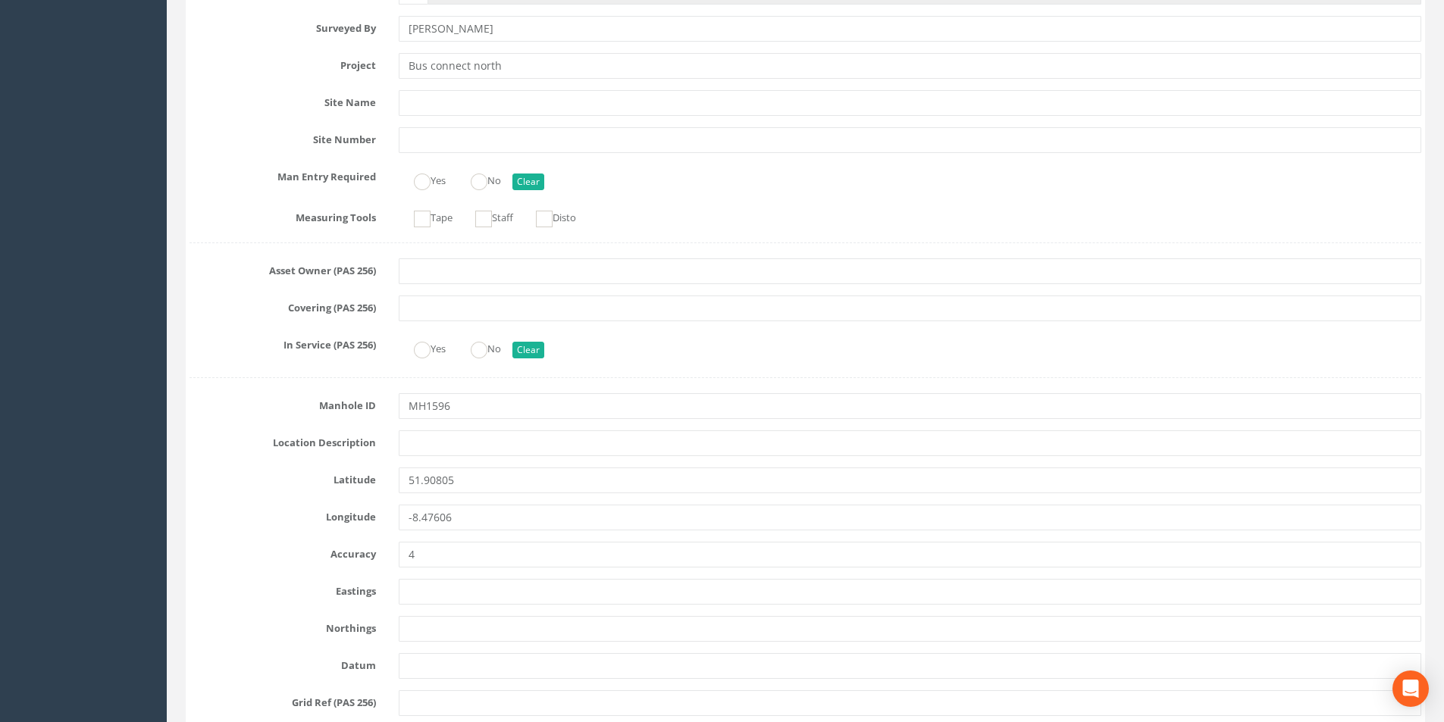
scroll to position [0, 0]
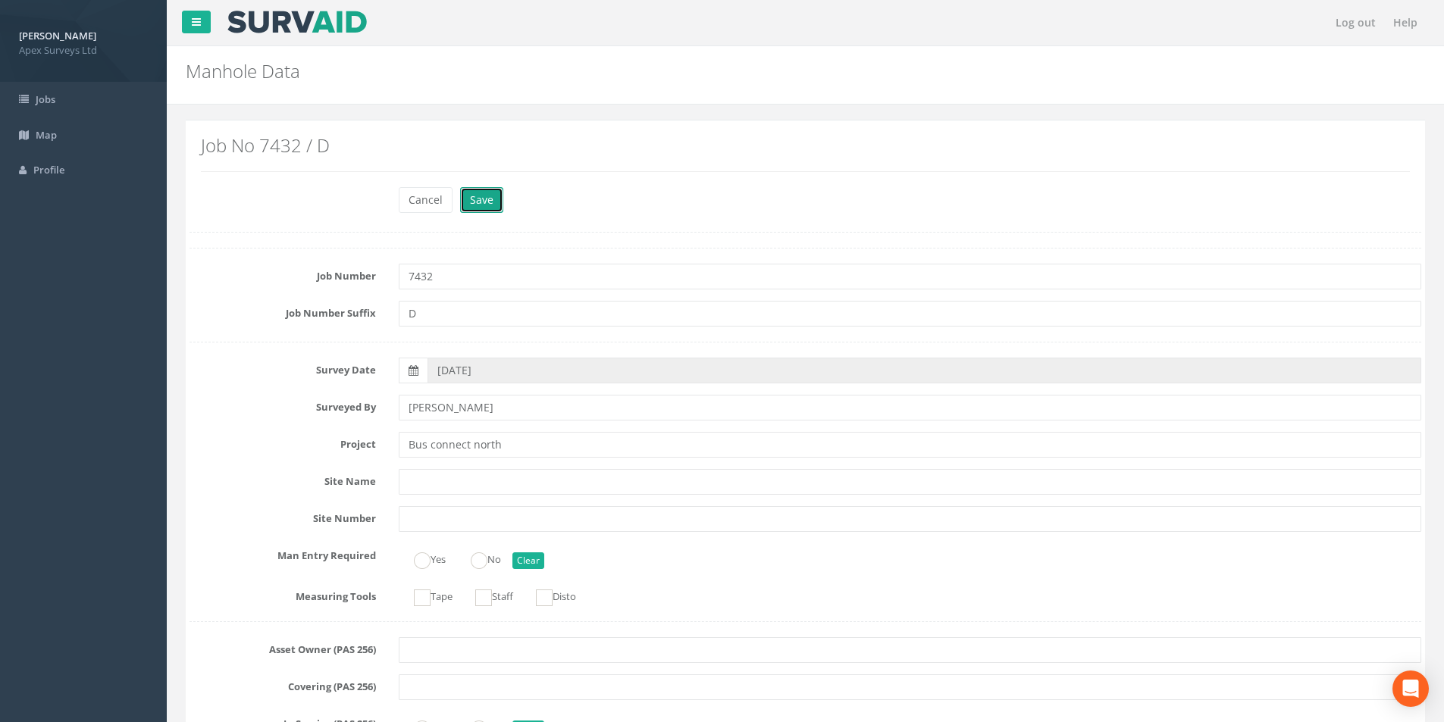
click at [484, 202] on button "Save" at bounding box center [481, 200] width 43 height 26
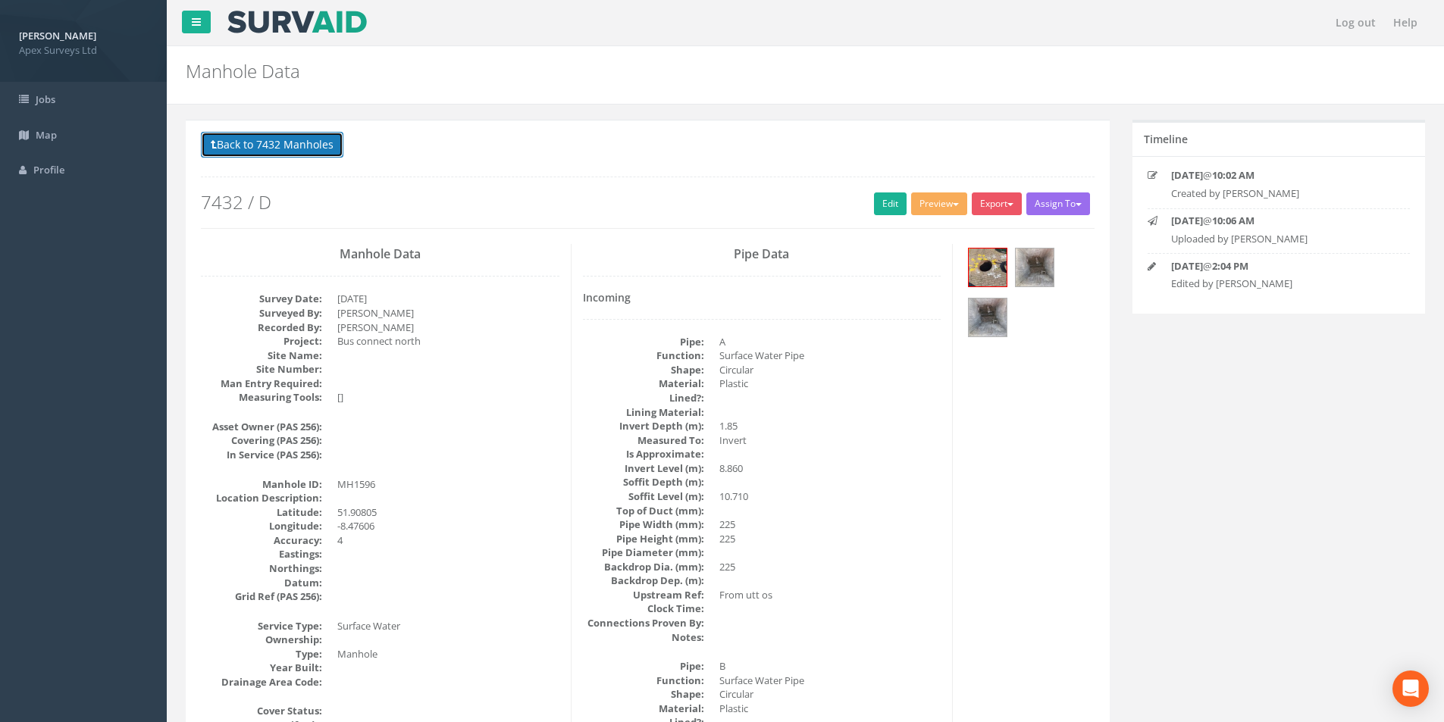
click at [226, 132] on button "Back to 7432 Manholes" at bounding box center [272, 145] width 143 height 26
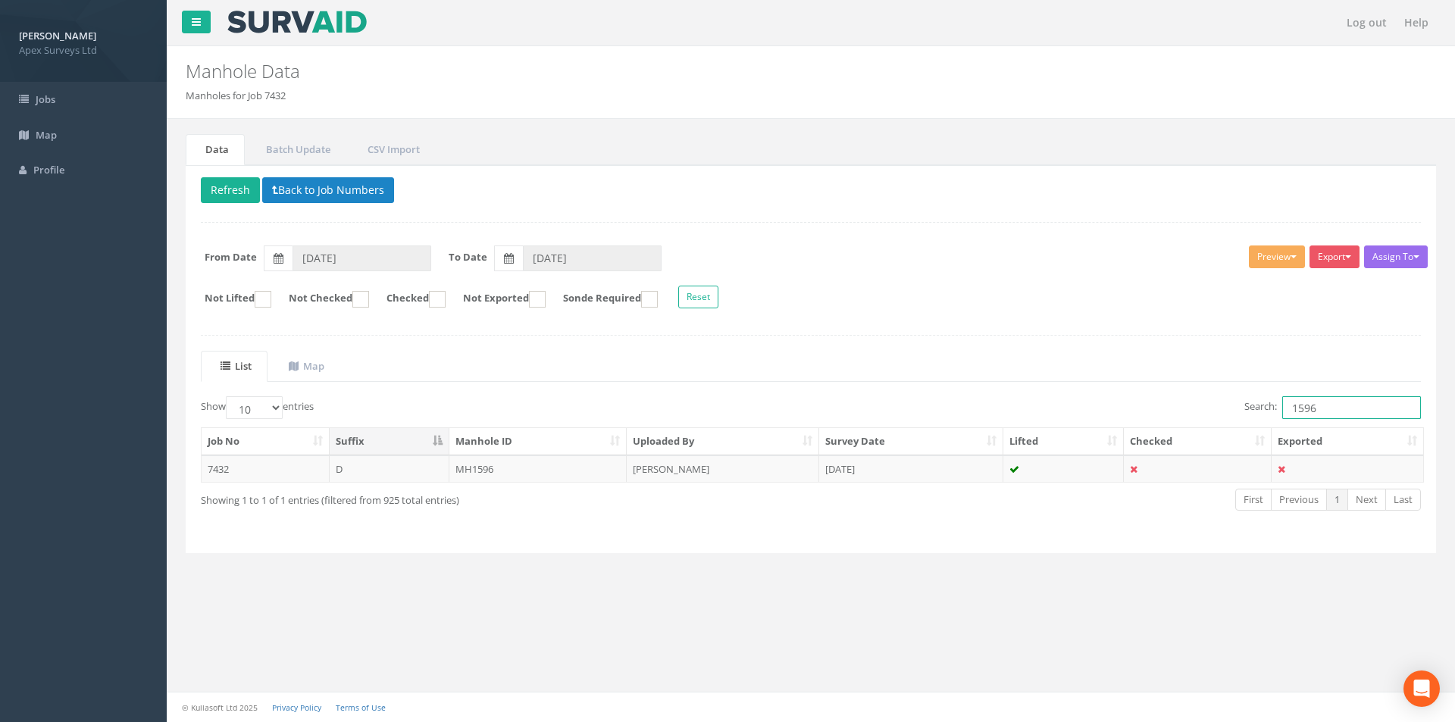
click at [1337, 403] on input "1596" at bounding box center [1352, 407] width 139 height 23
type input "1598"
click at [534, 474] on td "MH1598" at bounding box center [539, 469] width 178 height 27
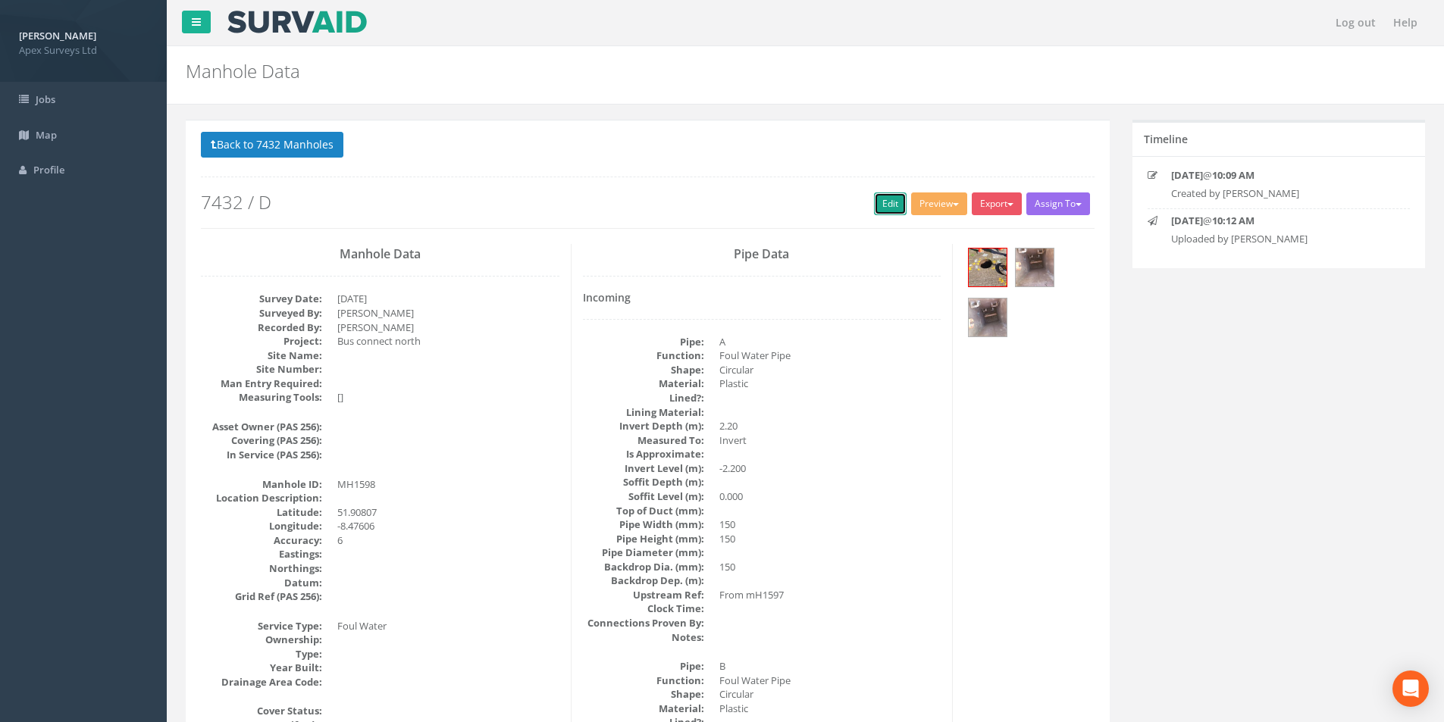
click at [879, 209] on link "Edit" at bounding box center [890, 204] width 33 height 23
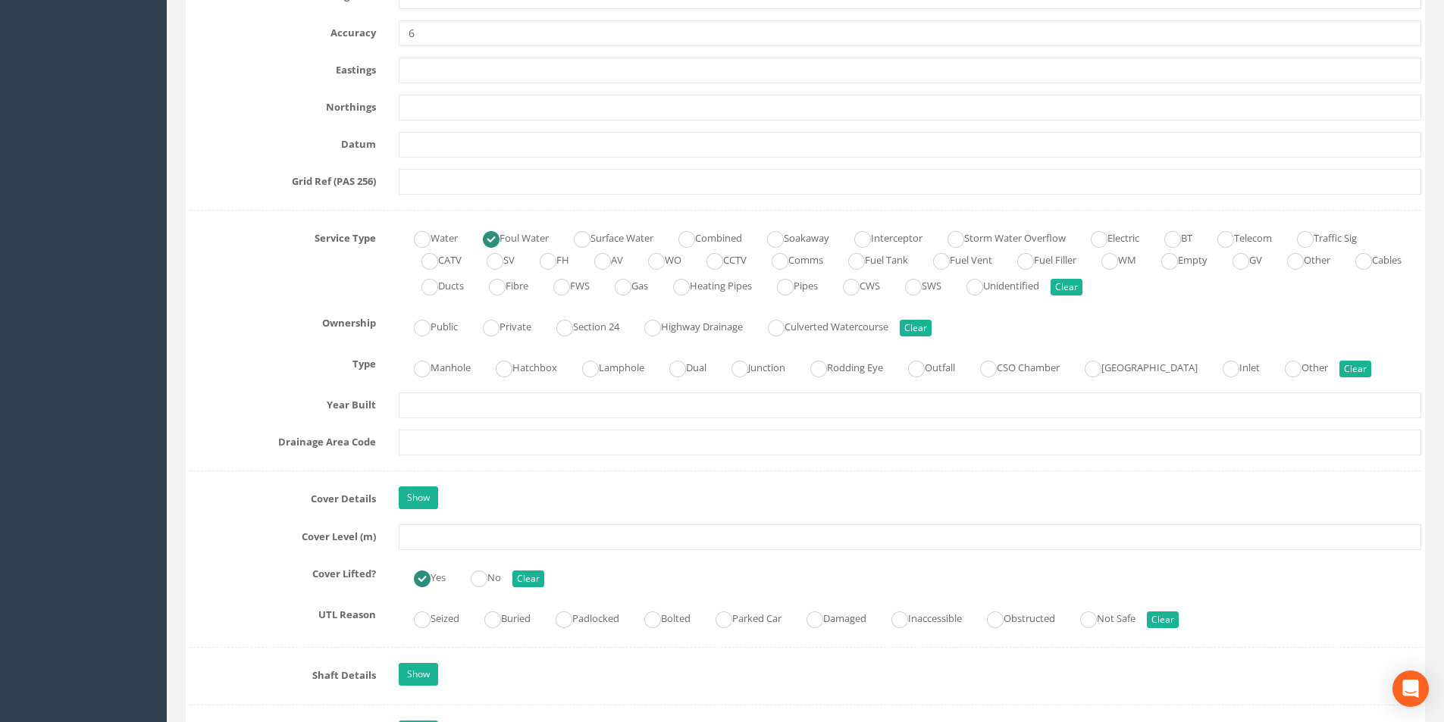
scroll to position [985, 0]
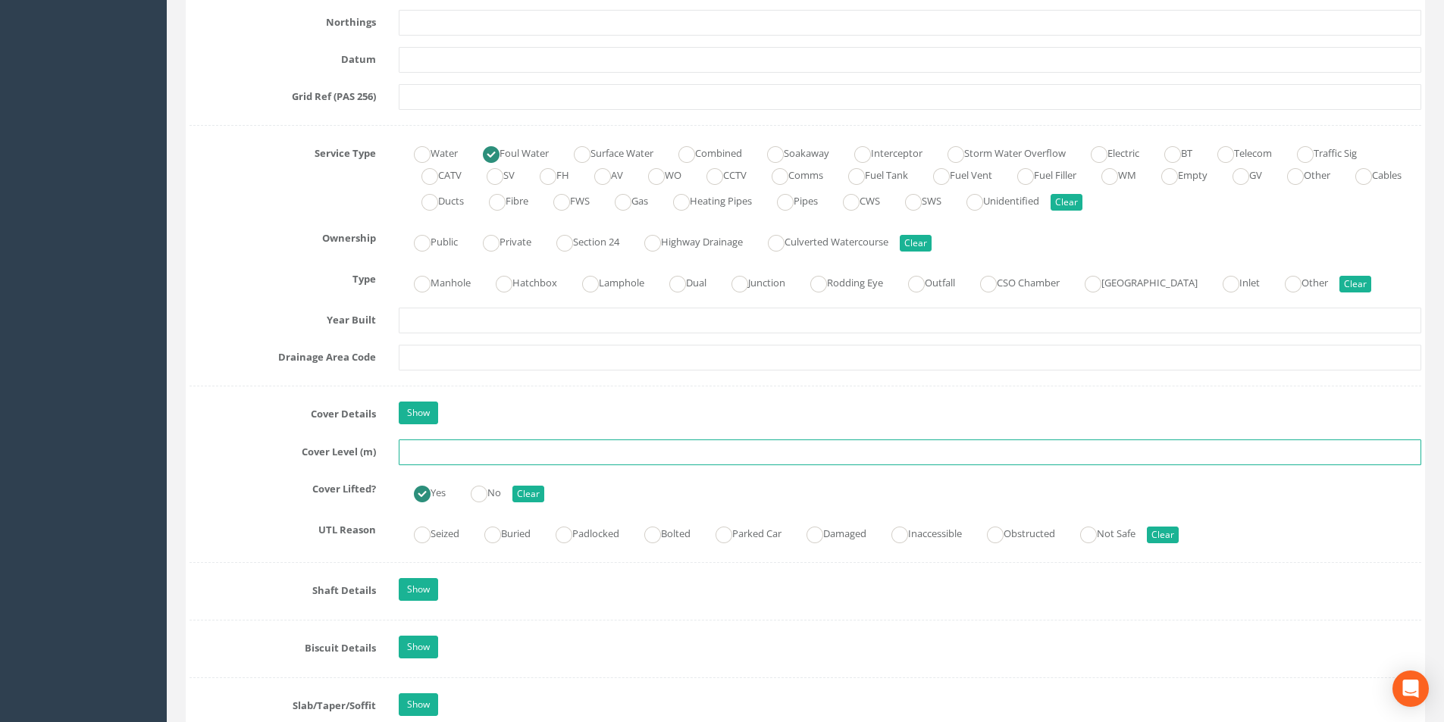
click at [537, 453] on input "text" at bounding box center [910, 453] width 1023 height 26
type input "10.74"
click at [570, 359] on input "text" at bounding box center [910, 358] width 1023 height 26
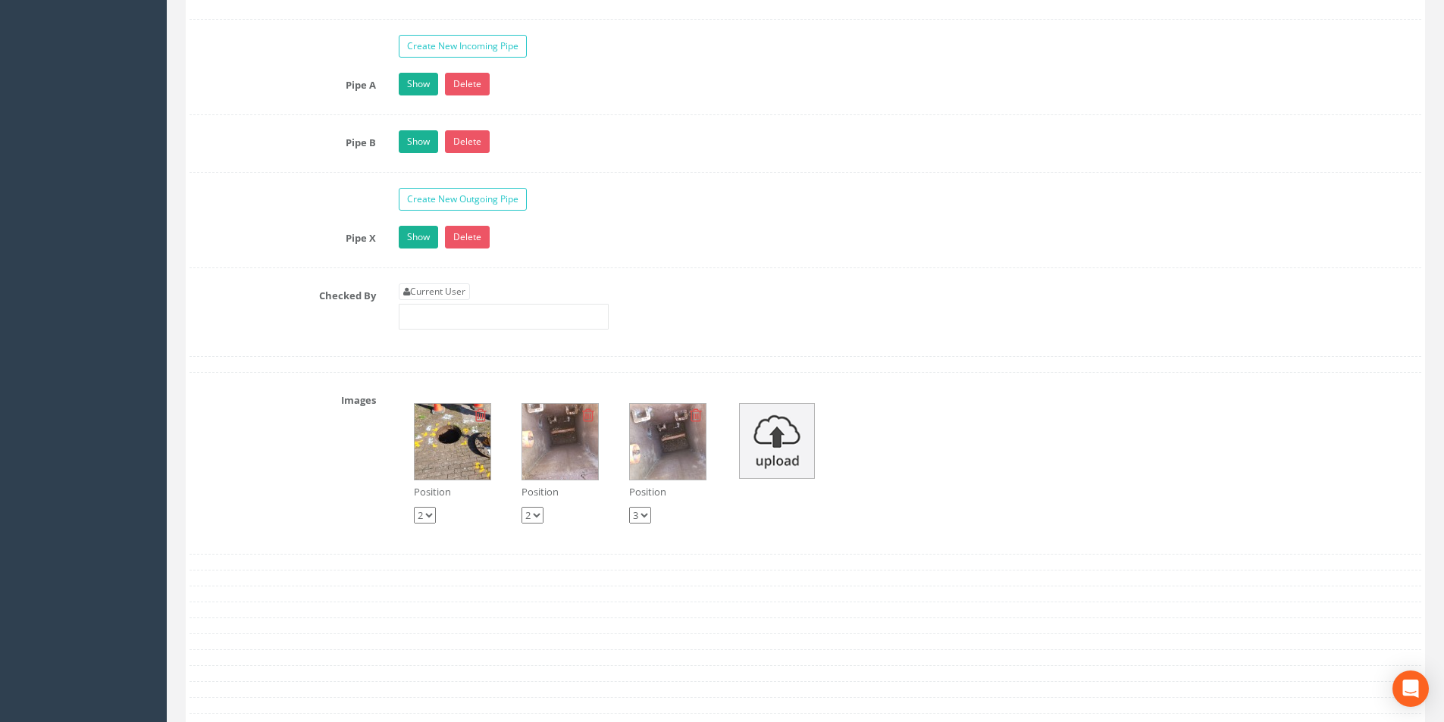
scroll to position [2577, 0]
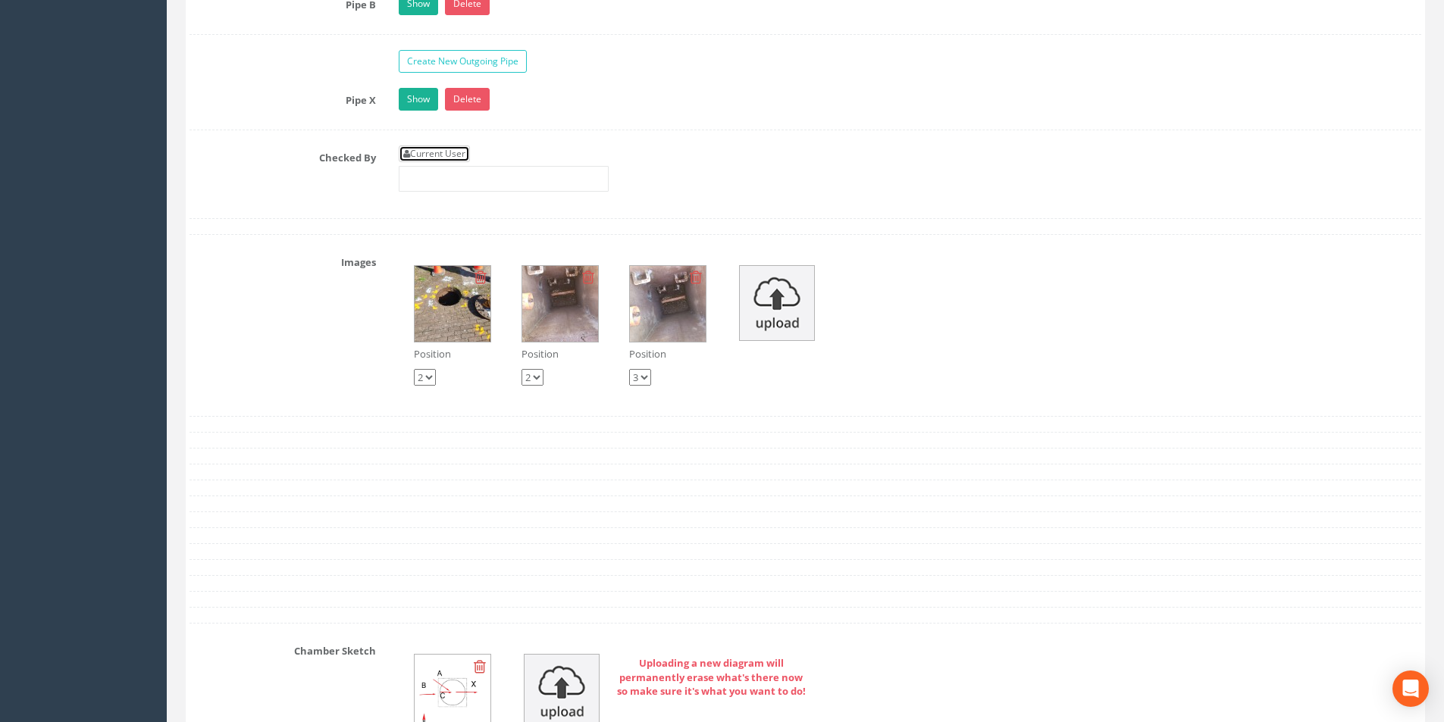
click at [443, 154] on link "Current User" at bounding box center [434, 154] width 71 height 17
type input "[PERSON_NAME]"
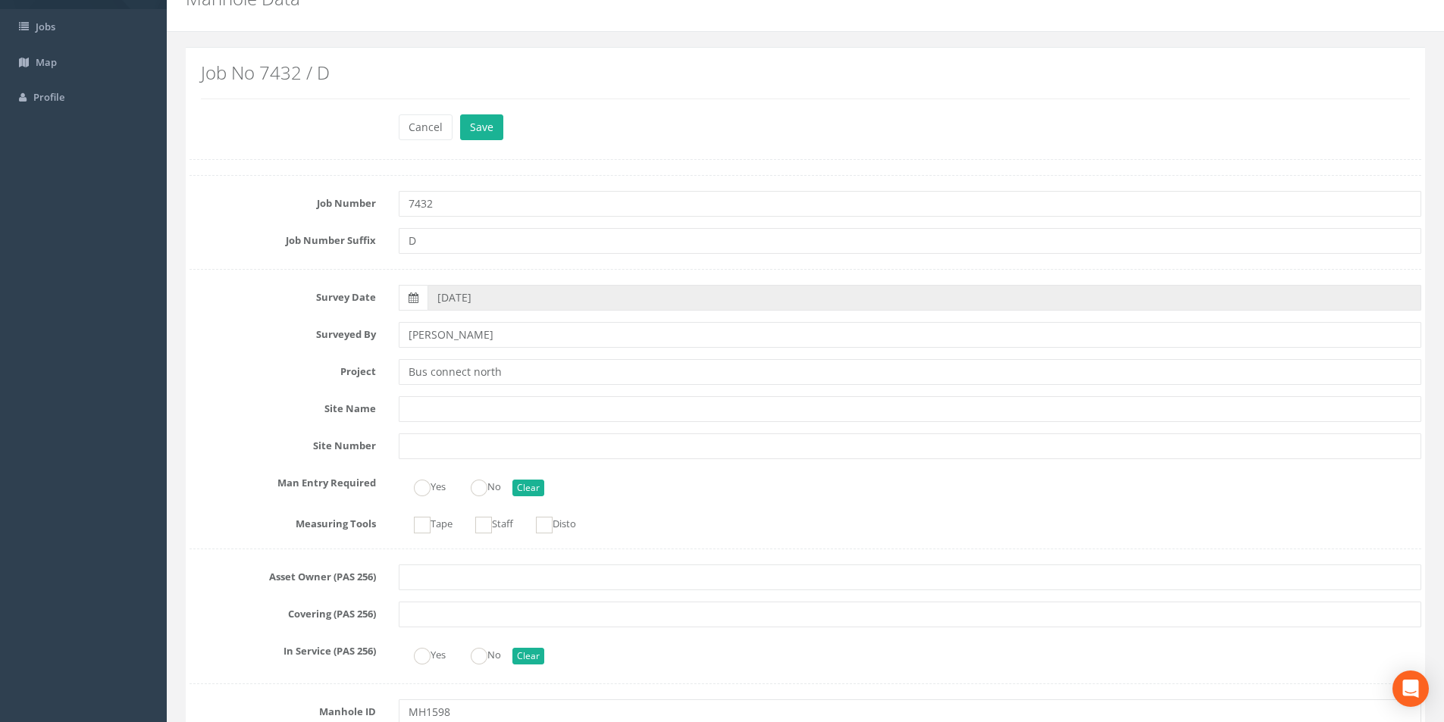
scroll to position [0, 0]
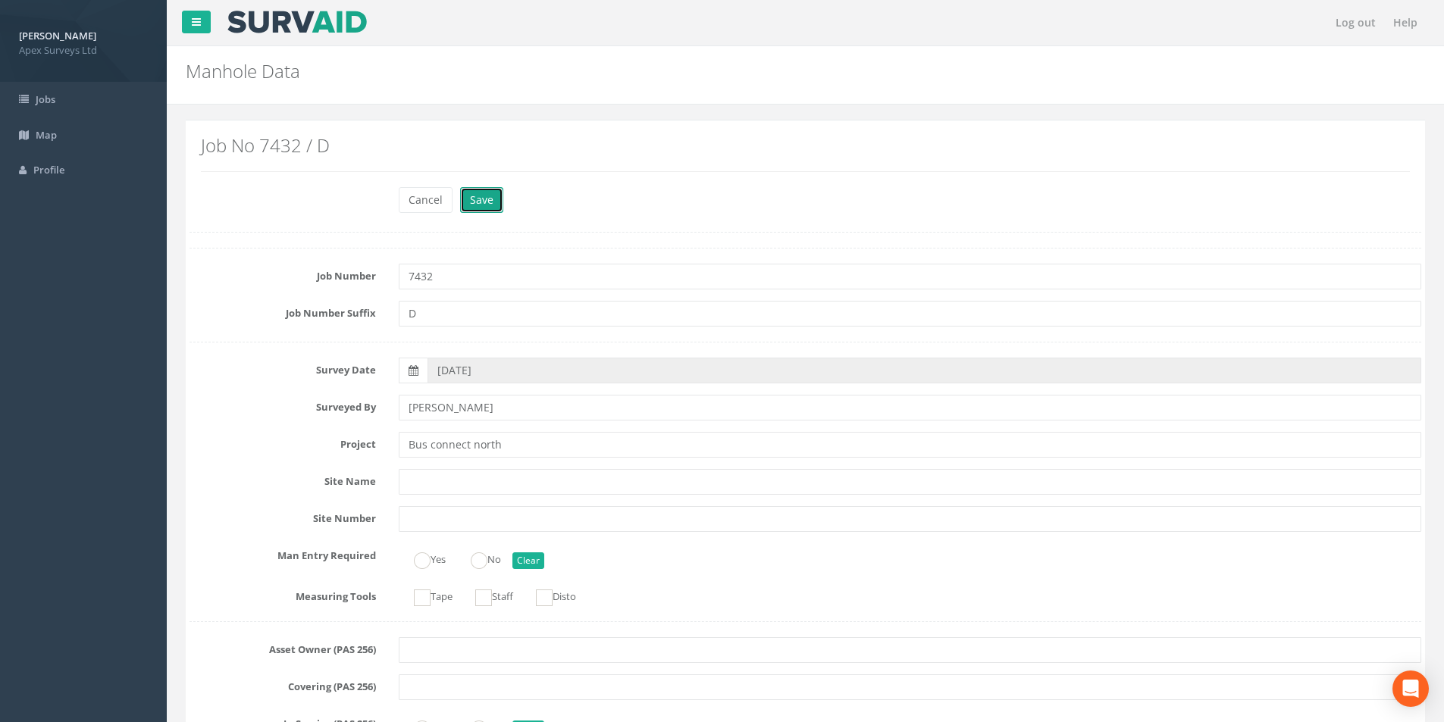
click at [496, 202] on button "Save" at bounding box center [481, 200] width 43 height 26
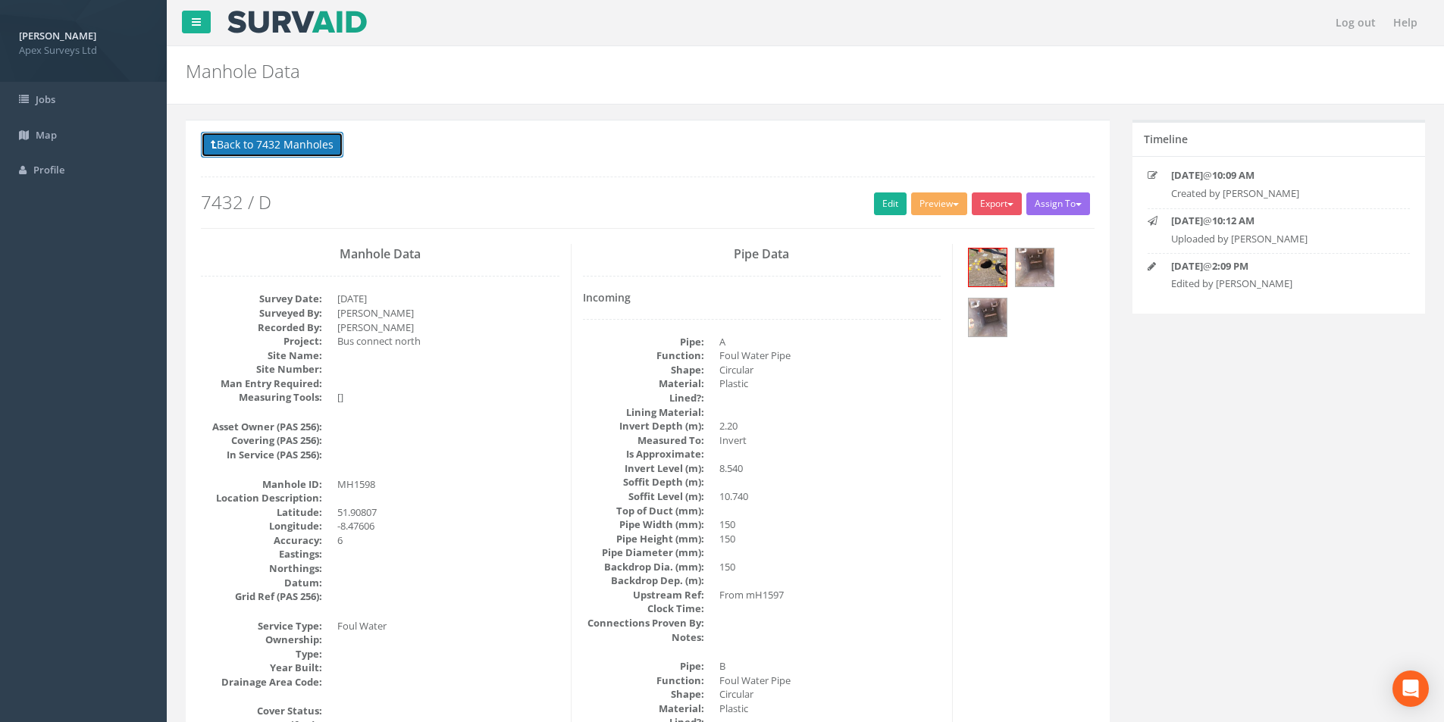
click at [224, 150] on button "Back to 7432 Manholes" at bounding box center [272, 145] width 143 height 26
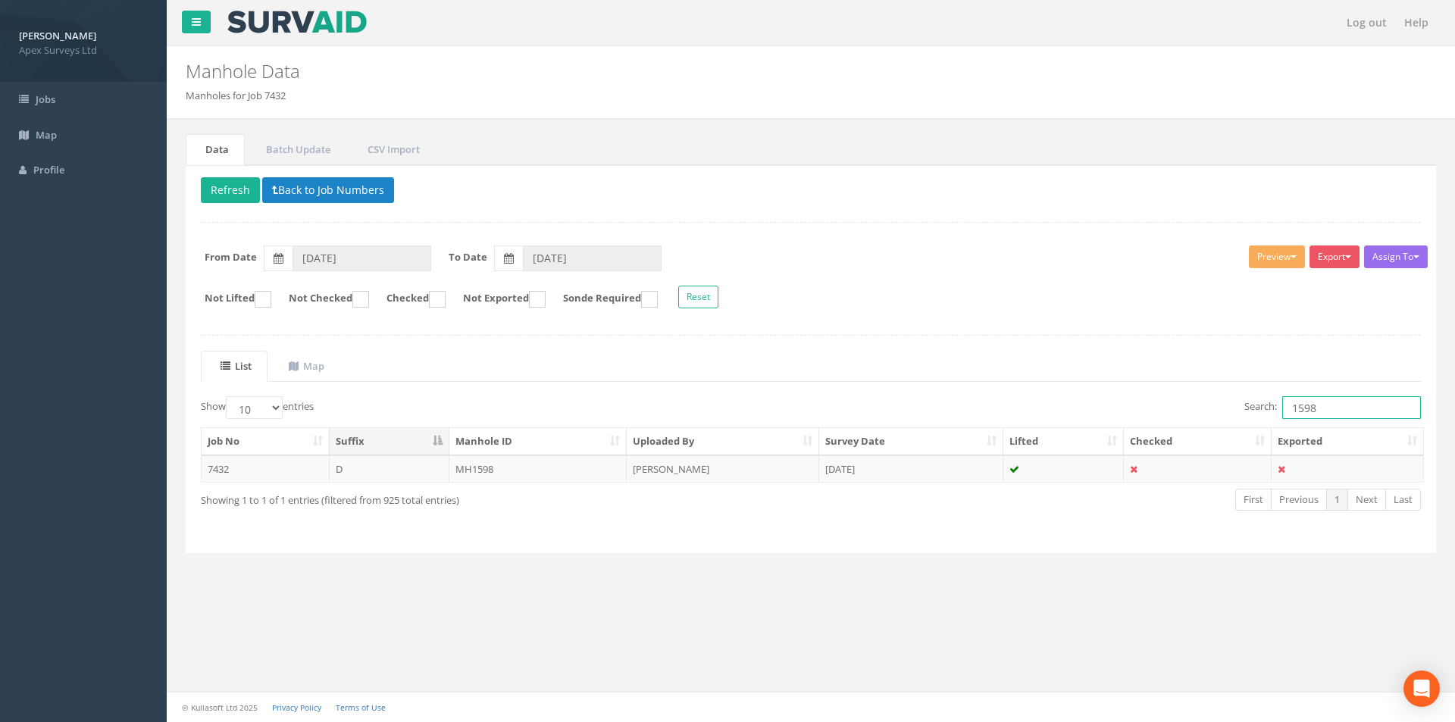
click at [1323, 414] on input "1598" at bounding box center [1352, 407] width 139 height 23
type input "1599"
click at [569, 469] on td "MH1599" at bounding box center [539, 469] width 178 height 27
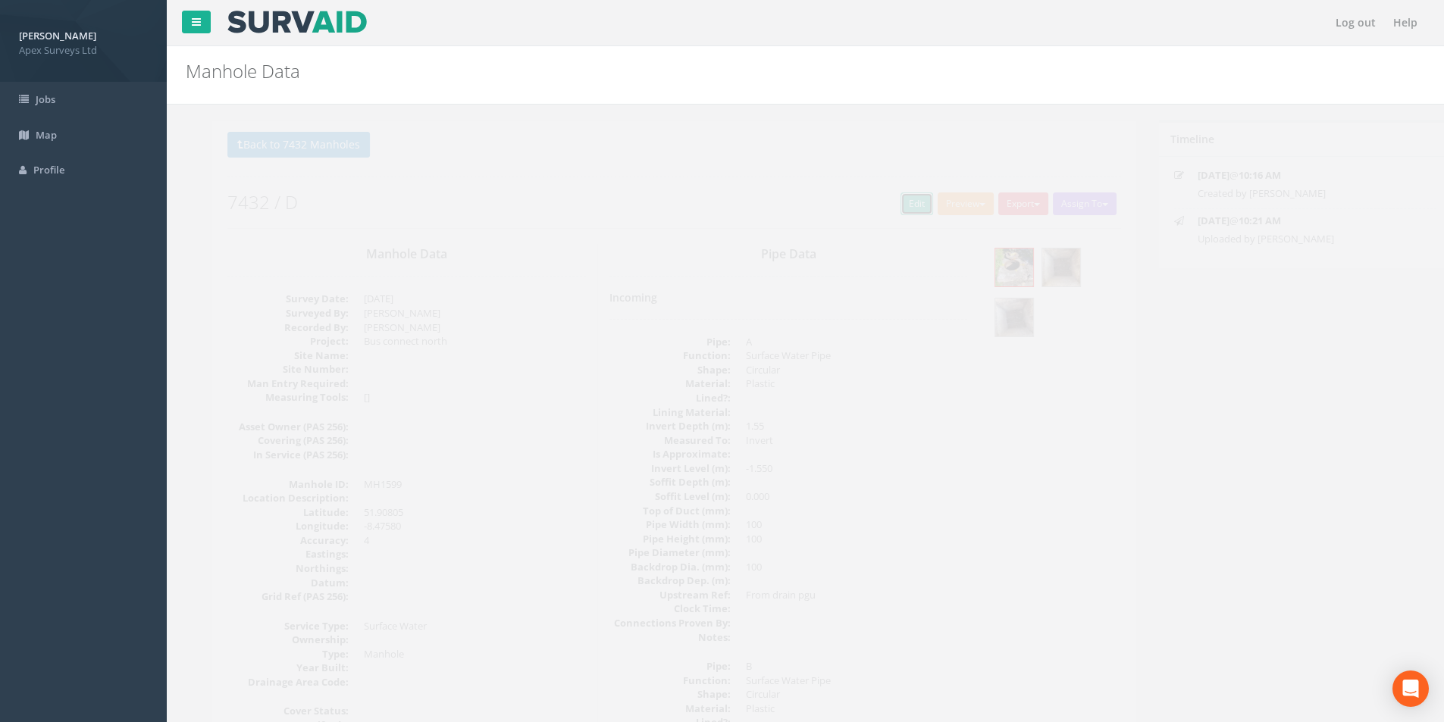
click at [879, 204] on link "Edit" at bounding box center [890, 204] width 33 height 23
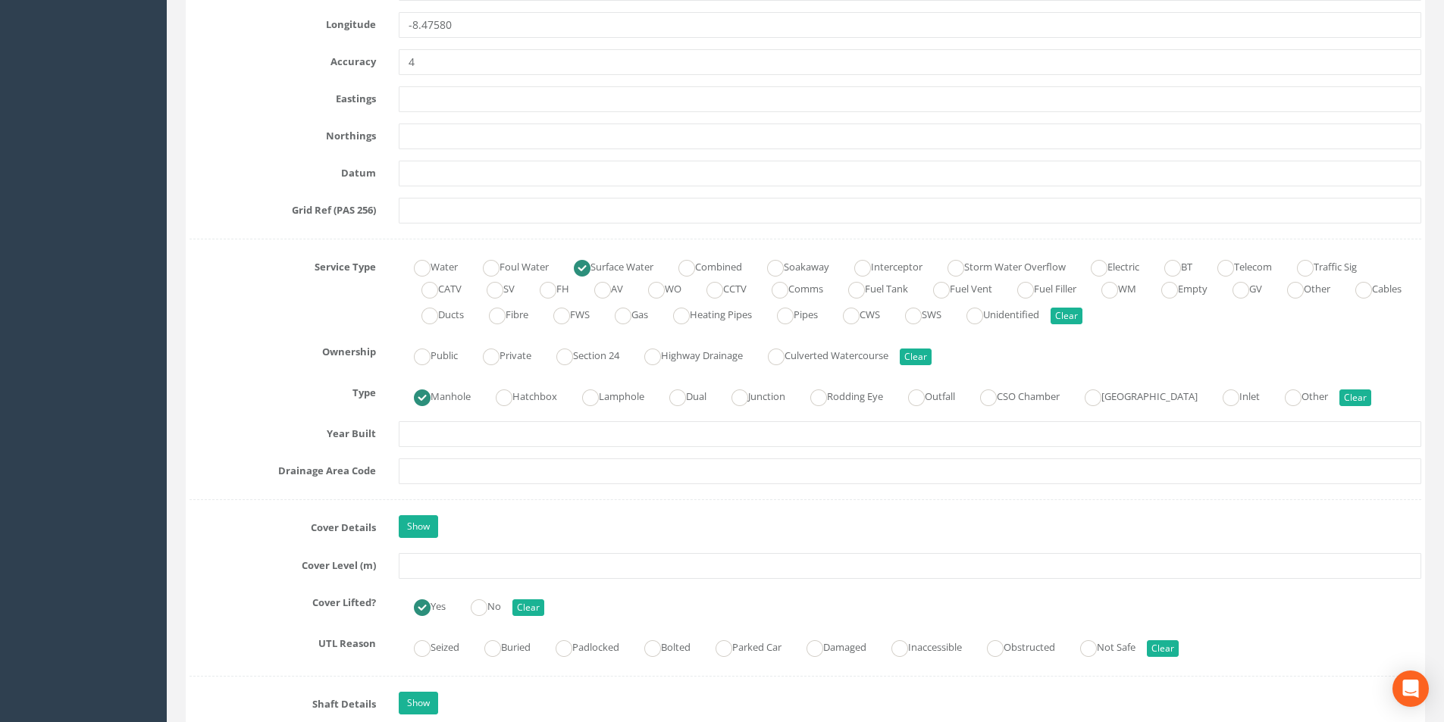
scroll to position [1061, 0]
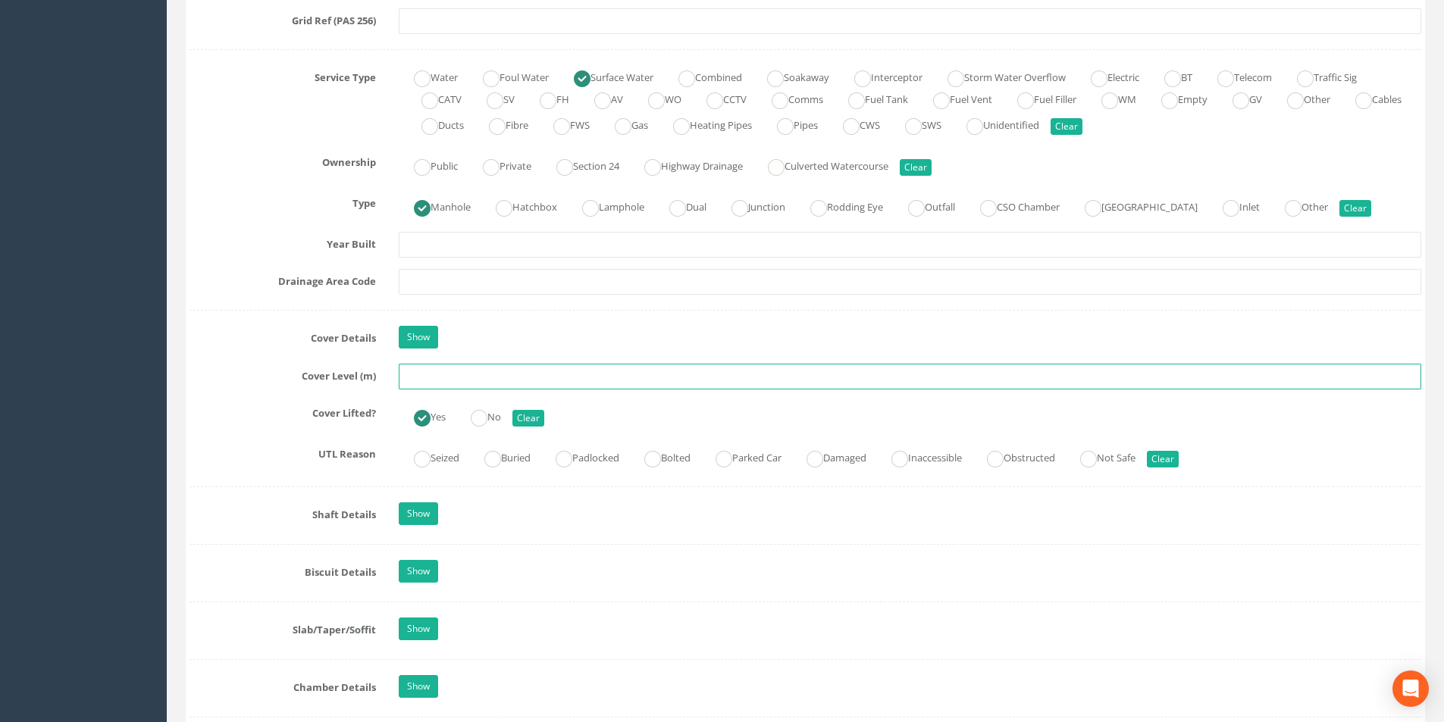
click at [502, 381] on input "text" at bounding box center [910, 377] width 1023 height 26
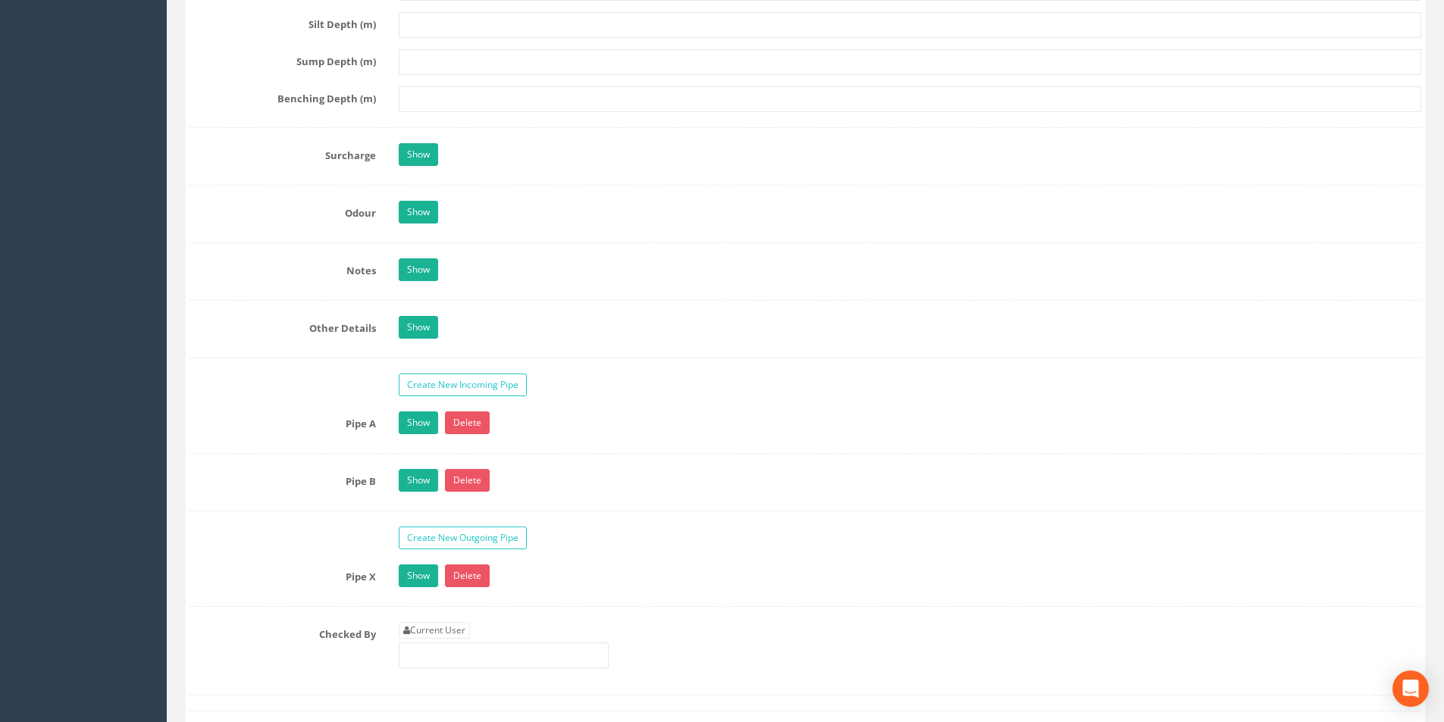
scroll to position [2350, 0]
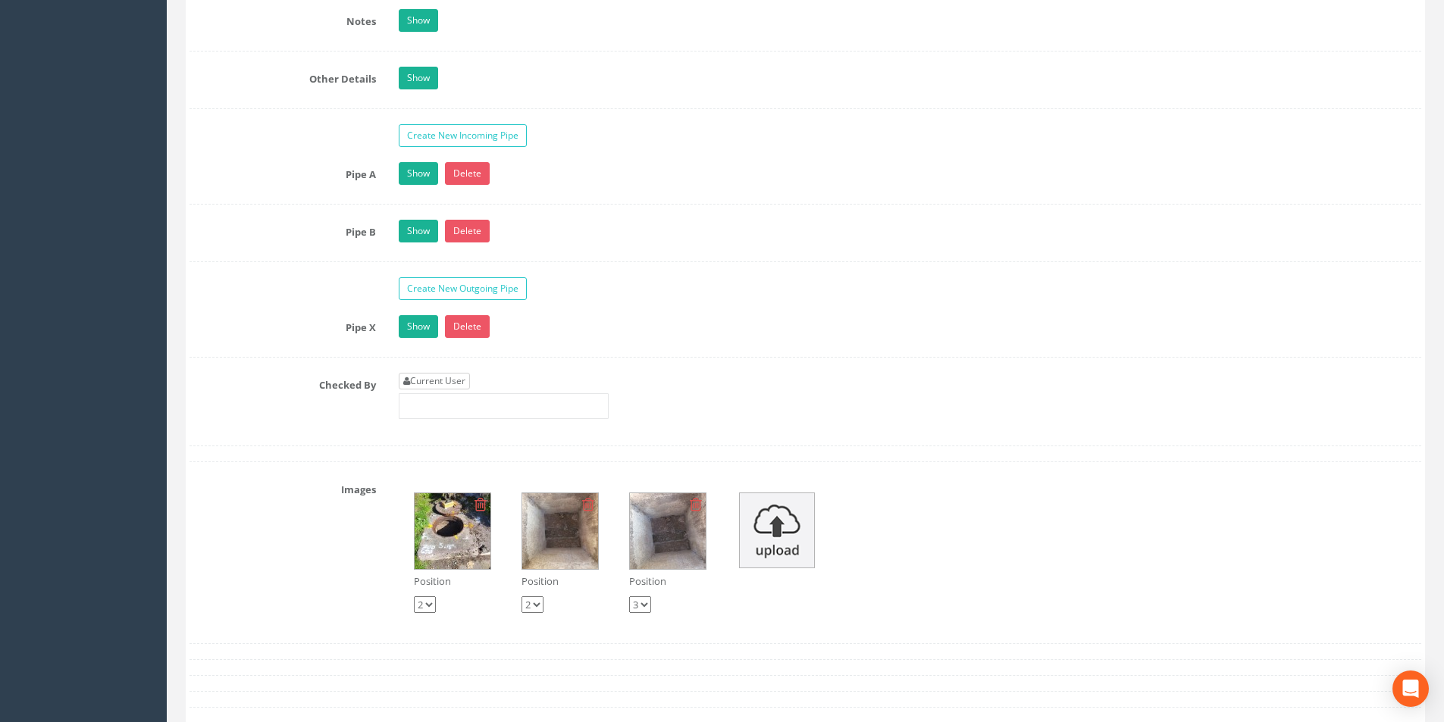
type input "10.04"
click at [452, 375] on link "Current User" at bounding box center [434, 381] width 71 height 17
type input "[PERSON_NAME]"
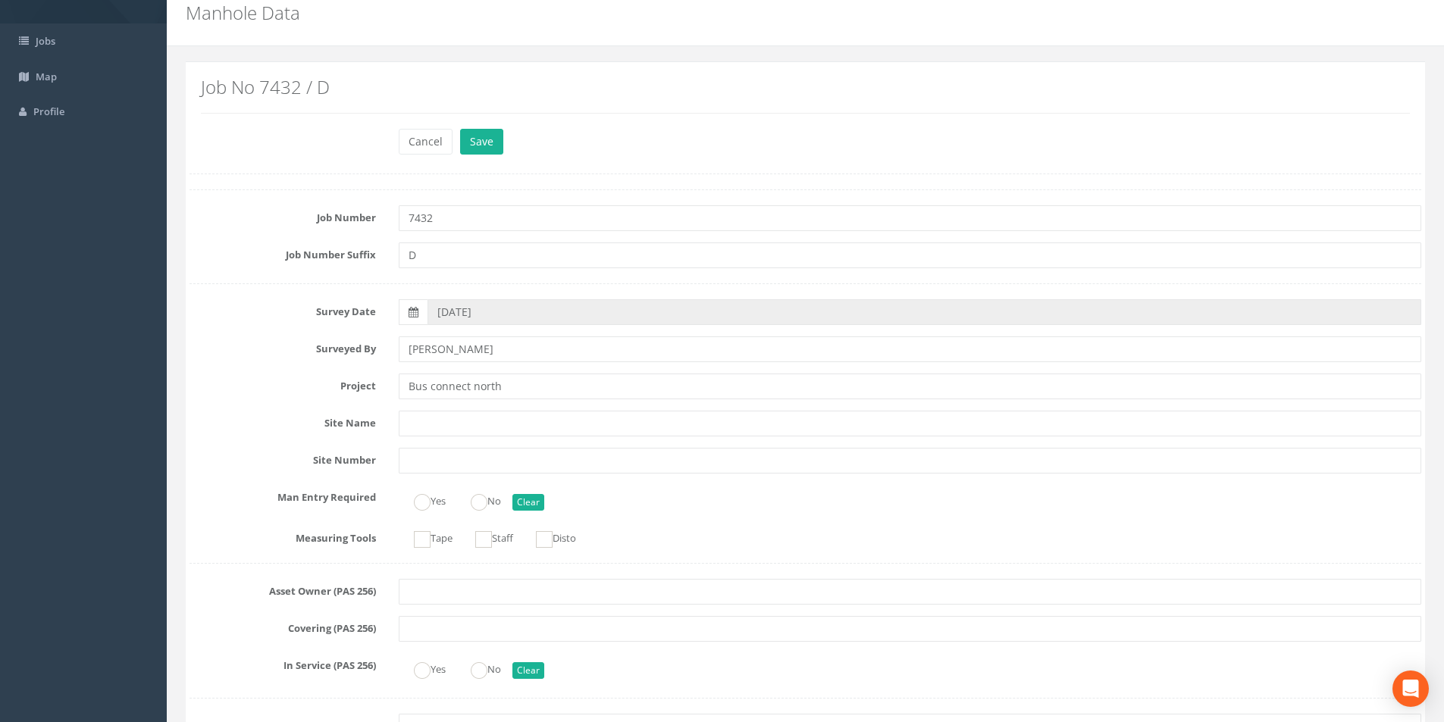
scroll to position [0, 0]
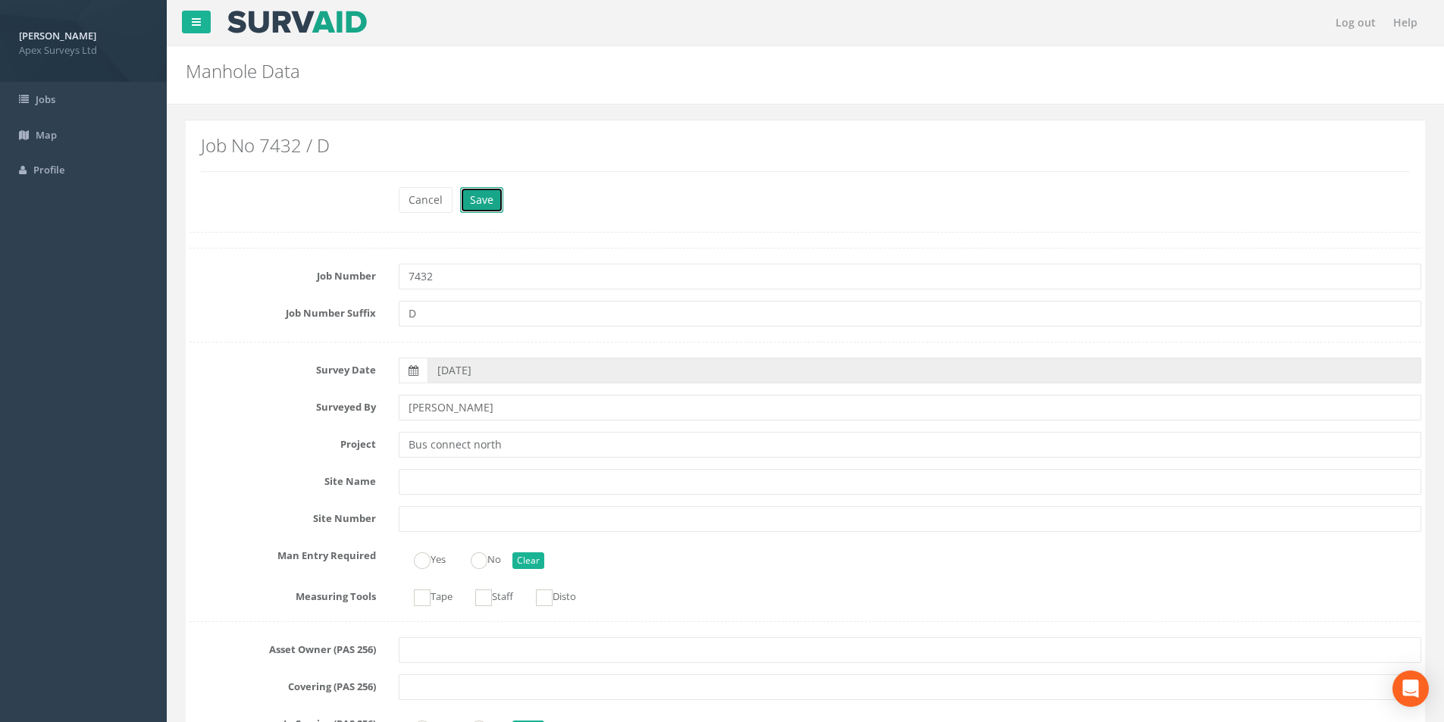
click at [478, 204] on button "Save" at bounding box center [481, 200] width 43 height 26
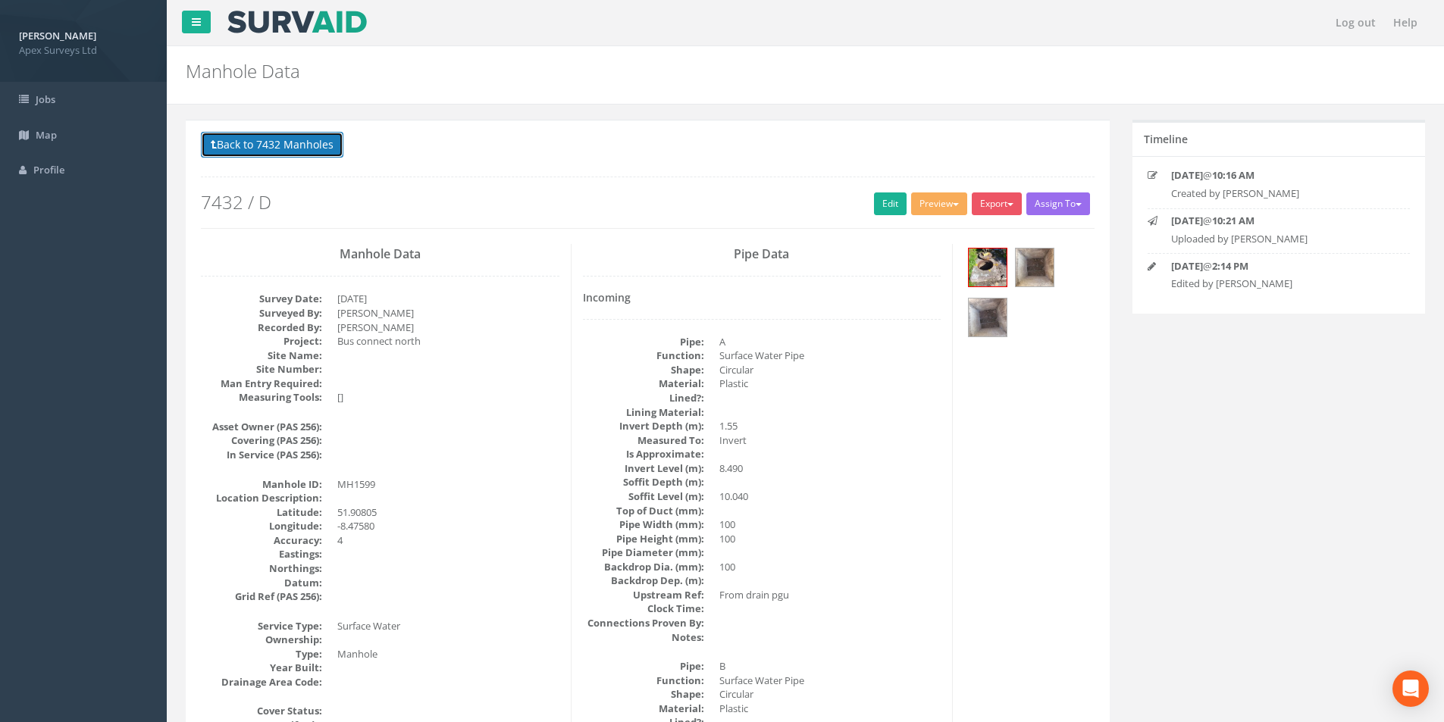
click at [258, 139] on button "Back to 7432 Manholes" at bounding box center [272, 145] width 143 height 26
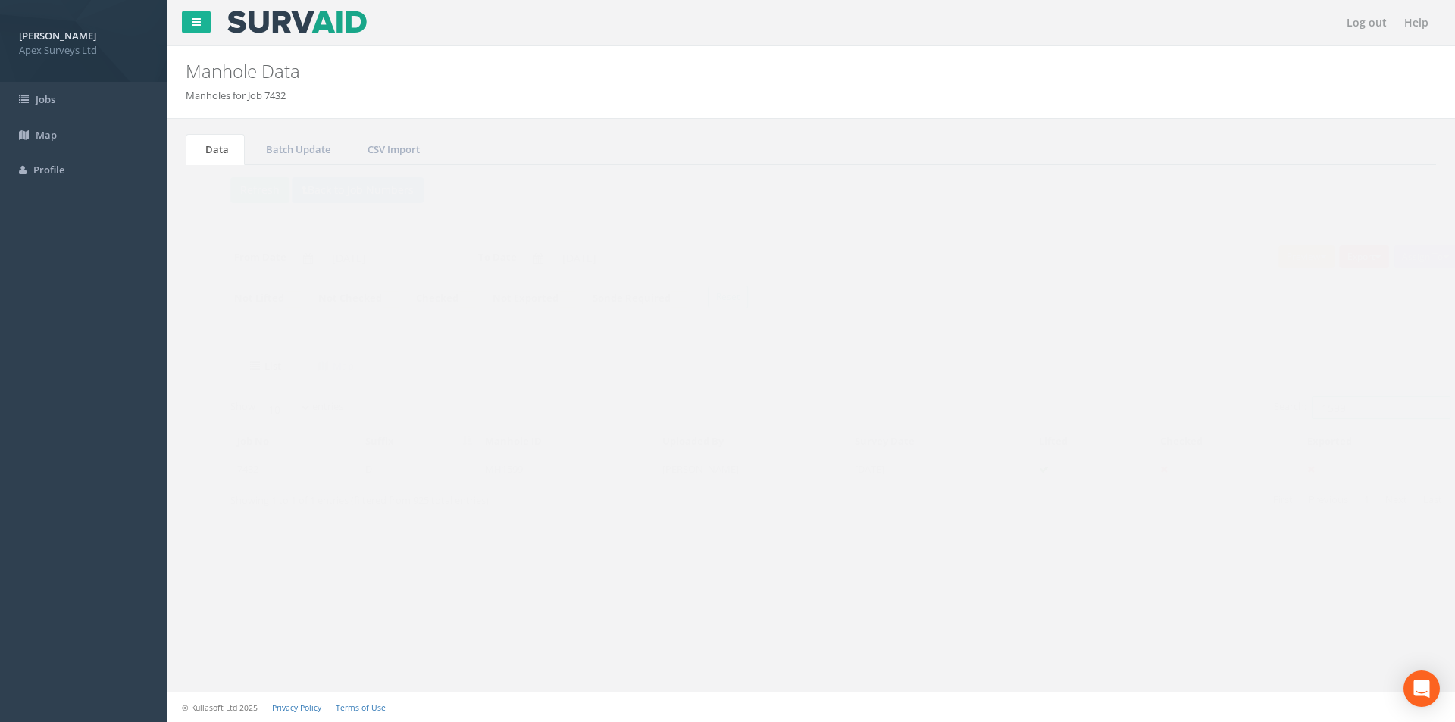
click at [1327, 403] on input "1599" at bounding box center [1352, 407] width 139 height 23
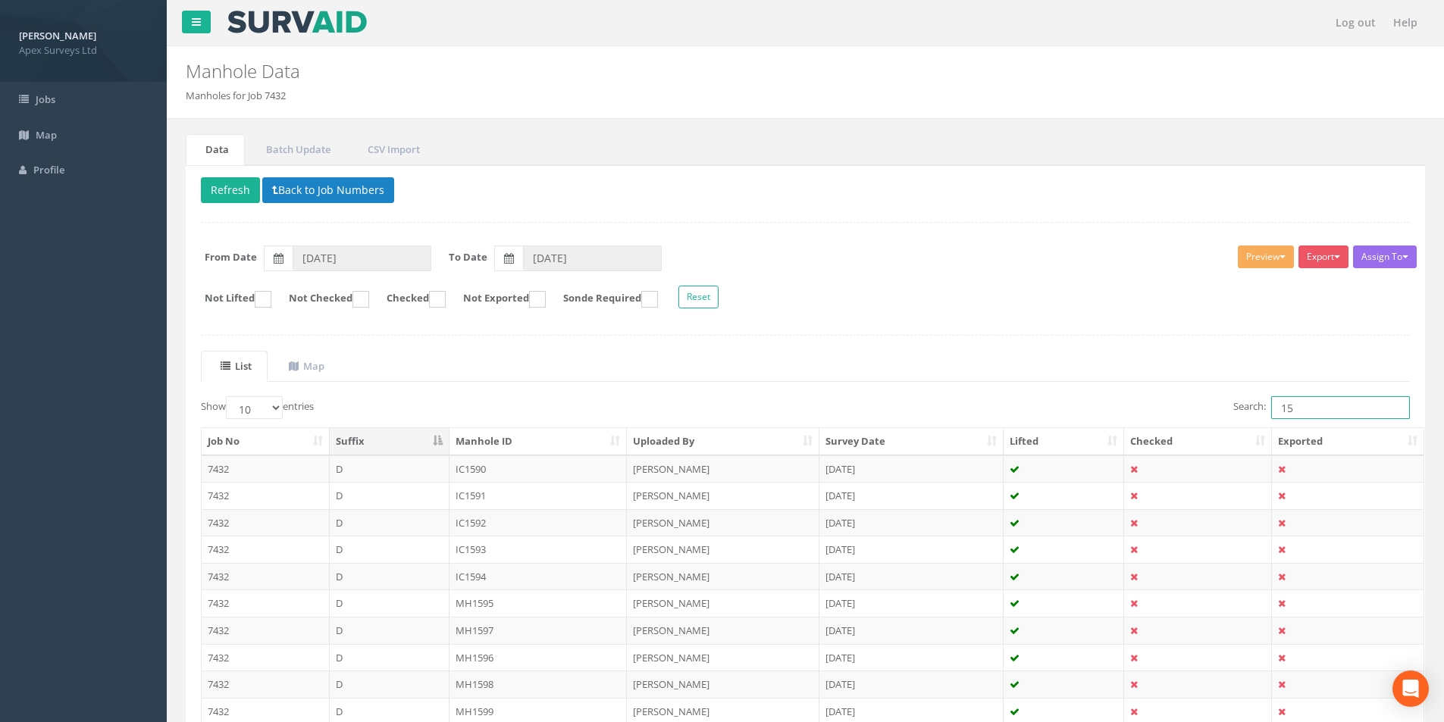
type input "1"
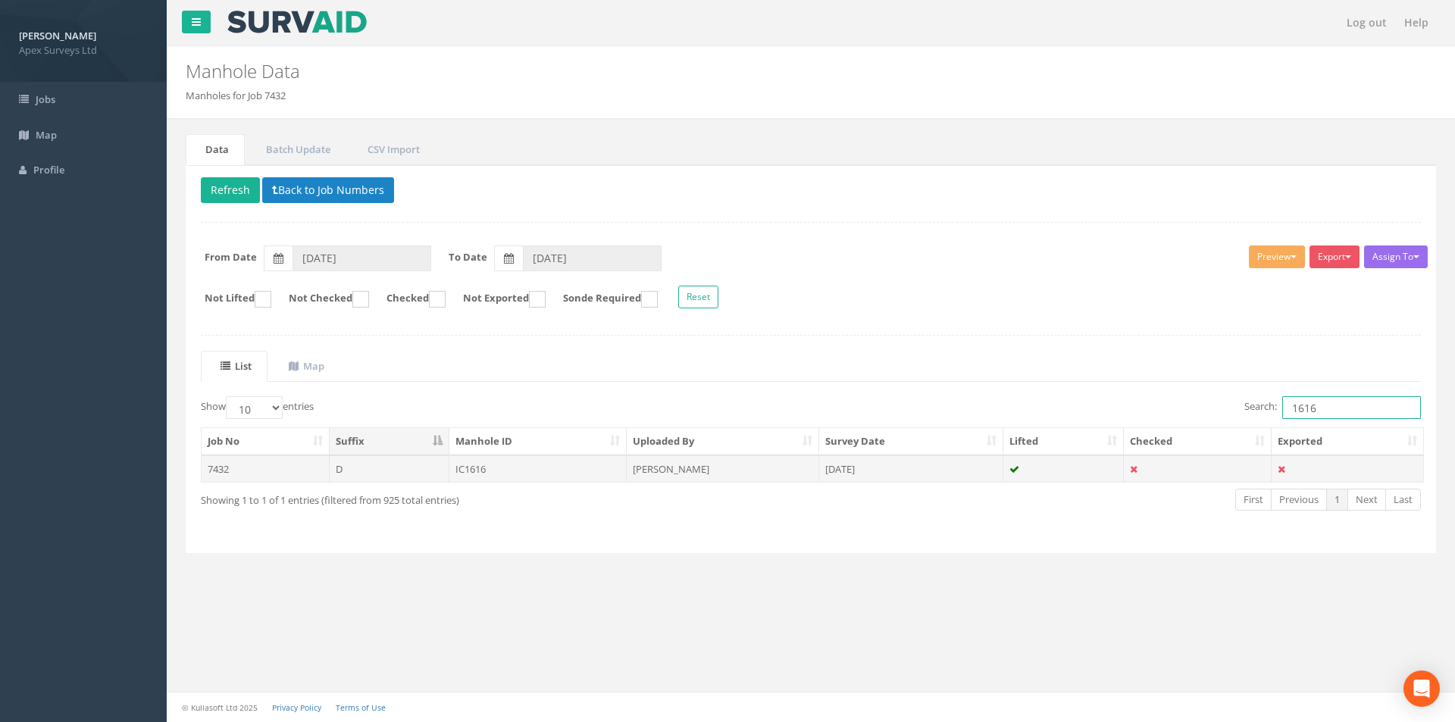
type input "1616"
click at [566, 478] on td "IC1616" at bounding box center [539, 469] width 178 height 27
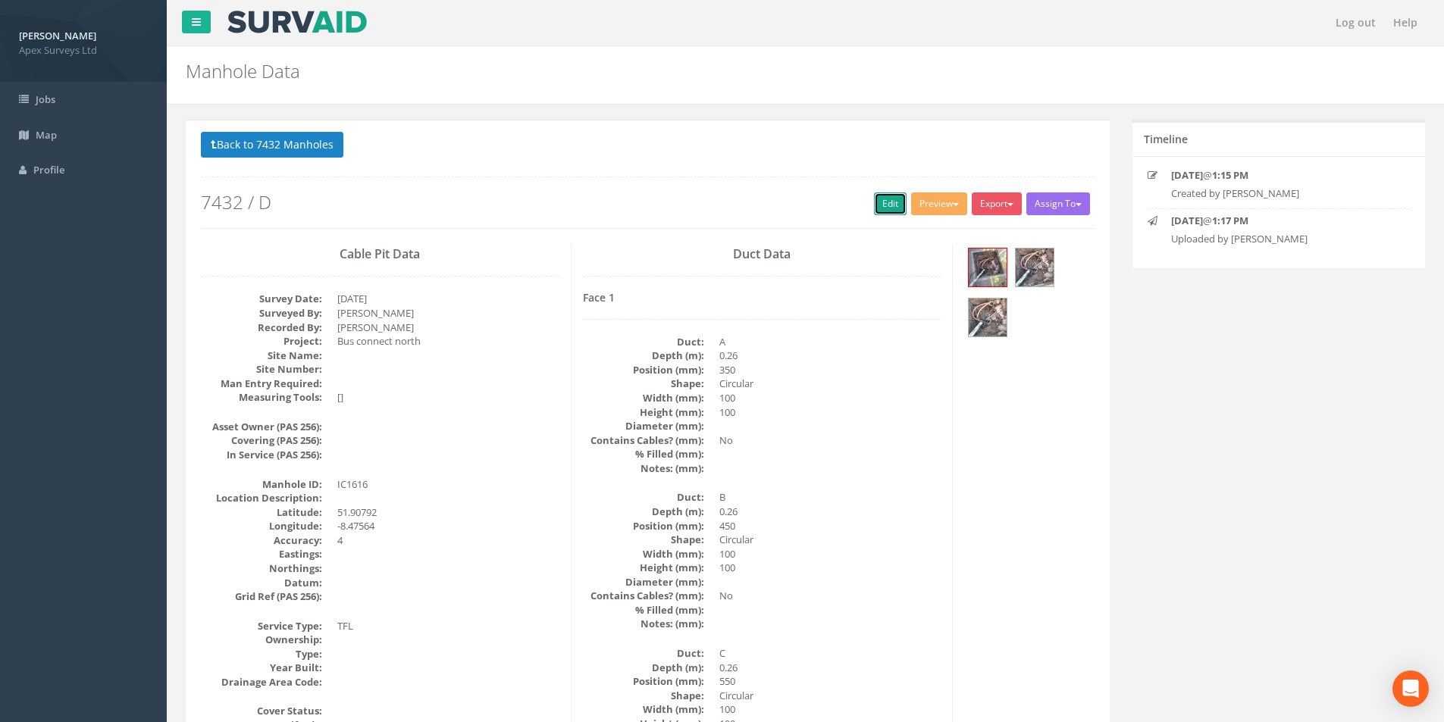
click at [884, 208] on link "Edit" at bounding box center [890, 204] width 33 height 23
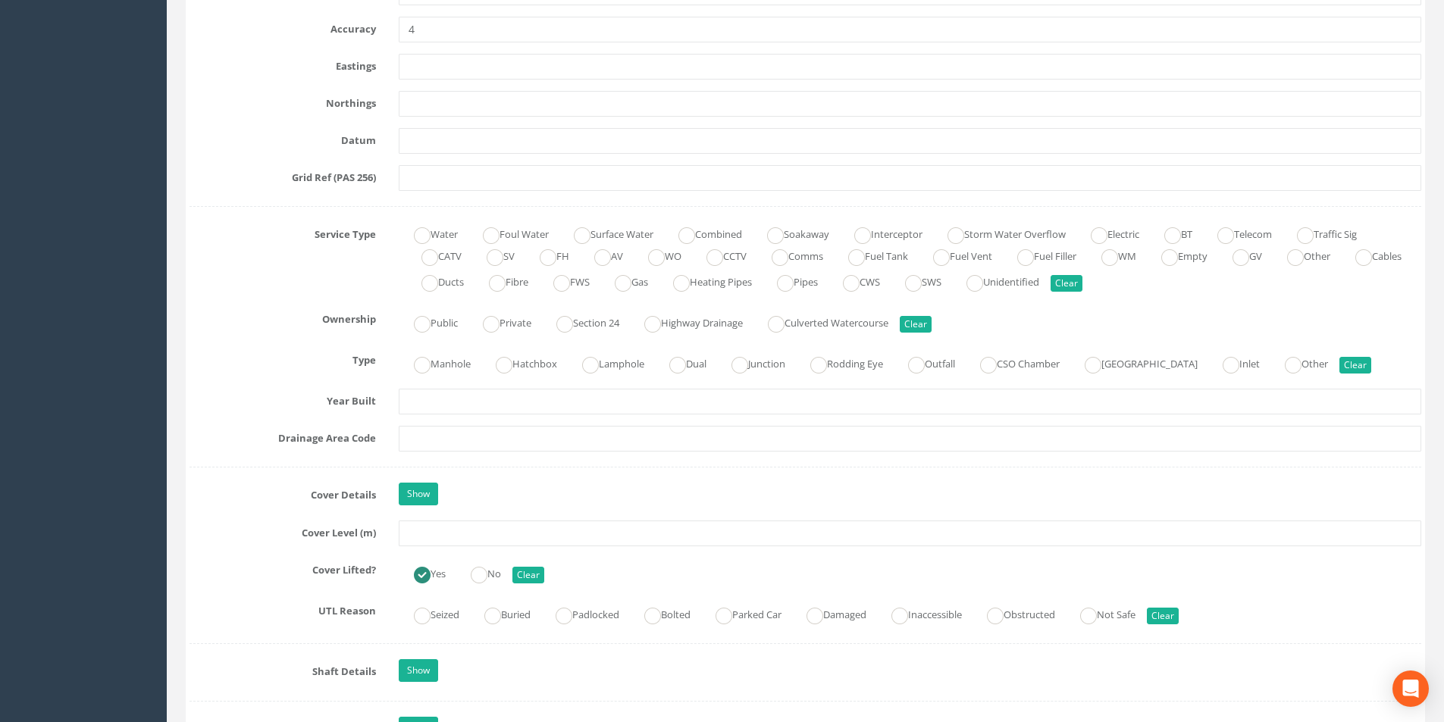
scroll to position [910, 0]
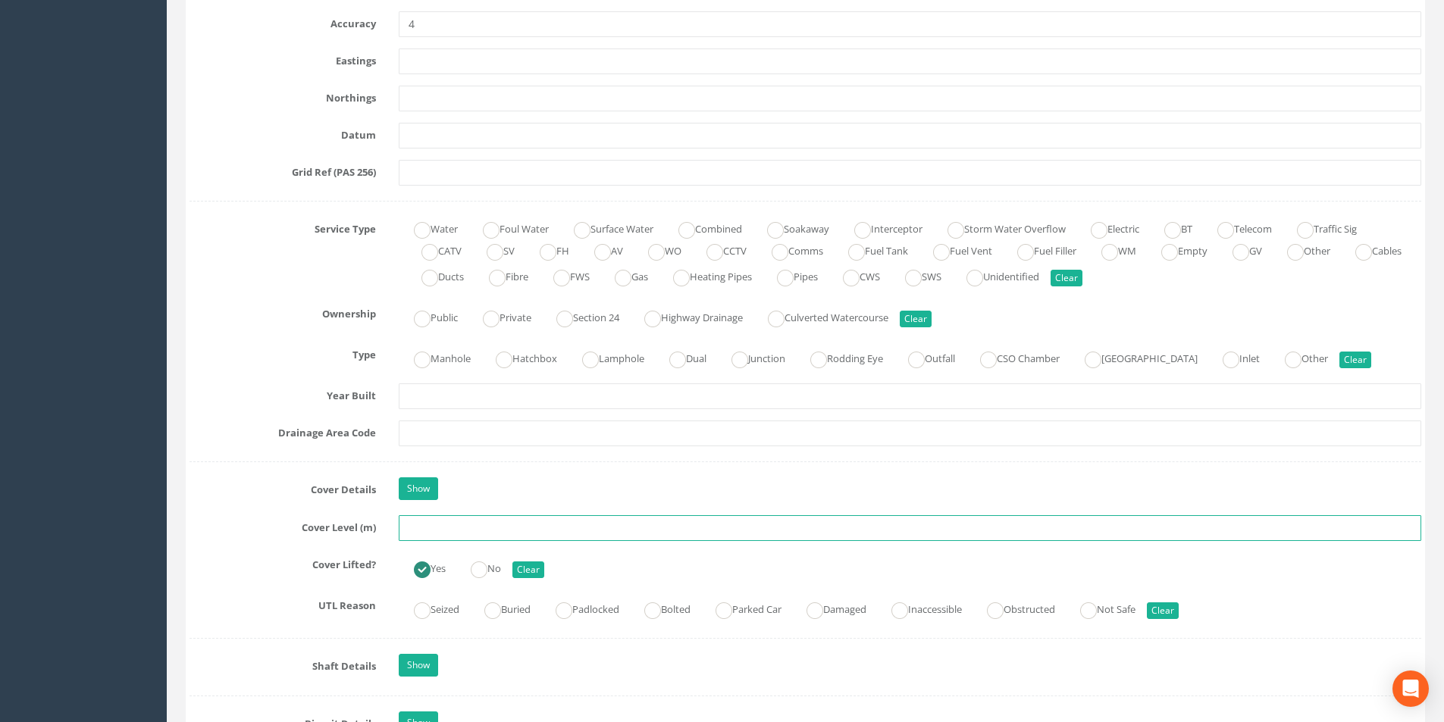
click at [476, 534] on input "text" at bounding box center [910, 528] width 1023 height 26
type input "8.80"
click at [475, 431] on input "text" at bounding box center [910, 434] width 1023 height 26
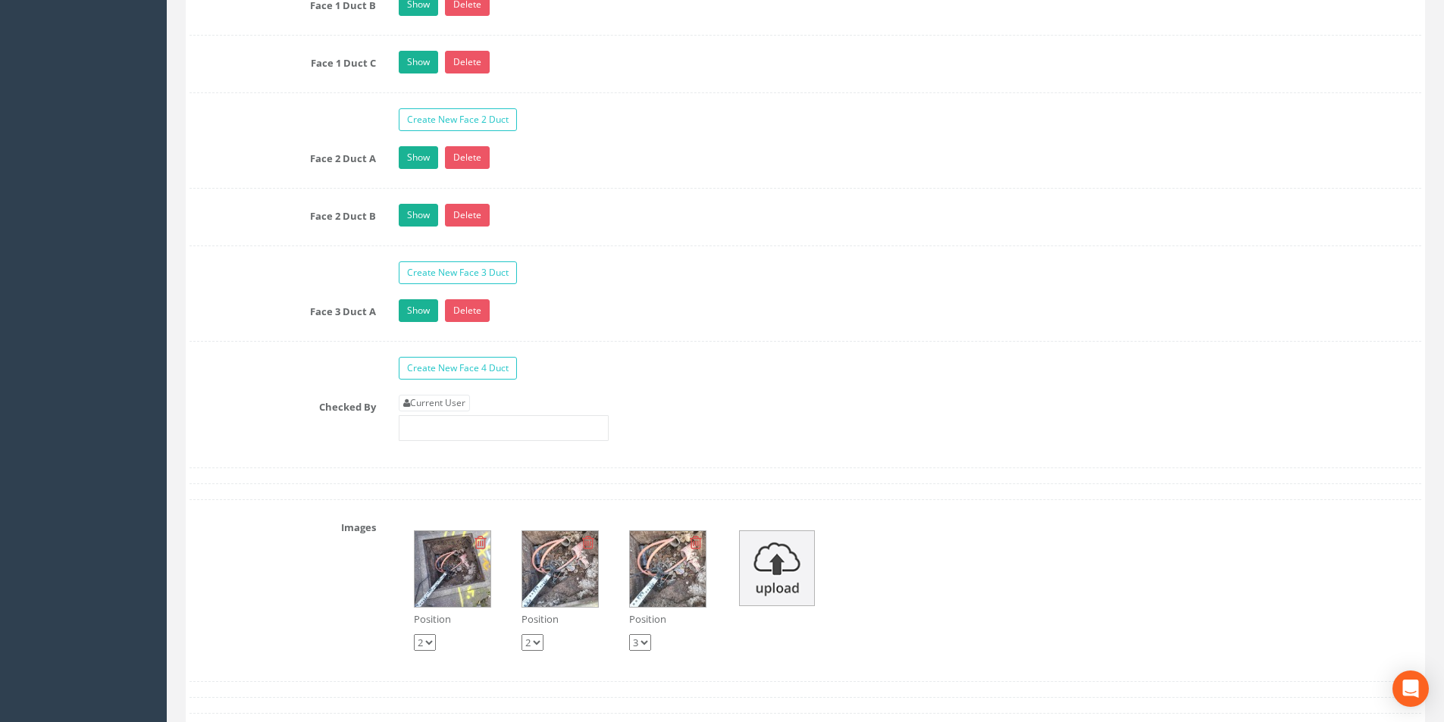
scroll to position [2577, 0]
click at [448, 403] on link "Current User" at bounding box center [434, 402] width 71 height 17
type input "[PERSON_NAME]"
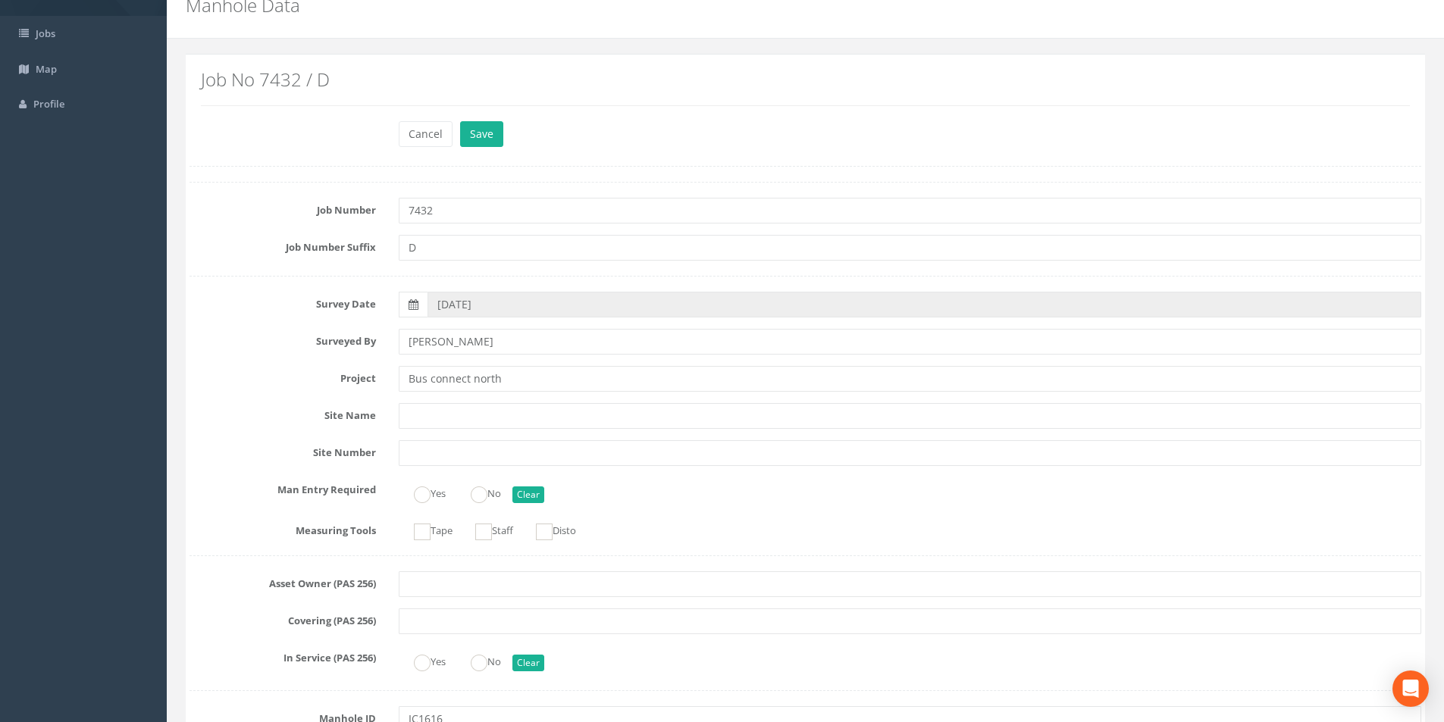
scroll to position [0, 0]
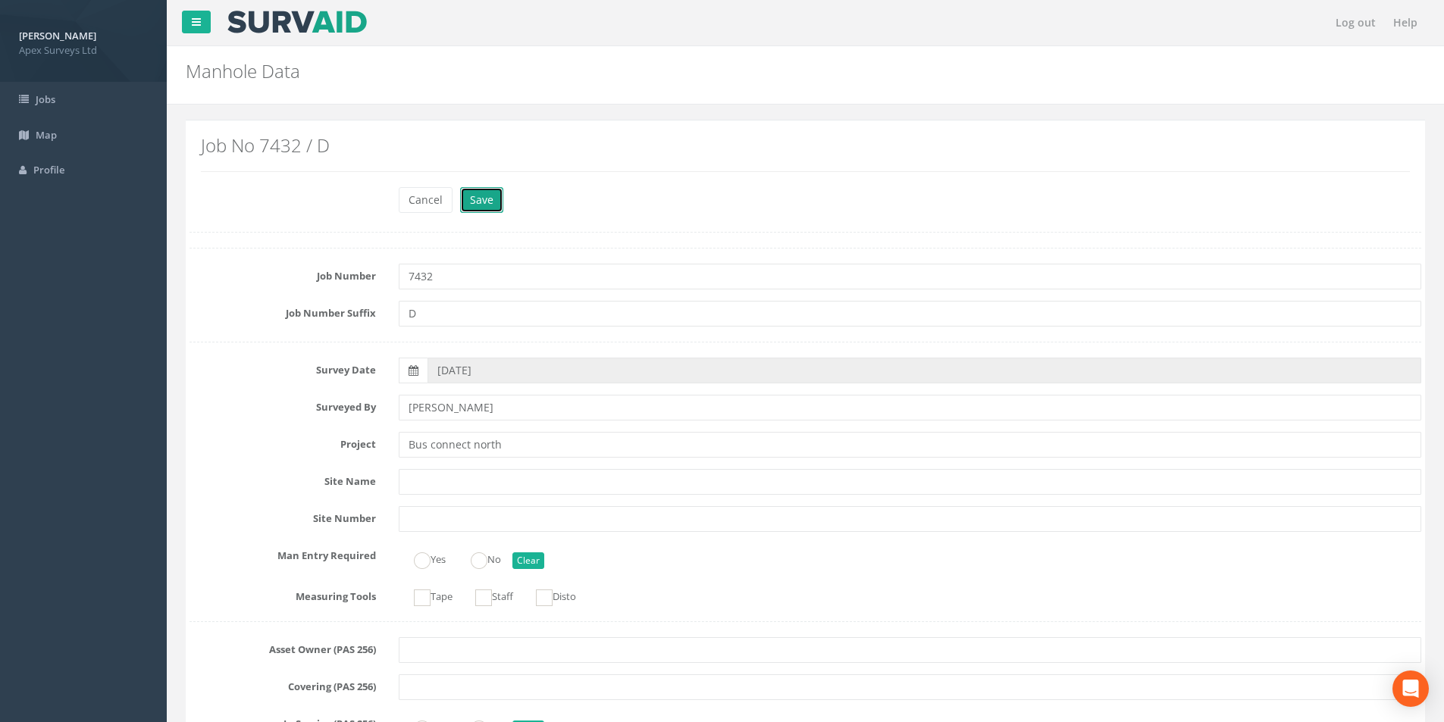
click at [482, 204] on button "Save" at bounding box center [481, 200] width 43 height 26
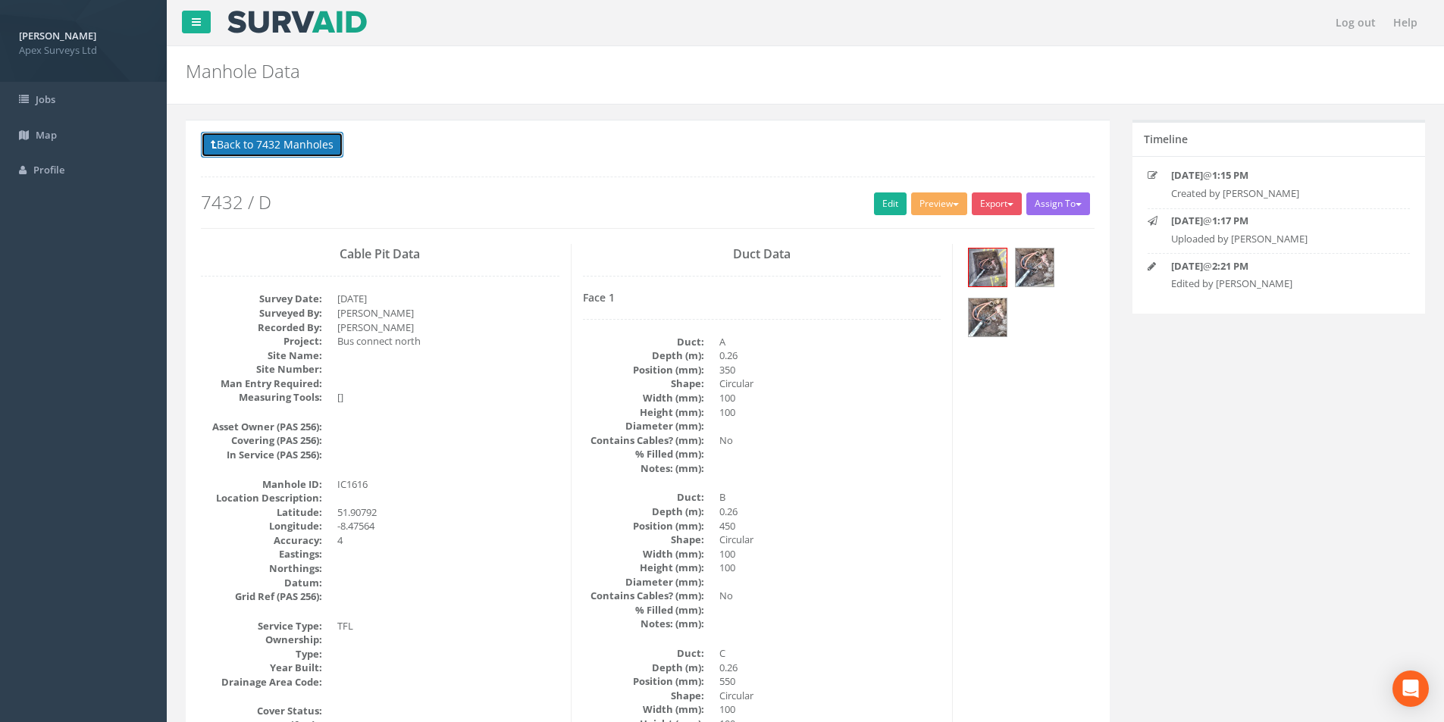
click at [277, 152] on button "Back to 7432 Manholes" at bounding box center [272, 145] width 143 height 26
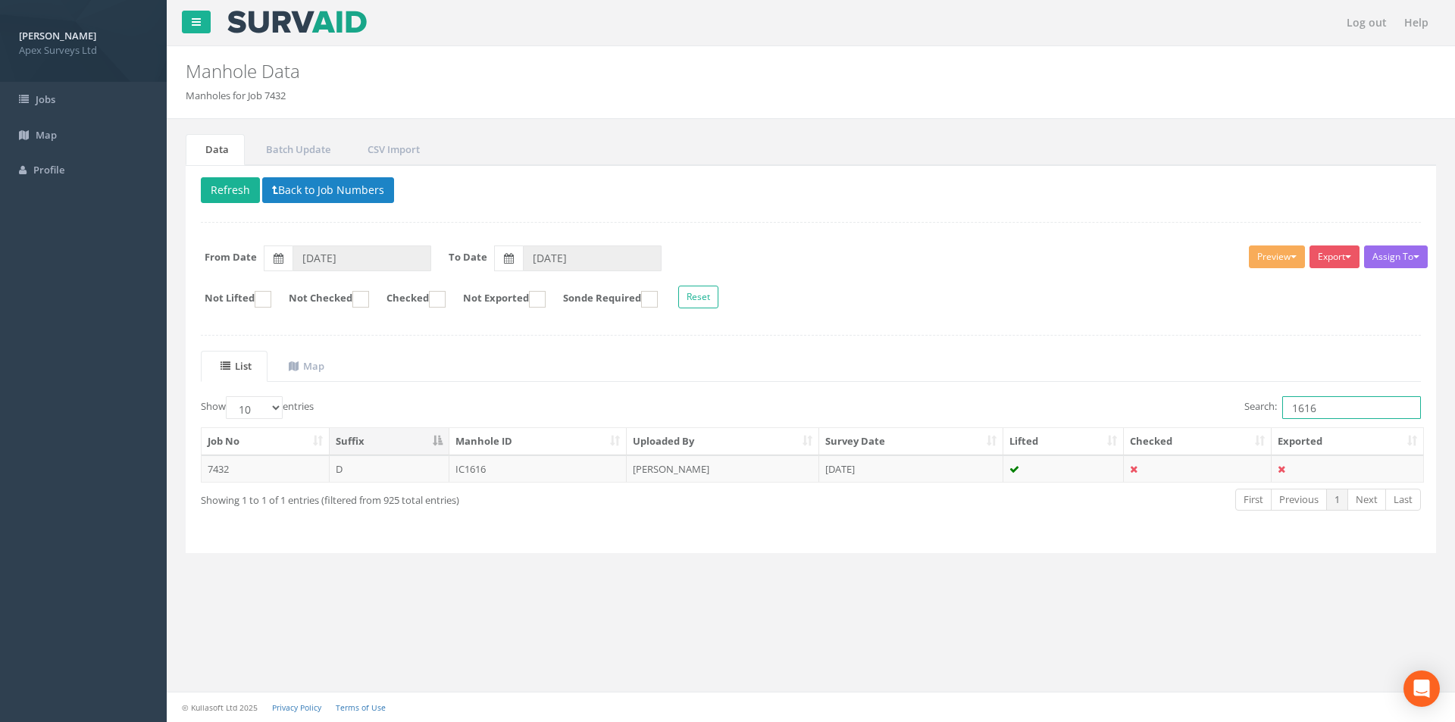
click at [1326, 409] on input "1616" at bounding box center [1352, 407] width 139 height 23
type input "1617"
click at [484, 475] on td "IC1617" at bounding box center [539, 469] width 178 height 27
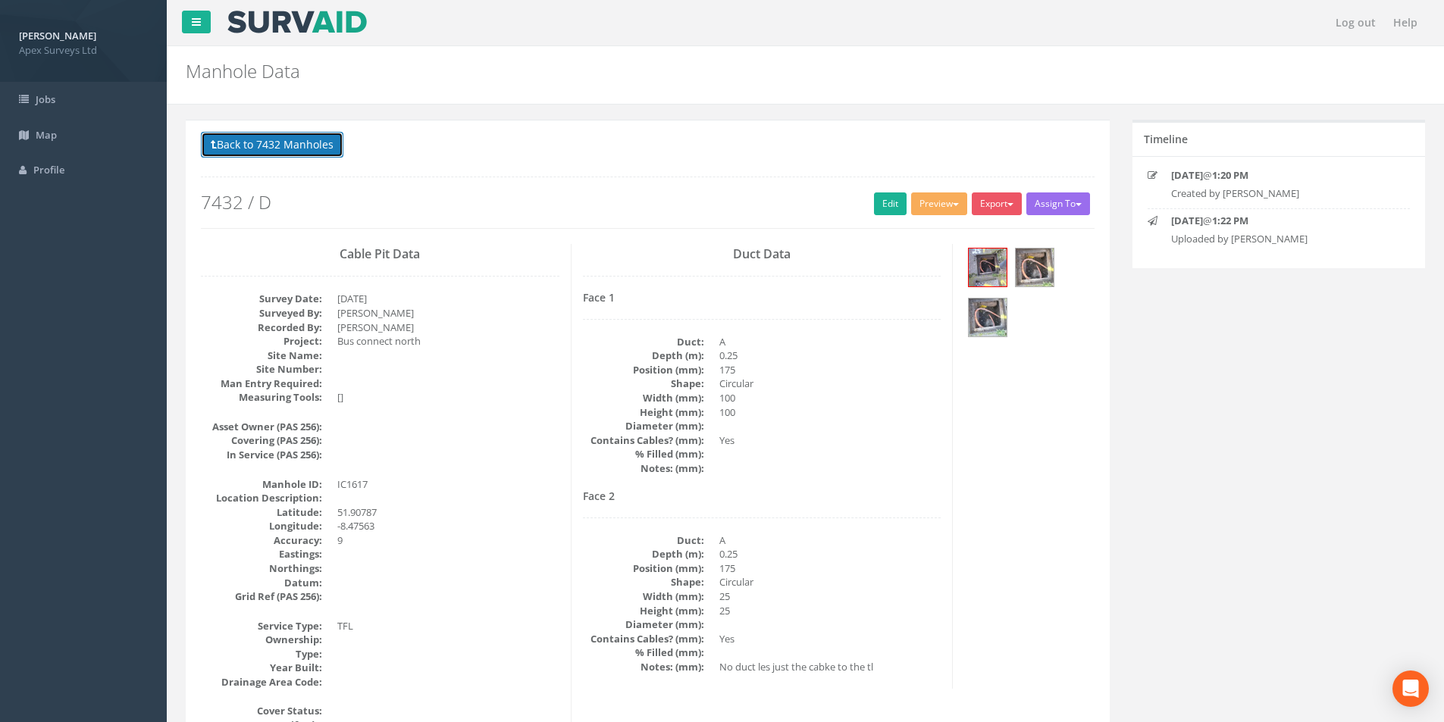
click at [295, 147] on button "Back to 7432 Manholes" at bounding box center [272, 145] width 143 height 26
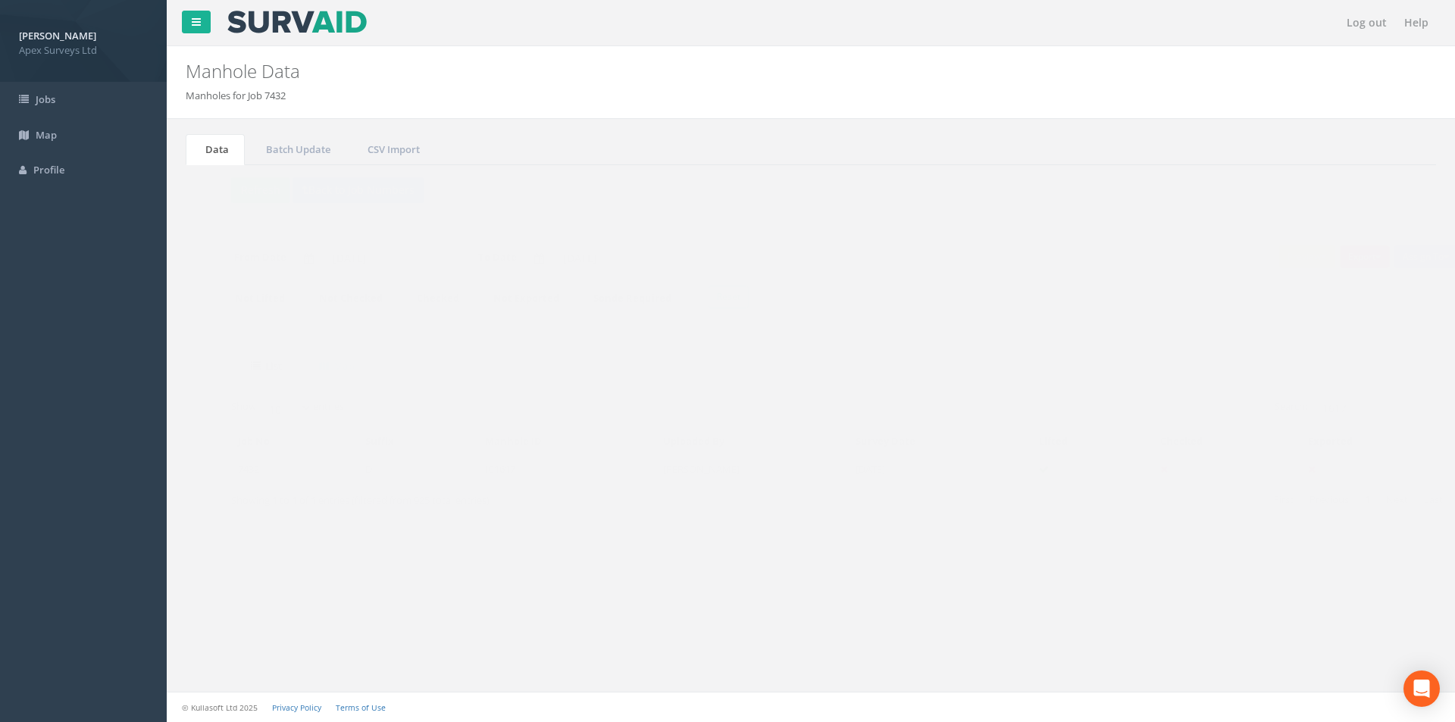
click at [528, 473] on td "IC1617" at bounding box center [539, 469] width 178 height 27
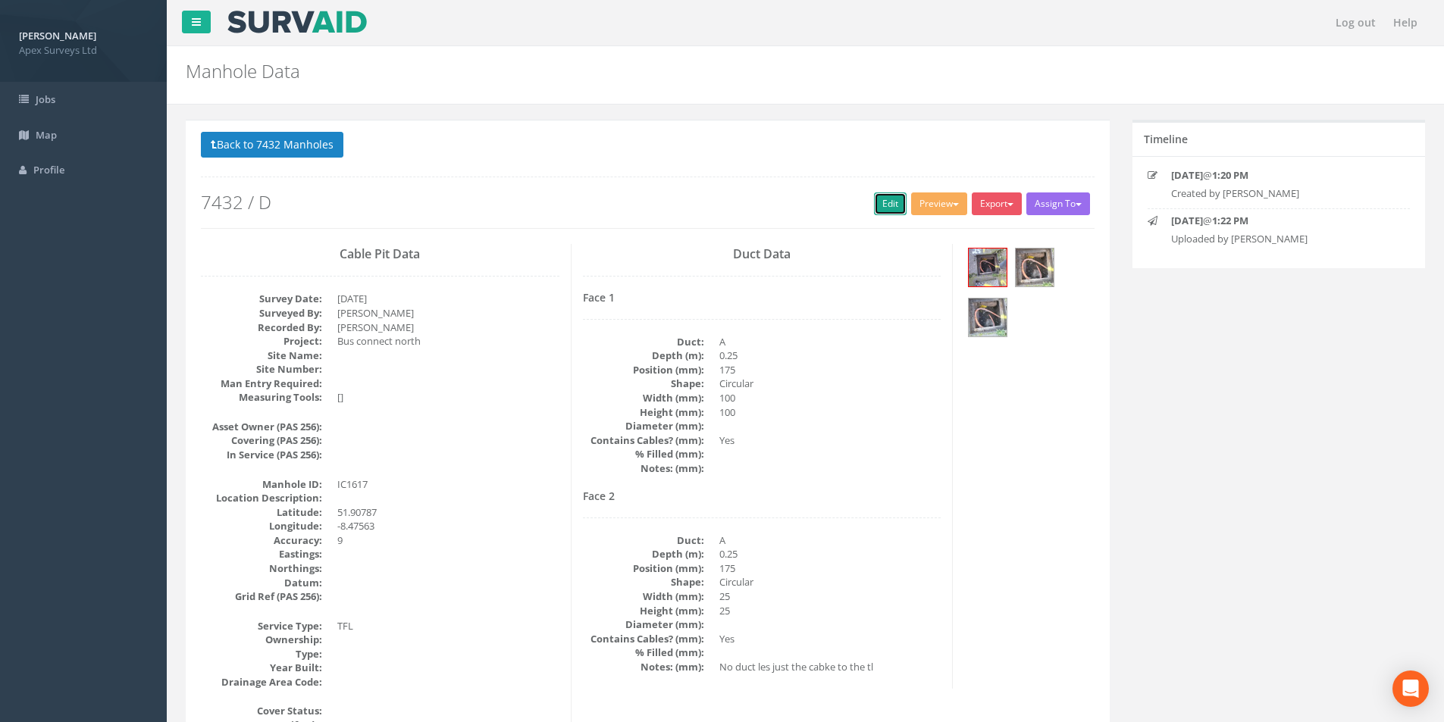
click at [876, 201] on link "Edit" at bounding box center [890, 204] width 33 height 23
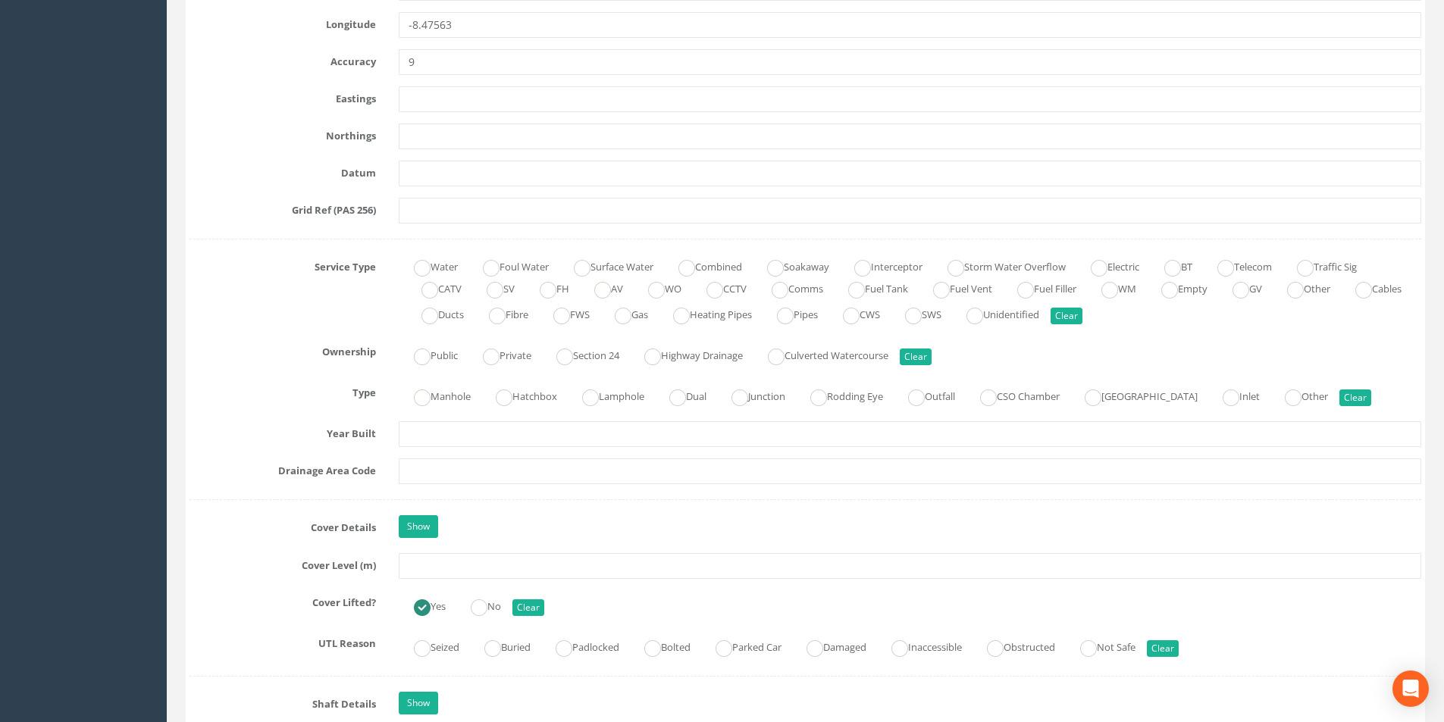
scroll to position [910, 0]
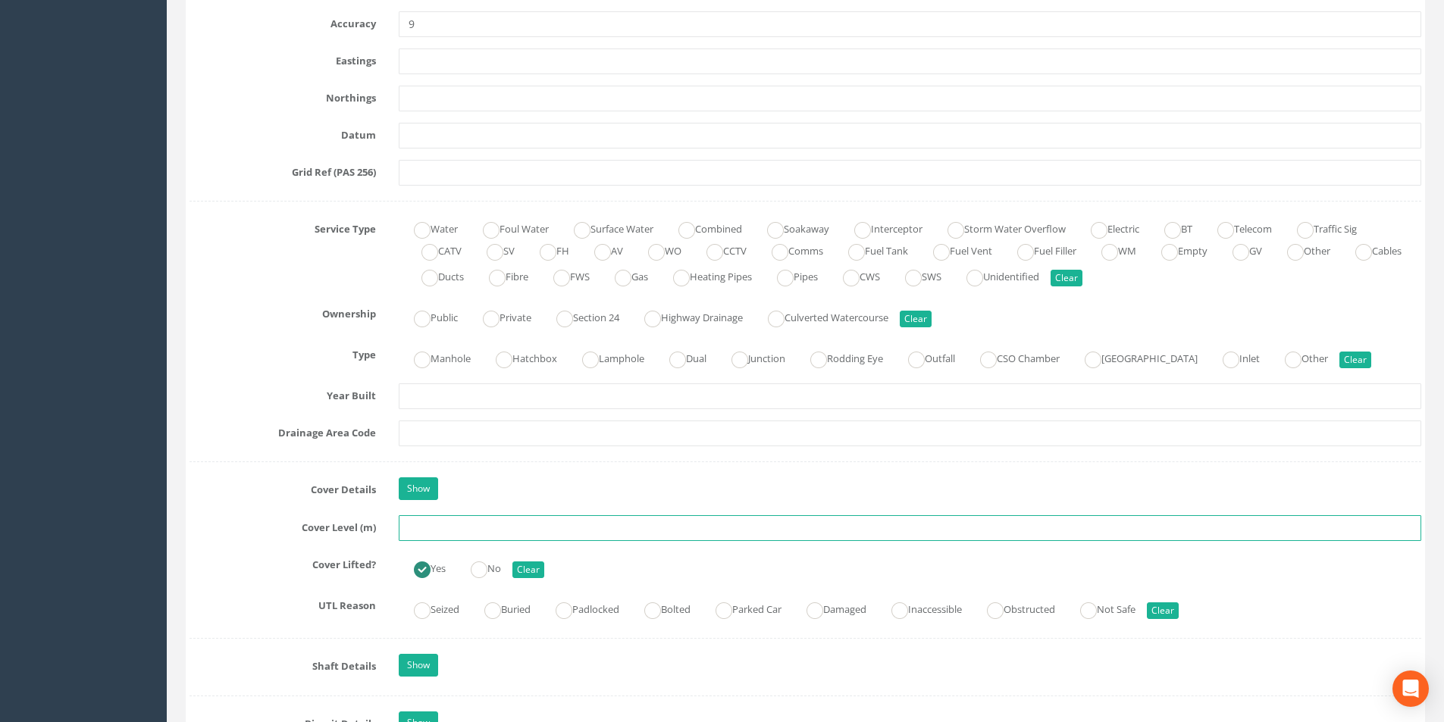
click at [443, 531] on input "text" at bounding box center [910, 528] width 1023 height 26
type input "8.87"
click at [467, 435] on input "text" at bounding box center [910, 434] width 1023 height 26
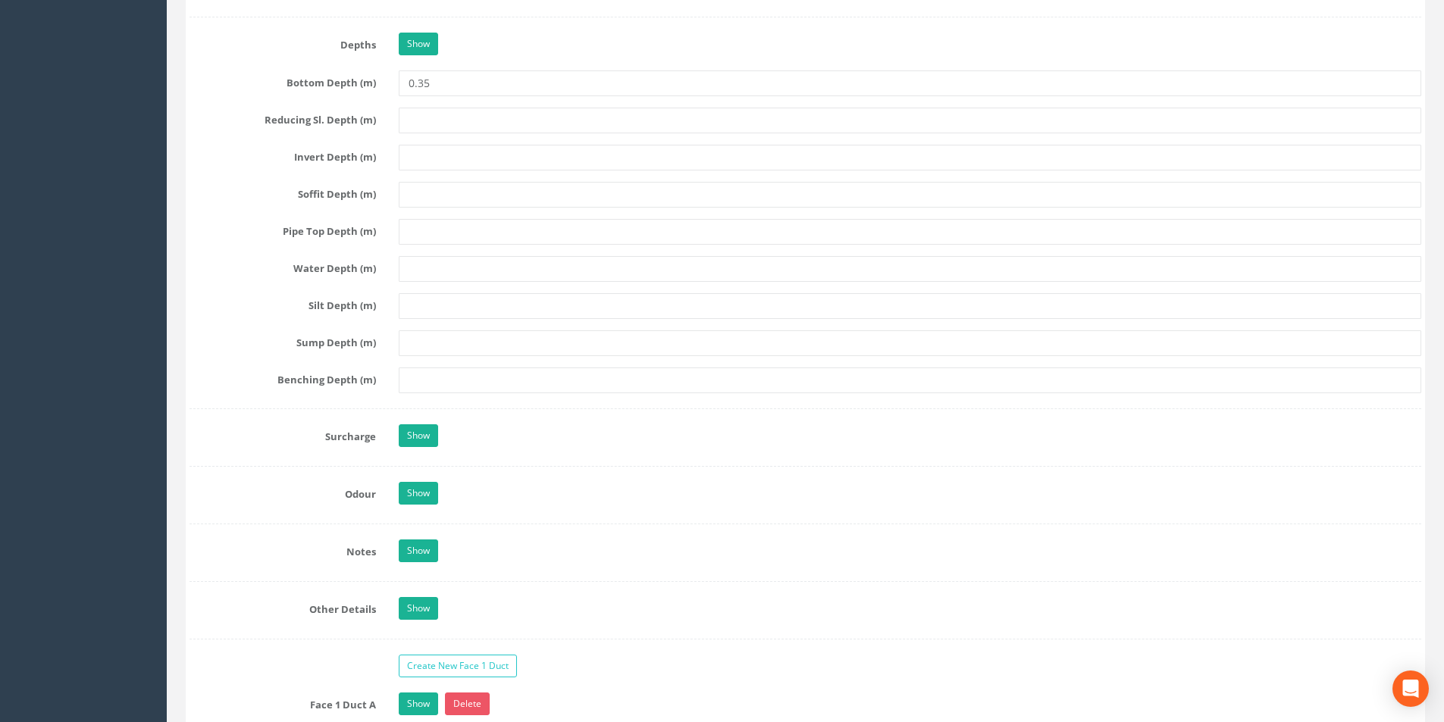
scroll to position [2274, 0]
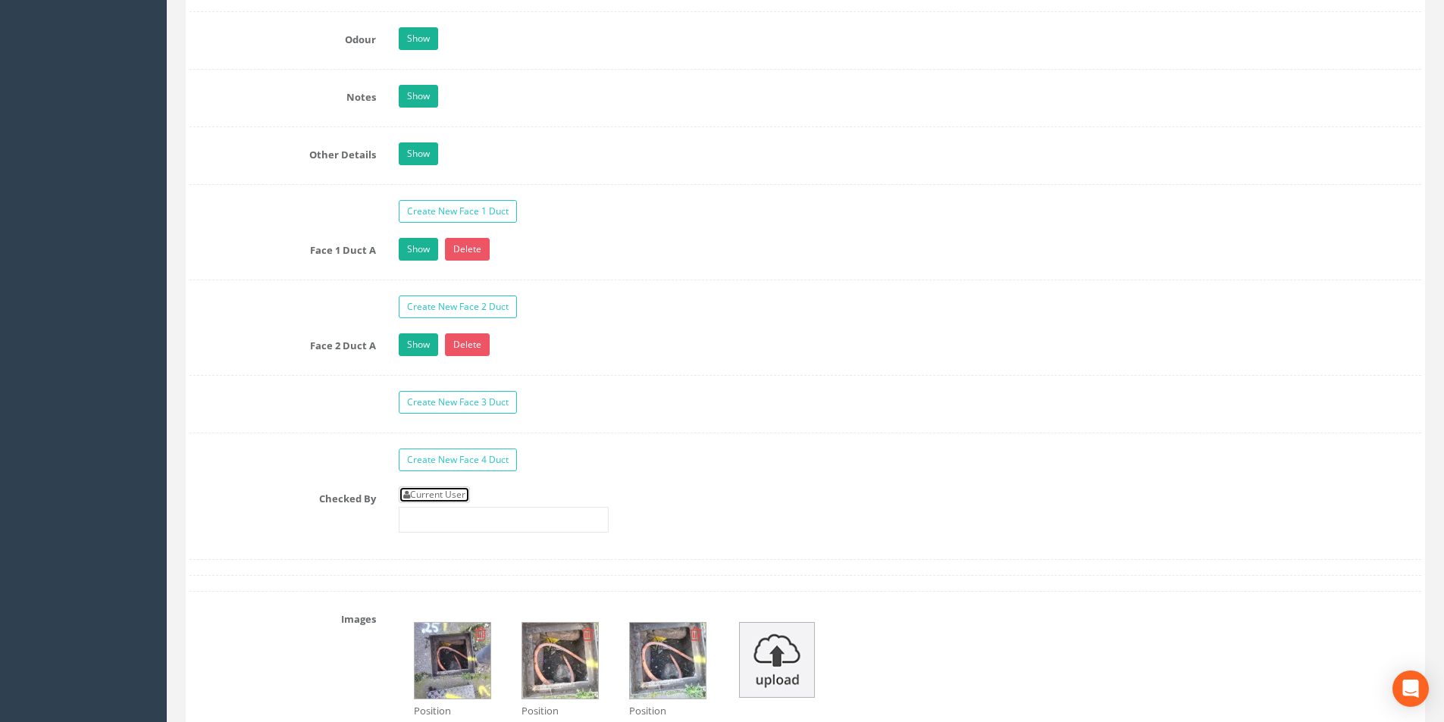
click at [451, 493] on link "Current User" at bounding box center [434, 495] width 71 height 17
type input "[PERSON_NAME]"
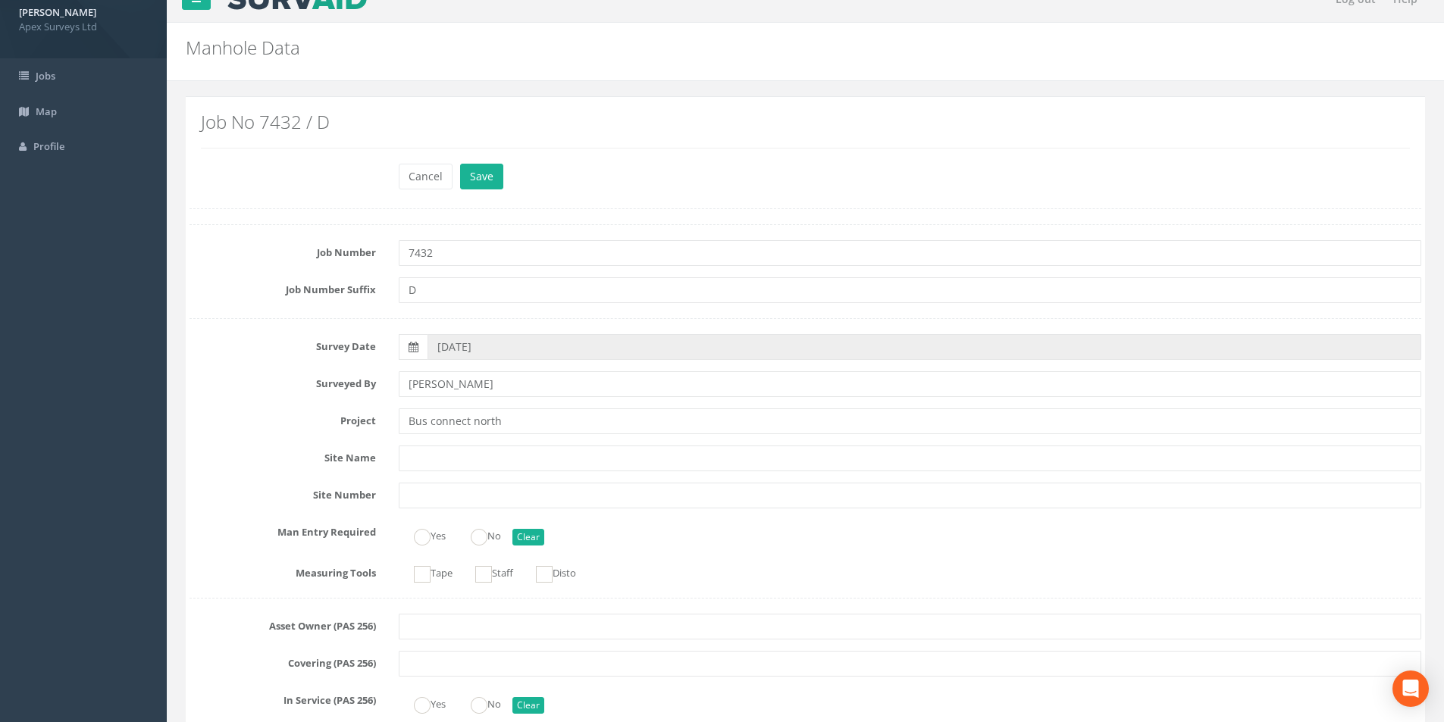
scroll to position [0, 0]
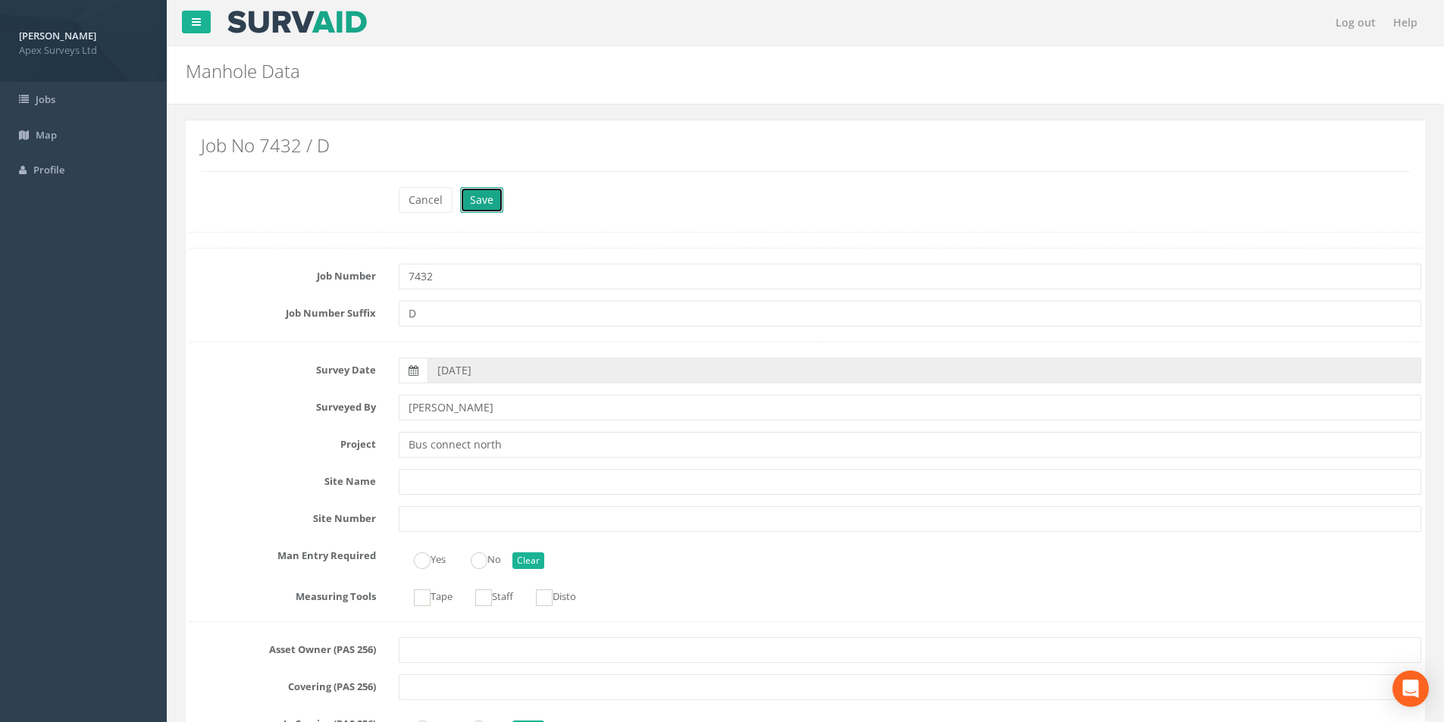
click at [486, 210] on button "Save" at bounding box center [481, 200] width 43 height 26
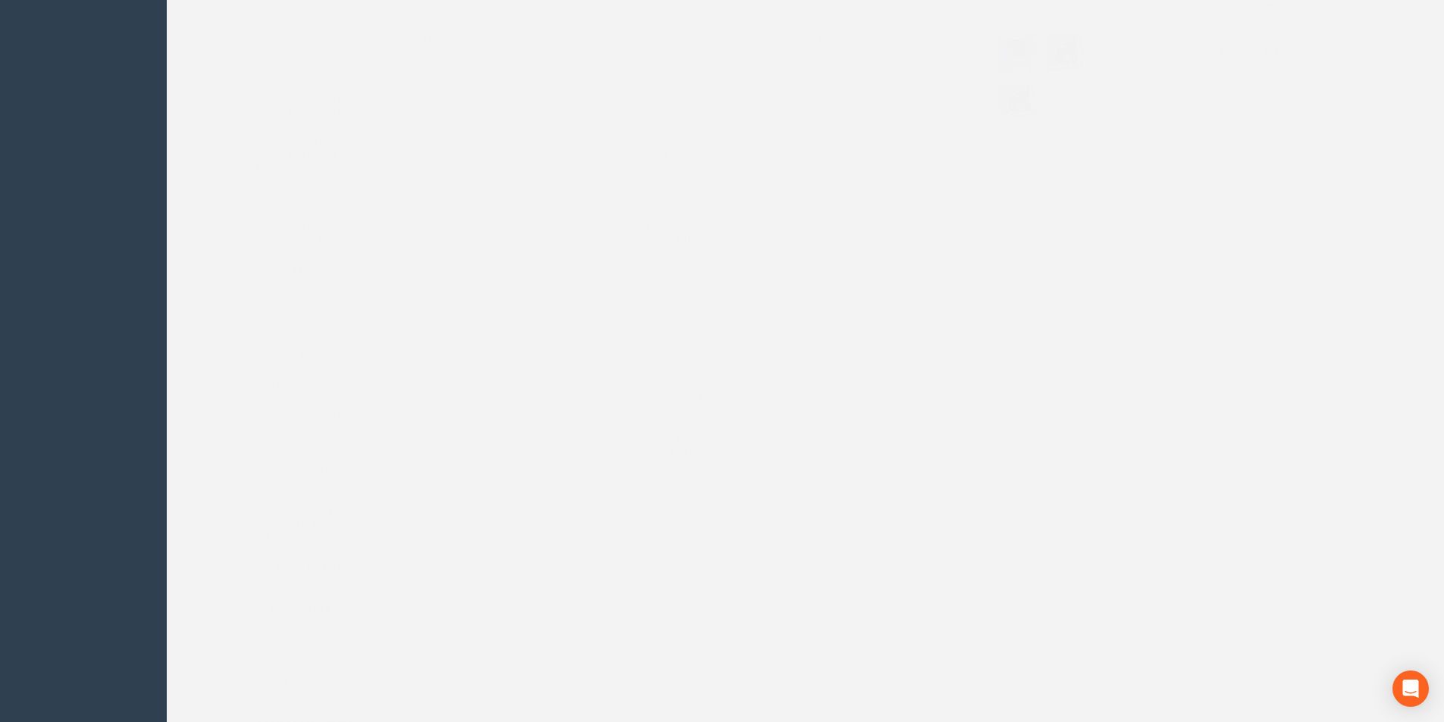
scroll to position [23, 0]
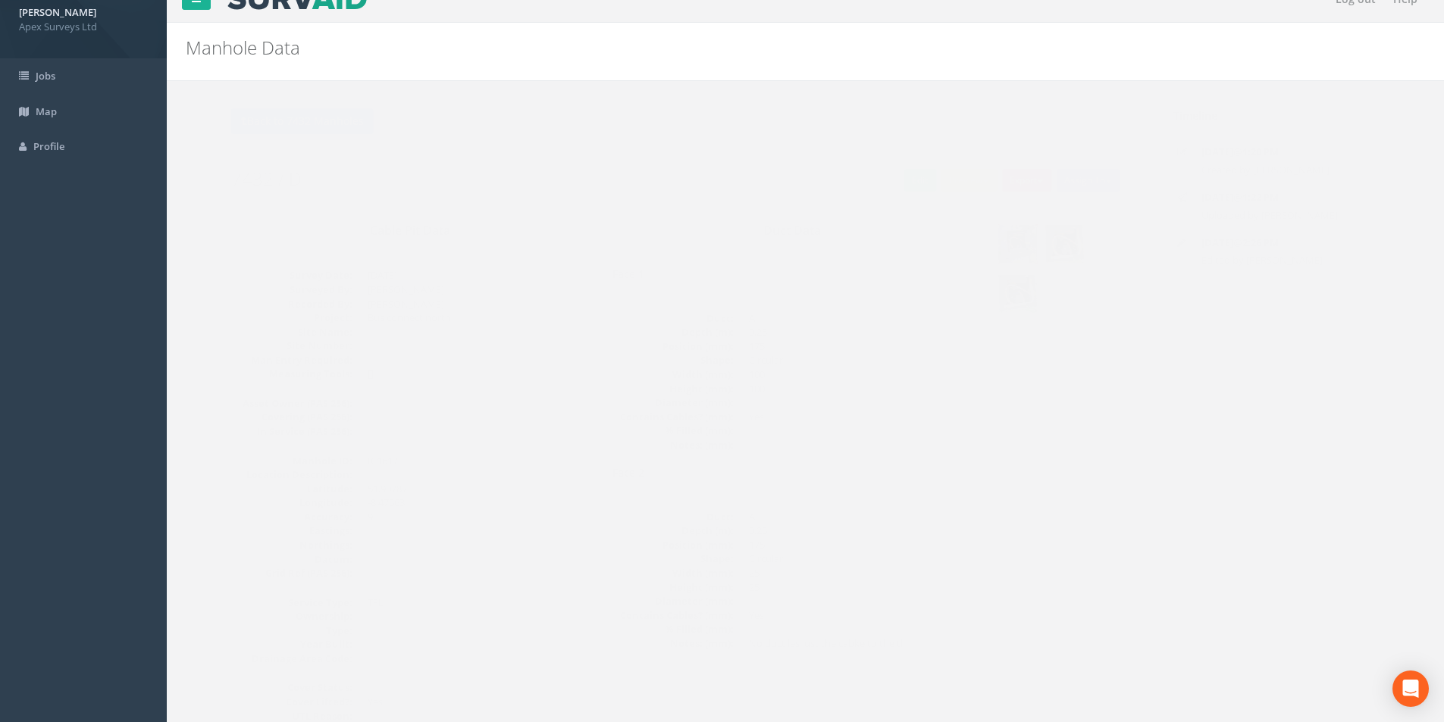
click at [994, 253] on img at bounding box center [988, 244] width 38 height 38
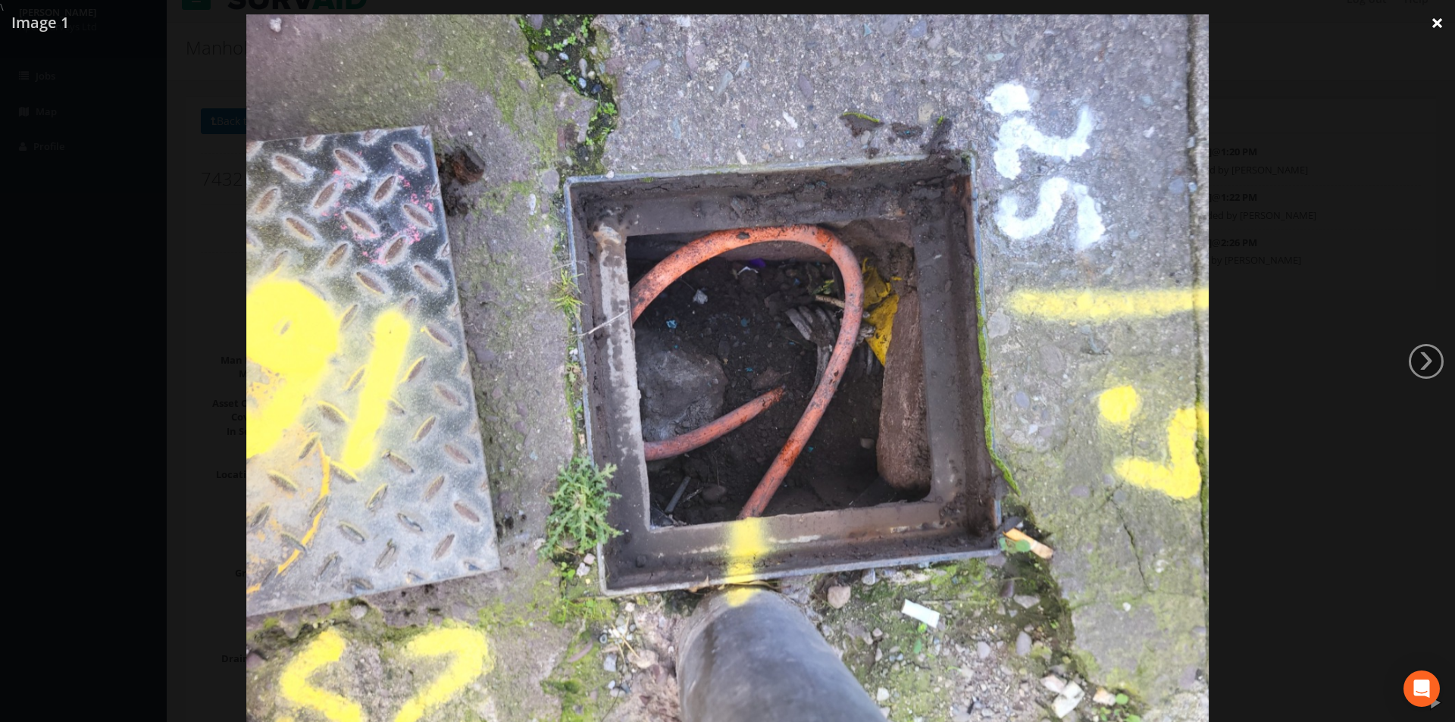
click at [1446, 24] on link "×" at bounding box center [1438, 22] width 36 height 45
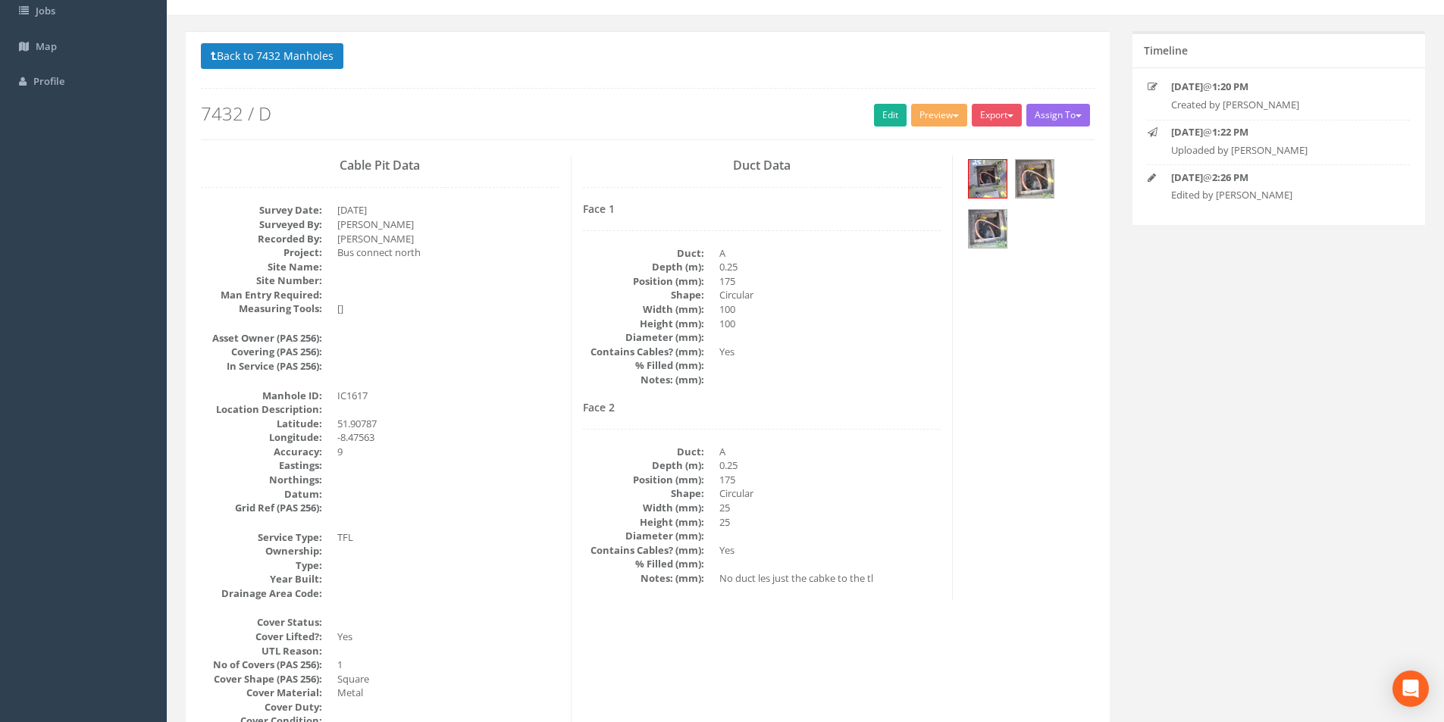
scroll to position [0, 0]
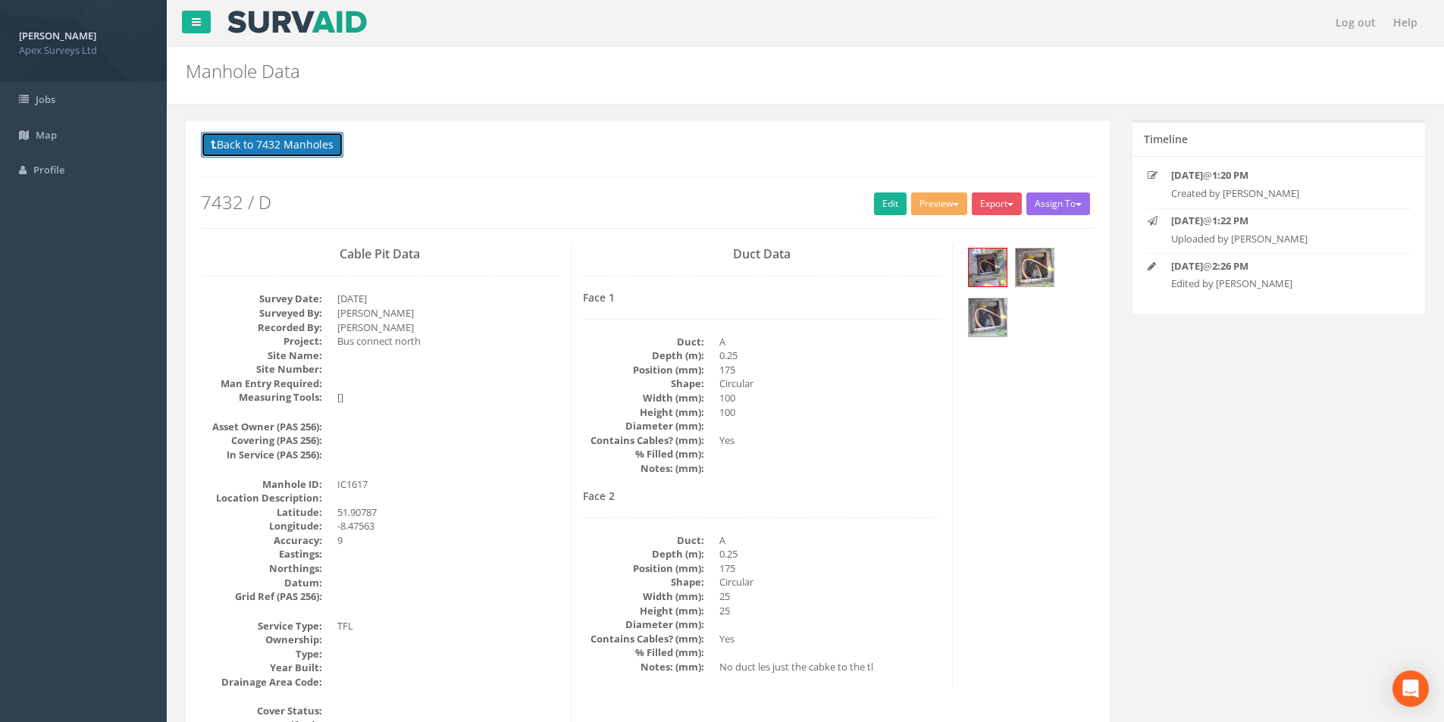
click at [274, 152] on button "Back to 7432 Manholes" at bounding box center [272, 145] width 143 height 26
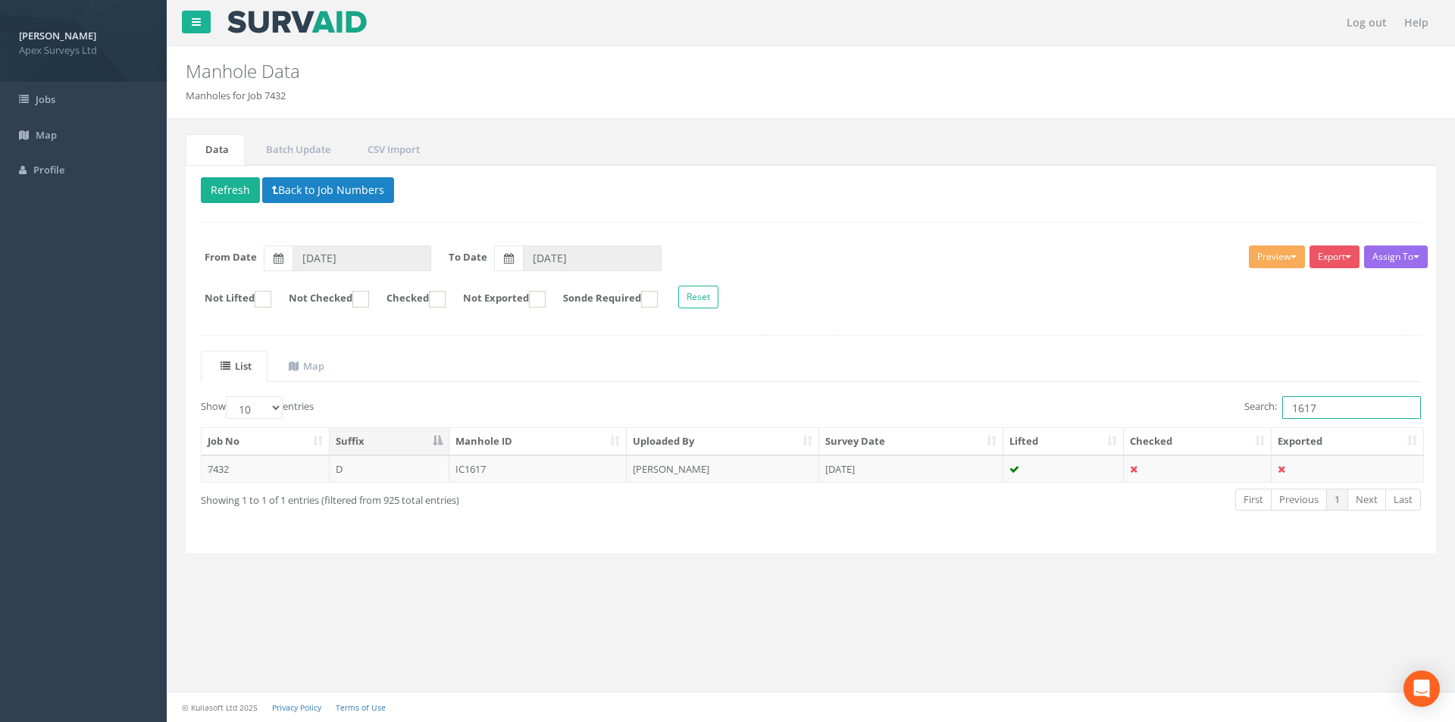
click at [1334, 411] on input "1617" at bounding box center [1352, 407] width 139 height 23
type input "1618"
click at [550, 471] on td "IC1618" at bounding box center [539, 469] width 178 height 27
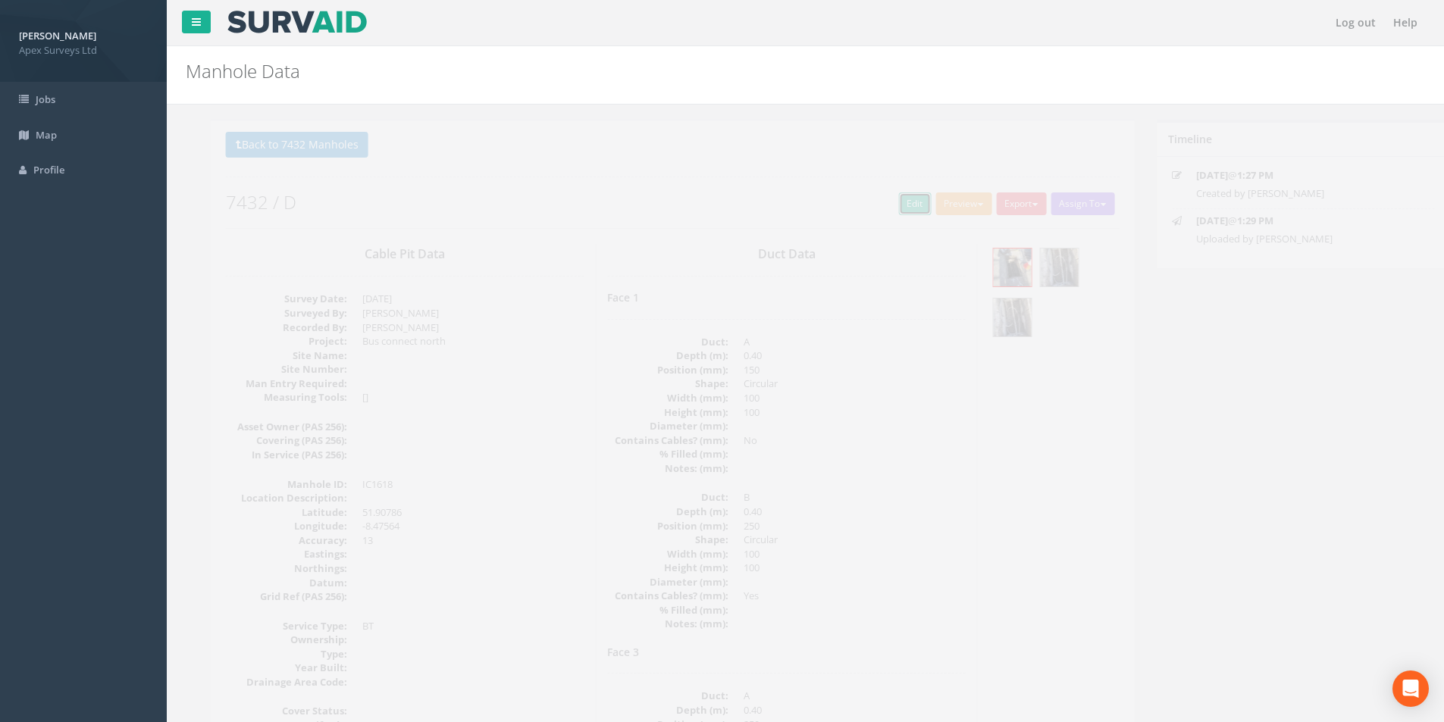
click at [874, 205] on link "Edit" at bounding box center [890, 204] width 33 height 23
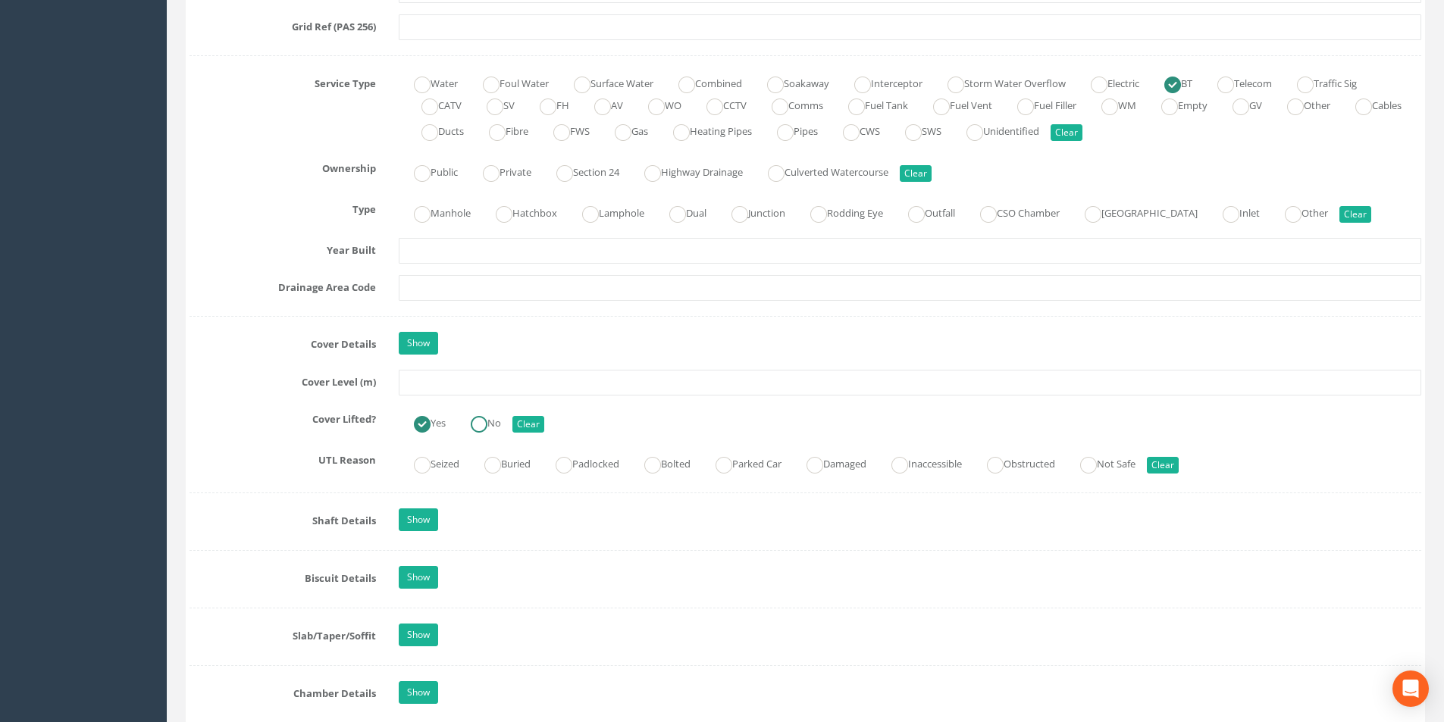
scroll to position [1061, 0]
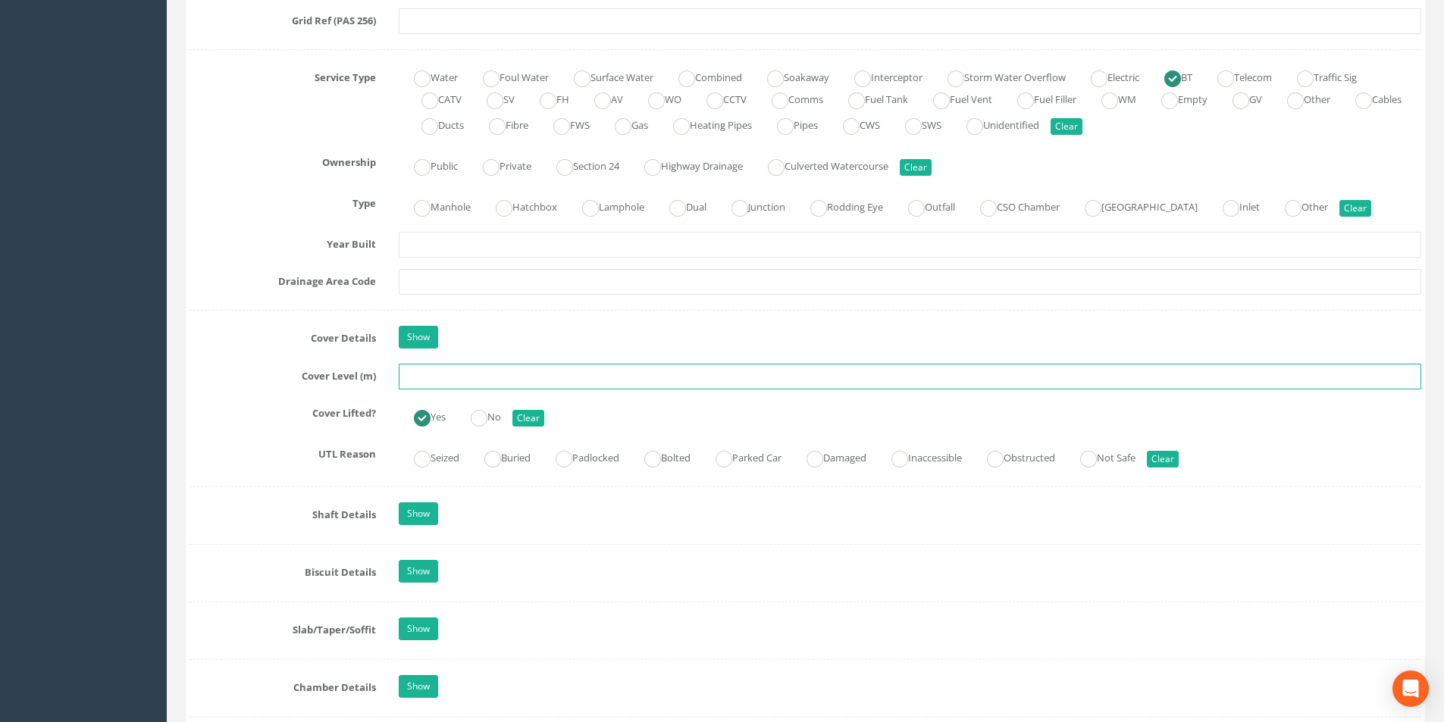
click at [483, 374] on input "text" at bounding box center [910, 377] width 1023 height 26
type input "8.59"
click at [487, 279] on input "text" at bounding box center [910, 282] width 1023 height 26
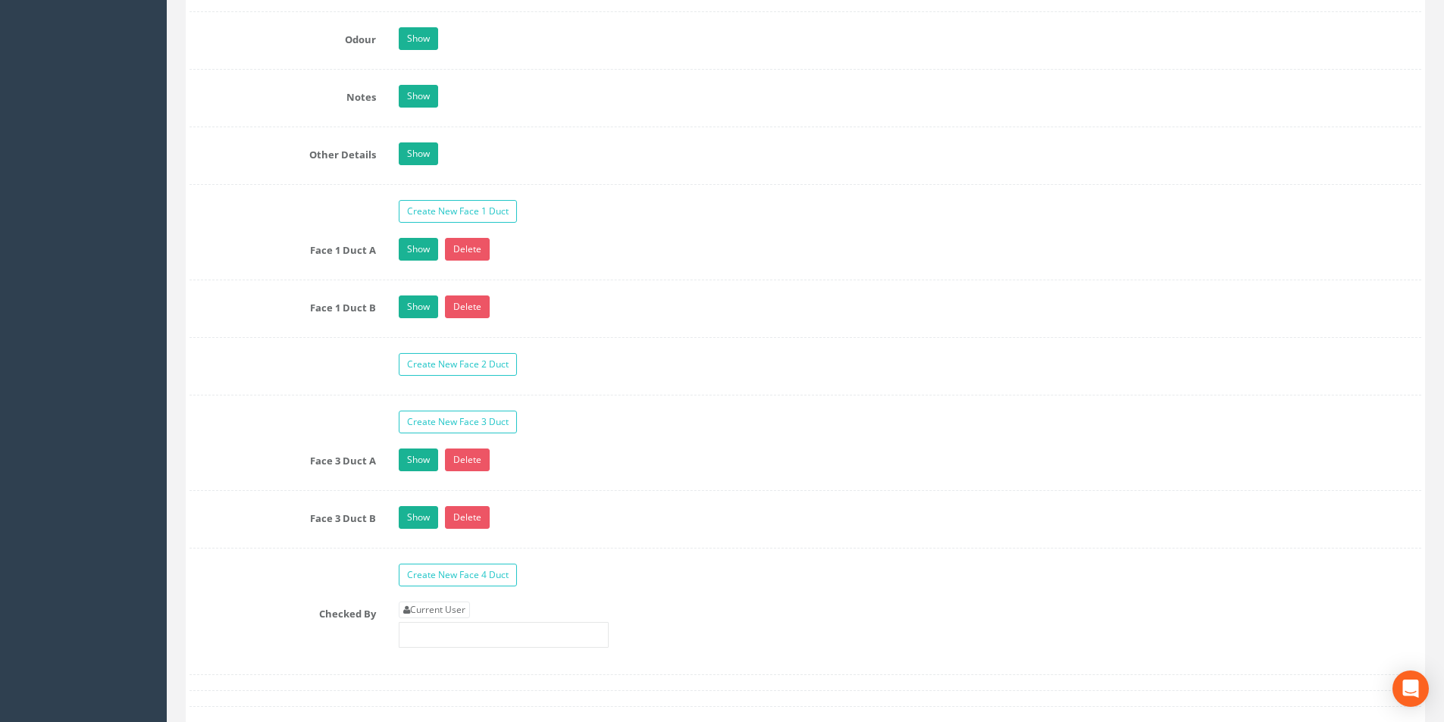
scroll to position [2577, 0]
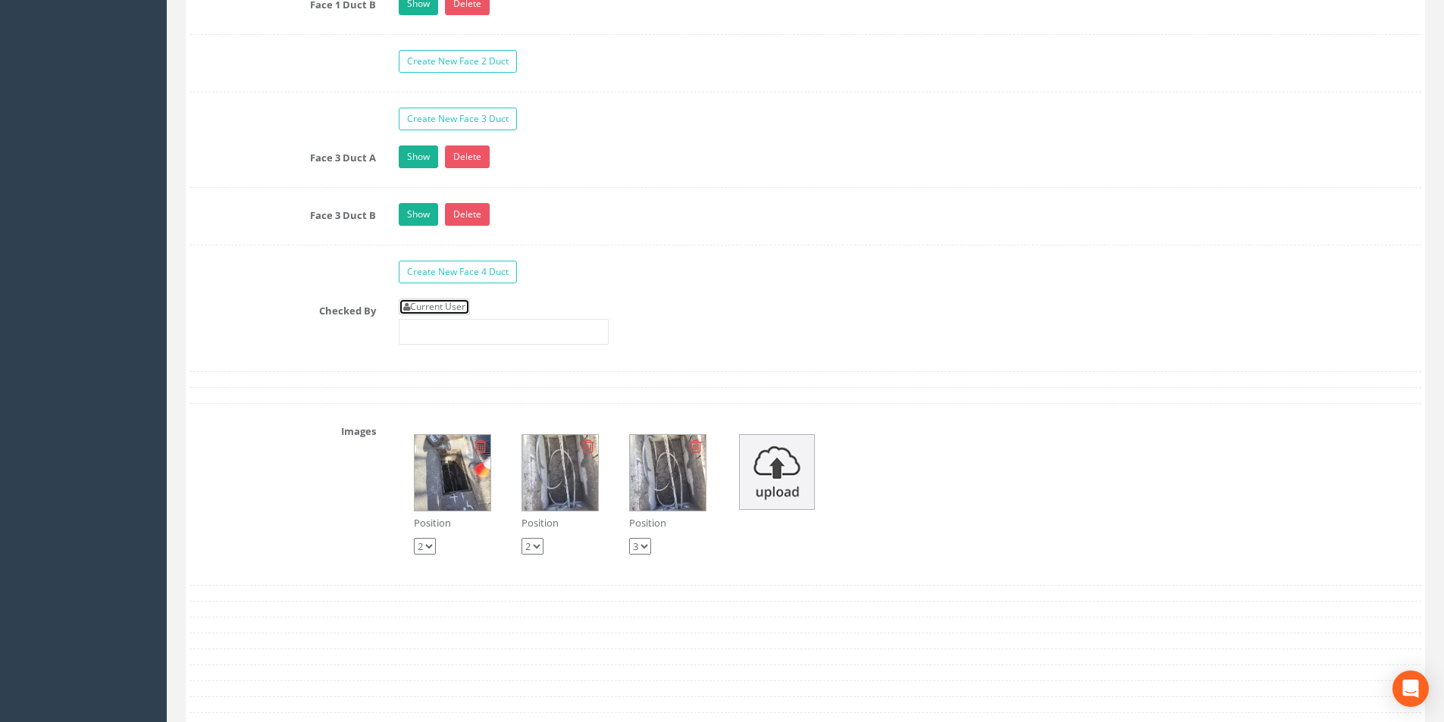
click at [456, 303] on link "Current User" at bounding box center [434, 307] width 71 height 17
type input "[PERSON_NAME]"
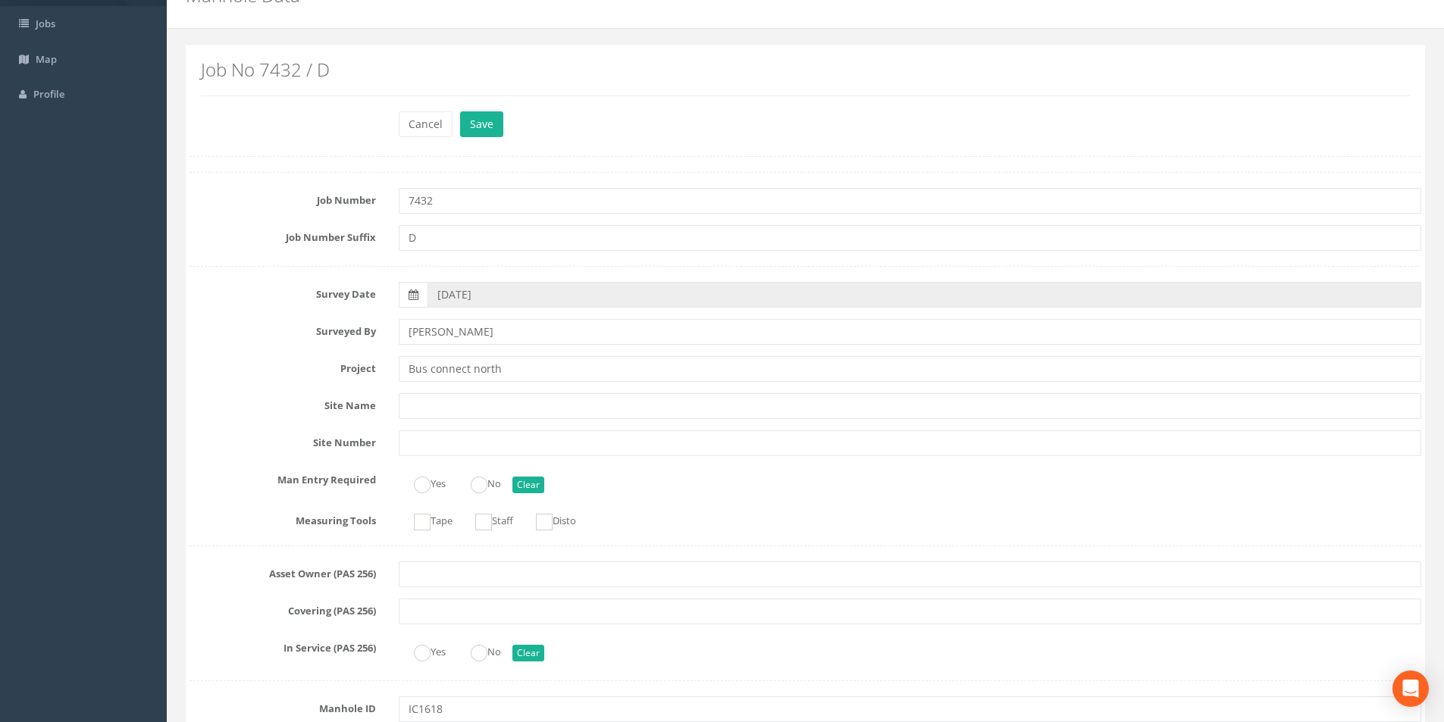
scroll to position [0, 0]
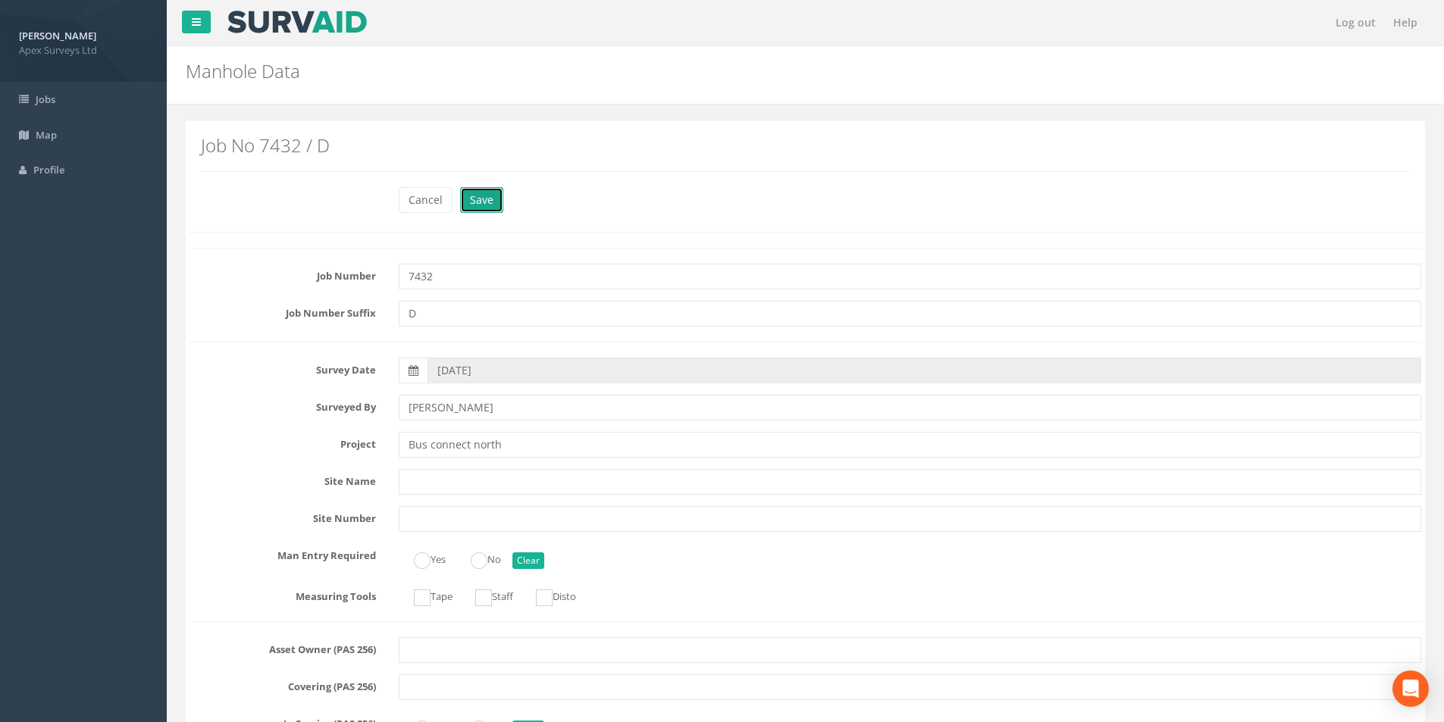
click at [476, 203] on button "Save" at bounding box center [481, 200] width 43 height 26
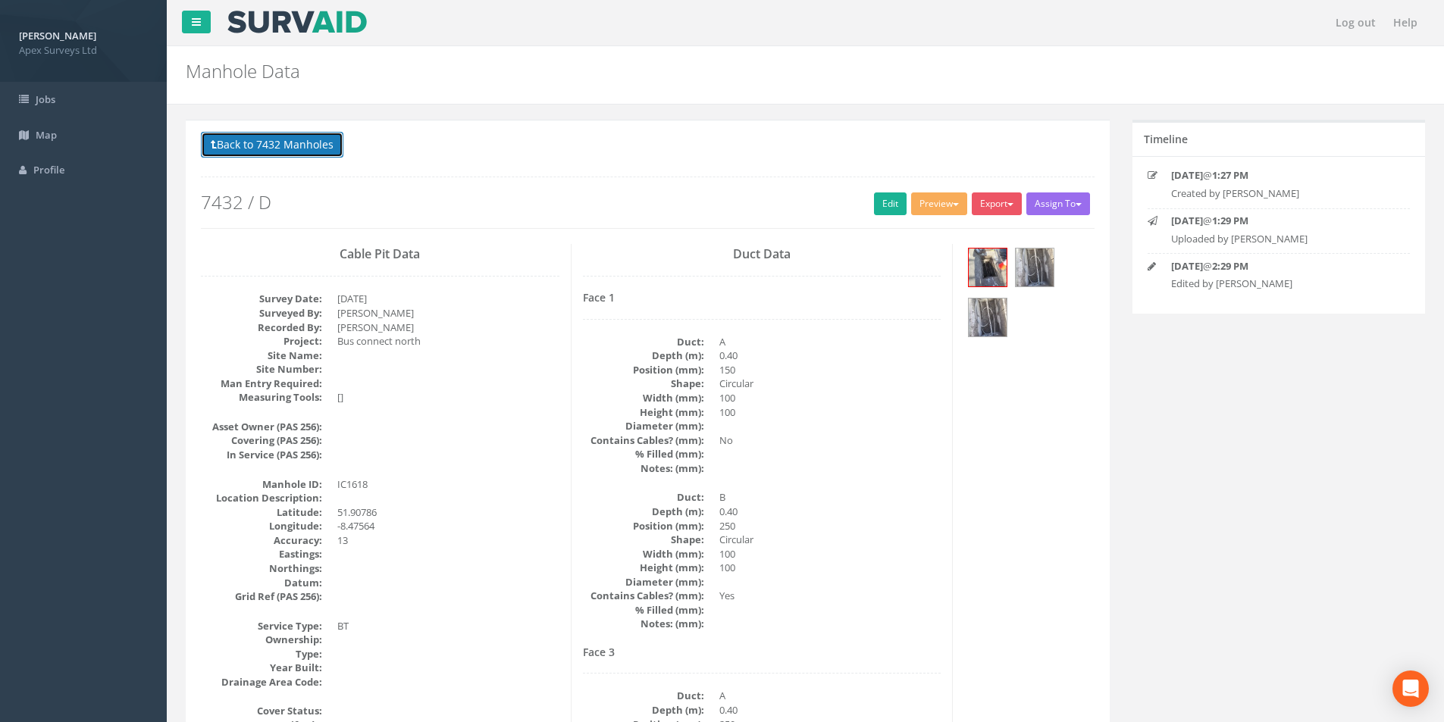
click at [298, 151] on button "Back to 7432 Manholes" at bounding box center [272, 145] width 143 height 26
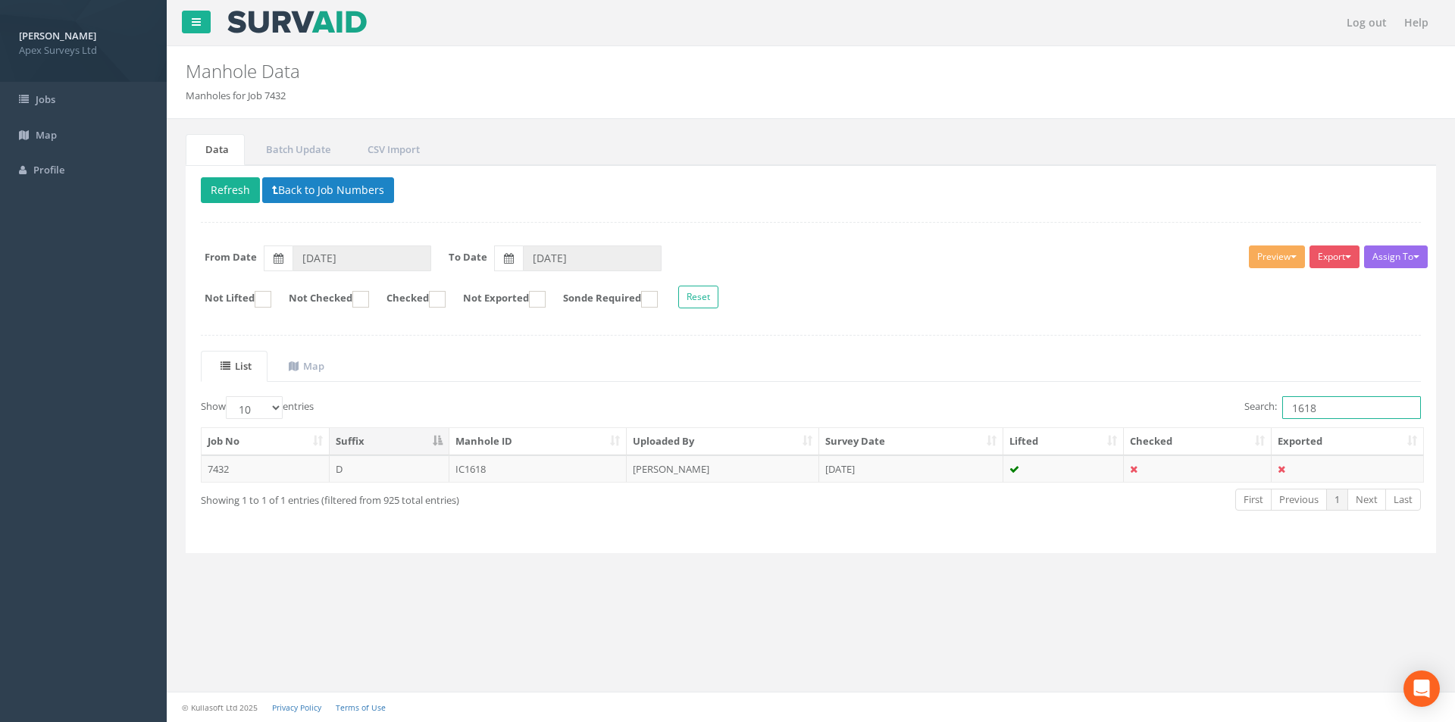
click at [1328, 411] on input "1618" at bounding box center [1352, 407] width 139 height 23
type input "1619"
click at [397, 469] on td "D" at bounding box center [390, 469] width 120 height 27
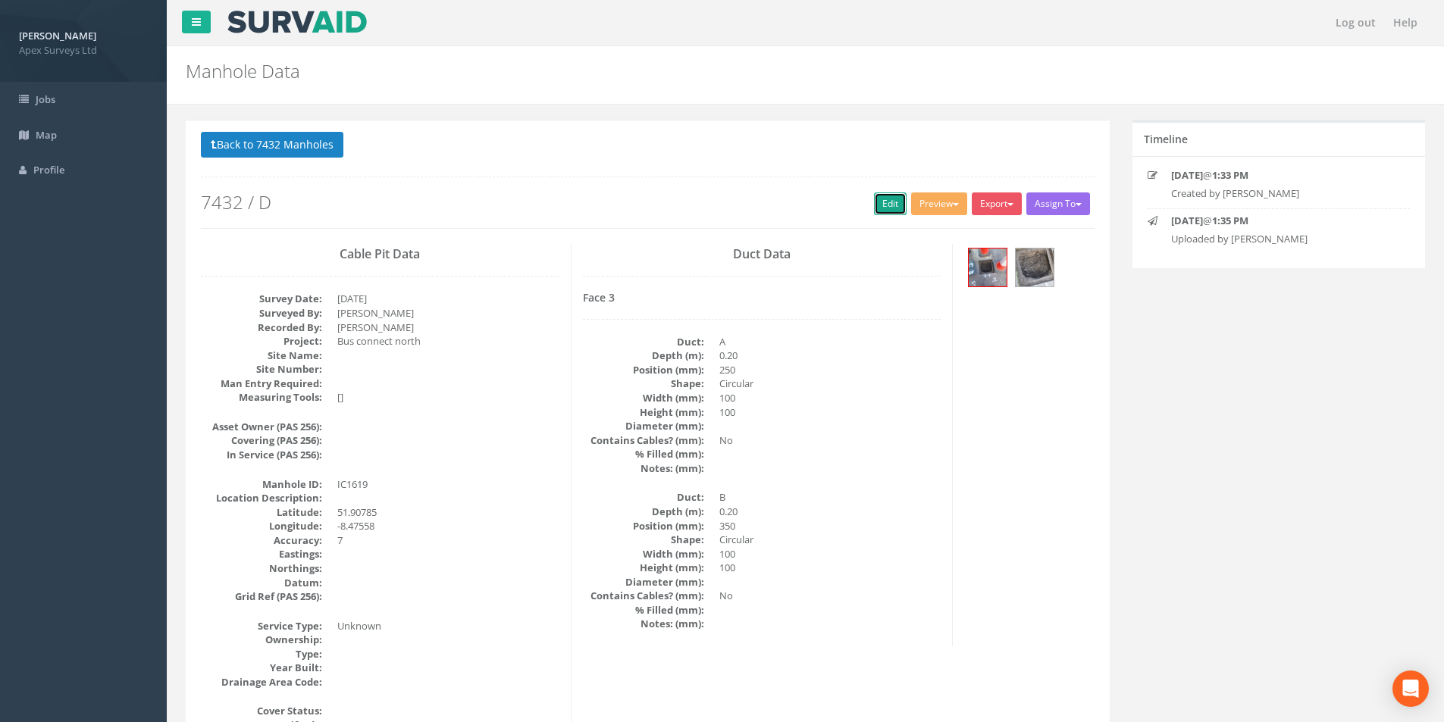
click at [876, 201] on link "Edit" at bounding box center [890, 204] width 33 height 23
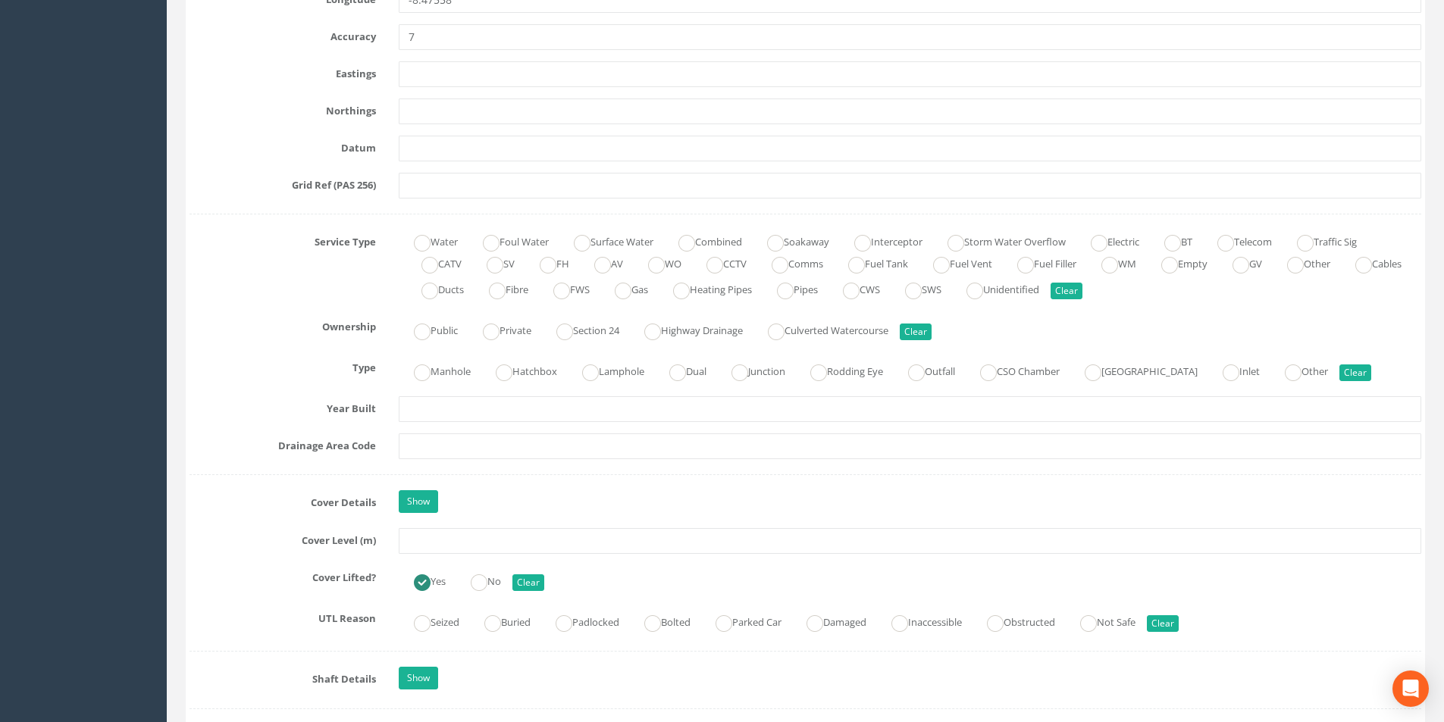
scroll to position [910, 0]
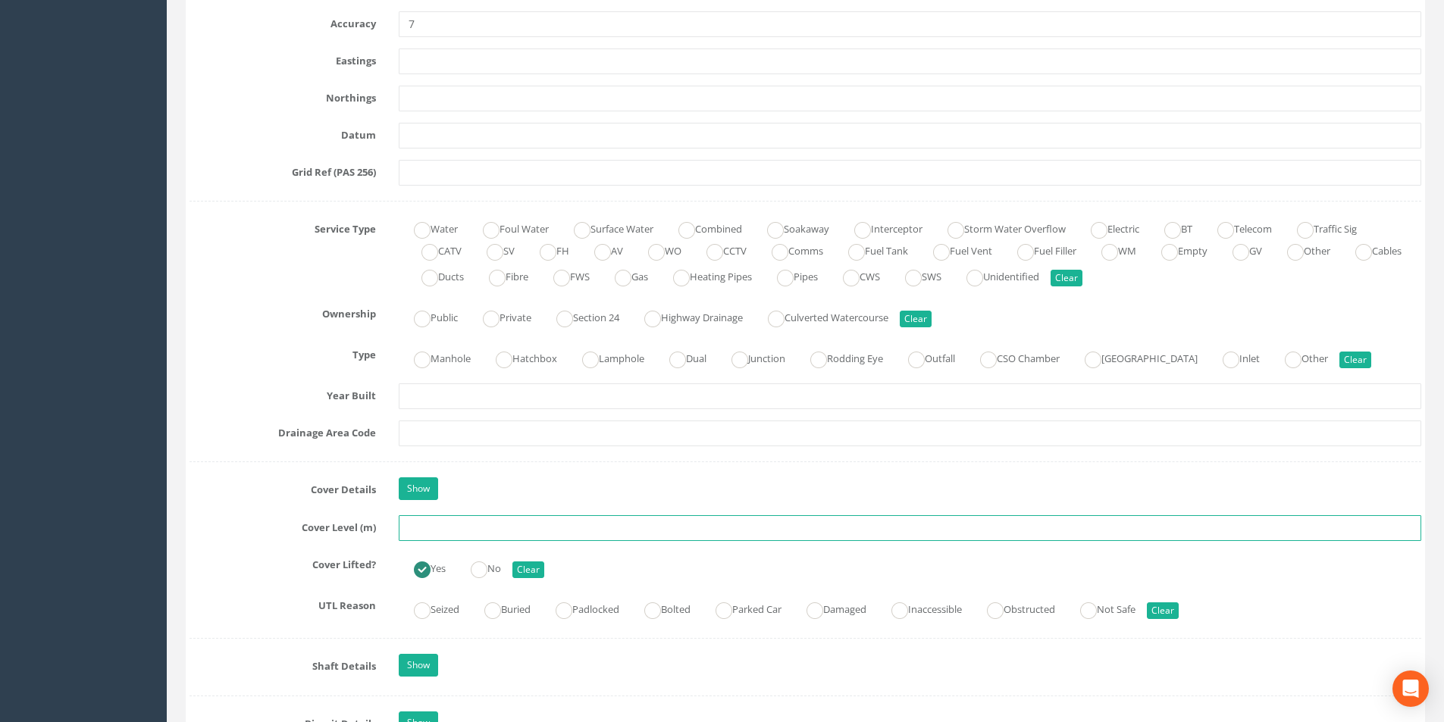
click at [456, 537] on input "text" at bounding box center [910, 528] width 1023 height 26
type input "8.60"
click at [485, 430] on input "text" at bounding box center [910, 434] width 1023 height 26
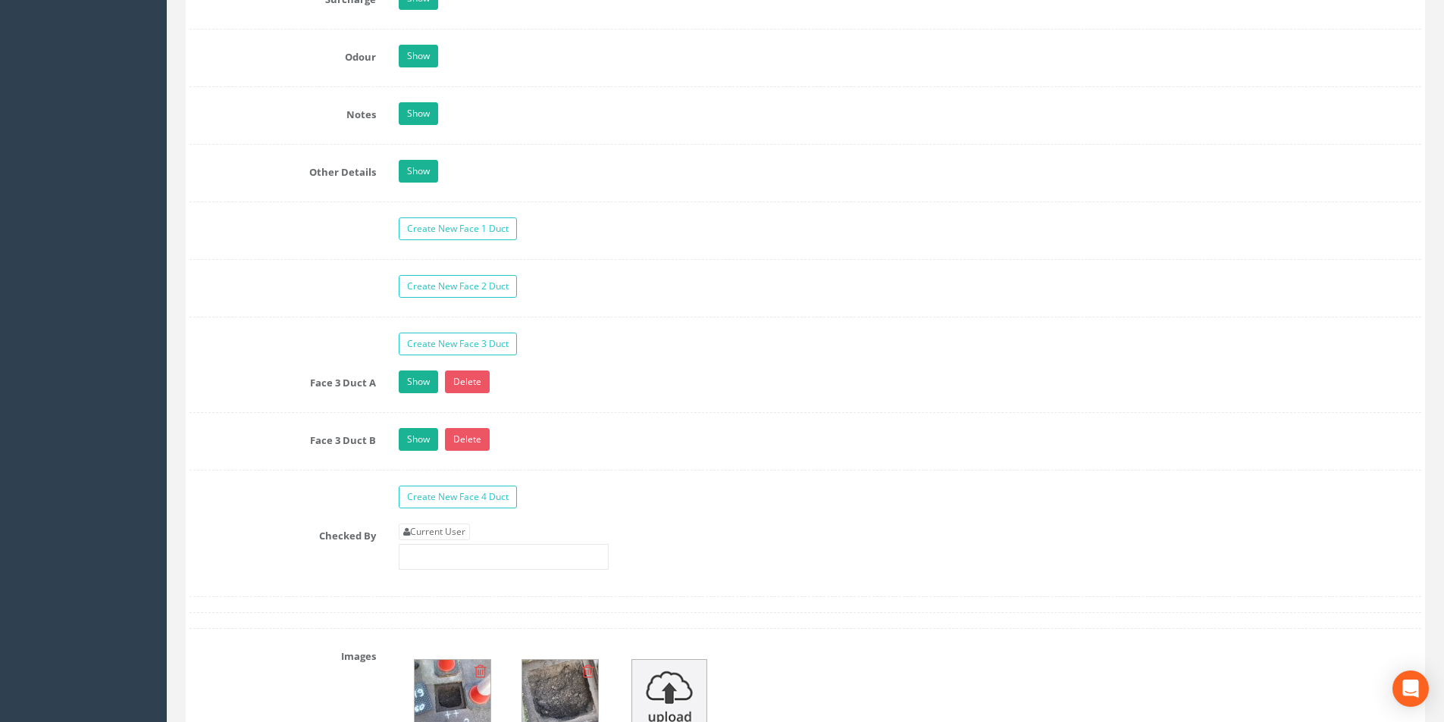
scroll to position [2274, 0]
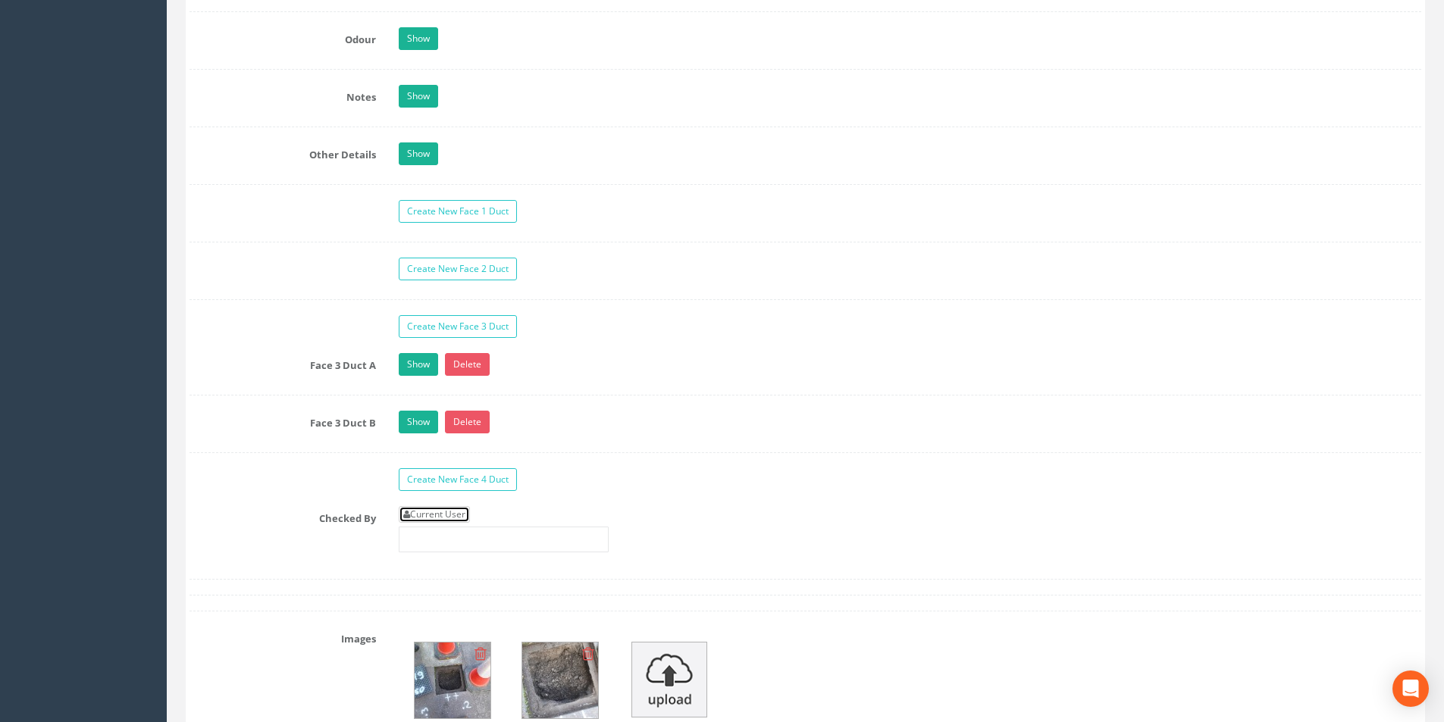
click at [457, 514] on link "Current User" at bounding box center [434, 514] width 71 height 17
type input "[PERSON_NAME]"
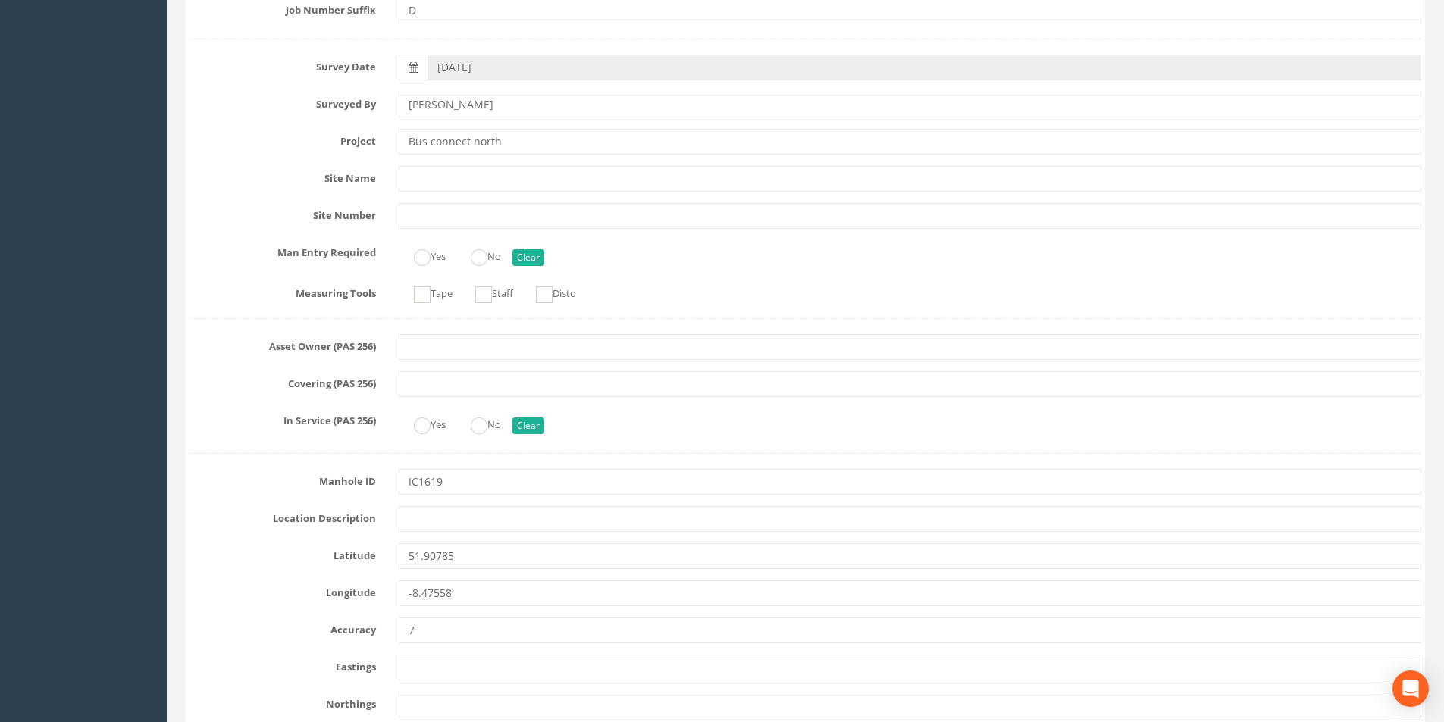
scroll to position [0, 0]
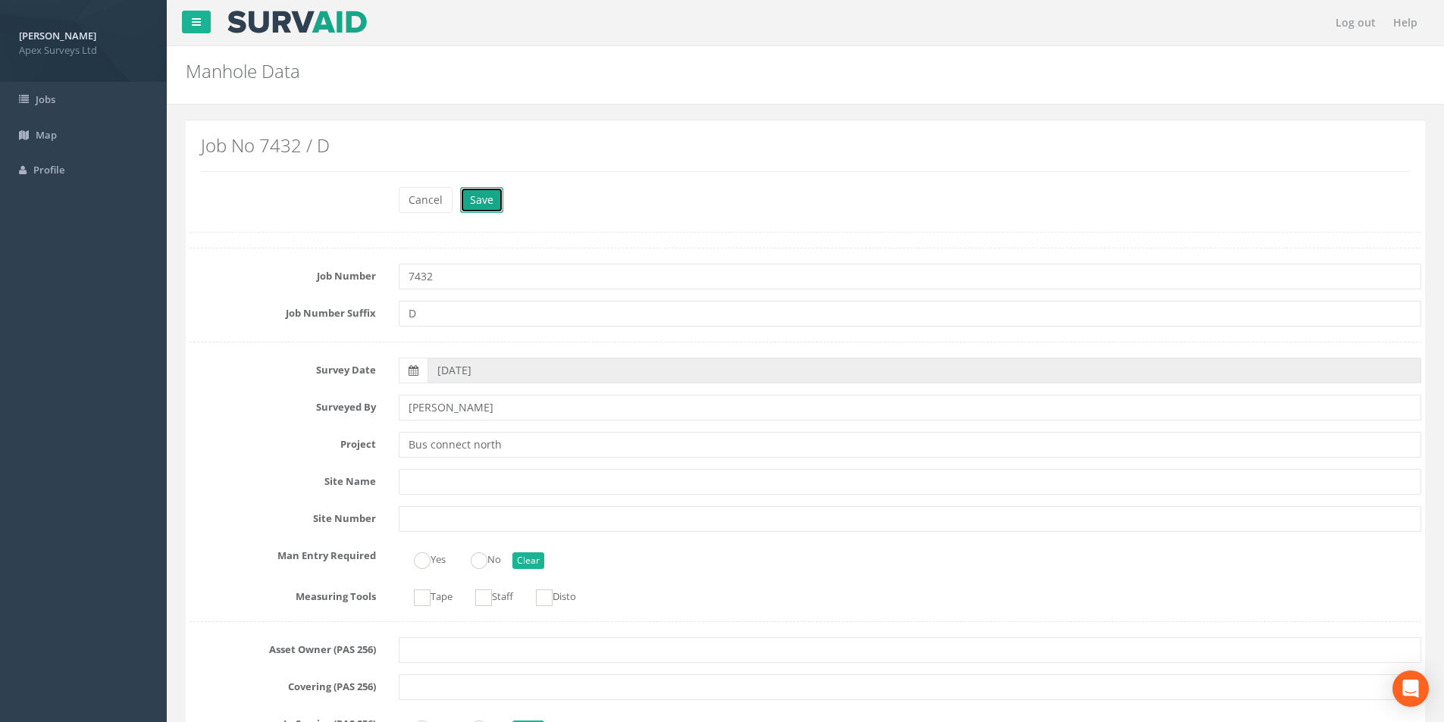
click at [466, 200] on button "Save" at bounding box center [481, 200] width 43 height 26
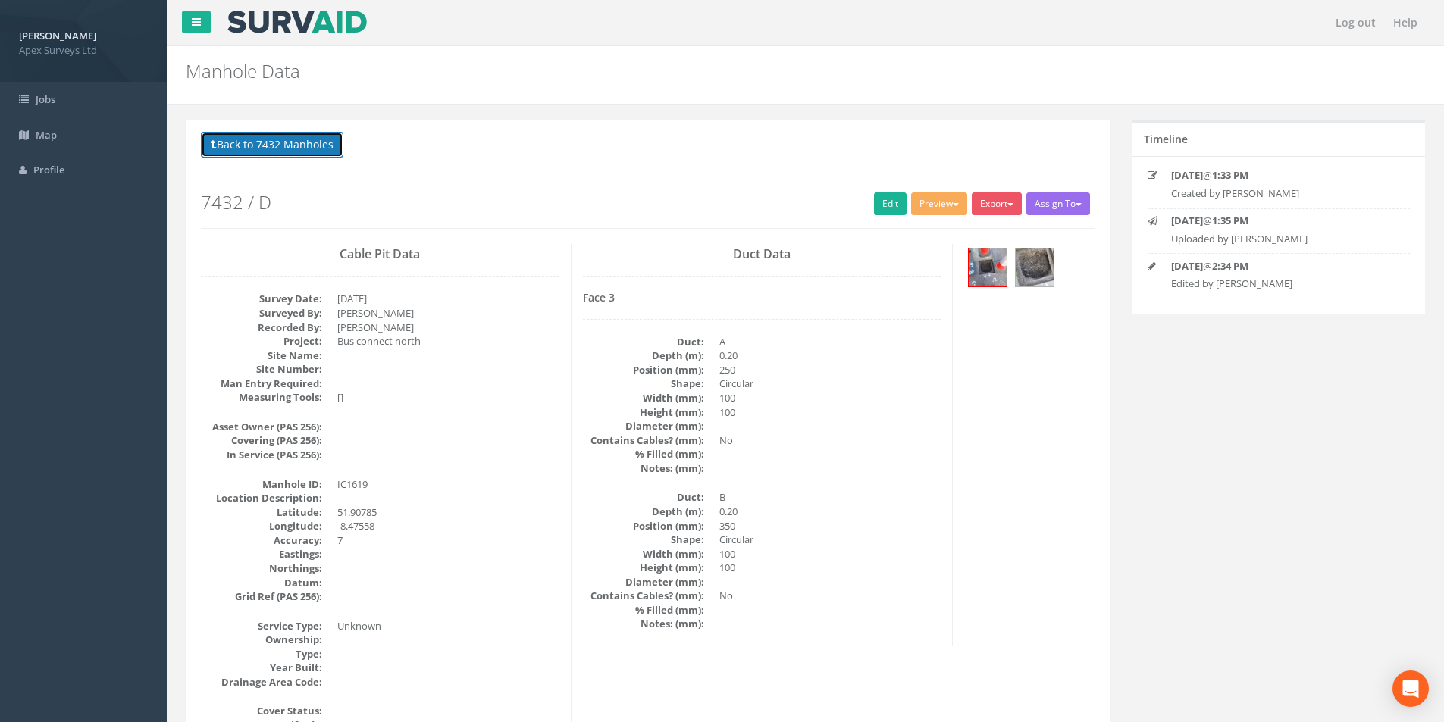
click at [267, 149] on button "Back to 7432 Manholes" at bounding box center [272, 145] width 143 height 26
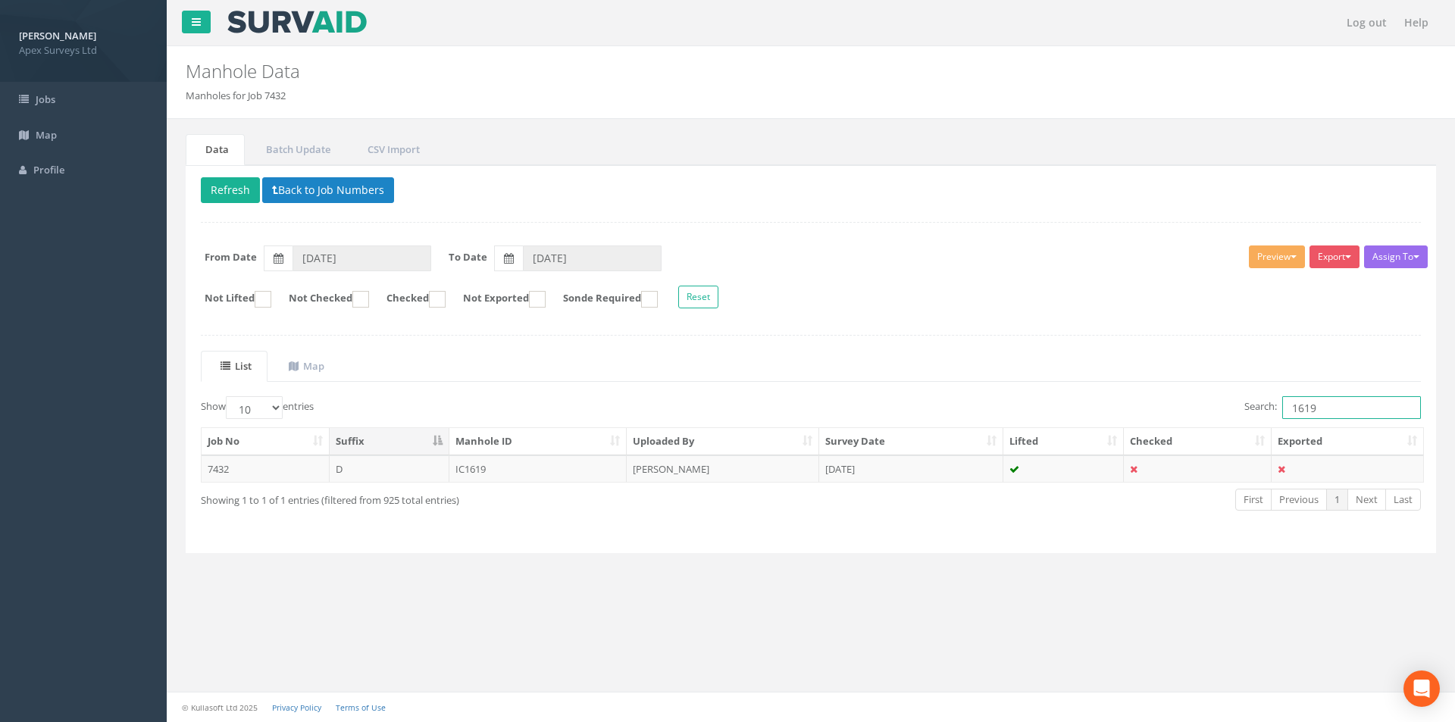
click at [1333, 405] on input "1619" at bounding box center [1352, 407] width 139 height 23
type input "1620"
click at [565, 475] on td "IC1620" at bounding box center [539, 469] width 178 height 27
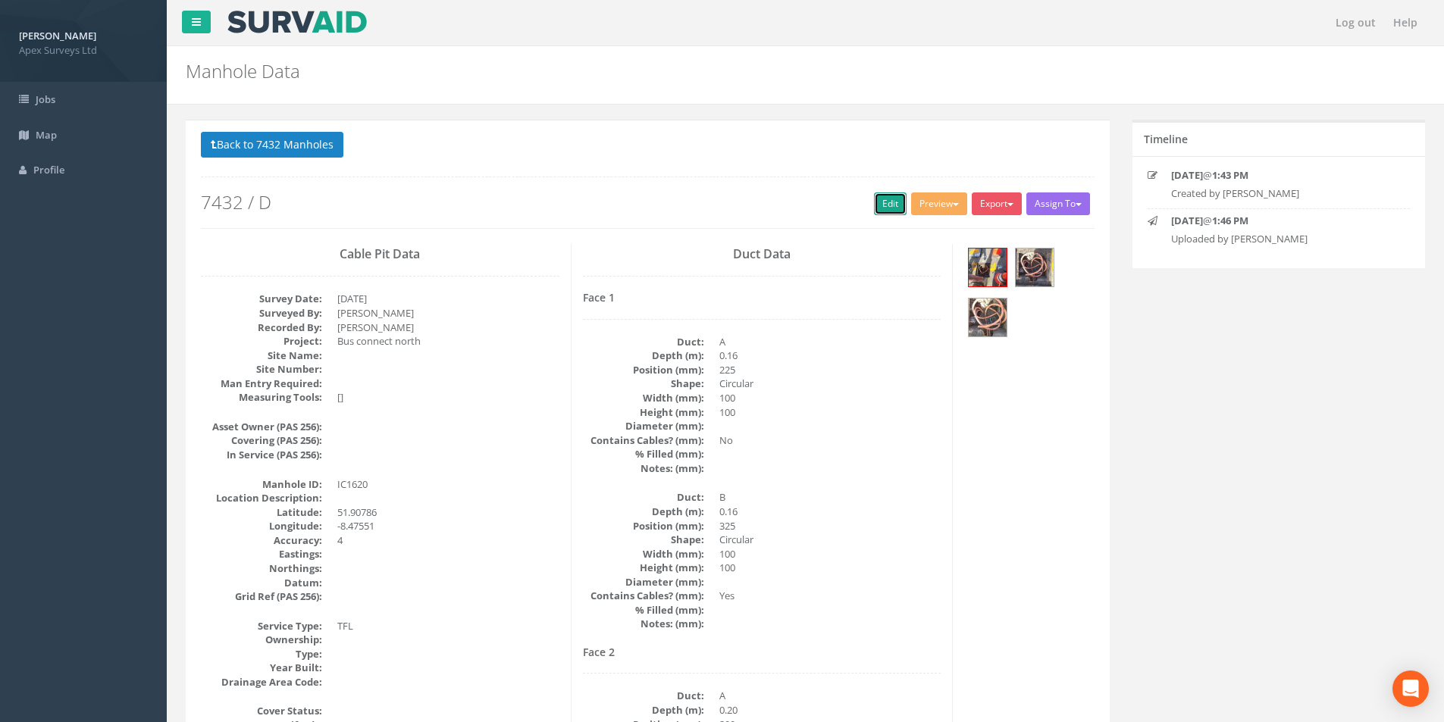
click at [874, 208] on link "Edit" at bounding box center [890, 204] width 33 height 23
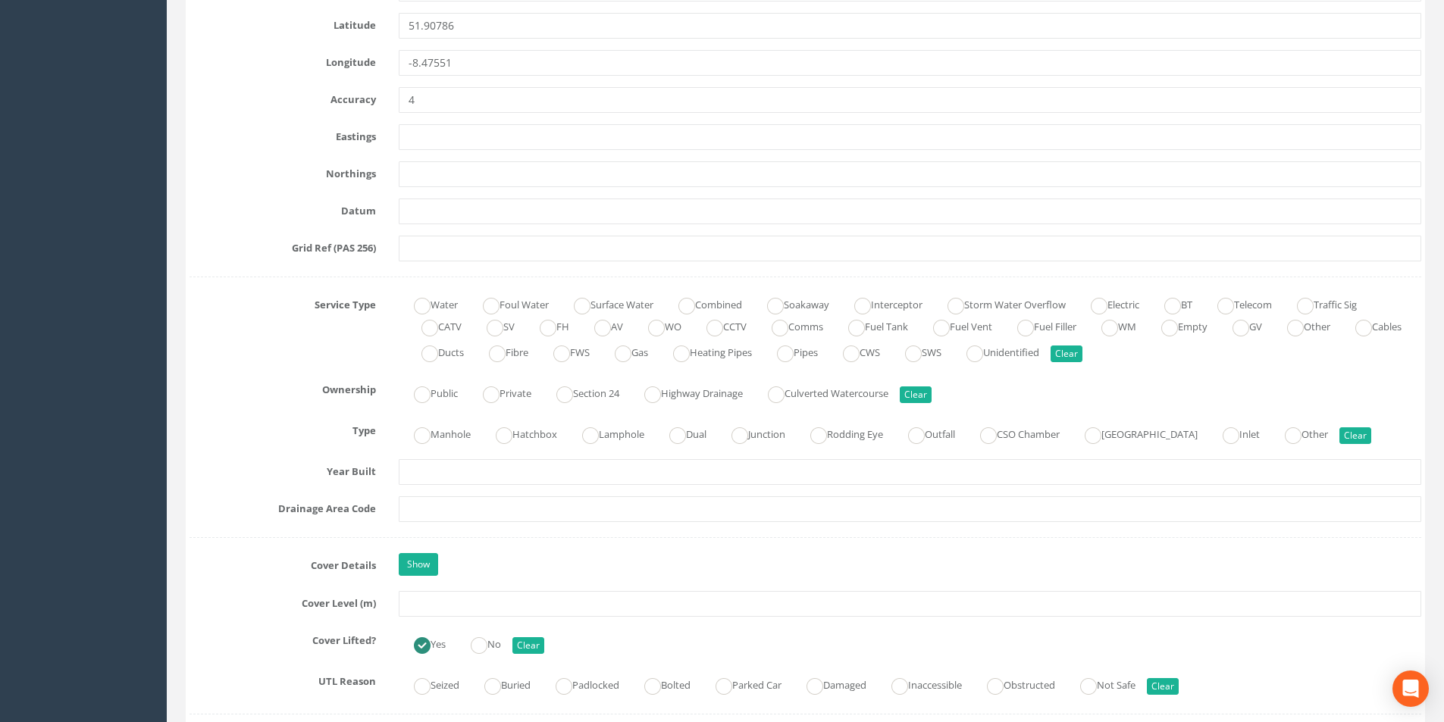
scroll to position [910, 0]
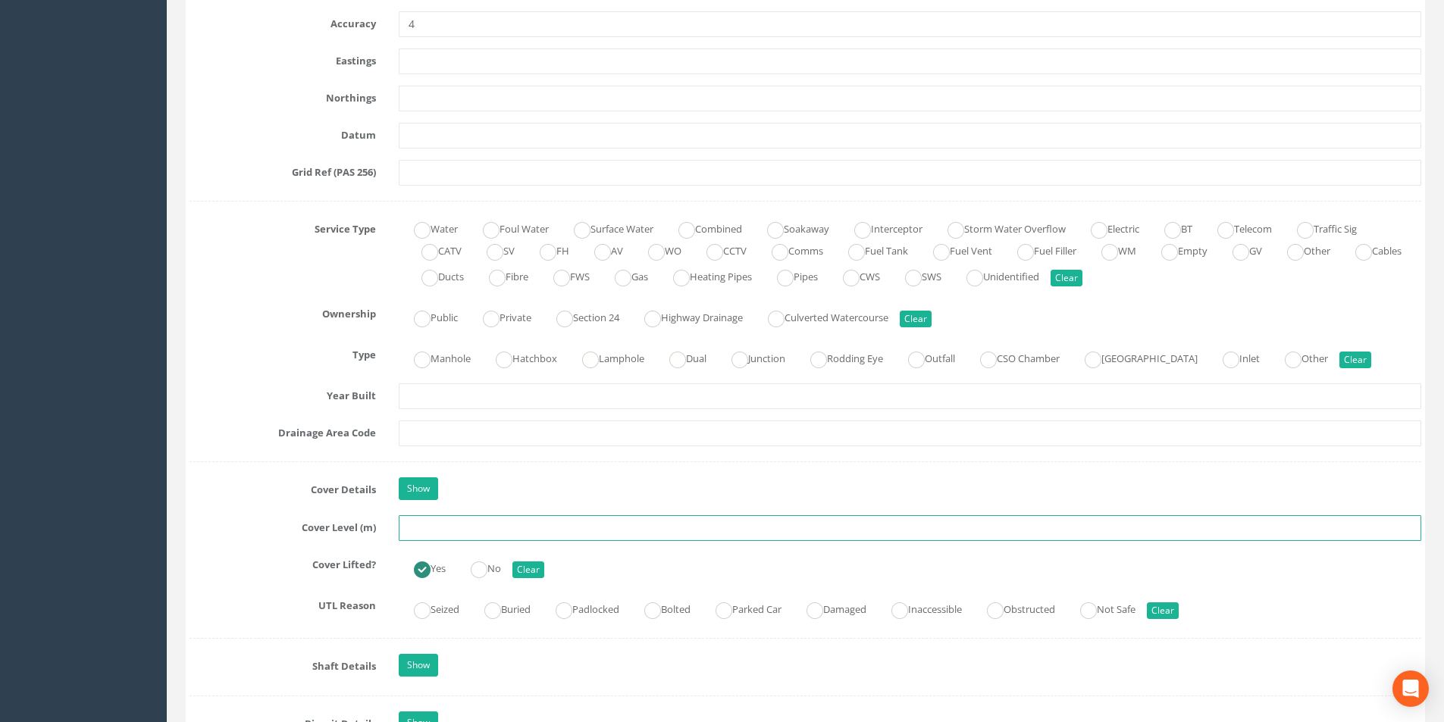
click at [433, 526] on input "text" at bounding box center [910, 528] width 1023 height 26
type input "1620"
click at [447, 436] on input "text" at bounding box center [910, 434] width 1023 height 26
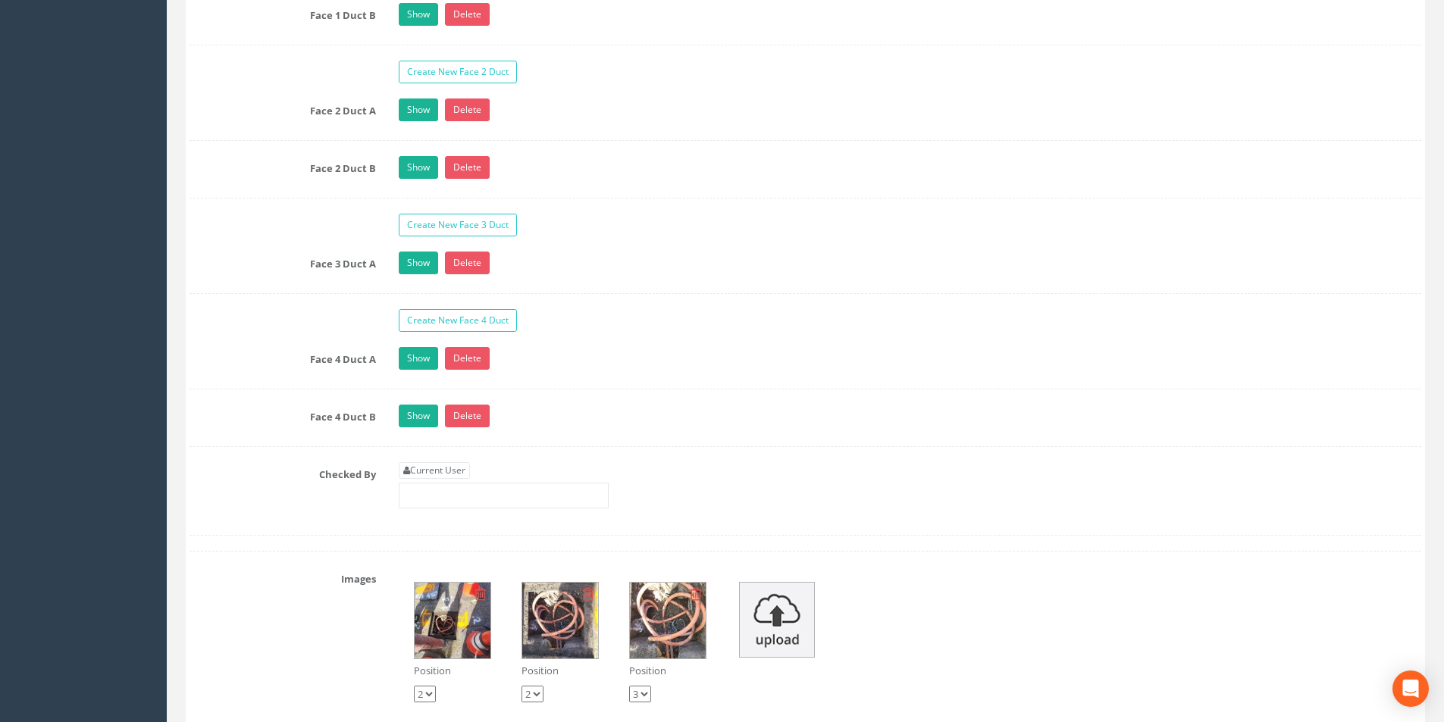
scroll to position [2729, 0]
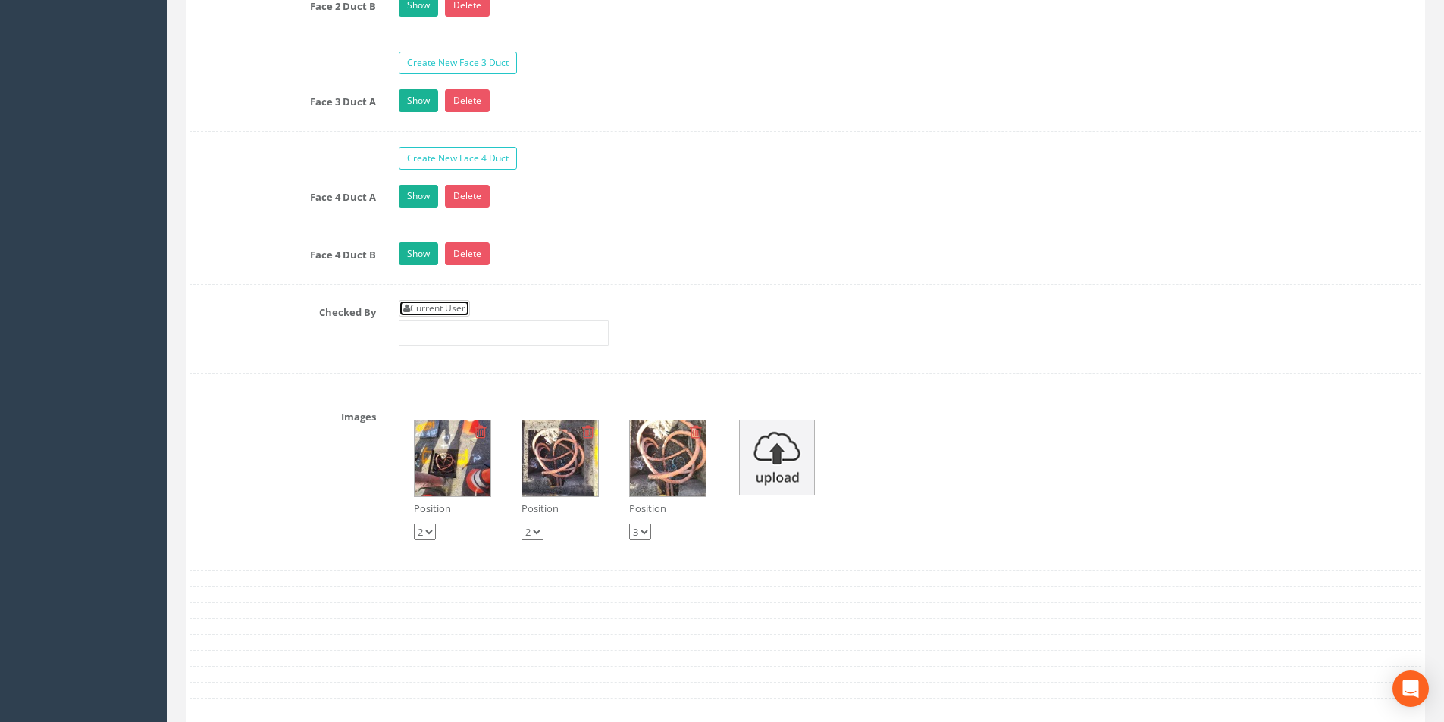
click at [459, 313] on link "Current User" at bounding box center [434, 308] width 71 height 17
type input "[PERSON_NAME]"
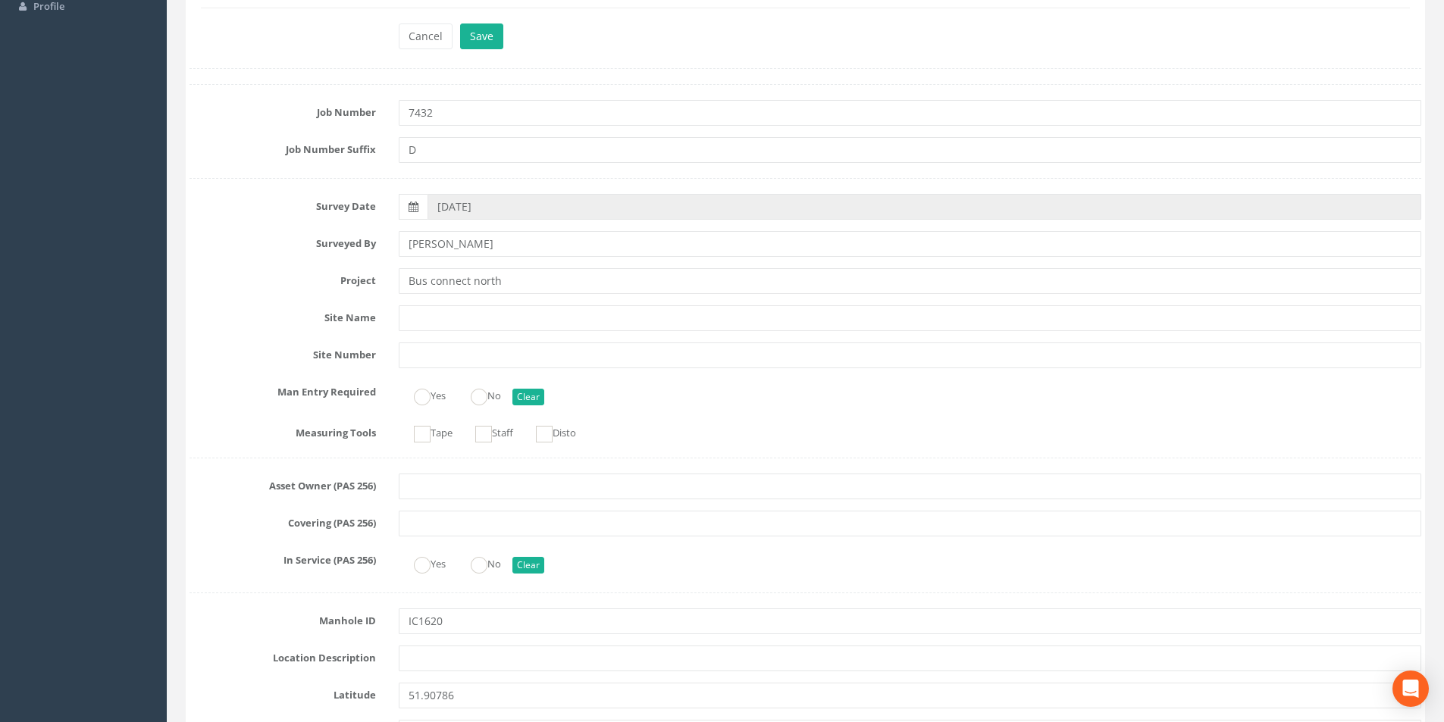
scroll to position [0, 0]
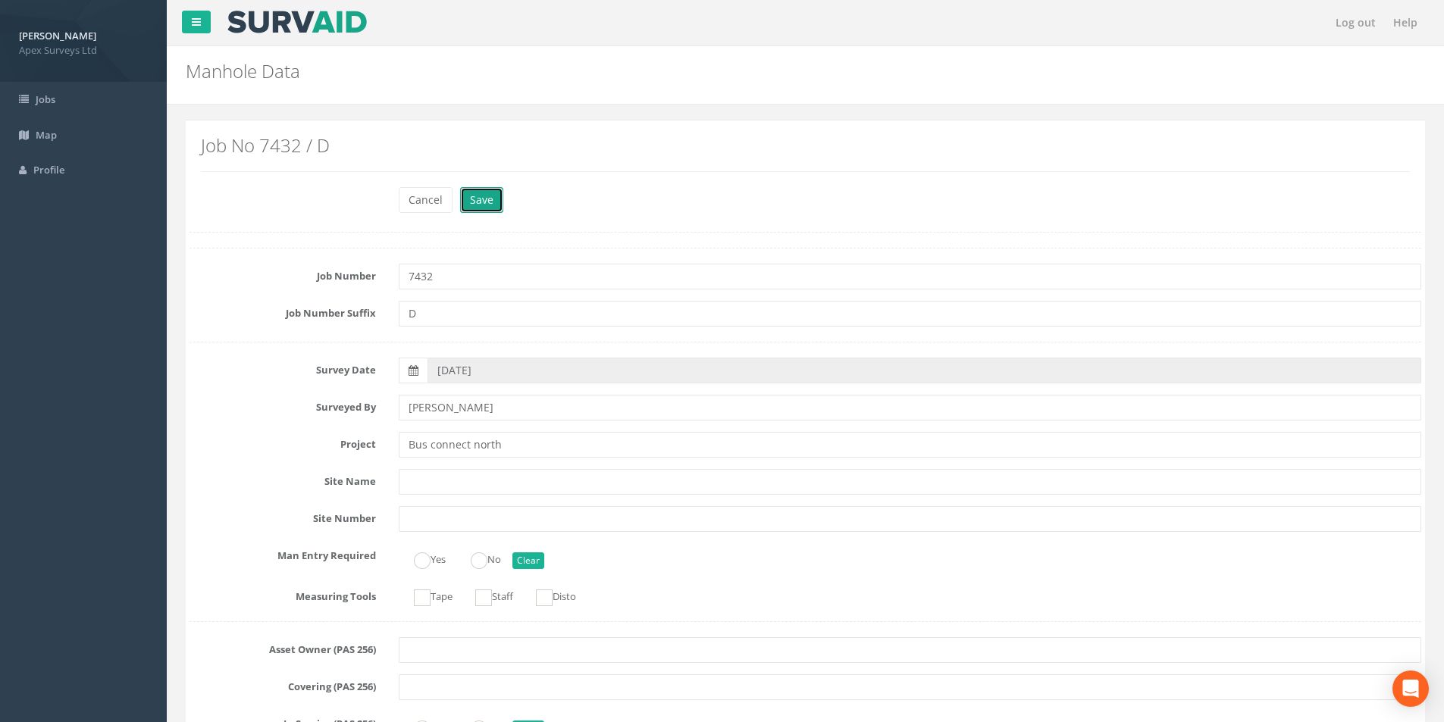
click at [481, 205] on button "Save" at bounding box center [481, 200] width 43 height 26
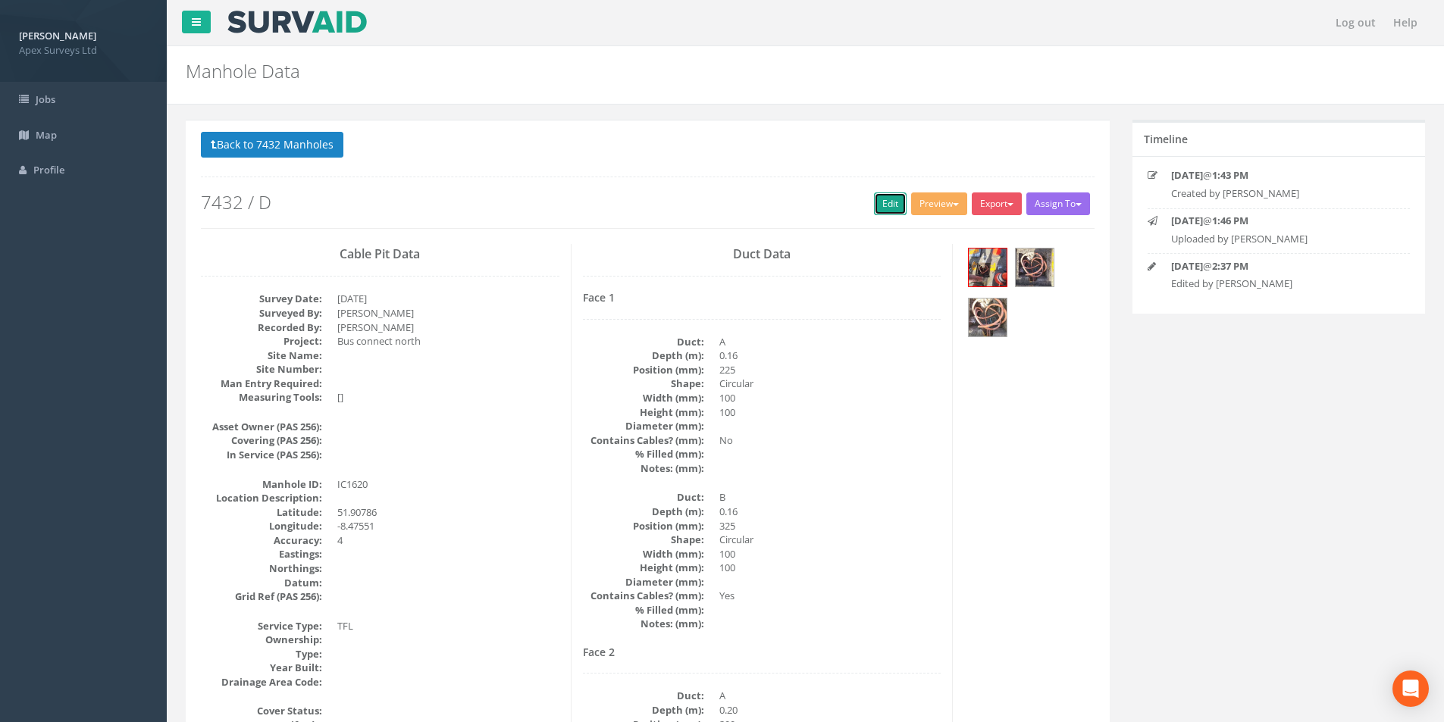
click at [885, 196] on link "Edit" at bounding box center [890, 204] width 33 height 23
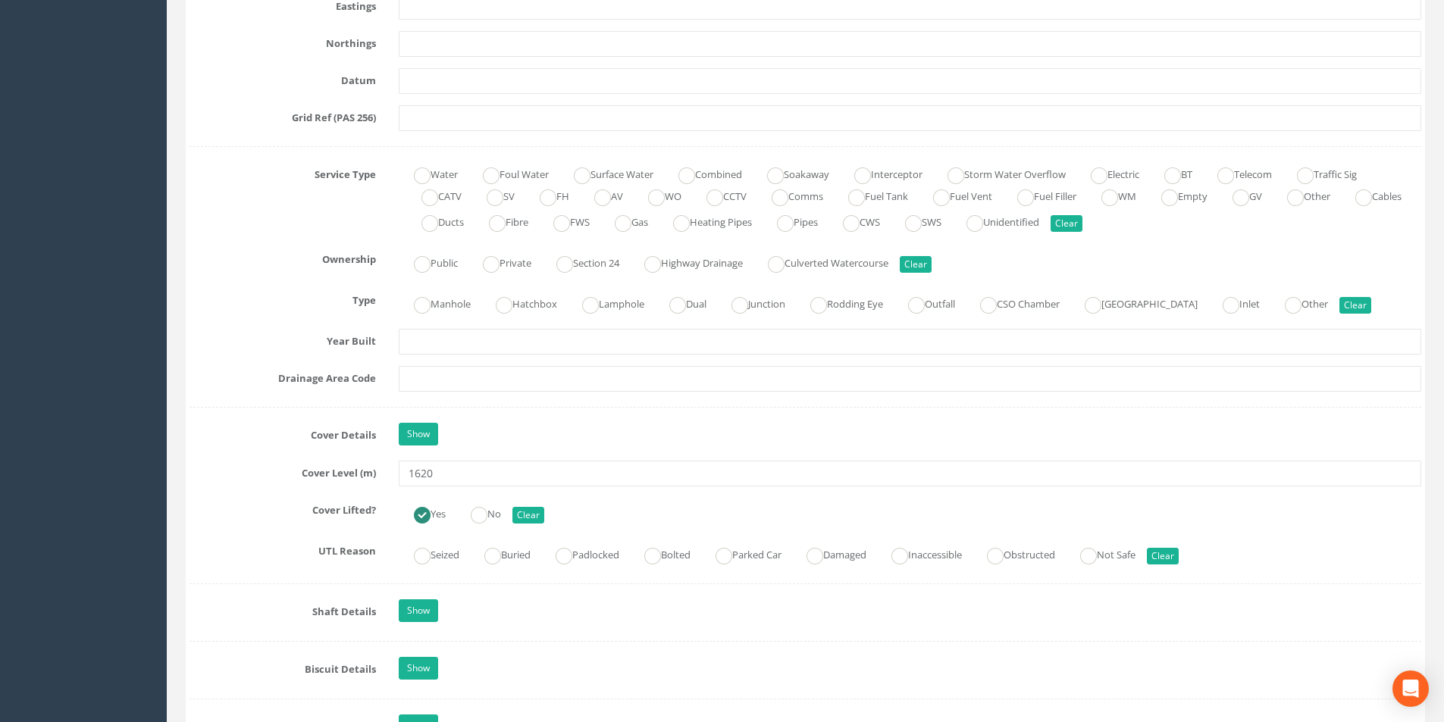
scroll to position [985, 0]
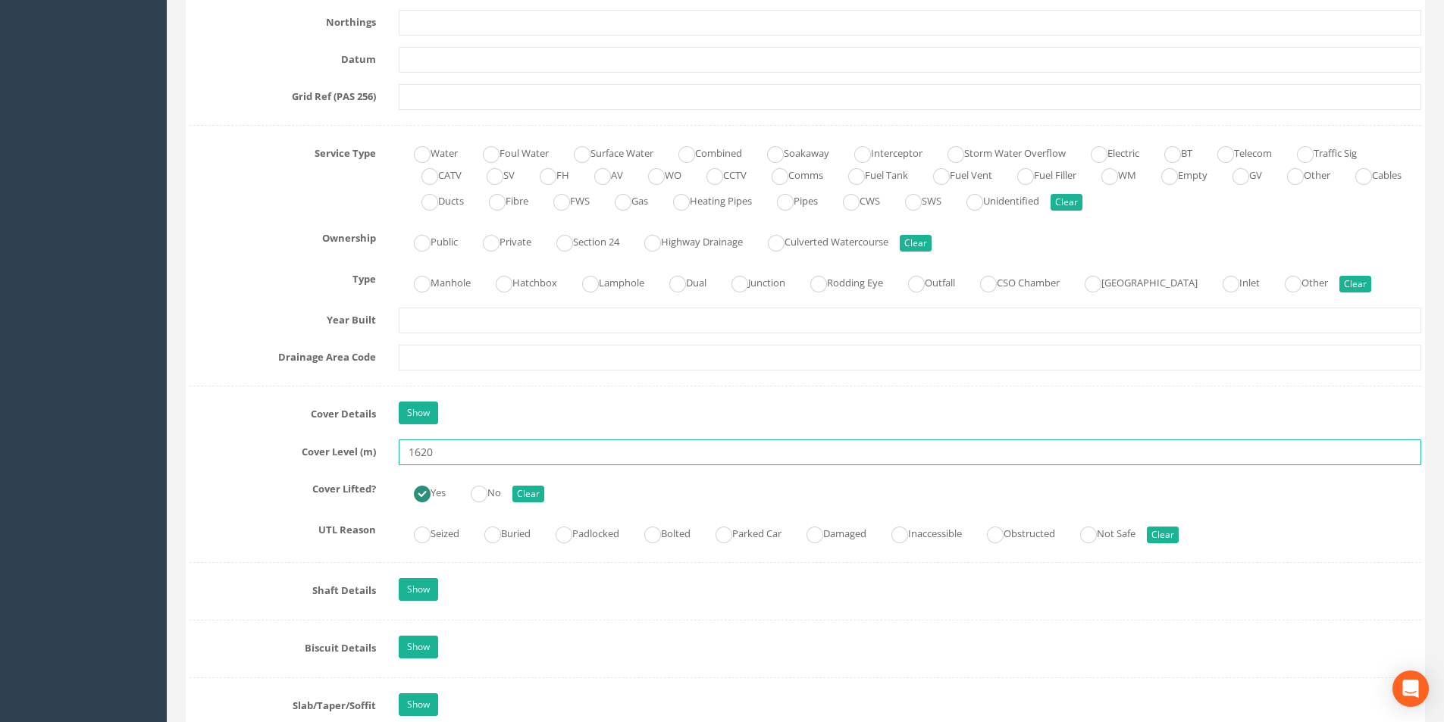
drag, startPoint x: 450, startPoint y: 456, endPoint x: 404, endPoint y: 456, distance: 46.2
click at [404, 456] on input "1620" at bounding box center [910, 453] width 1023 height 26
type input "8.62"
click at [465, 362] on input "text" at bounding box center [910, 358] width 1023 height 26
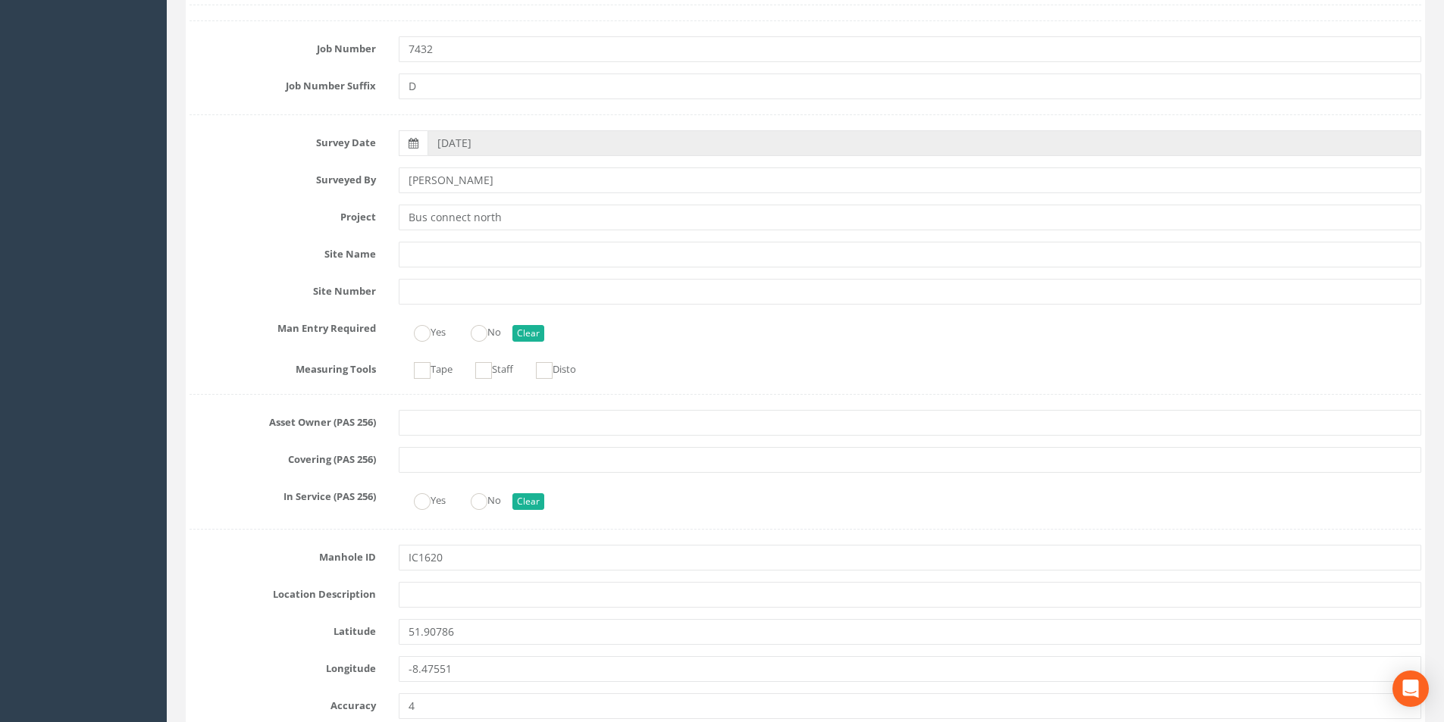
scroll to position [0, 0]
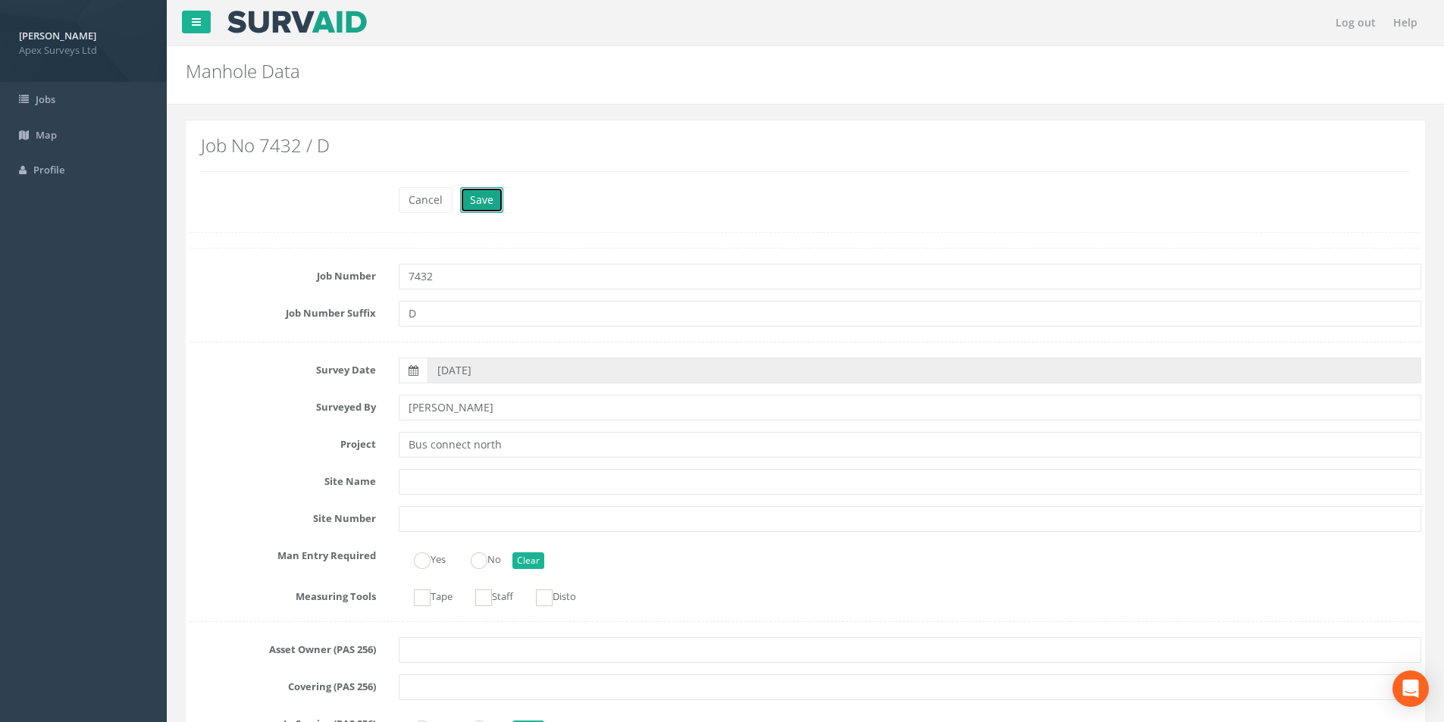
click at [478, 205] on button "Save" at bounding box center [481, 200] width 43 height 26
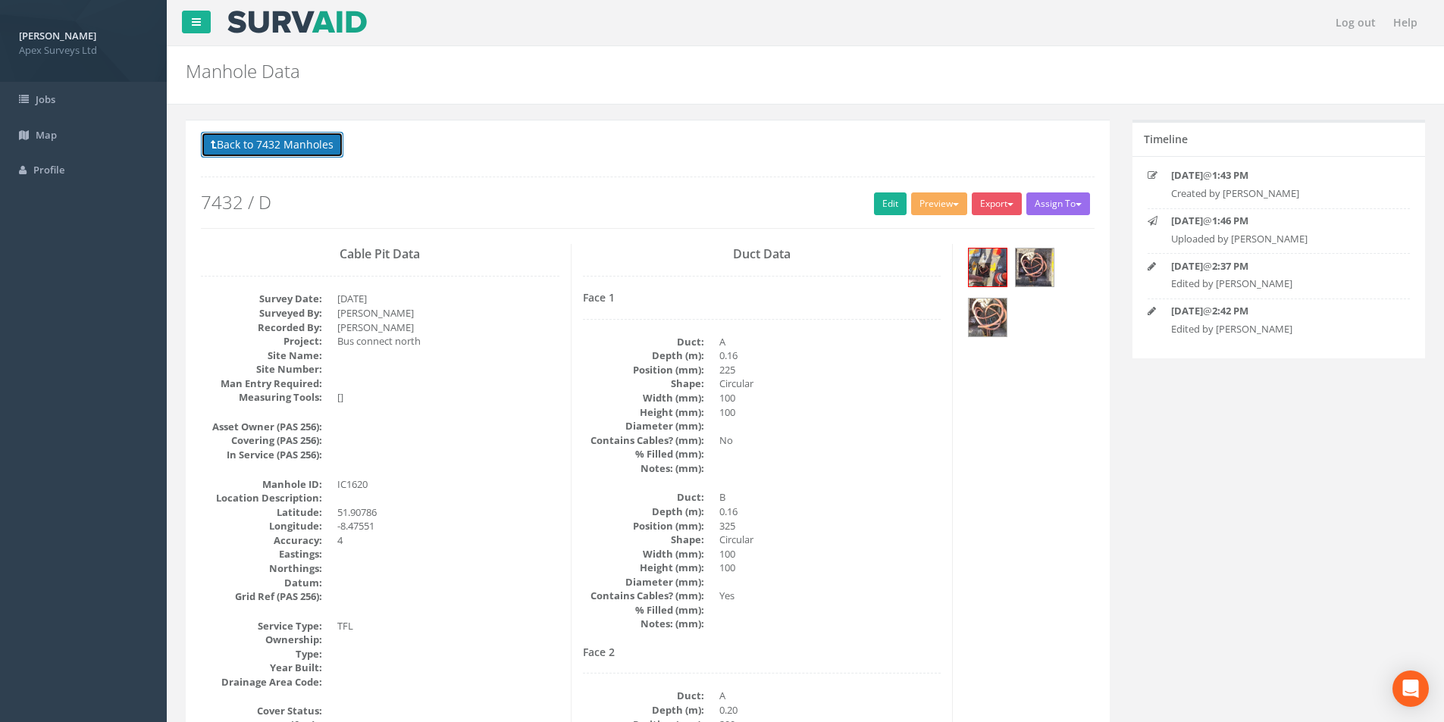
click at [256, 136] on button "Back to 7432 Manholes" at bounding box center [272, 145] width 143 height 26
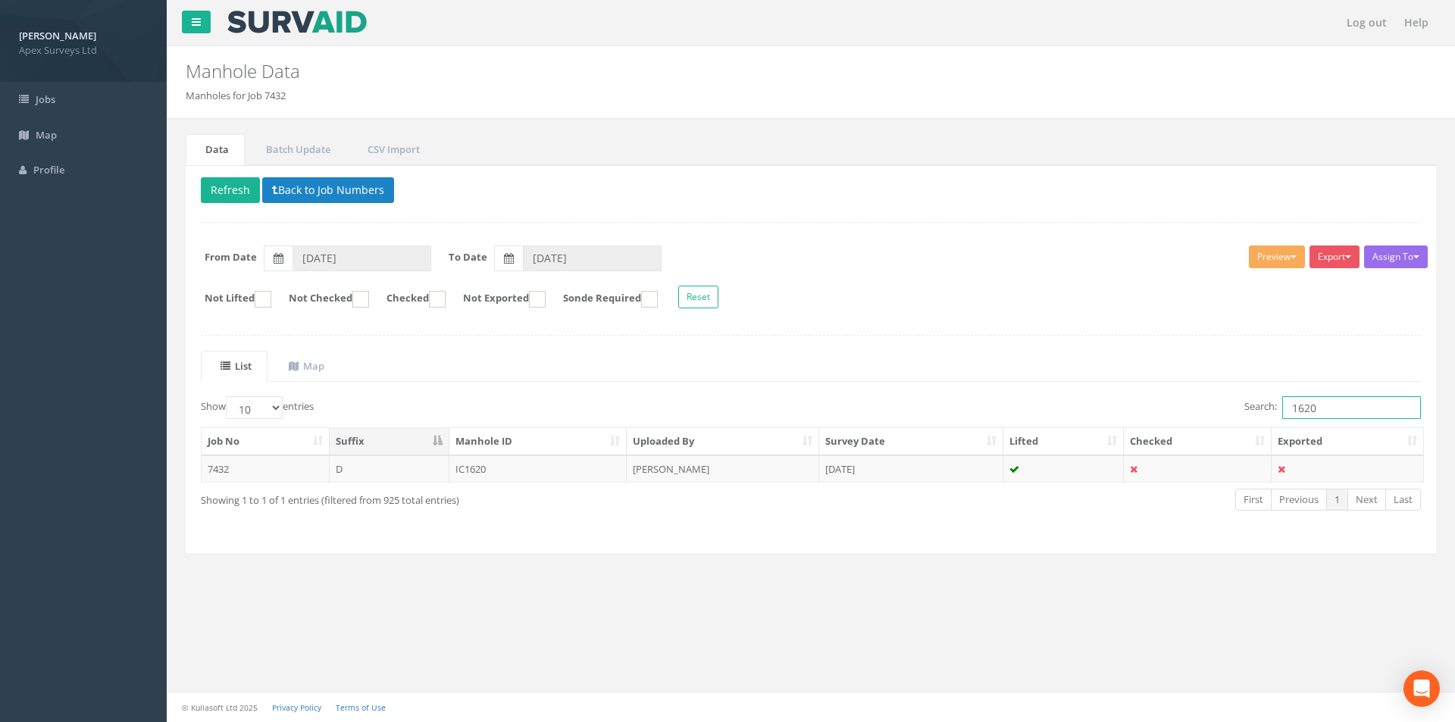
click at [1319, 409] on input "1620" at bounding box center [1352, 407] width 139 height 23
type input "1622"
click at [590, 476] on td "IC1622" at bounding box center [539, 469] width 178 height 27
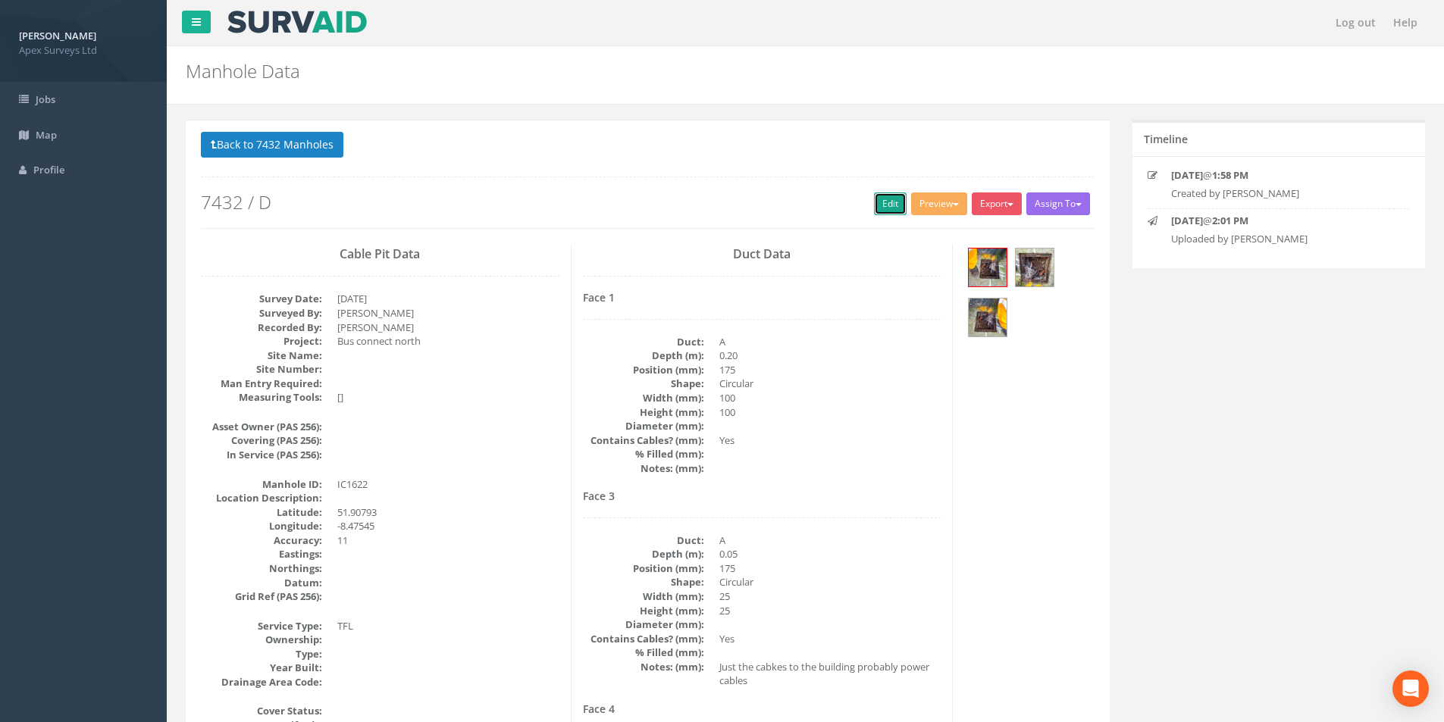
click at [878, 211] on link "Edit" at bounding box center [890, 204] width 33 height 23
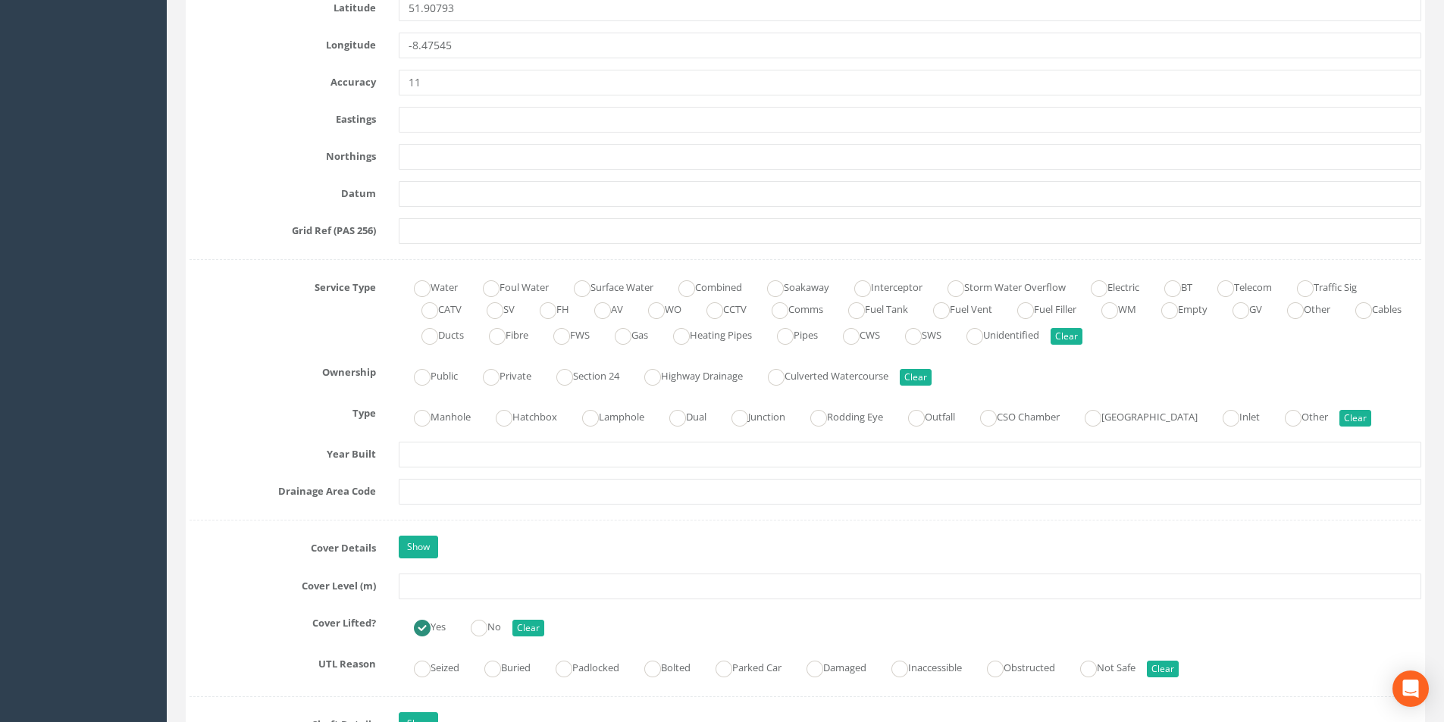
scroll to position [910, 0]
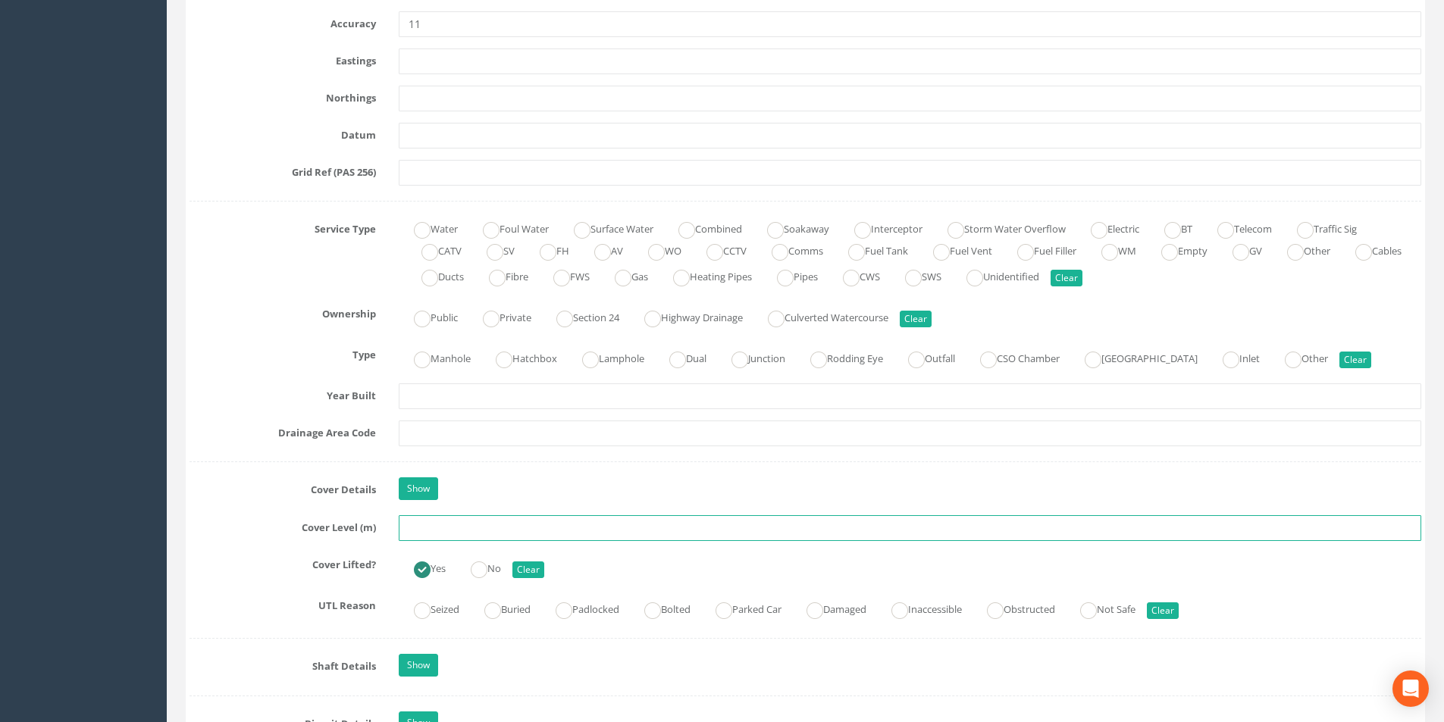
click at [498, 531] on input "text" at bounding box center [910, 528] width 1023 height 26
type input "8.48"
click at [478, 439] on input "text" at bounding box center [910, 434] width 1023 height 26
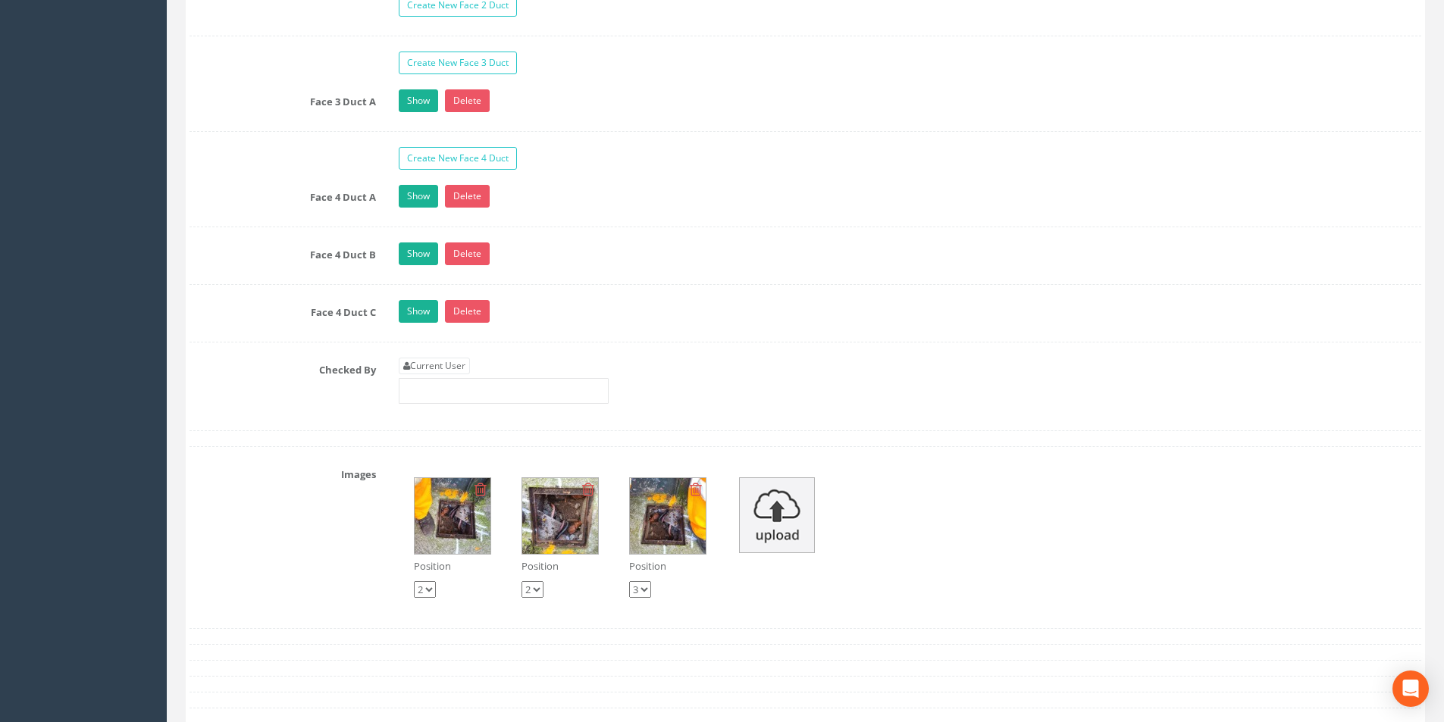
scroll to position [2577, 0]
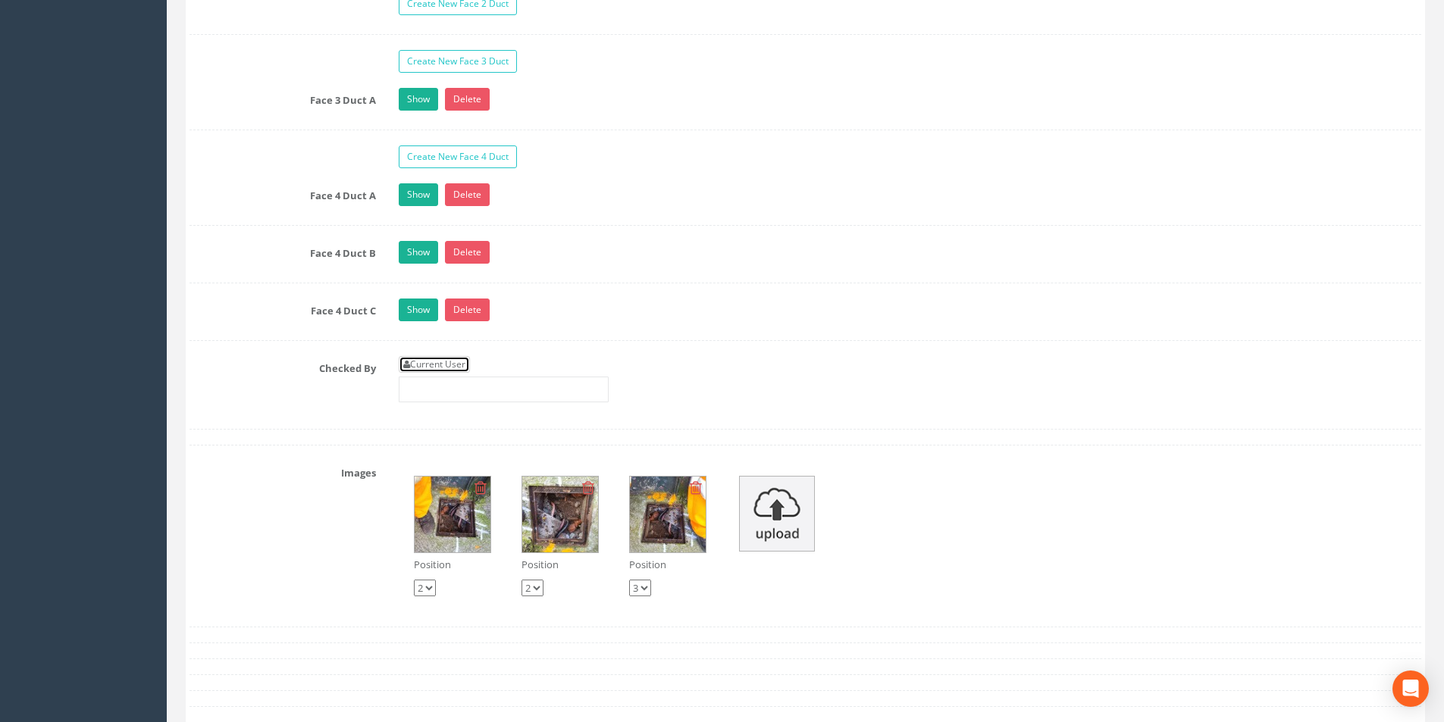
click at [454, 358] on link "Current User" at bounding box center [434, 364] width 71 height 17
type input "[PERSON_NAME]"
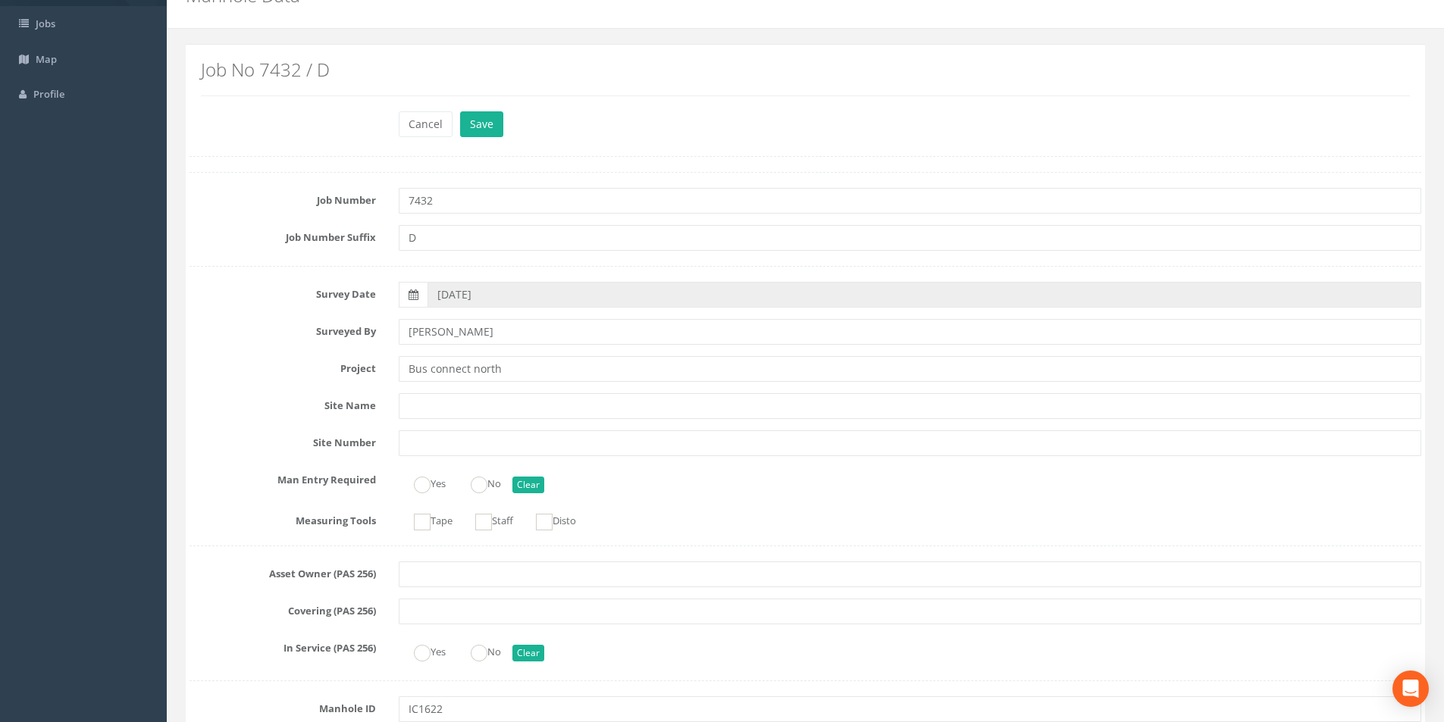
scroll to position [0, 0]
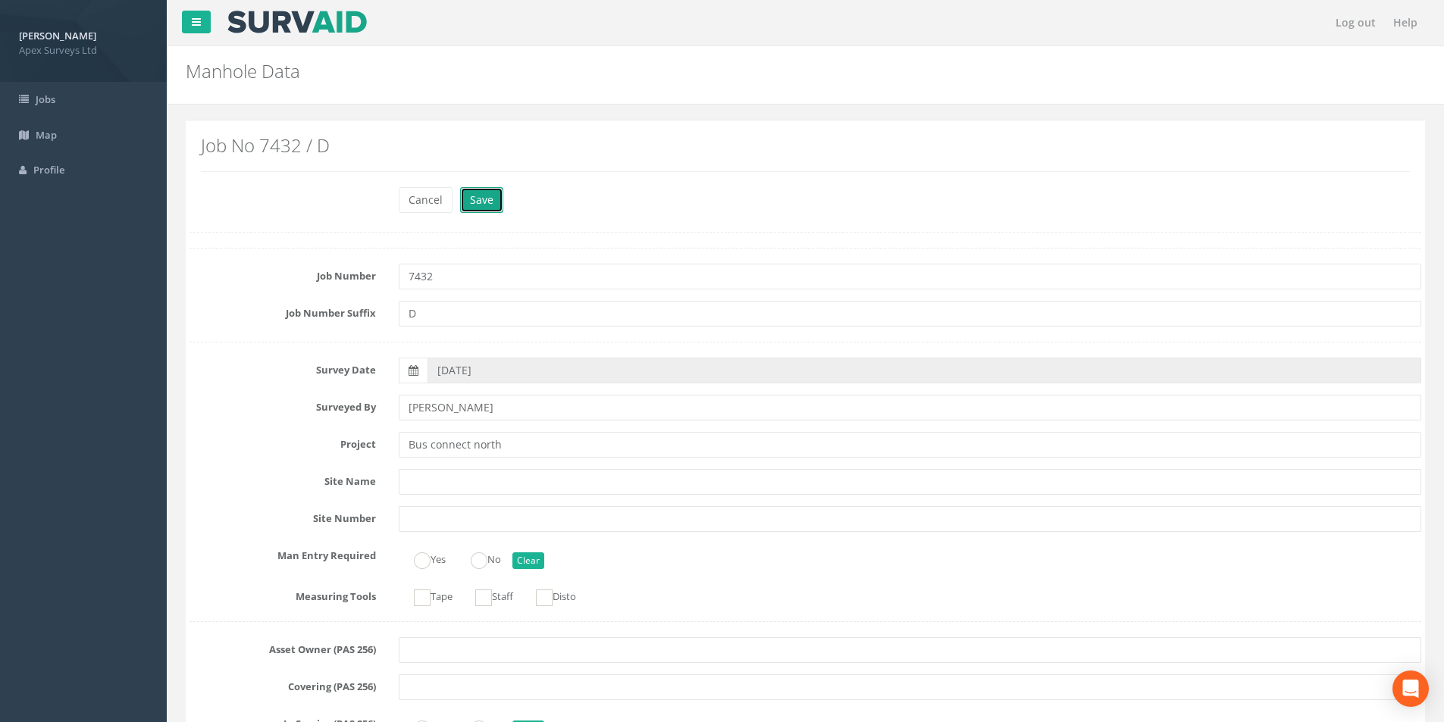
click at [480, 202] on button "Save" at bounding box center [481, 200] width 43 height 26
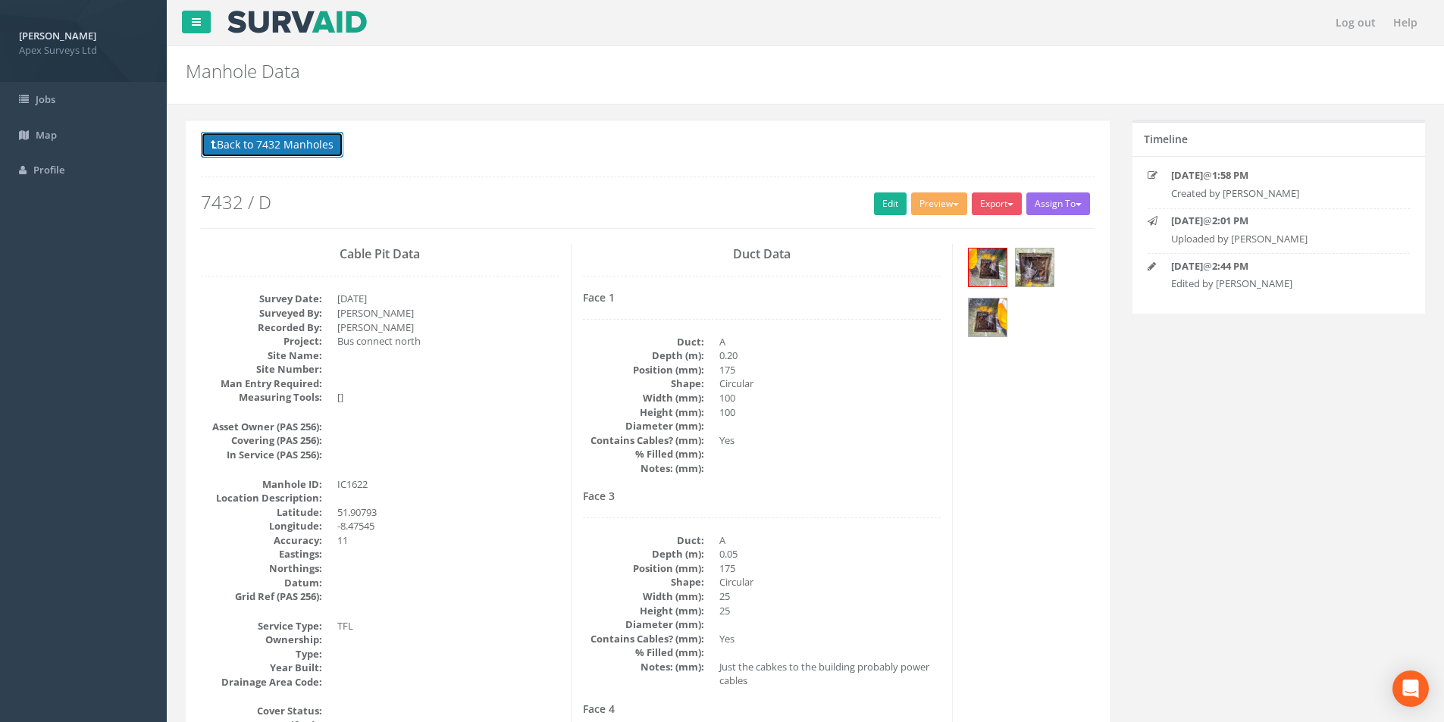
click at [242, 152] on button "Back to 7432 Manholes" at bounding box center [272, 145] width 143 height 26
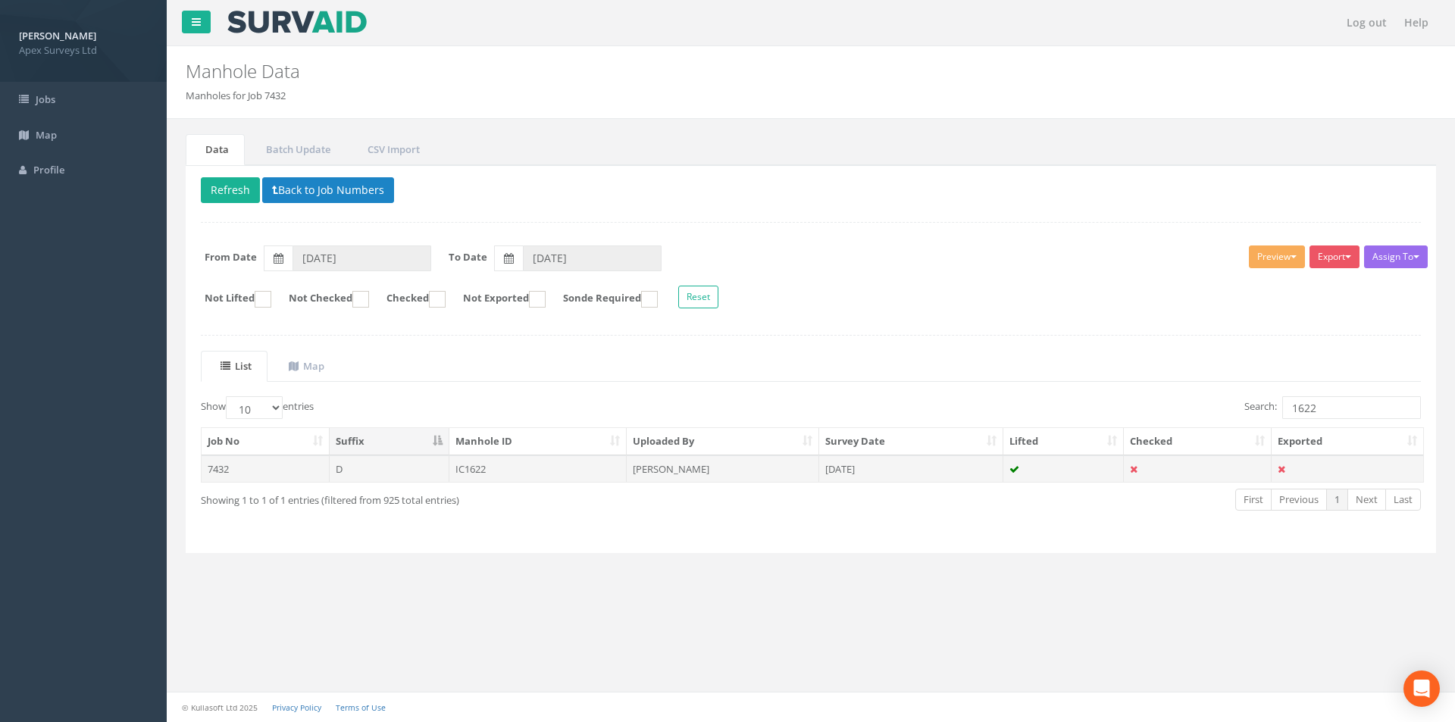
click at [537, 470] on td "IC1622" at bounding box center [539, 469] width 178 height 27
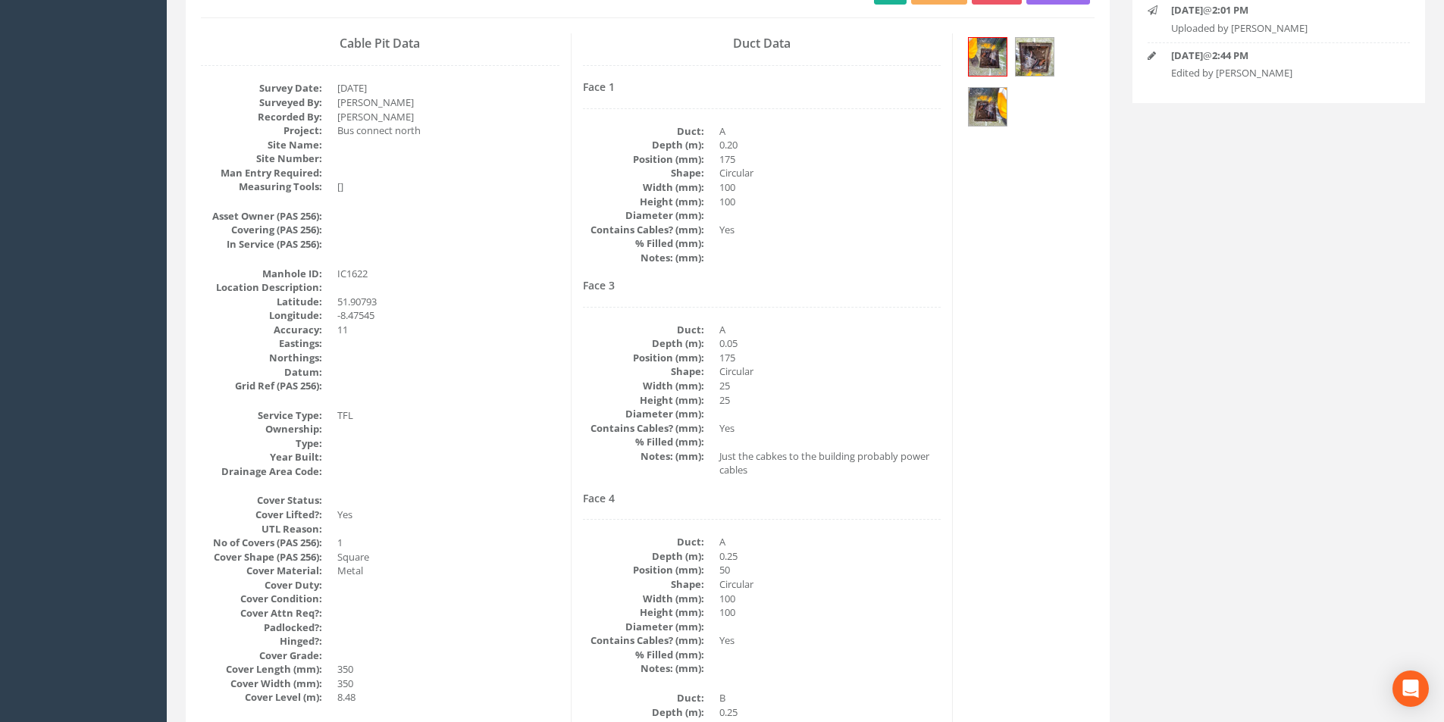
scroll to position [23, 0]
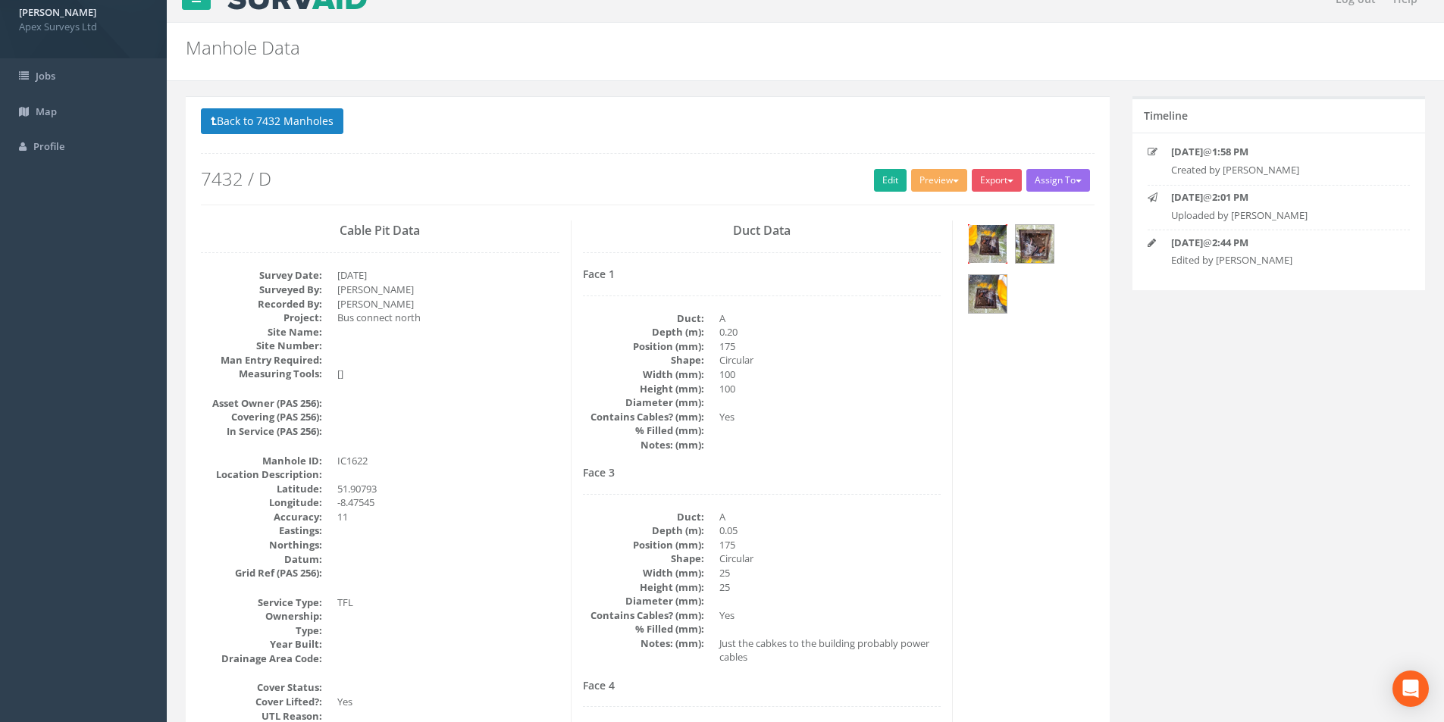
click at [988, 249] on img at bounding box center [988, 244] width 38 height 38
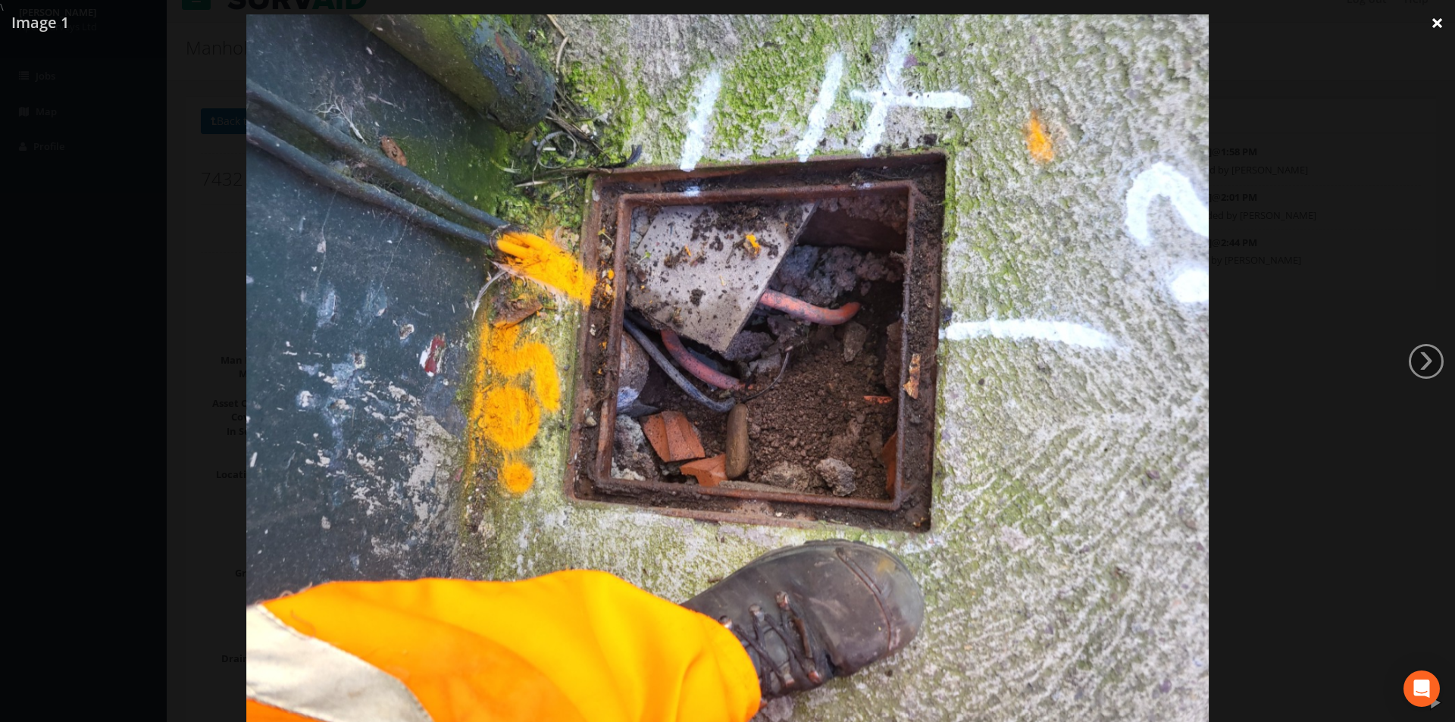
click at [1455, 21] on link "×" at bounding box center [1438, 22] width 36 height 45
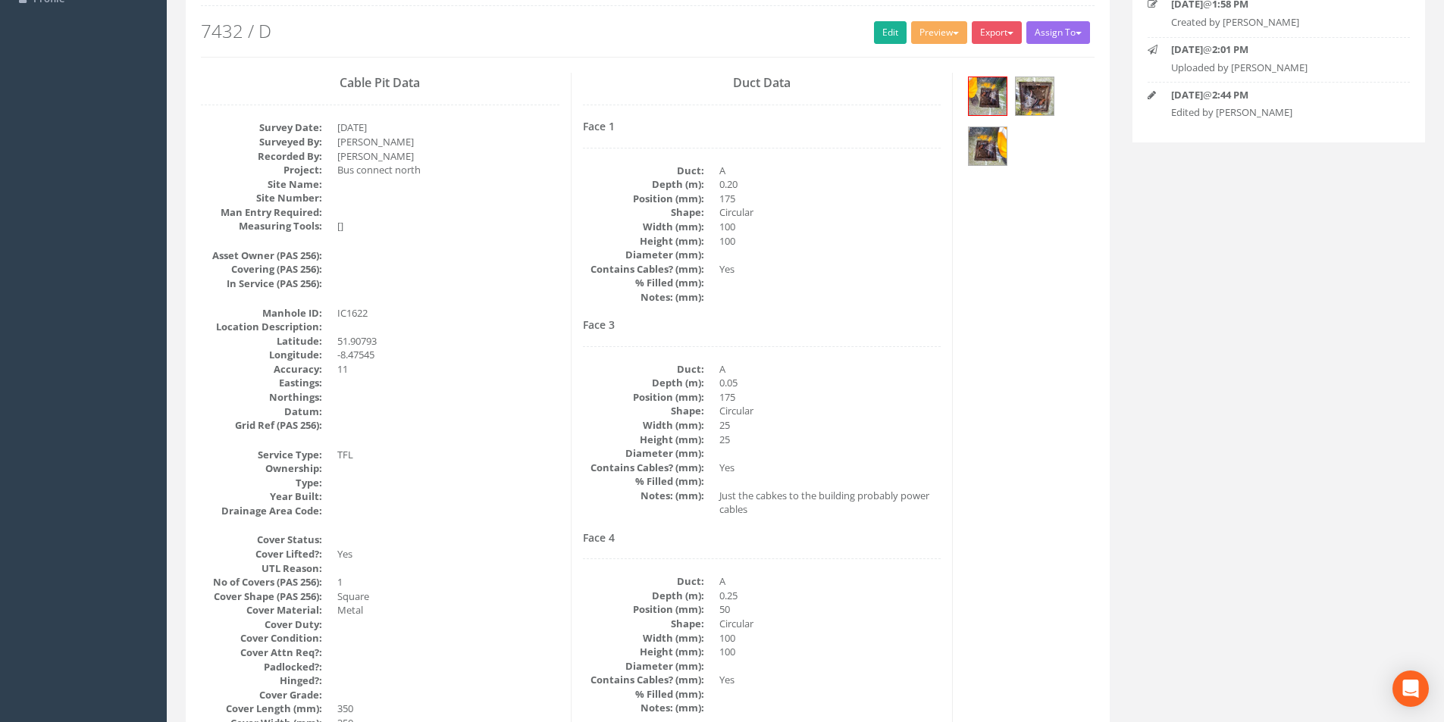
scroll to position [0, 0]
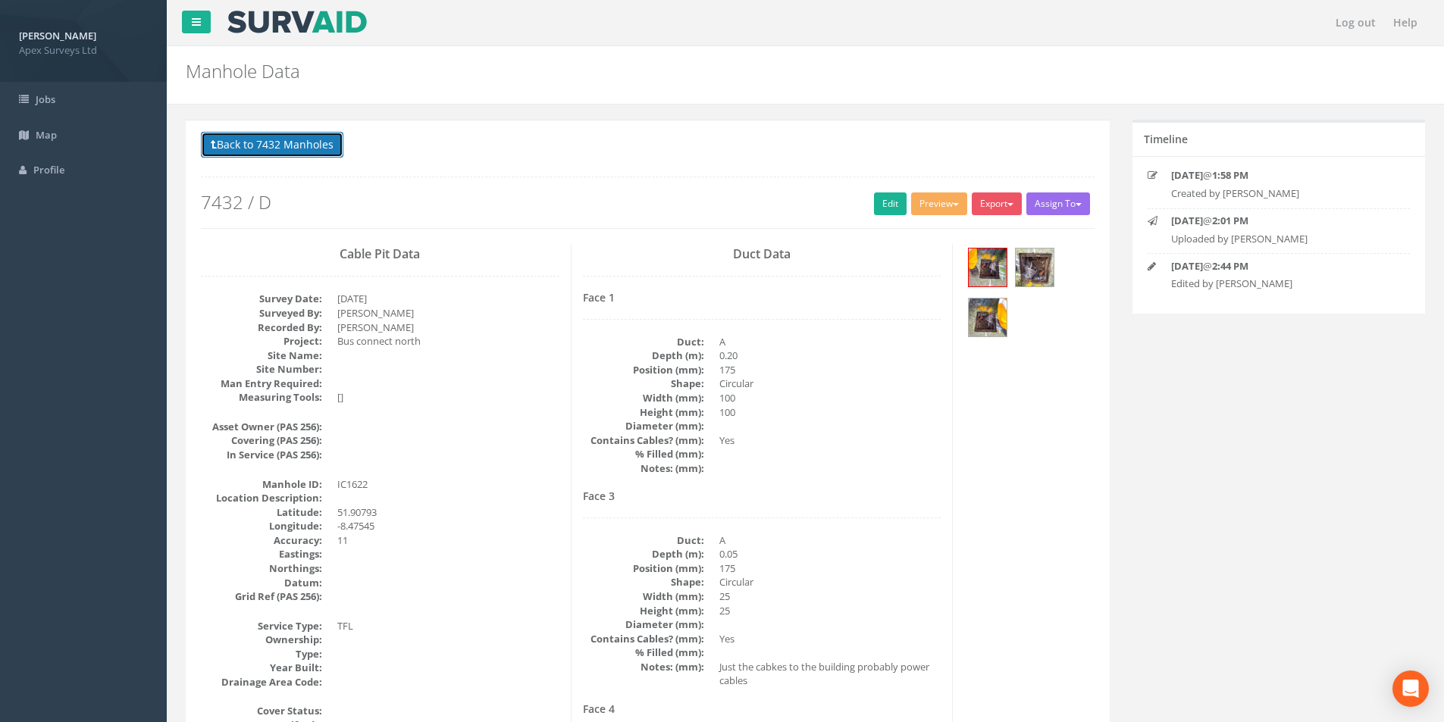
click at [243, 142] on button "Back to 7432 Manholes" at bounding box center [272, 145] width 143 height 26
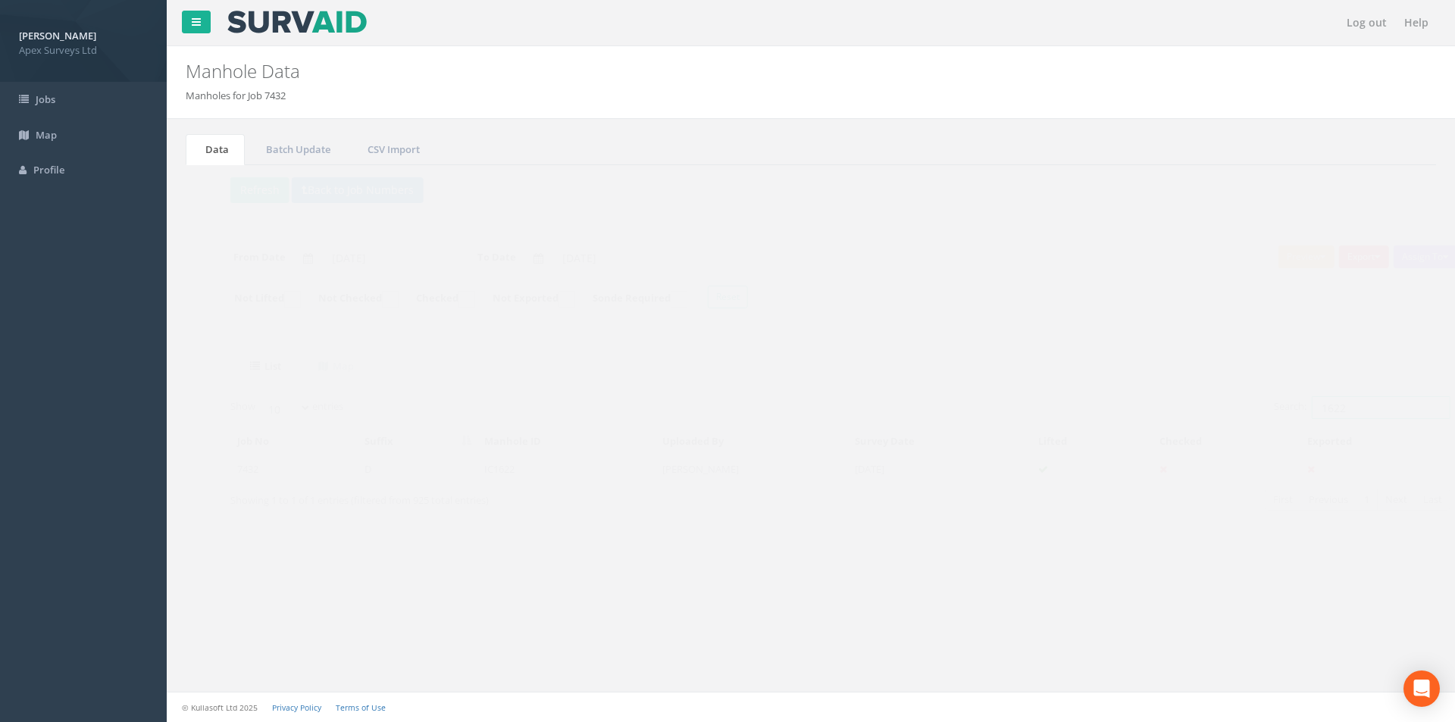
click at [1324, 406] on input "1622" at bounding box center [1352, 407] width 139 height 23
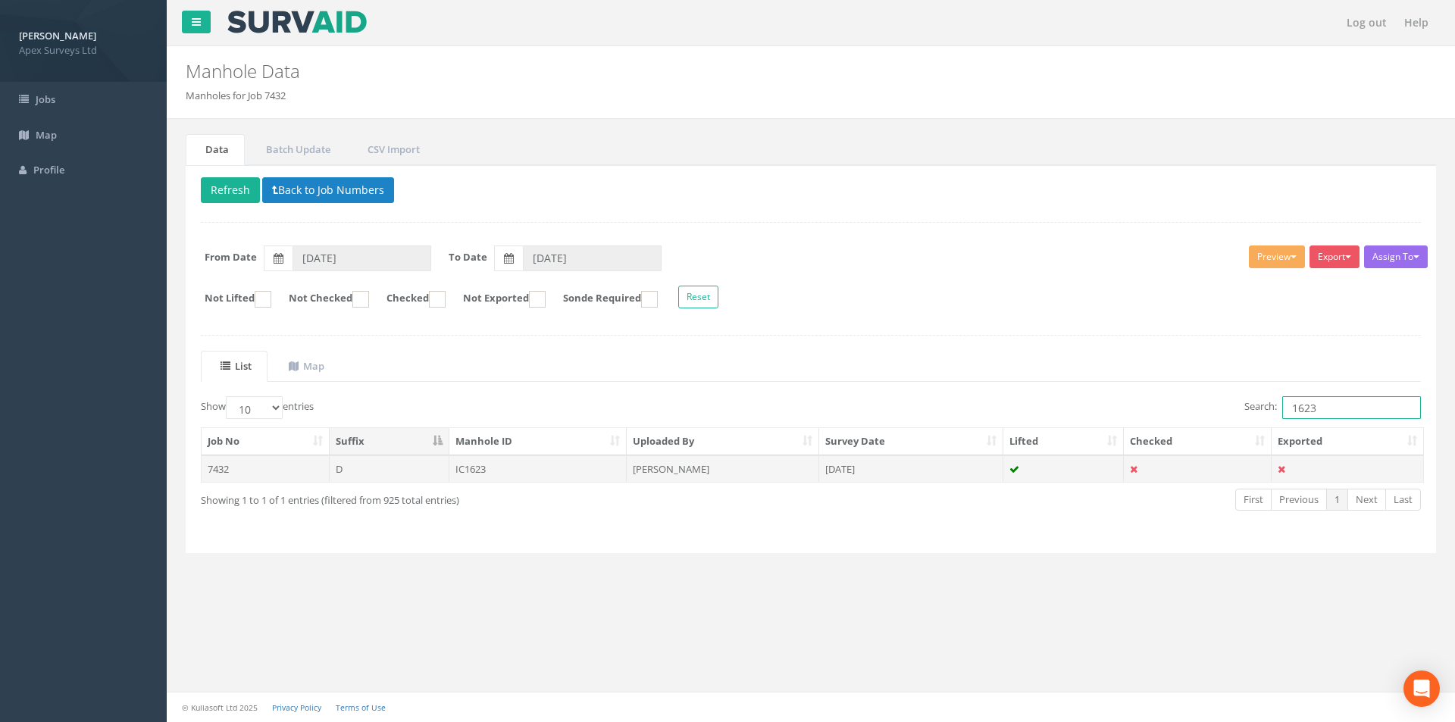
type input "1623"
click at [553, 471] on td "IC1623" at bounding box center [539, 469] width 178 height 27
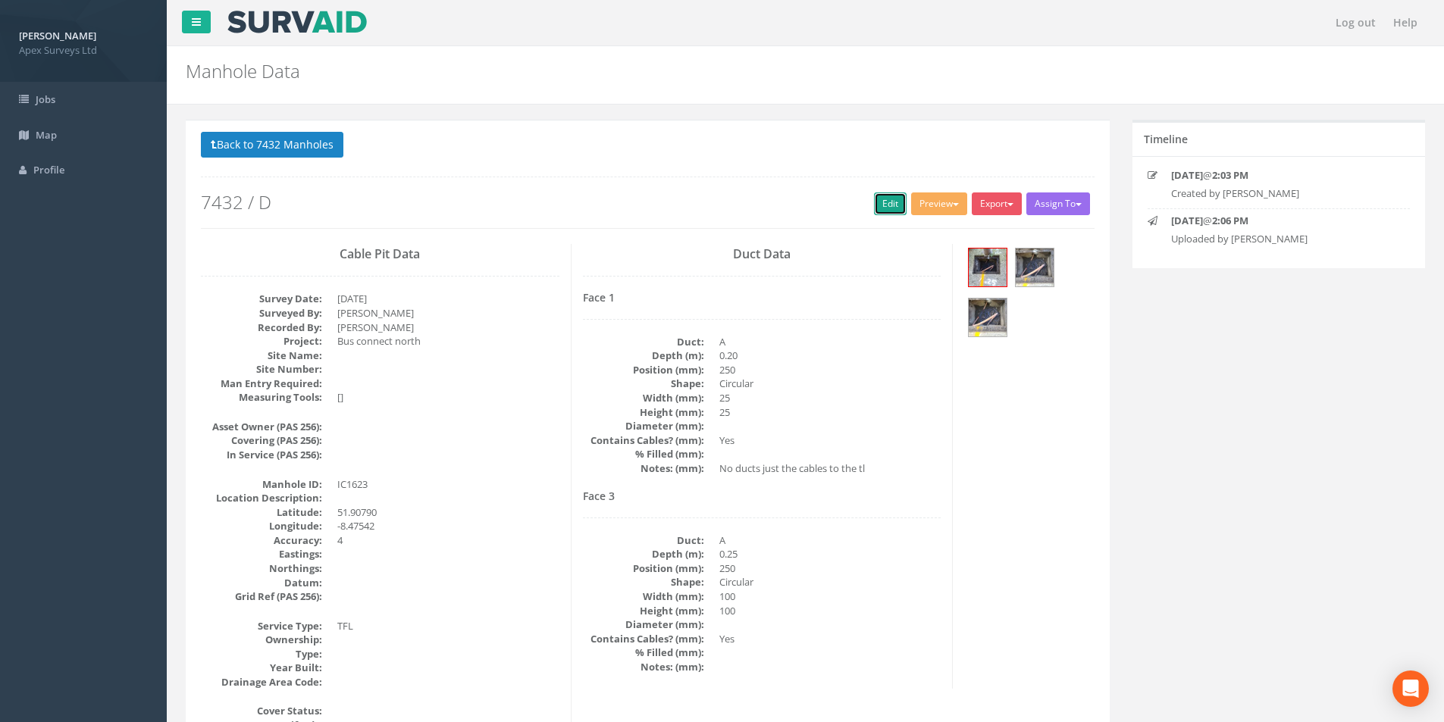
click at [888, 206] on link "Edit" at bounding box center [890, 204] width 33 height 23
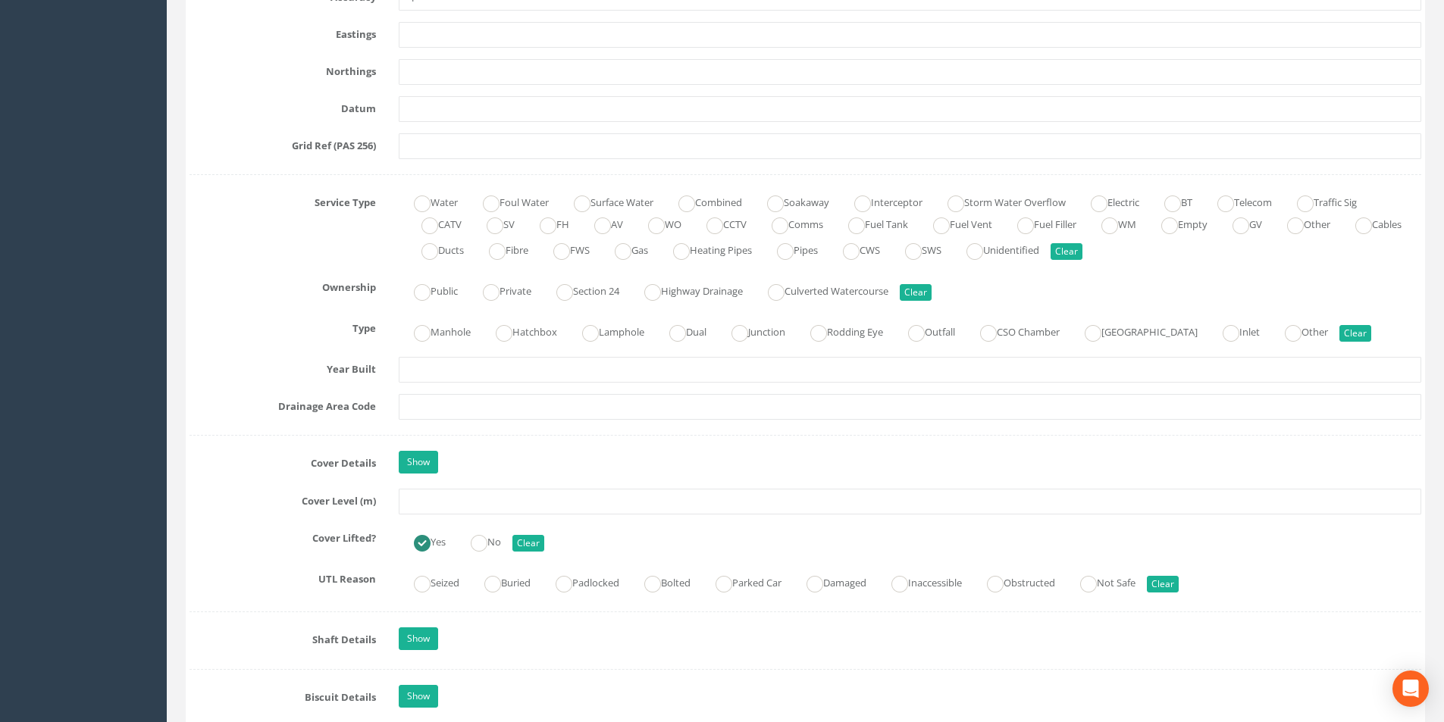
scroll to position [985, 0]
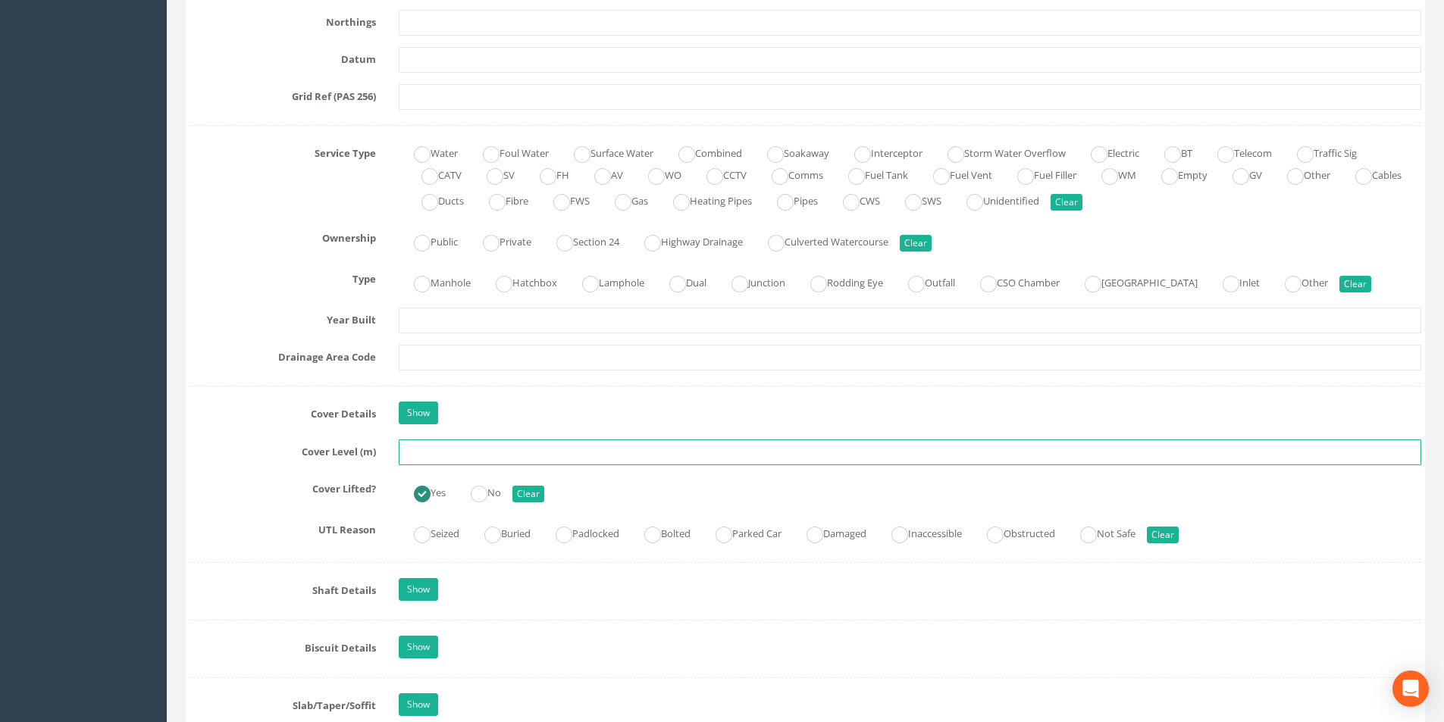
click at [480, 454] on input "text" at bounding box center [910, 453] width 1023 height 26
type input "8.45"
click at [423, 350] on input "text" at bounding box center [910, 358] width 1023 height 26
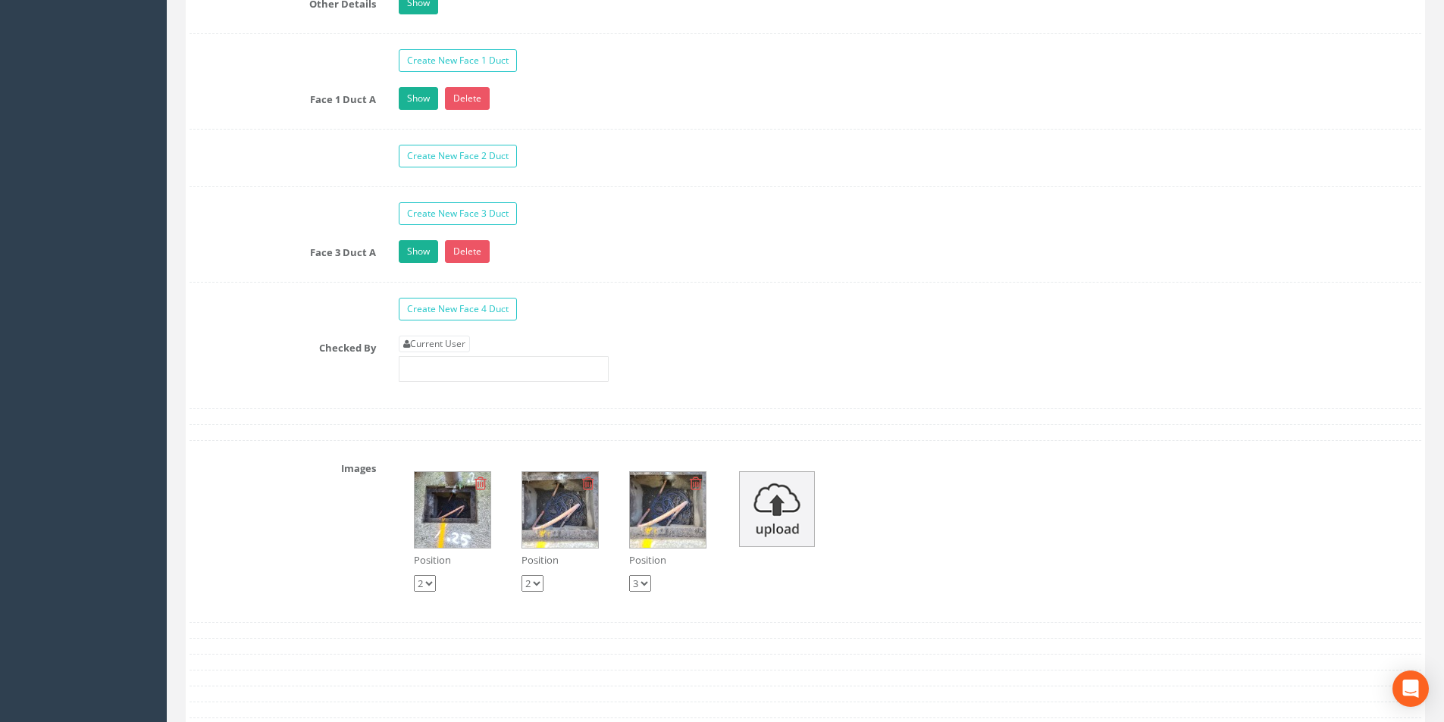
scroll to position [2426, 0]
click at [446, 349] on link "Current User" at bounding box center [434, 343] width 71 height 17
type input "[PERSON_NAME]"
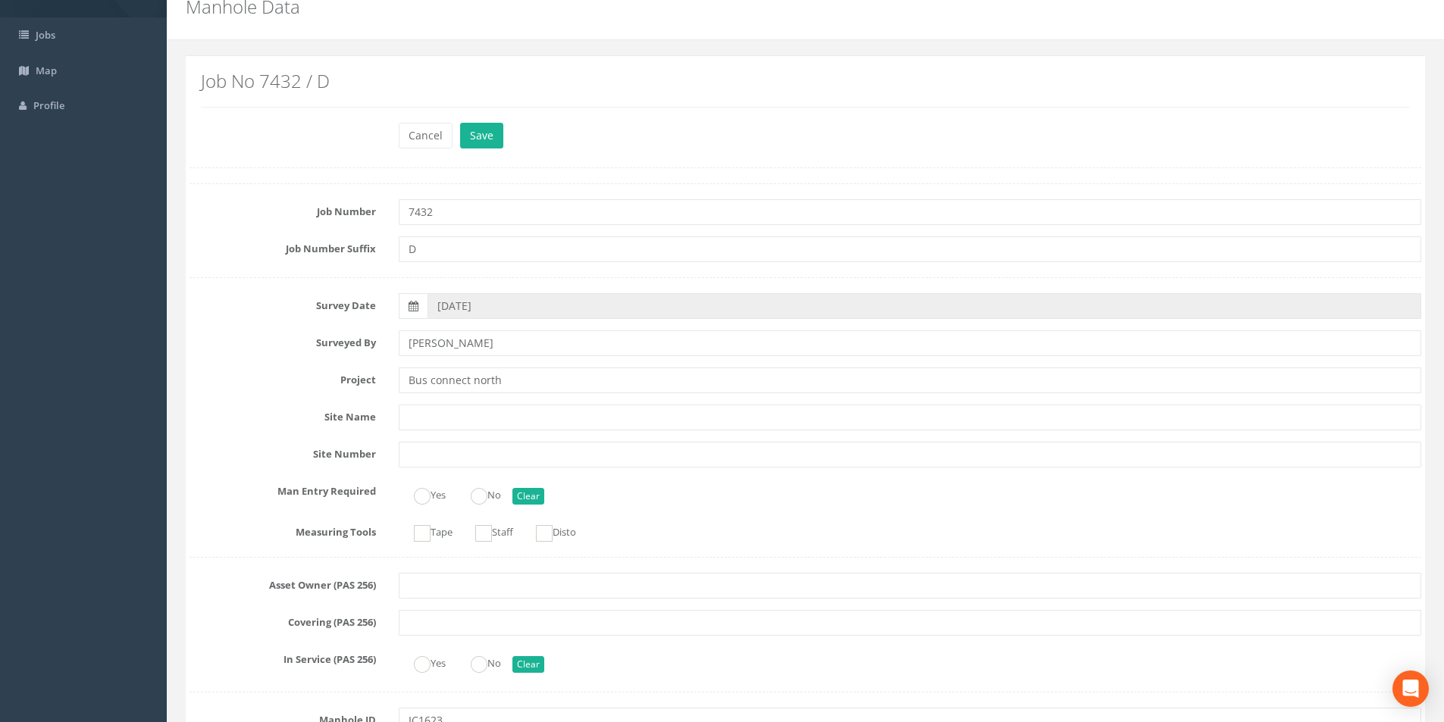
scroll to position [0, 0]
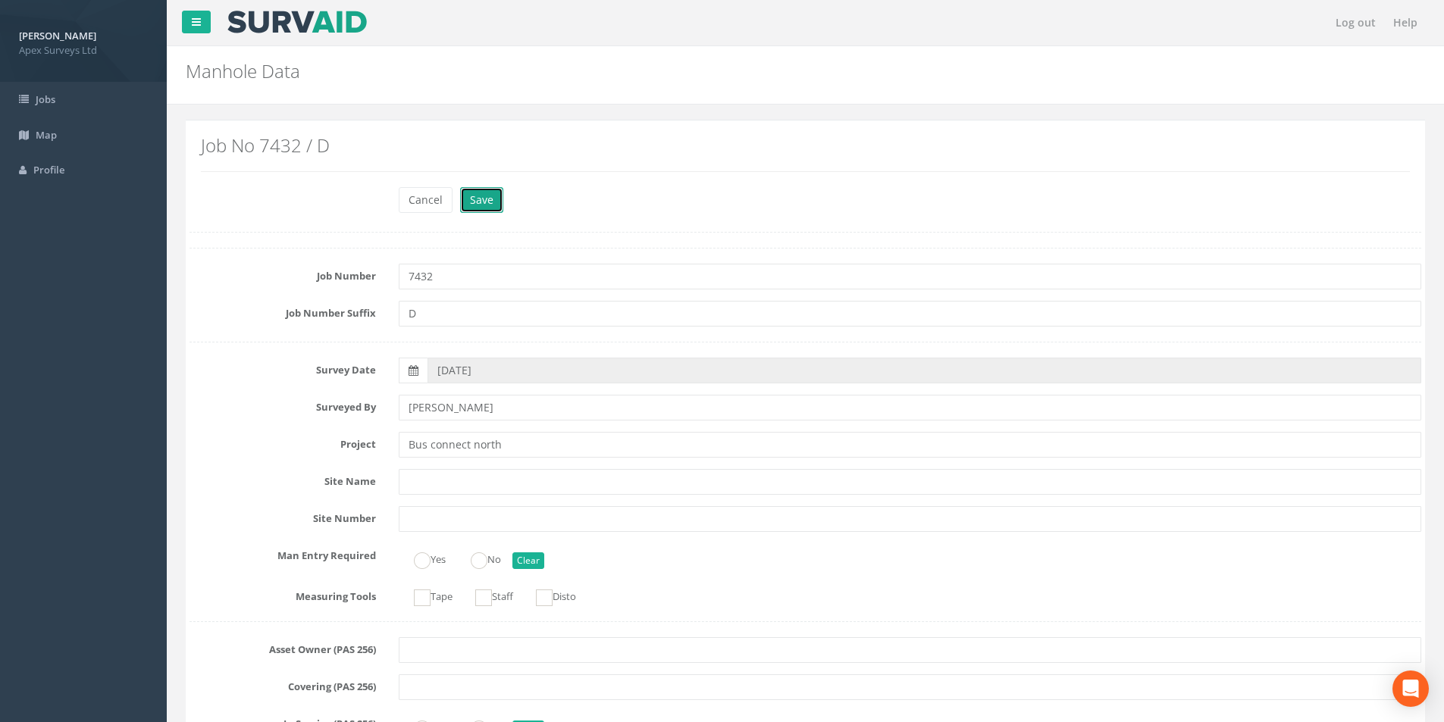
click at [484, 208] on button "Save" at bounding box center [481, 200] width 43 height 26
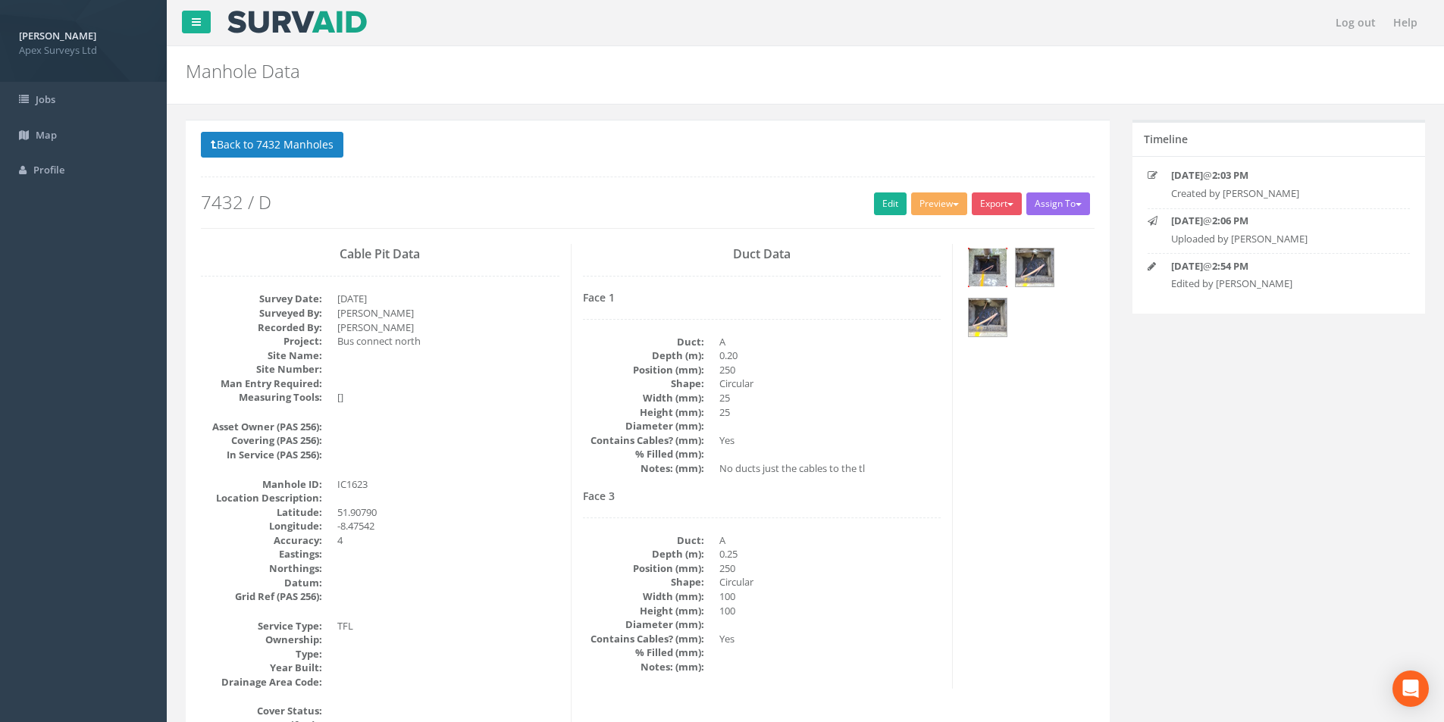
click at [979, 271] on img at bounding box center [988, 268] width 38 height 38
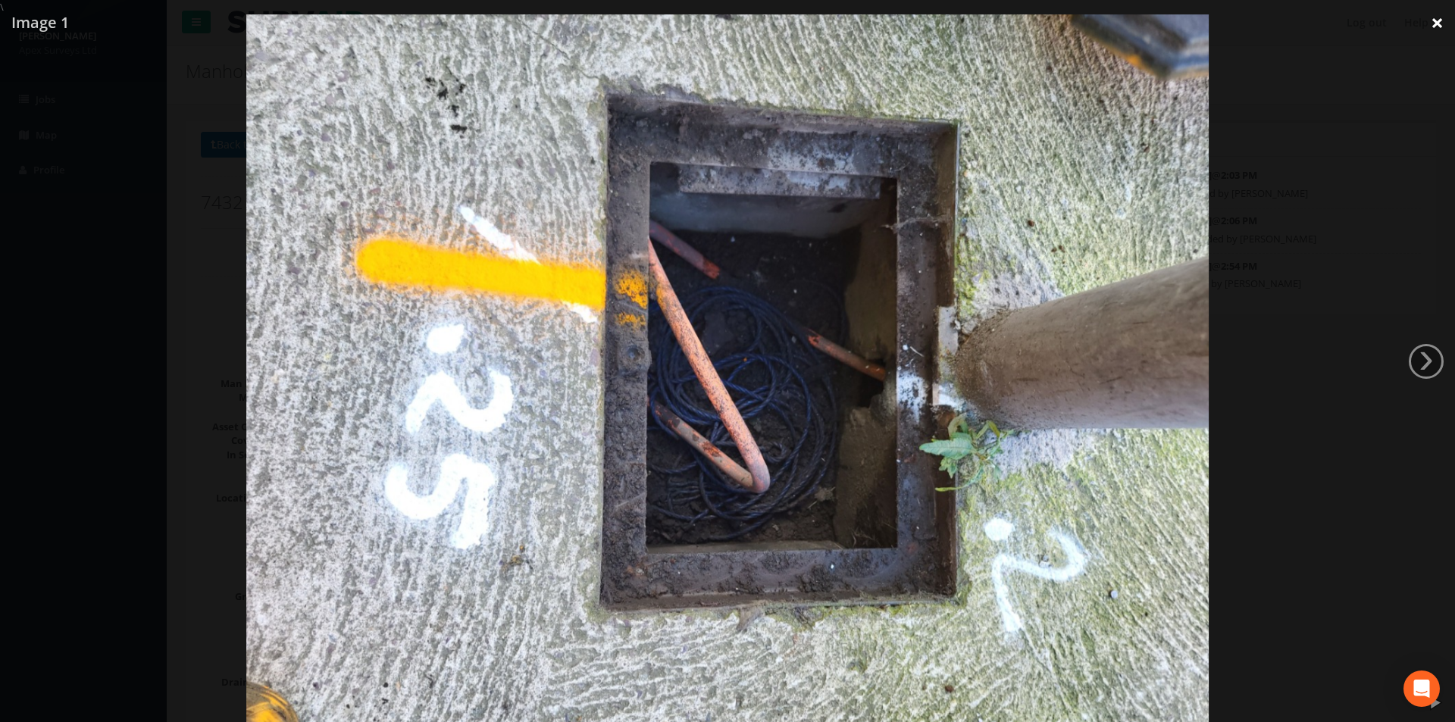
click at [1435, 23] on link "×" at bounding box center [1438, 22] width 36 height 45
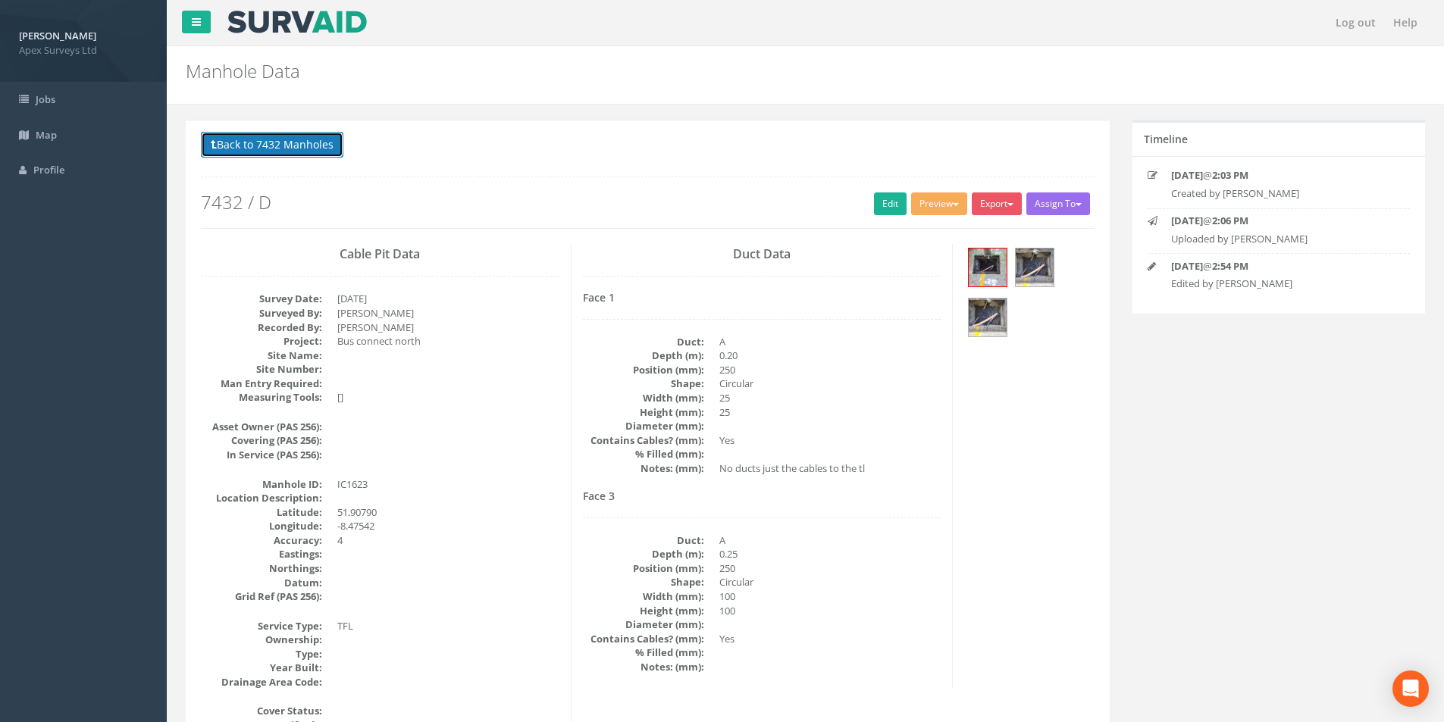
drag, startPoint x: 295, startPoint y: 142, endPoint x: 312, endPoint y: 155, distance: 21.5
click at [295, 142] on button "Back to 7432 Manholes" at bounding box center [272, 145] width 143 height 26
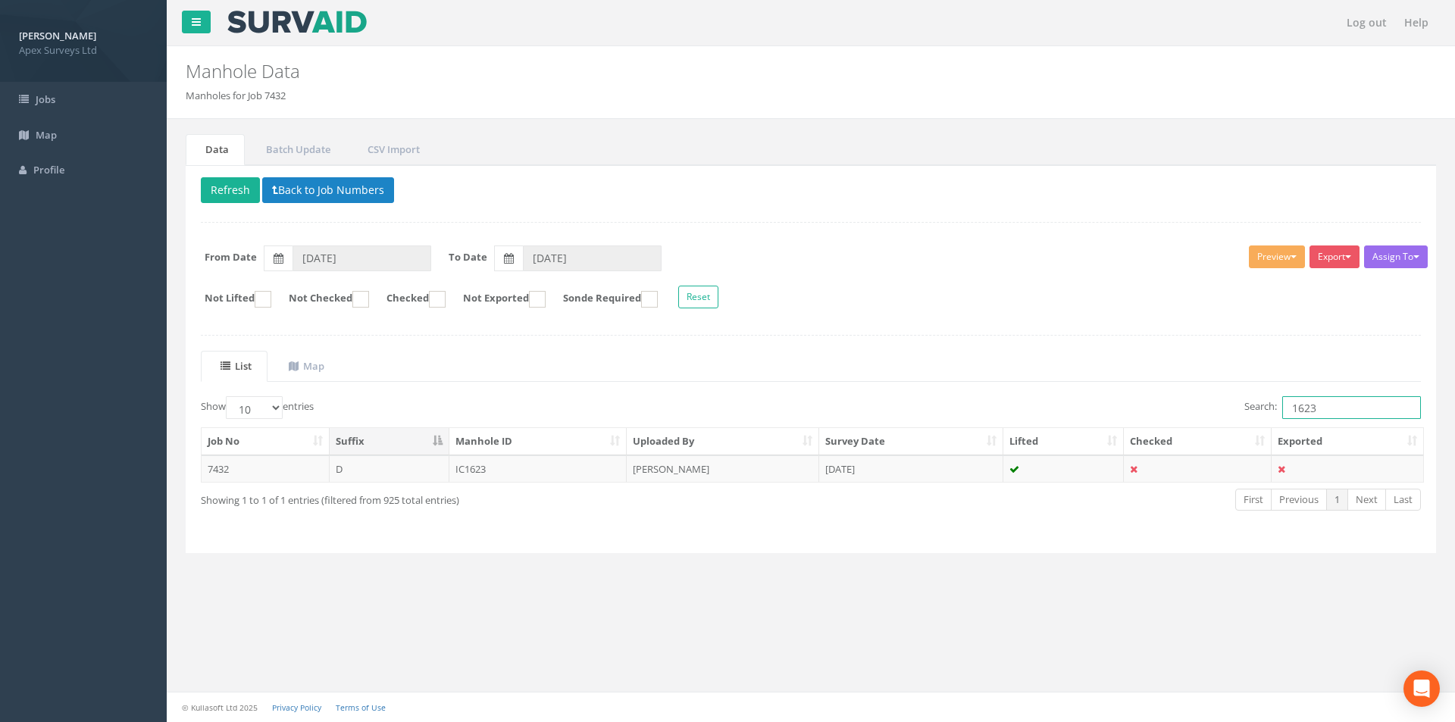
click at [1346, 415] on input "1623" at bounding box center [1352, 407] width 139 height 23
type input "1624"
click at [547, 473] on td "MH1624" at bounding box center [539, 469] width 178 height 27
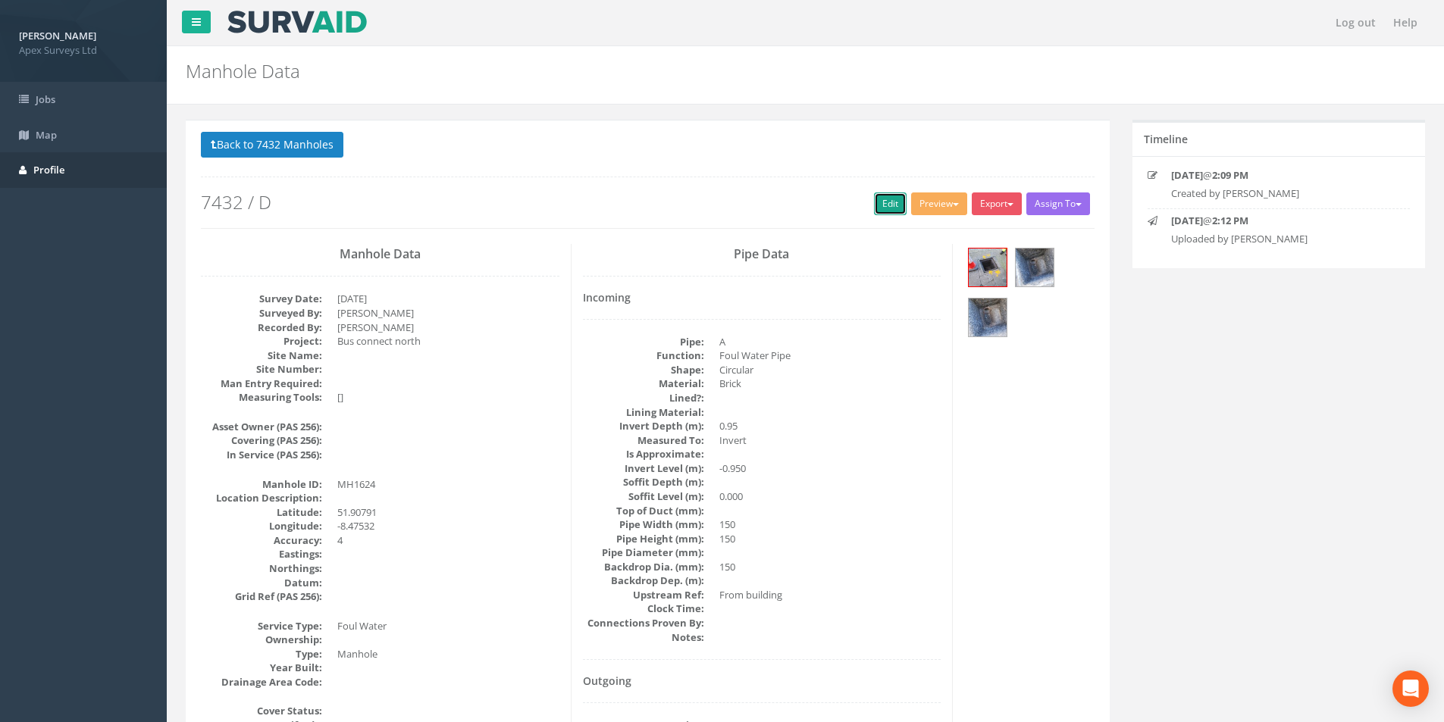
drag, startPoint x: 894, startPoint y: 206, endPoint x: 29, endPoint y: 176, distance: 866.2
click at [894, 206] on link "Edit" at bounding box center [890, 204] width 33 height 23
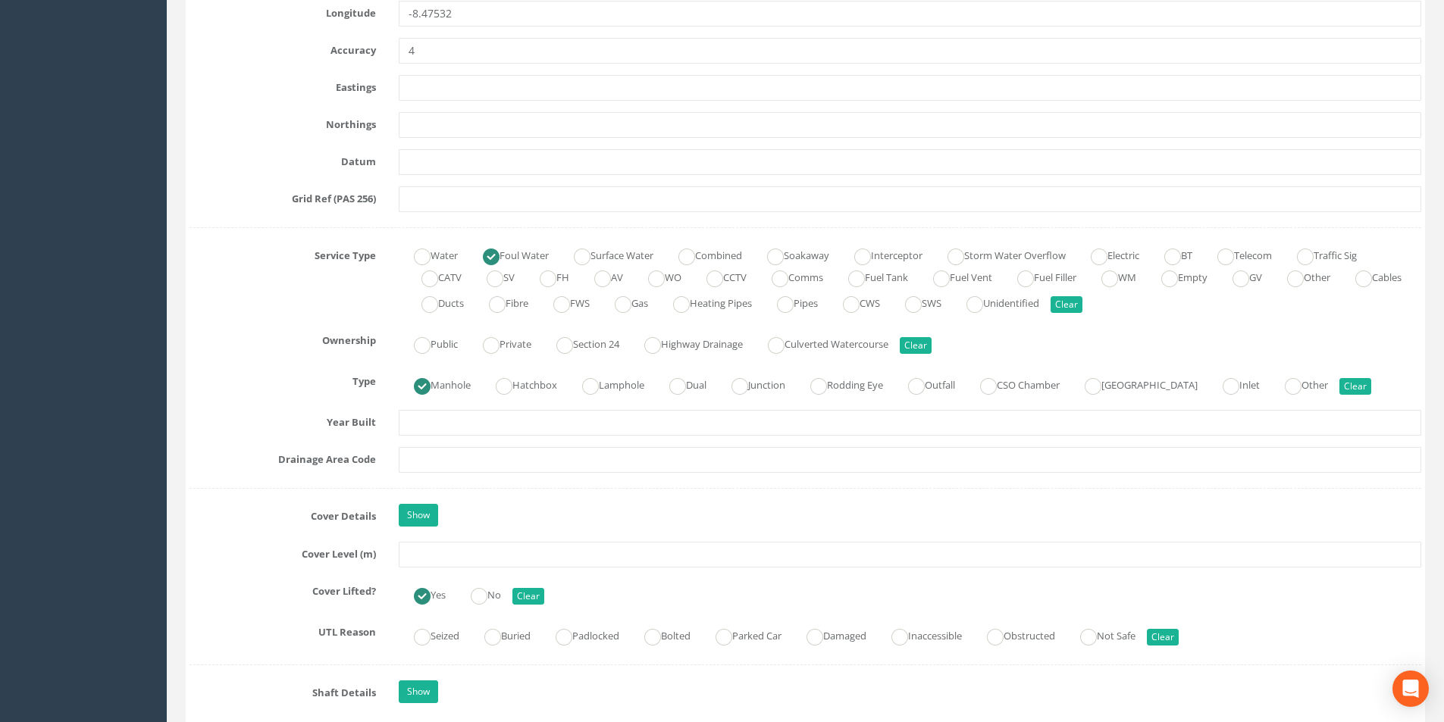
scroll to position [910, 0]
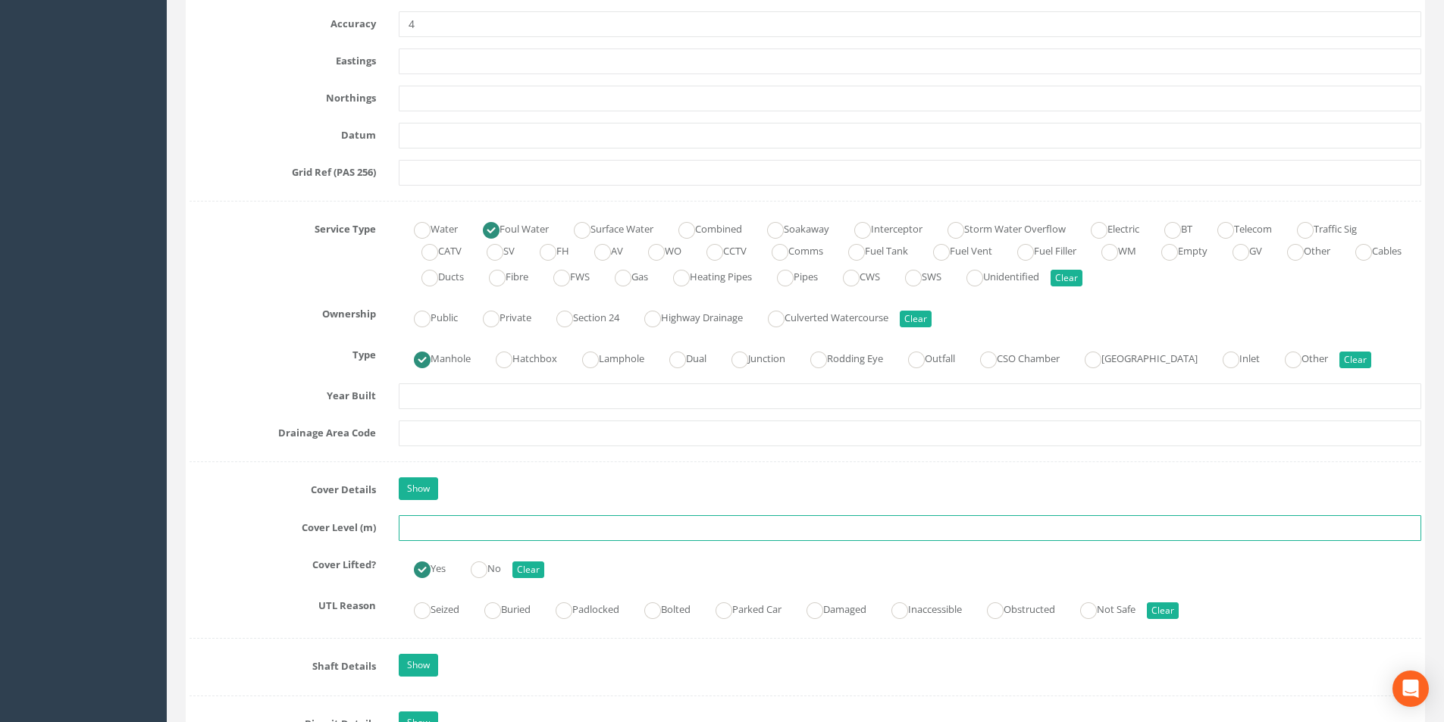
click at [447, 532] on input "text" at bounding box center [910, 528] width 1023 height 26
type input "8.28"
click at [473, 428] on input "text" at bounding box center [910, 434] width 1023 height 26
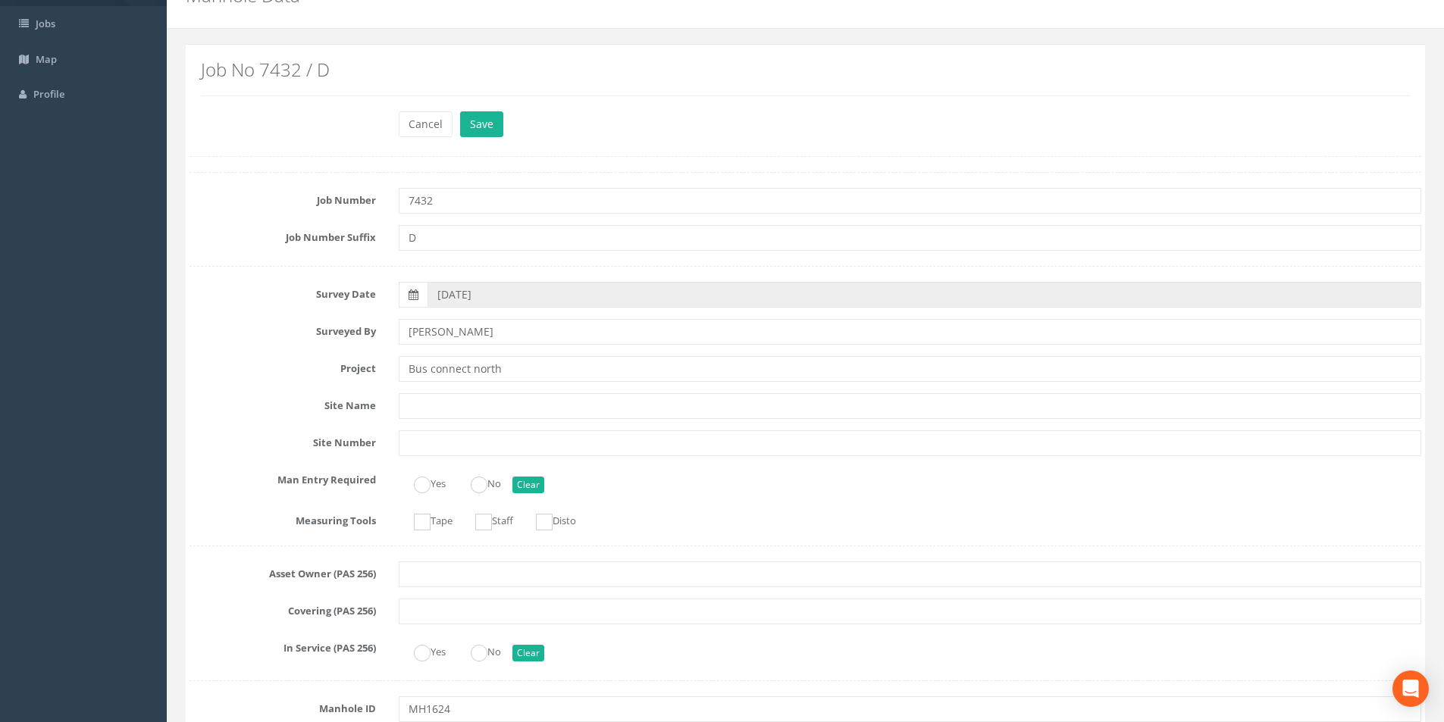
scroll to position [0, 0]
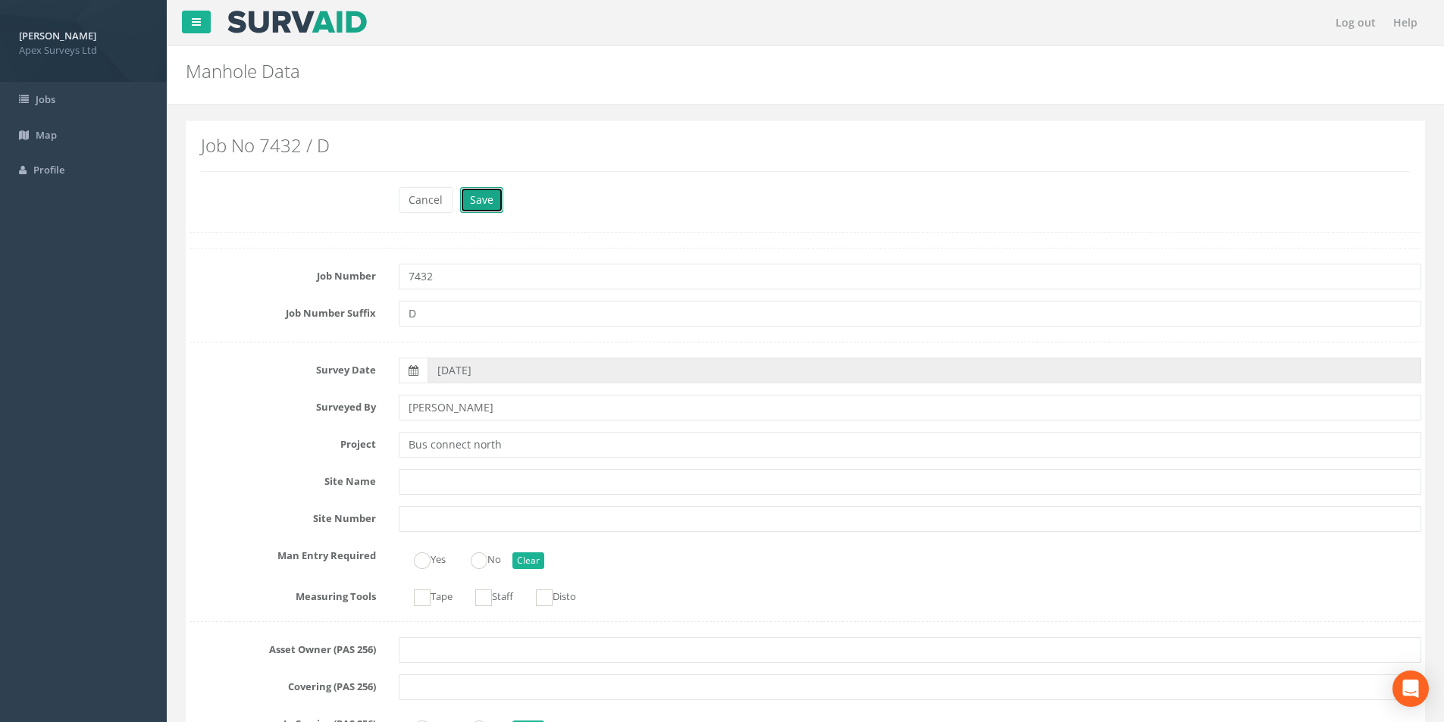
click at [479, 200] on button "Save" at bounding box center [481, 200] width 43 height 26
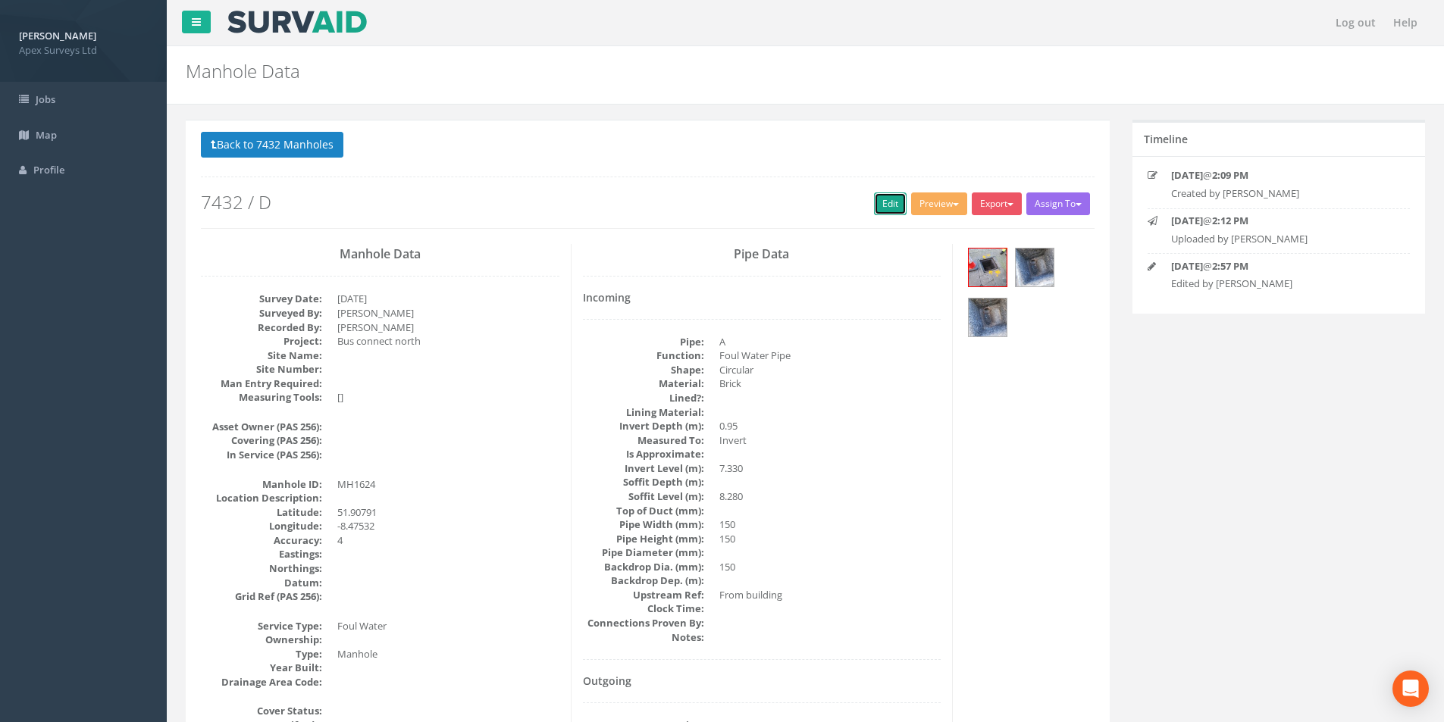
click at [882, 212] on link "Edit" at bounding box center [890, 204] width 33 height 23
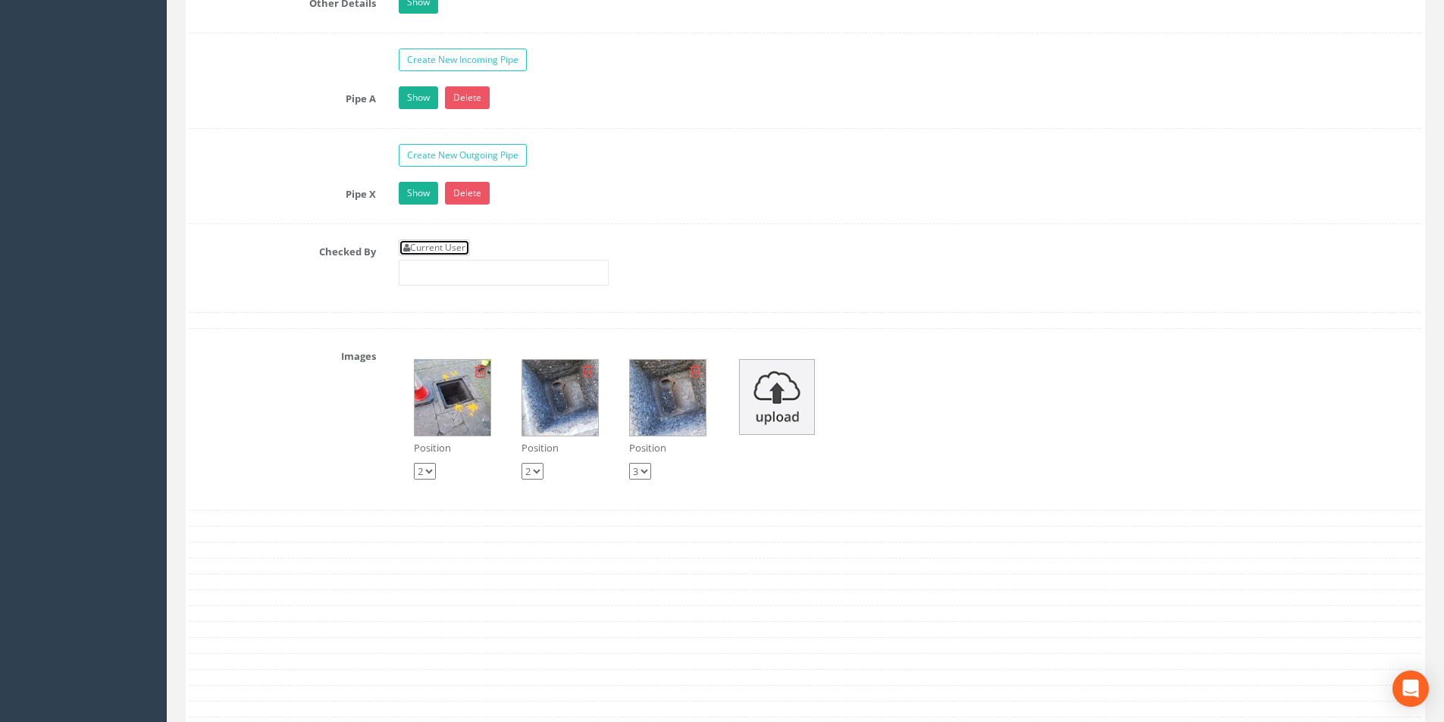
click at [441, 249] on link "Current User" at bounding box center [434, 248] width 71 height 17
type input "[PERSON_NAME]"
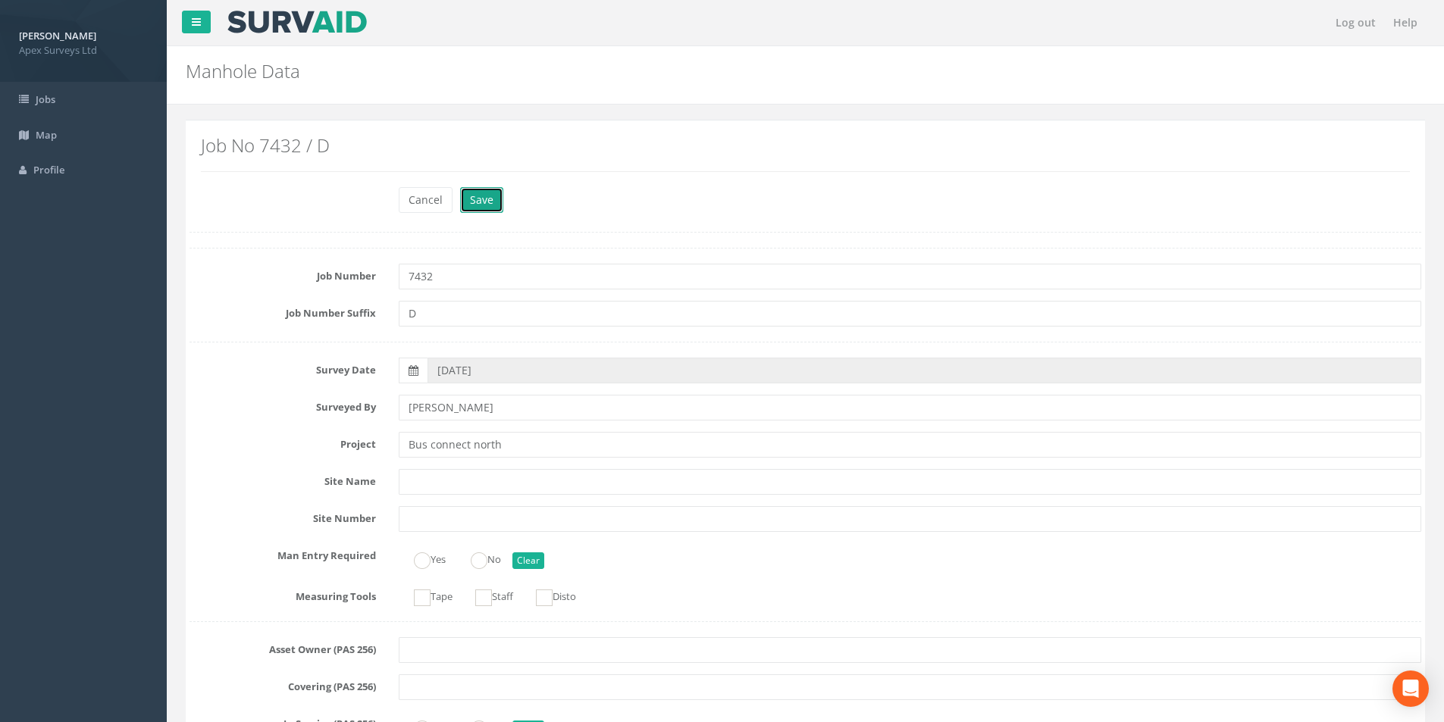
click at [475, 202] on button "Save" at bounding box center [481, 200] width 43 height 26
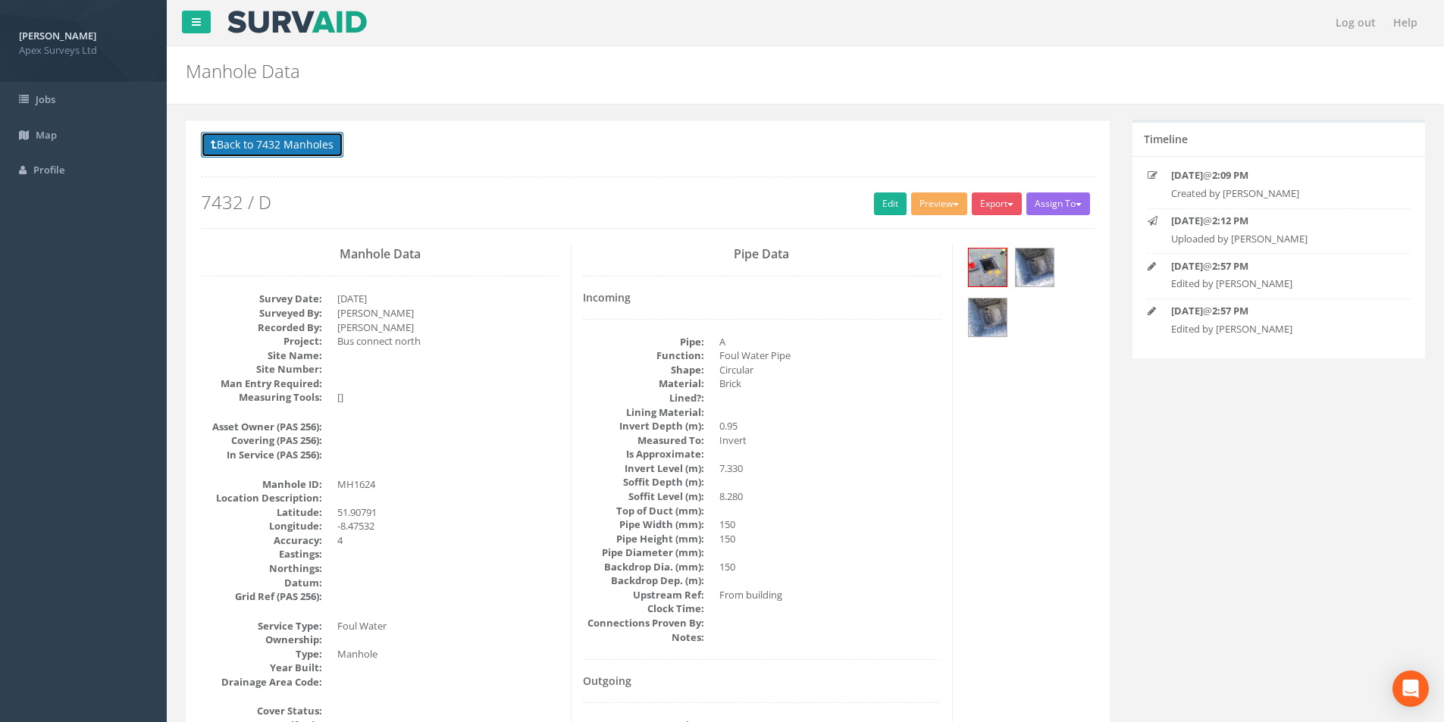
click at [271, 152] on button "Back to 7432 Manholes" at bounding box center [272, 145] width 143 height 26
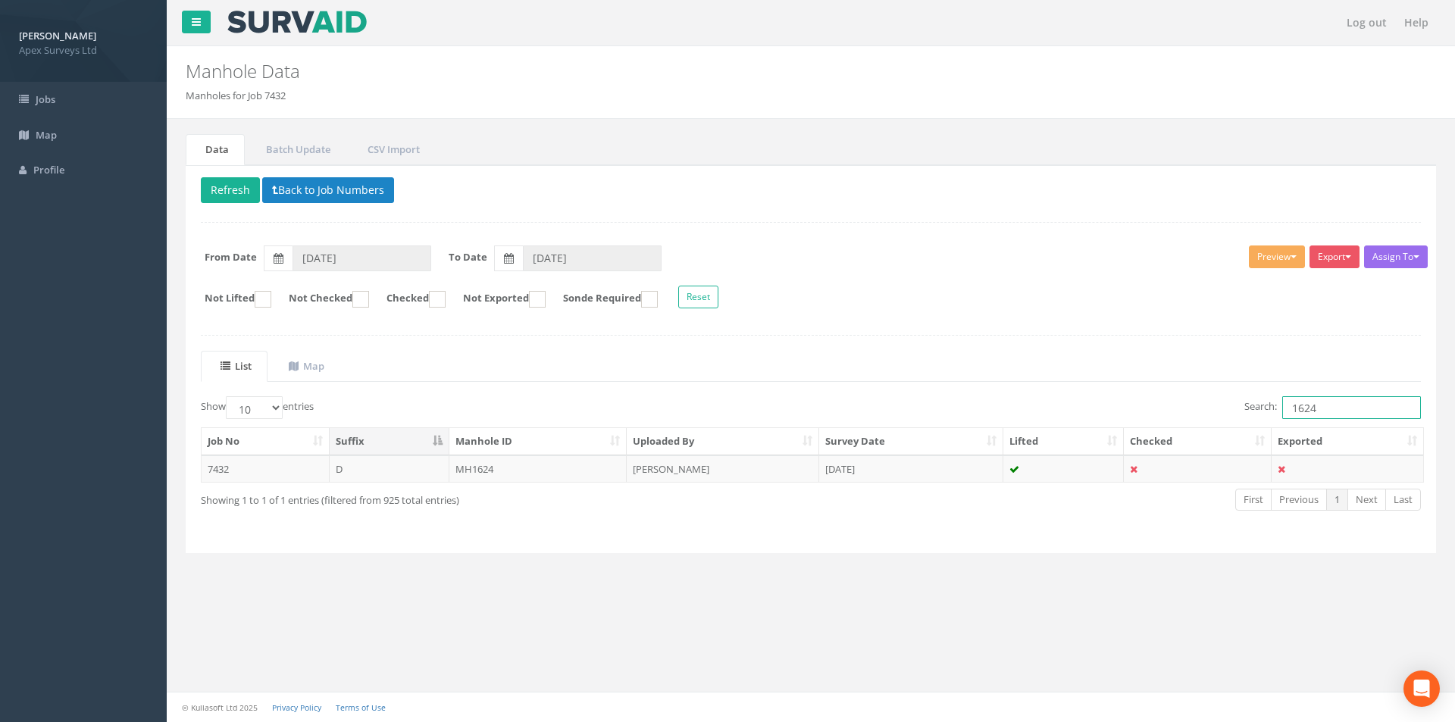
click at [1324, 409] on input "1624" at bounding box center [1352, 407] width 139 height 23
type input "1625"
click at [503, 480] on td "MH1625" at bounding box center [539, 469] width 178 height 27
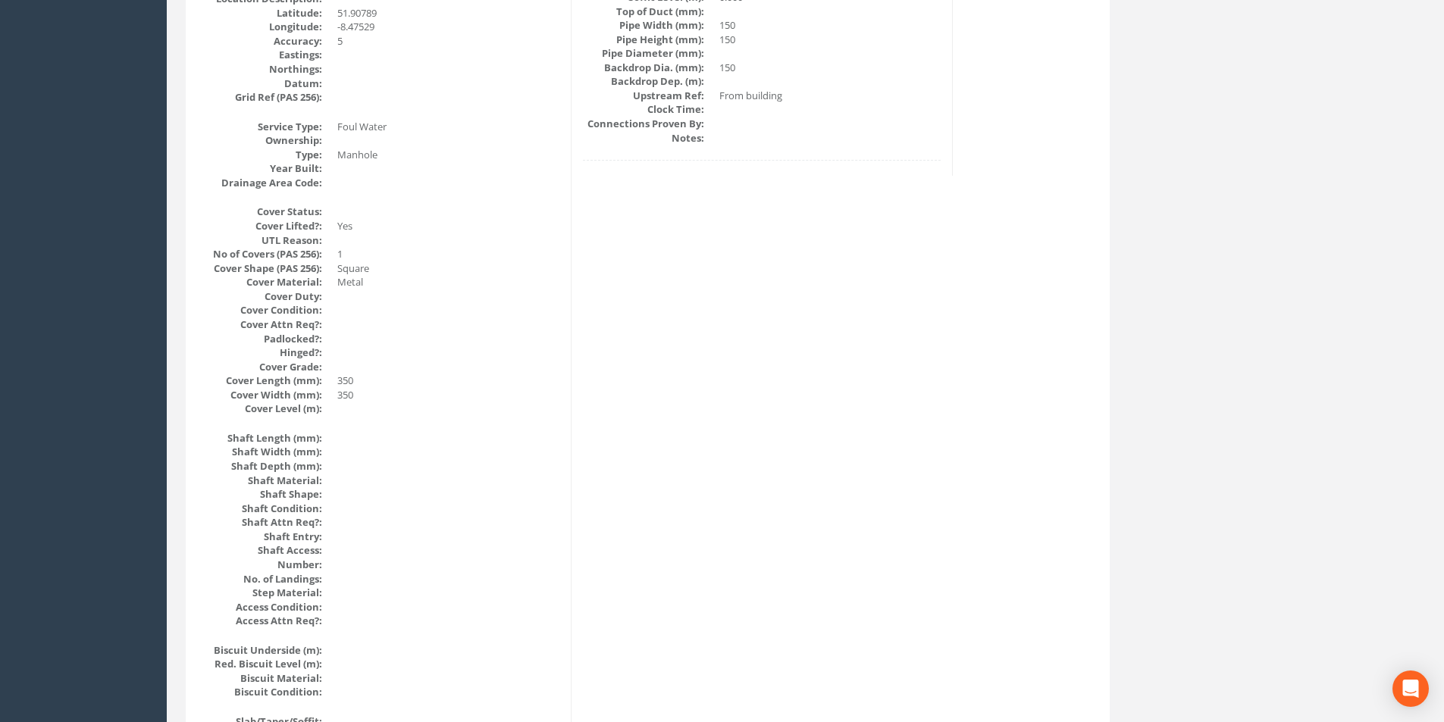
scroll to position [196, 0]
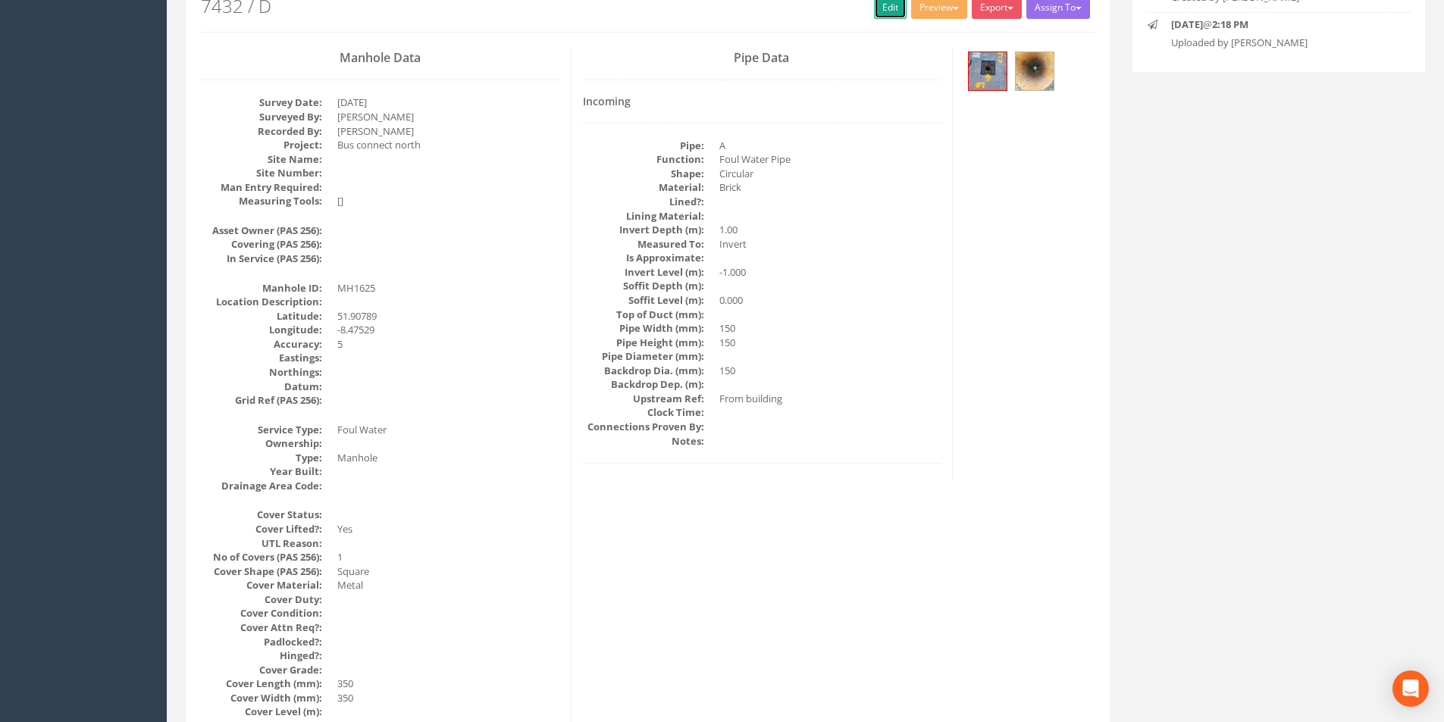
drag, startPoint x: 885, startPoint y: 10, endPoint x: 30, endPoint y: 142, distance: 865.2
click at [885, 10] on link "Edit" at bounding box center [890, 7] width 33 height 23
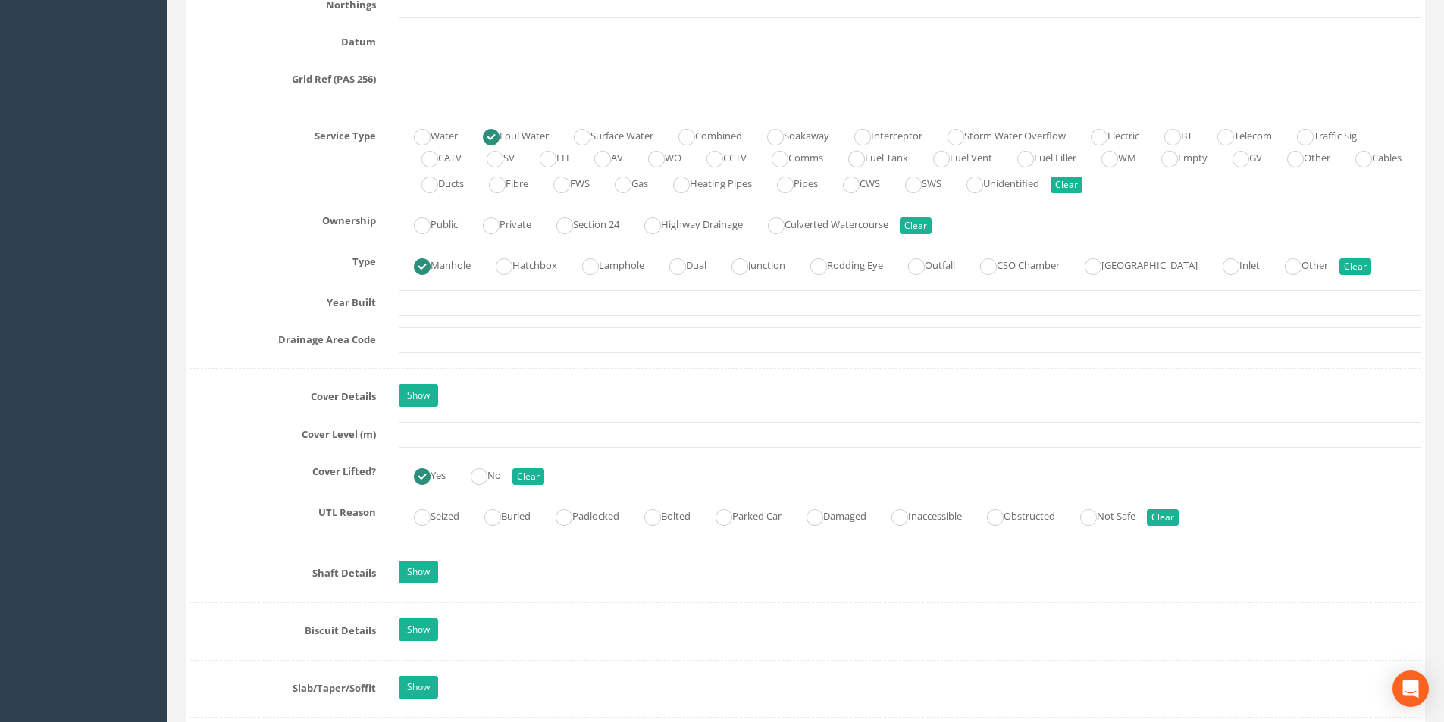
scroll to position [1030, 0]
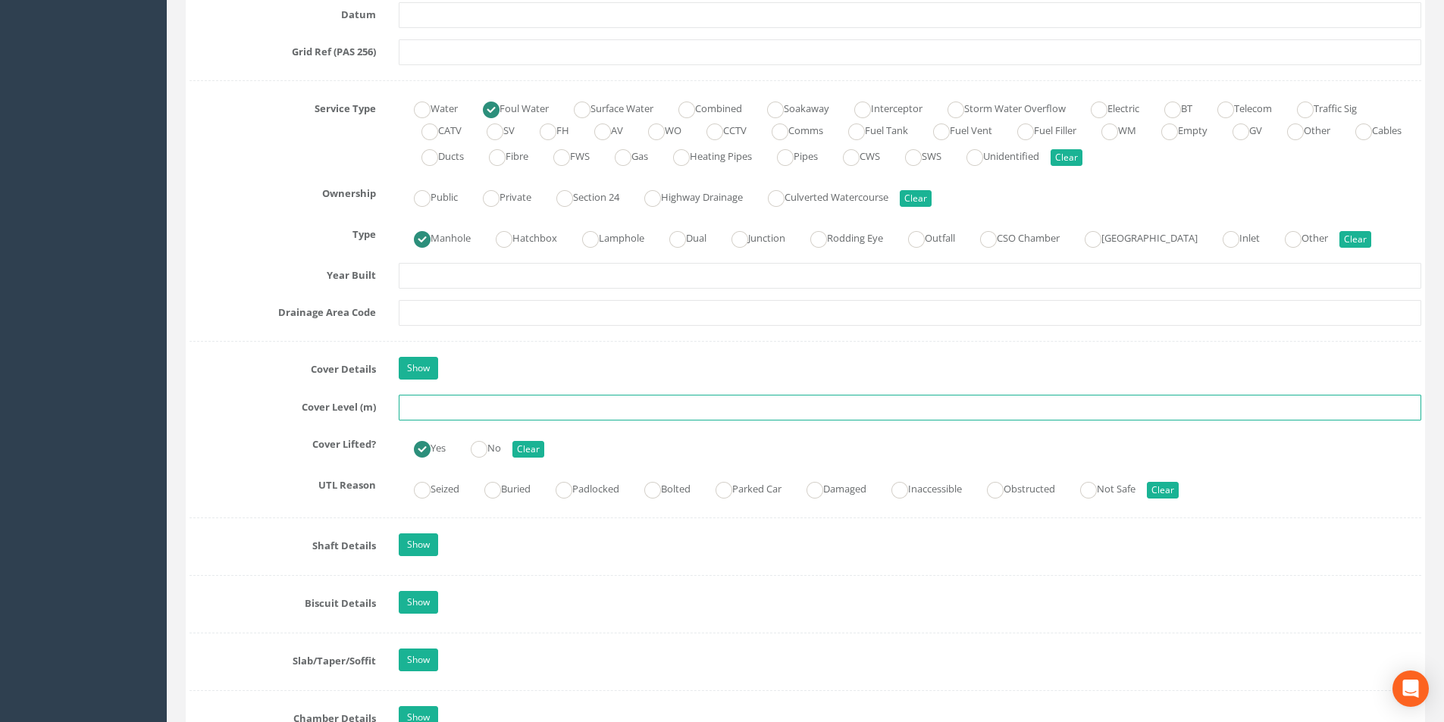
click at [491, 408] on input "text" at bounding box center [910, 408] width 1023 height 26
type input "8.12"
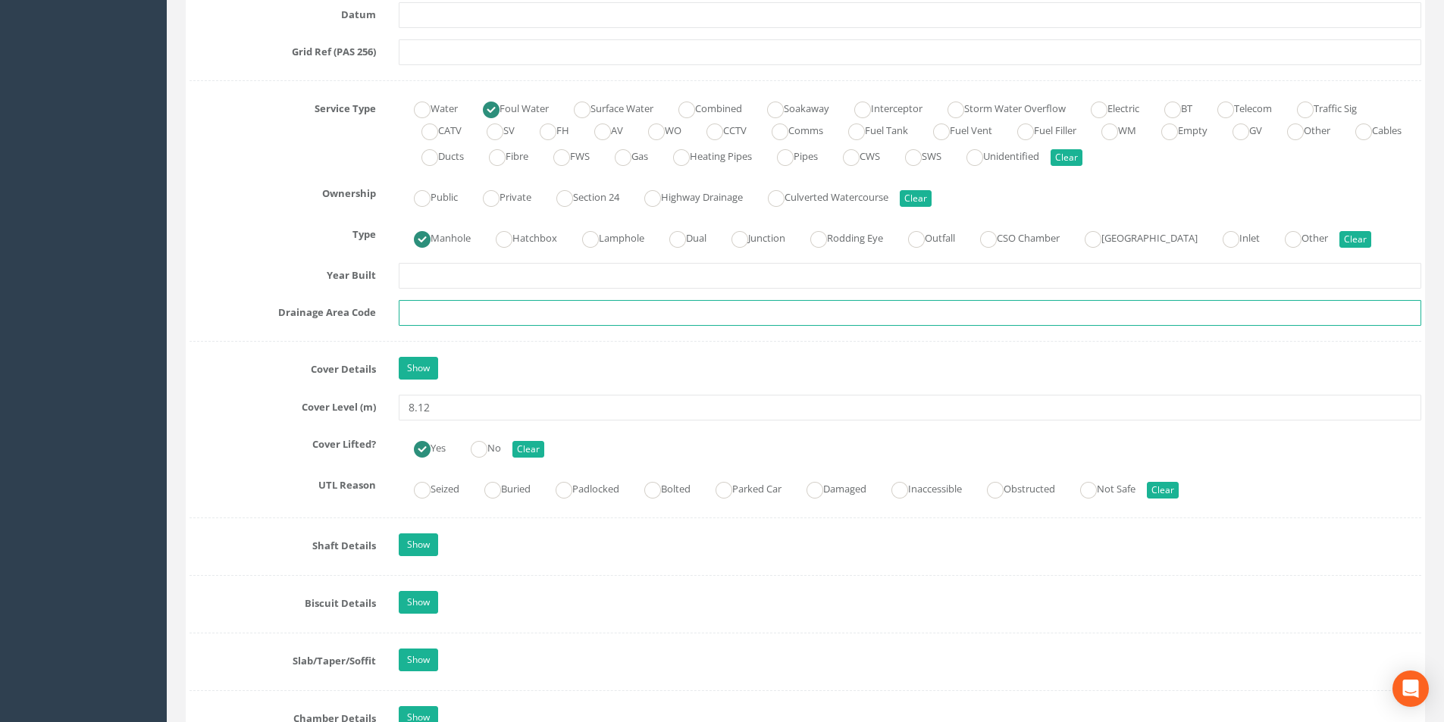
click at [528, 312] on input "text" at bounding box center [910, 313] width 1023 height 26
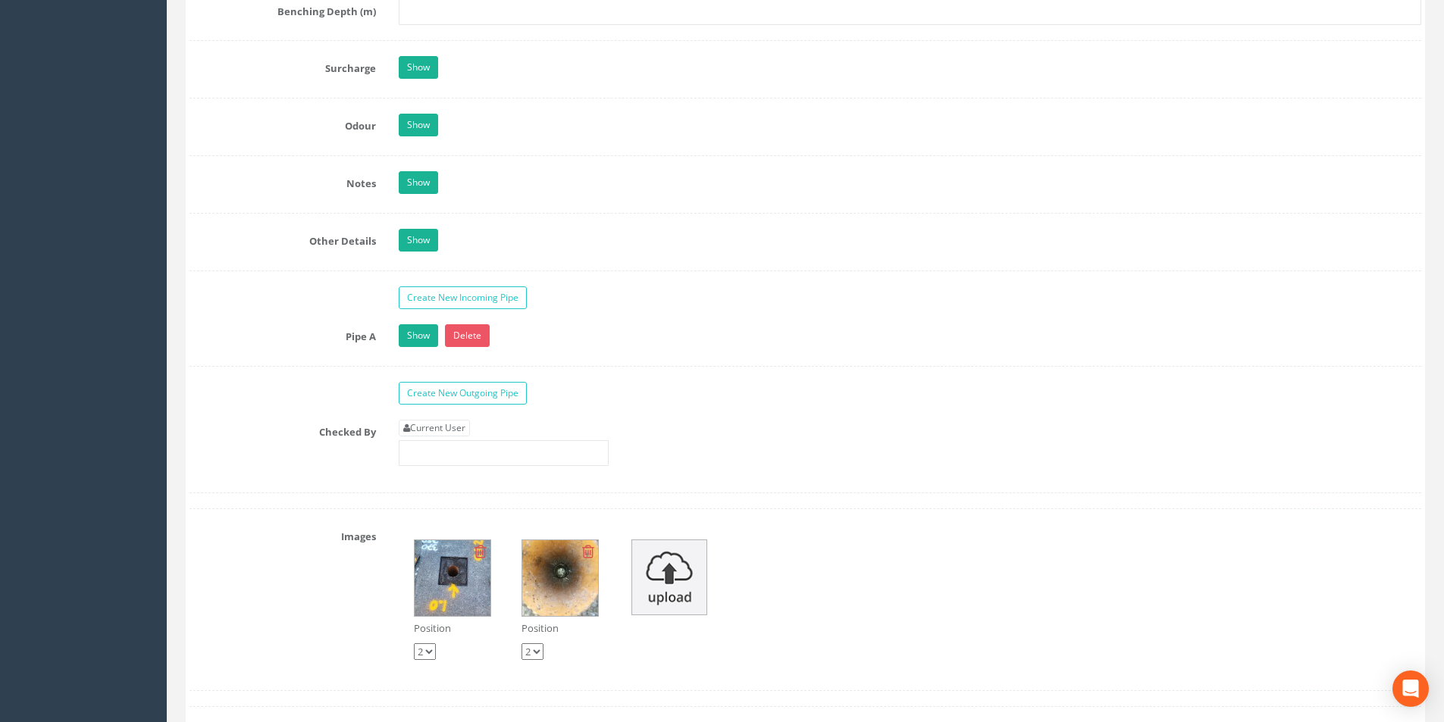
scroll to position [2395, 0]
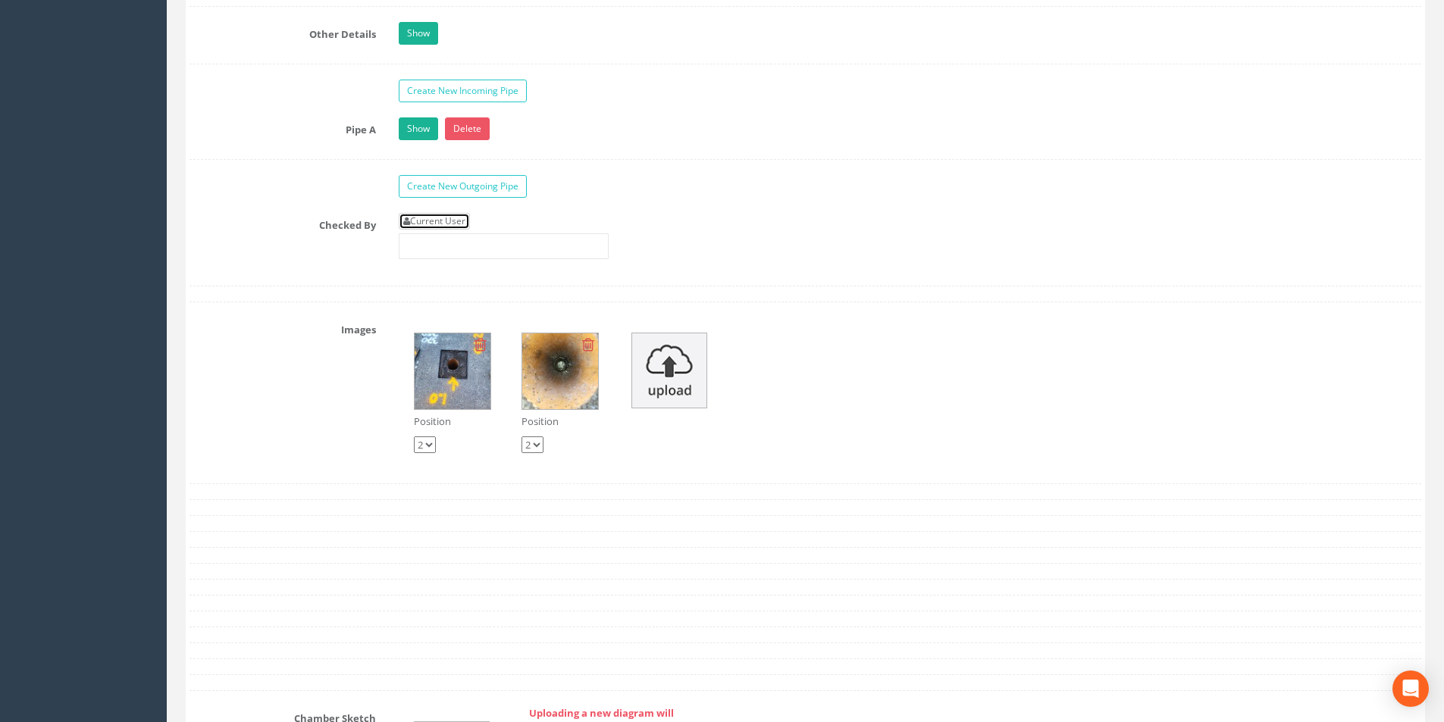
click at [442, 218] on link "Current User" at bounding box center [434, 221] width 71 height 17
type input "[PERSON_NAME]"
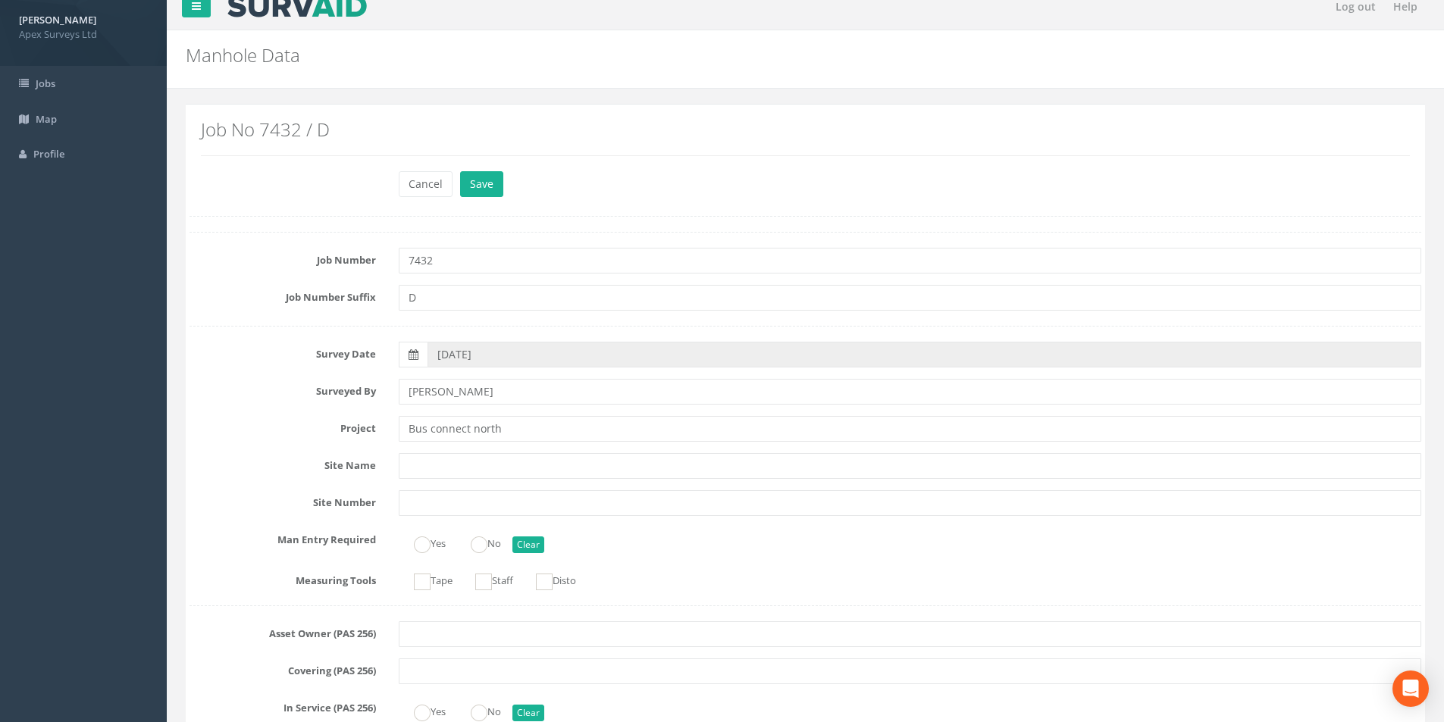
scroll to position [0, 0]
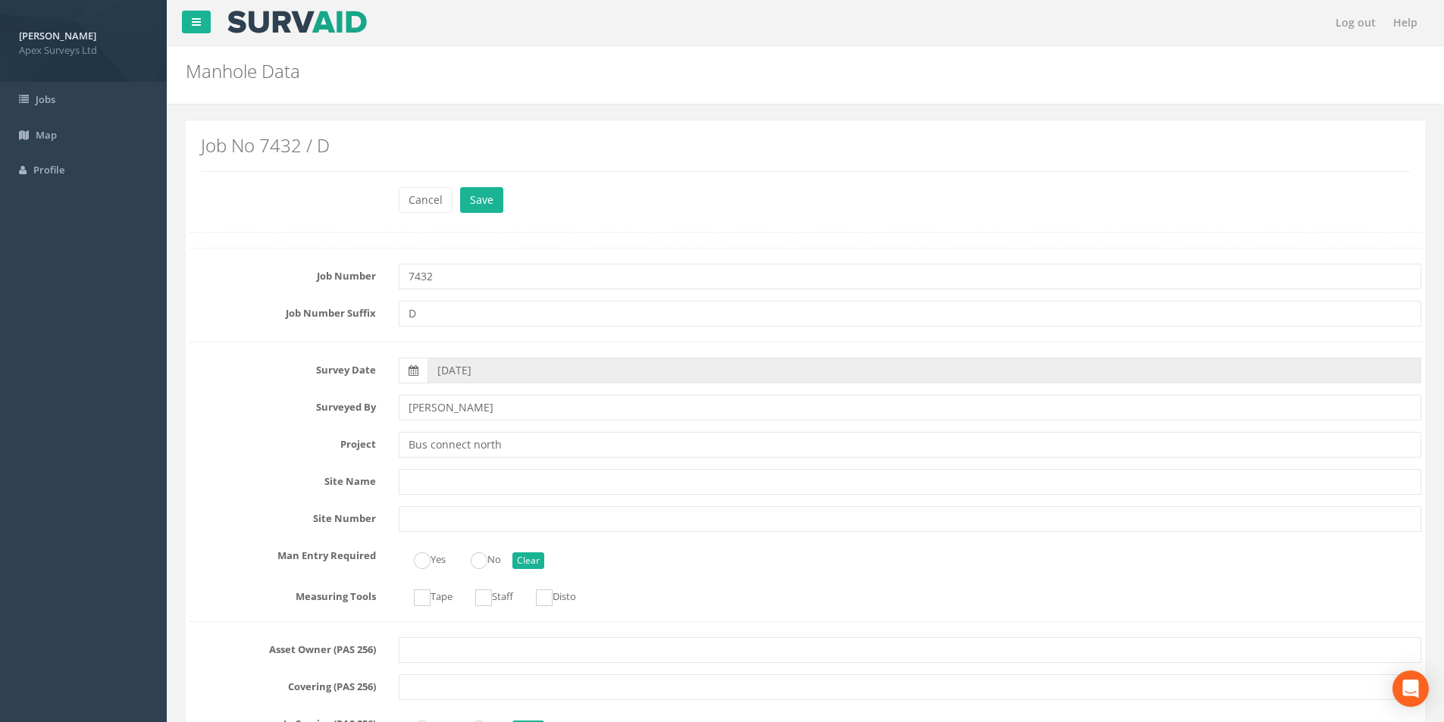
click at [478, 214] on div "Cancel Save Delete" at bounding box center [909, 202] width 1045 height 30
click at [478, 208] on button "Save" at bounding box center [481, 200] width 43 height 26
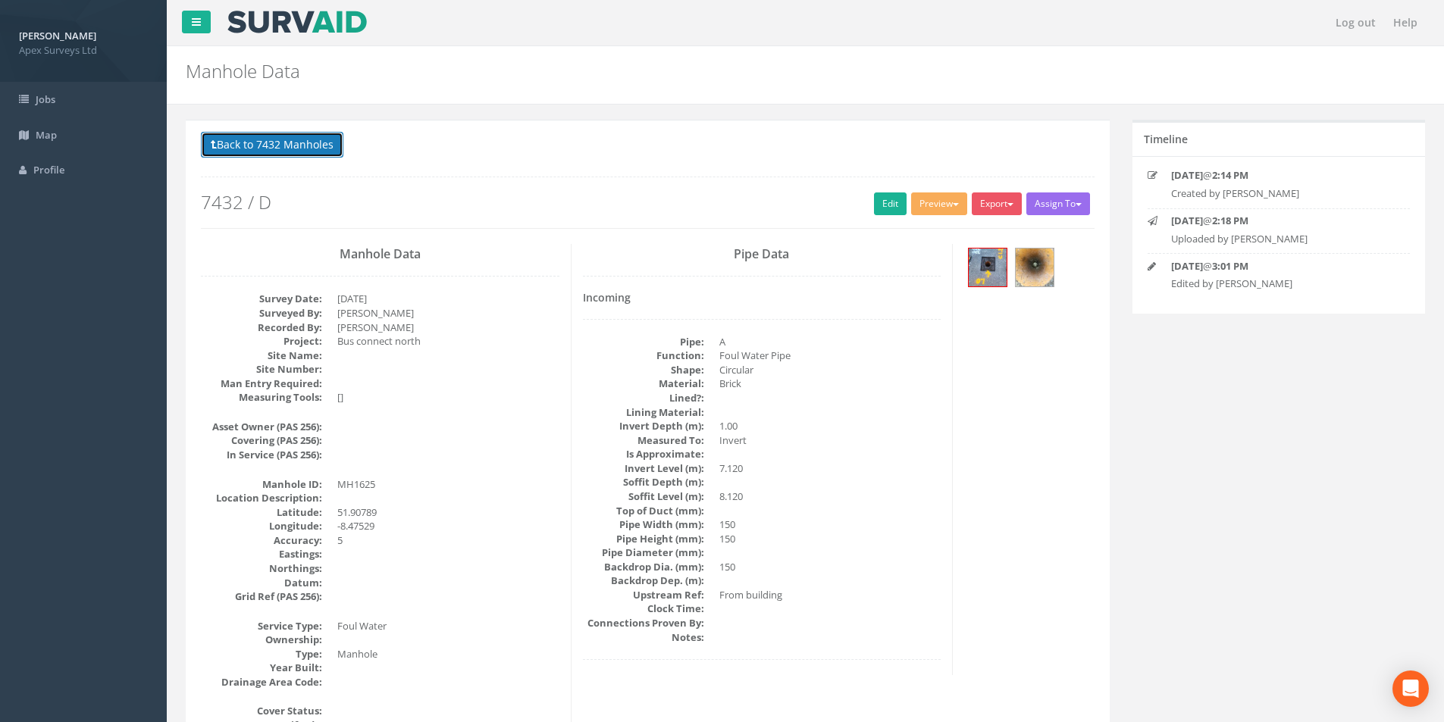
click at [275, 149] on button "Back to 7432 Manholes" at bounding box center [272, 145] width 143 height 26
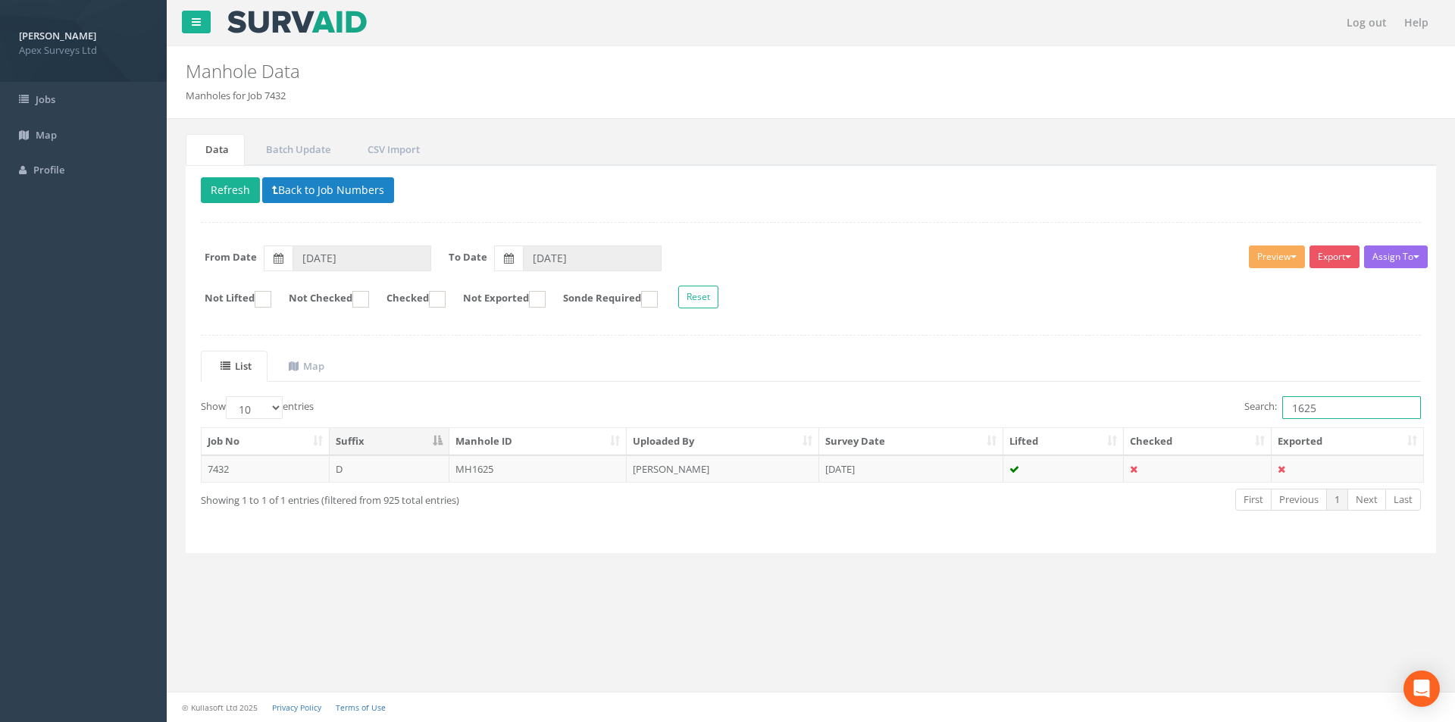
click at [1341, 401] on input "1625" at bounding box center [1352, 407] width 139 height 23
drag, startPoint x: 1320, startPoint y: 409, endPoint x: 1286, endPoint y: 412, distance: 34.2
click at [1286, 412] on input "1615" at bounding box center [1352, 407] width 139 height 23
type input "1600"
click at [502, 481] on td "IC1600" at bounding box center [539, 469] width 178 height 27
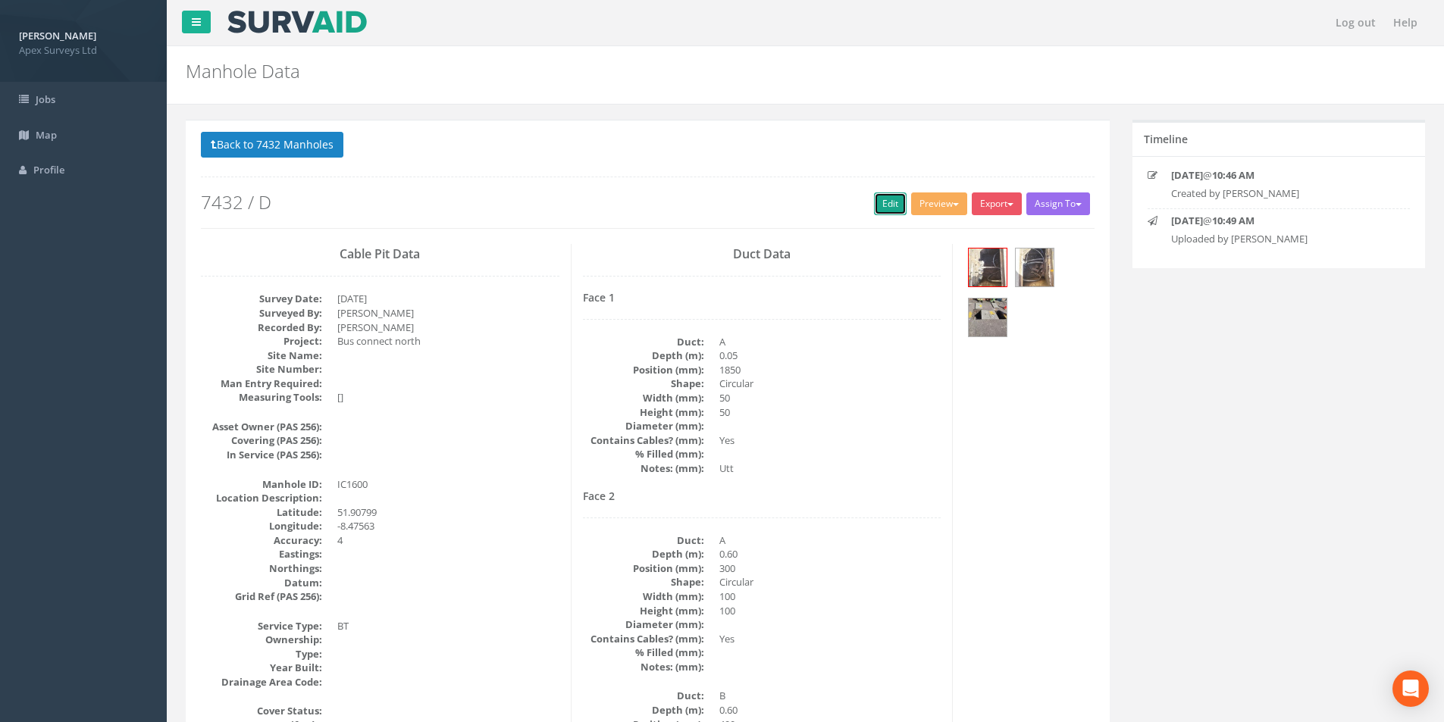
click at [877, 205] on link "Edit" at bounding box center [890, 204] width 33 height 23
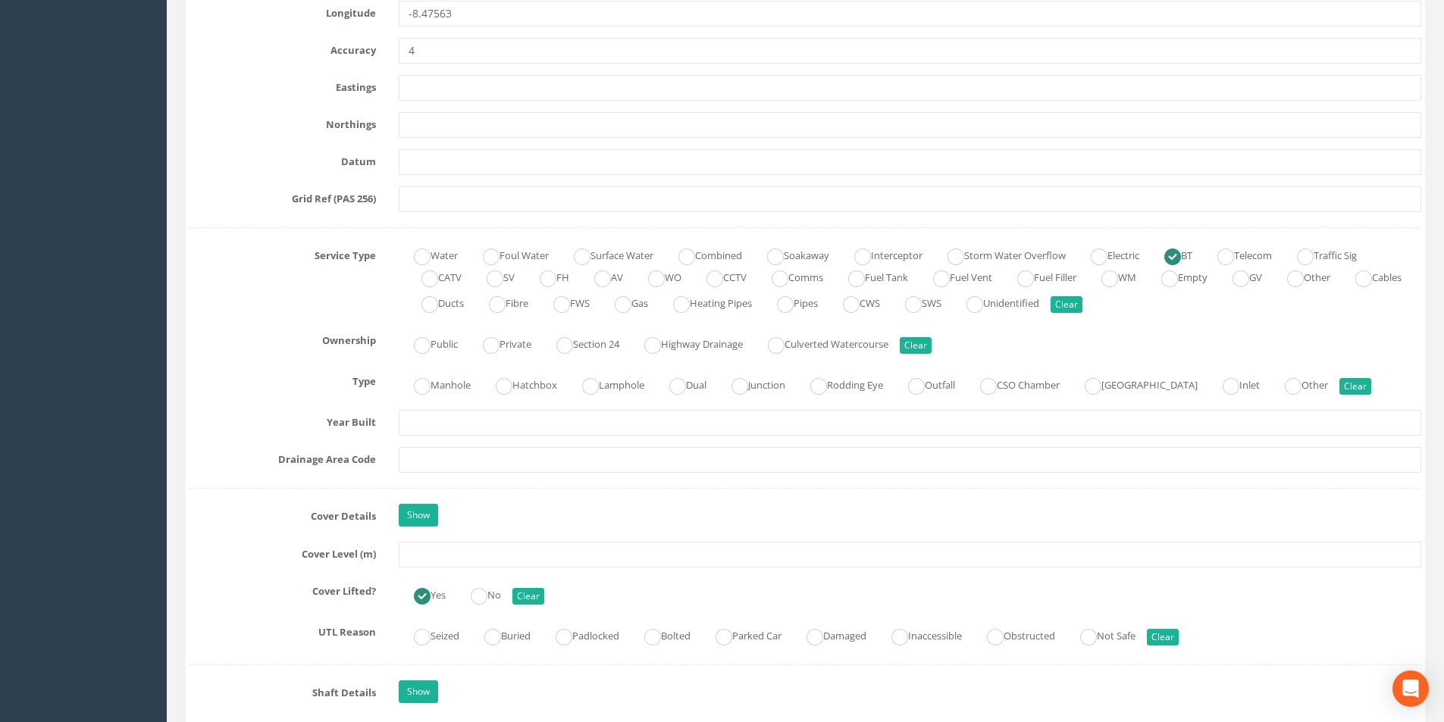
scroll to position [910, 0]
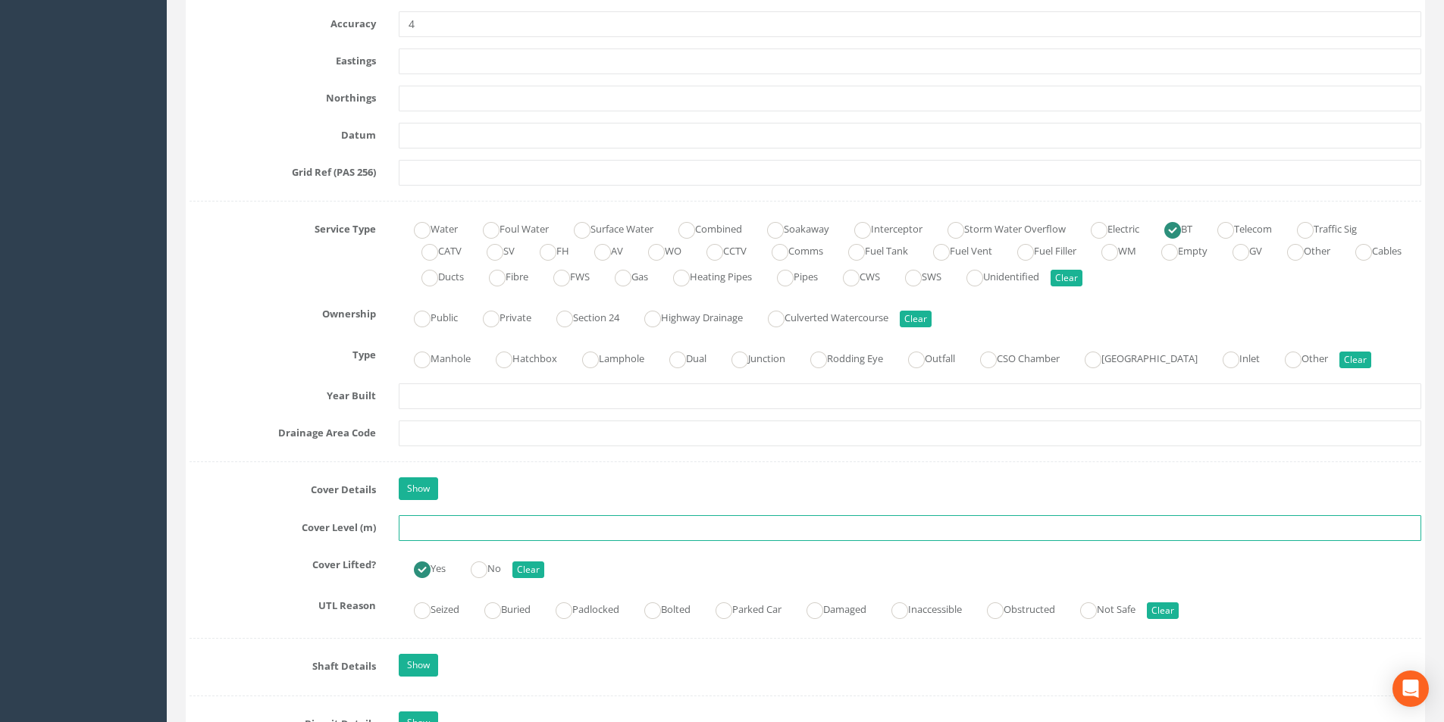
click at [435, 528] on input "text" at bounding box center [910, 528] width 1023 height 26
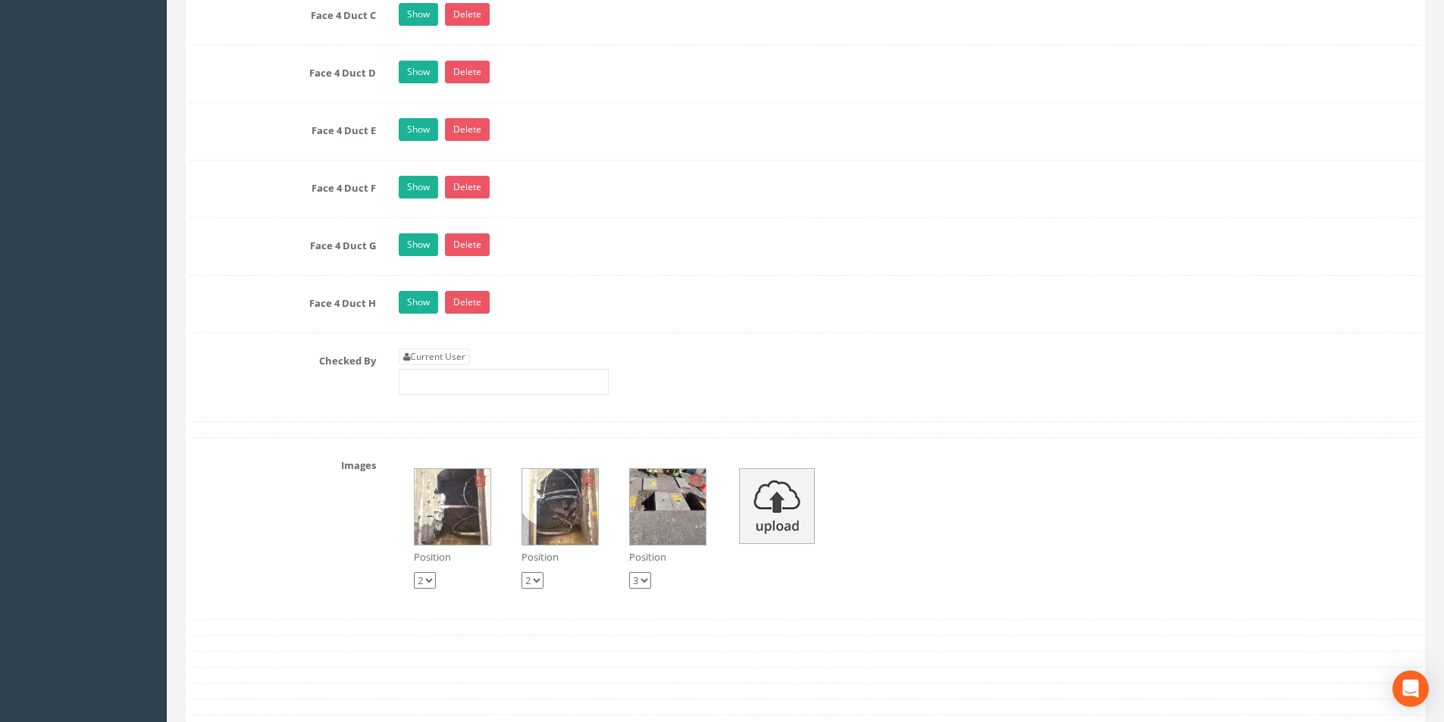
scroll to position [3335, 0]
type input "9.16"
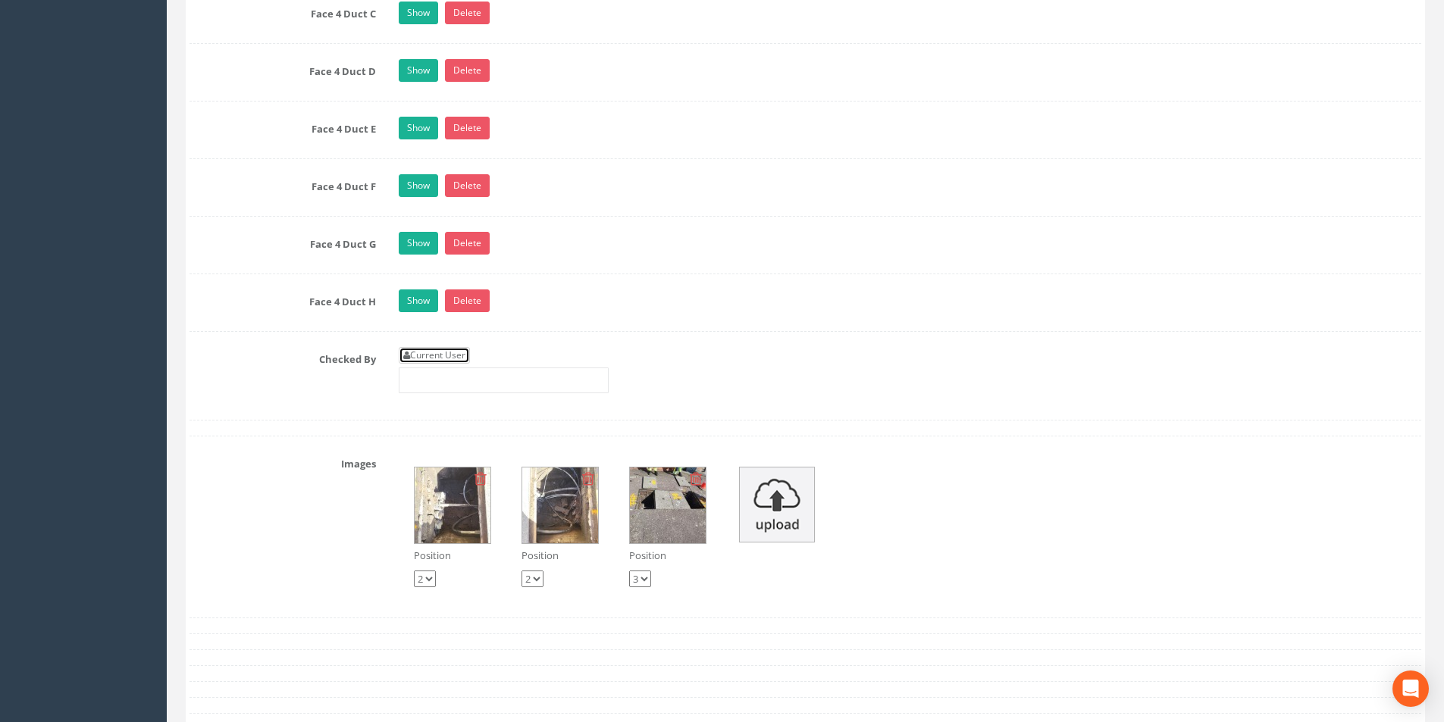
click at [440, 360] on link "Current User" at bounding box center [434, 355] width 71 height 17
type input "[PERSON_NAME]"
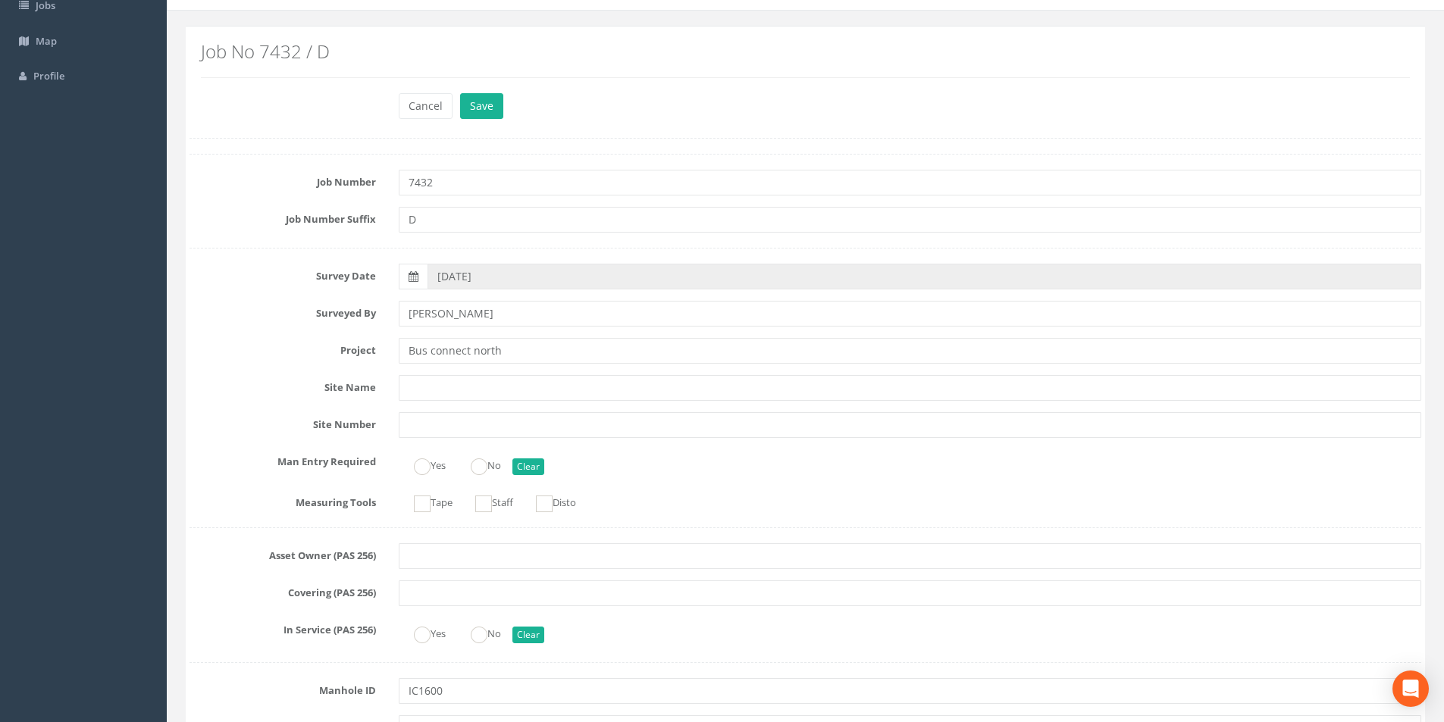
scroll to position [0, 0]
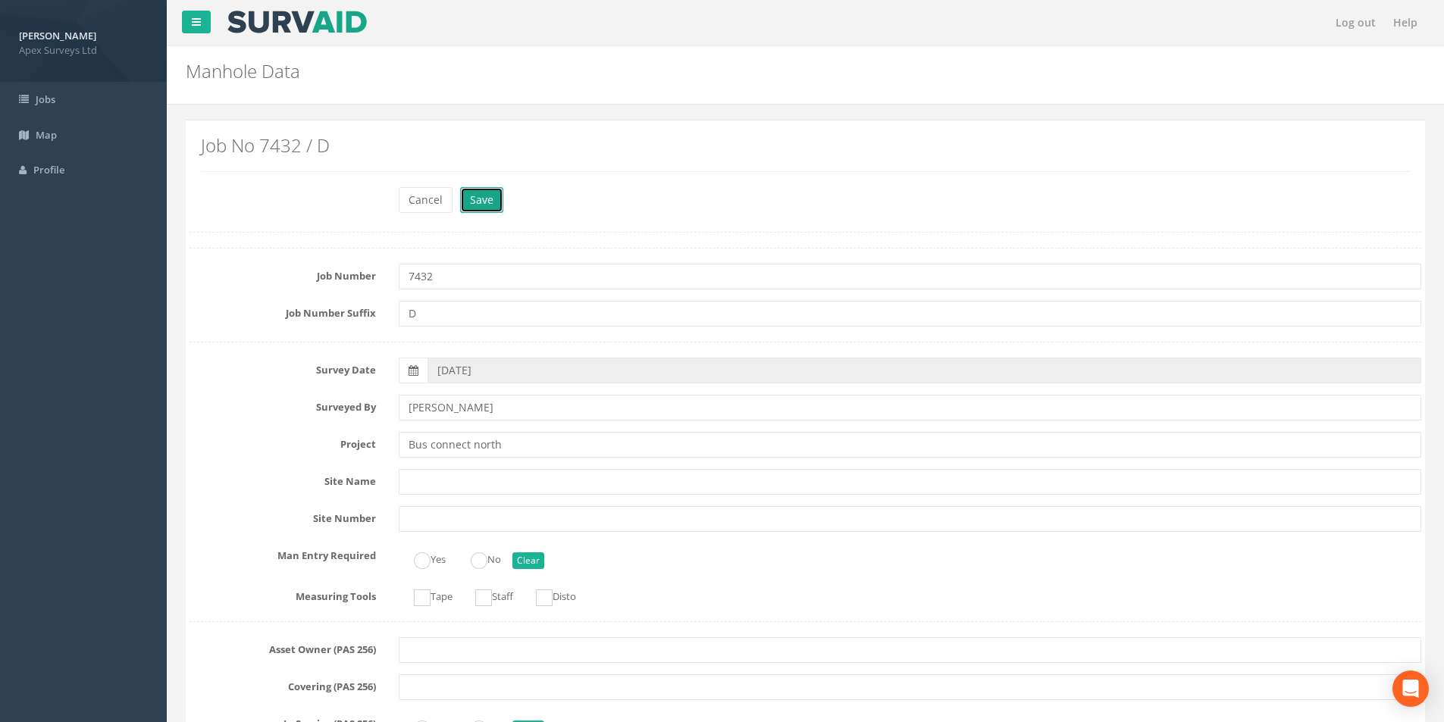
click at [487, 202] on button "Save" at bounding box center [481, 200] width 43 height 26
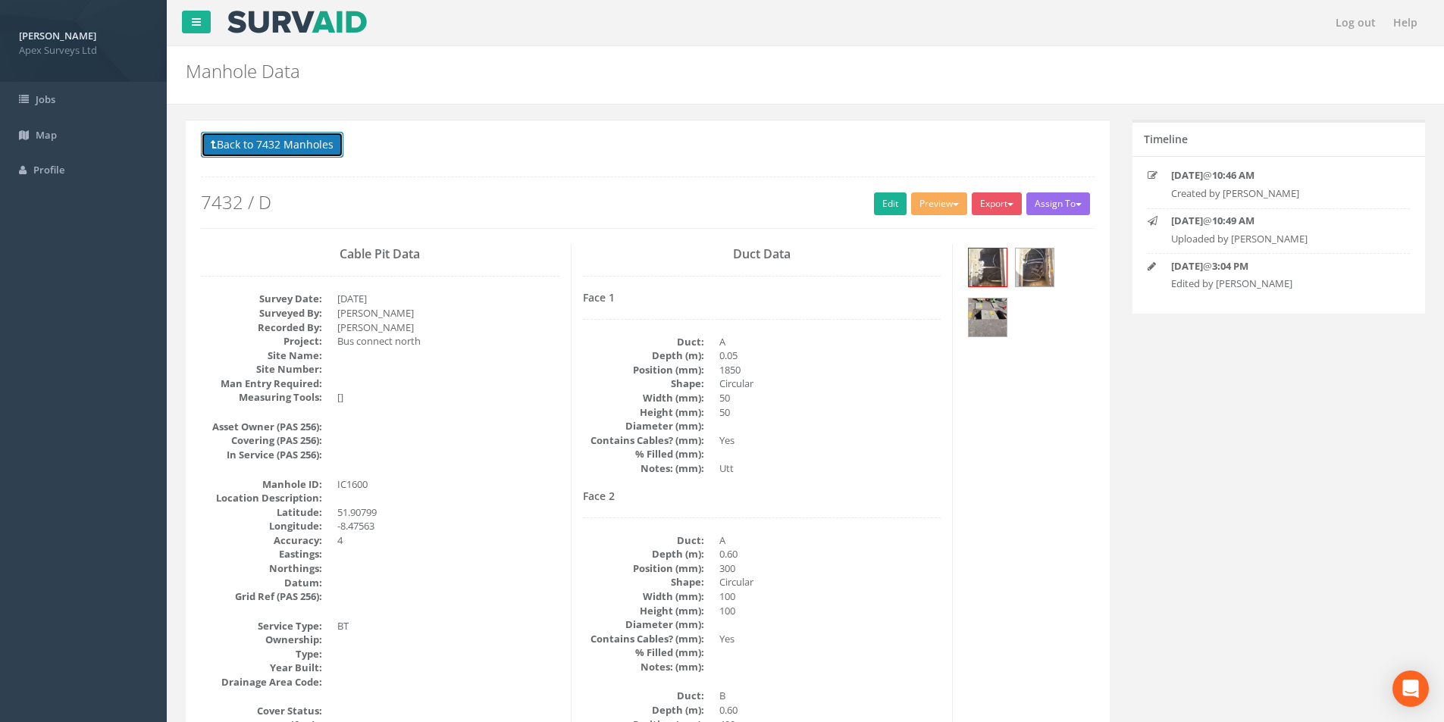
click at [251, 141] on button "Back to 7432 Manholes" at bounding box center [272, 145] width 143 height 26
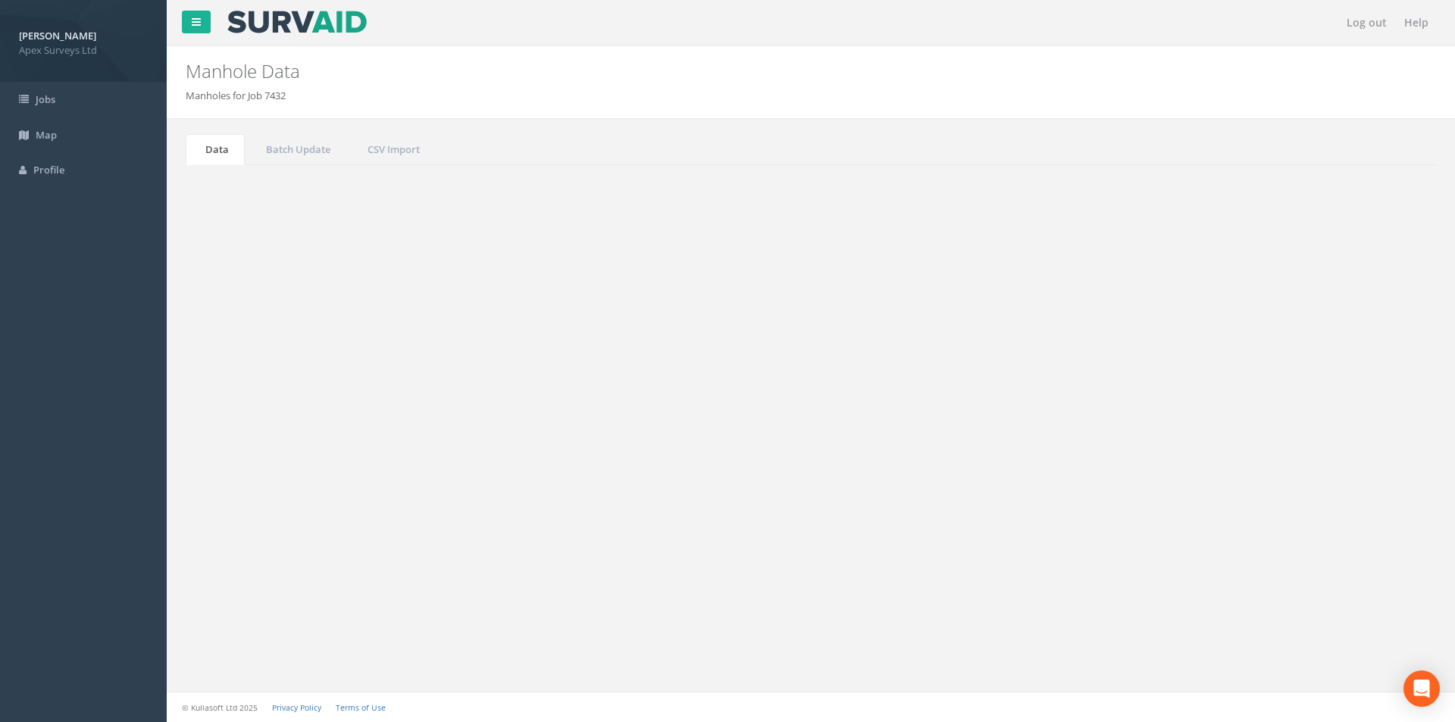
click at [1336, 409] on input "1600" at bounding box center [1352, 407] width 139 height 23
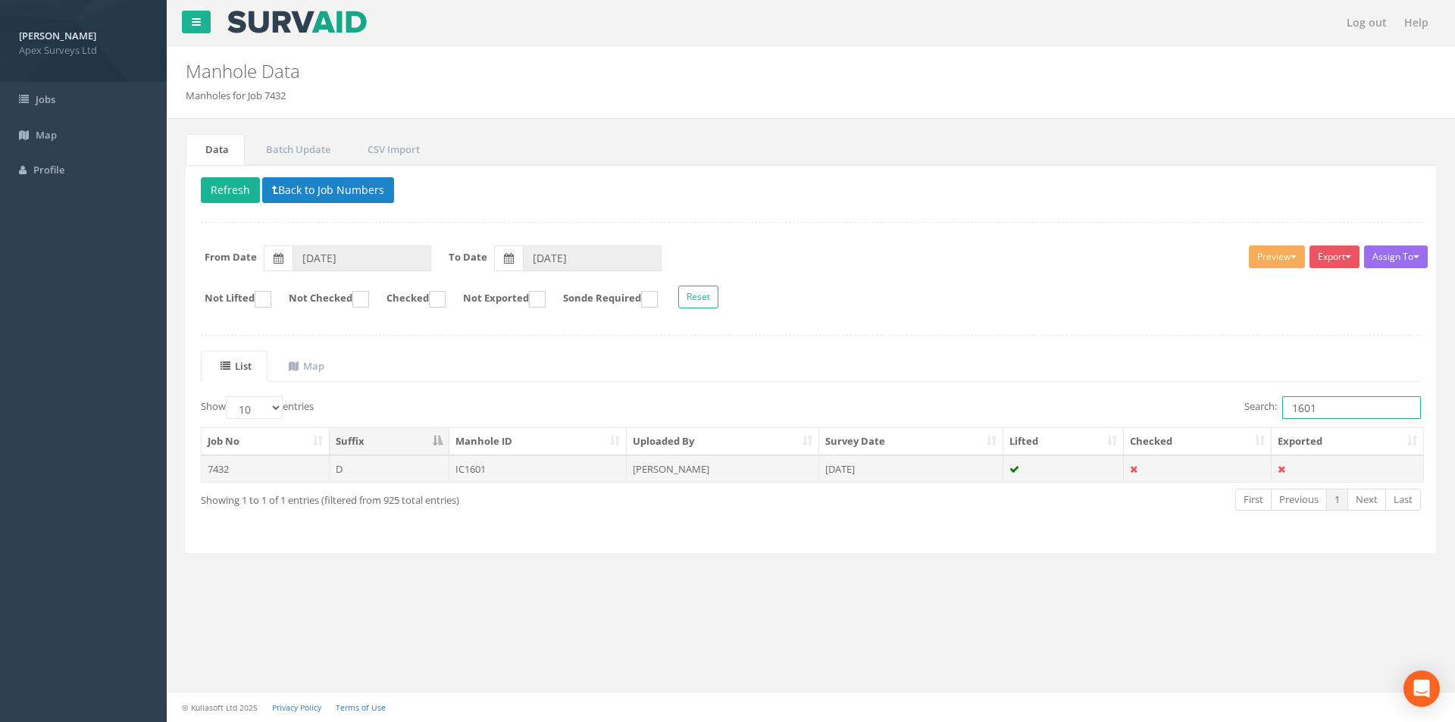
type input "1601"
click at [546, 471] on td "IC1601" at bounding box center [539, 469] width 178 height 27
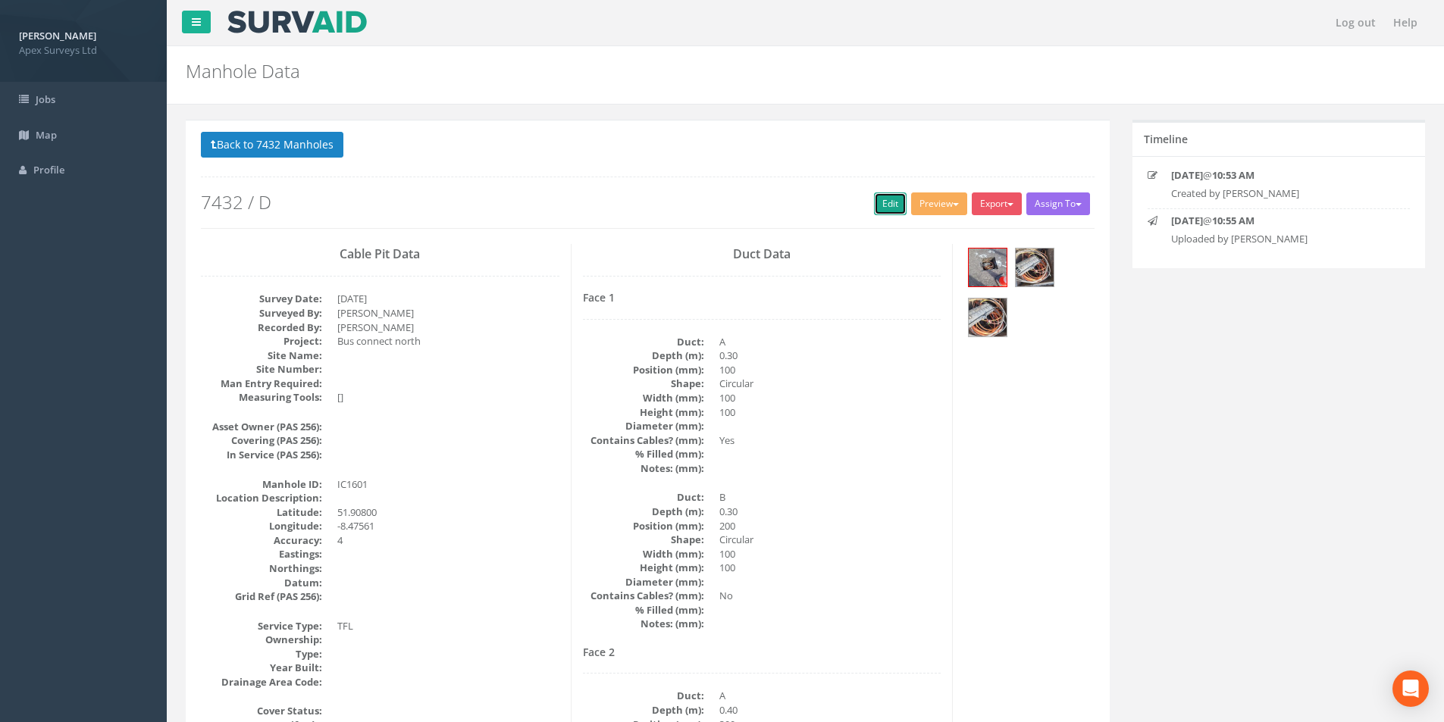
click at [882, 205] on link "Edit" at bounding box center [890, 204] width 33 height 23
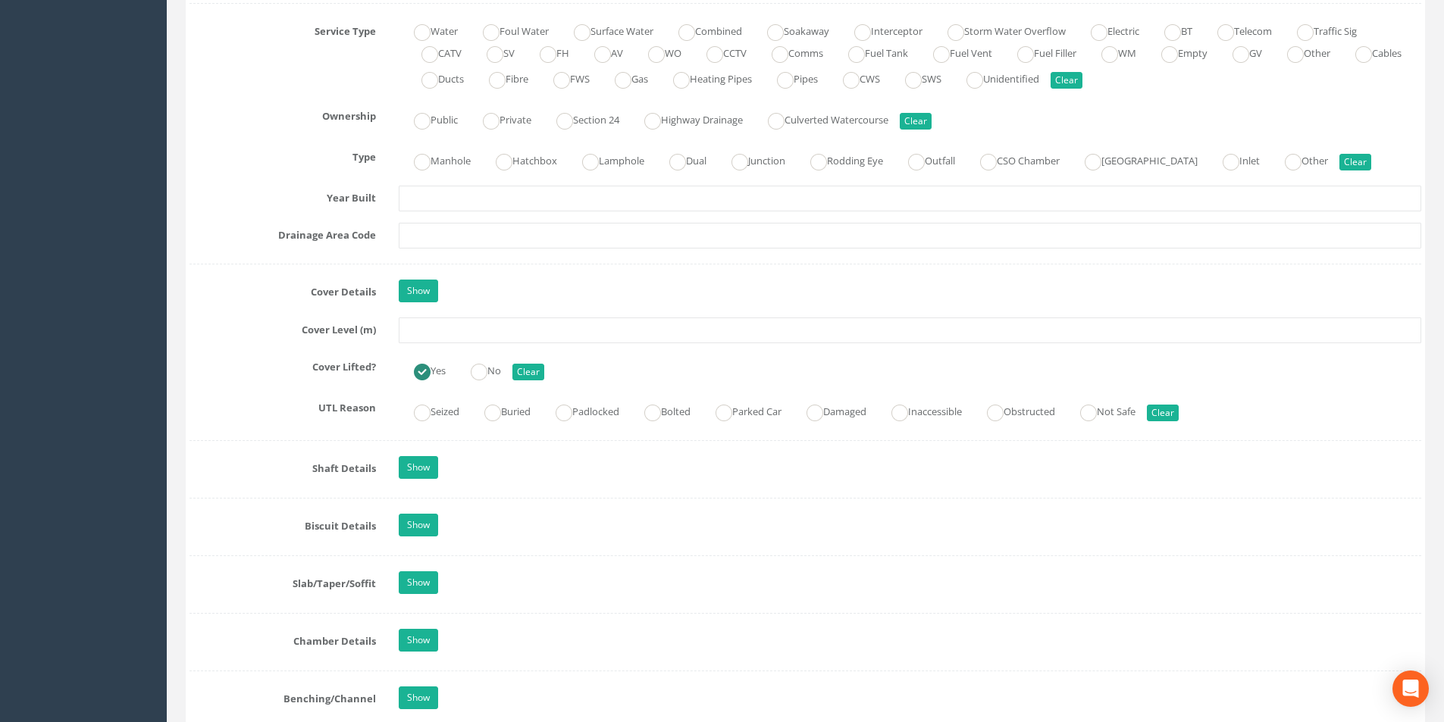
scroll to position [1137, 0]
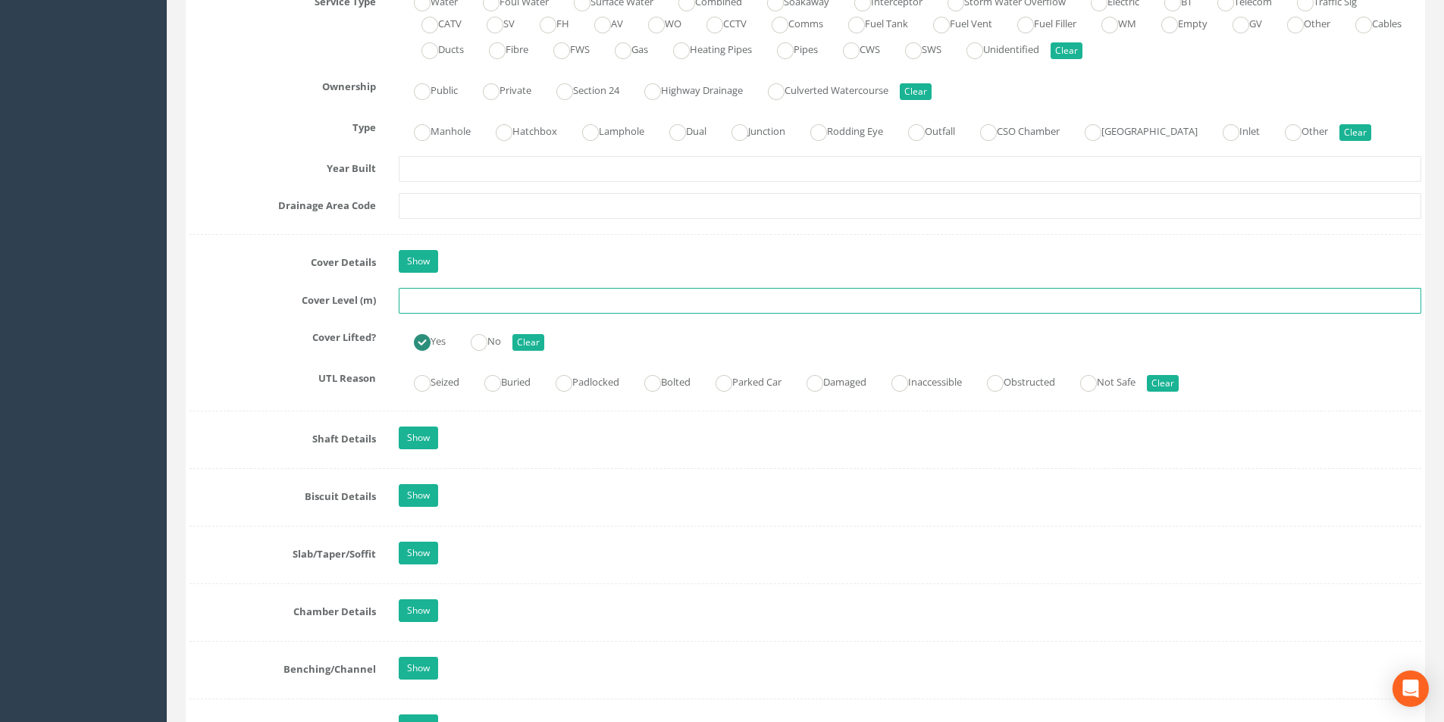
click at [480, 304] on input "text" at bounding box center [910, 301] width 1023 height 26
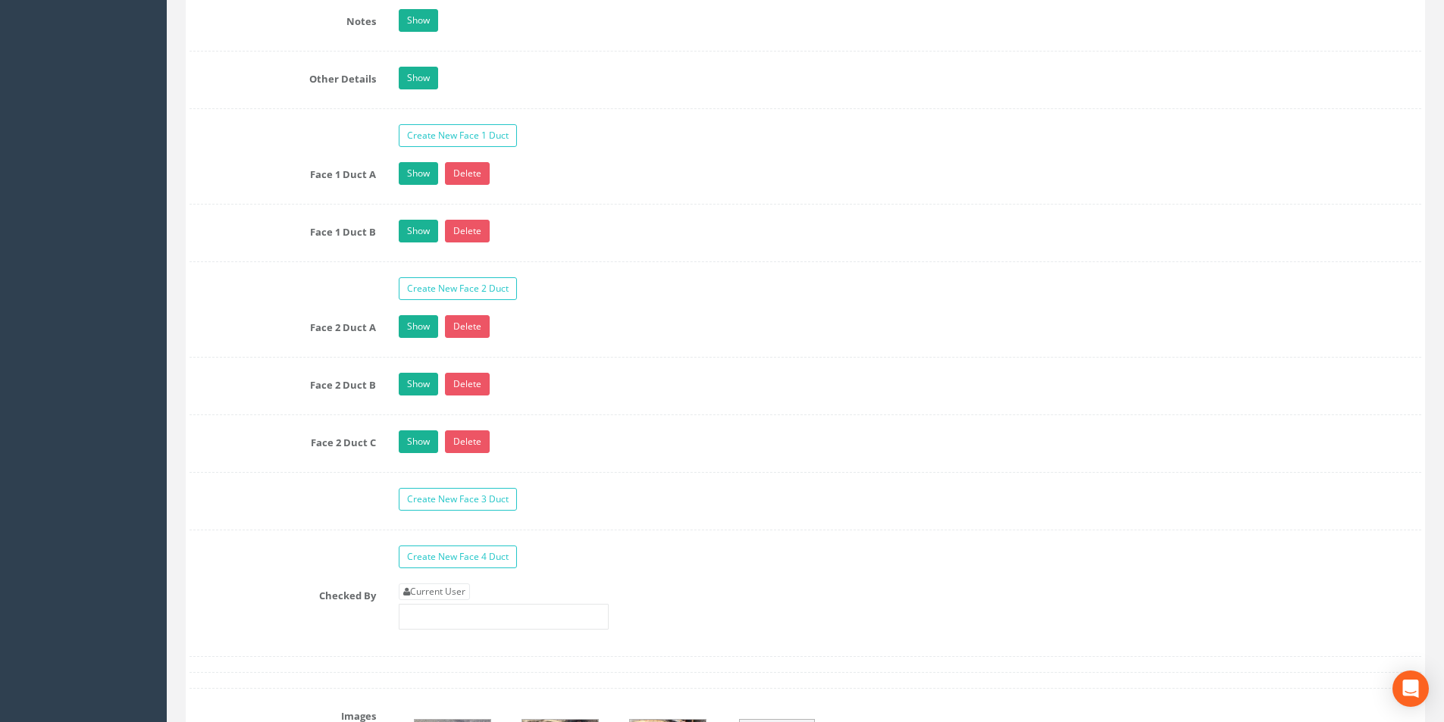
scroll to position [2577, 0]
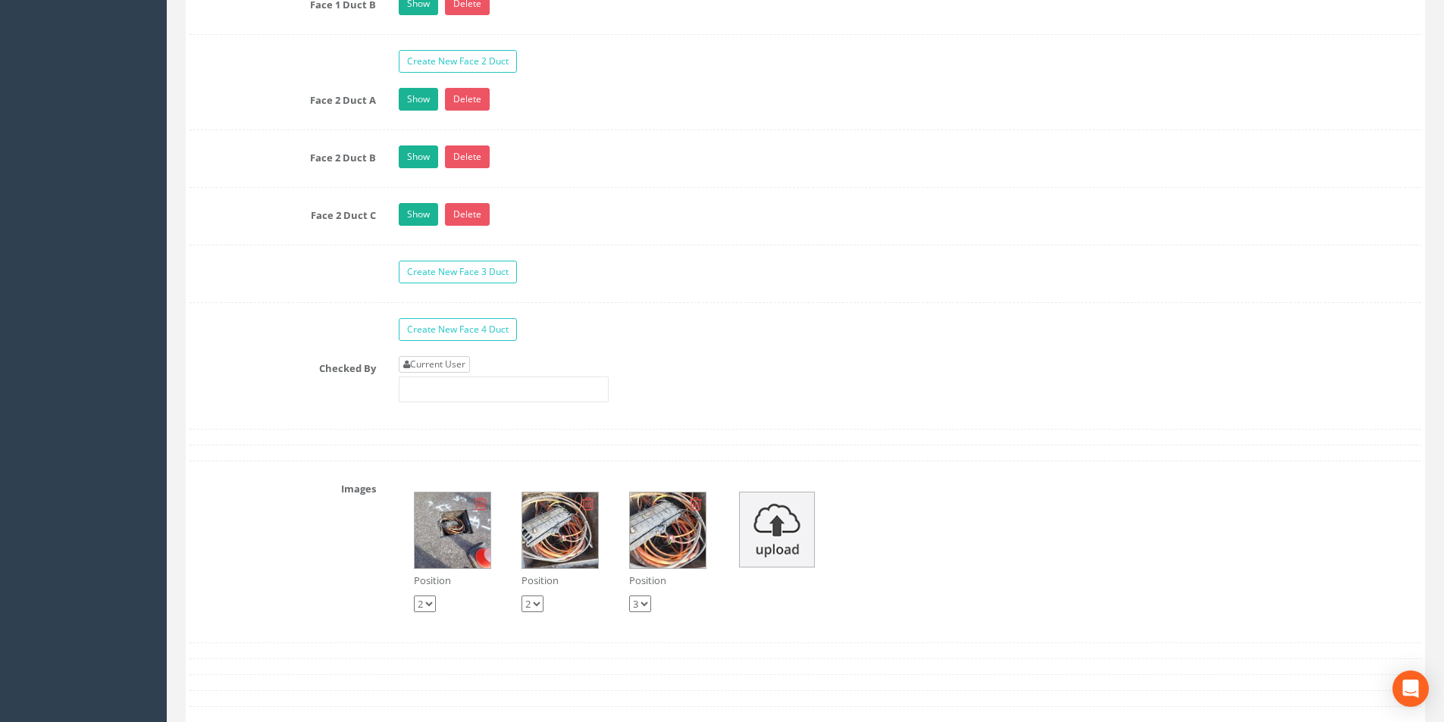
type input "9.09"
click at [461, 358] on link "Current User" at bounding box center [434, 364] width 71 height 17
type input "[PERSON_NAME]"
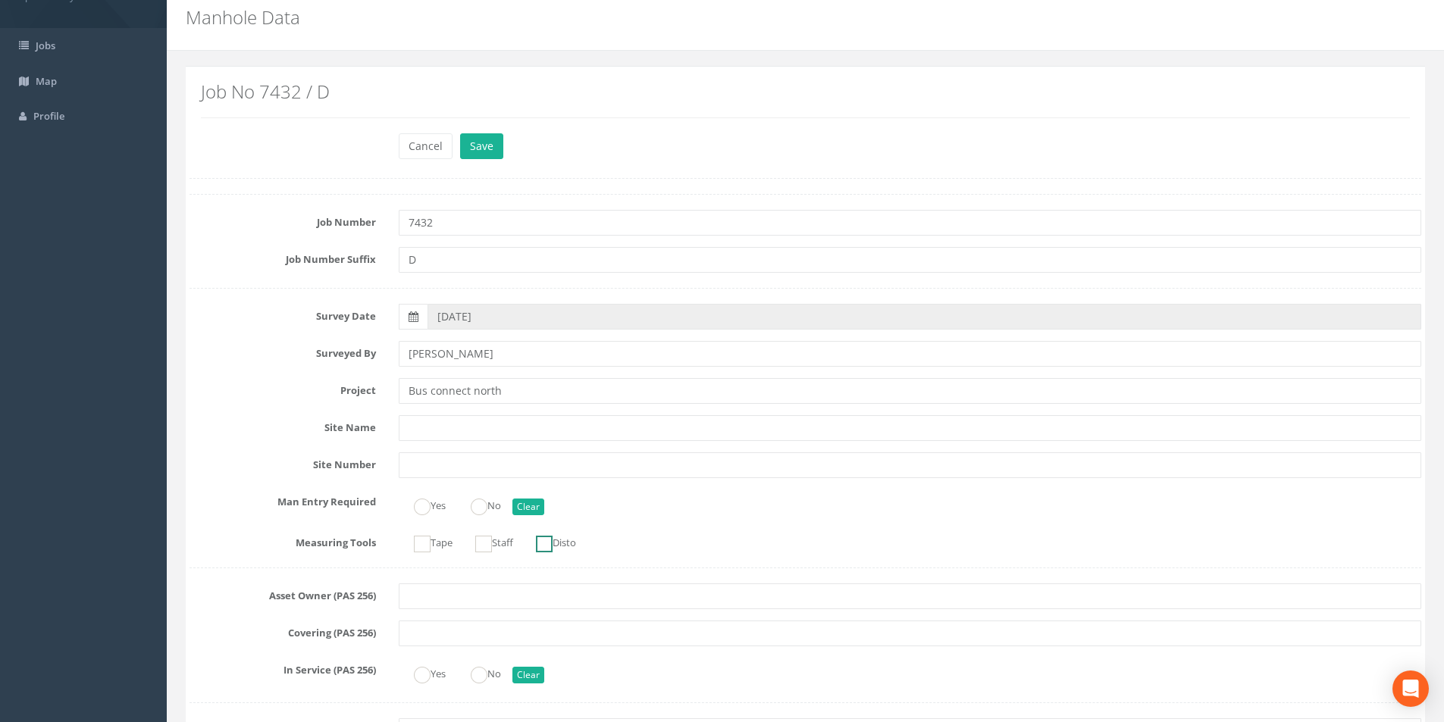
scroll to position [0, 0]
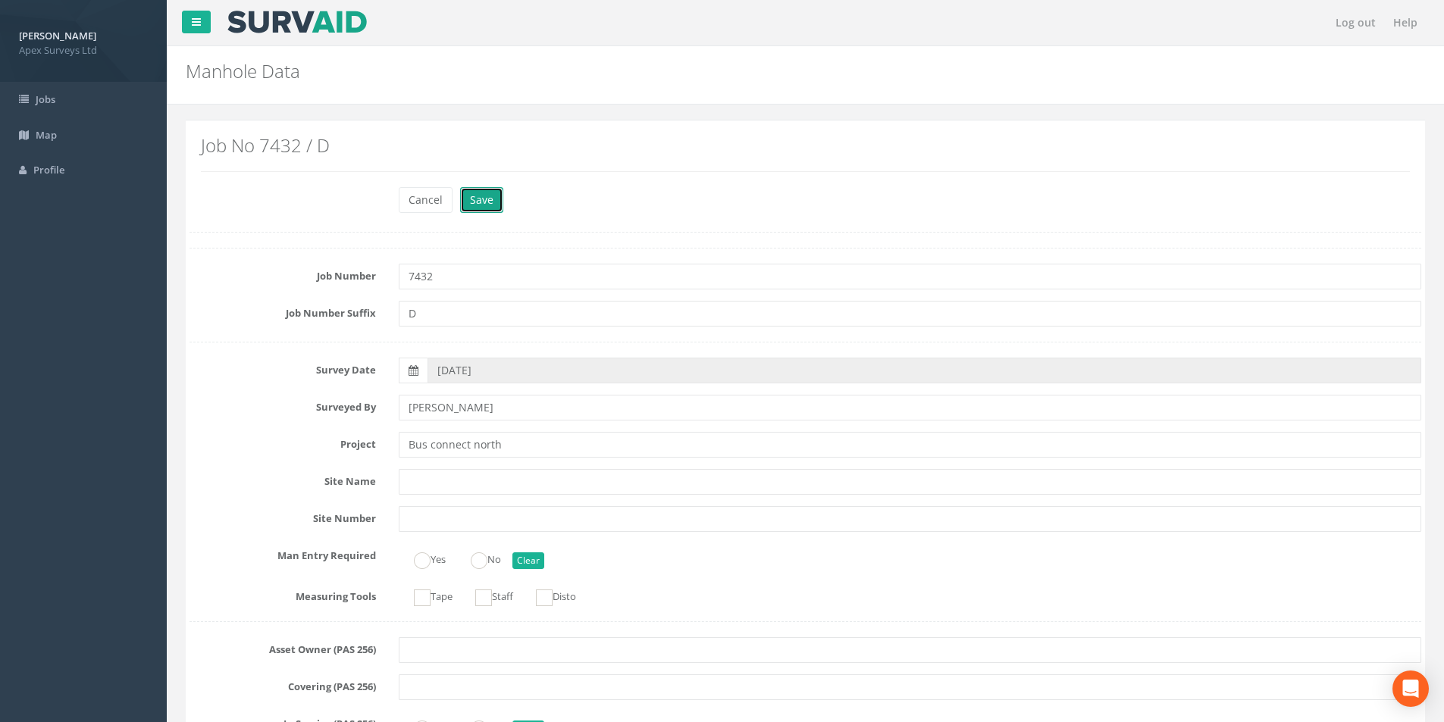
click at [474, 196] on button "Save" at bounding box center [481, 200] width 43 height 26
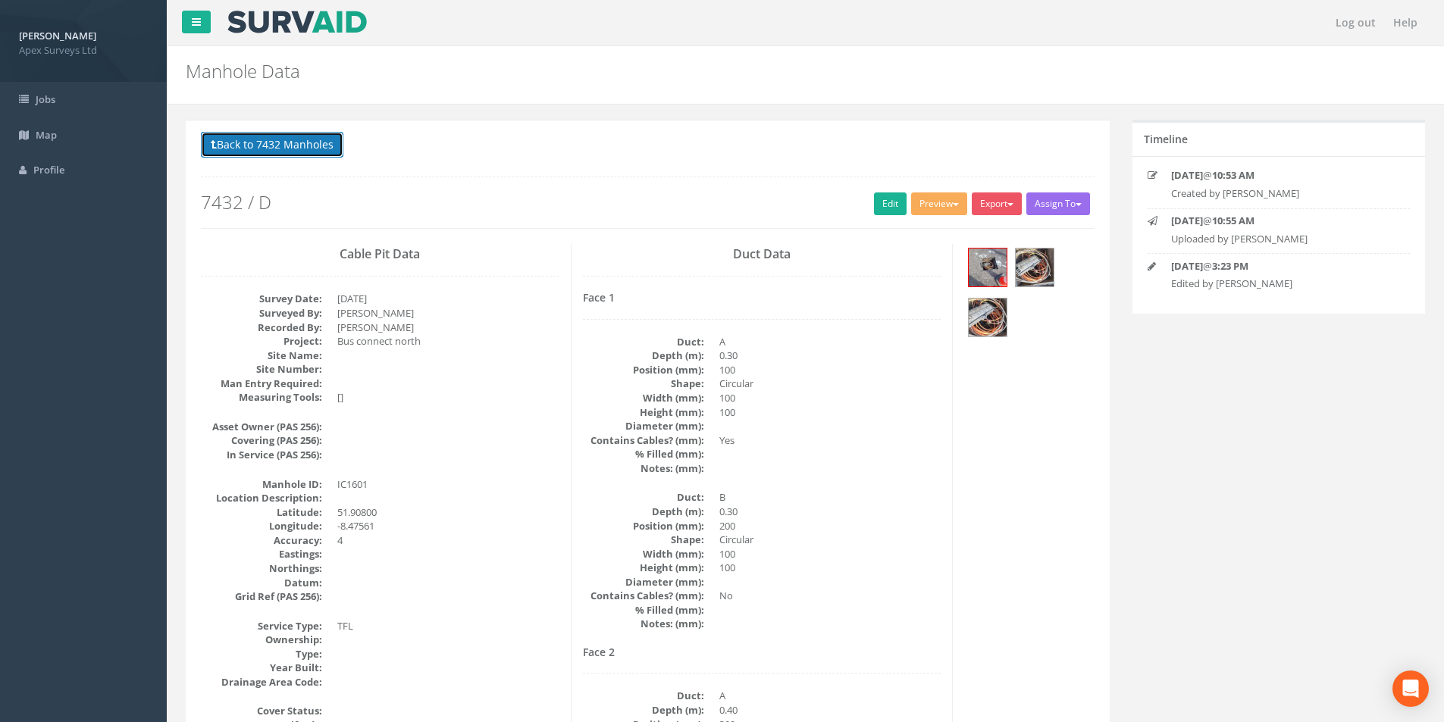
click at [247, 139] on button "Back to 7432 Manholes" at bounding box center [272, 145] width 143 height 26
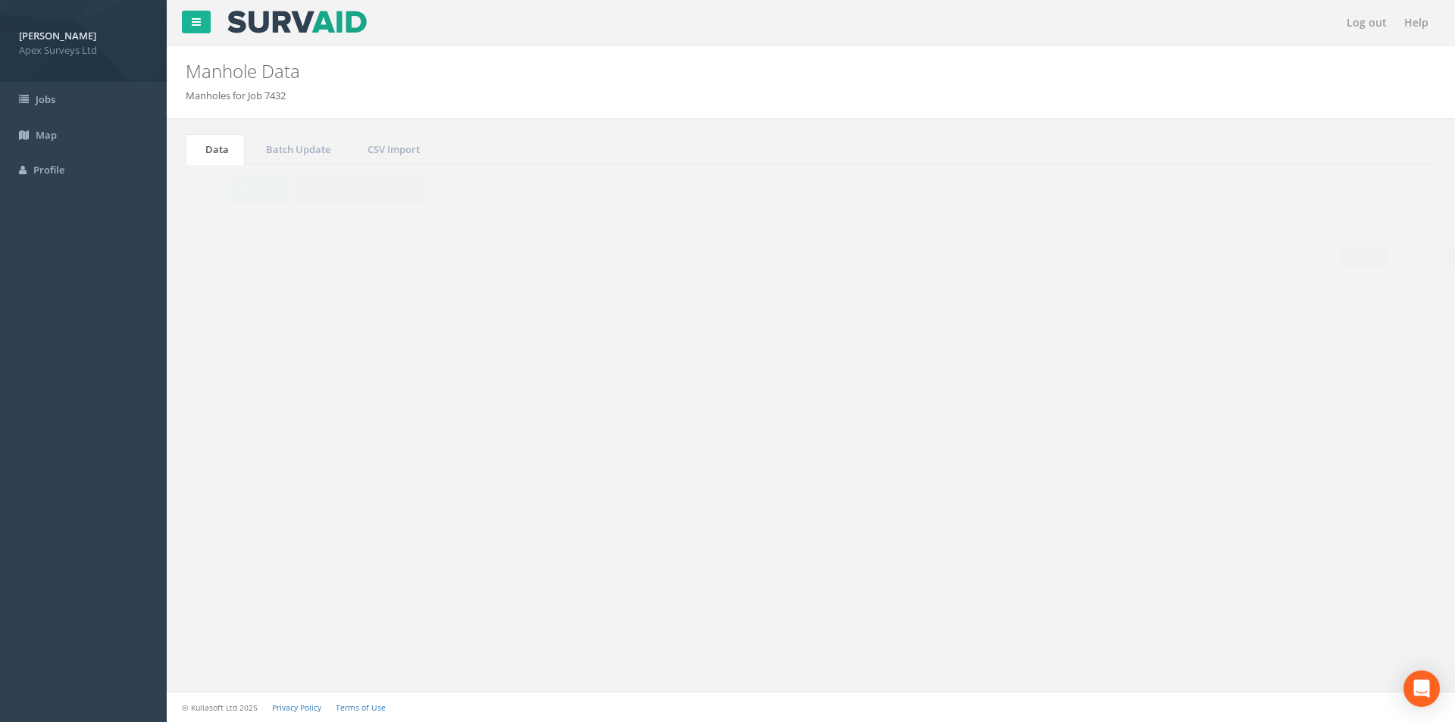
click at [1324, 409] on input "1601" at bounding box center [1352, 407] width 139 height 23
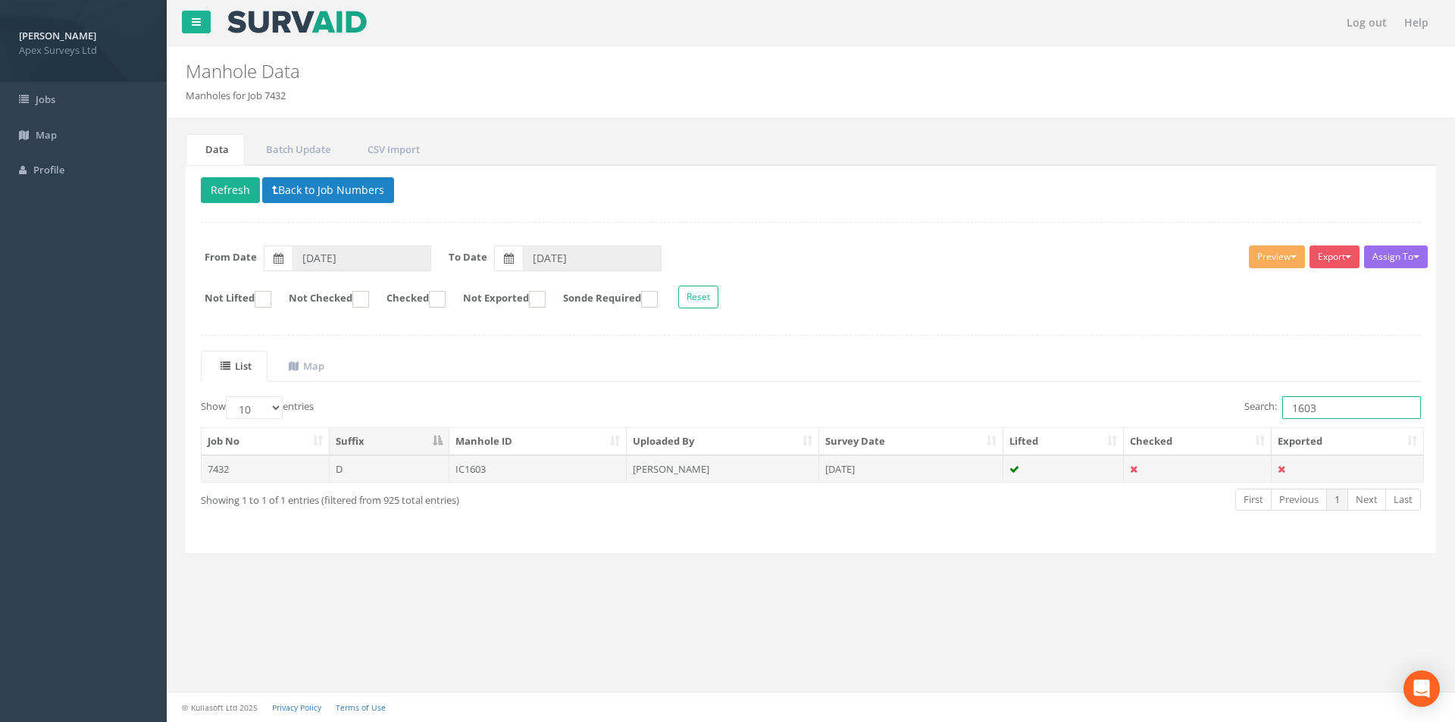
type input "1603"
click at [572, 475] on td "IC1603" at bounding box center [539, 469] width 178 height 27
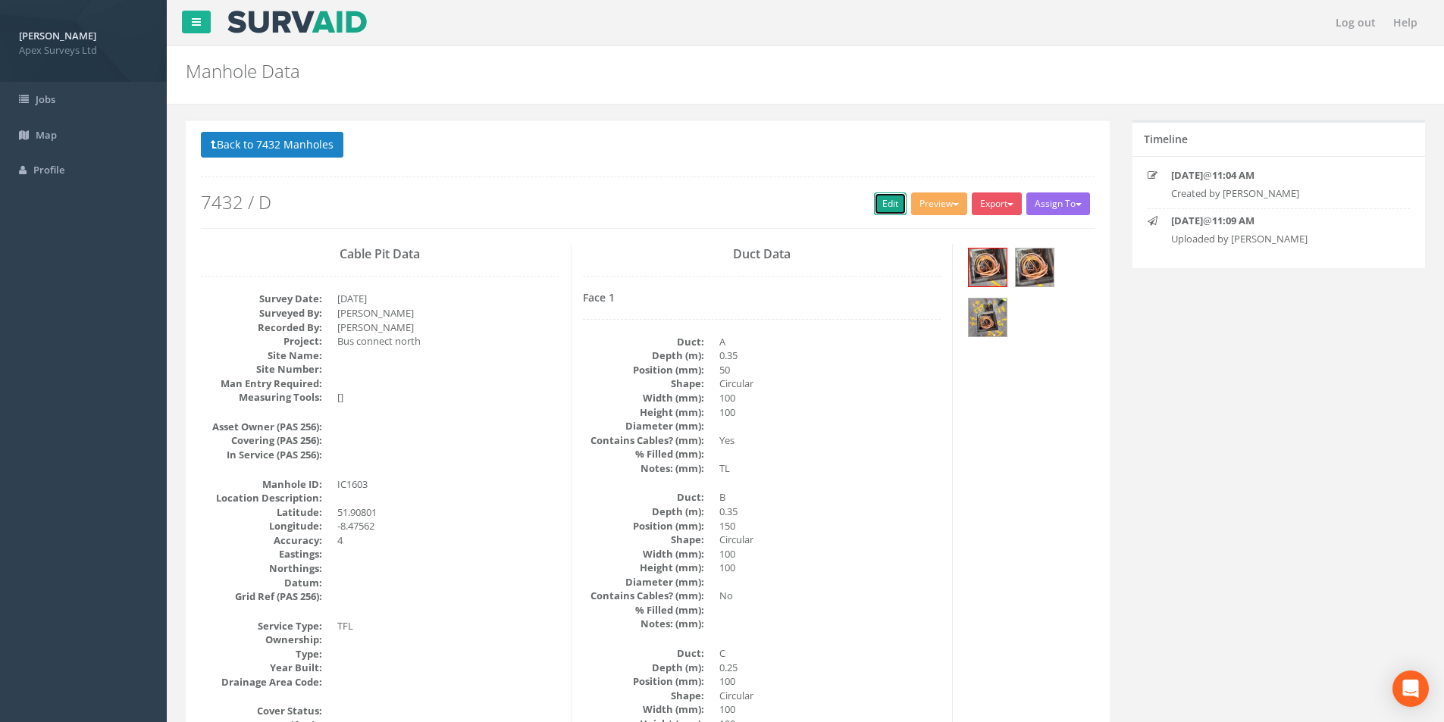
click at [874, 208] on link "Edit" at bounding box center [890, 204] width 33 height 23
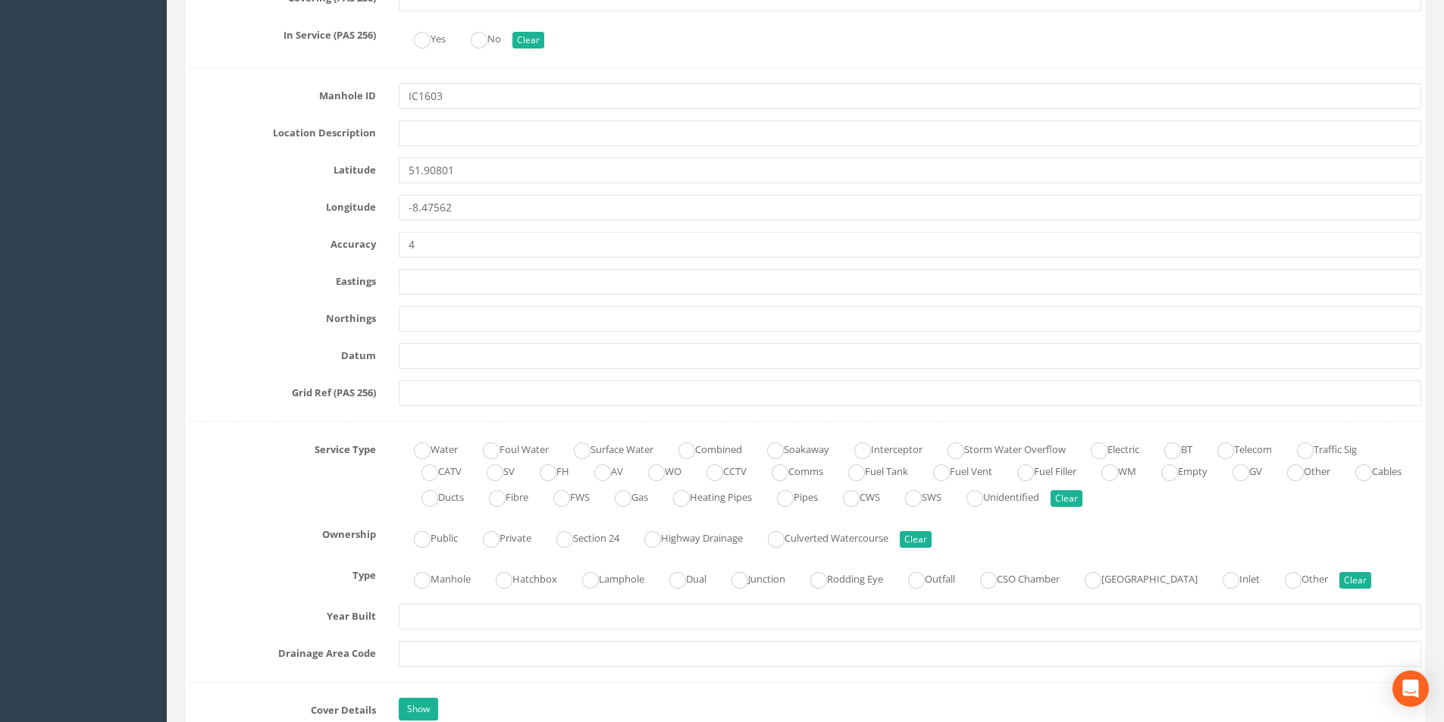
scroll to position [834, 0]
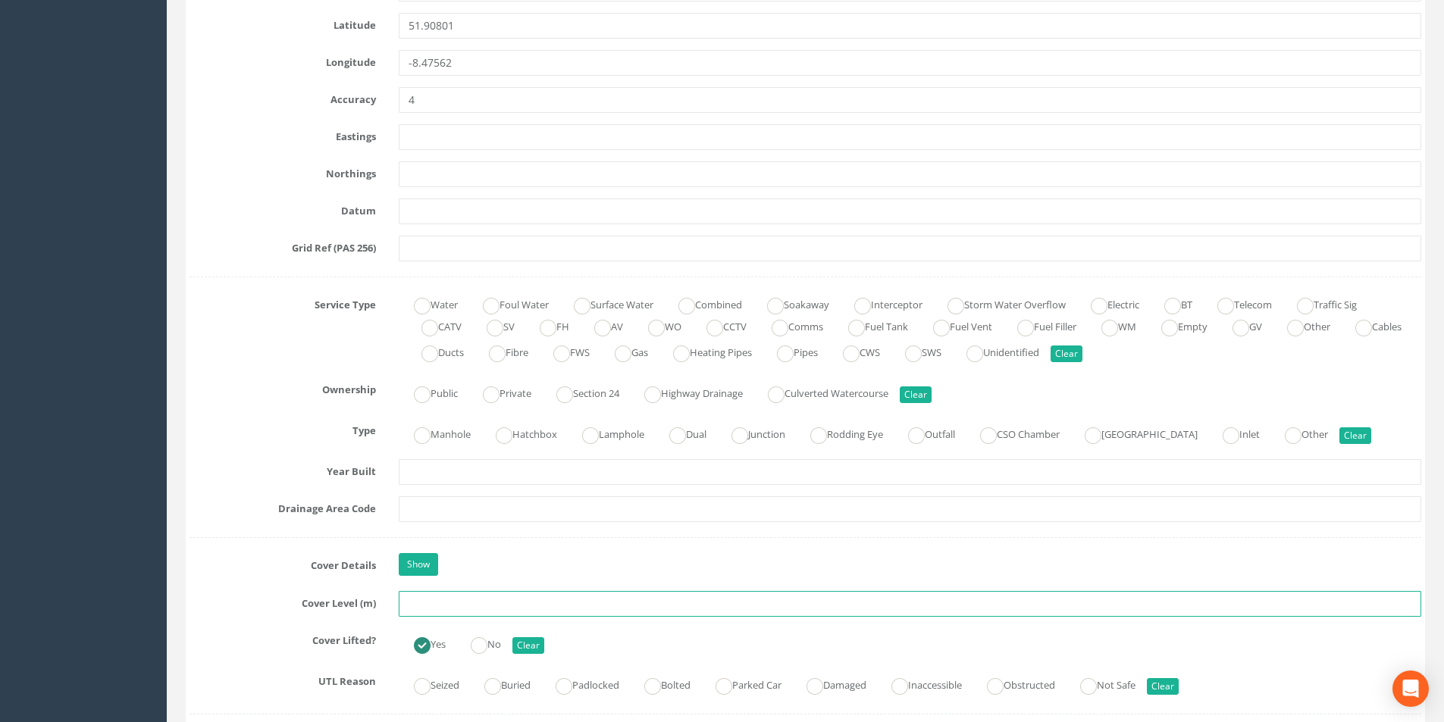
click at [457, 600] on input "text" at bounding box center [910, 604] width 1023 height 26
type input "8.93"
click at [502, 512] on input "text" at bounding box center [910, 510] width 1023 height 26
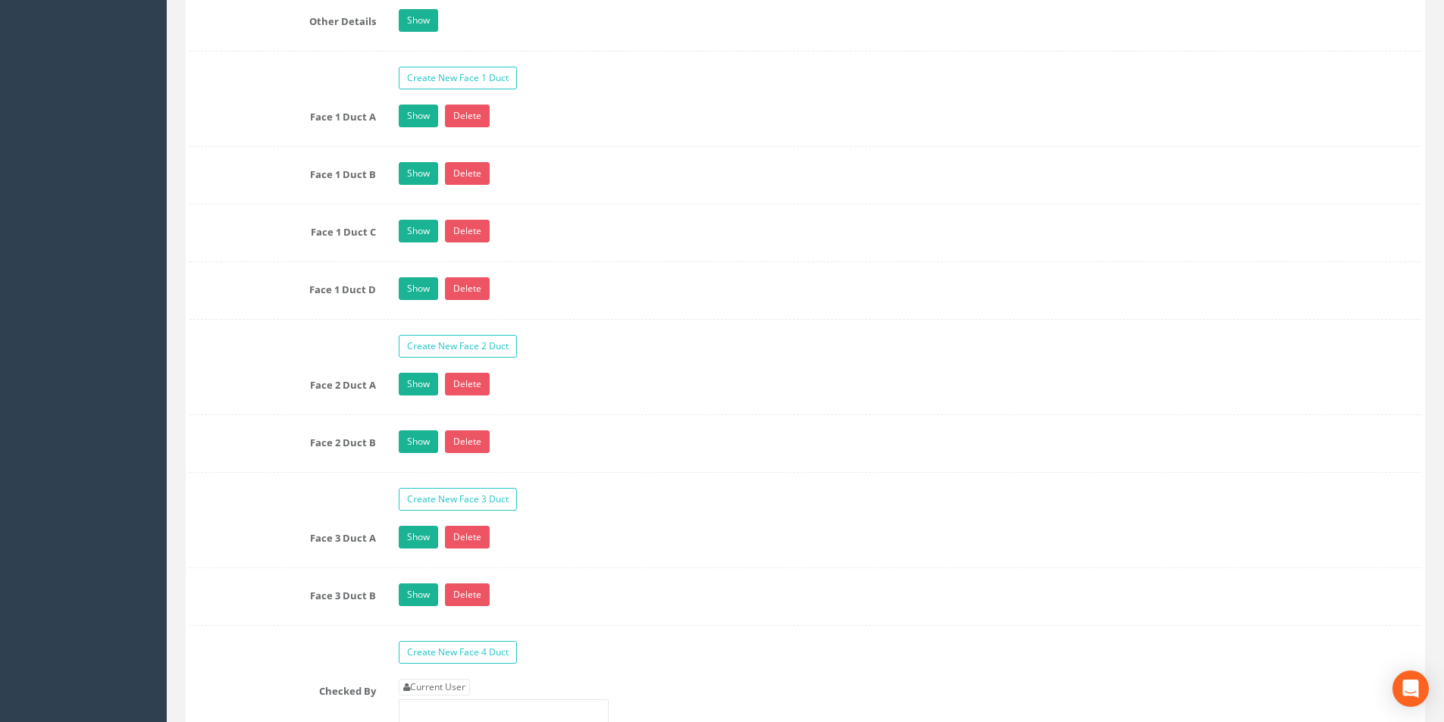
scroll to position [2653, 0]
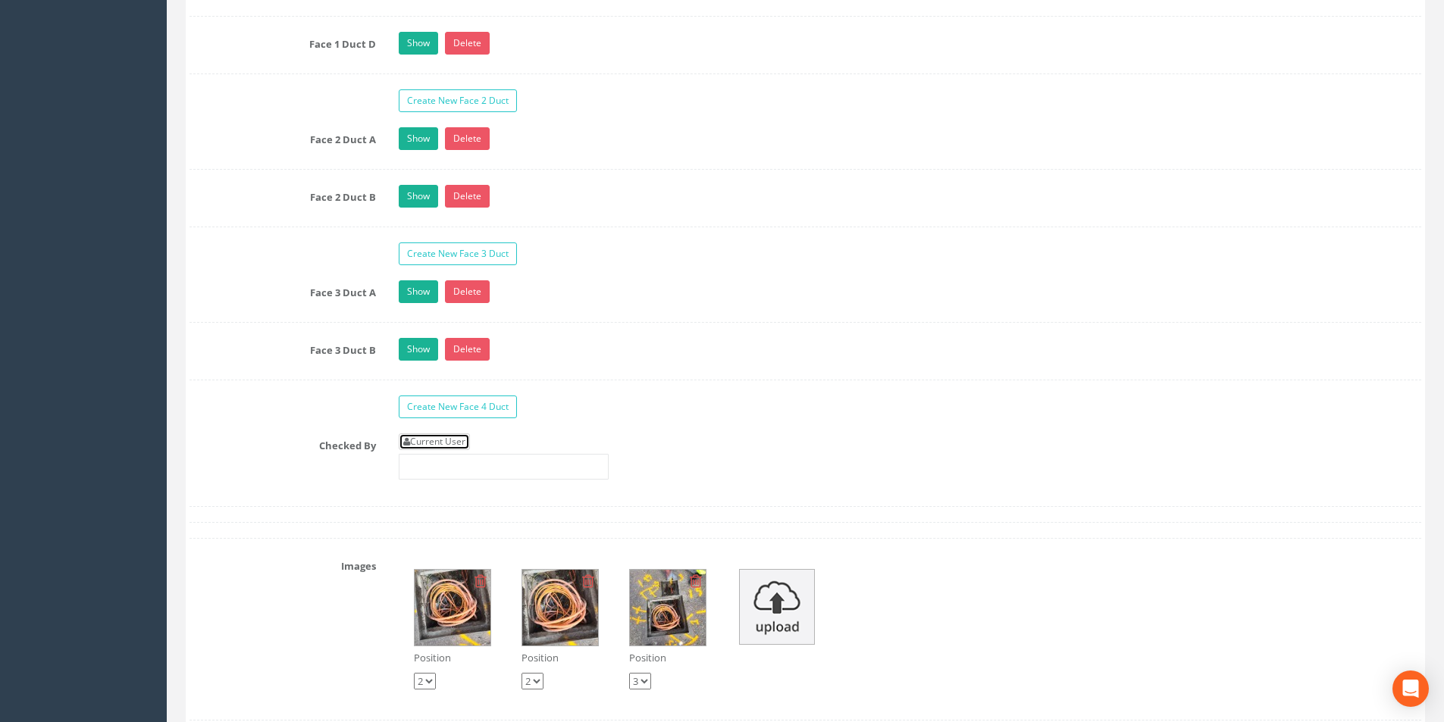
click at [451, 447] on link "Current User" at bounding box center [434, 442] width 71 height 17
type input "[PERSON_NAME]"
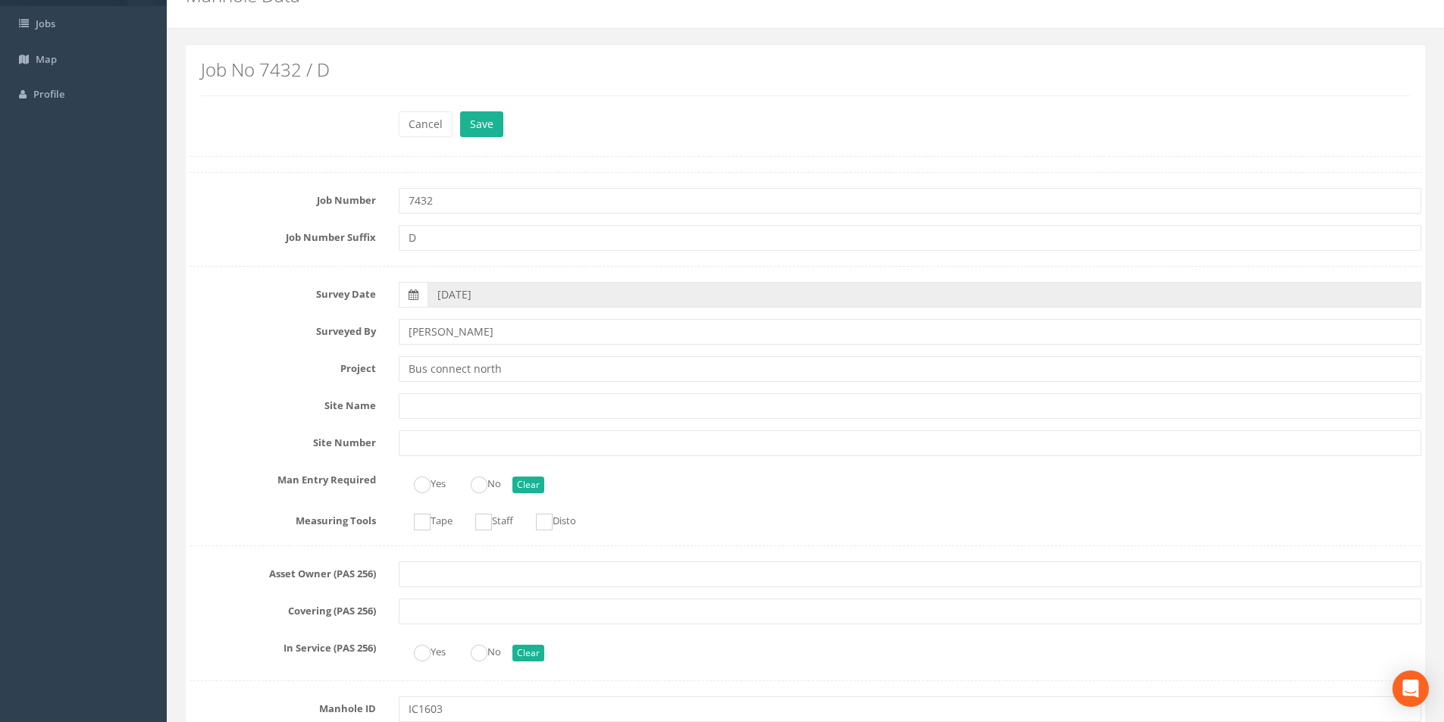
scroll to position [0, 0]
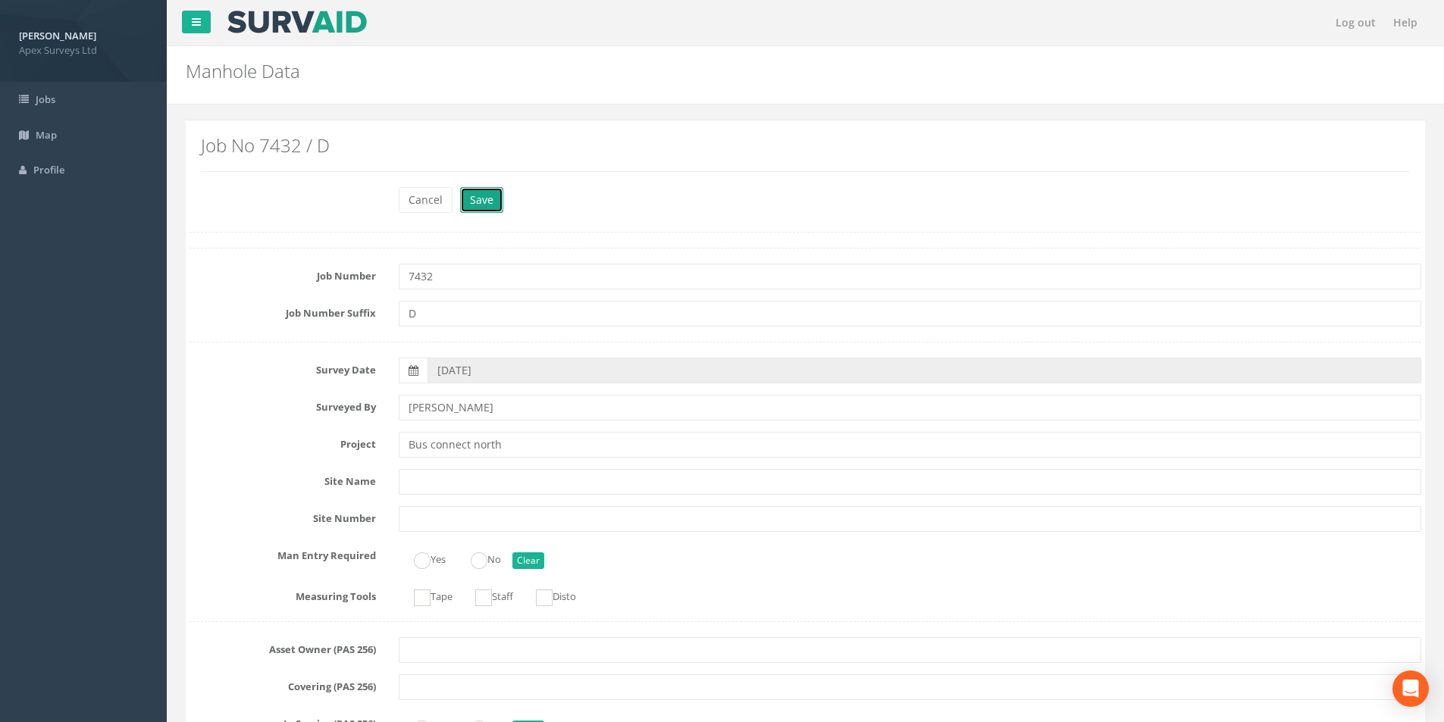
click at [488, 206] on button "Save" at bounding box center [481, 200] width 43 height 26
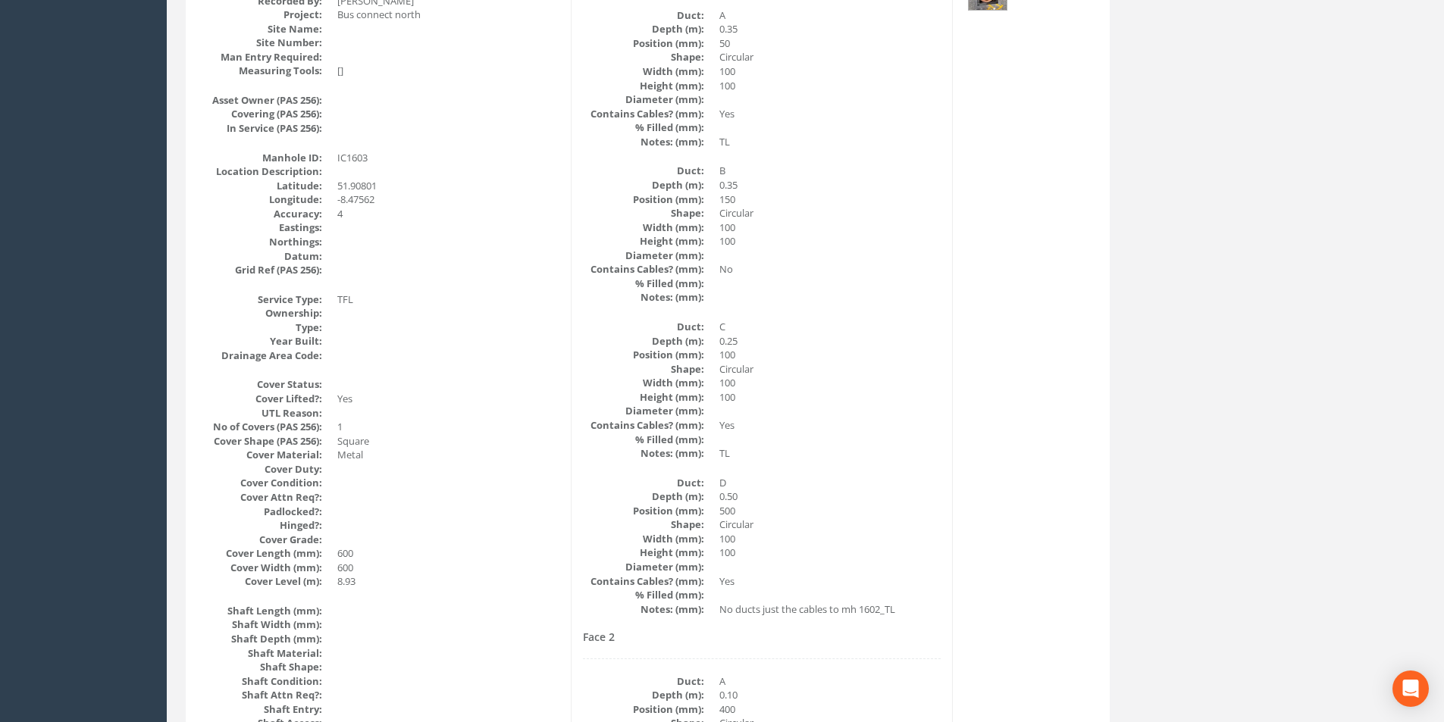
scroll to position [23, 0]
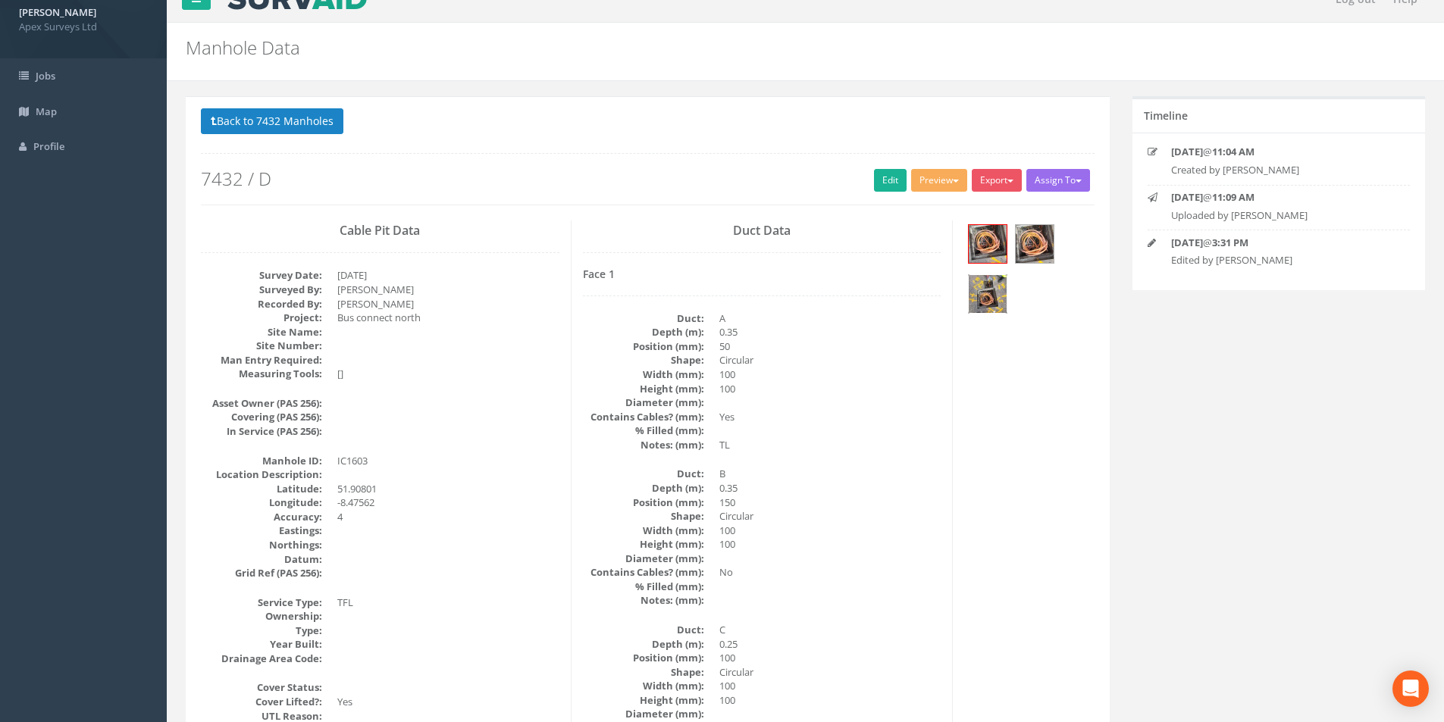
click at [994, 284] on img at bounding box center [988, 294] width 38 height 38
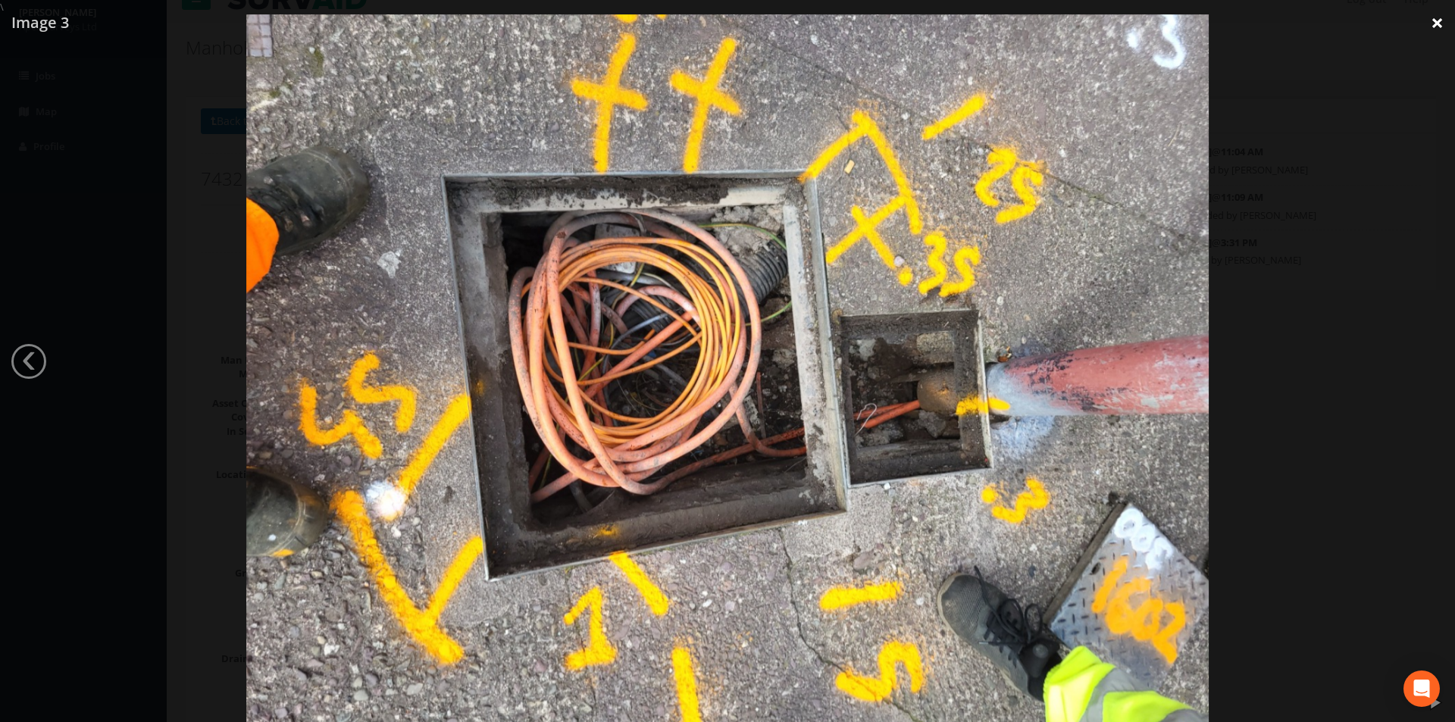
click at [1442, 23] on link "×" at bounding box center [1438, 22] width 36 height 45
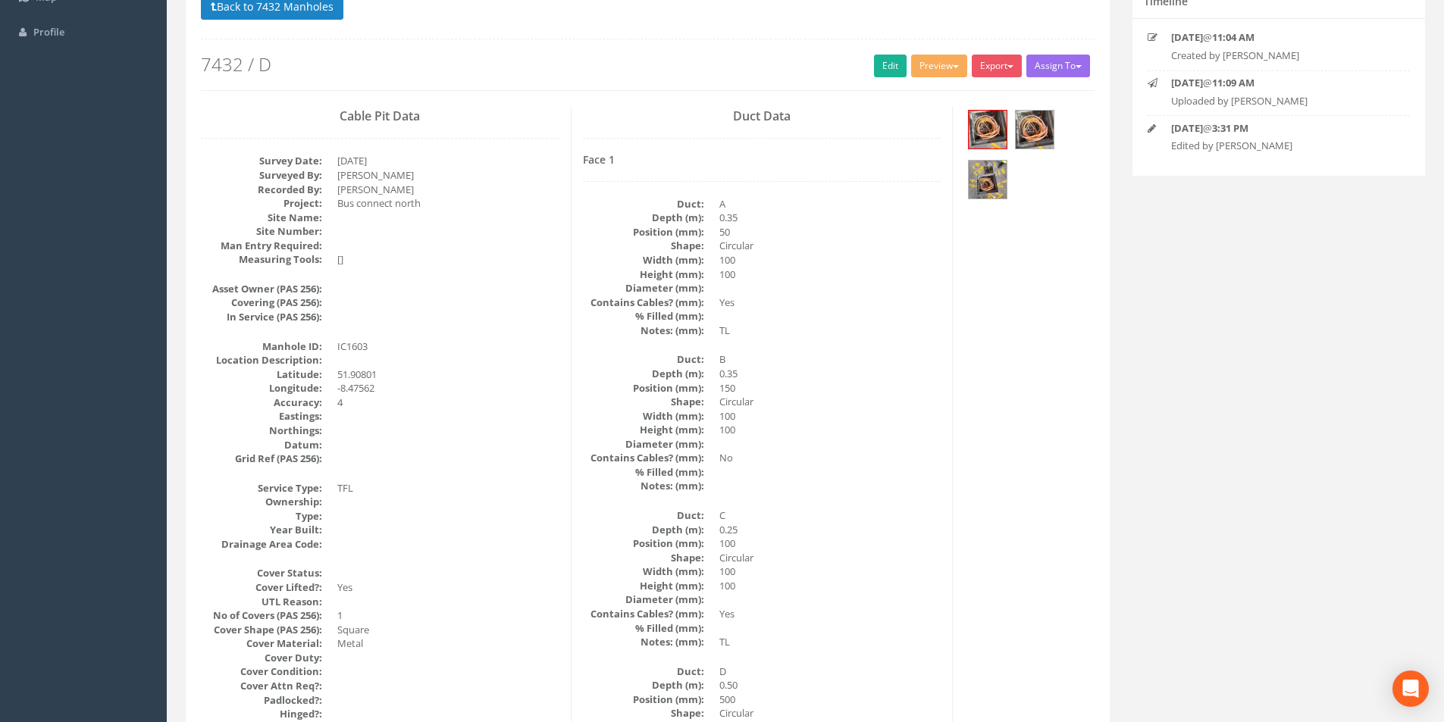
scroll to position [0, 0]
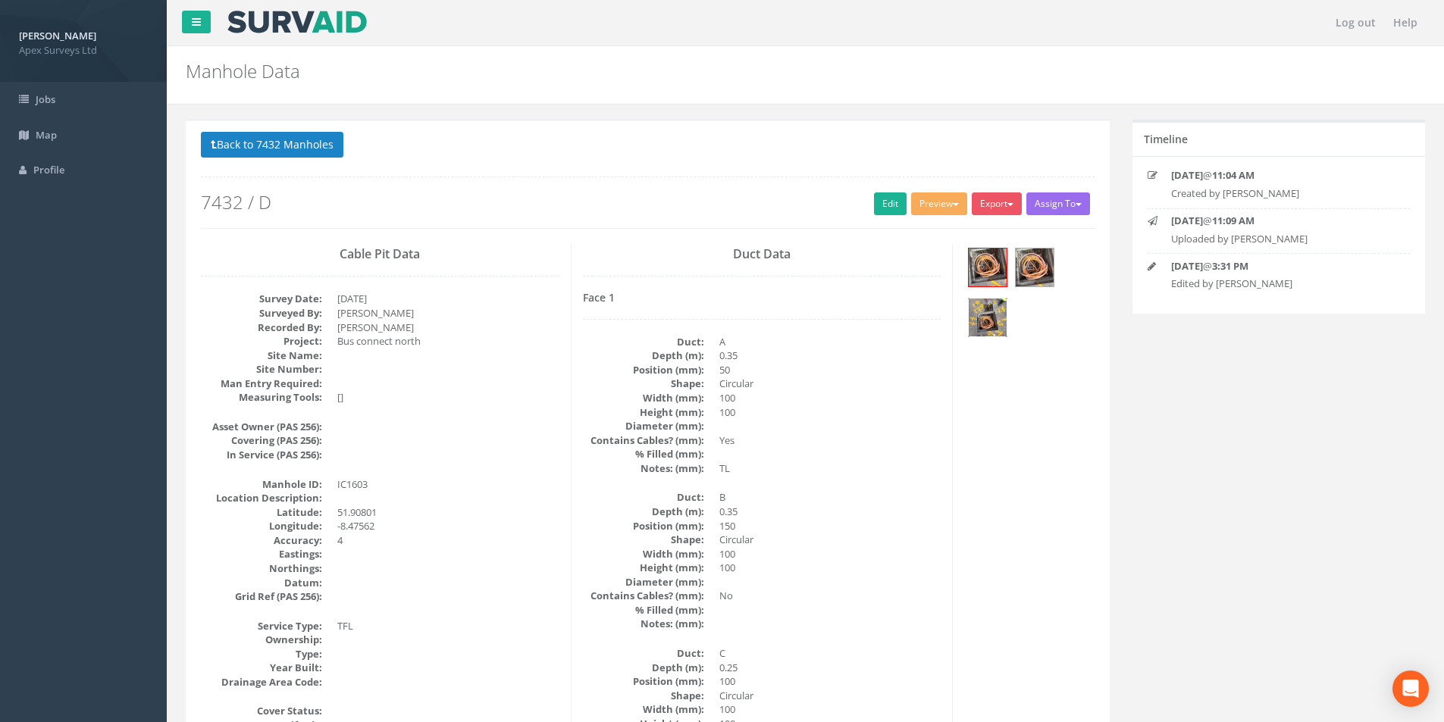
click at [985, 322] on img at bounding box center [988, 318] width 38 height 38
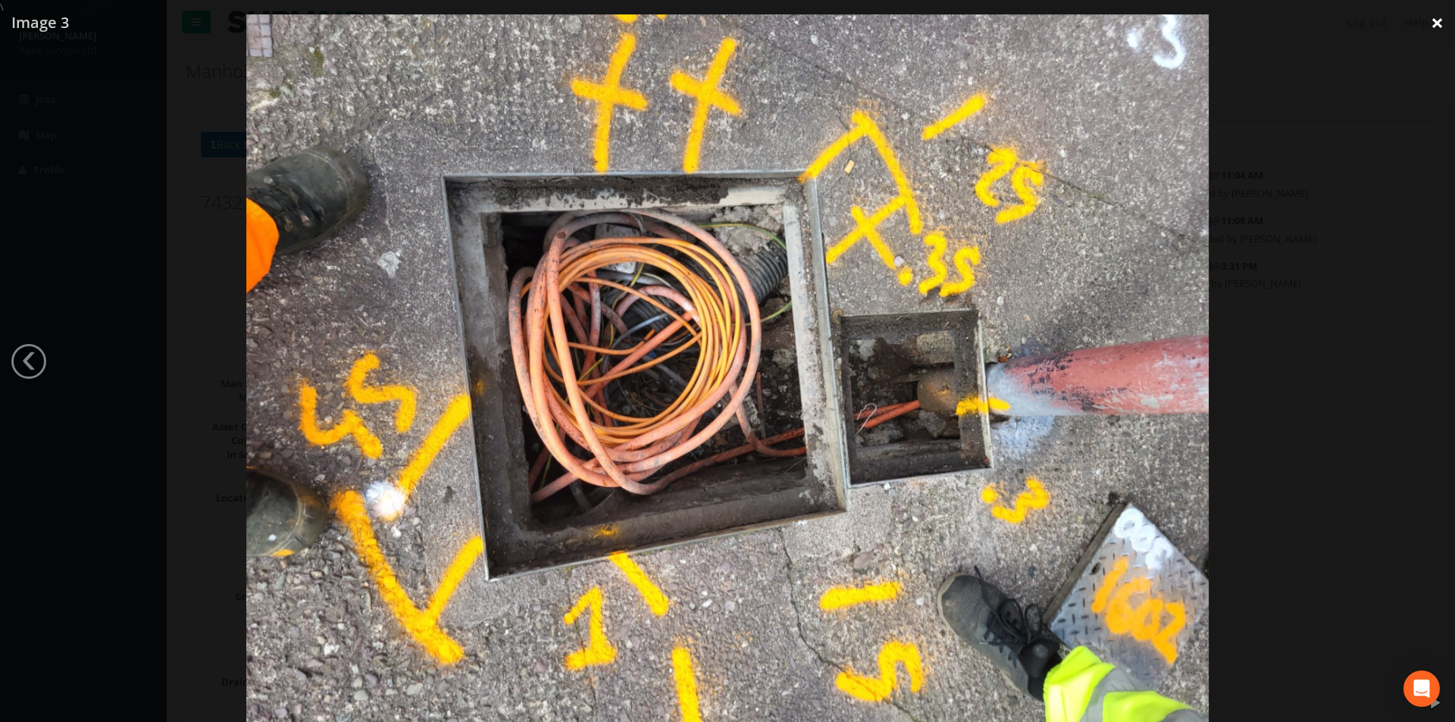
click at [1437, 26] on link "×" at bounding box center [1438, 22] width 36 height 45
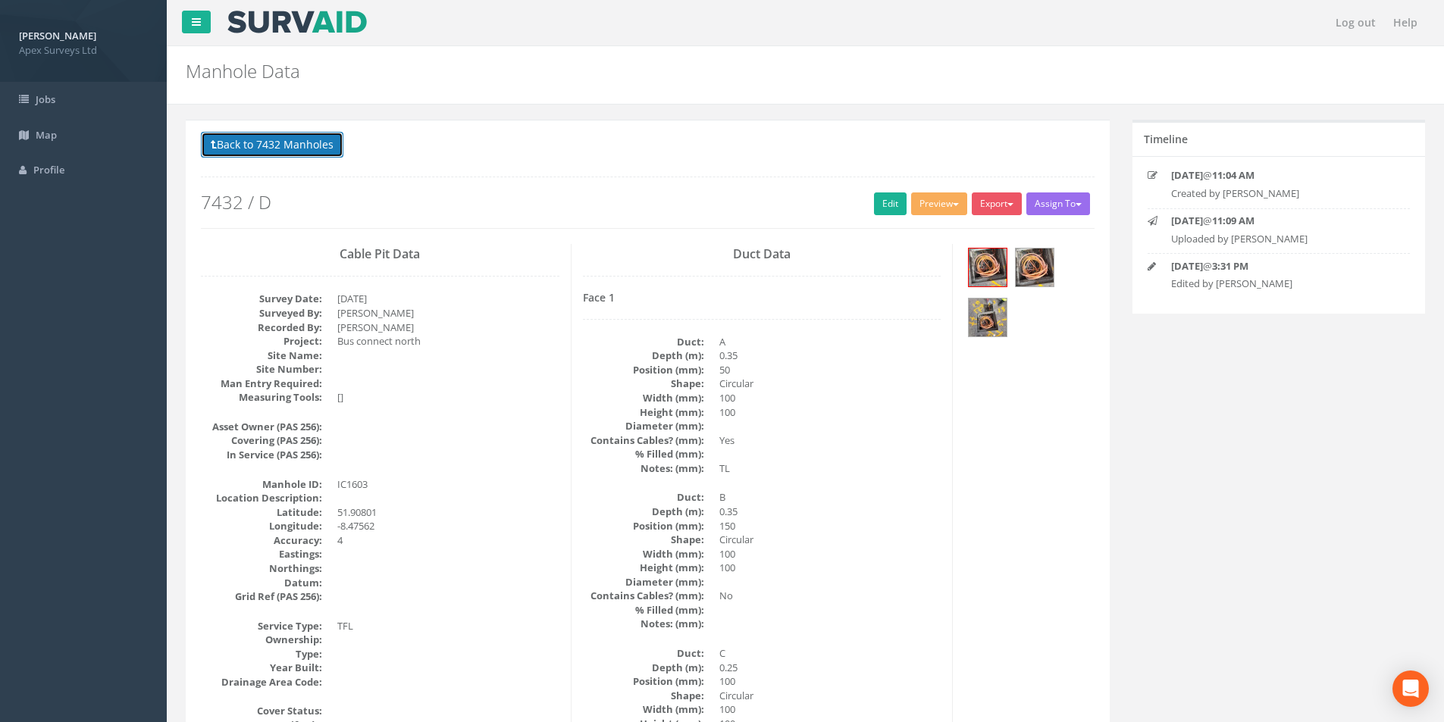
click at [284, 152] on button "Back to 7432 Manholes" at bounding box center [272, 145] width 143 height 26
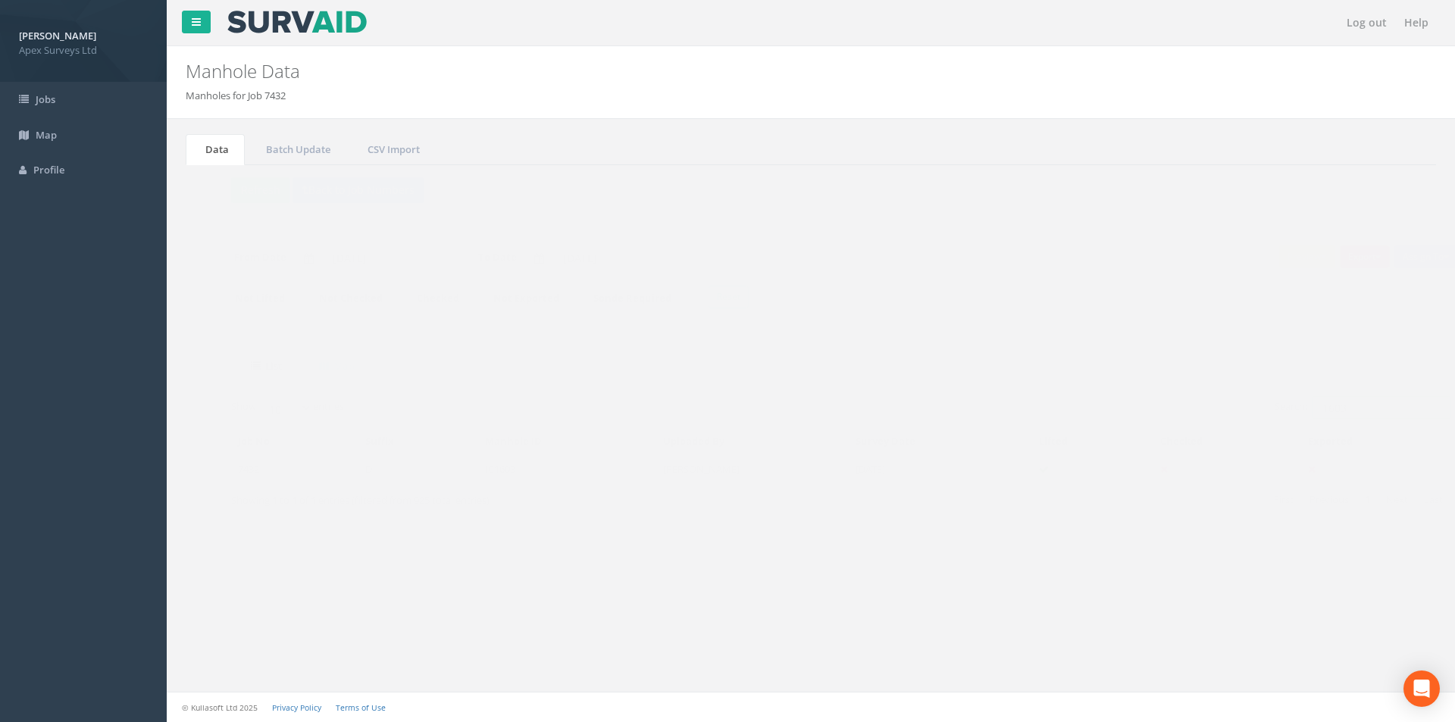
click at [1339, 406] on input "1603" at bounding box center [1352, 407] width 139 height 23
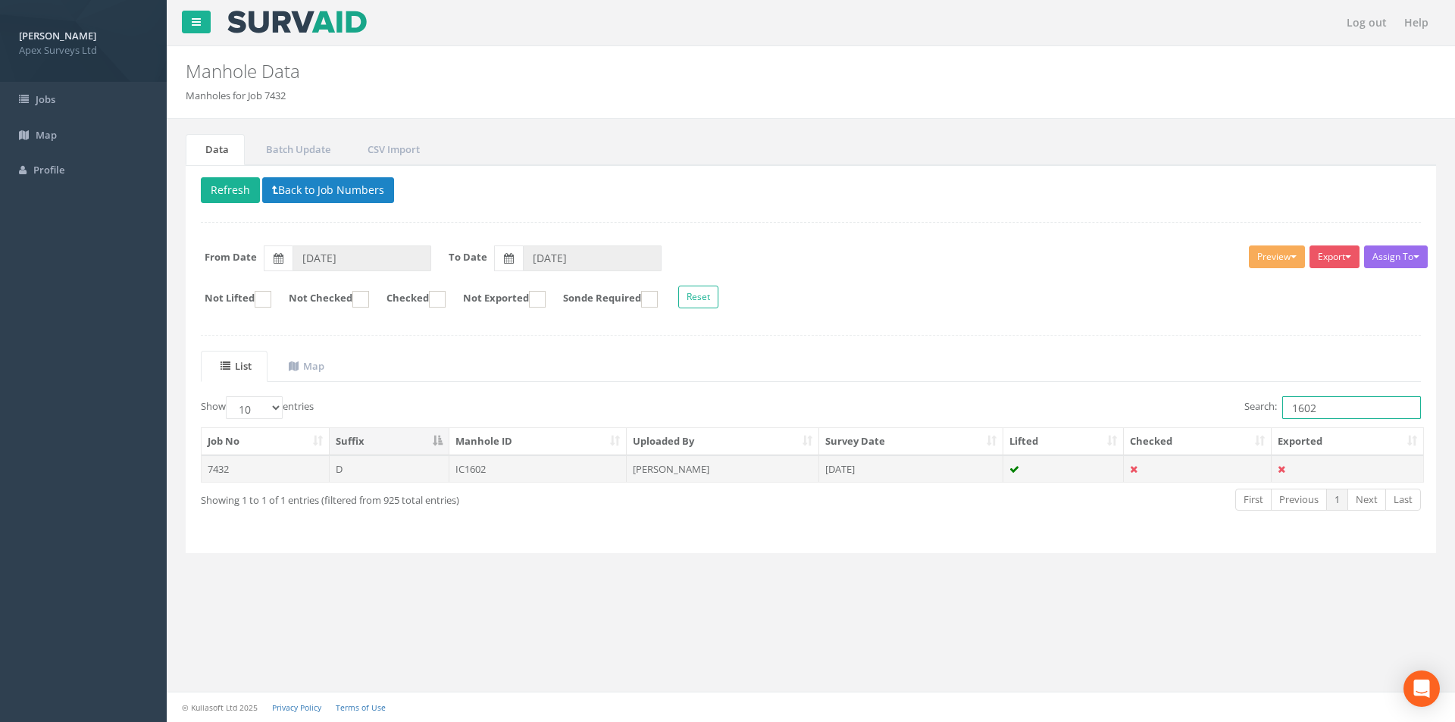
type input "1602"
click at [544, 479] on td "IC1602" at bounding box center [539, 469] width 178 height 27
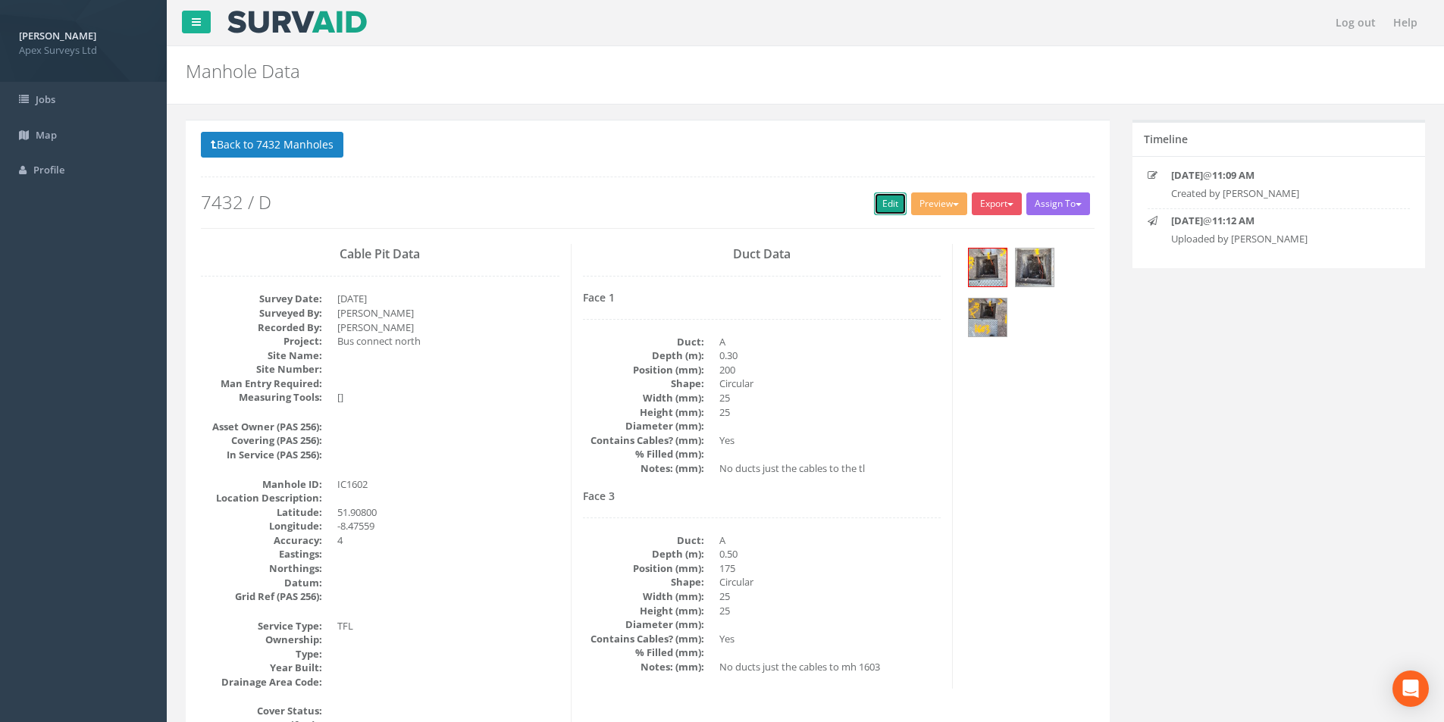
click at [876, 204] on link "Edit" at bounding box center [890, 204] width 33 height 23
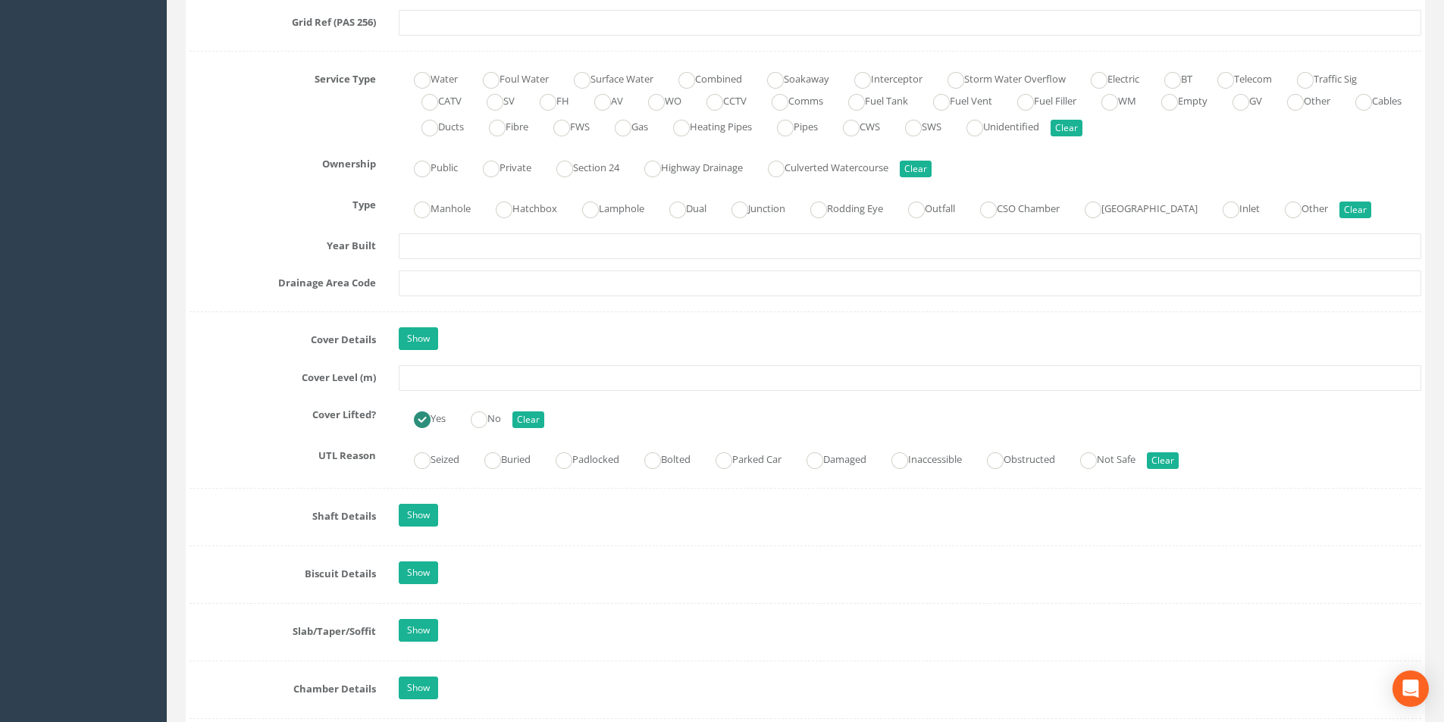
scroll to position [1061, 0]
click at [468, 379] on input "text" at bounding box center [910, 377] width 1023 height 26
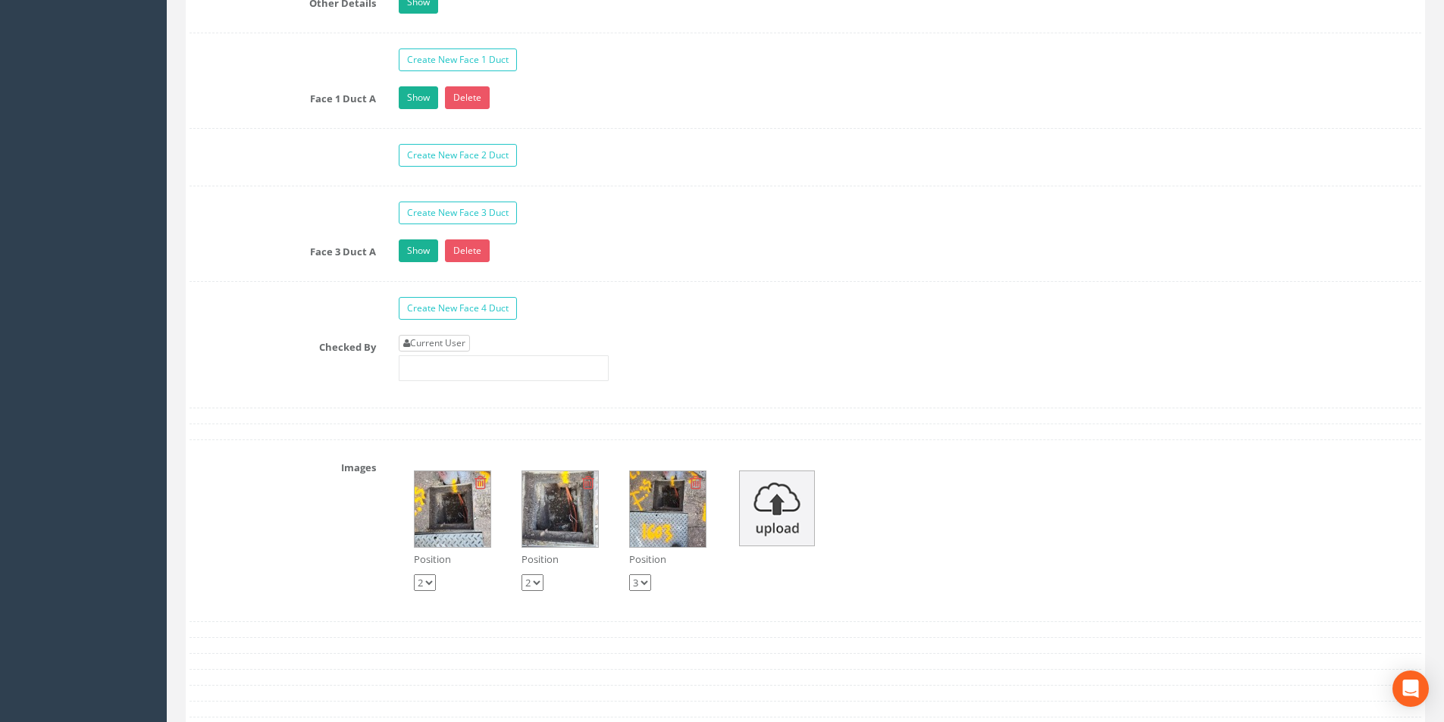
type input "8.91"
click at [460, 340] on link "Current User" at bounding box center [434, 343] width 71 height 17
type input "[PERSON_NAME]"
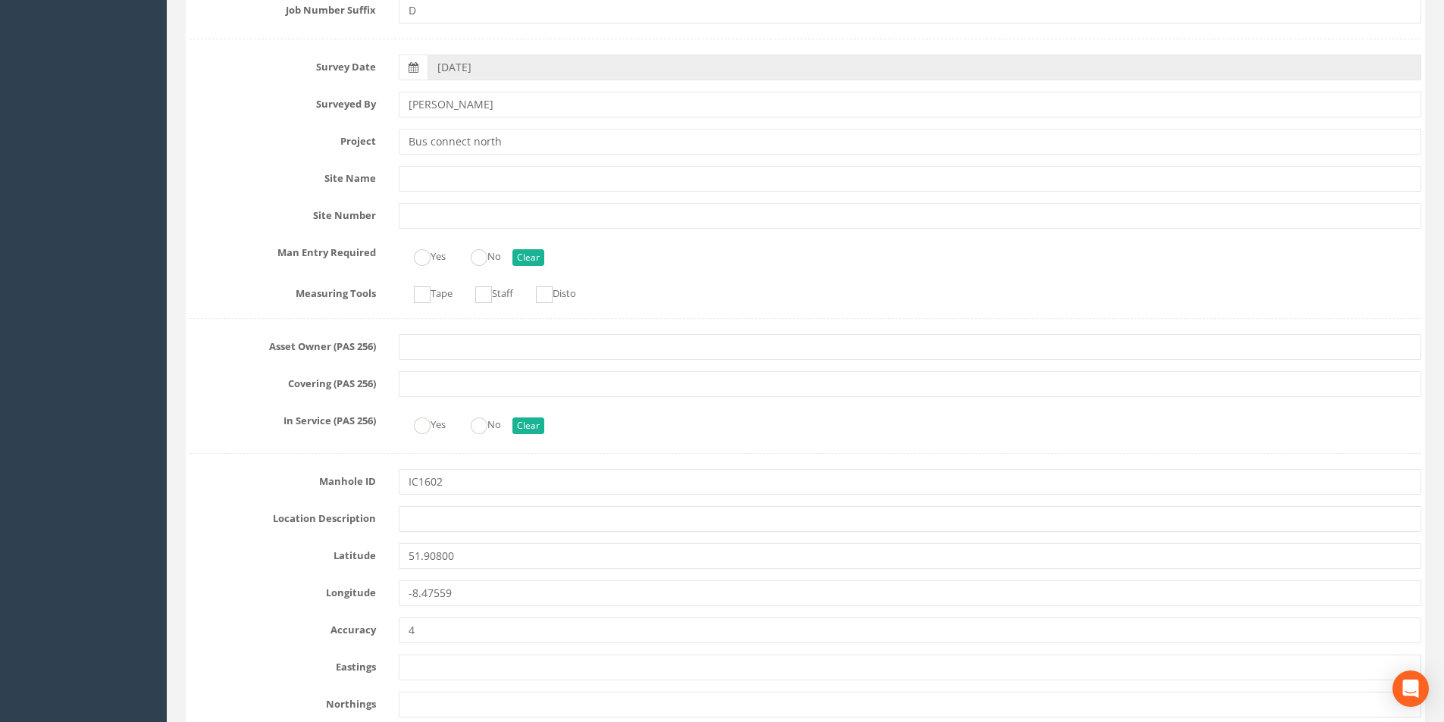
scroll to position [0, 0]
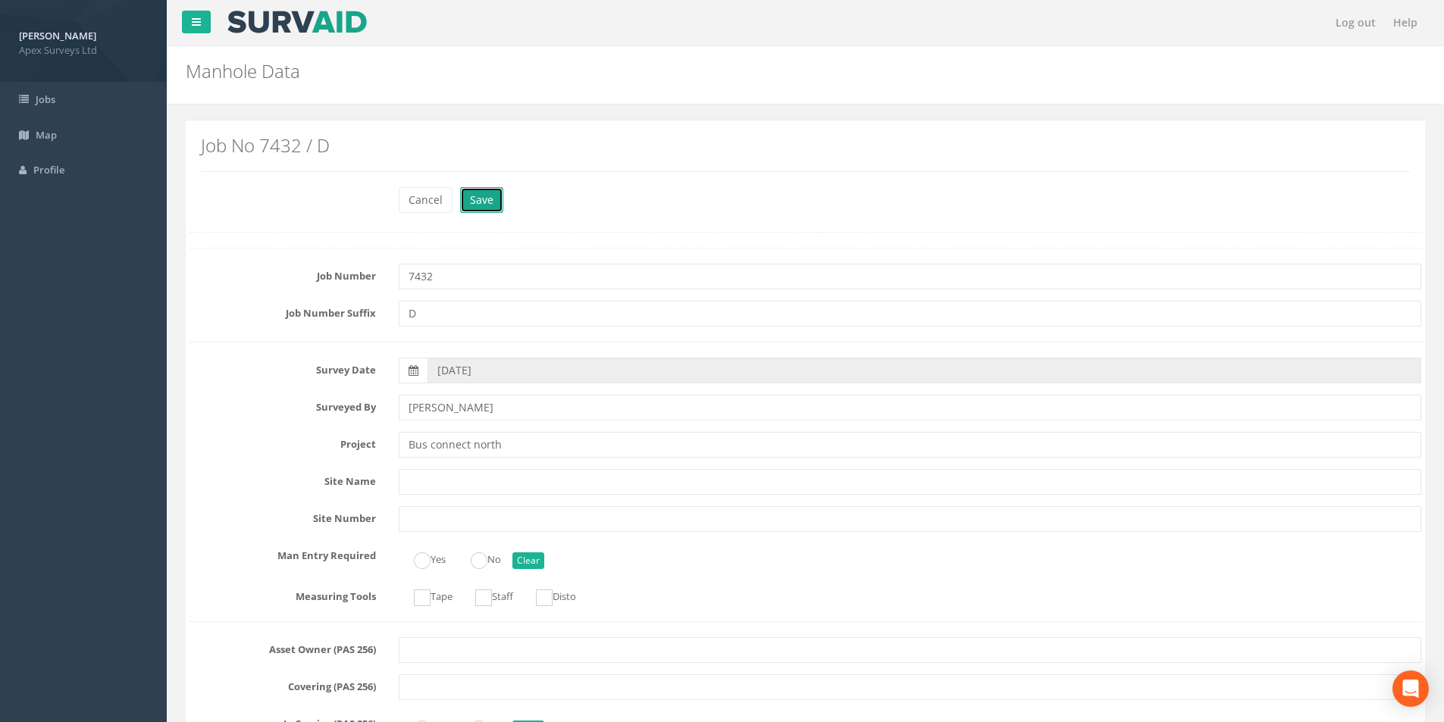
click at [480, 209] on button "Save" at bounding box center [481, 200] width 43 height 26
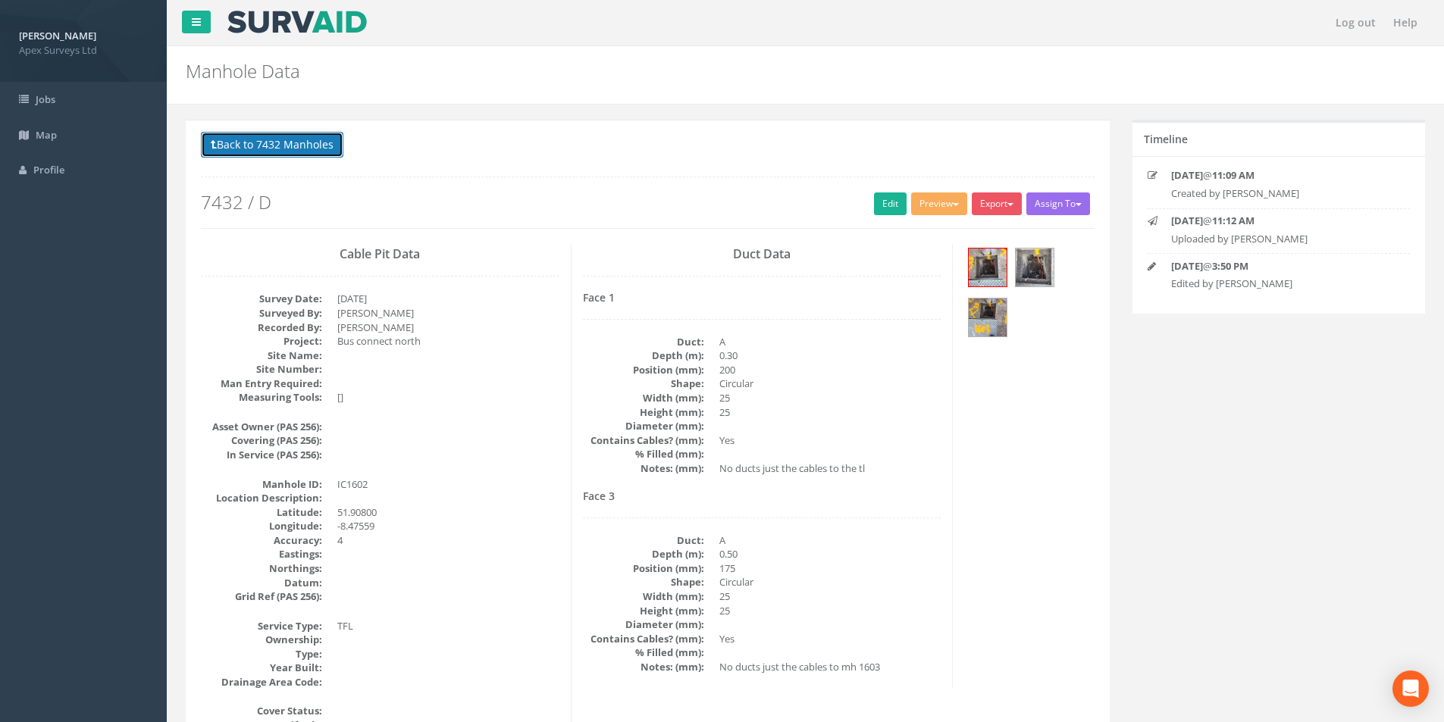
click at [276, 149] on button "Back to 7432 Manholes" at bounding box center [272, 145] width 143 height 26
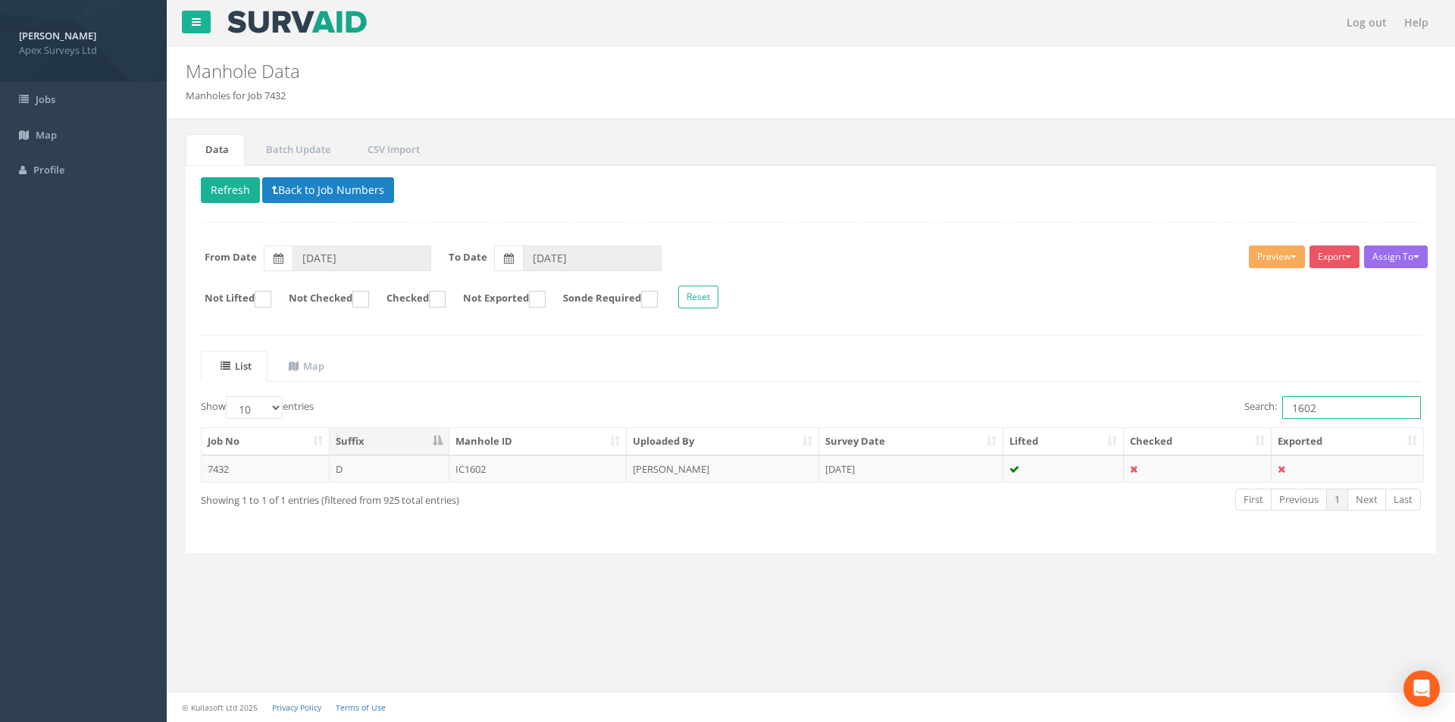
click at [1342, 406] on input "1602" at bounding box center [1352, 407] width 139 height 23
type input "1606"
click at [582, 469] on td "MH1606" at bounding box center [539, 469] width 178 height 27
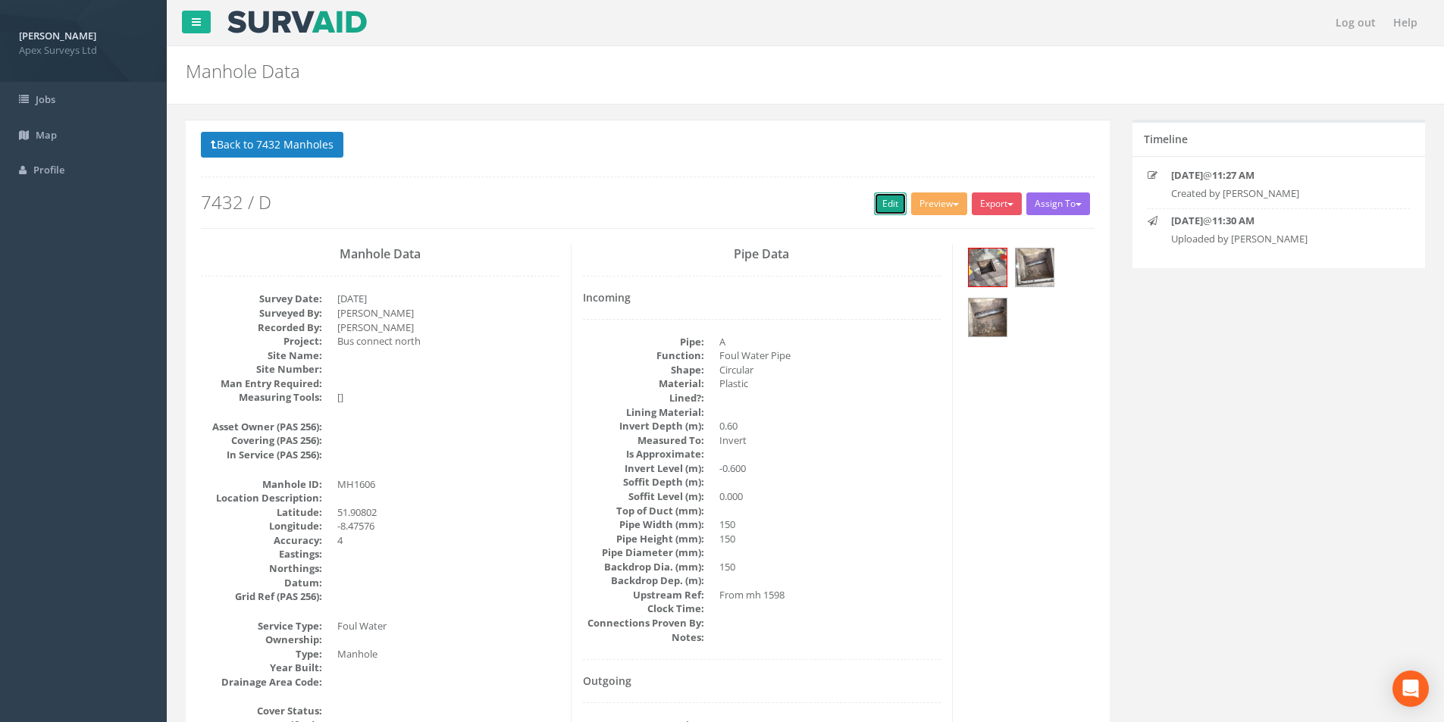
click at [884, 204] on link "Edit" at bounding box center [890, 204] width 33 height 23
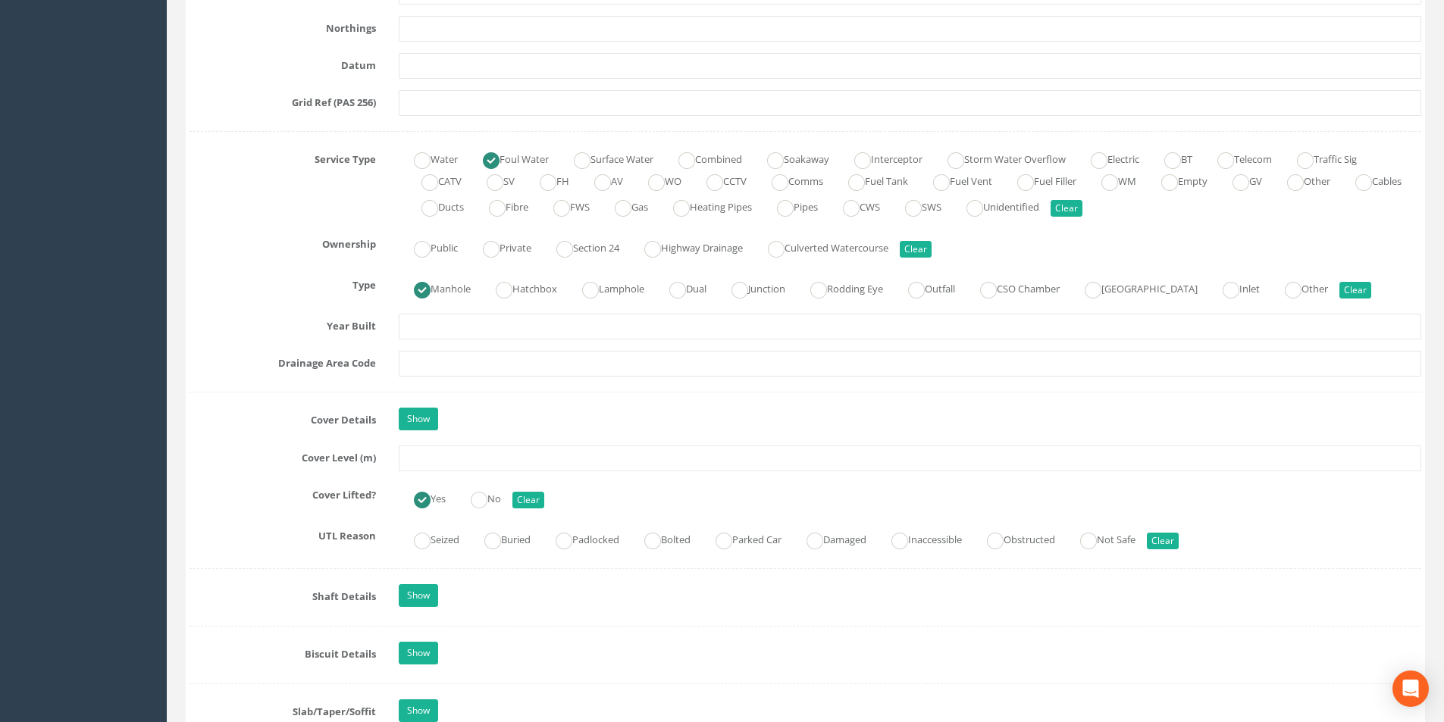
scroll to position [985, 0]
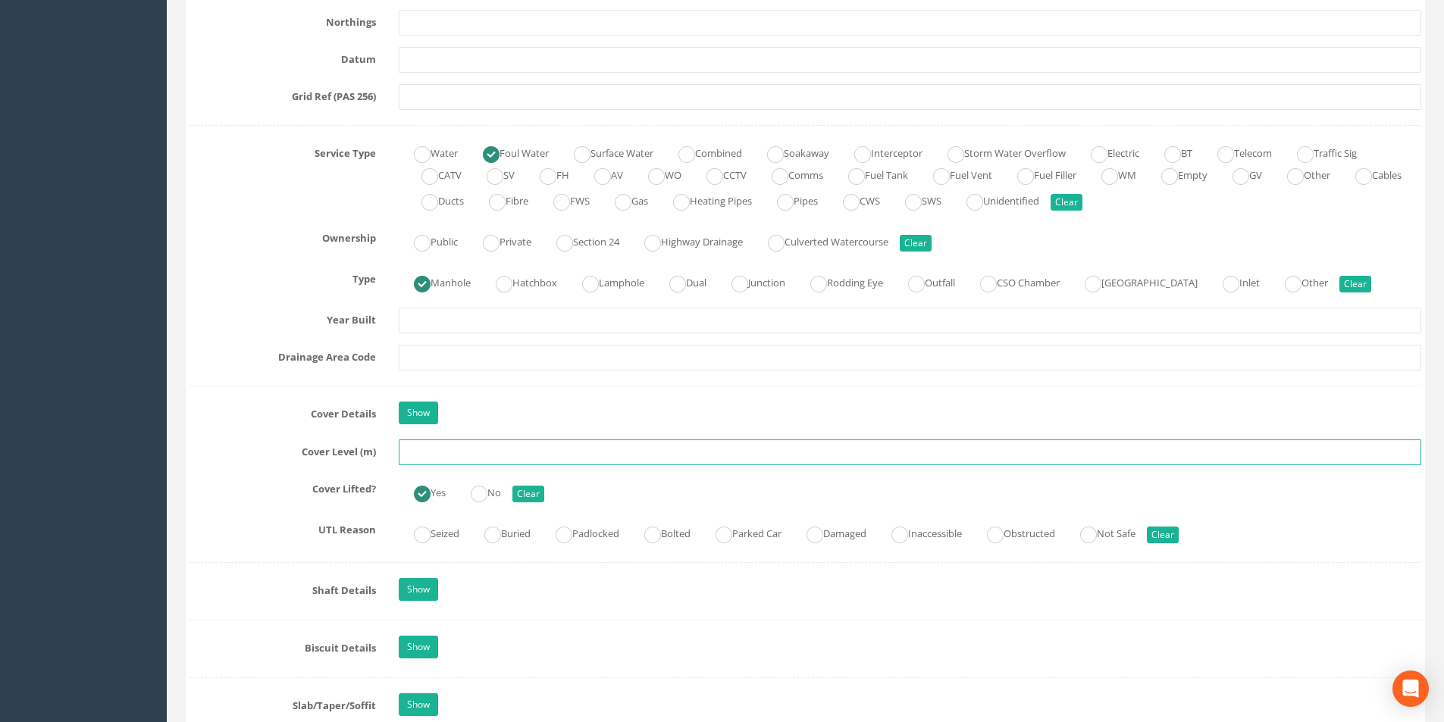
click at [481, 450] on input "text" at bounding box center [910, 453] width 1023 height 26
type input "9.01"
click at [462, 368] on input "text" at bounding box center [910, 358] width 1023 height 26
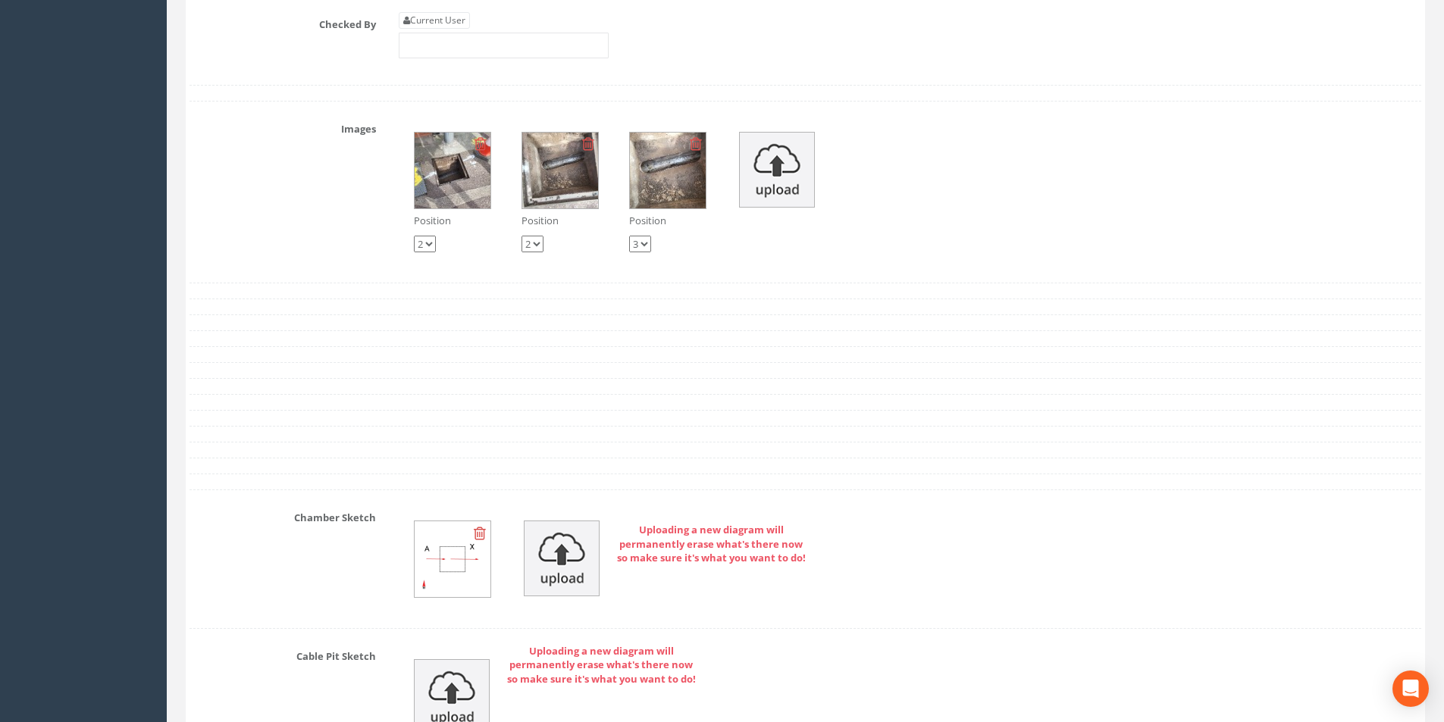
scroll to position [2350, 0]
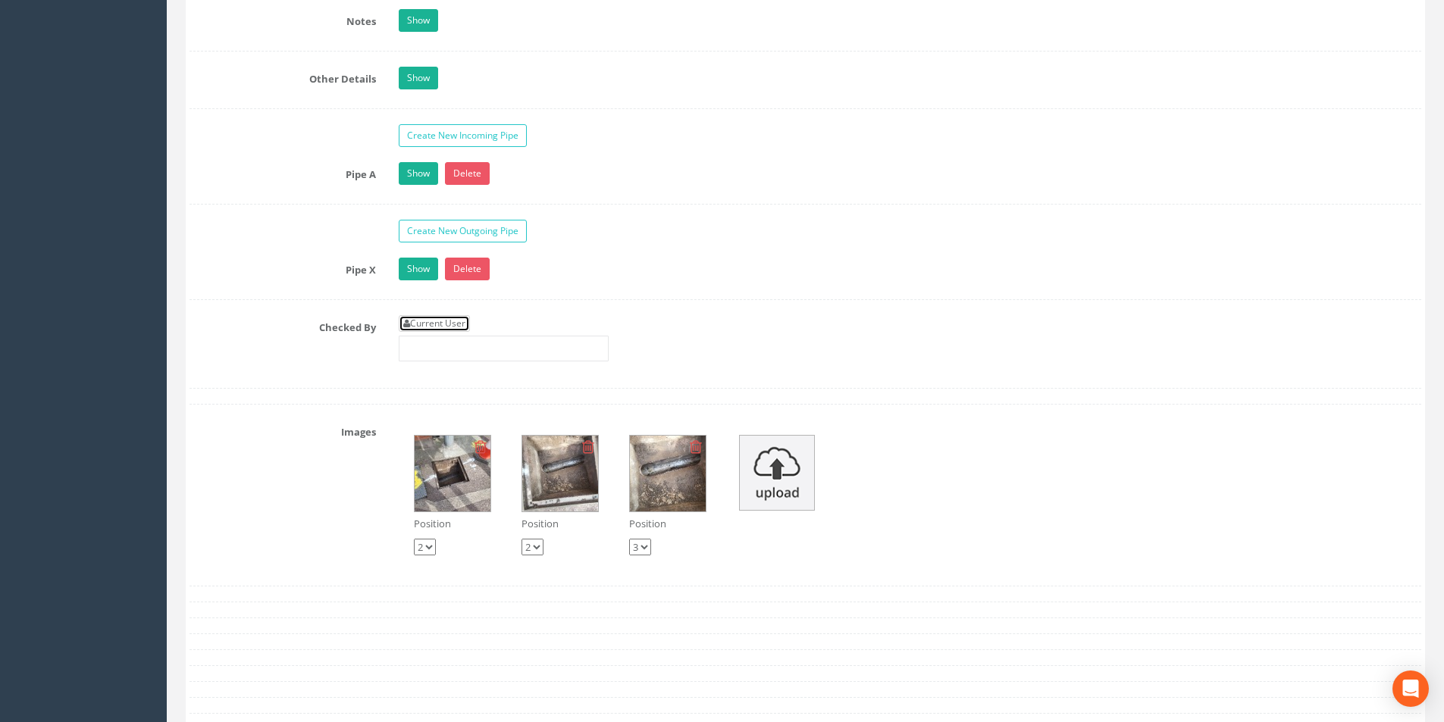
click at [451, 325] on link "Current User" at bounding box center [434, 323] width 71 height 17
type input "[PERSON_NAME]"
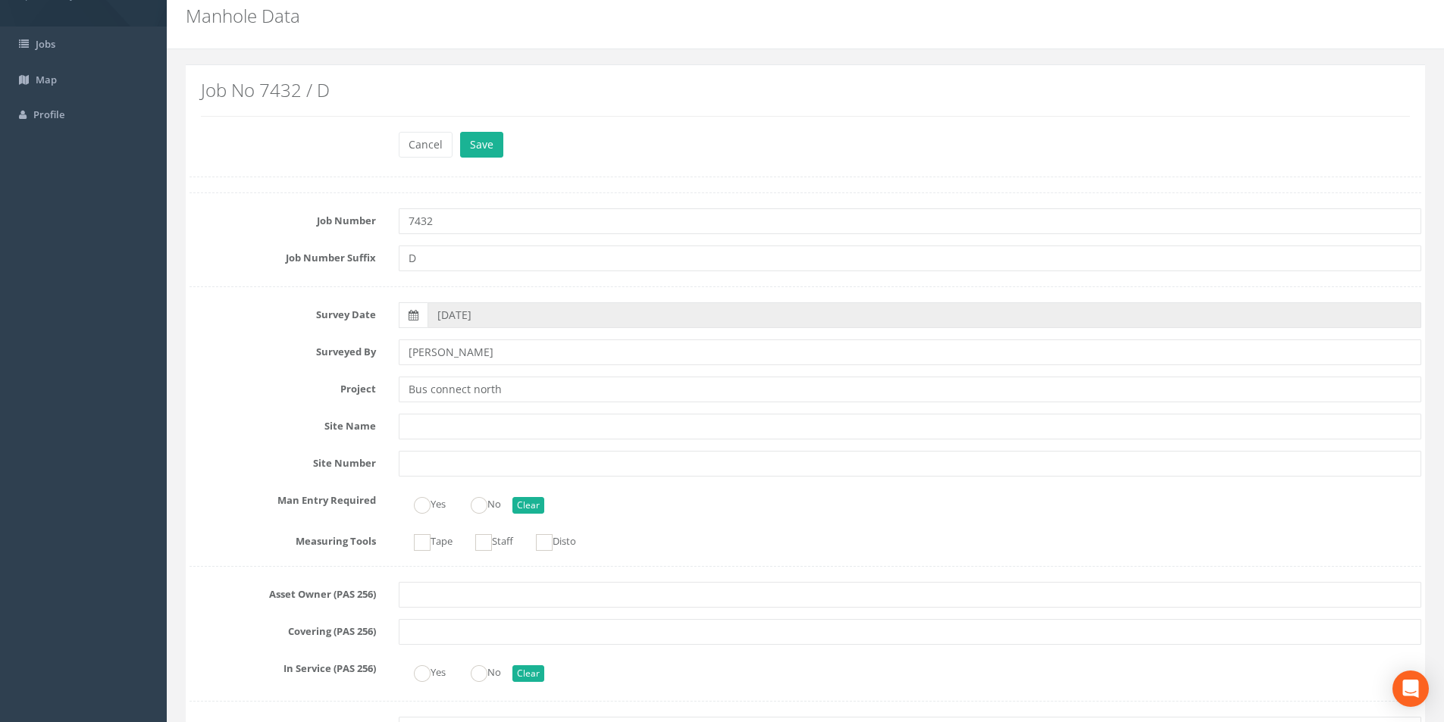
scroll to position [0, 0]
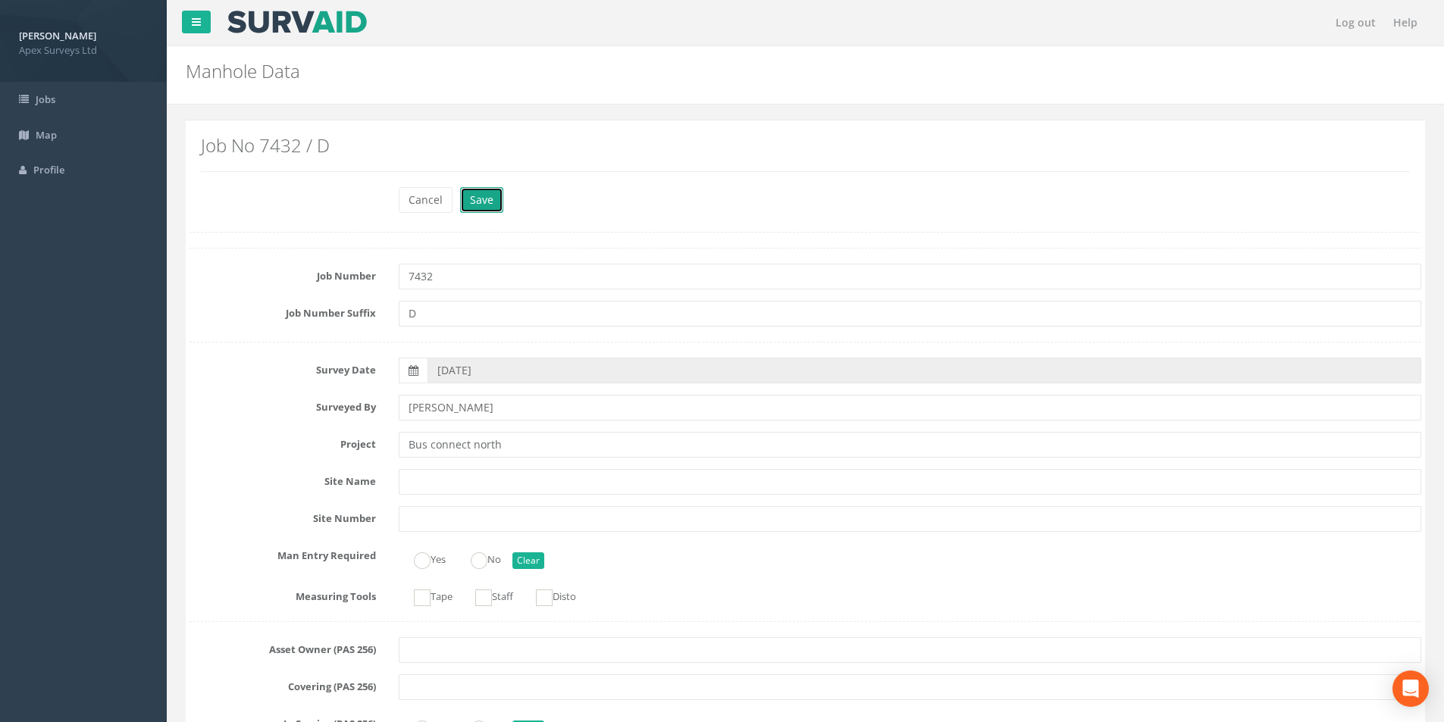
click at [478, 196] on button "Save" at bounding box center [481, 200] width 43 height 26
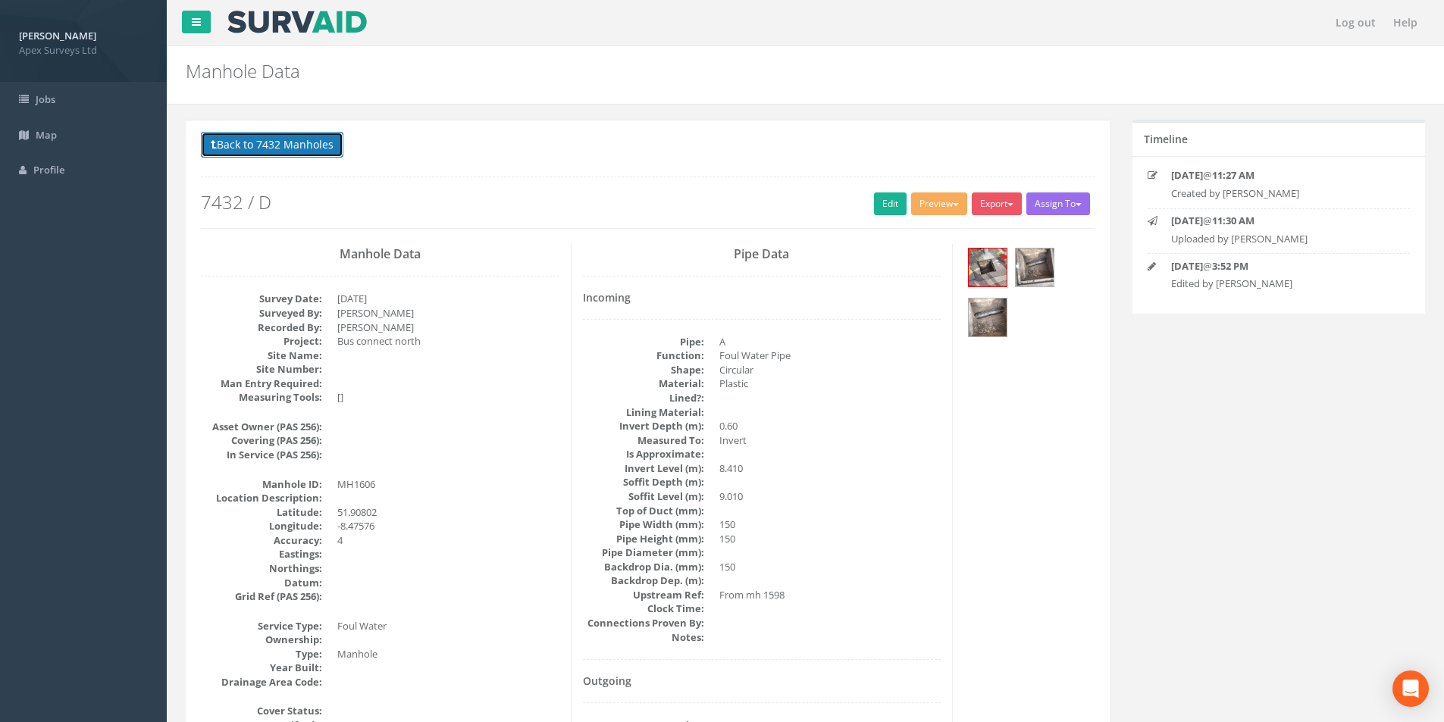
click at [274, 145] on button "Back to 7432 Manholes" at bounding box center [272, 145] width 143 height 26
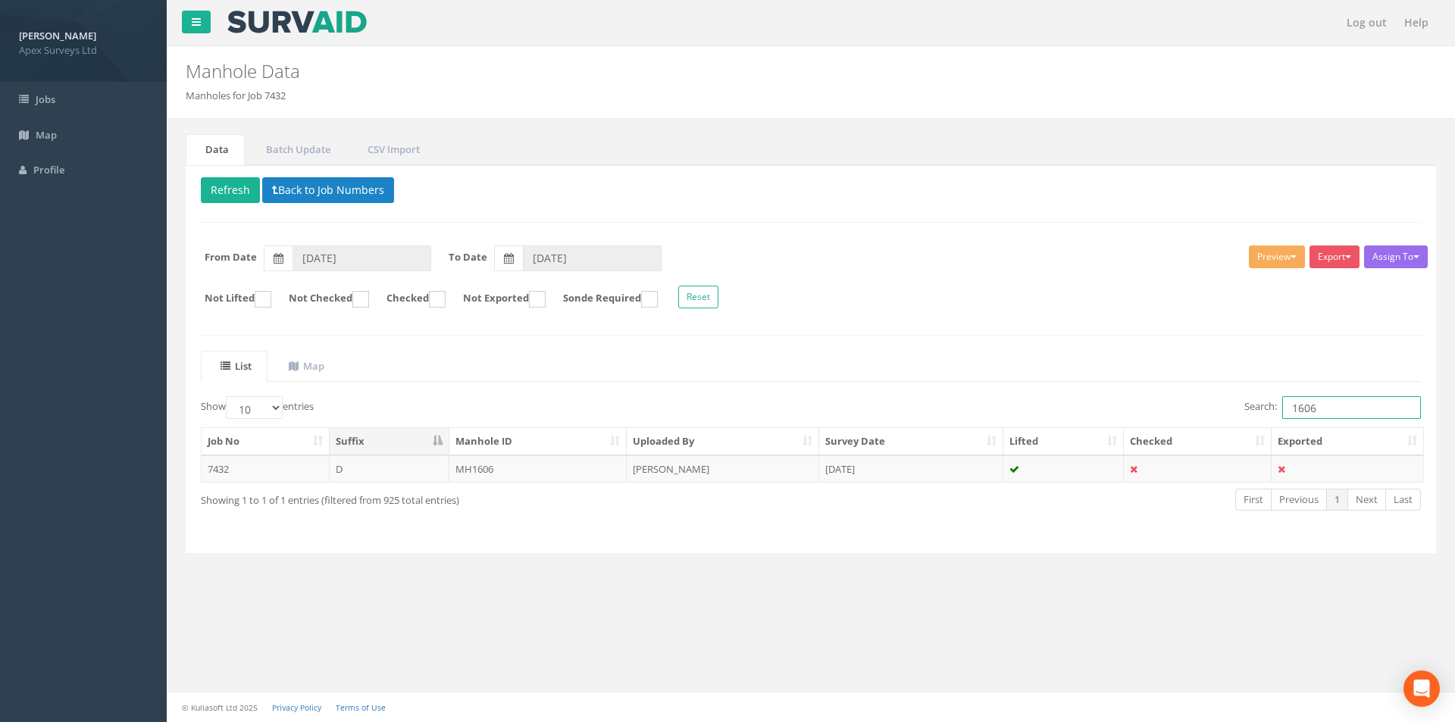
drag, startPoint x: 1326, startPoint y: 409, endPoint x: 1311, endPoint y: 410, distance: 15.2
click at [1311, 410] on input "1606" at bounding box center [1352, 407] width 139 height 23
click at [1346, 412] on input "1605" at bounding box center [1352, 407] width 139 height 23
type input "1605"
click at [515, 481] on td "IC1605" at bounding box center [539, 469] width 178 height 27
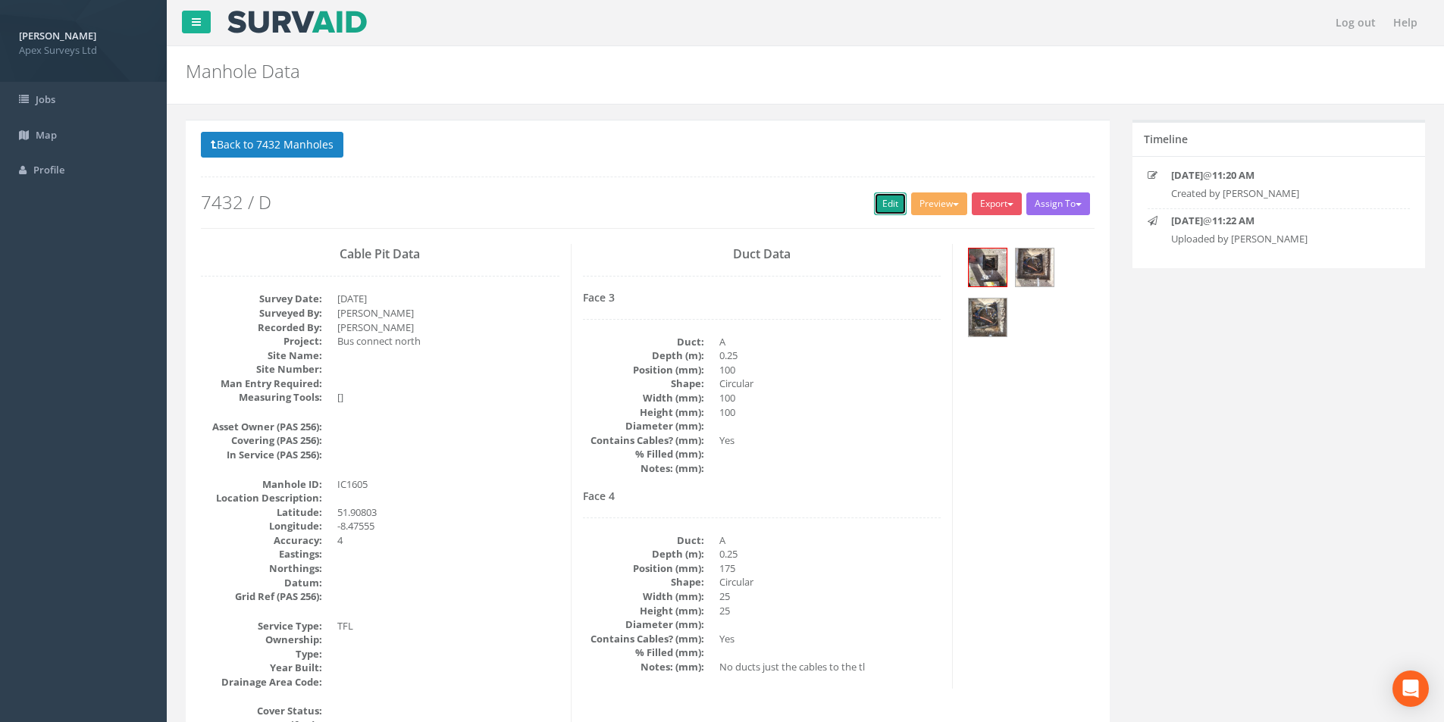
click at [874, 208] on link "Edit" at bounding box center [890, 204] width 33 height 23
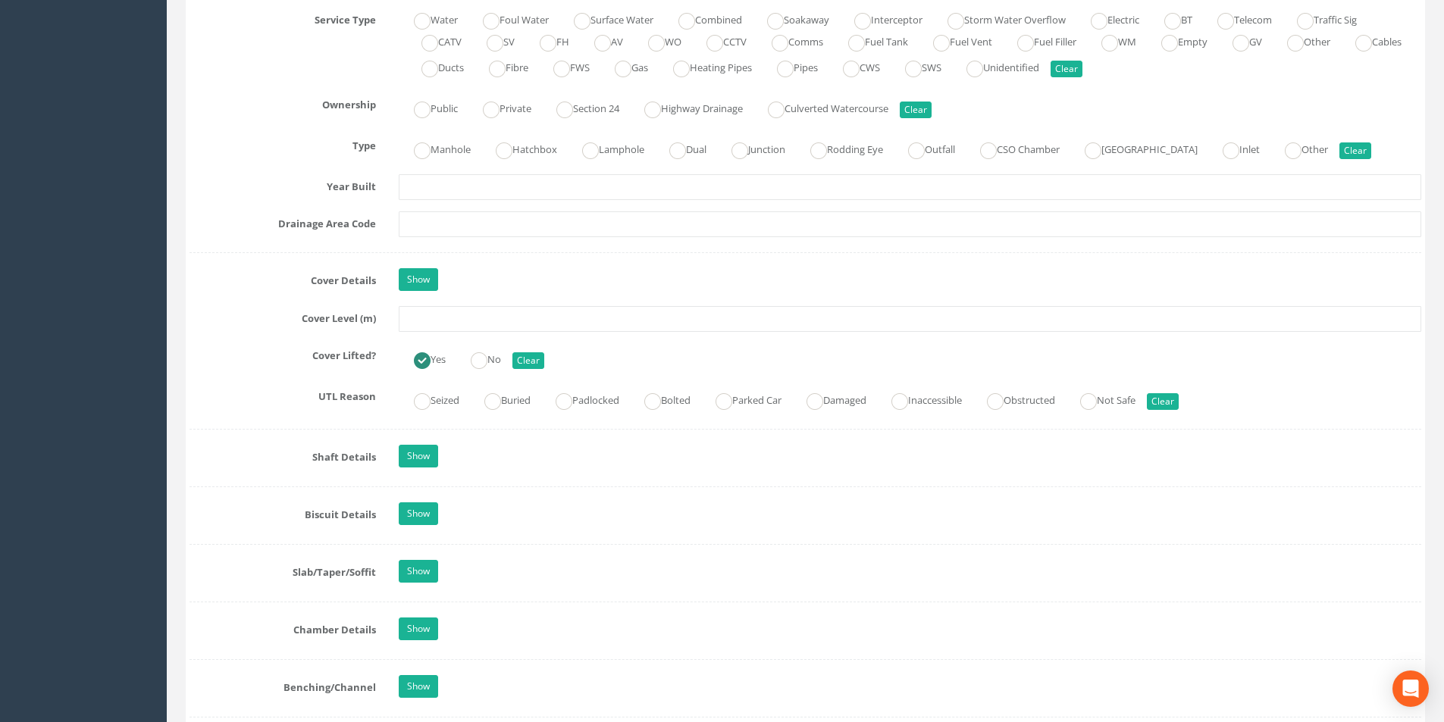
scroll to position [1213, 0]
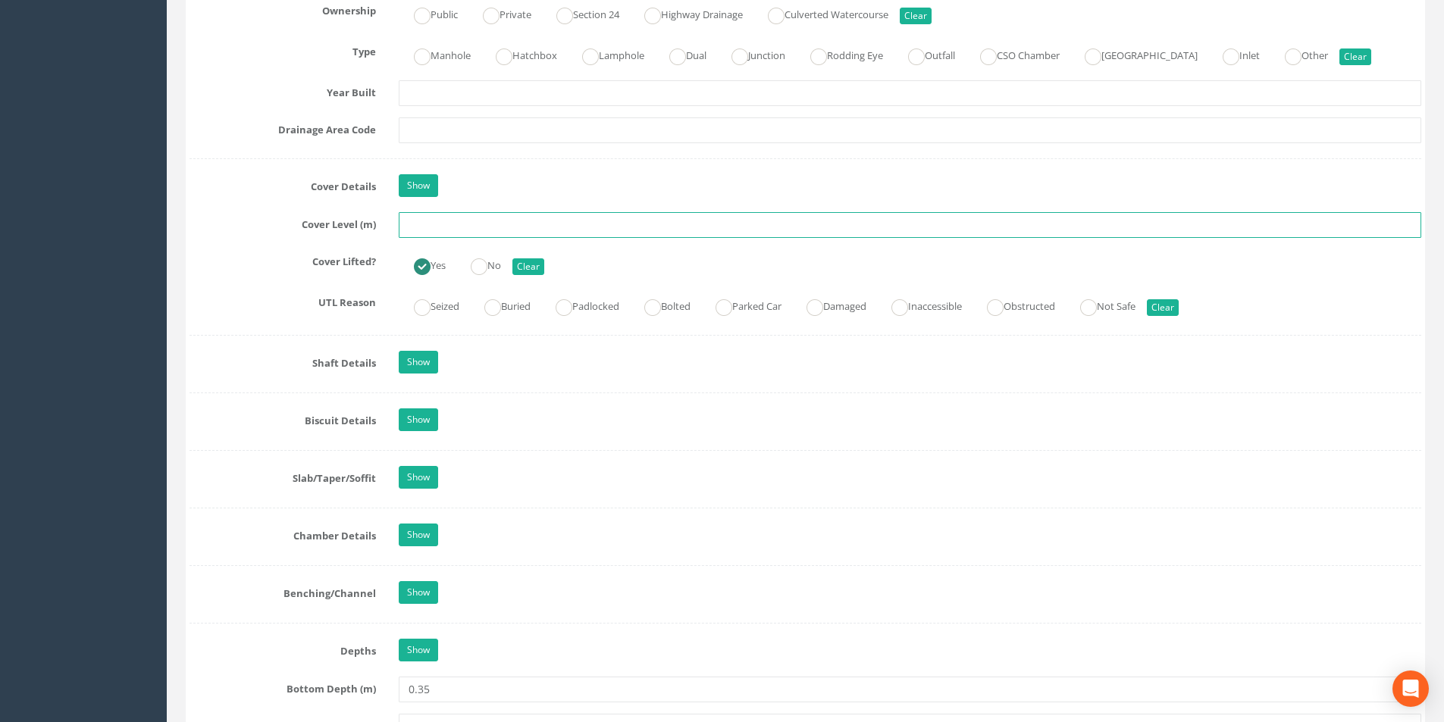
click at [421, 224] on input "text" at bounding box center [910, 225] width 1023 height 26
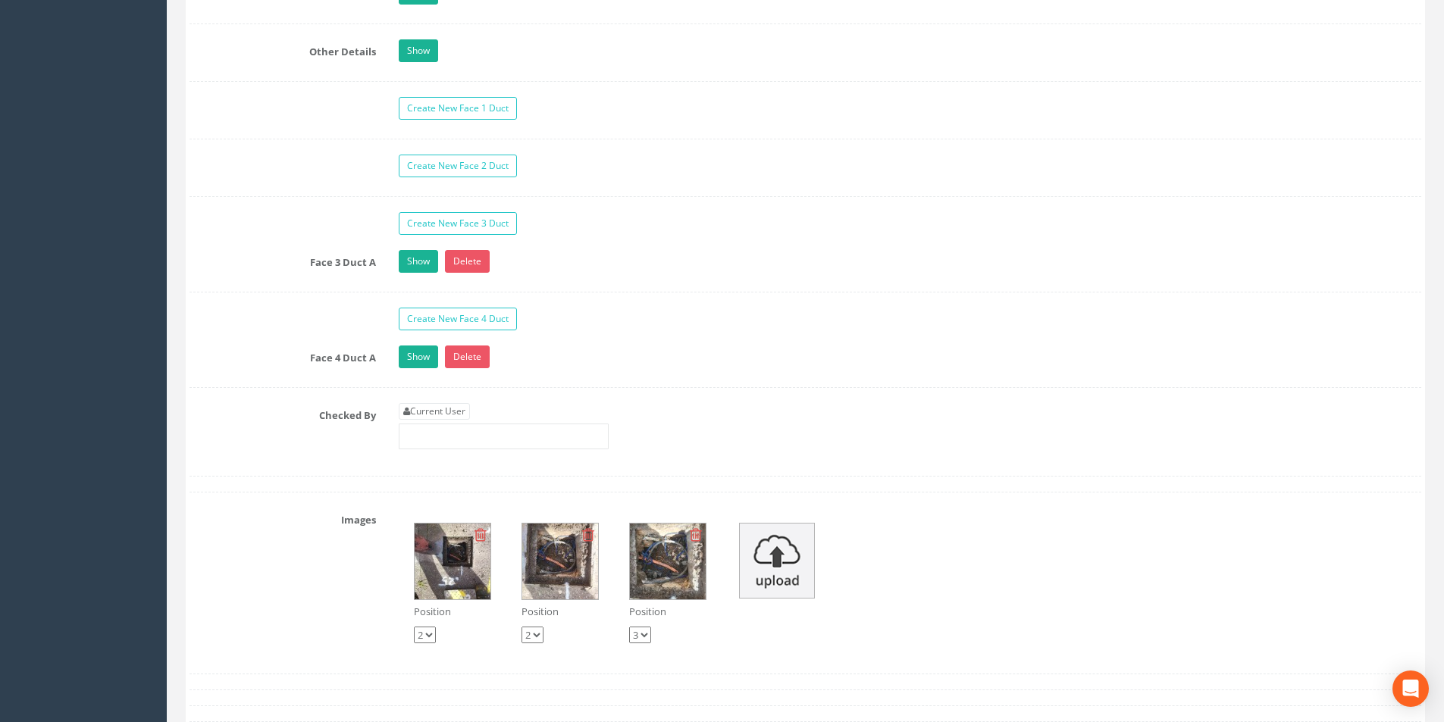
scroll to position [2426, 0]
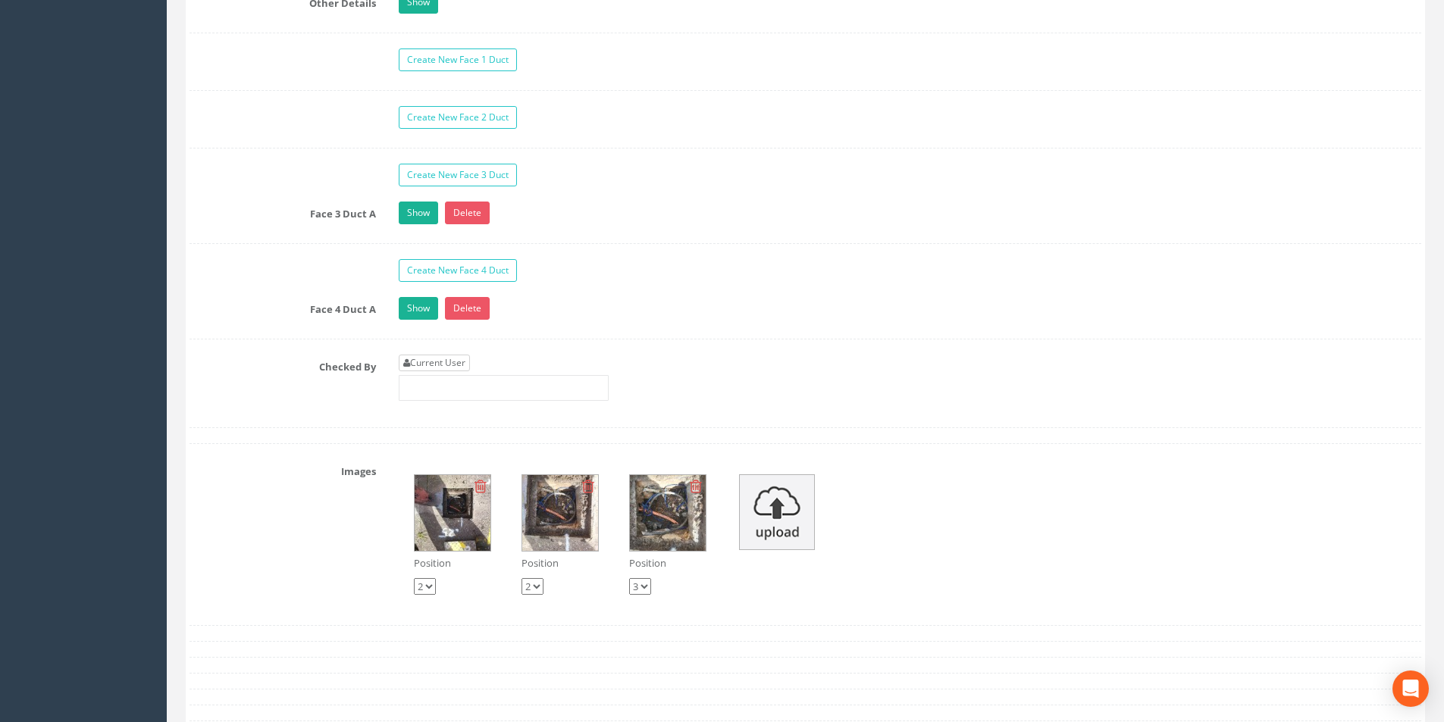
type input "8.82"
click at [465, 360] on link "Current User" at bounding box center [434, 363] width 71 height 17
type input "[PERSON_NAME]"
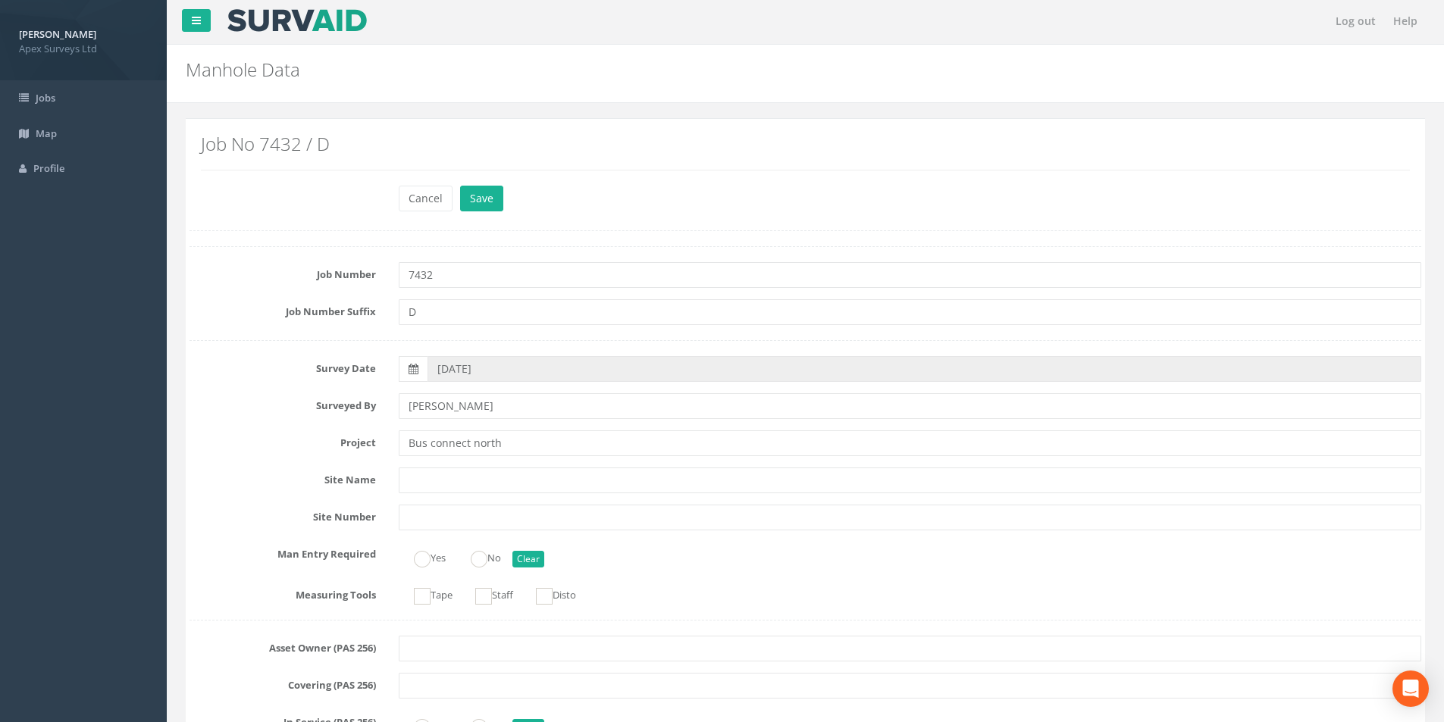
scroll to position [0, 0]
click at [476, 198] on button "Save" at bounding box center [481, 200] width 43 height 26
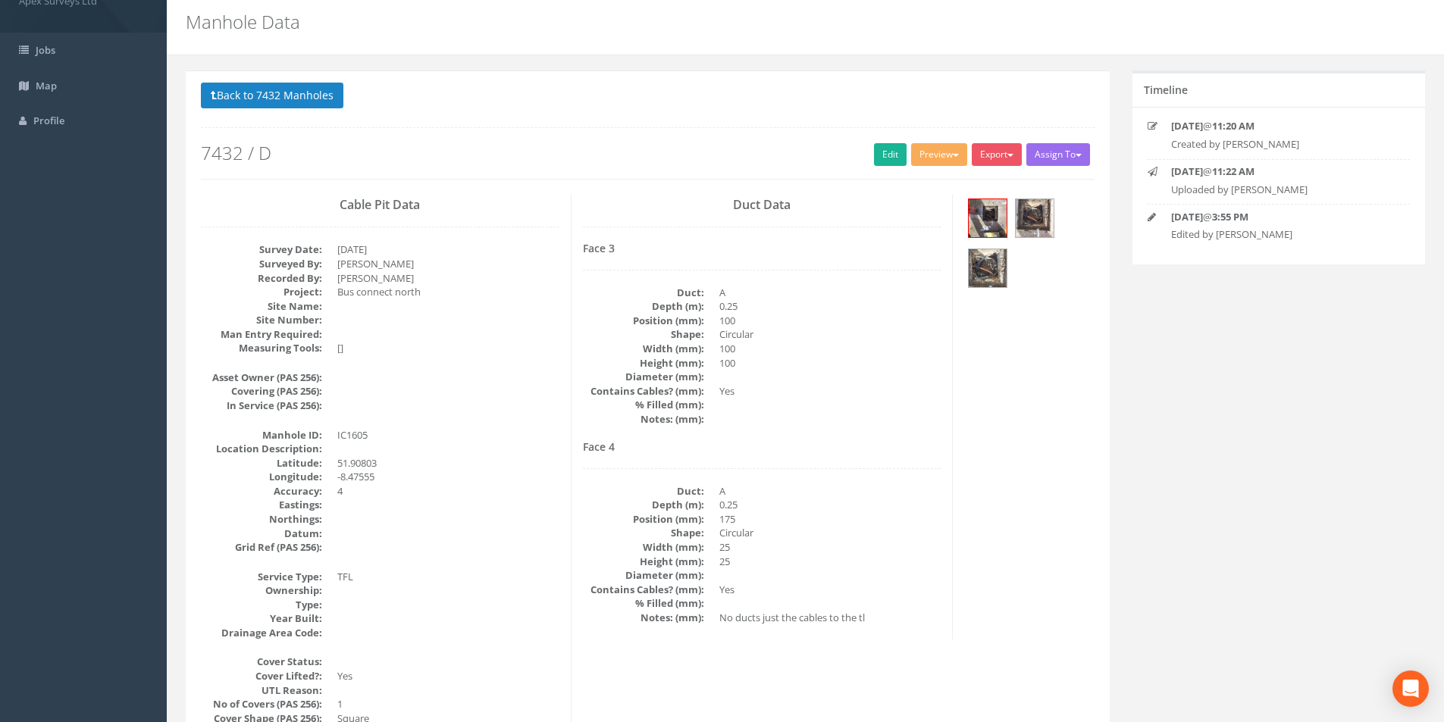
scroll to position [76, 0]
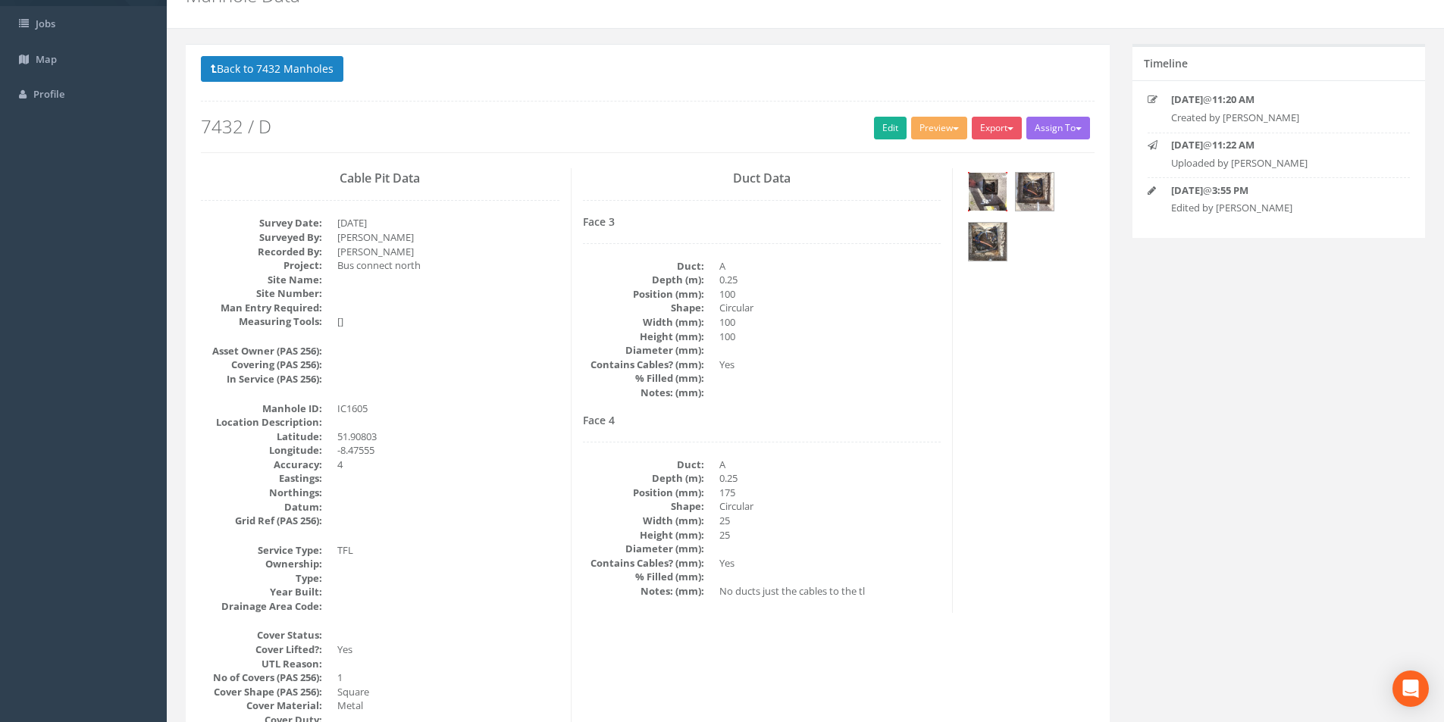
click at [979, 204] on img at bounding box center [988, 192] width 38 height 38
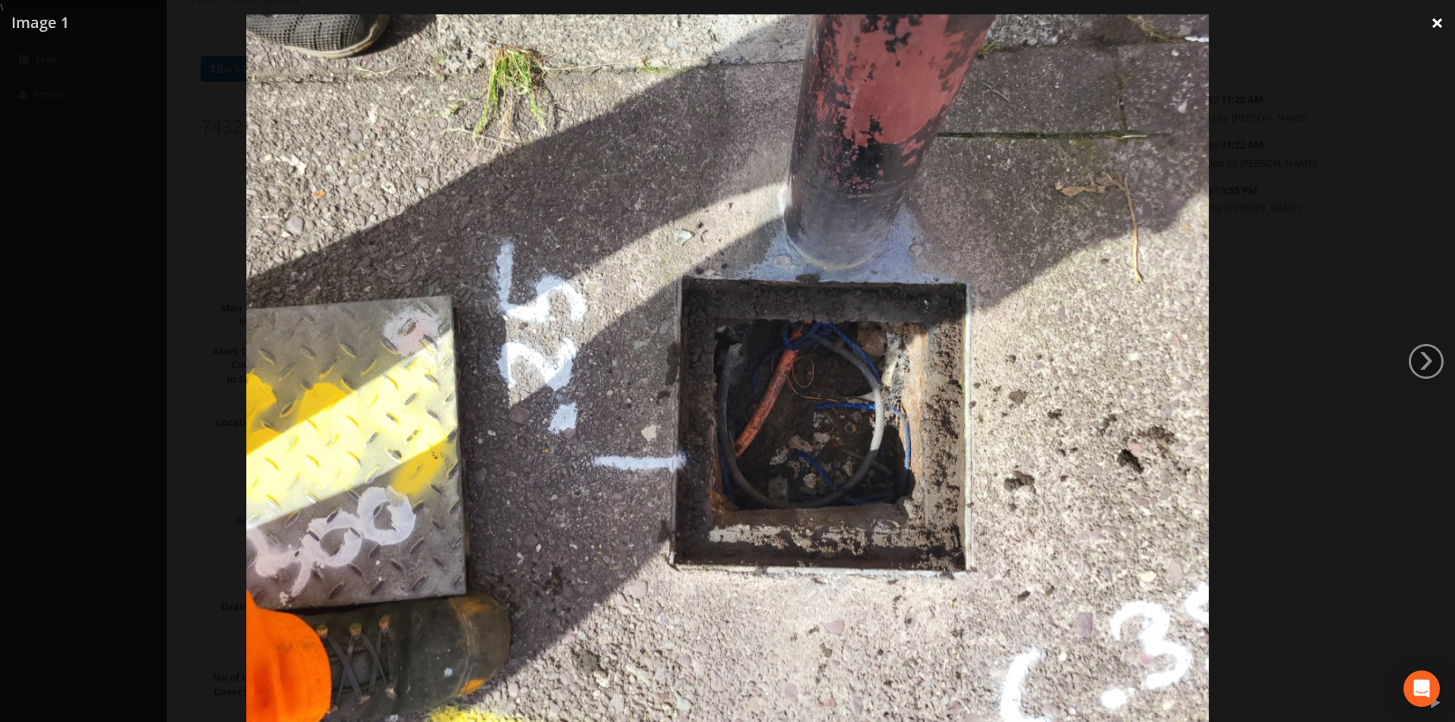
click at [1442, 16] on link "×" at bounding box center [1438, 22] width 36 height 45
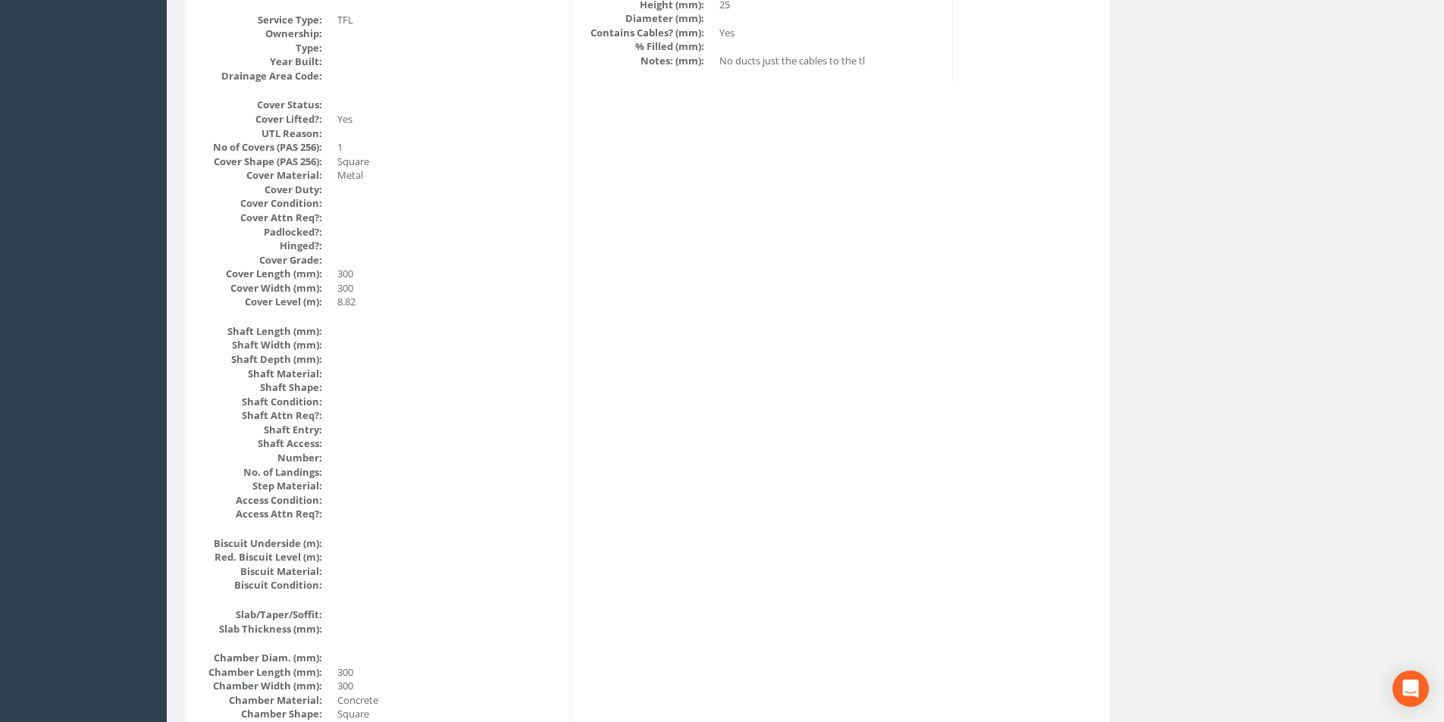
scroll to position [152, 0]
